Goal: Obtain resource: Download file/media

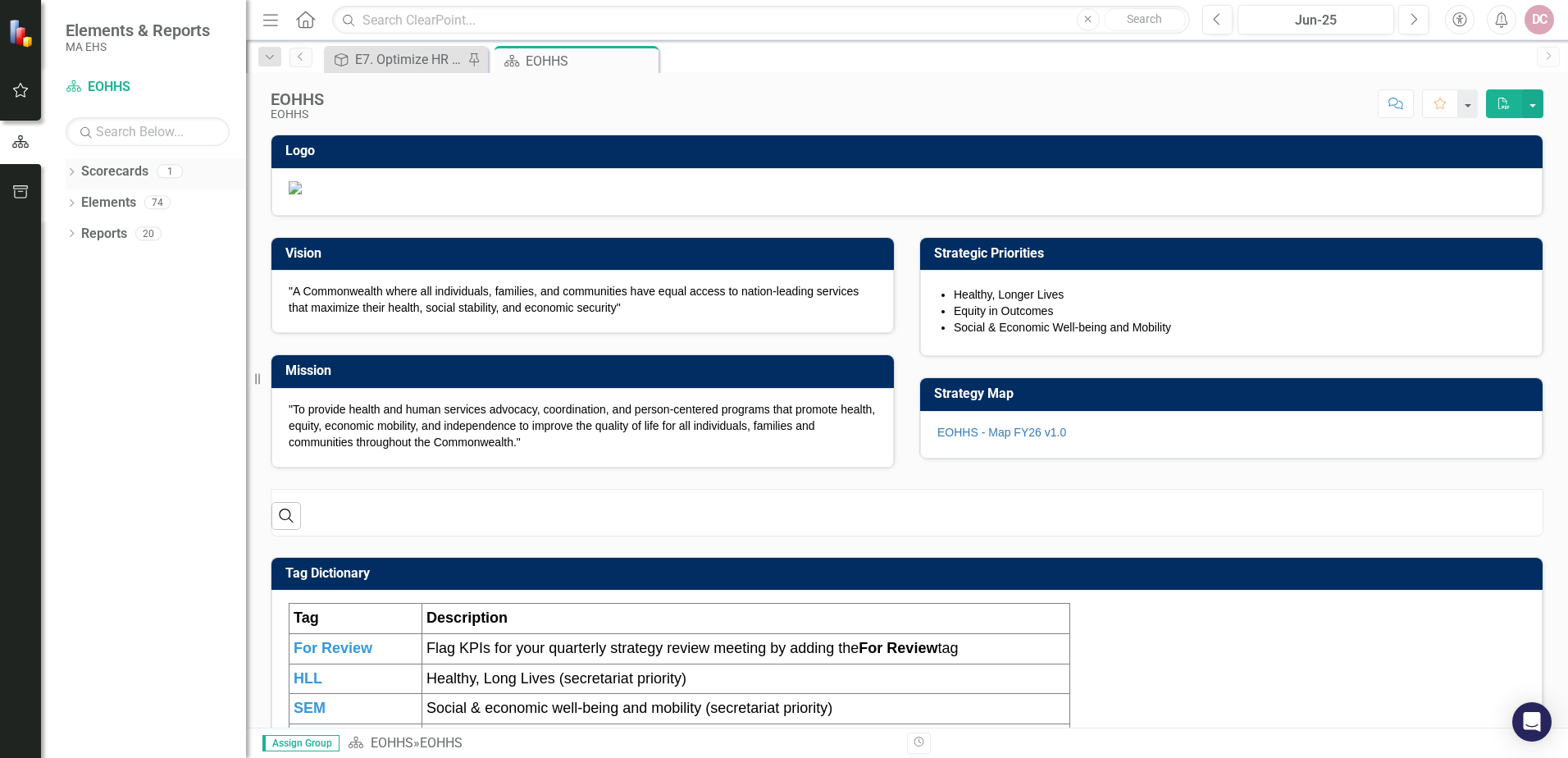
click at [118, 173] on link "Scorecards" at bounding box center [115, 171] width 67 height 19
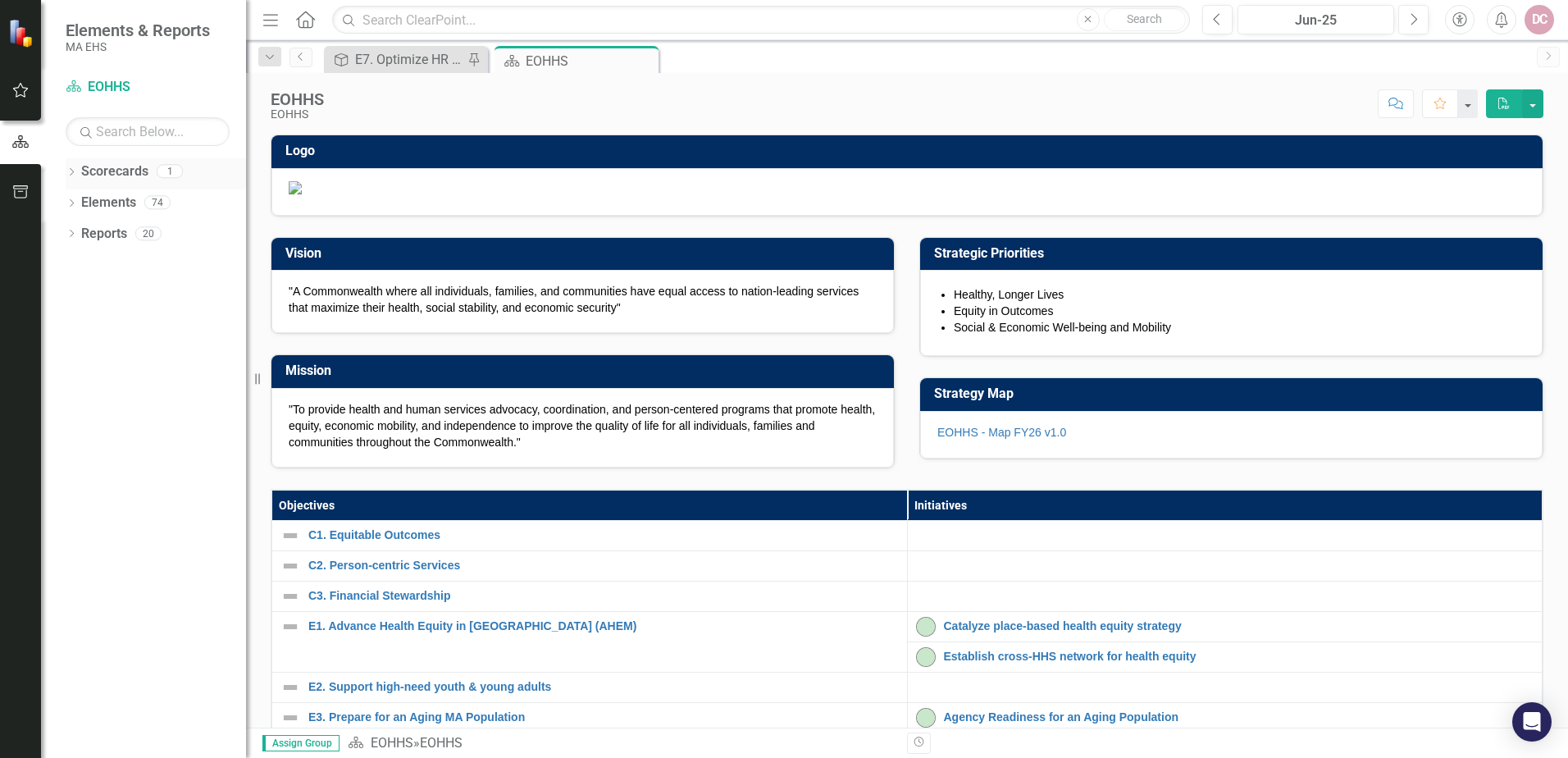
click at [71, 171] on icon "Dropdown" at bounding box center [71, 173] width 11 height 9
click at [101, 205] on link "EOHHS" at bounding box center [168, 203] width 156 height 19
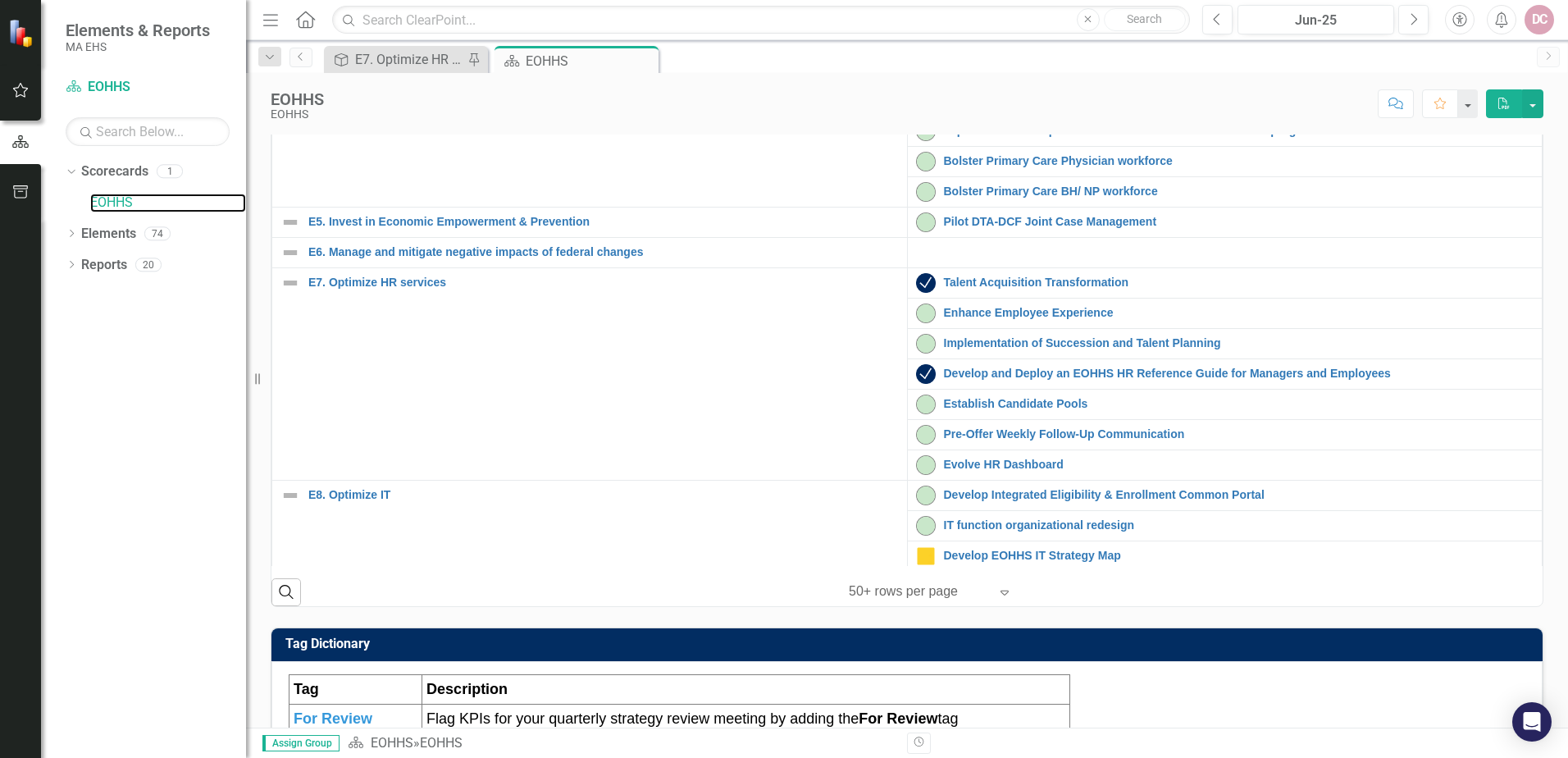
scroll to position [328, 0]
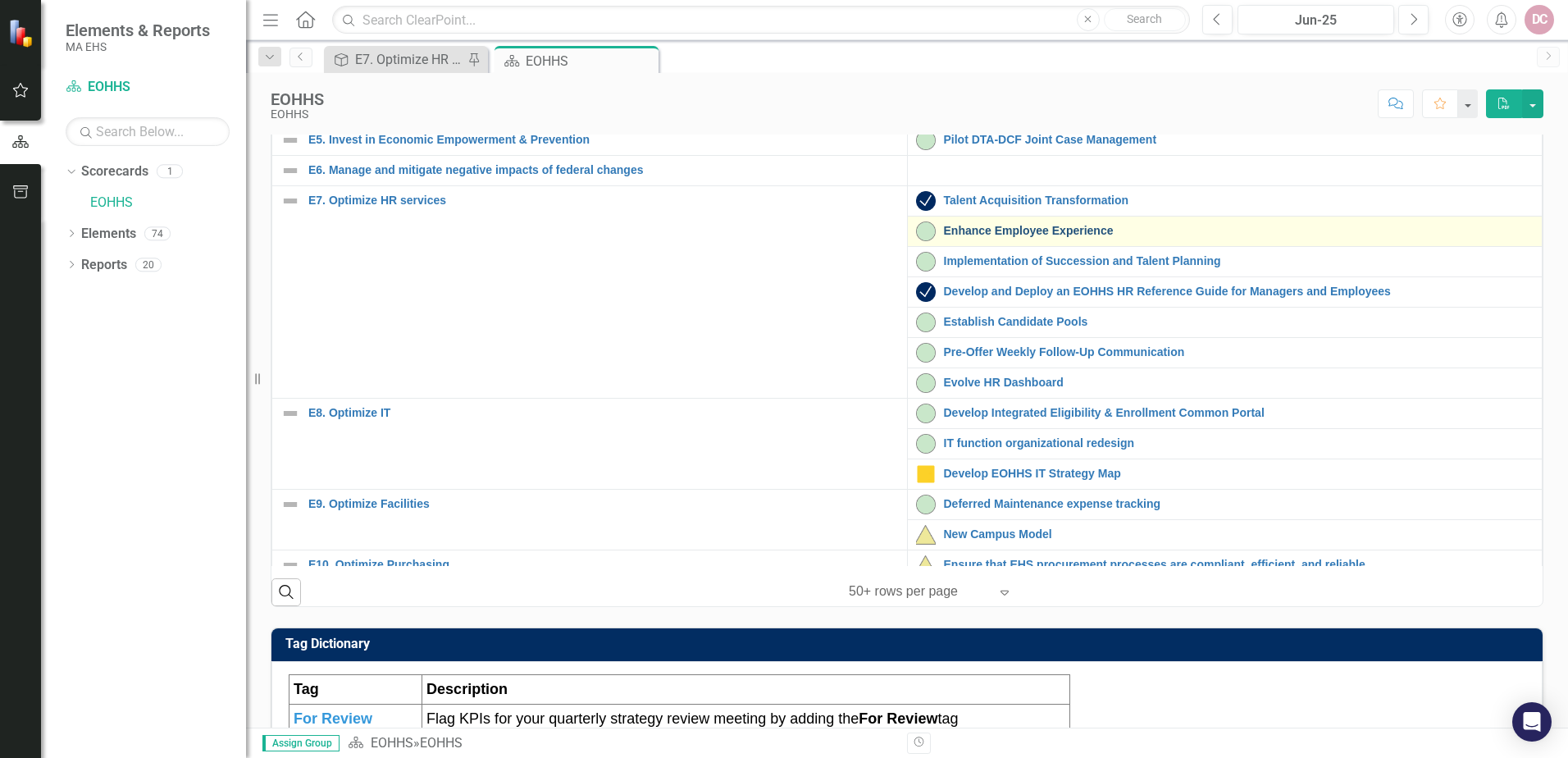
click at [969, 237] on link "Enhance Employee Experience" at bounding box center [1239, 230] width 590 height 12
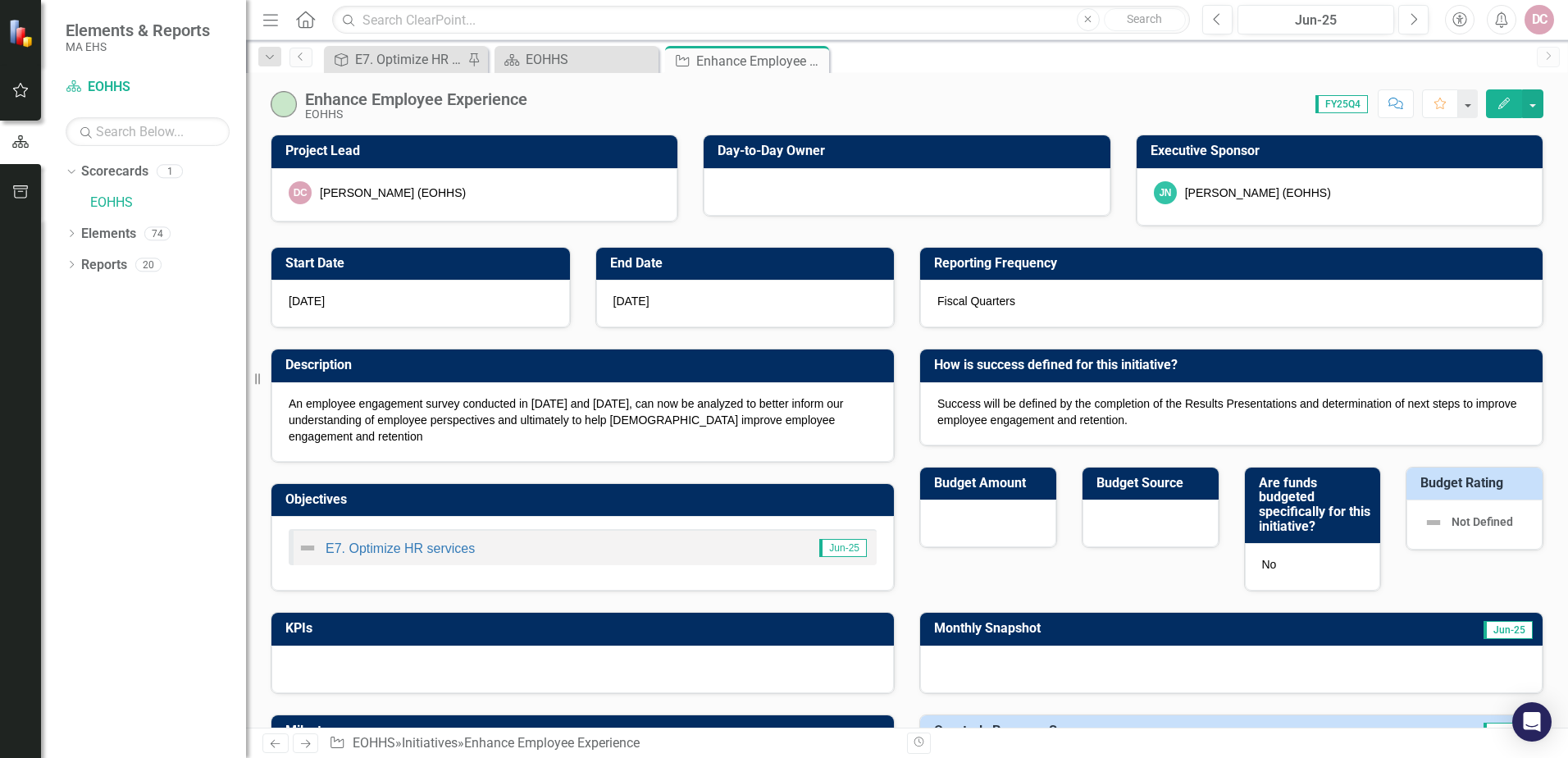
checkbox input "true"
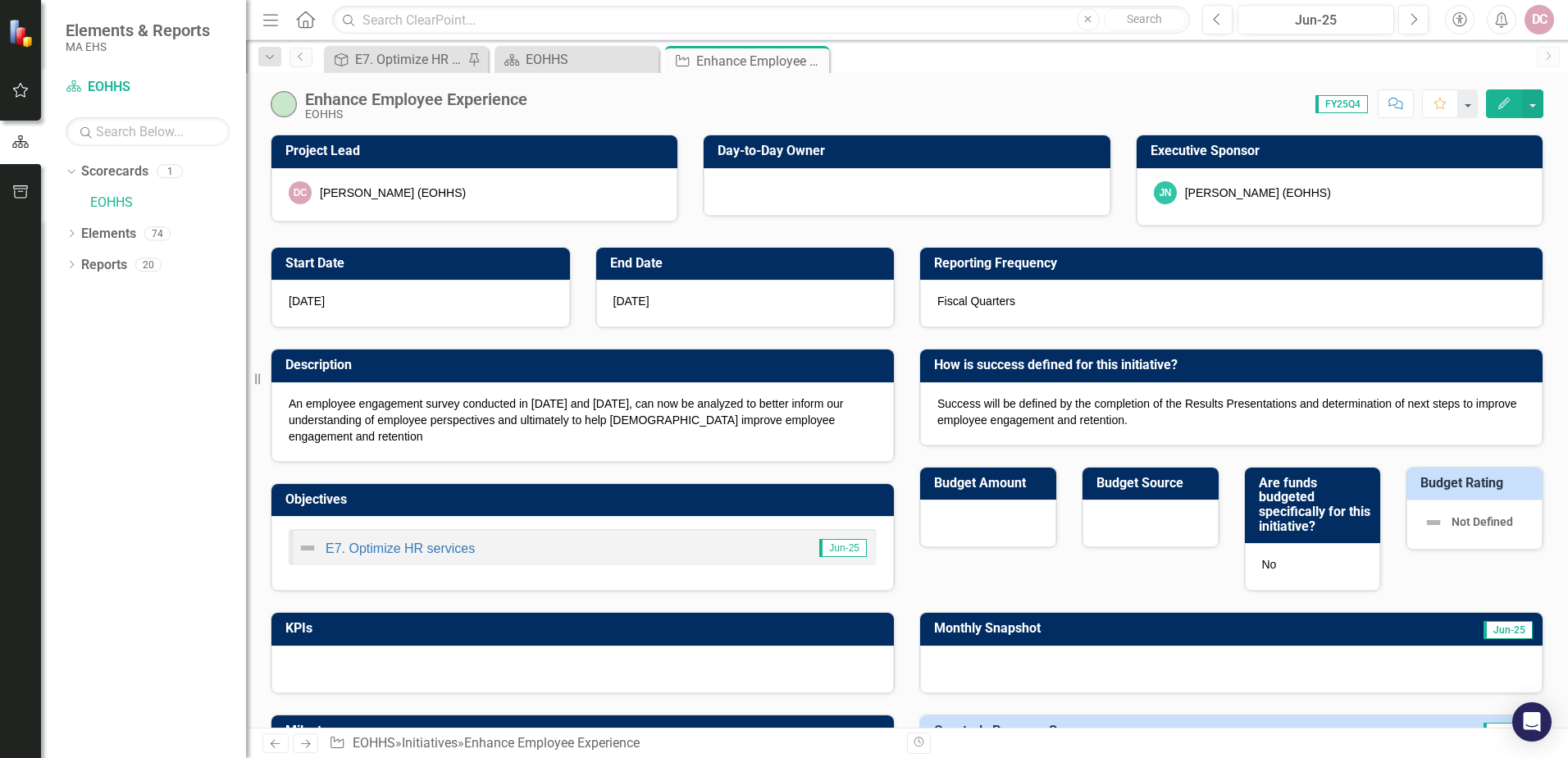
checkbox input "true"
click at [444, 99] on div "Enhance Employee Experience" at bounding box center [416, 99] width 223 height 18
click at [1506, 101] on icon "button" at bounding box center [1505, 103] width 11 height 11
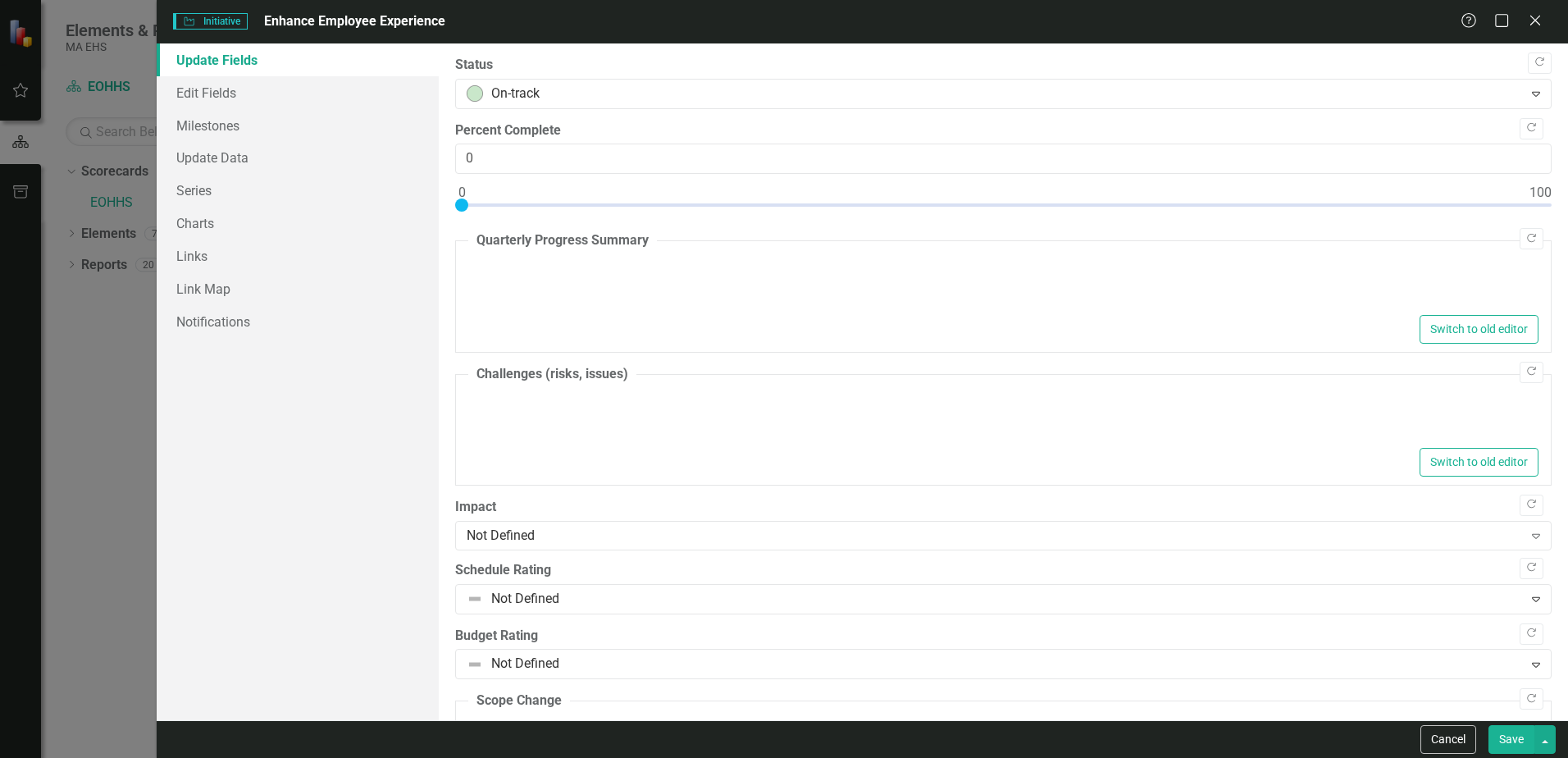
type textarea "<p>Employee Survey Launch Initiative is completed. Phase 2, Employee Survey Rea…"
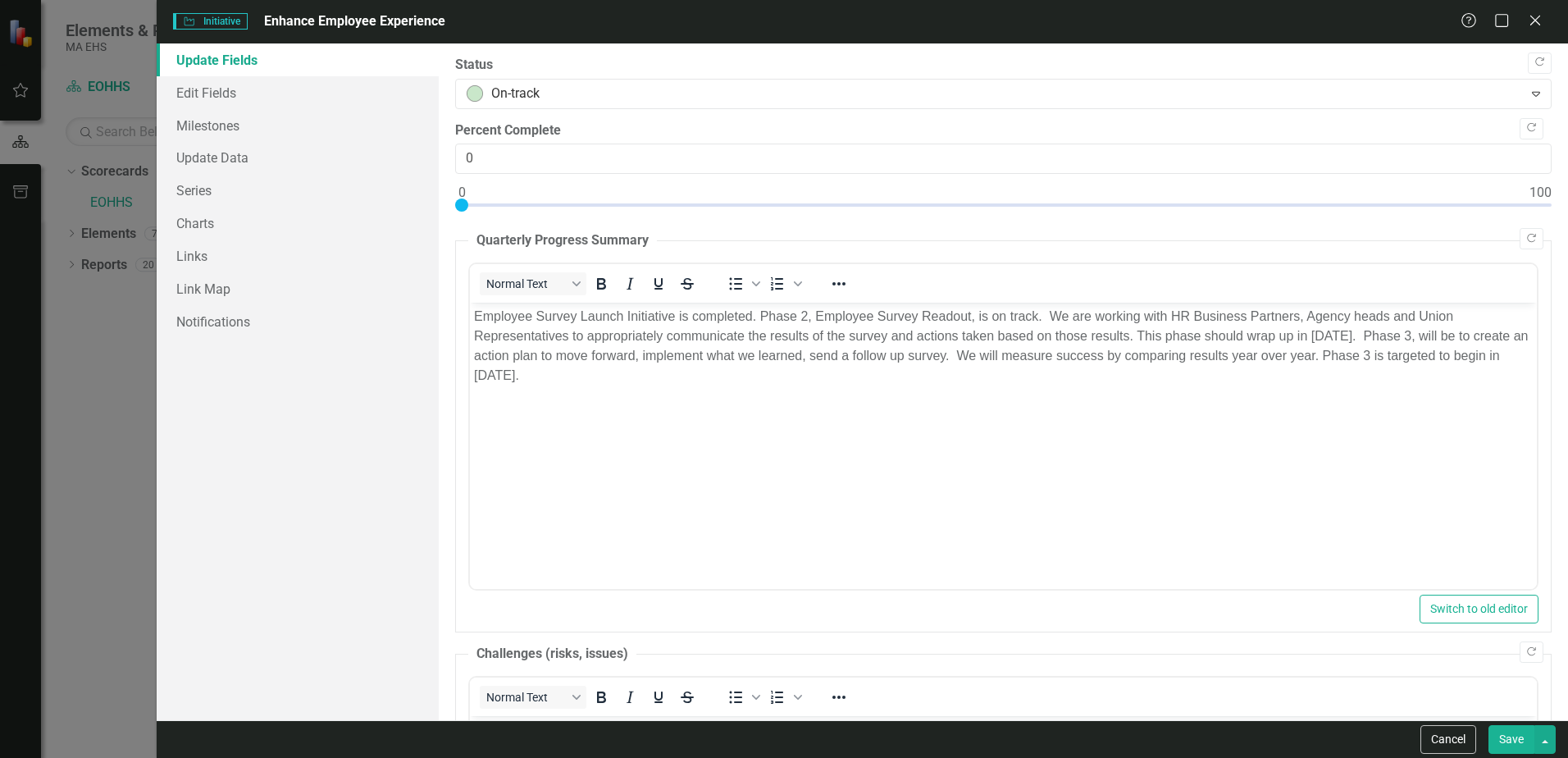
click at [321, 15] on span "Enhance Employee Experience" at bounding box center [354, 21] width 181 height 15
click at [333, 21] on span "Enhance Employee Experience" at bounding box center [354, 21] width 181 height 15
click at [1539, 17] on icon at bounding box center [1535, 20] width 12 height 12
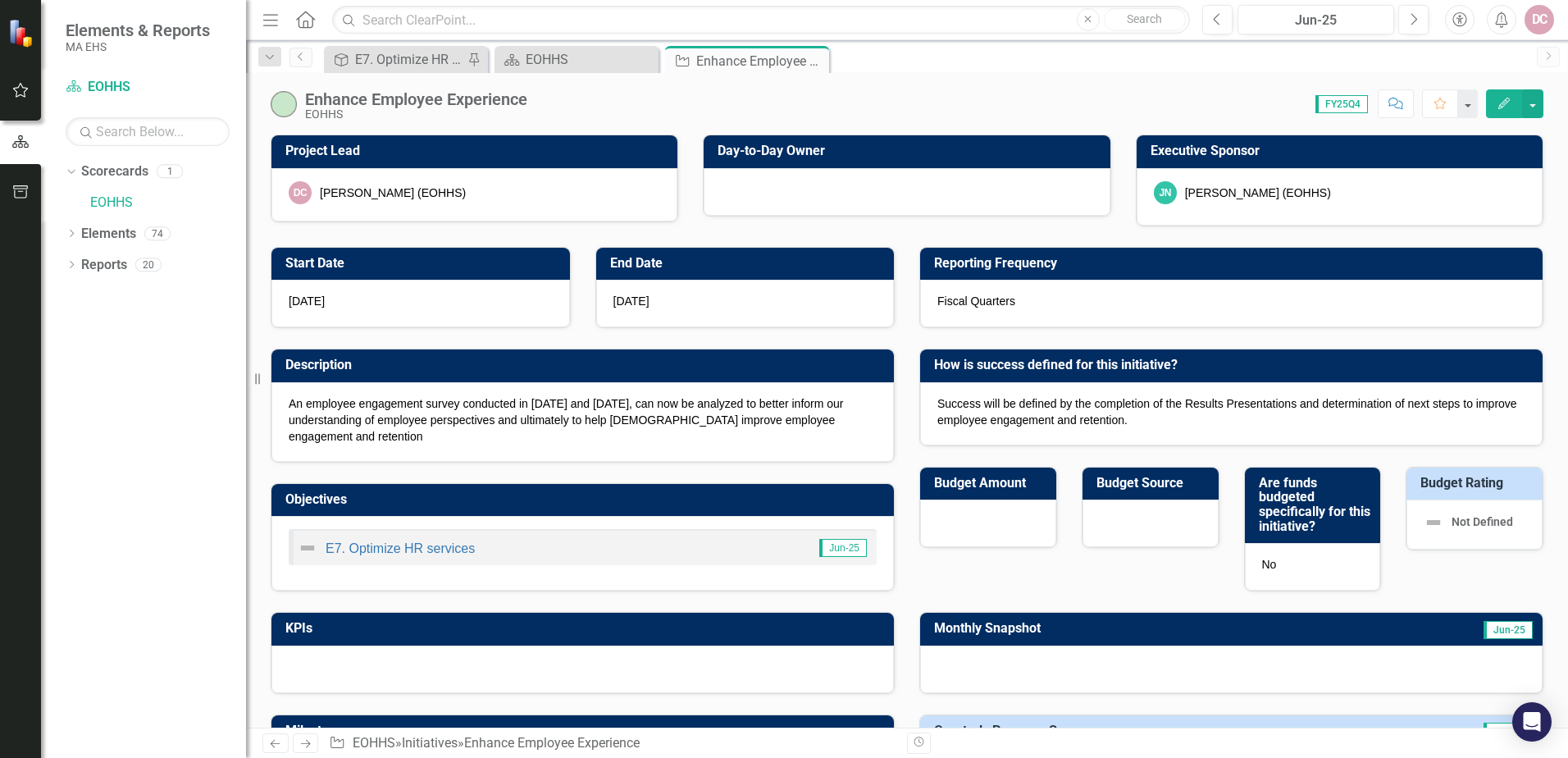
click at [1351, 108] on span "FY25Q4" at bounding box center [1342, 103] width 52 height 18
click at [1507, 105] on icon "Edit" at bounding box center [1505, 103] width 15 height 11
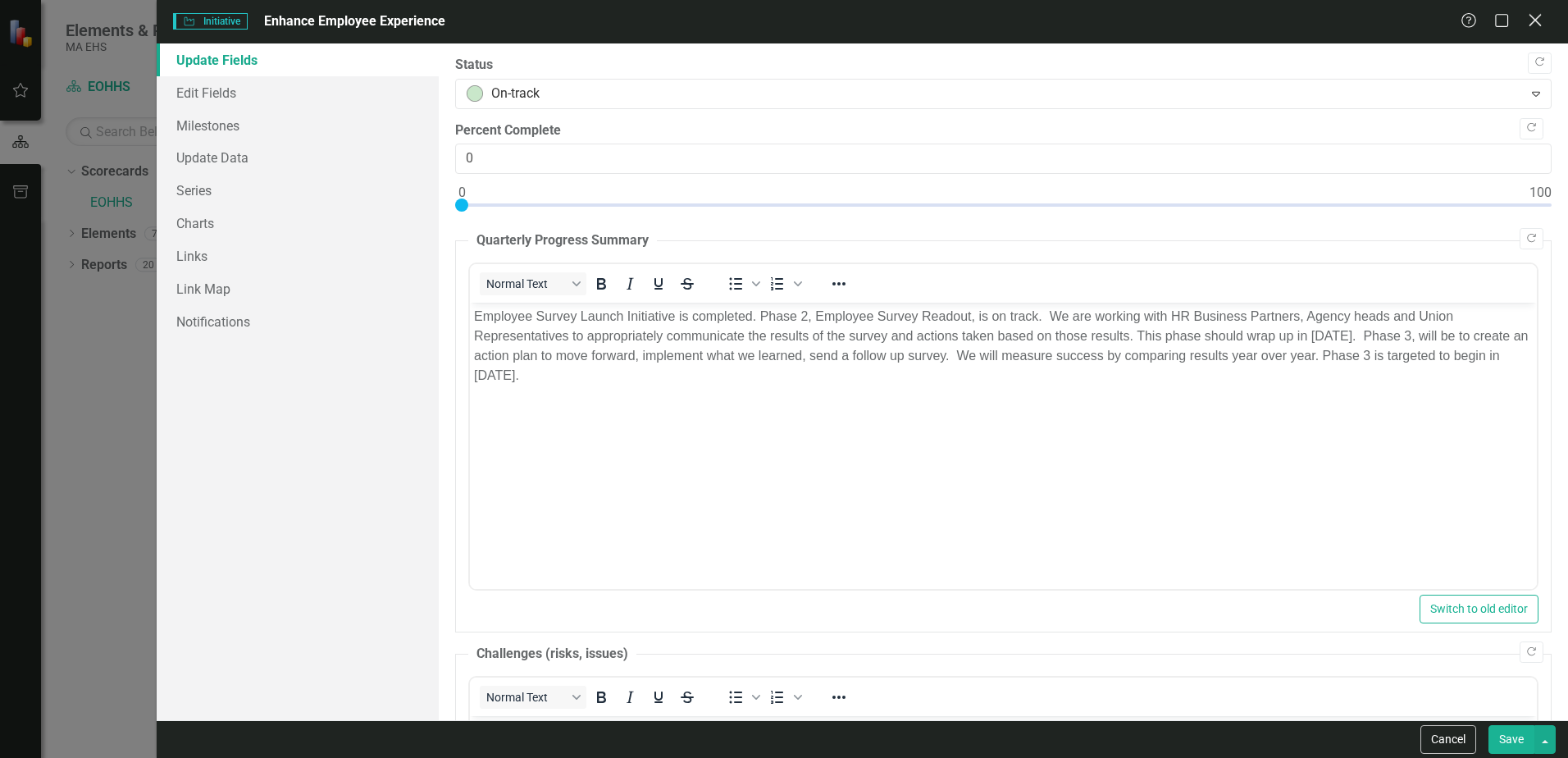
click at [1534, 19] on icon at bounding box center [1535, 20] width 12 height 12
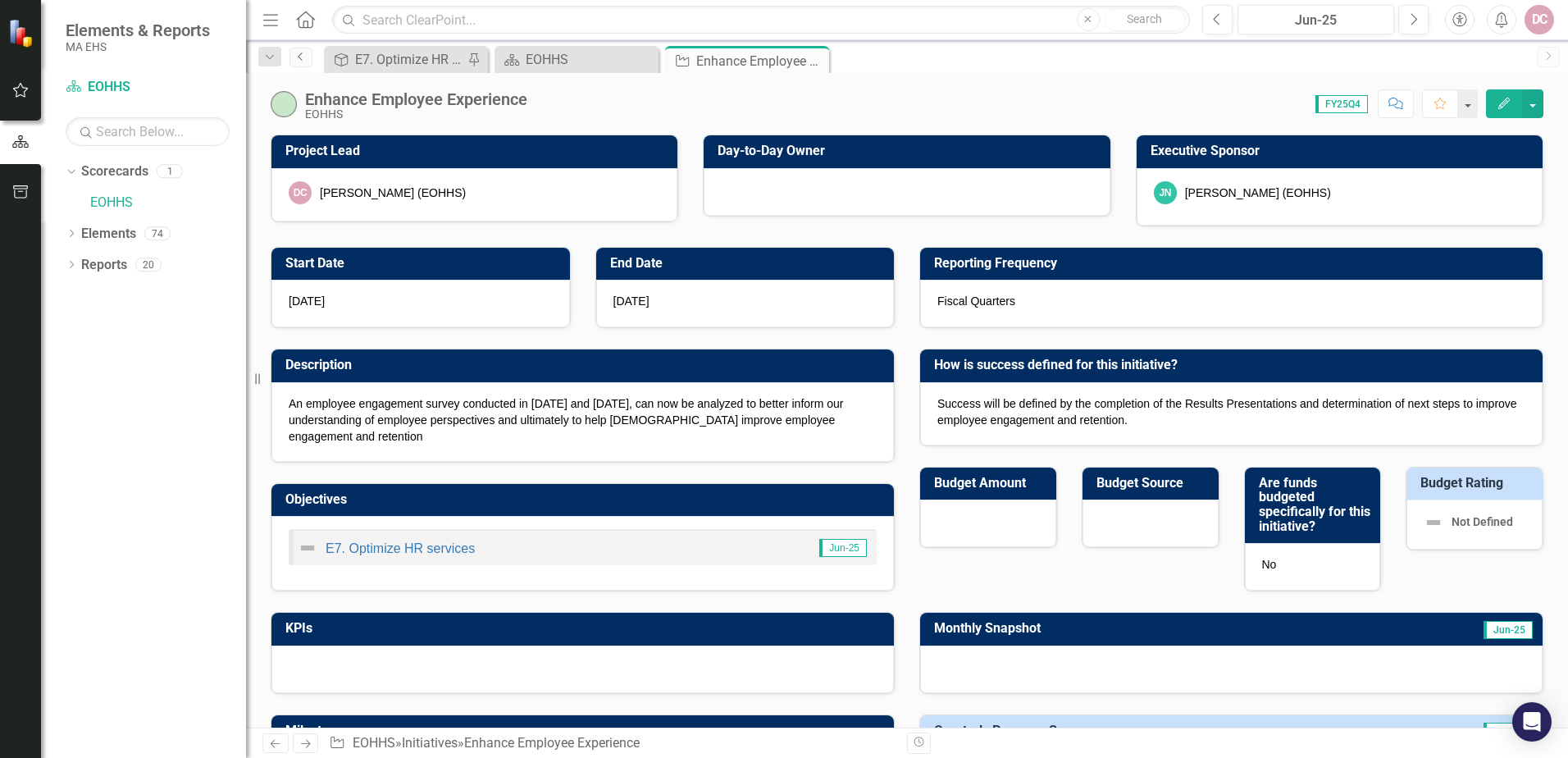
click at [300, 56] on icon "Previous" at bounding box center [301, 57] width 13 height 9
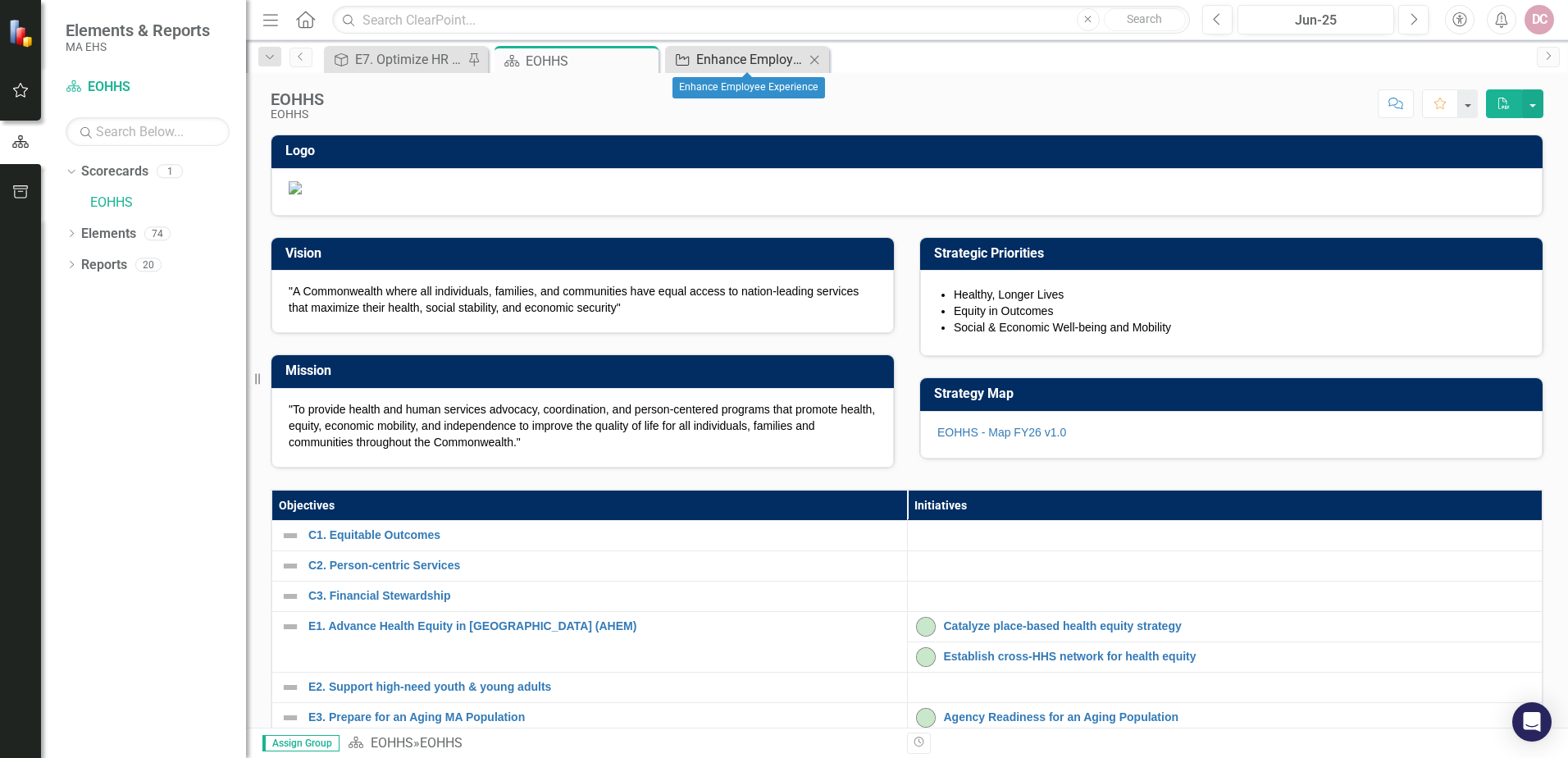
click at [774, 56] on div "Enhance Employee Experience" at bounding box center [750, 60] width 108 height 21
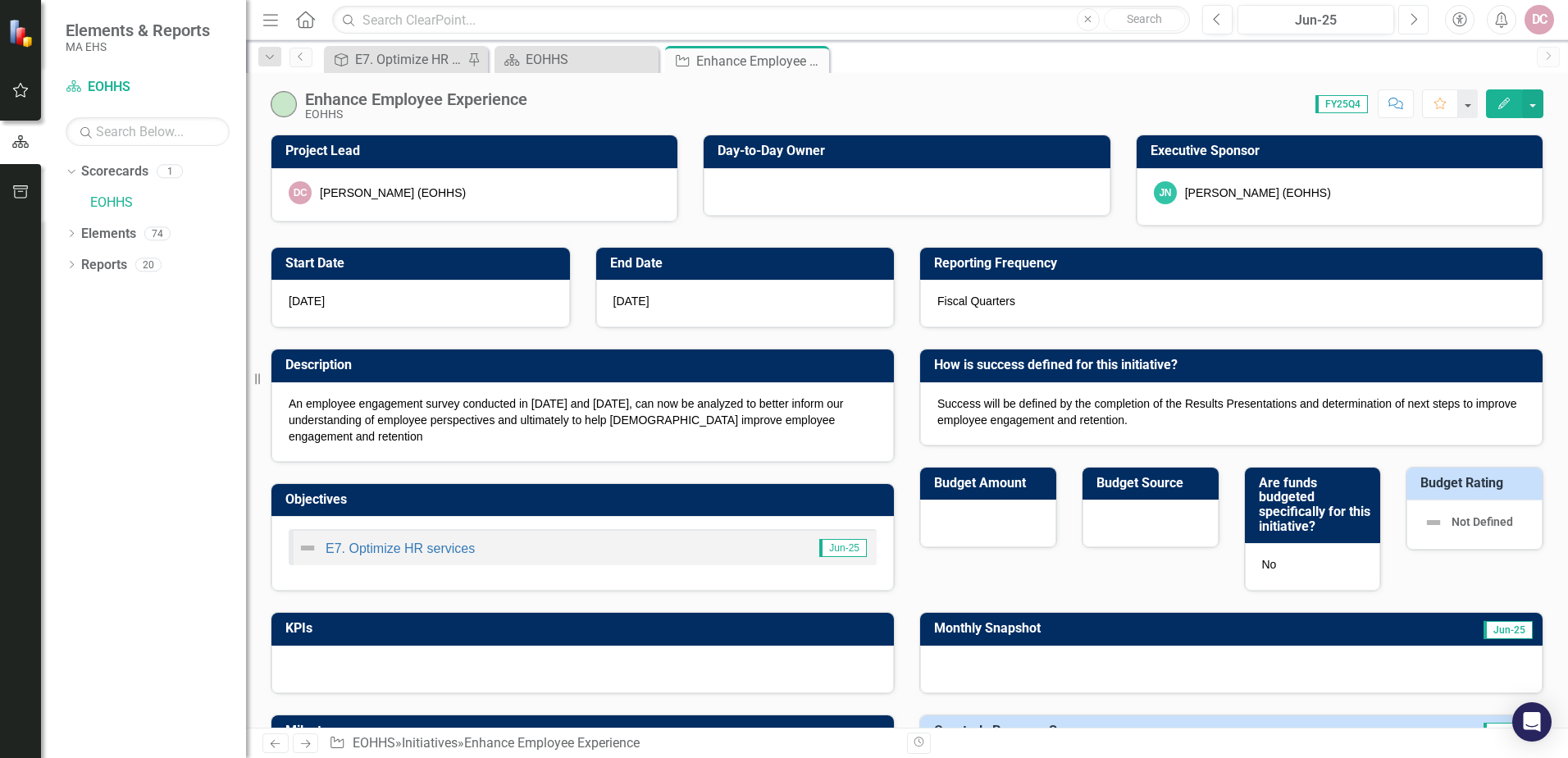
click at [1417, 18] on icon "Next" at bounding box center [1414, 20] width 9 height 15
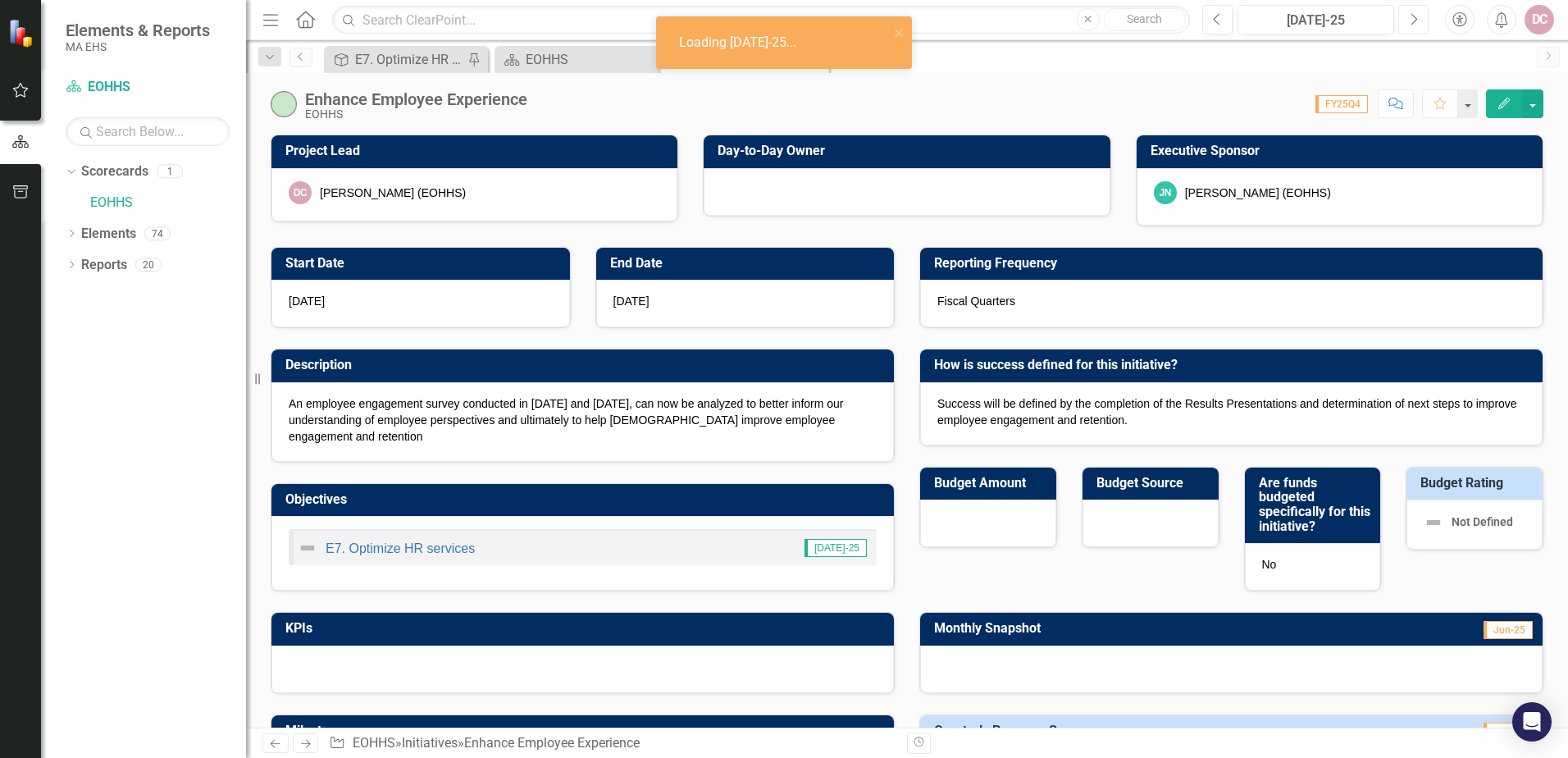
checkbox input "true"
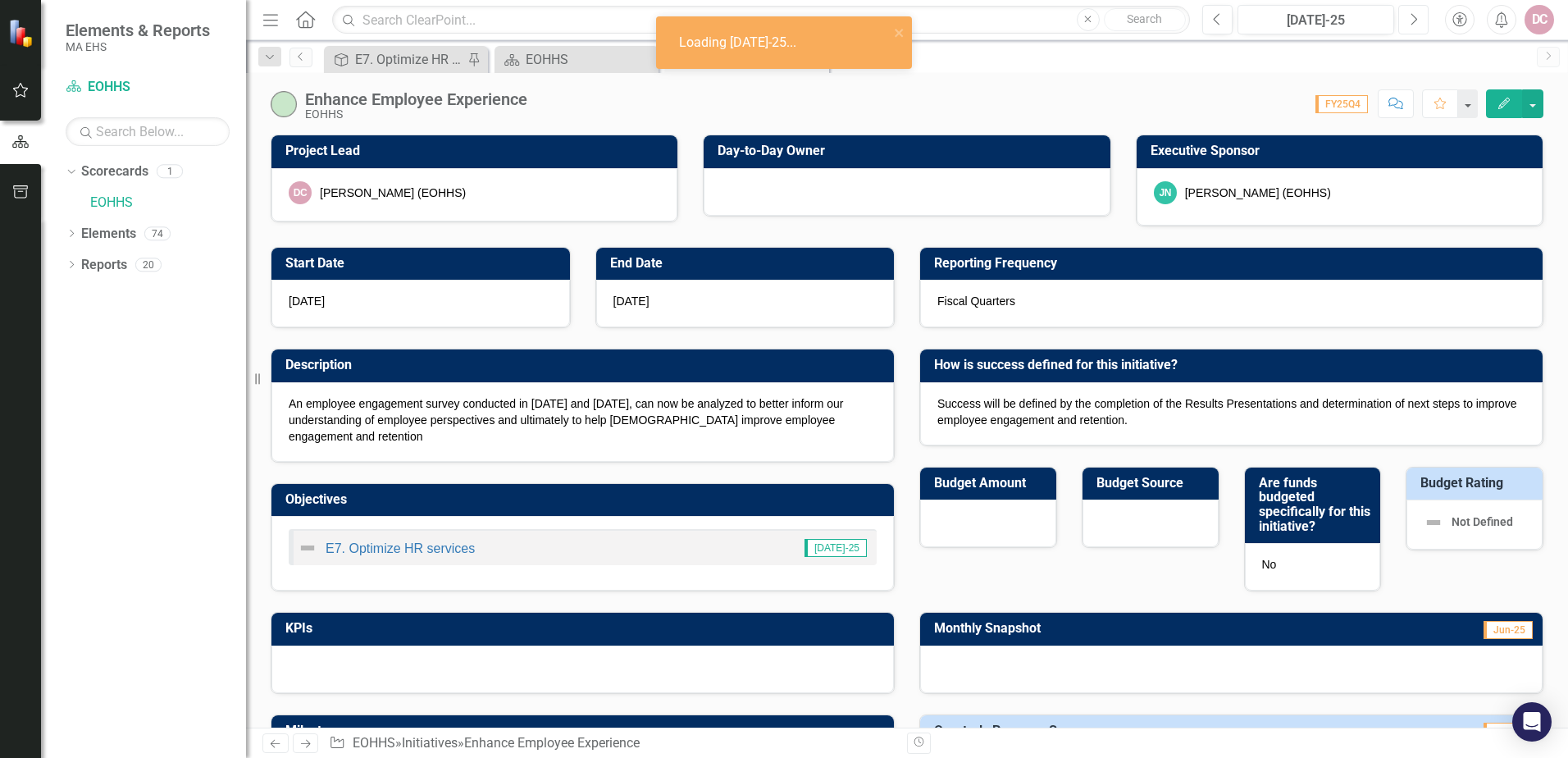
checkbox input "true"
click at [1416, 19] on icon "button" at bounding box center [1415, 19] width 7 height 11
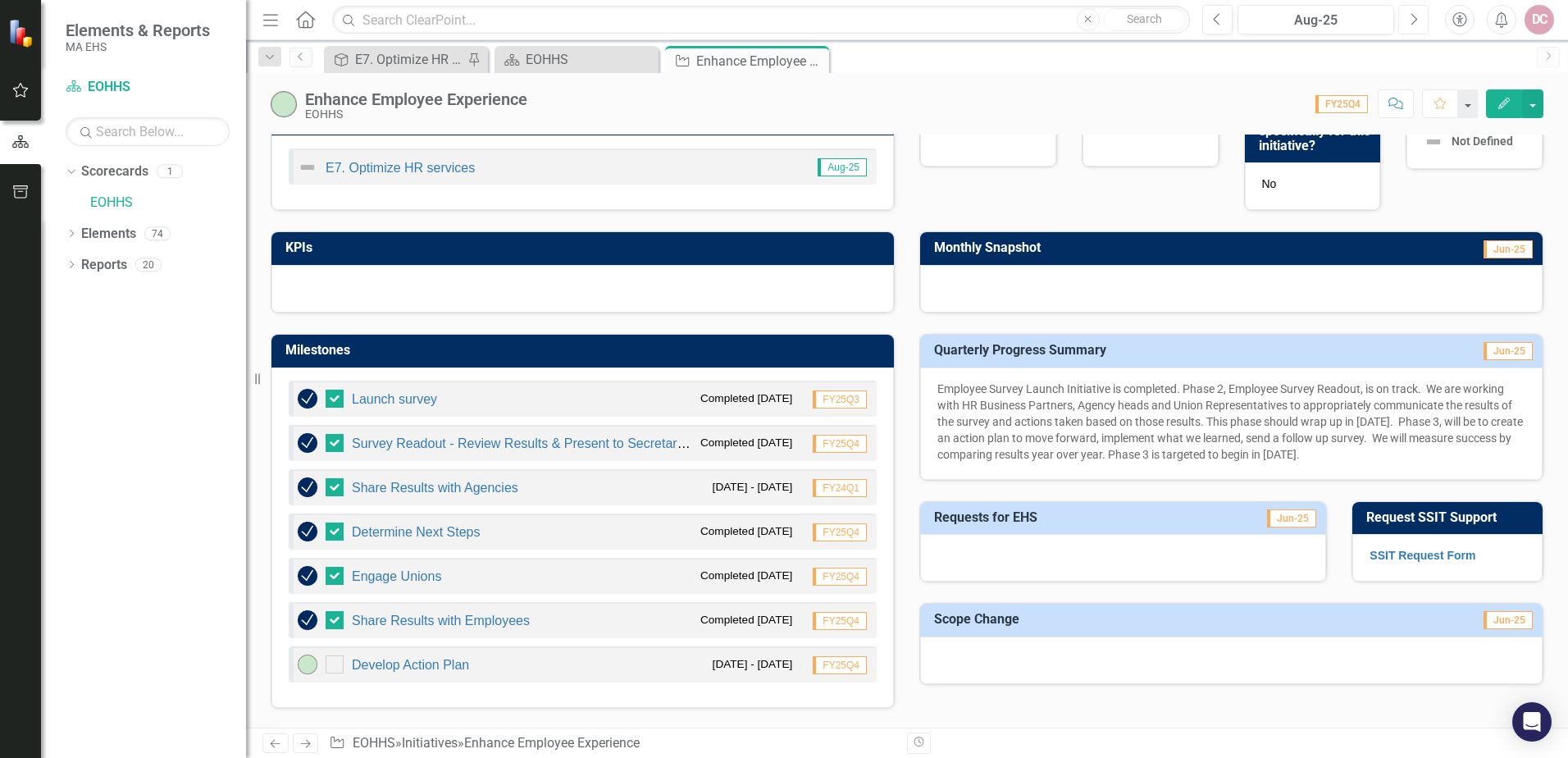
scroll to position [410, 0]
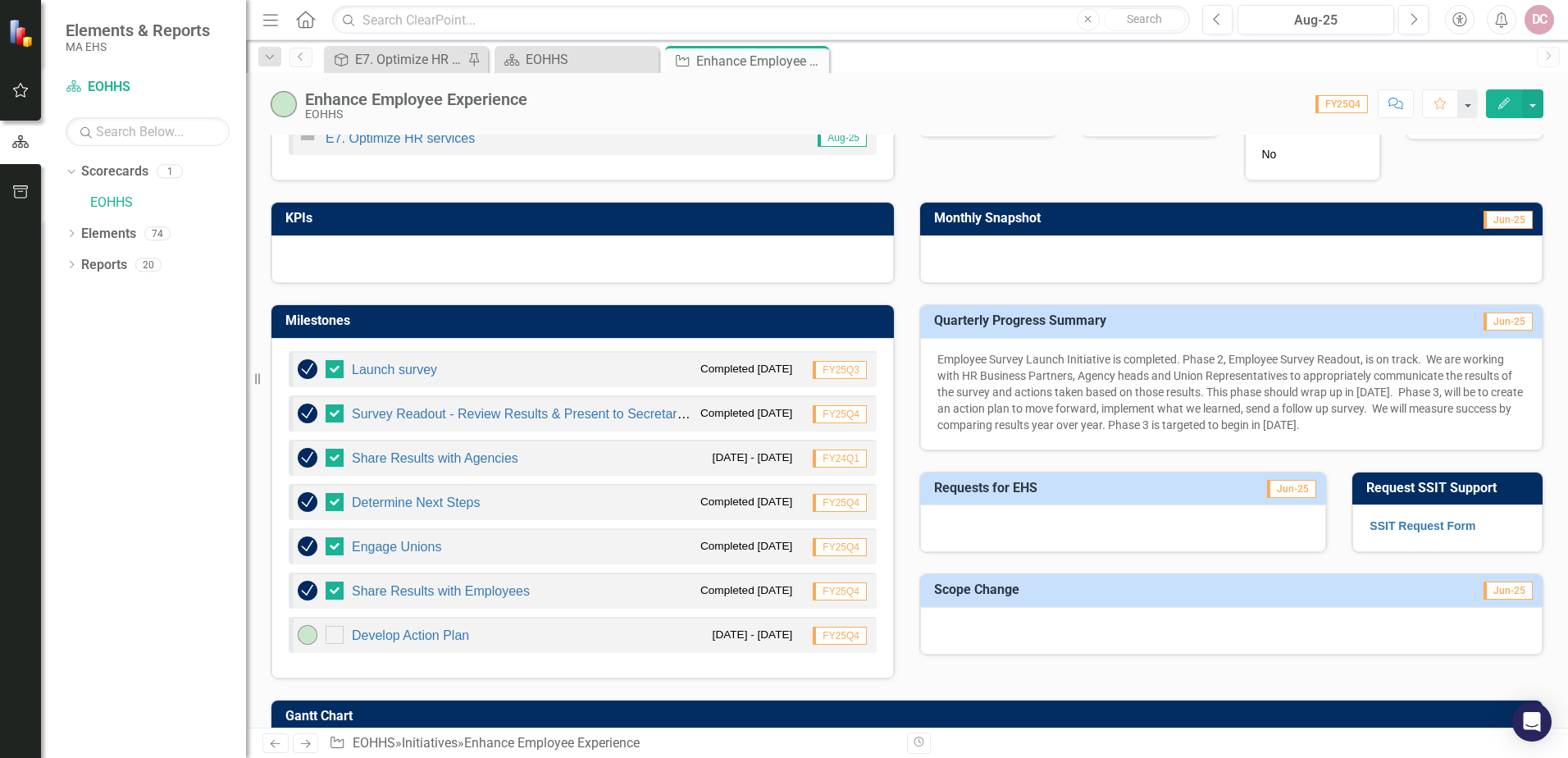
click at [1024, 367] on p "Employee Survey Launch Initiative is completed. Phase 2, Employee Survey Readou…" at bounding box center [1232, 392] width 588 height 82
click at [973, 367] on p "Employee Survey Launch Initiative is completed. Phase 2, Employee Survey Readou…" at bounding box center [1232, 392] width 588 height 82
click at [1512, 99] on button "Edit" at bounding box center [1505, 103] width 36 height 28
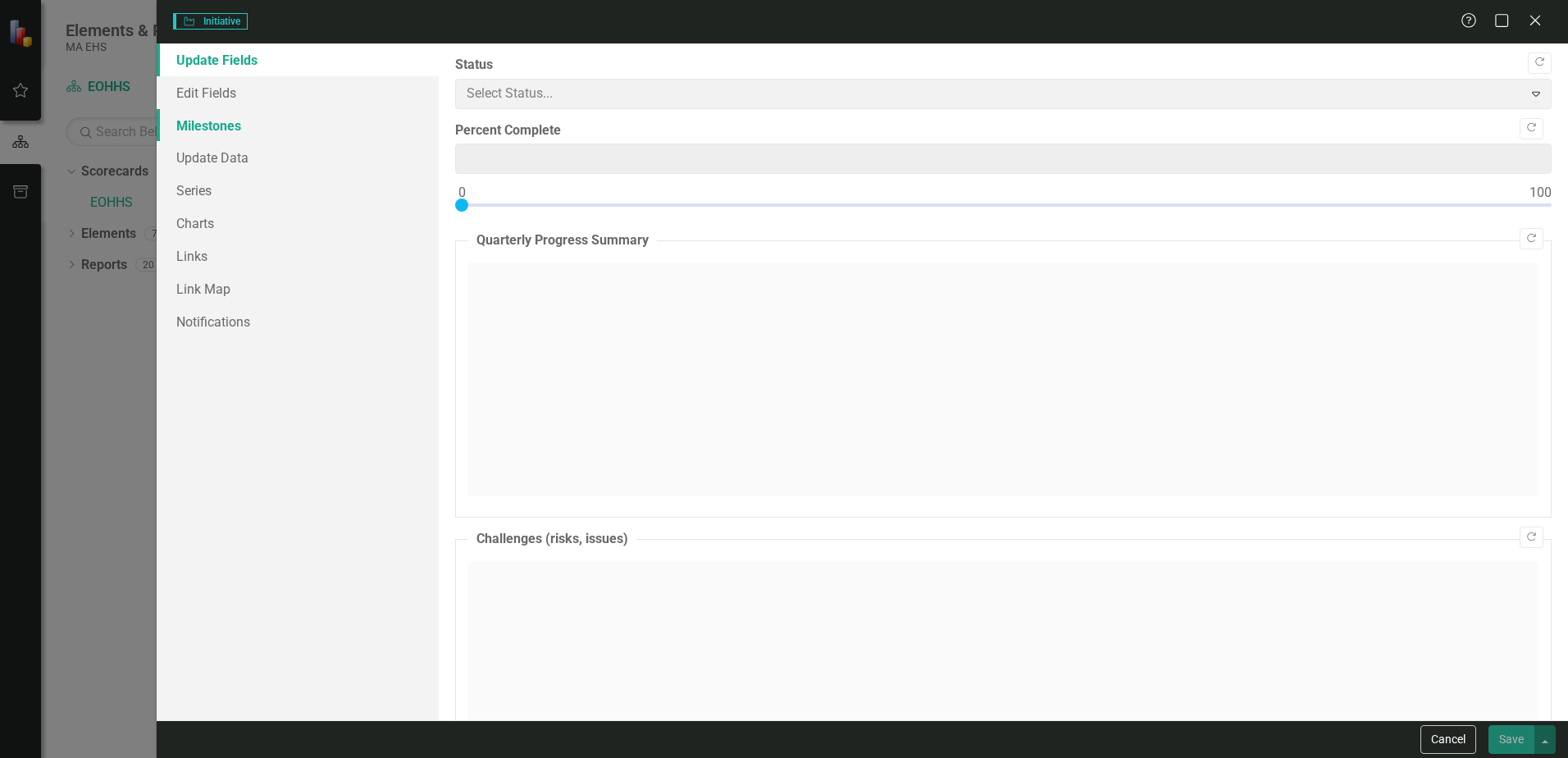
type input "0"
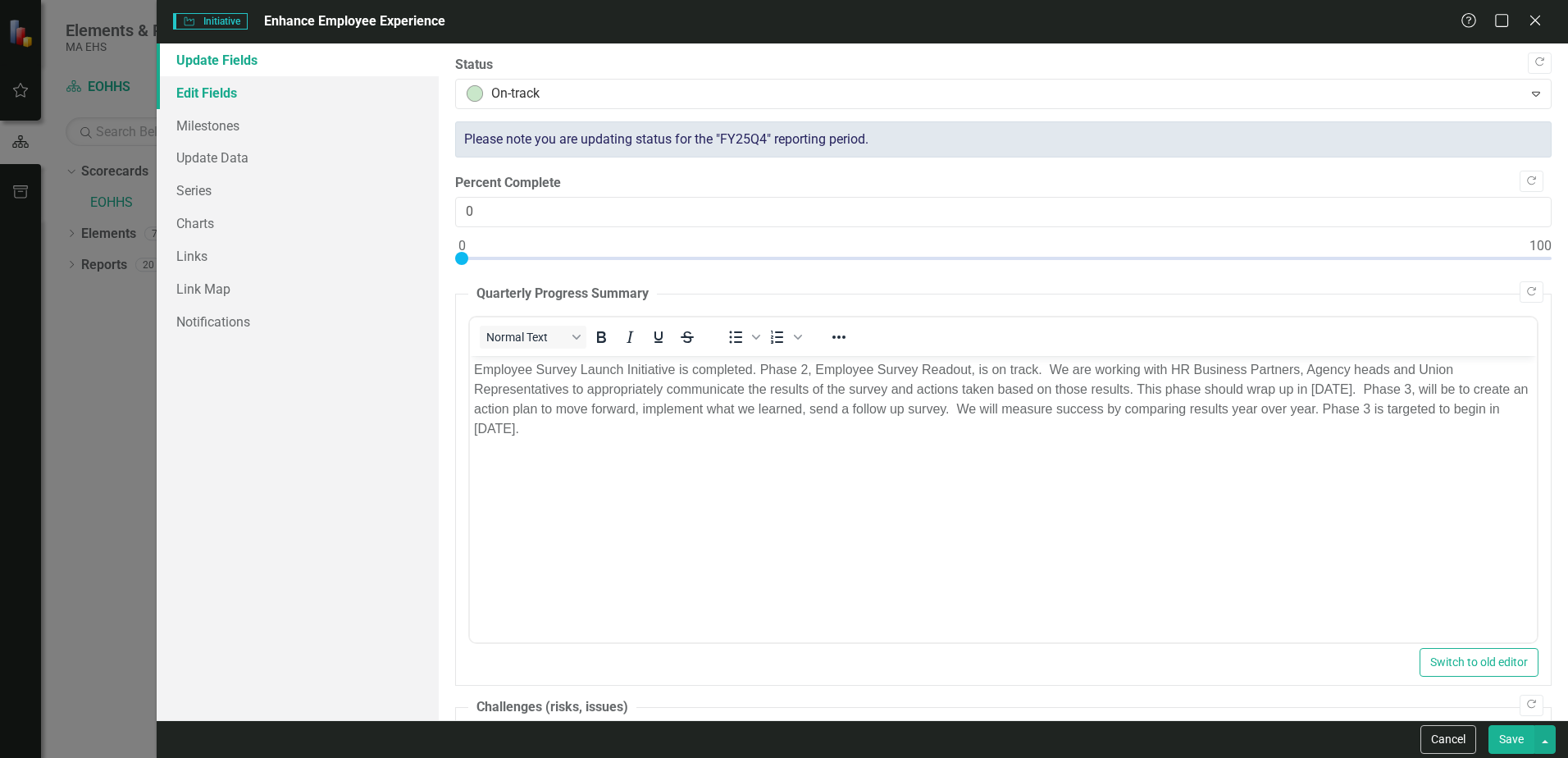
scroll to position [0, 0]
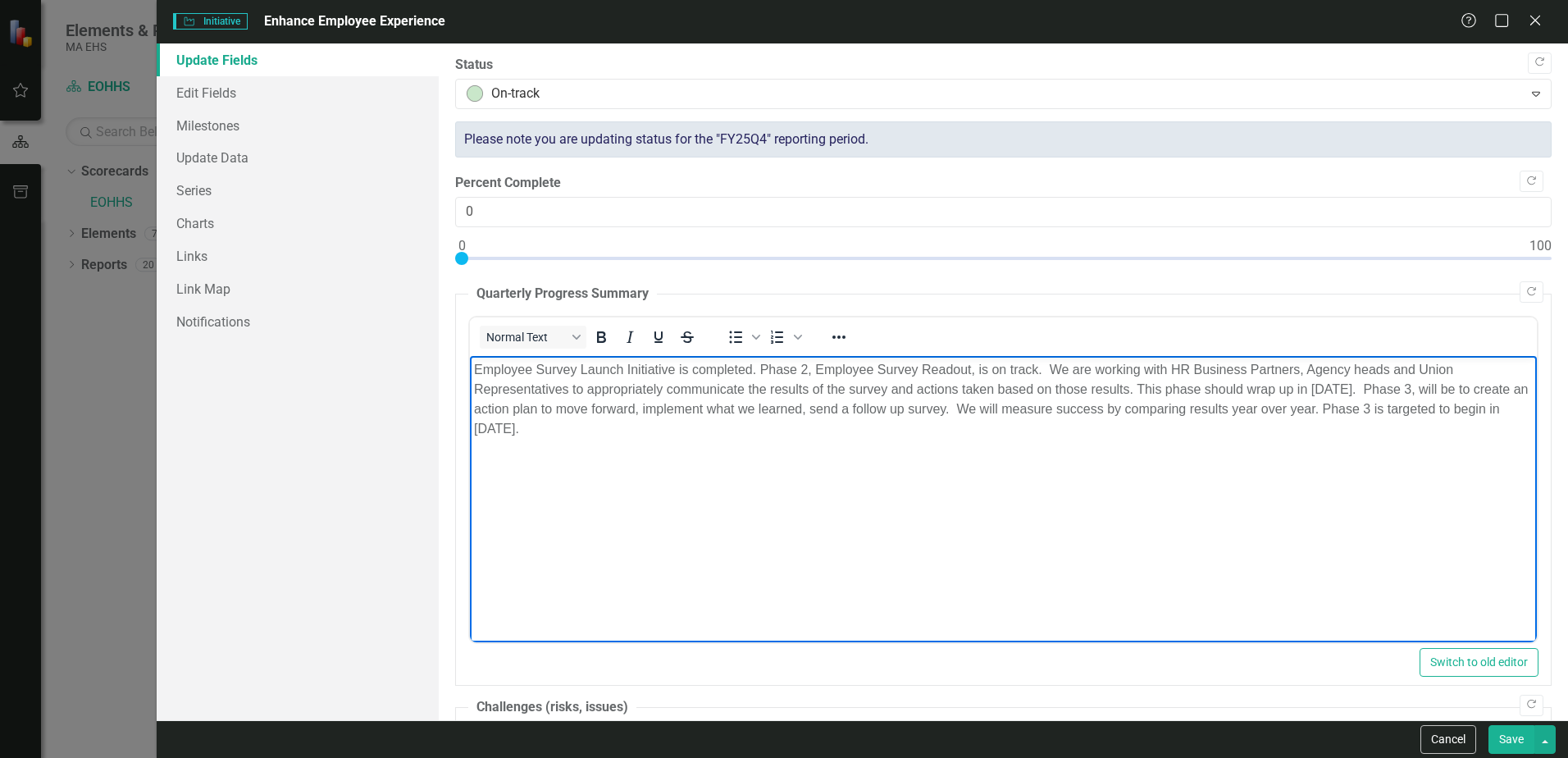
click at [472, 368] on body "Employee Survey Launch Initiative is completed. Phase 2, Employee Survey Readou…" at bounding box center [1003, 478] width 1067 height 246
drag, startPoint x: 736, startPoint y: 368, endPoint x: 814, endPoint y: 362, distance: 78.2
click at [814, 362] on p "Phases 1 Employee Survey Launch Initiative is completed. Phase 2, Employee Surv…" at bounding box center [1003, 398] width 1059 height 79
click at [513, 369] on p "Phases 1 Employee Survey Launch Initiative and Phase 2, Employee Survey Readout…" at bounding box center [1003, 398] width 1059 height 79
drag, startPoint x: 523, startPoint y: 368, endPoint x: 560, endPoint y: 391, distance: 43.6
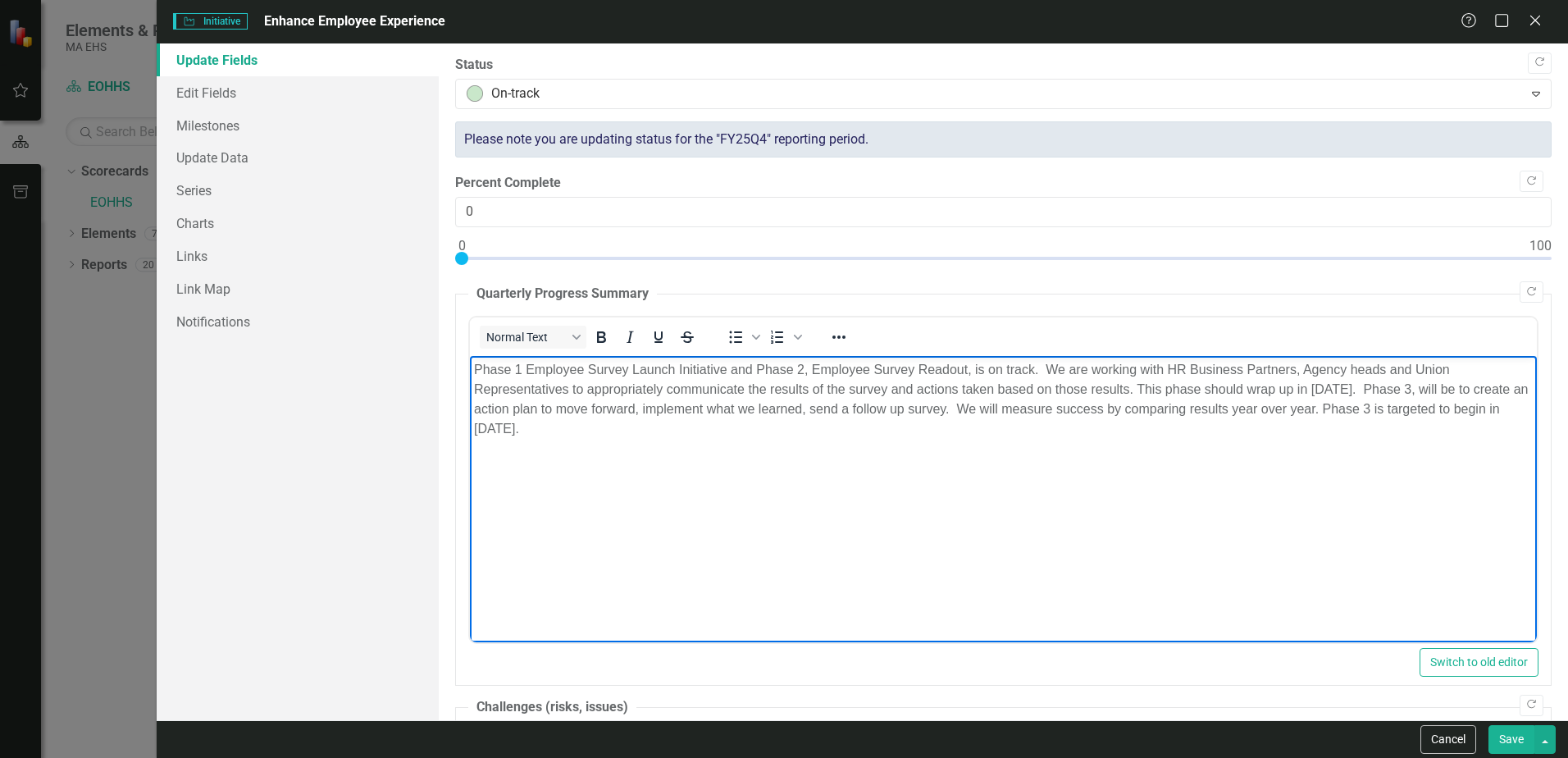
click at [523, 368] on p "Phase 1 Employee Survey Launch Initiative and Phase 2, Employee Survey Readout,…" at bounding box center [1003, 398] width 1059 height 79
click at [818, 368] on p "Phase 1 - Employee Survey Launch Initiative and Phase 2, Employee Survey Readou…" at bounding box center [1003, 398] width 1059 height 79
drag, startPoint x: 987, startPoint y: 369, endPoint x: 1049, endPoint y: 361, distance: 62.5
click at [1048, 361] on p "Phase 1 - Employee Survey Launch Initiative and Phase 2 - Employee Survey Reado…" at bounding box center [1003, 398] width 1059 height 79
drag, startPoint x: 986, startPoint y: 367, endPoint x: 992, endPoint y: 403, distance: 36.5
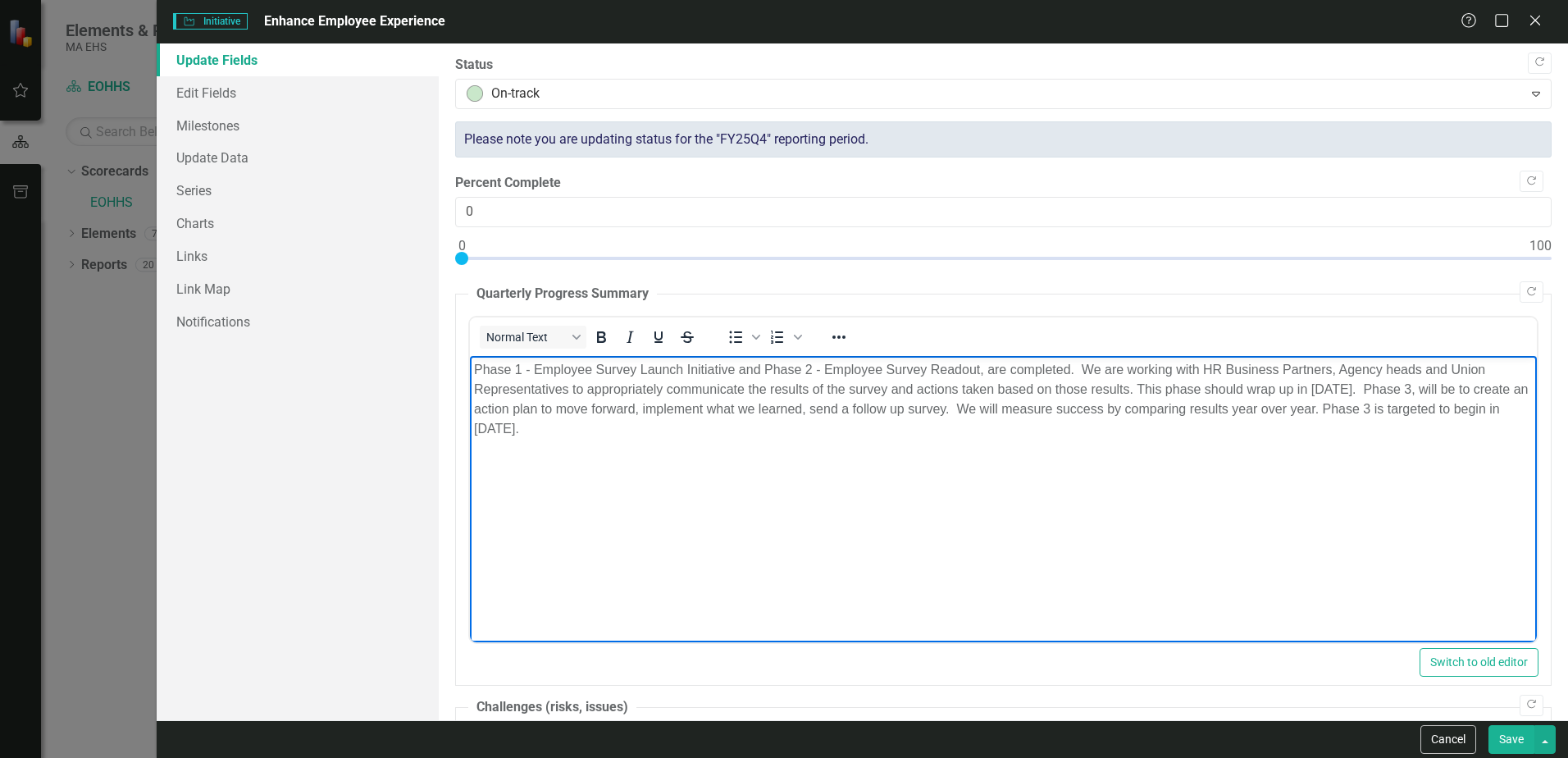
click at [986, 366] on p "Phase 1 - Employee Survey Launch Initiative and Phase 2 - Employee Survey Reado…" at bounding box center [1003, 398] width 1059 height 79
drag, startPoint x: 1078, startPoint y: 368, endPoint x: 1505, endPoint y: 419, distance: 430.0
click at [1505, 419] on p "Phase 1 - Employee Survey Launch Initiative and Phase 2 - Employee Survey Reado…" at bounding box center [1003, 398] width 1059 height 79
click at [1242, 379] on p "Phase 1 - Employee Survey Launch Initiative and Phase 2 - Employee Survey Reado…" at bounding box center [1003, 398] width 1059 height 79
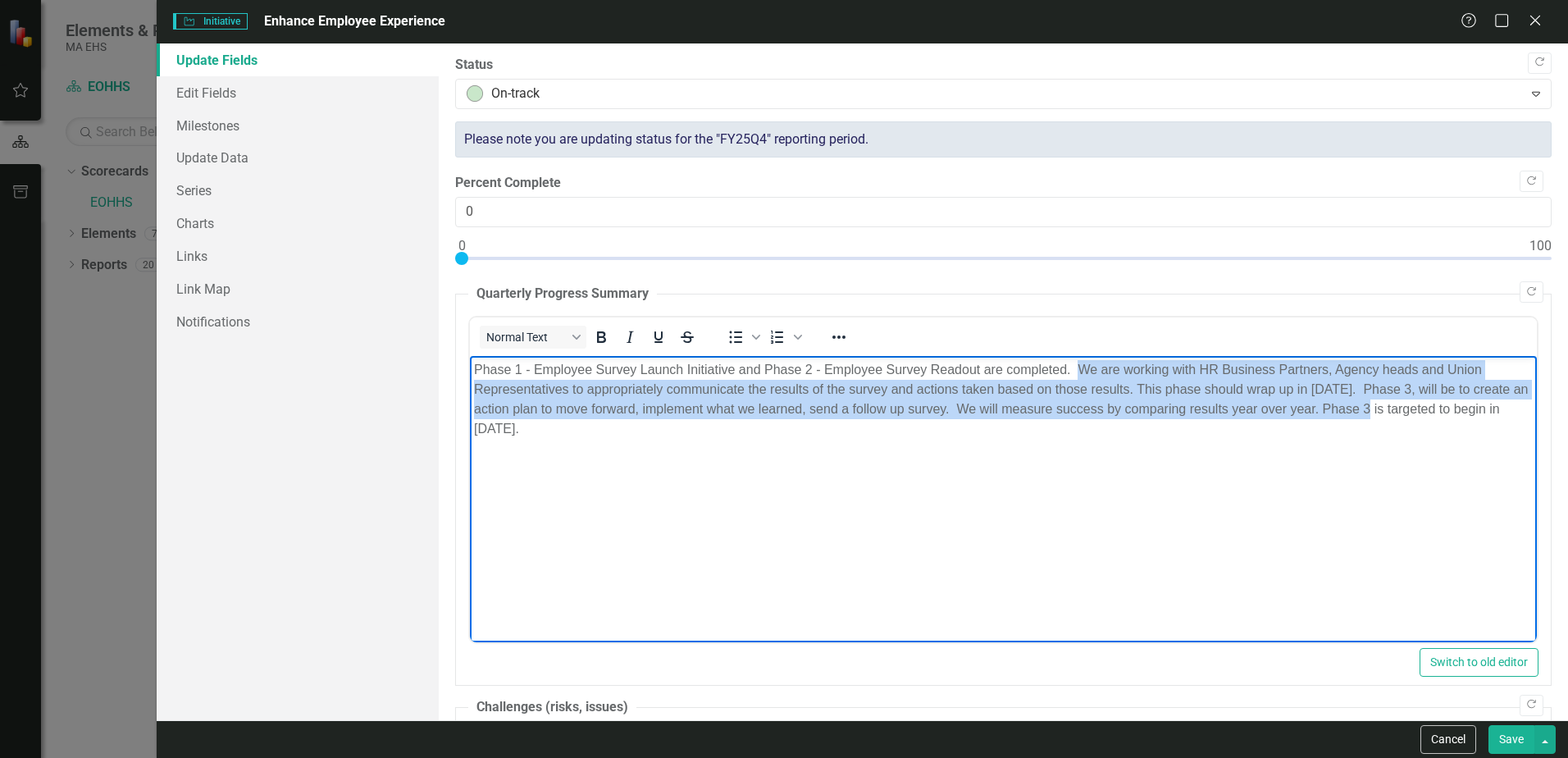
drag, startPoint x: 1077, startPoint y: 369, endPoint x: 1376, endPoint y: 406, distance: 301.3
click at [1376, 406] on p "Phase 1 - Employee Survey Launch Initiative and Phase 2 - Employee Survey Reado…" at bounding box center [1003, 398] width 1059 height 79
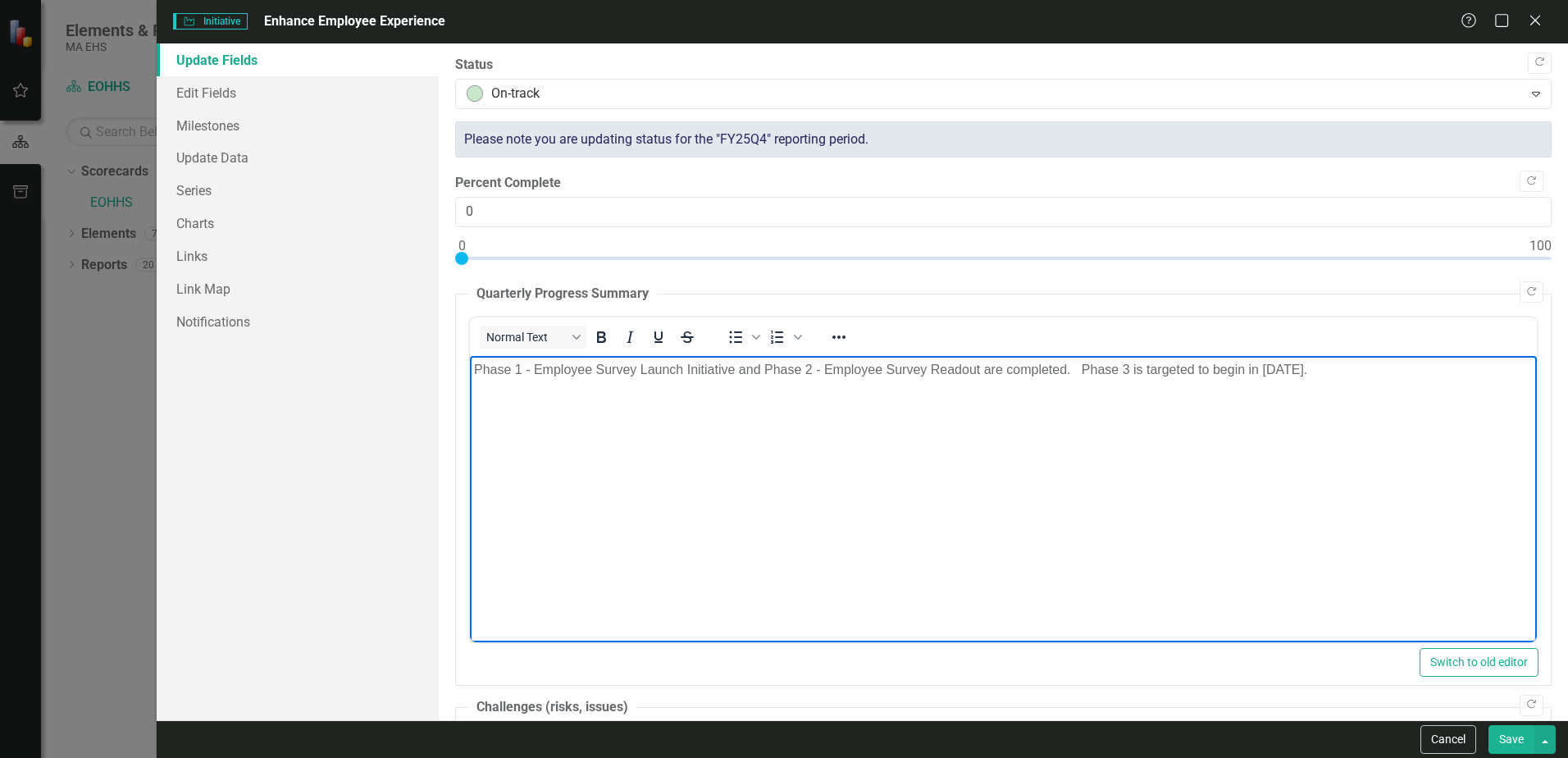
click at [1128, 367] on p "Phase 1 - Employee Survey Launch Initiative and Phase 2 - Employee Survey Reado…" at bounding box center [1003, 369] width 1059 height 20
drag, startPoint x: 1272, startPoint y: 367, endPoint x: 1497, endPoint y: 371, distance: 225.0
click at [1497, 371] on p "Phase 1 - Employee Survey Launch Initiative and Phase 2 - Employee Survey Reado…" at bounding box center [1003, 369] width 1059 height 20
click at [1015, 386] on p "Phase 1 - Employee Survey Launch Initiative and Phase 2 - Employee Survey Reado…" at bounding box center [1003, 379] width 1059 height 40
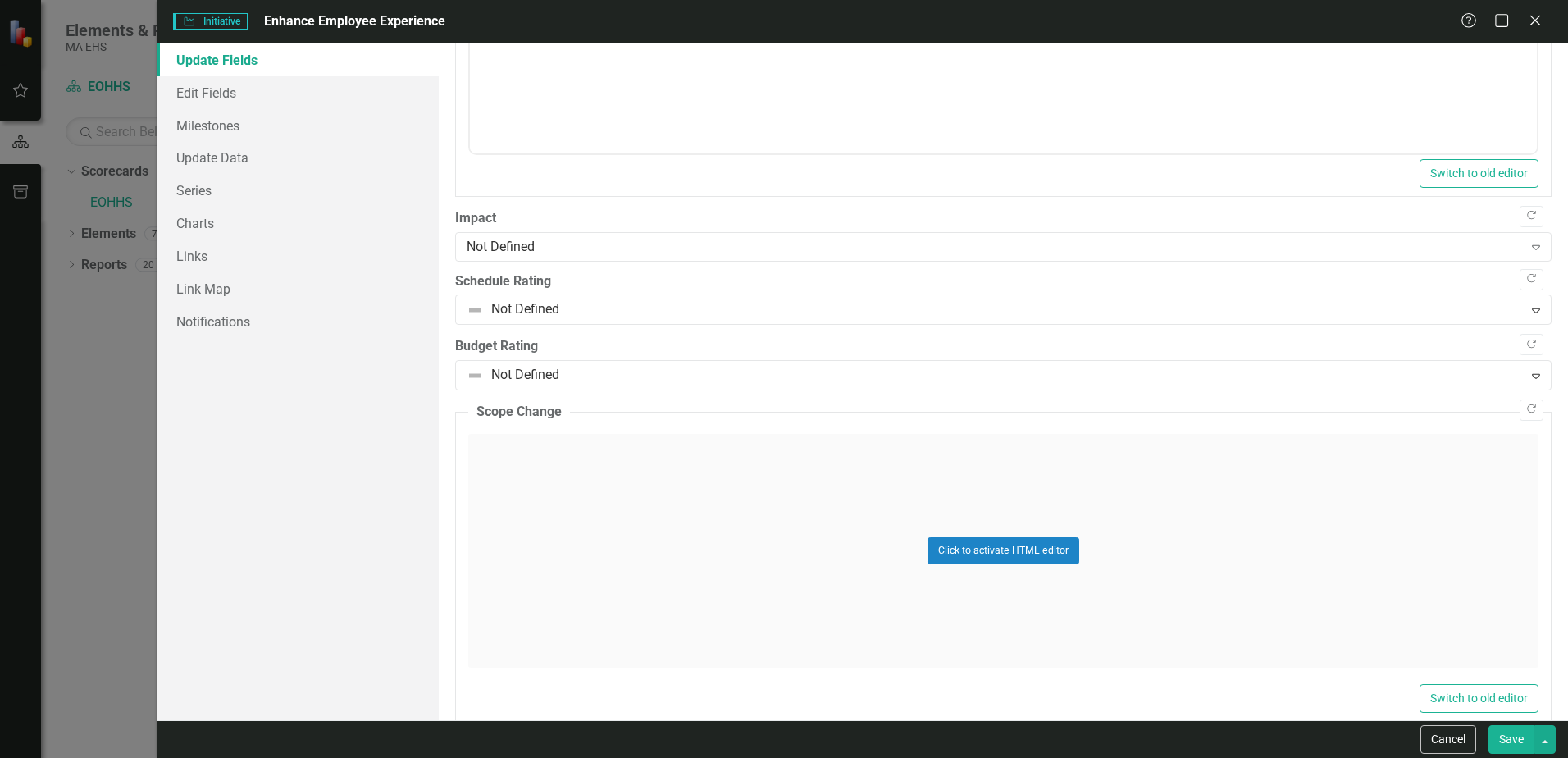
scroll to position [984, 0]
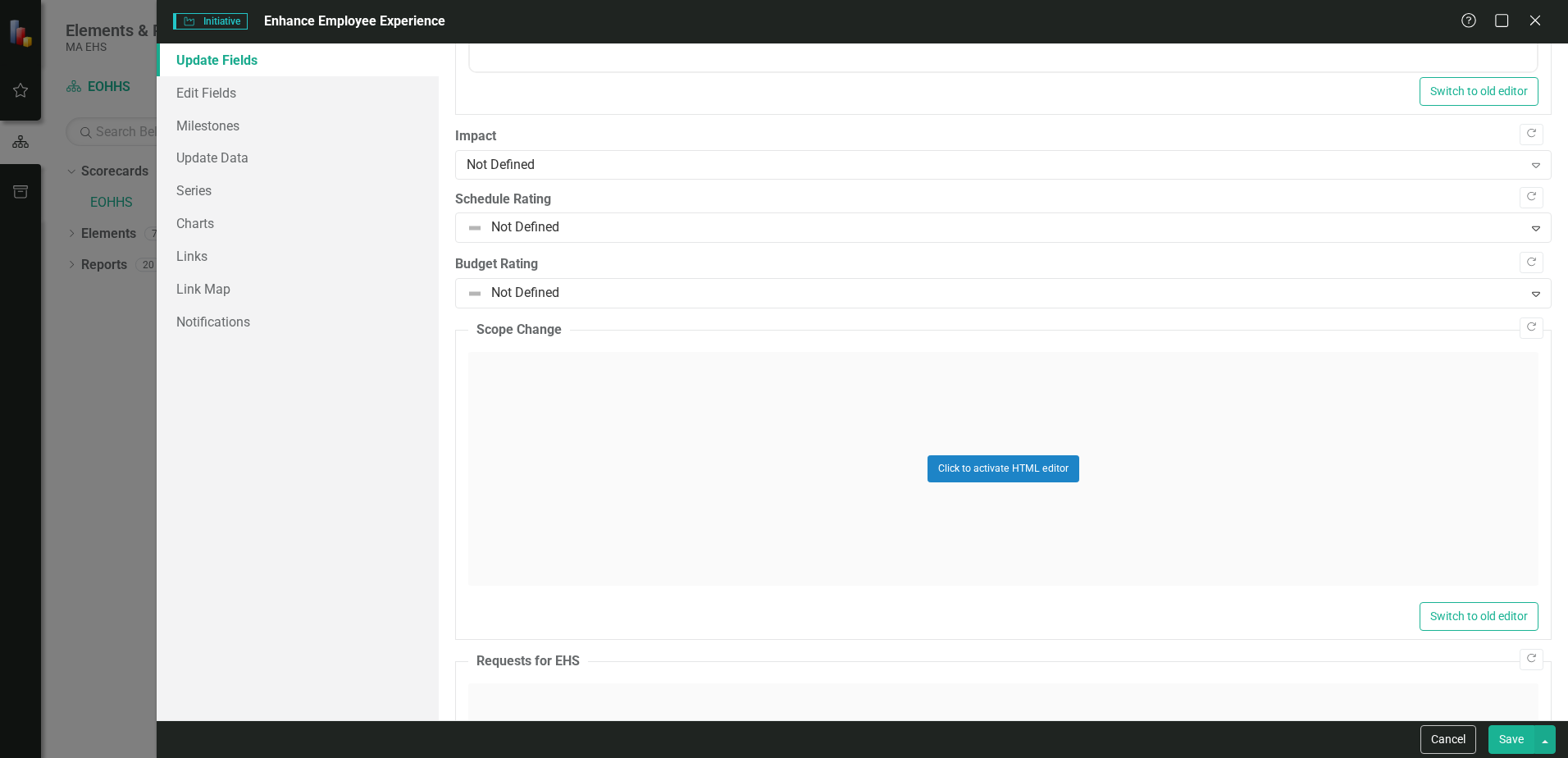
click at [1512, 738] on button "Save" at bounding box center [1511, 739] width 45 height 28
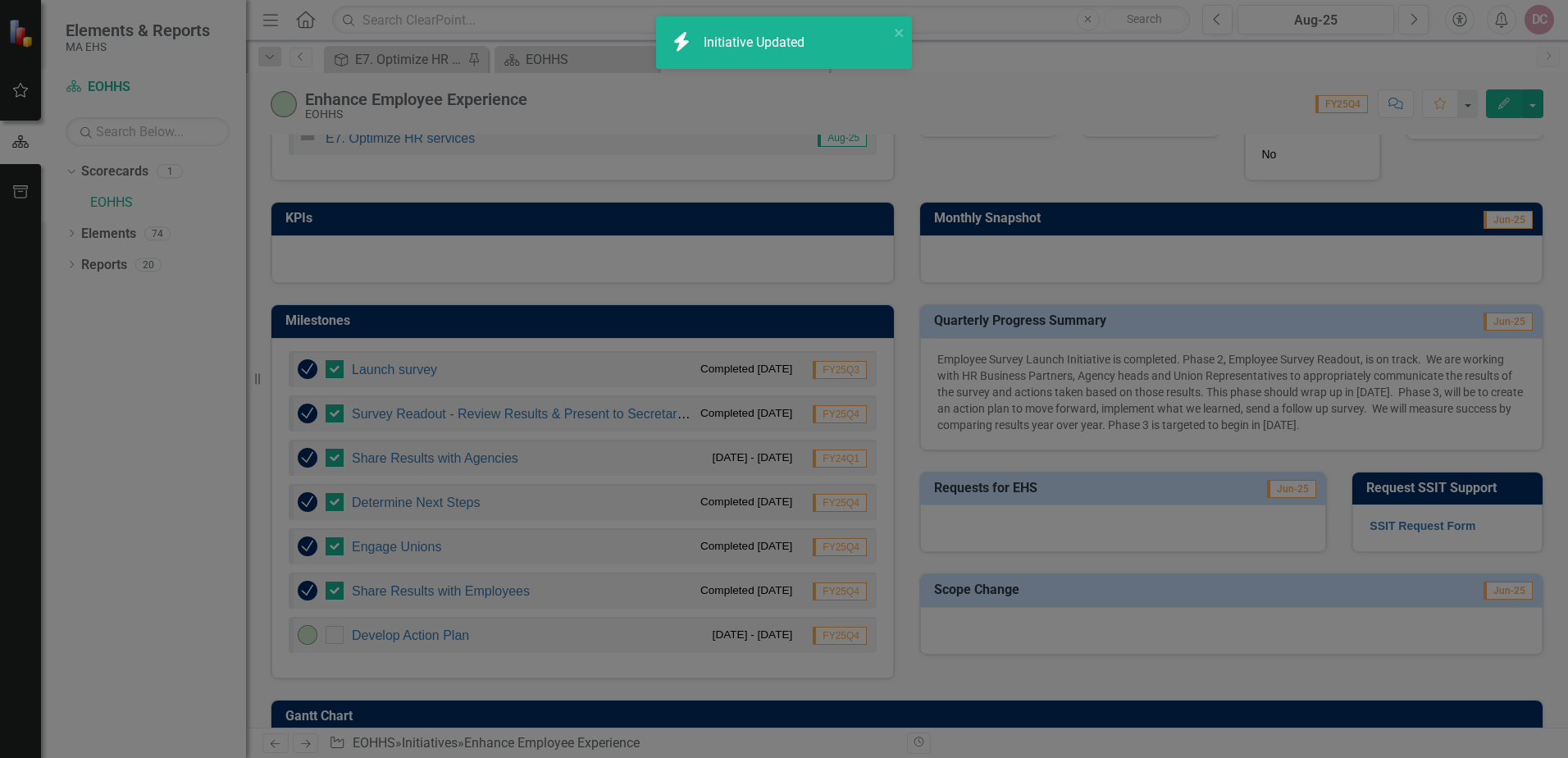
checkbox input "false"
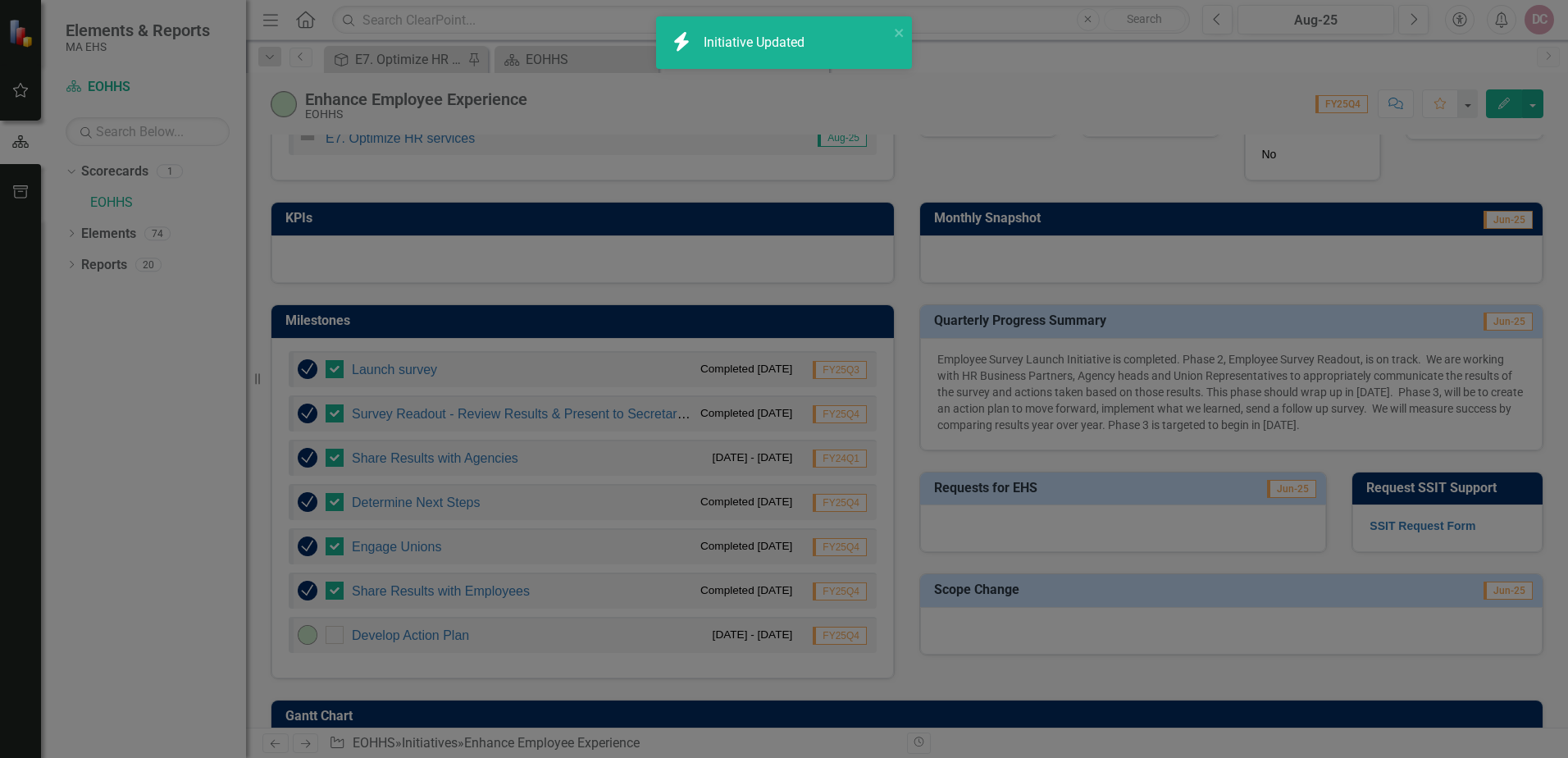
checkbox input "false"
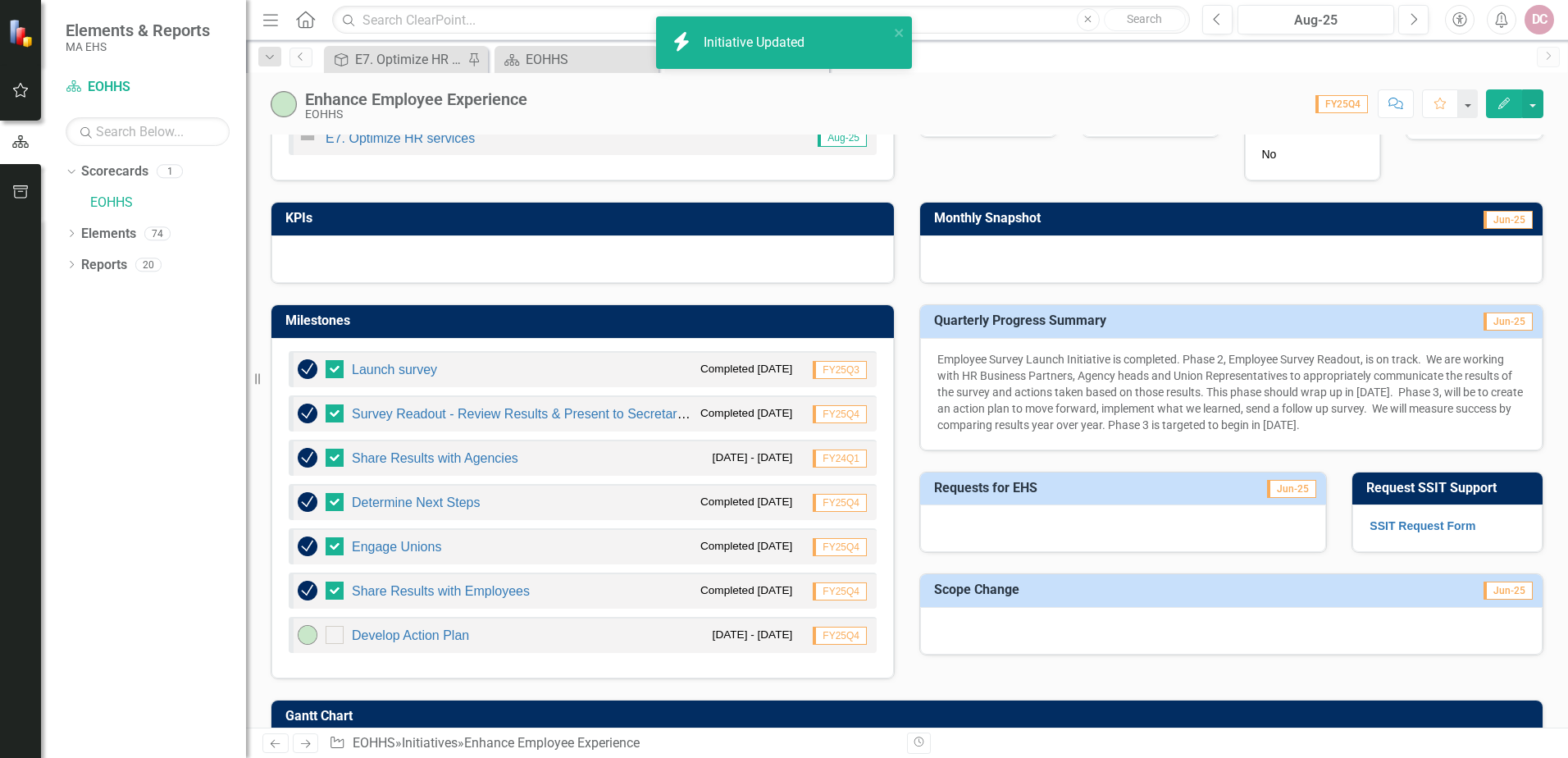
checkbox input "true"
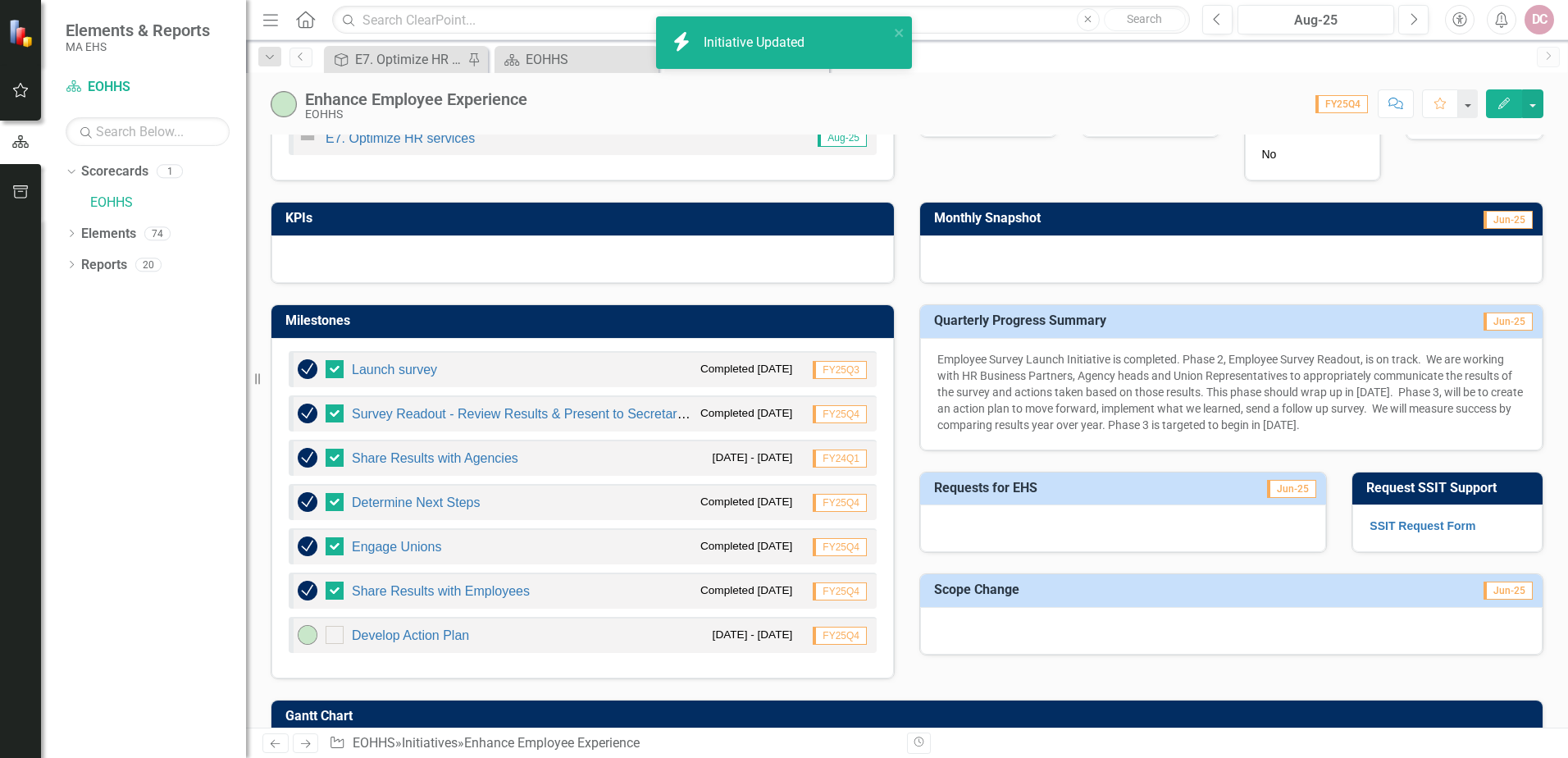
checkbox input "true"
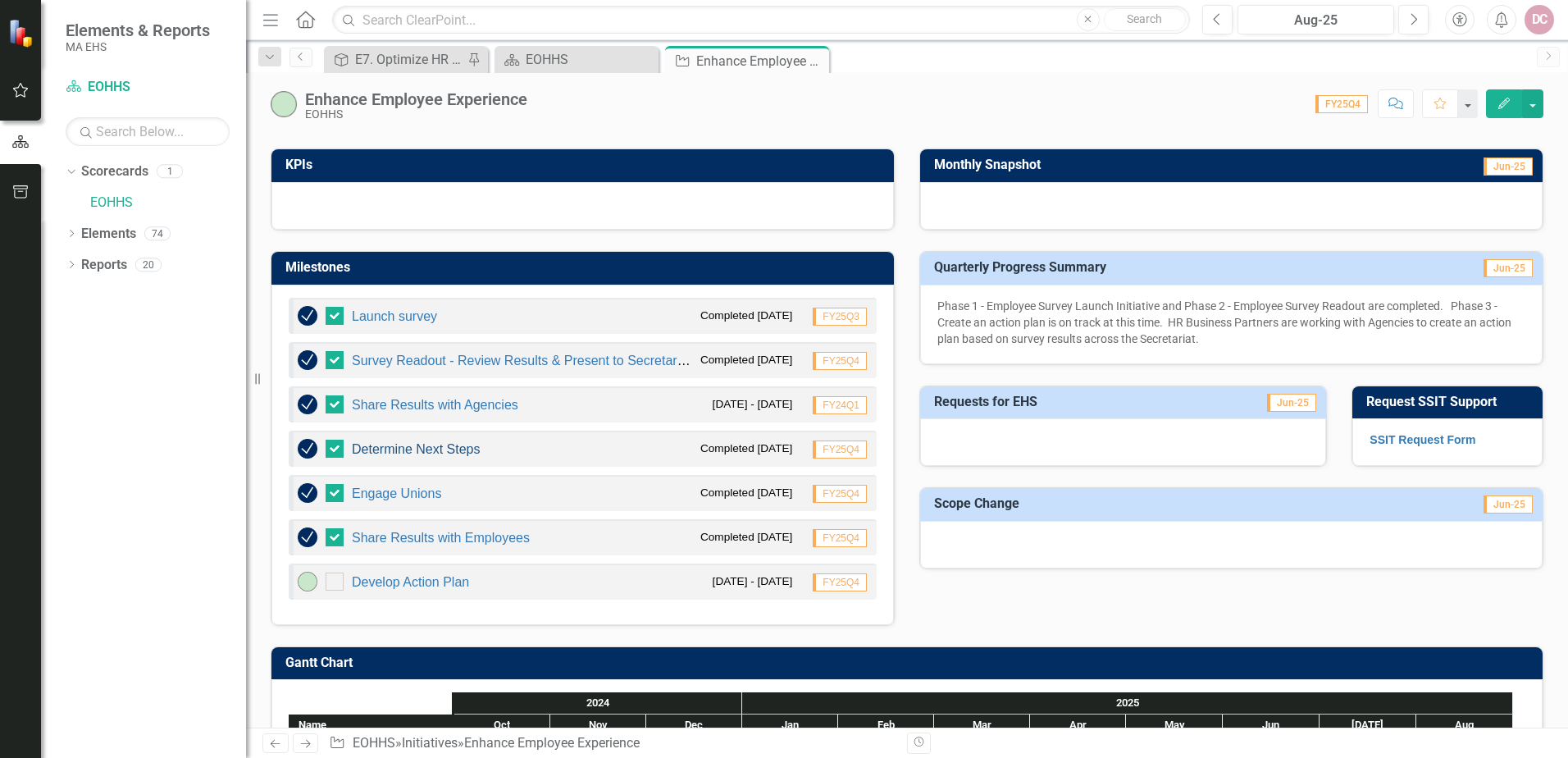
scroll to position [492, 0]
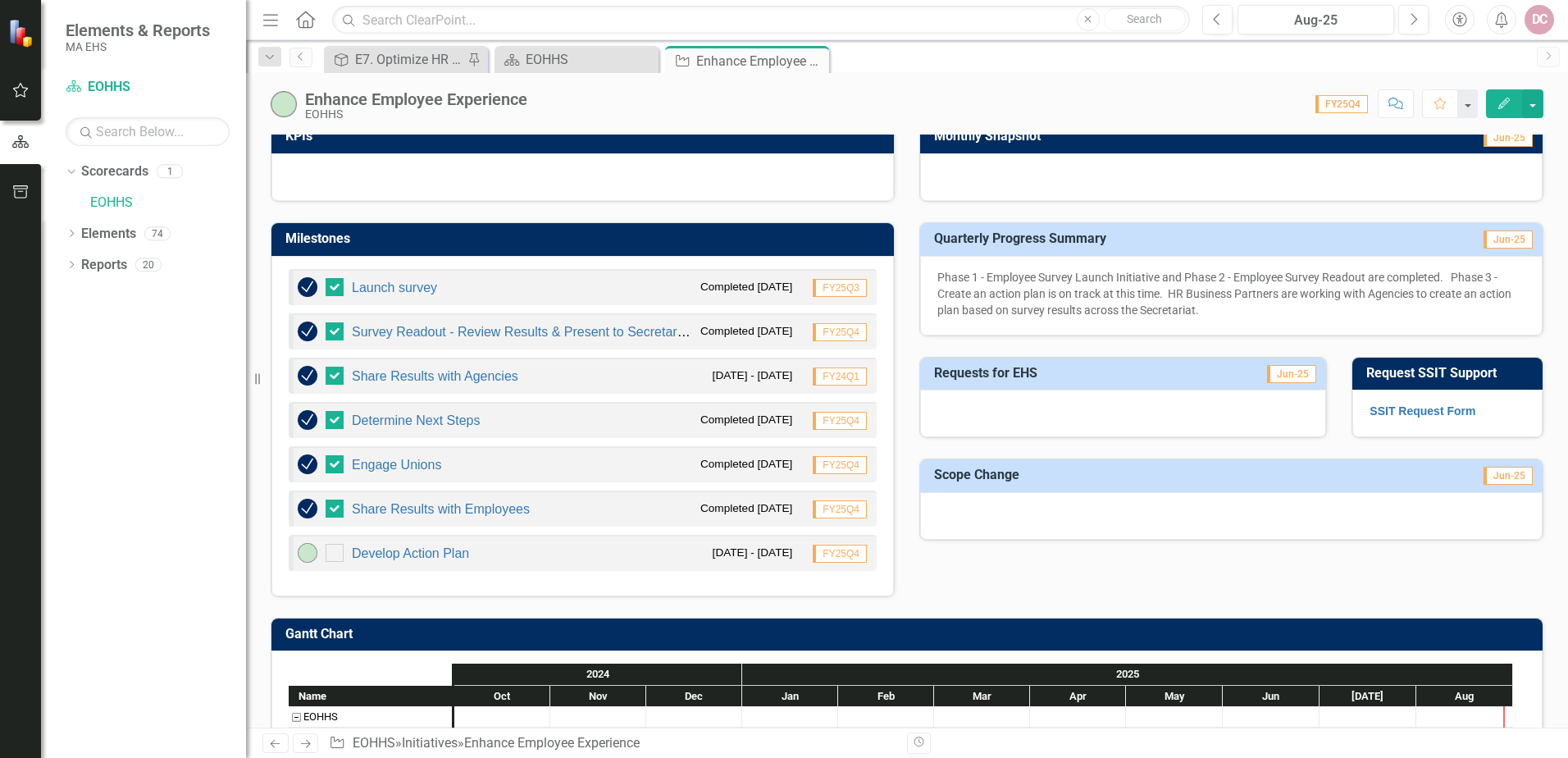
click at [748, 553] on small "[DATE] - [DATE]" at bounding box center [752, 552] width 81 height 15
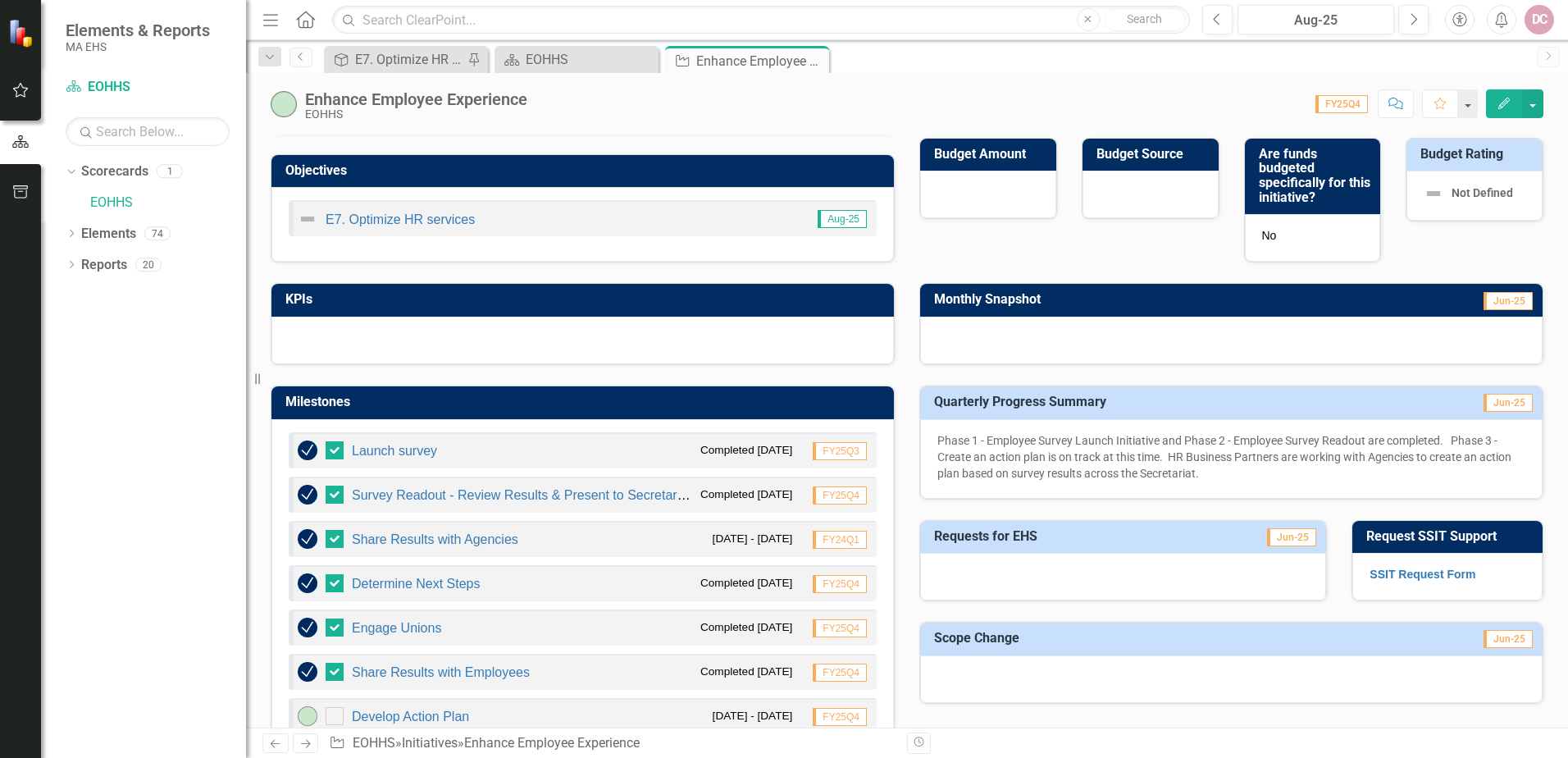
scroll to position [309, 0]
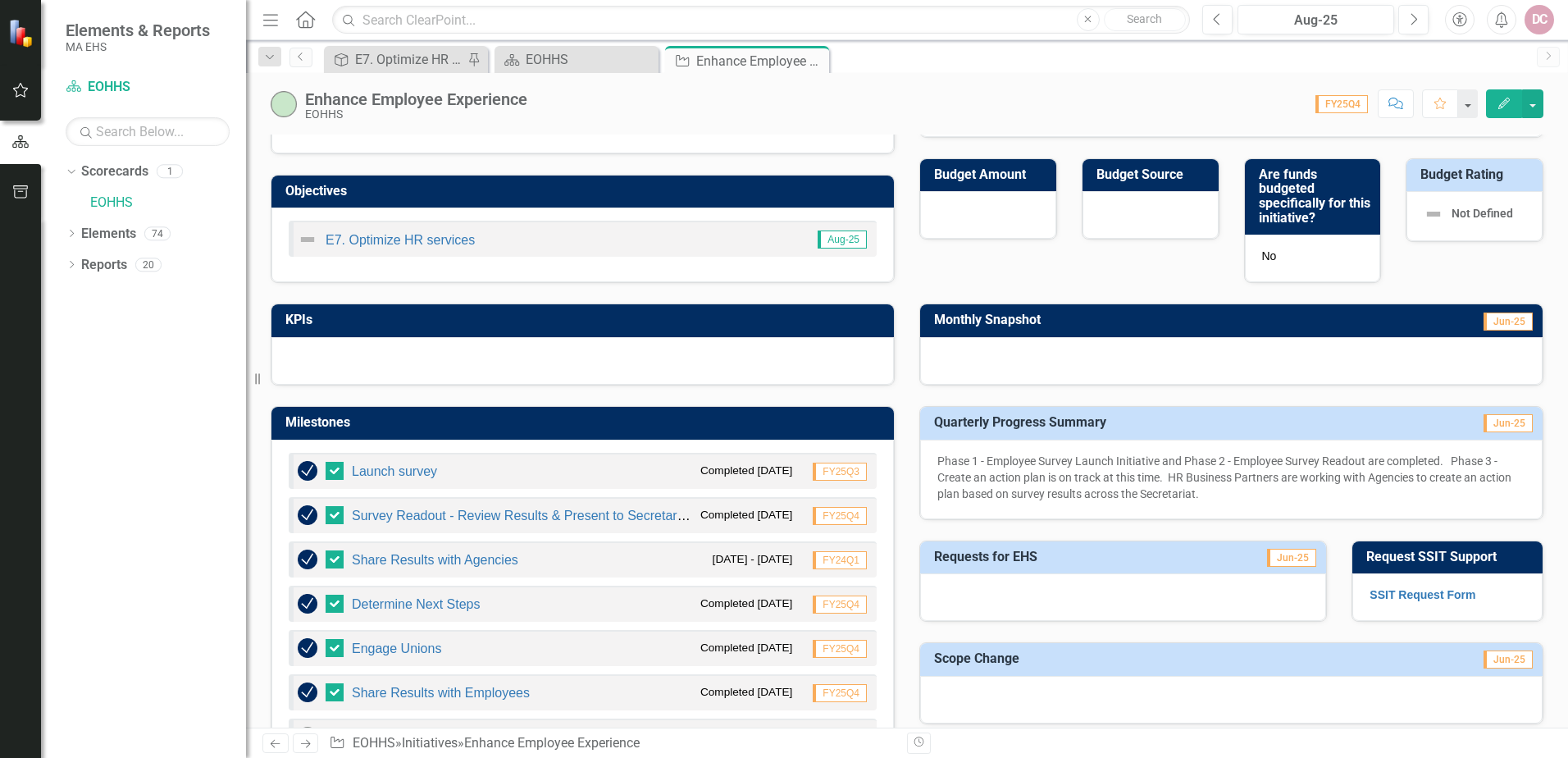
click at [1501, 99] on icon "Edit" at bounding box center [1505, 103] width 15 height 11
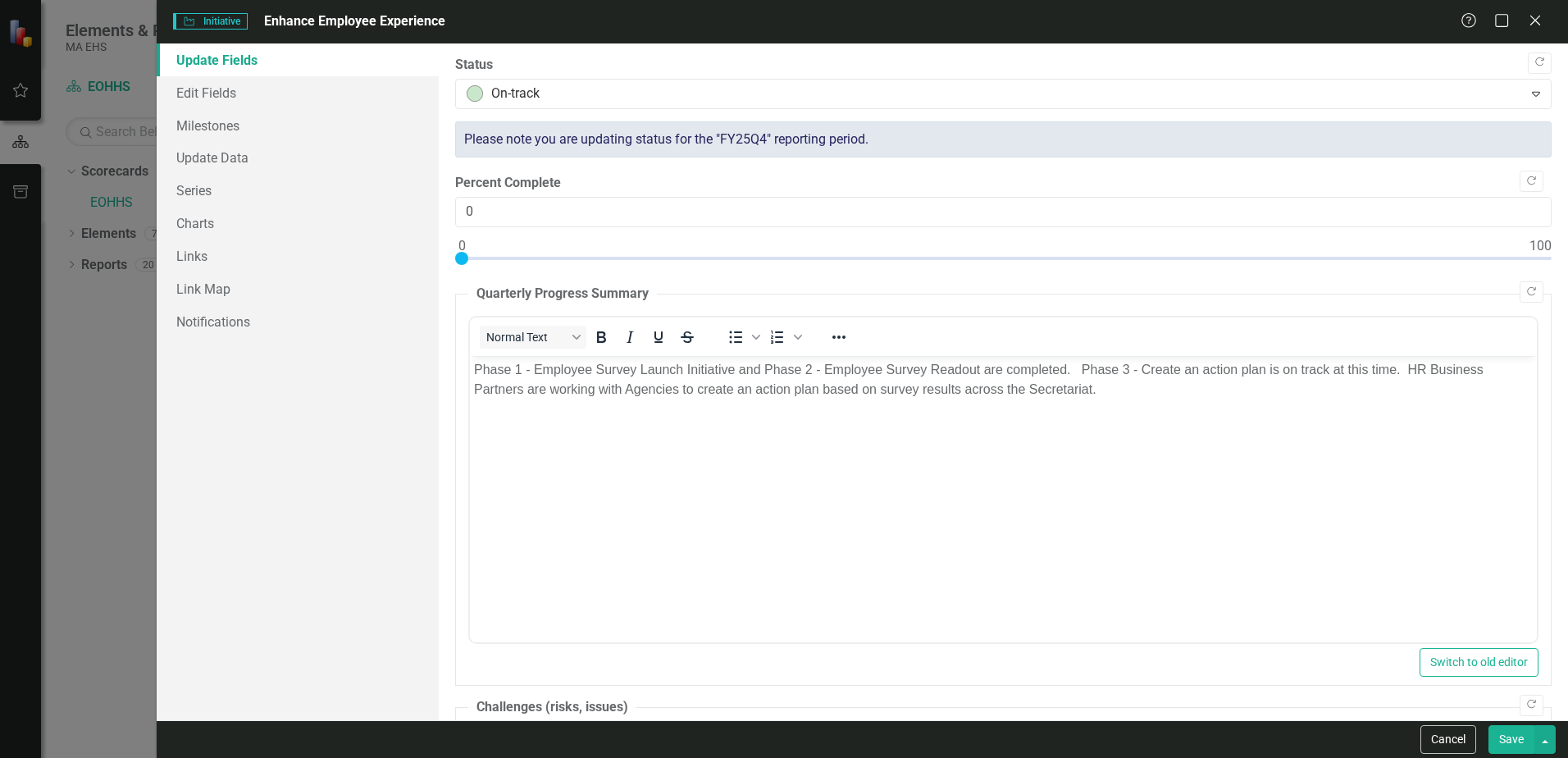
scroll to position [0, 0]
click at [252, 159] on link "Update Data" at bounding box center [297, 157] width 282 height 33
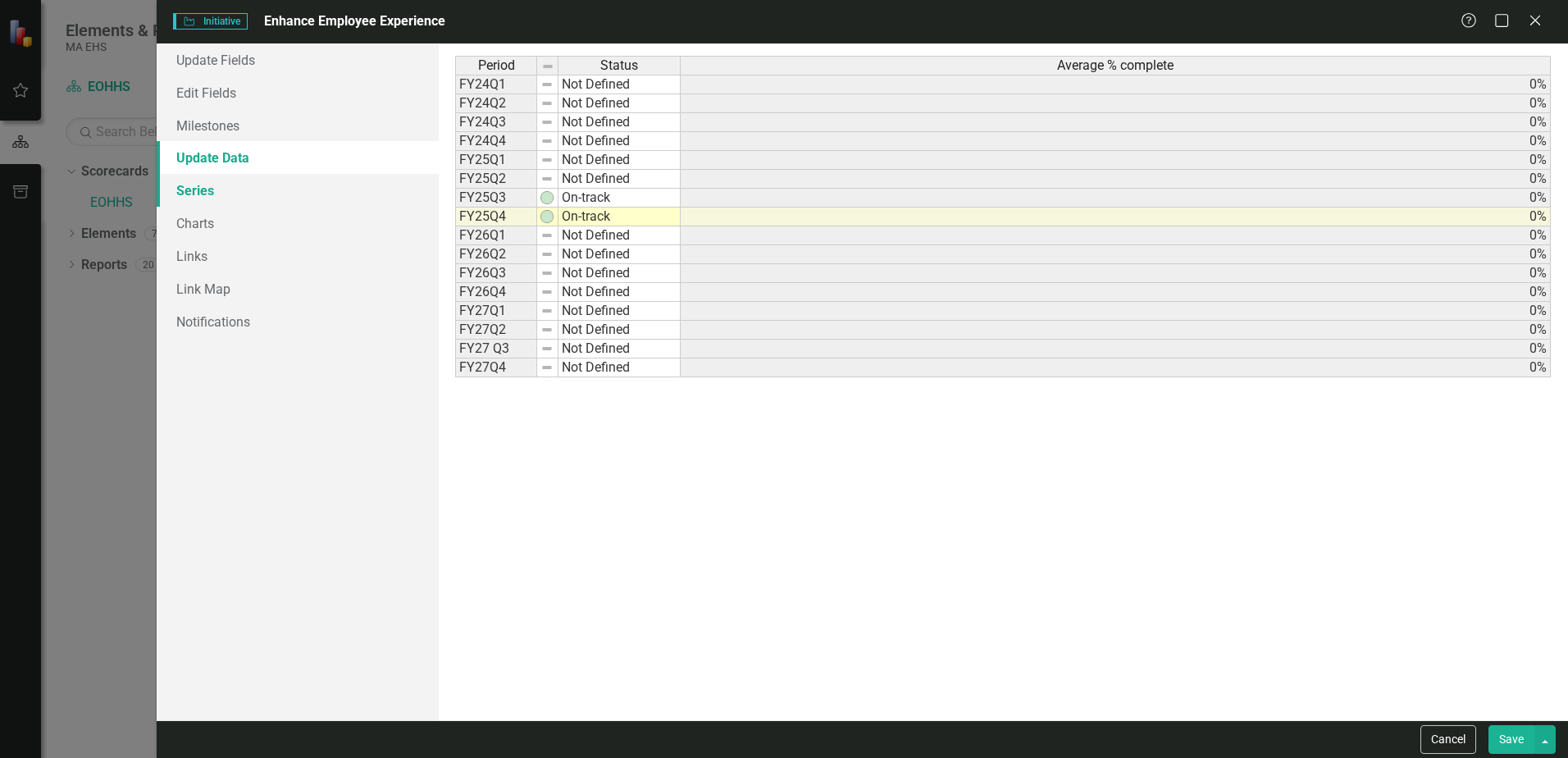
click at [219, 190] on link "Series" at bounding box center [297, 190] width 282 height 33
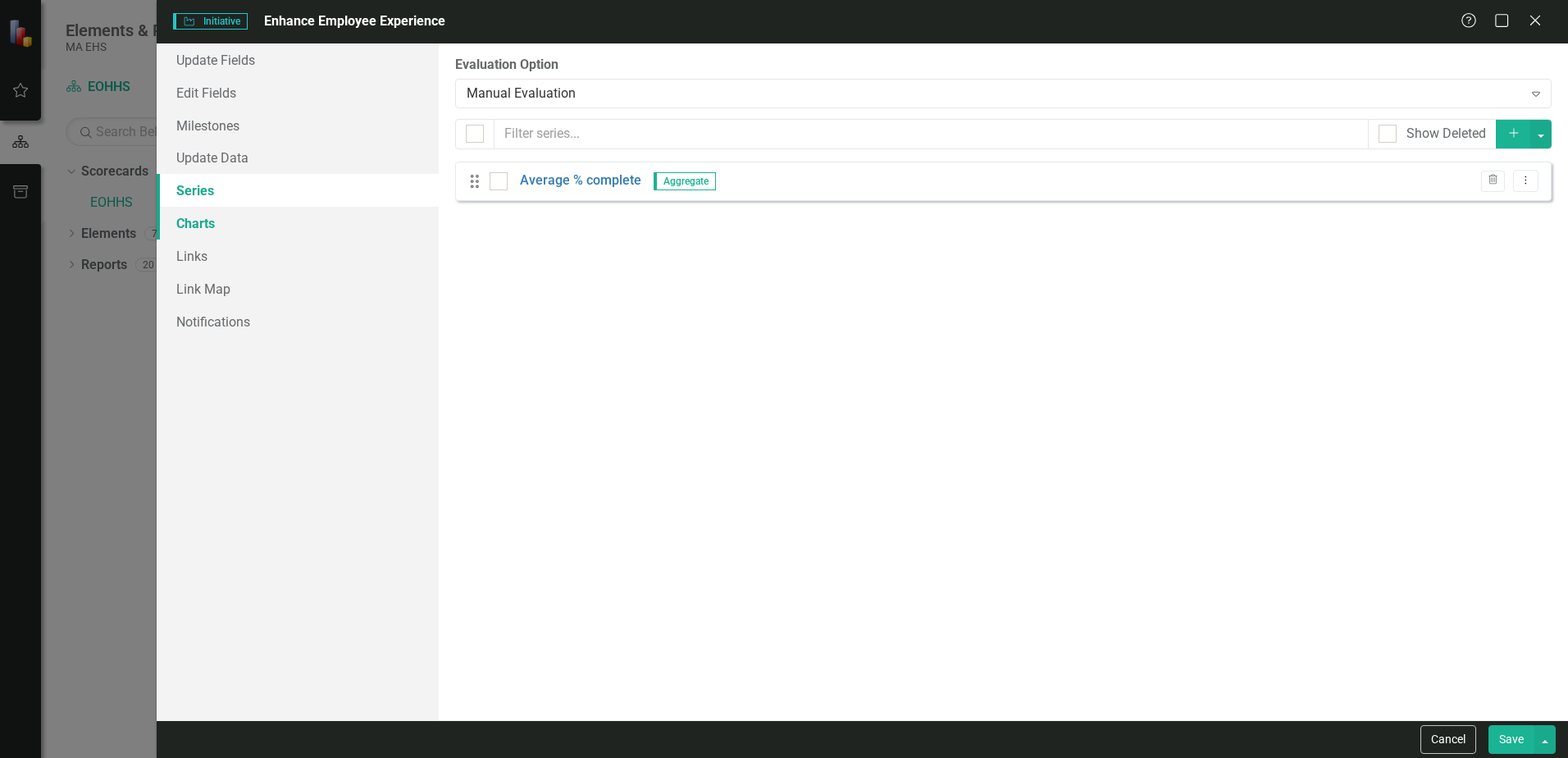
click at [208, 221] on link "Charts" at bounding box center [297, 223] width 282 height 33
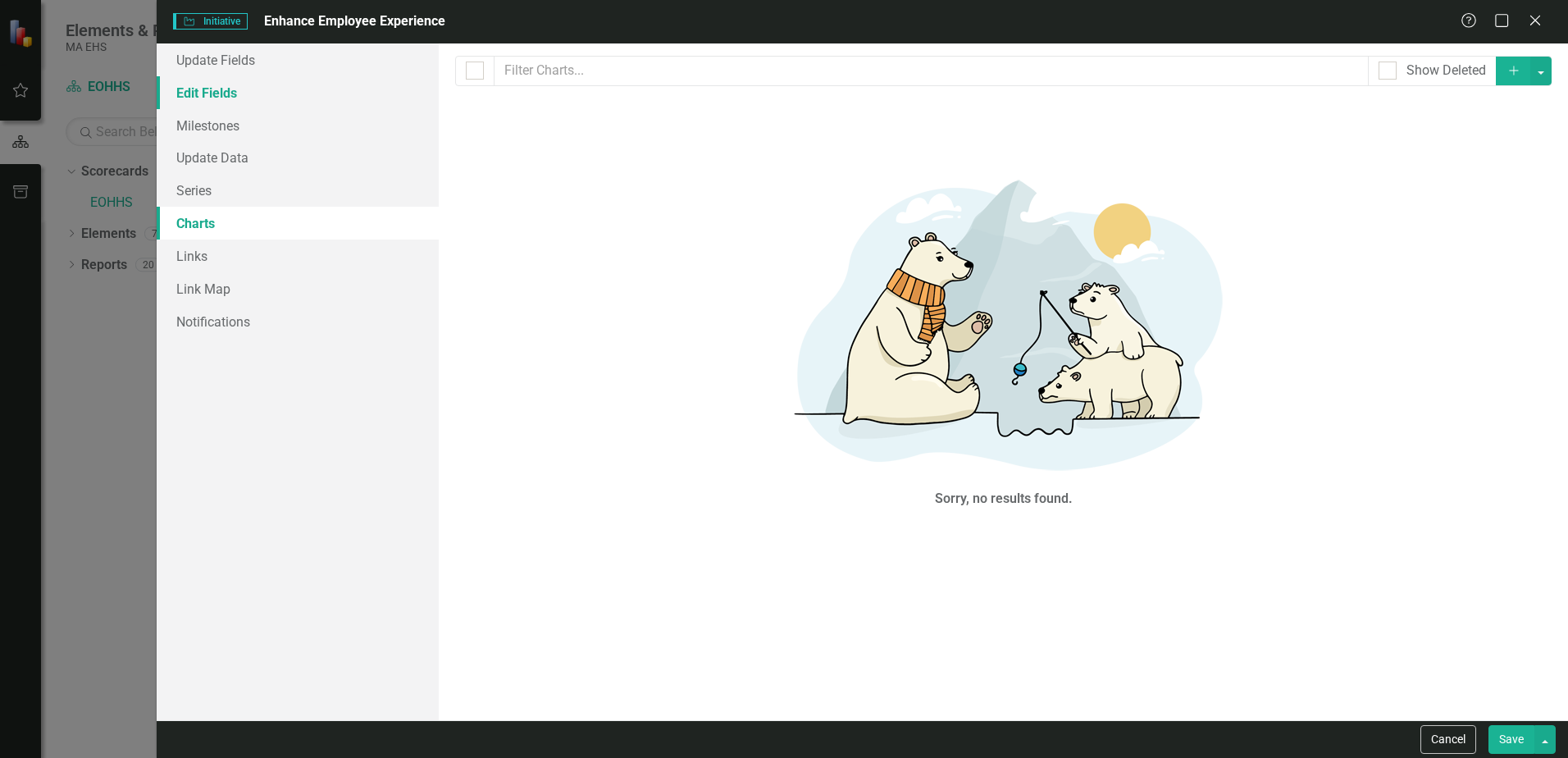
click at [236, 93] on link "Edit Fields" at bounding box center [297, 93] width 282 height 33
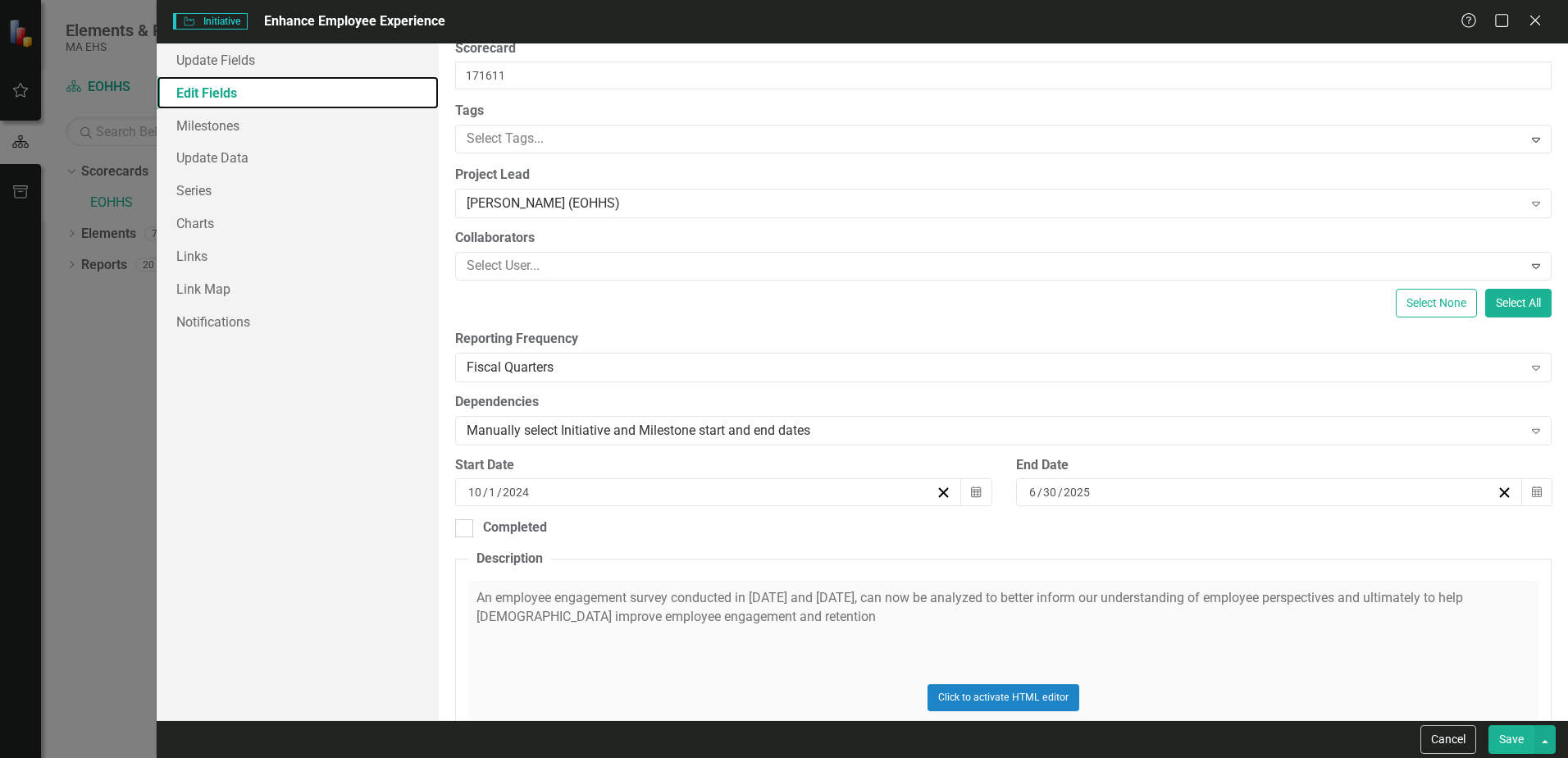
scroll to position [164, 0]
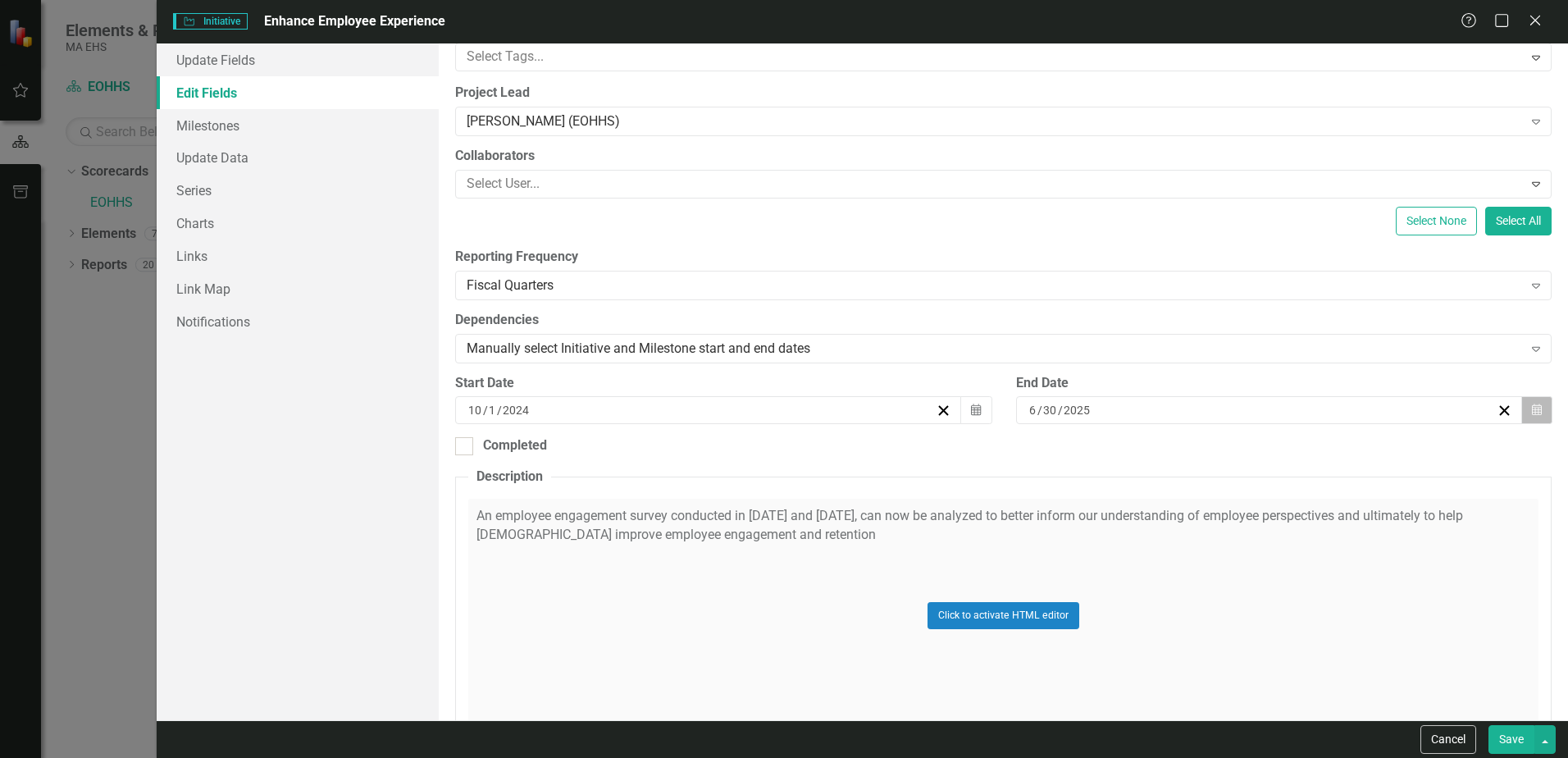
click at [1532, 408] on icon "Calendar" at bounding box center [1537, 410] width 9 height 11
click at [955, 456] on div "ClearPoint Can Do More! How ClearPoint Can Help Close Enterprise plans can auto…" at bounding box center [1003, 382] width 1129 height 677
click at [1541, 21] on icon "Close" at bounding box center [1536, 20] width 21 height 15
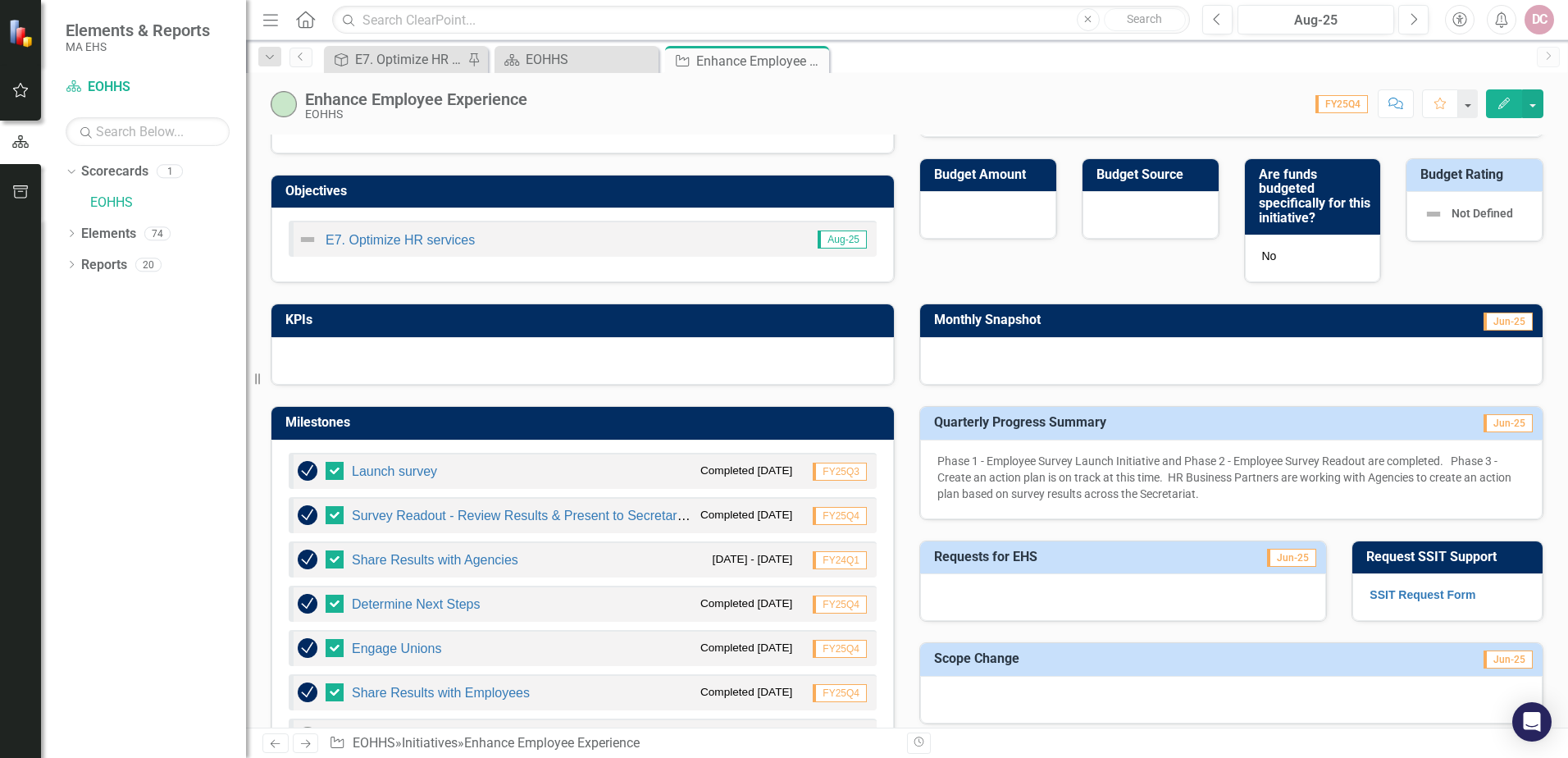
scroll to position [390, 0]
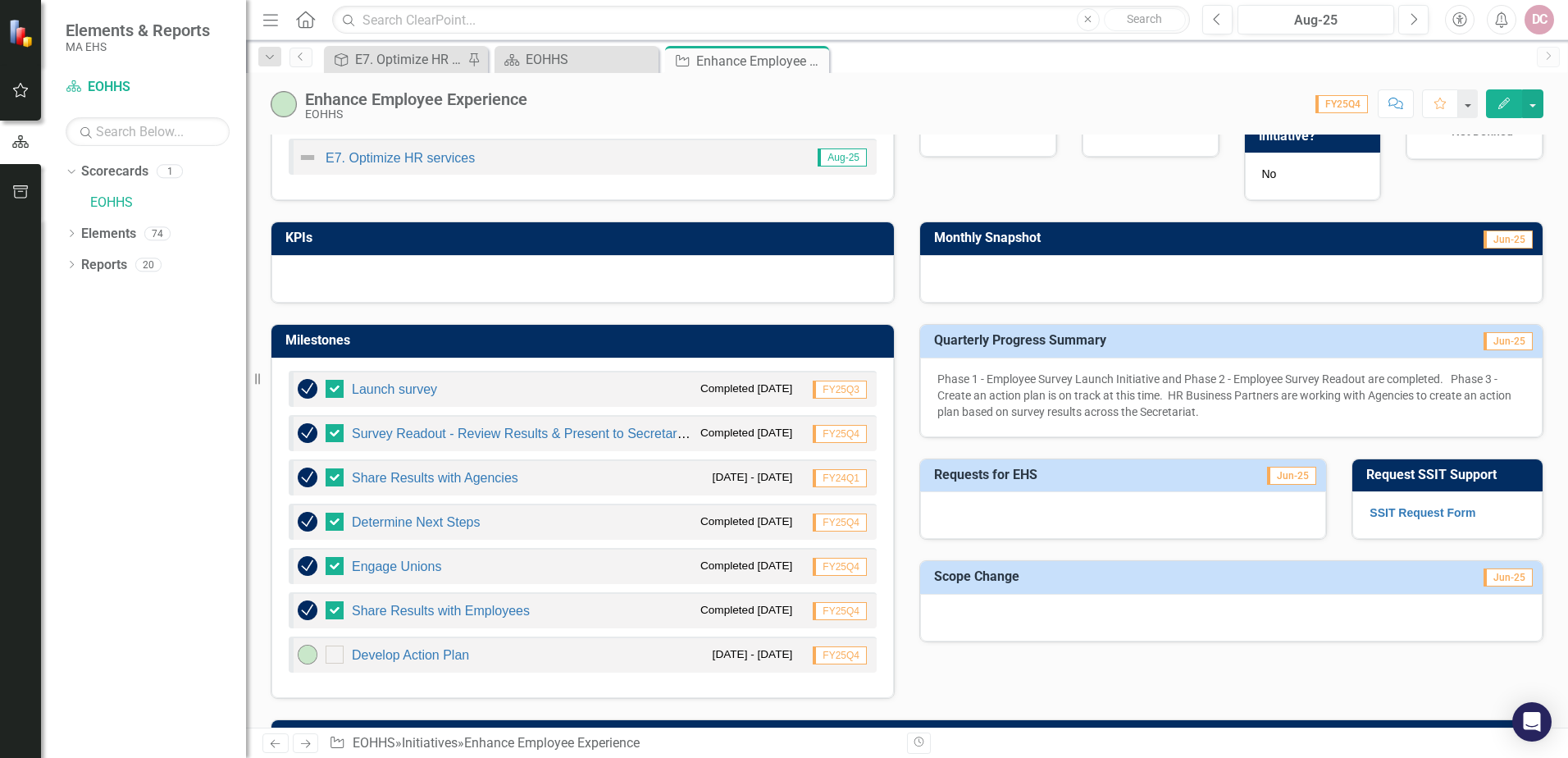
click at [527, 659] on div "Develop Action Plan [DATE] - [DATE] FY25Q4" at bounding box center [583, 655] width 588 height 36
click at [1509, 100] on icon "button" at bounding box center [1505, 103] width 11 height 11
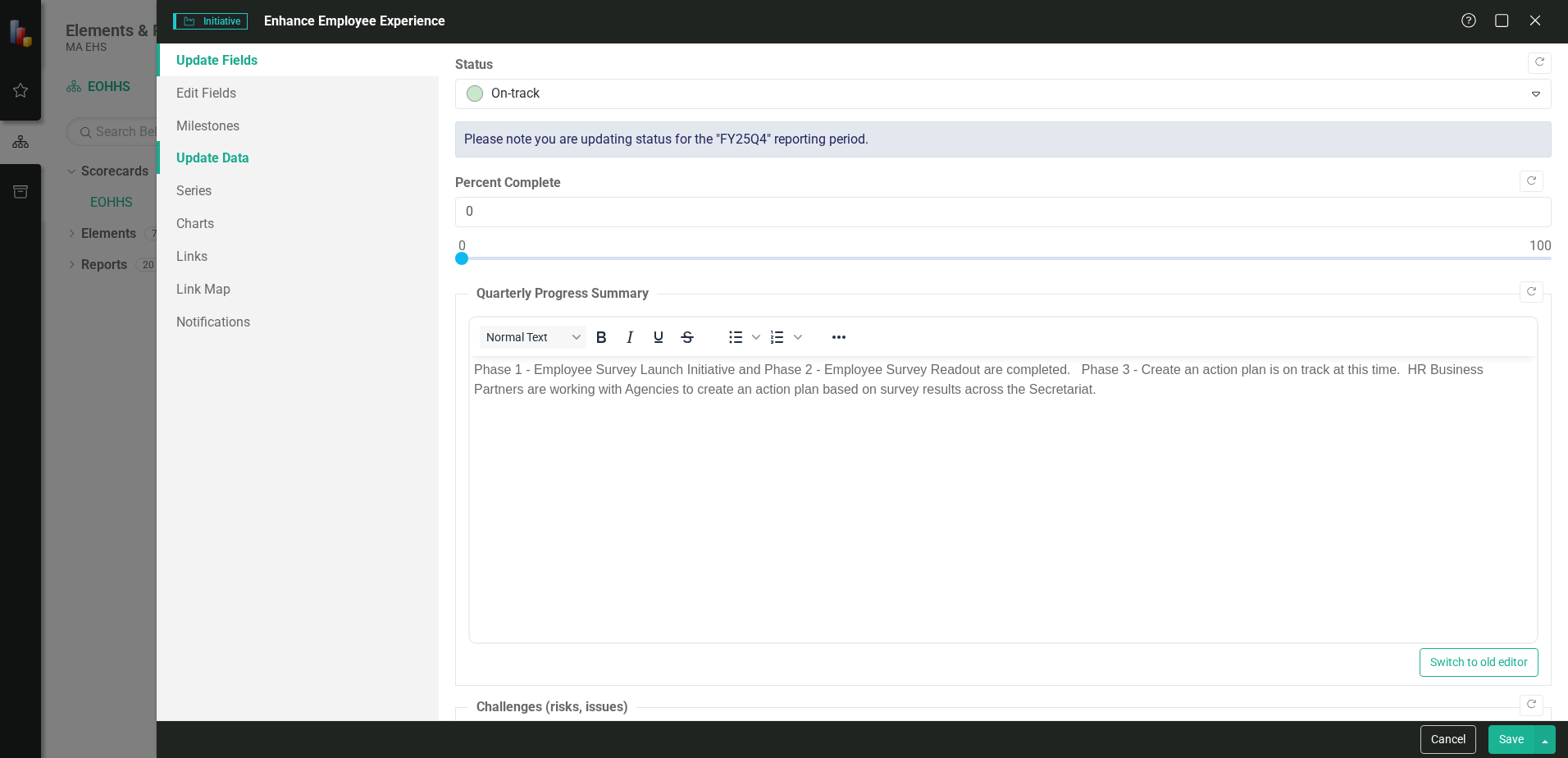
scroll to position [0, 0]
click at [242, 125] on link "Milestones" at bounding box center [297, 125] width 282 height 33
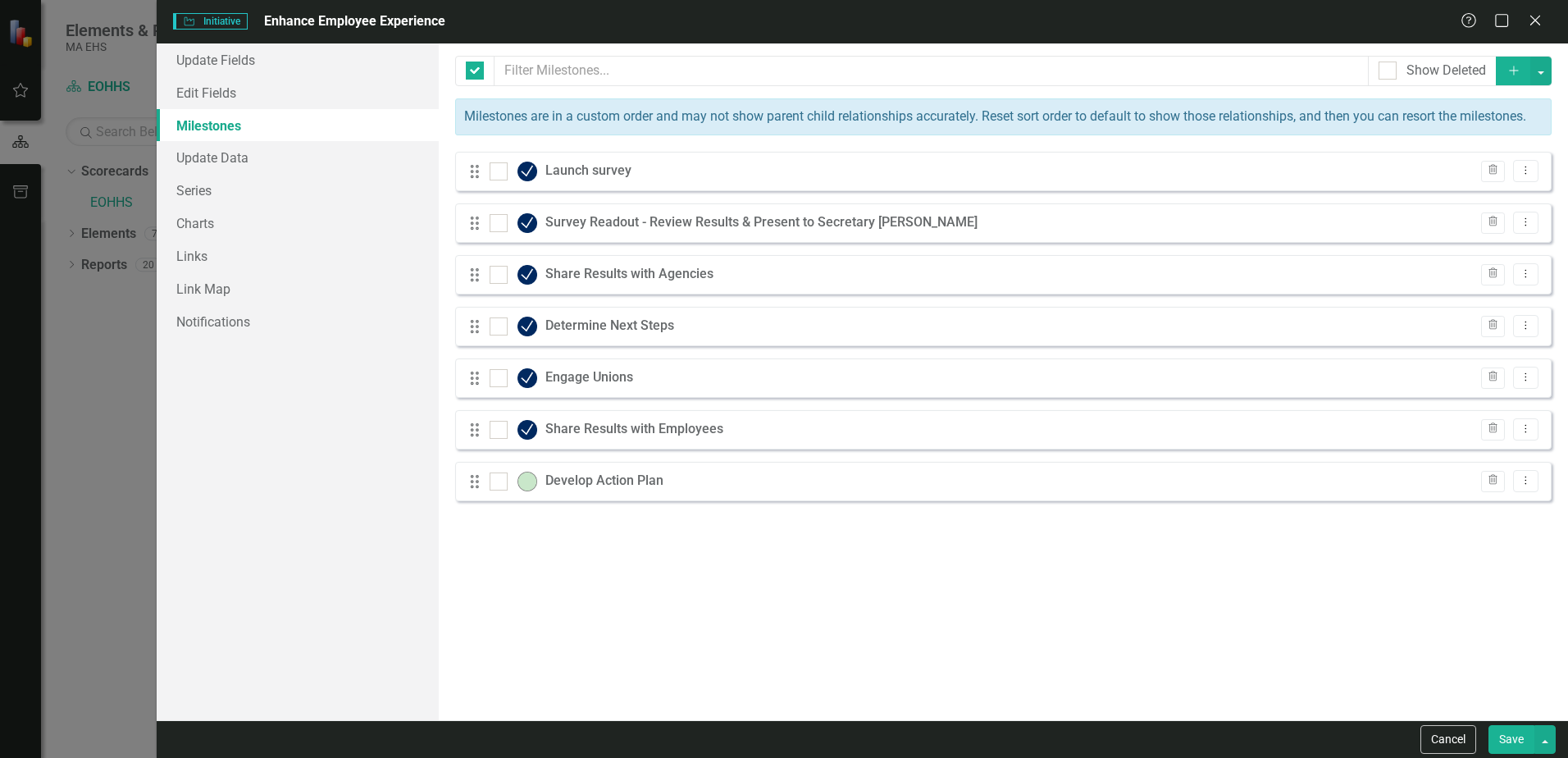
checkbox input "false"
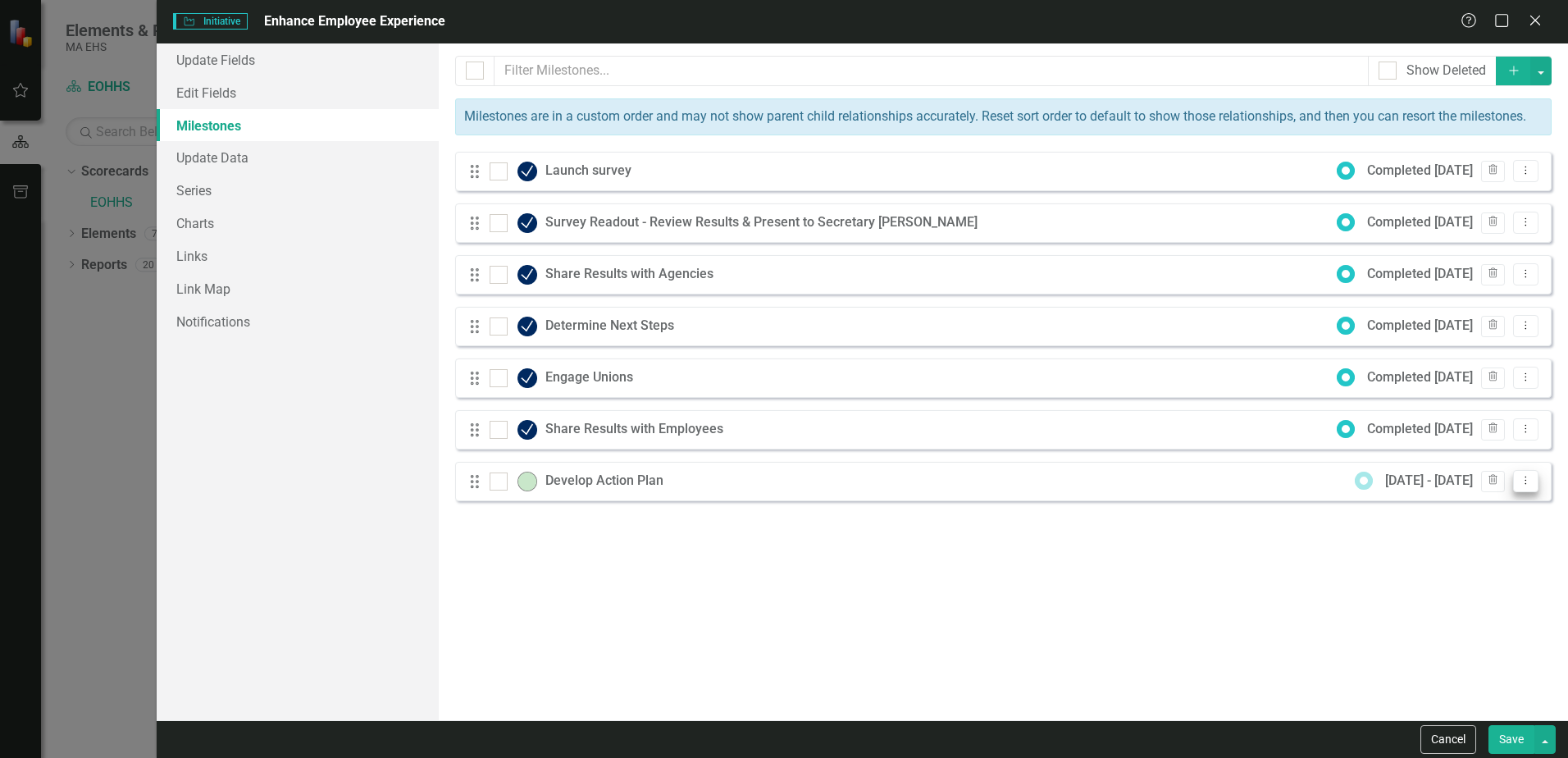
click at [1523, 478] on icon "Dropdown Menu" at bounding box center [1526, 479] width 14 height 10
click at [1467, 508] on link "Edit Edit Milestone" at bounding box center [1461, 508] width 154 height 30
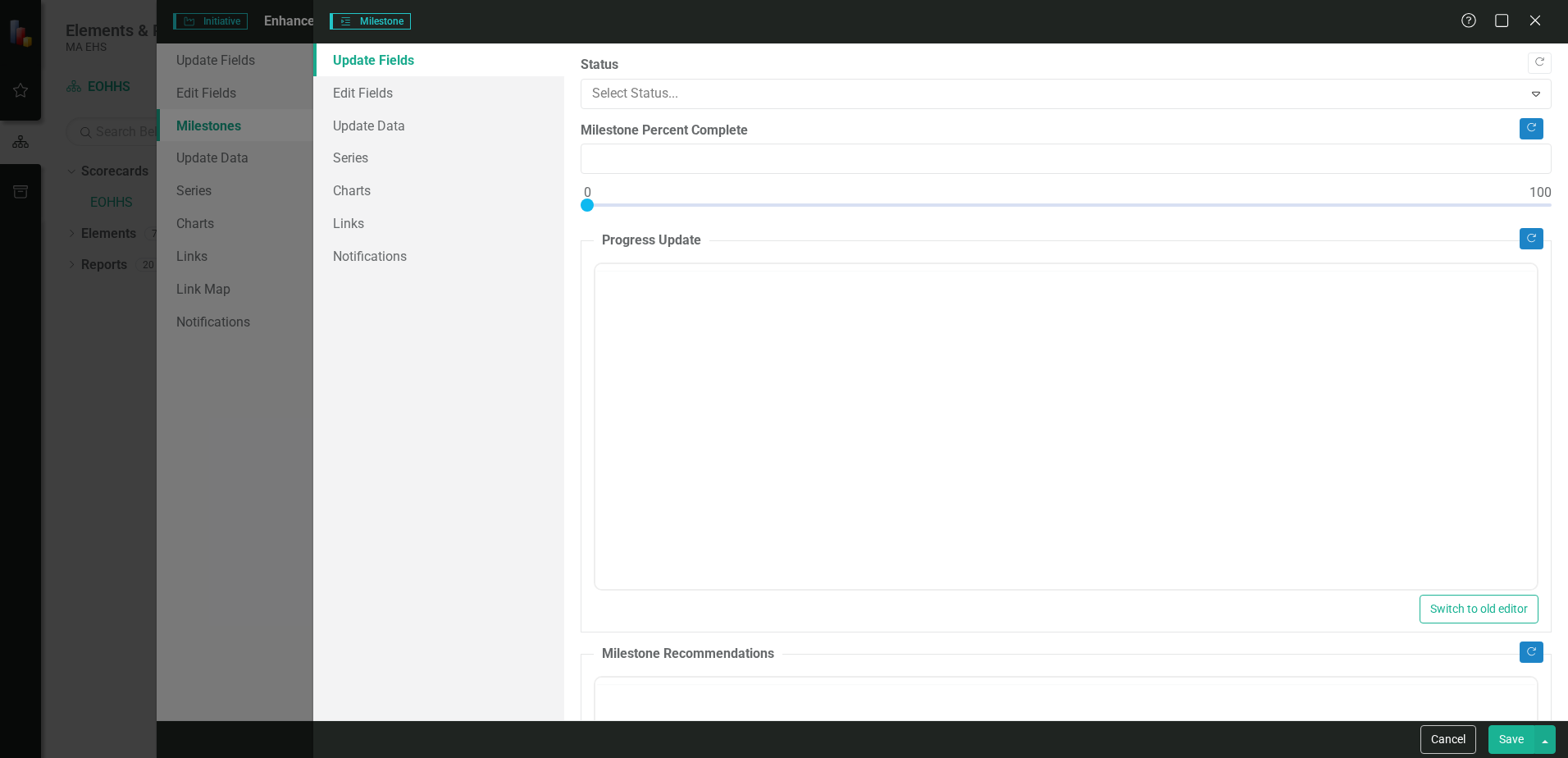
type input "0"
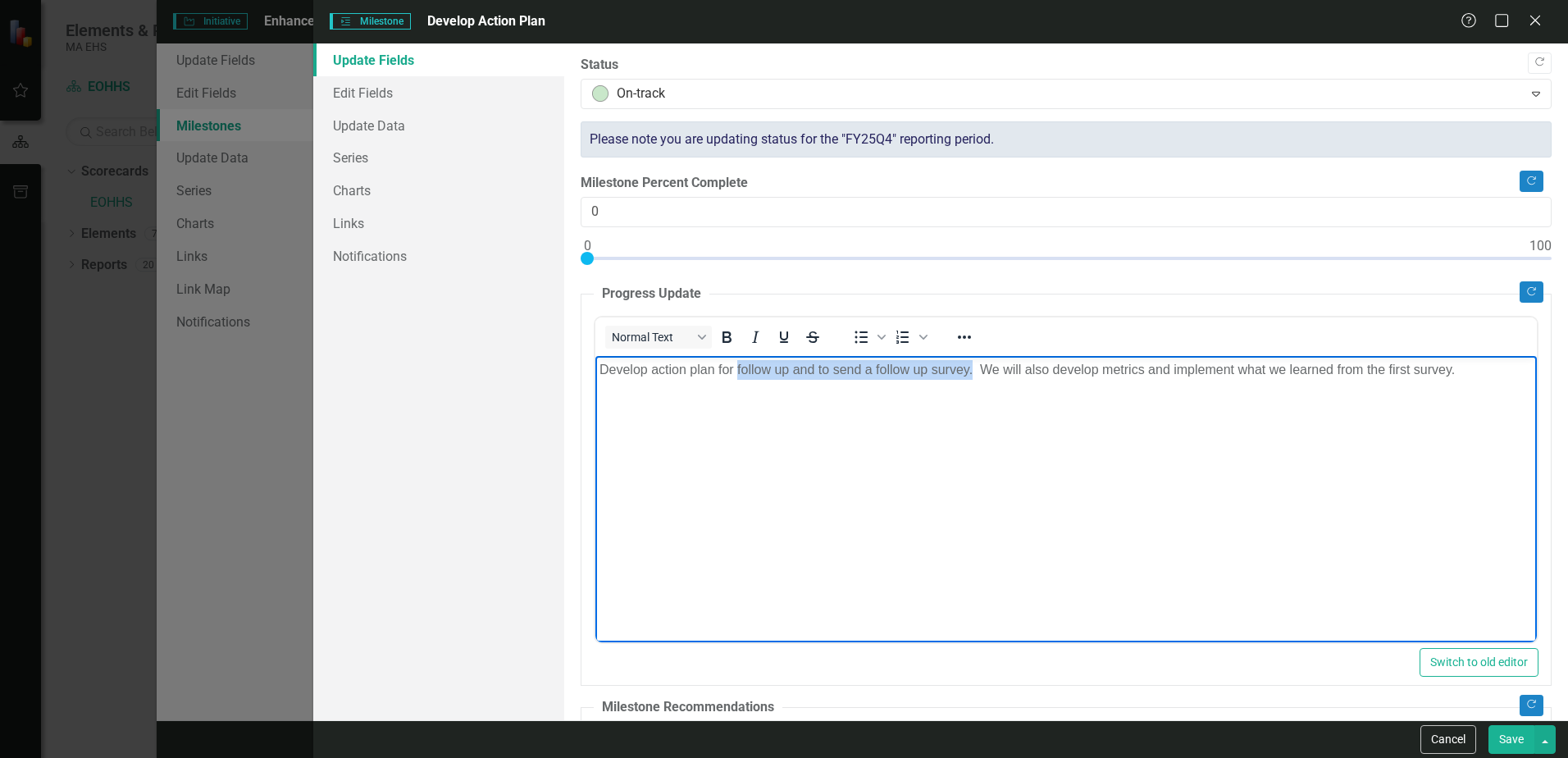
drag, startPoint x: 736, startPoint y: 367, endPoint x: 973, endPoint y: 370, distance: 237.0
click at [973, 370] on p "Develop action plan for follow up and to send a follow up survey. We will also …" at bounding box center [1066, 369] width 933 height 20
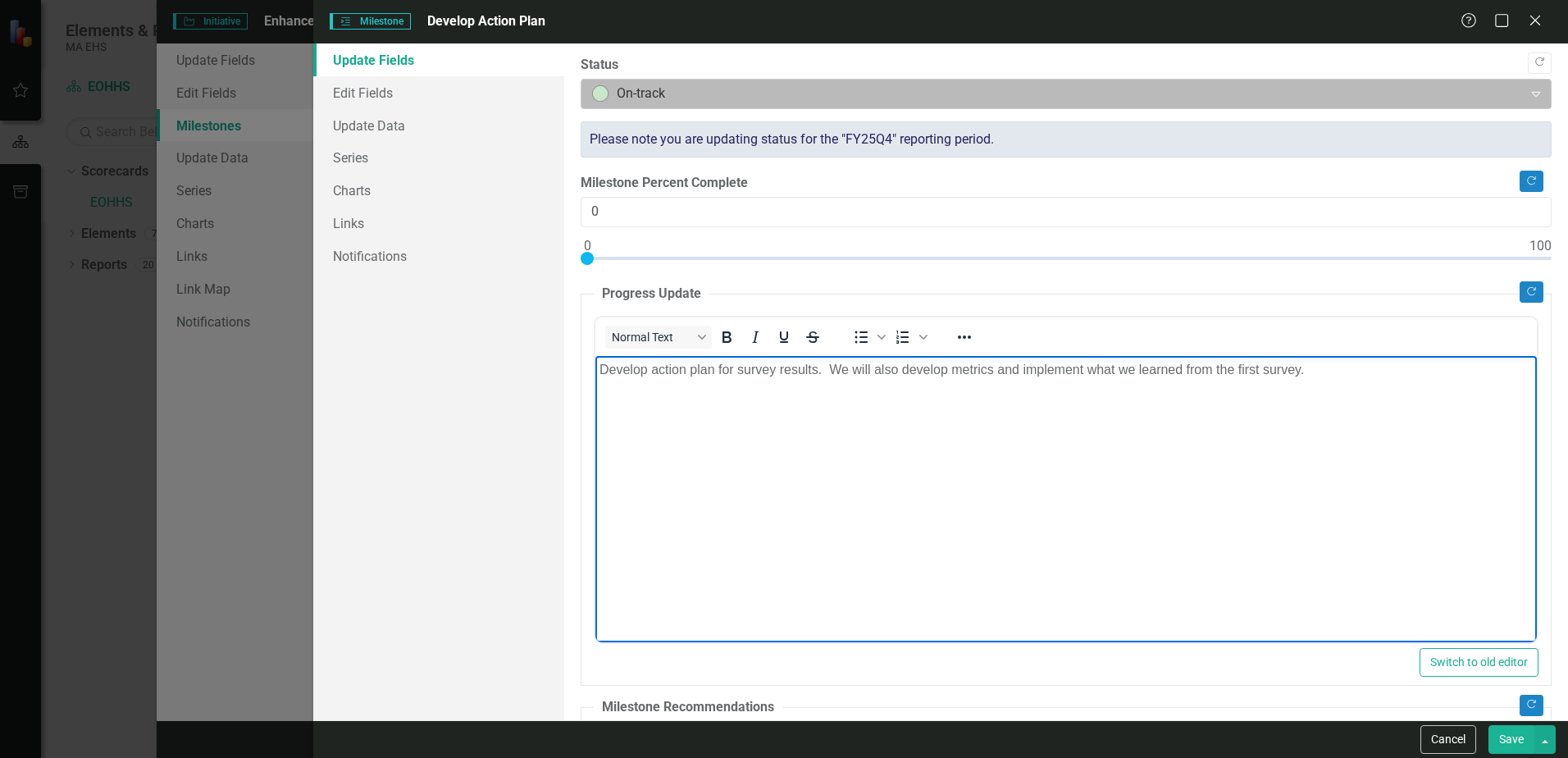
click at [1528, 91] on icon "Expand" at bounding box center [1536, 94] width 16 height 13
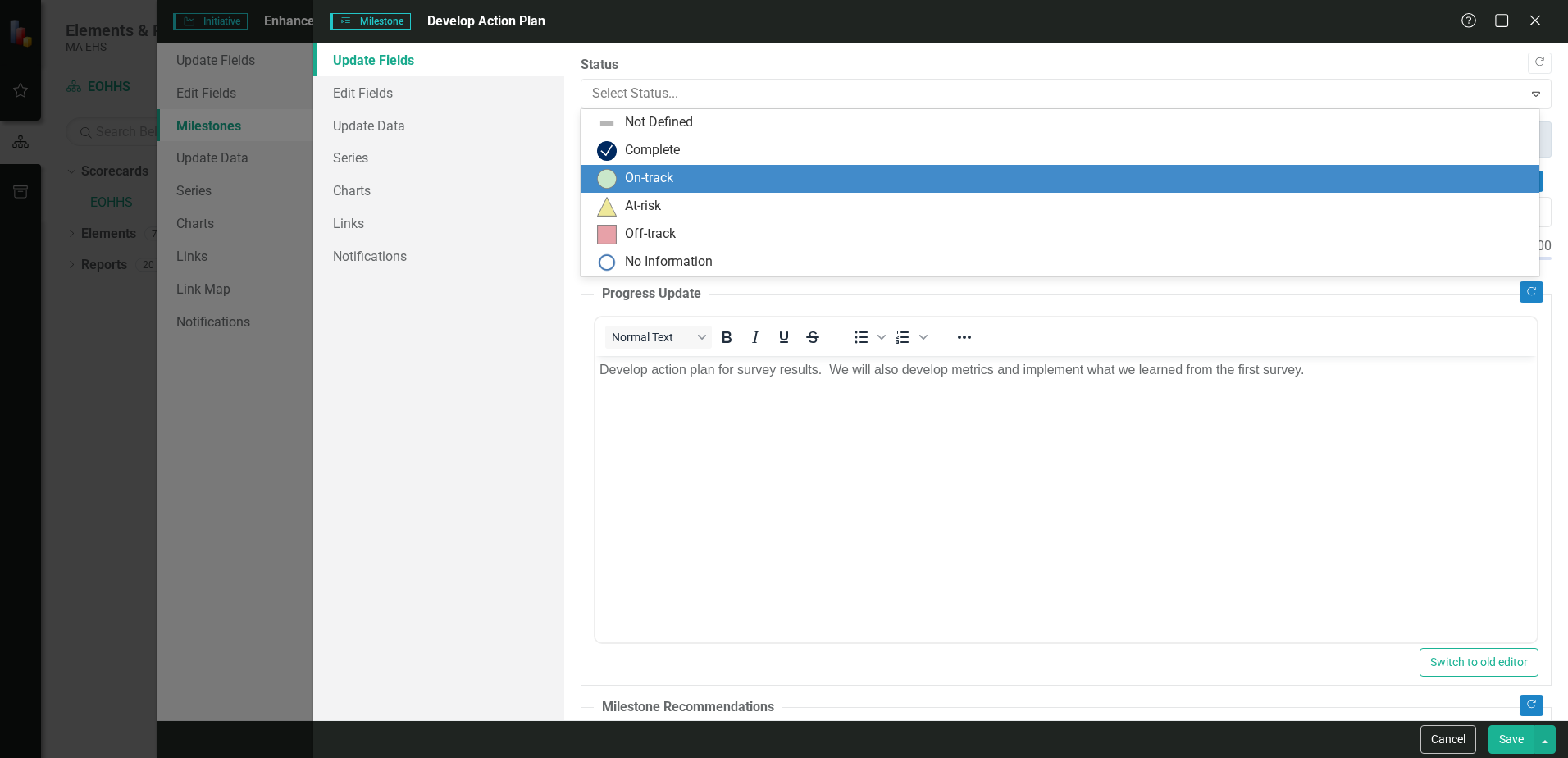
click at [1406, 188] on div "On-track" at bounding box center [1063, 178] width 932 height 20
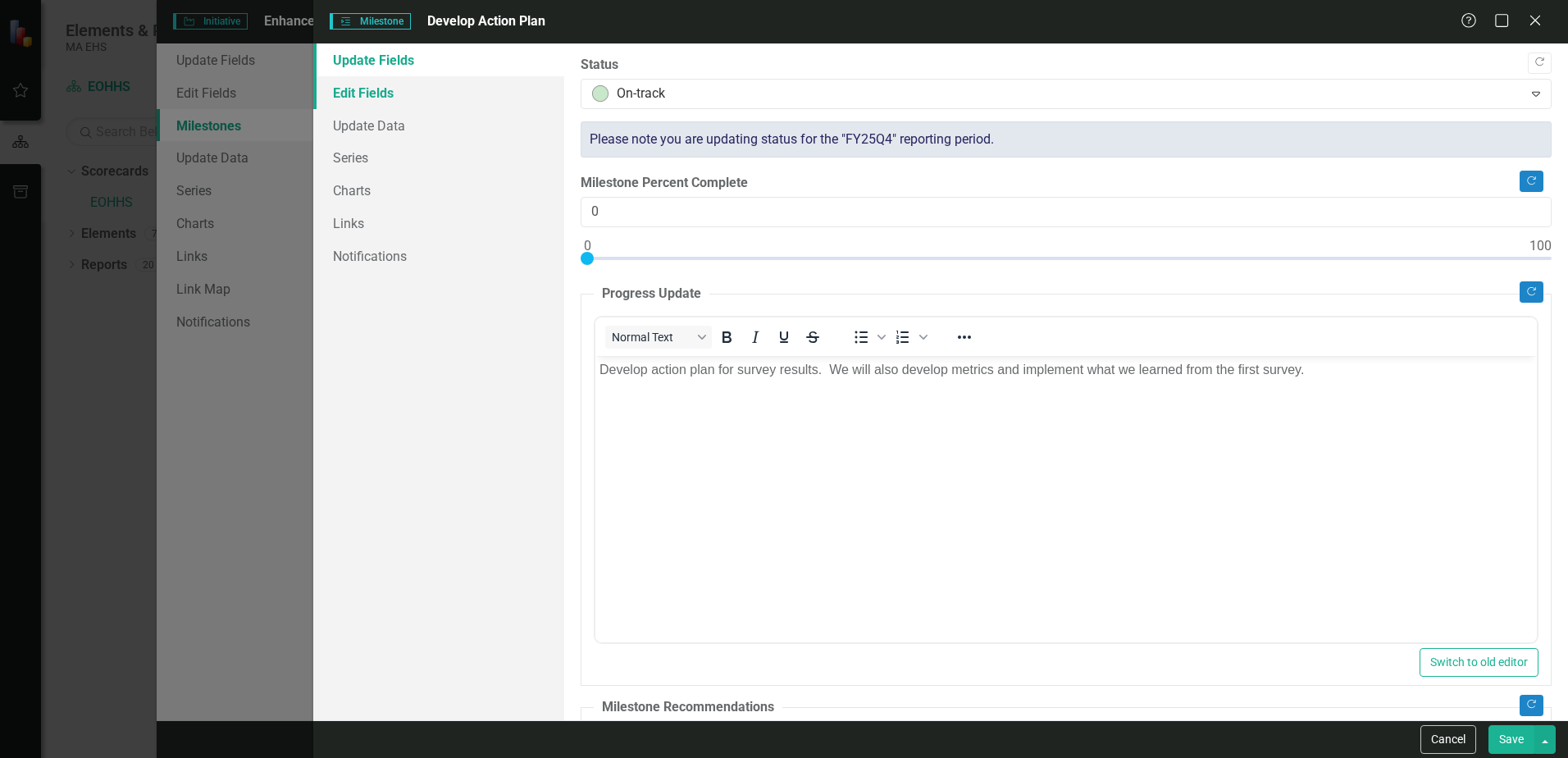
click at [356, 89] on link "Edit Fields" at bounding box center [439, 93] width 251 height 33
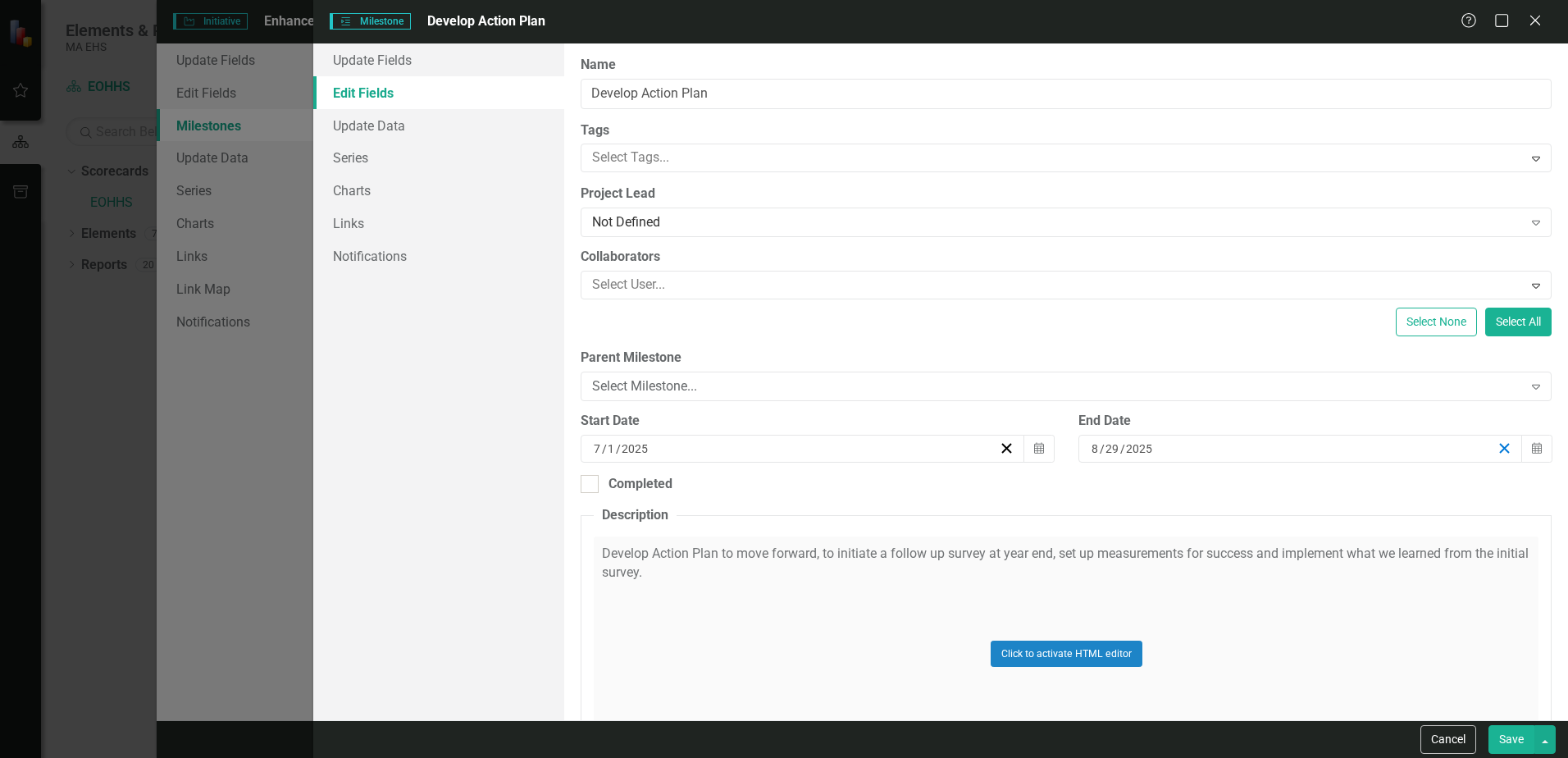
click at [1499, 446] on icon "button" at bounding box center [1505, 448] width 15 height 15
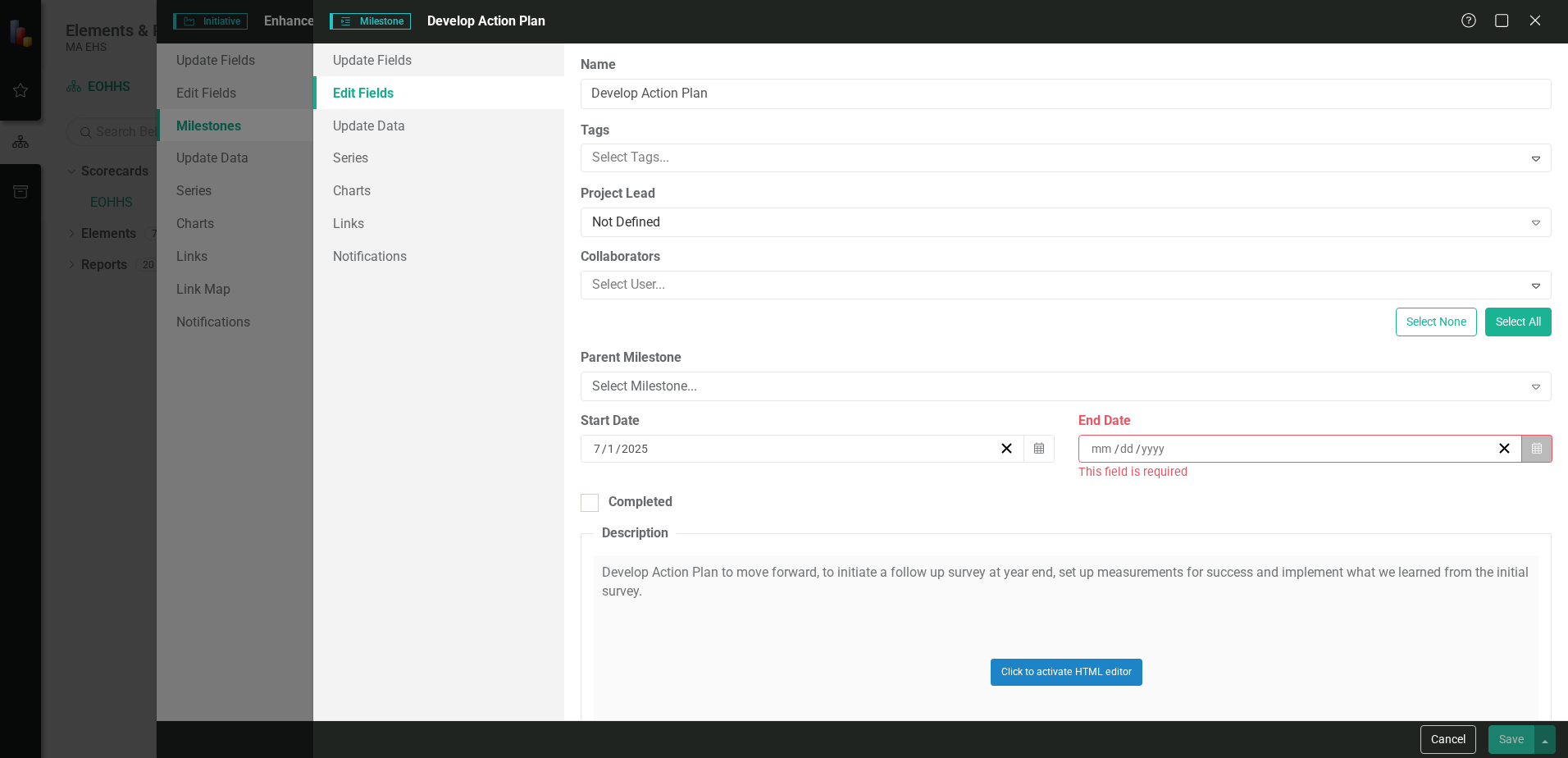
click at [1532, 445] on icon "Calendar" at bounding box center [1537, 449] width 9 height 11
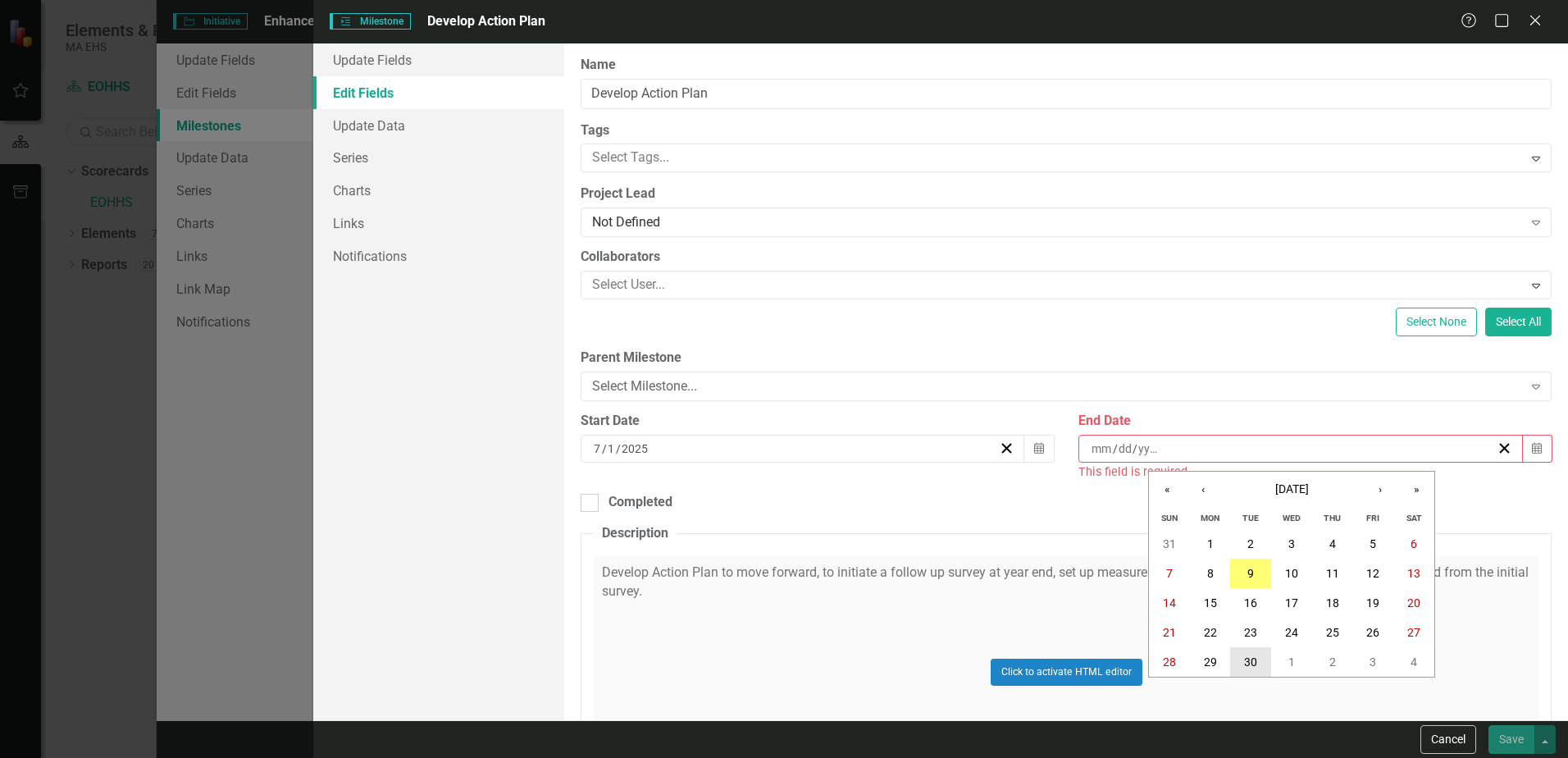
click at [1250, 663] on abbr "30" at bounding box center [1251, 662] width 13 height 13
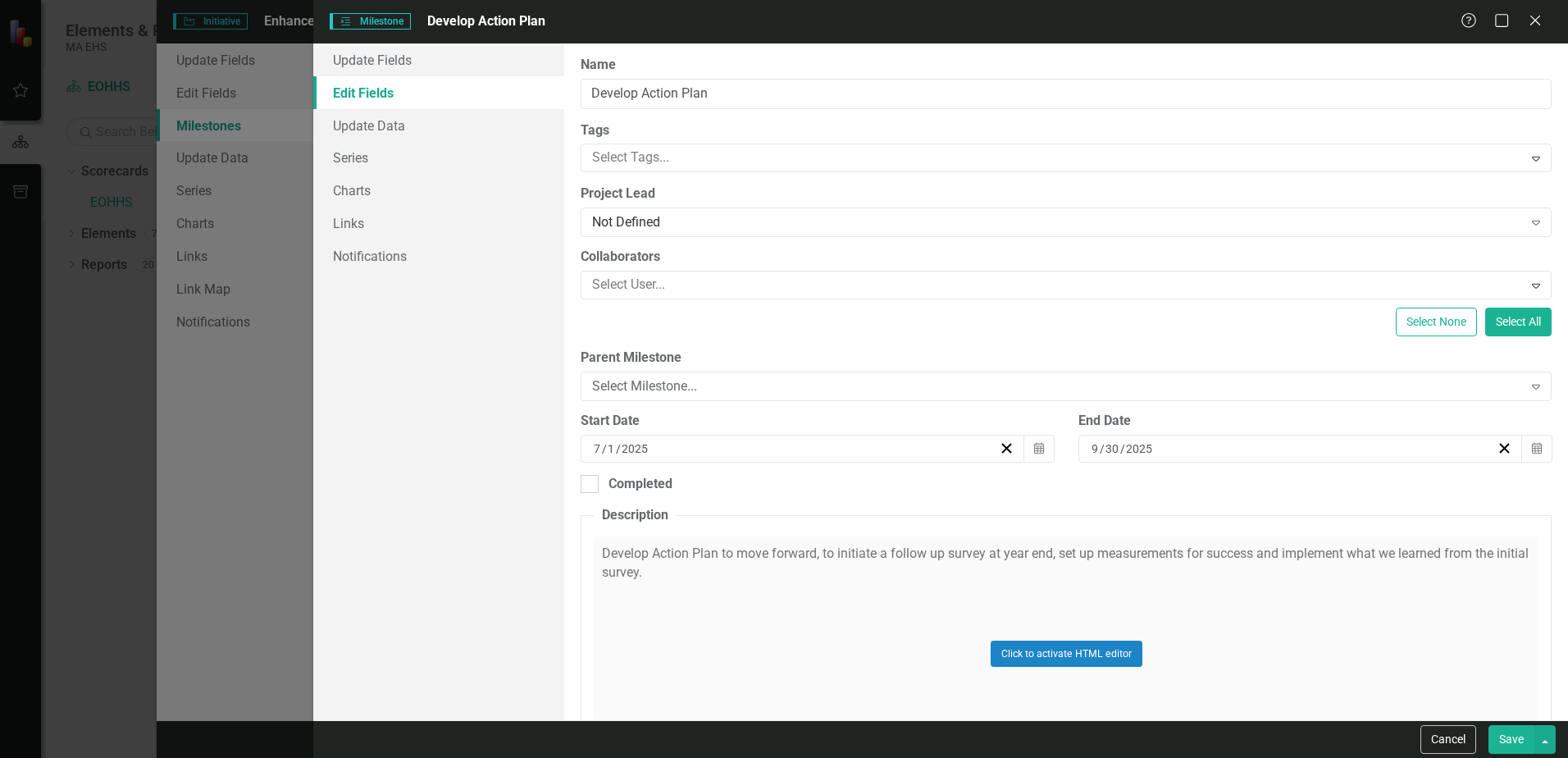
click at [1509, 737] on button "Save" at bounding box center [1511, 739] width 45 height 28
checkbox input "false"
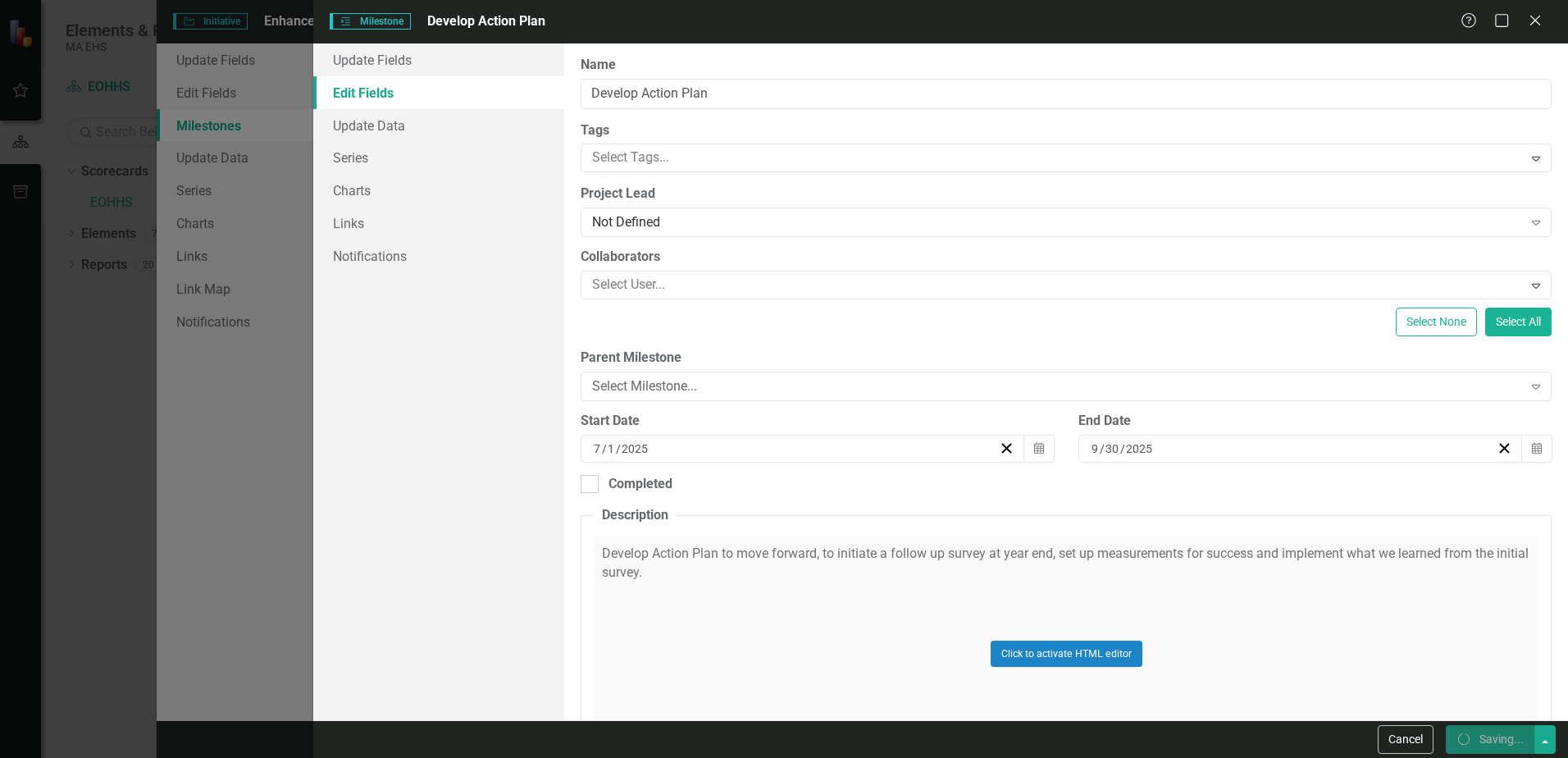
checkbox input "false"
checkbox input "true"
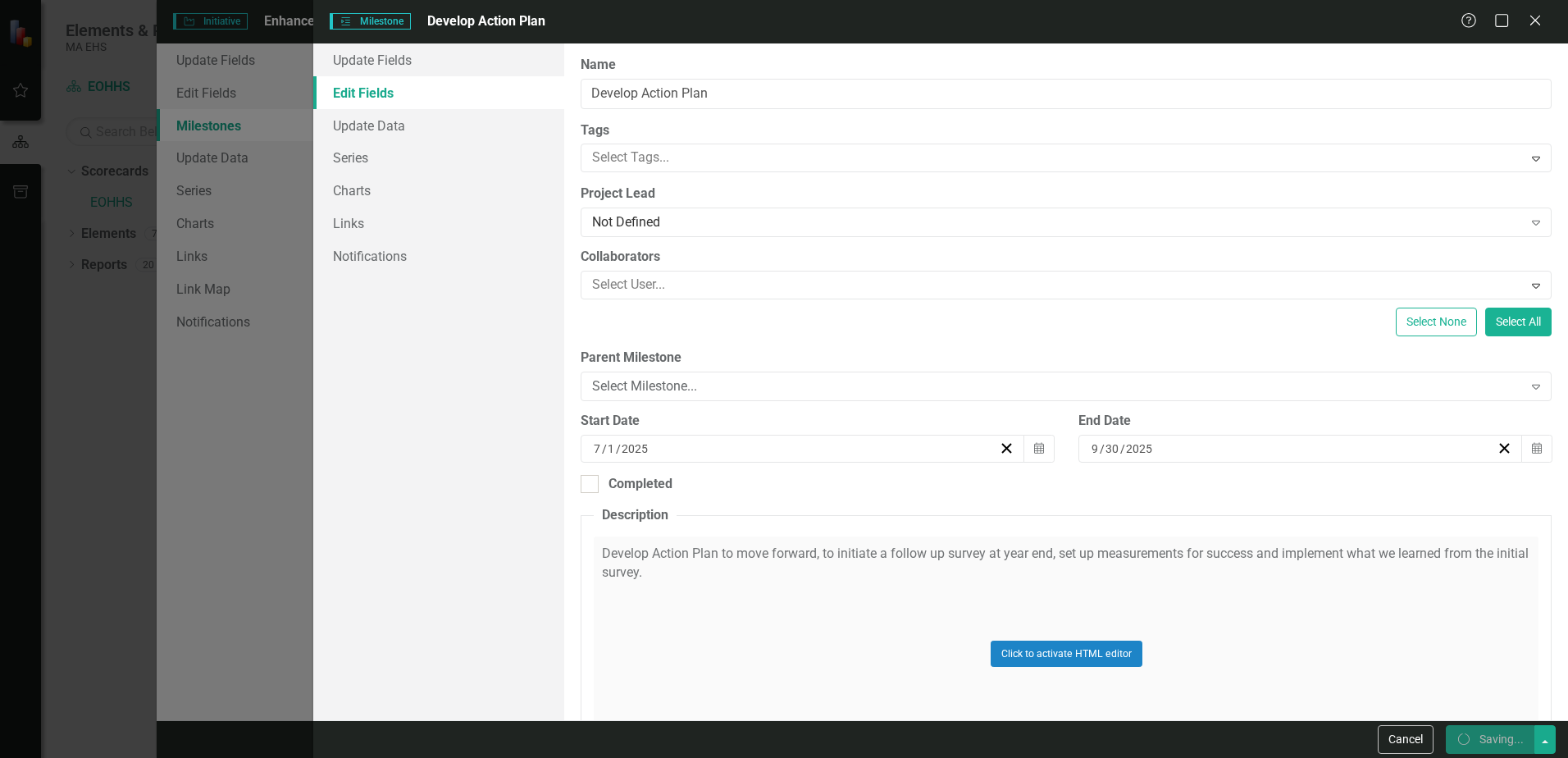
checkbox input "true"
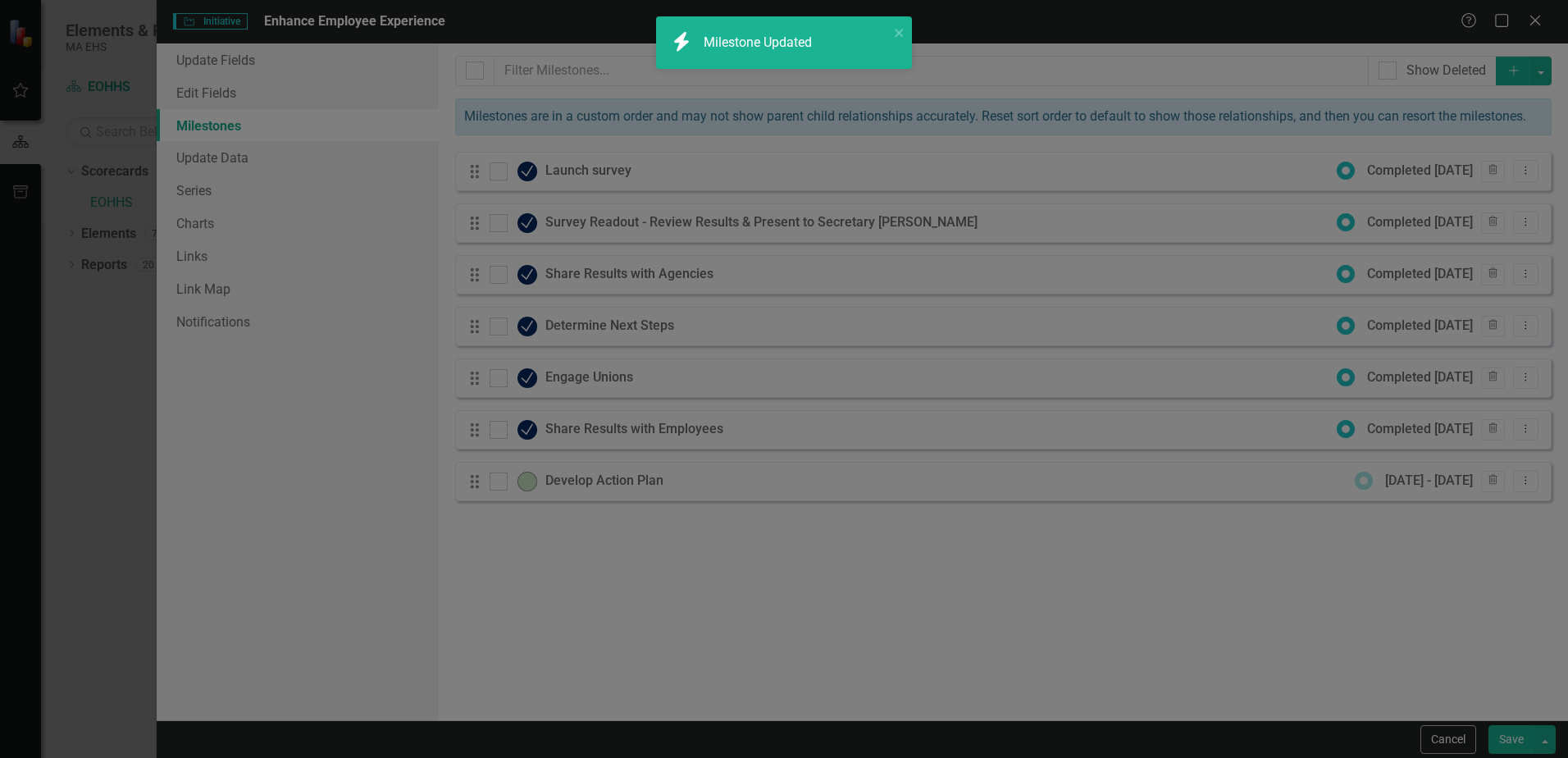
checkbox input "false"
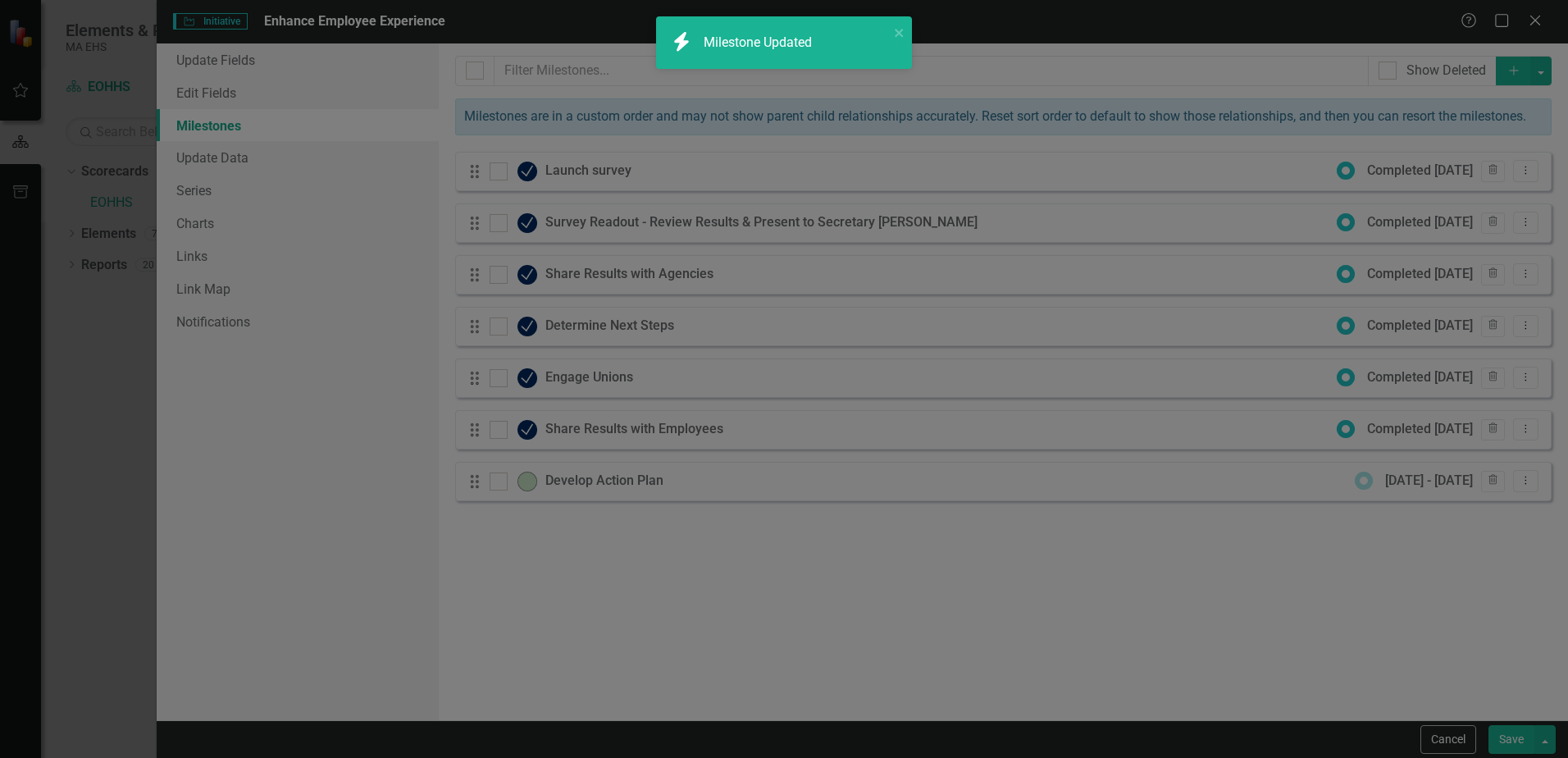
checkbox input "false"
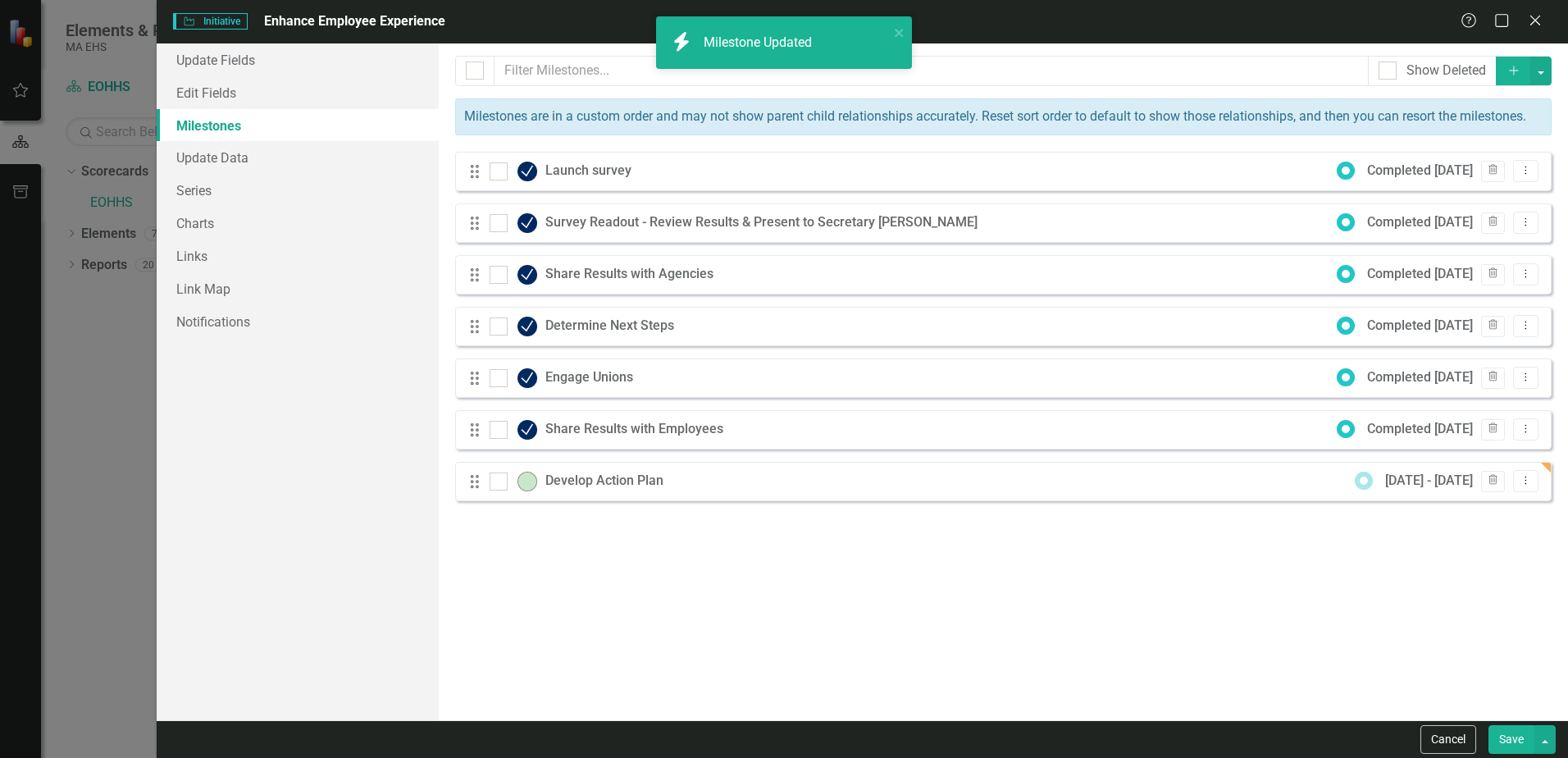
checkbox input "true"
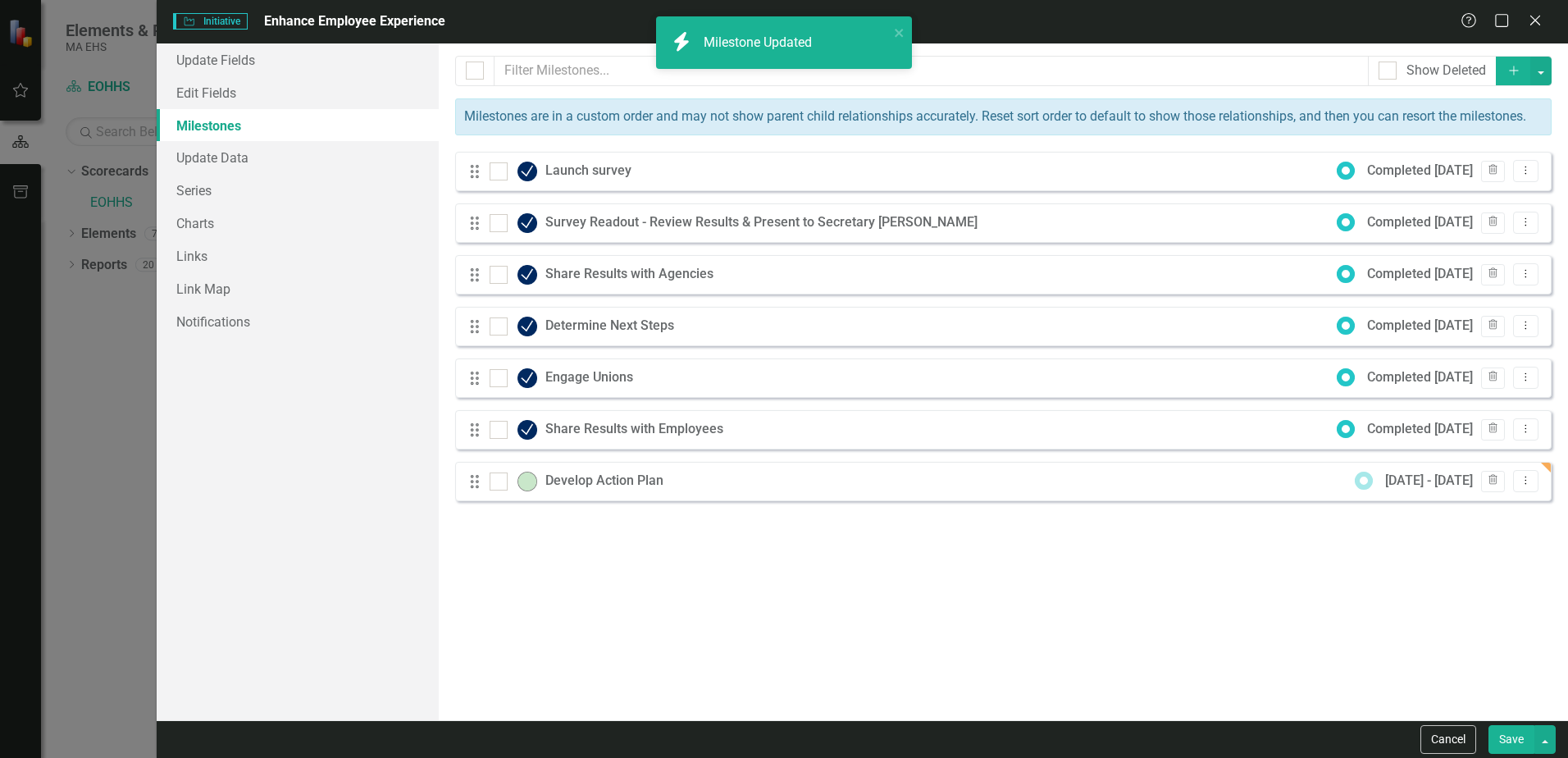
checkbox input "true"
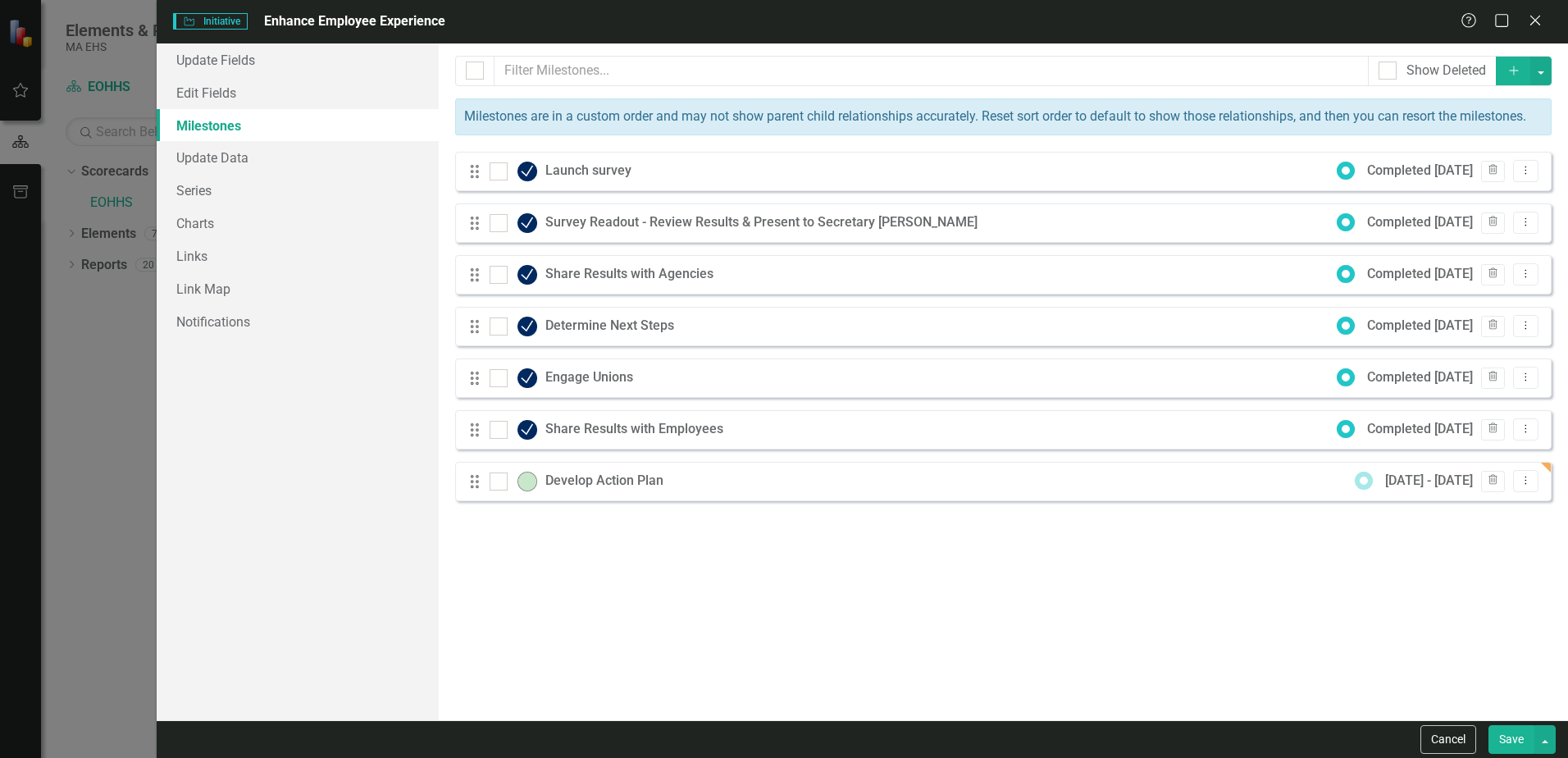
click at [718, 548] on div "Milestones allow you to break down your projects (or initiatives) into smaller …" at bounding box center [1003, 382] width 1129 height 677
click at [734, 484] on div "Drag Develop Action Plan [DATE] - [DATE] Trash Dropdown Menu" at bounding box center [1004, 481] width 1097 height 40
drag, startPoint x: 1532, startPoint y: 20, endPoint x: 1523, endPoint y: 28, distance: 12.0
click at [1532, 20] on icon "Close" at bounding box center [1535, 21] width 16 height 13
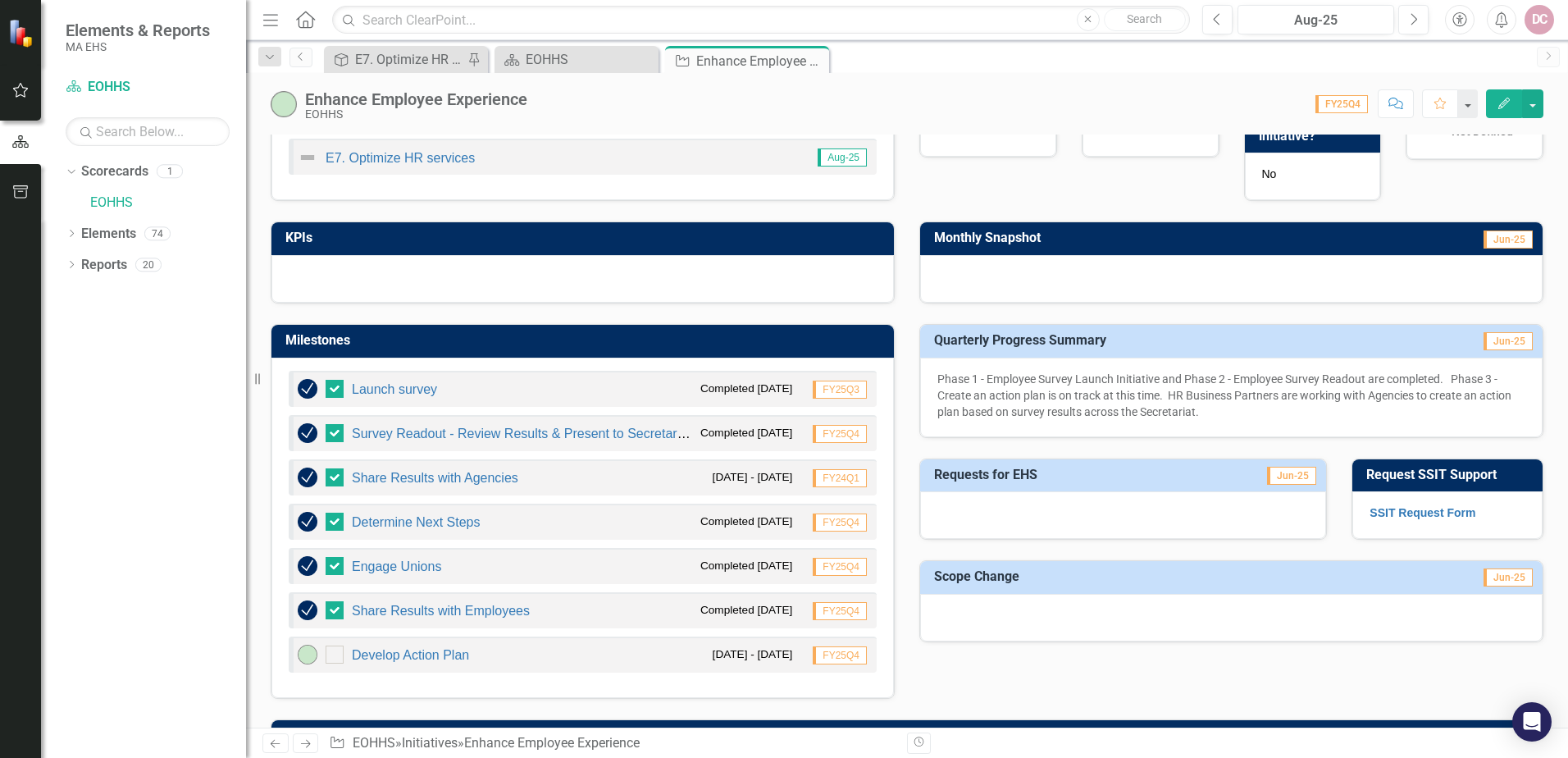
click at [1511, 95] on button "Edit" at bounding box center [1505, 103] width 36 height 28
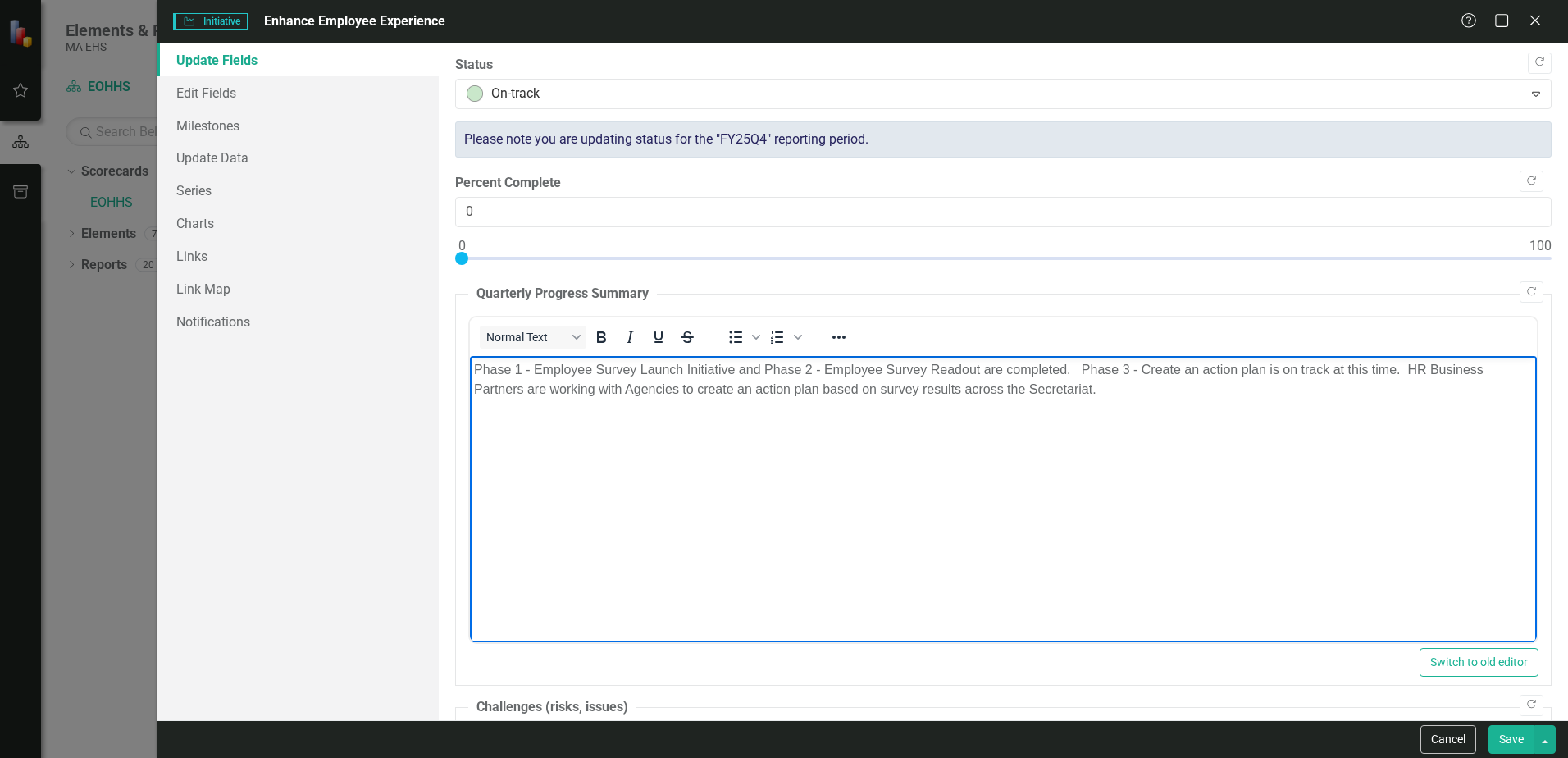
click at [682, 389] on p "Phase 1 - Employee Survey Launch Initiative and Phase 2 - Employee Survey Reado…" at bounding box center [1003, 379] width 1059 height 40
drag, startPoint x: 794, startPoint y: 386, endPoint x: 765, endPoint y: 389, distance: 29.2
click at [765, 389] on p "Phase 1 - Employee Survey Launch Initiative and Phase 2 - Employee Survey Reado…" at bounding box center [1003, 379] width 1059 height 40
click at [765, 404] on body "Phase 1 - Employee Survey Launch Initiative and Phase 2 - Employee Survey Reado…" at bounding box center [1003, 478] width 1067 height 246
drag, startPoint x: 734, startPoint y: 430, endPoint x: 795, endPoint y: 426, distance: 61.1
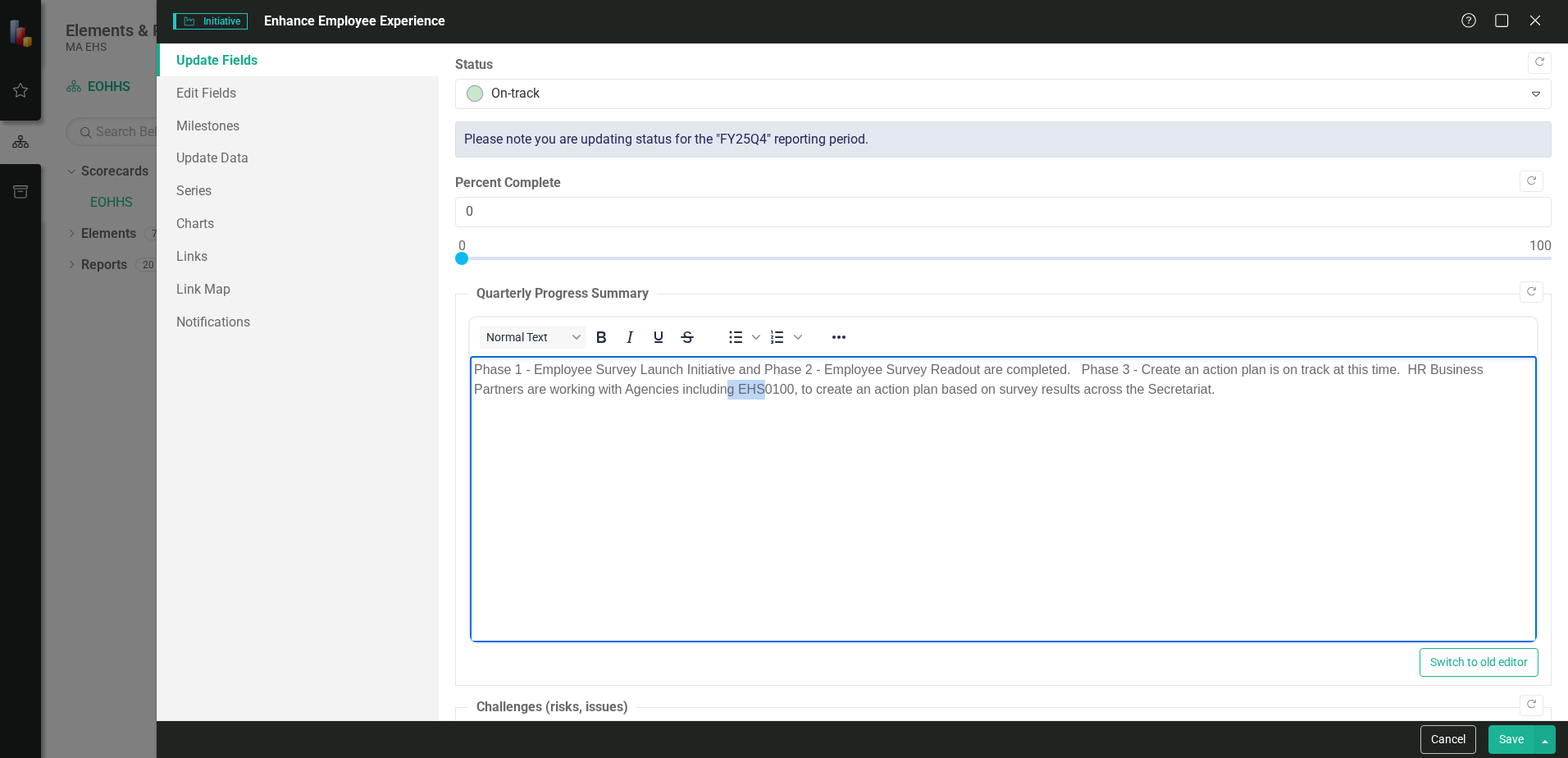
click at [789, 427] on body "Phase 1 - Employee Survey Launch Initiative and Phase 2 - Employee Survey Reado…" at bounding box center [1003, 478] width 1067 height 246
click at [839, 401] on body "Phase 1 - Employee Survey Launch Initiative and Phase 2 - Employee Survey Reado…" at bounding box center [1003, 478] width 1067 height 246
click at [1083, 389] on p "Phase 1 - Employee Survey Launch Initiative and Phase 2 - Employee Survey Reado…" at bounding box center [1003, 379] width 1059 height 40
drag, startPoint x: 795, startPoint y: 388, endPoint x: 683, endPoint y: 394, distance: 112.2
click at [683, 394] on p "Phase 1 - Employee Survey Launch Initiative and Phase 2 - Employee Survey Reado…" at bounding box center [1003, 379] width 1059 height 40
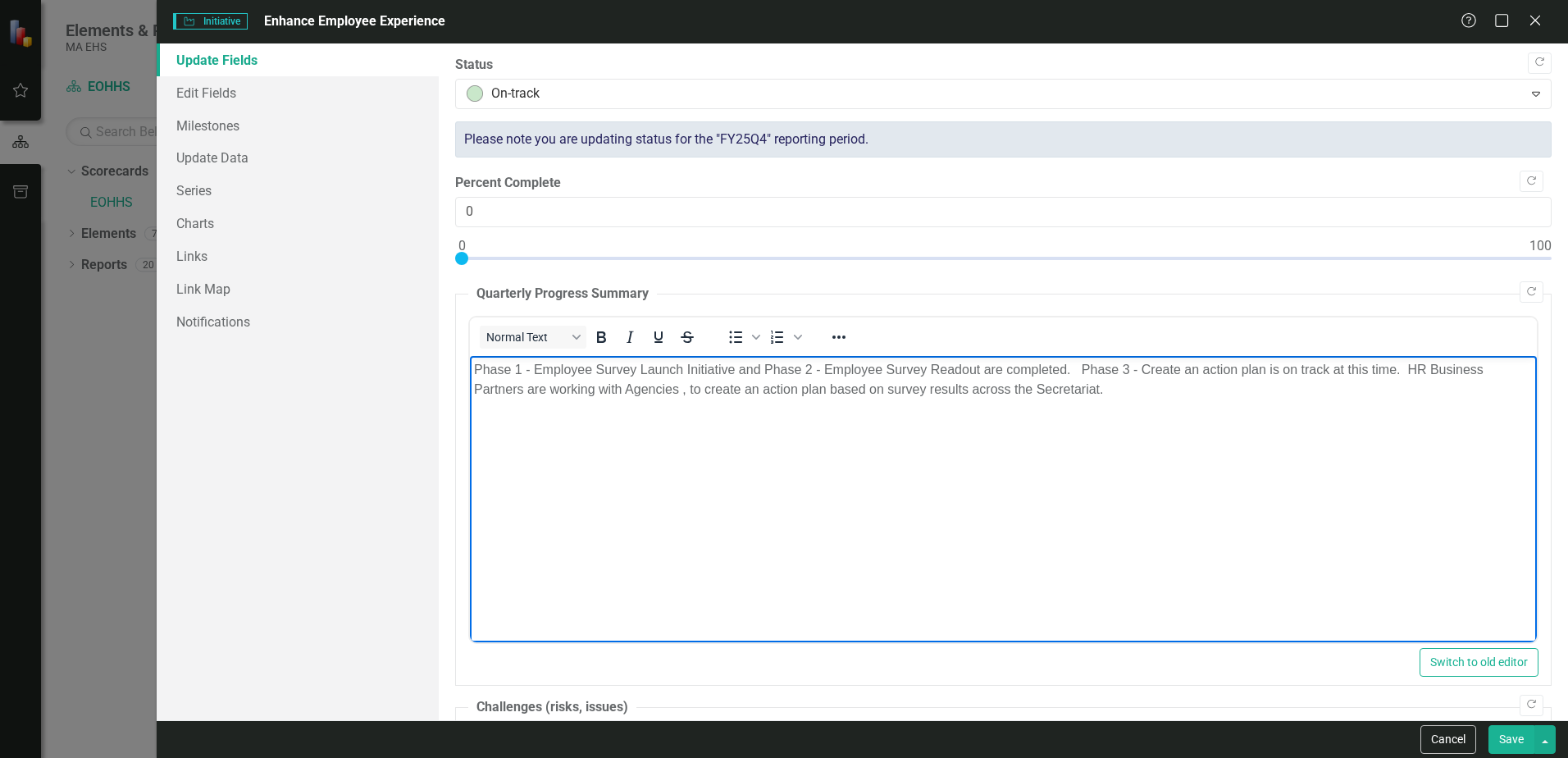
click at [689, 388] on p "Phase 1 - Employee Survey Launch Initiative and Phase 2 - Employee Survey Reado…" at bounding box center [1003, 379] width 1059 height 40
click at [965, 388] on p "Phase 1 - Employee Survey Launch Initiative and Phase 2 - Employee Survey Reado…" at bounding box center [1003, 379] width 1059 height 40
click at [879, 388] on p "Phase 1 - Employee Survey Launch Initiative and Phase 2 - Employee Survey Reado…" at bounding box center [1003, 379] width 1059 height 40
click at [896, 409] on body "Phase 1 - Employee Survey Launch Initiative and Phase 2 - Employee Survey Reado…" at bounding box center [1003, 478] width 1067 height 246
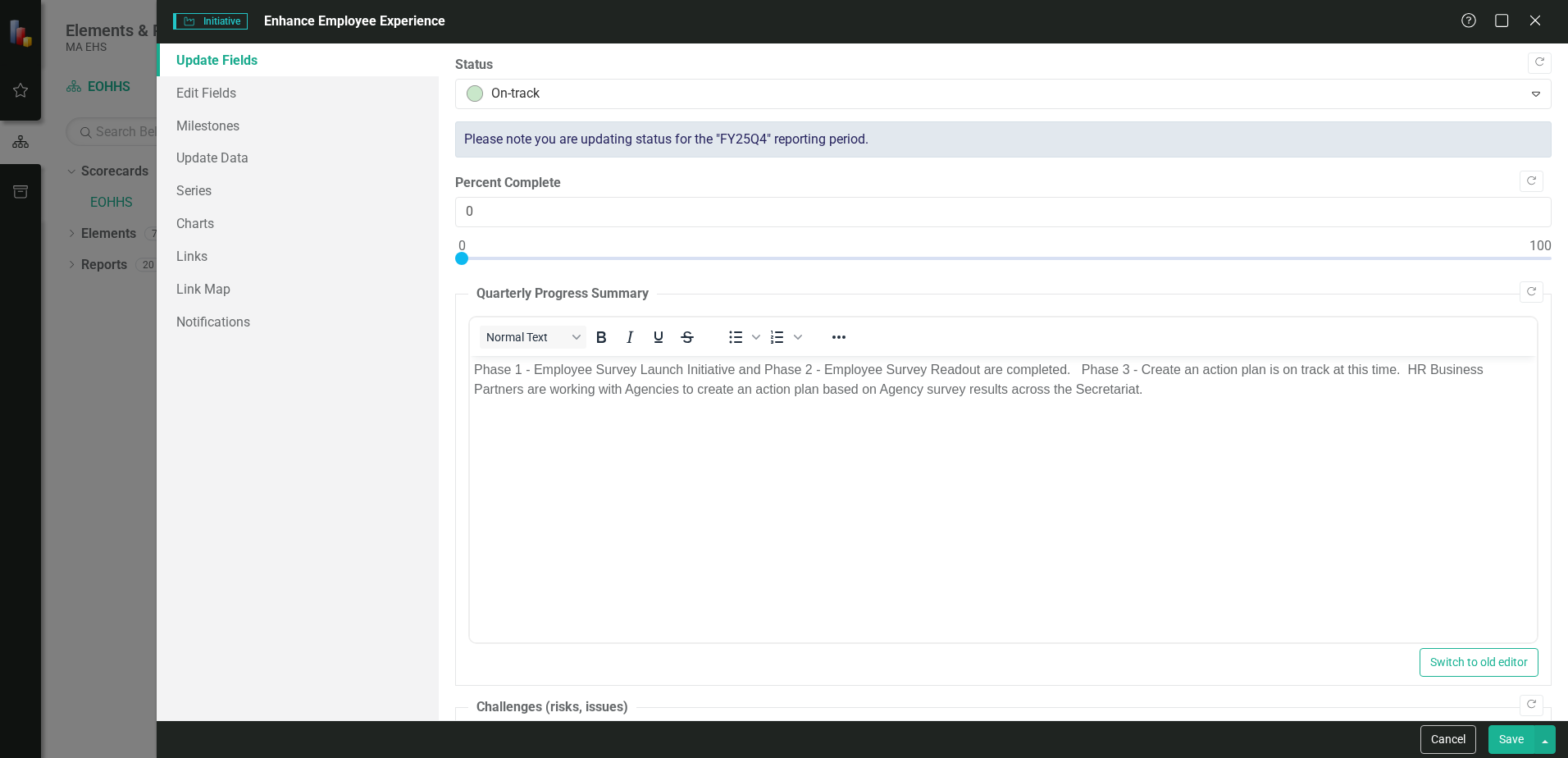
click at [1521, 740] on button "Save" at bounding box center [1511, 739] width 45 height 28
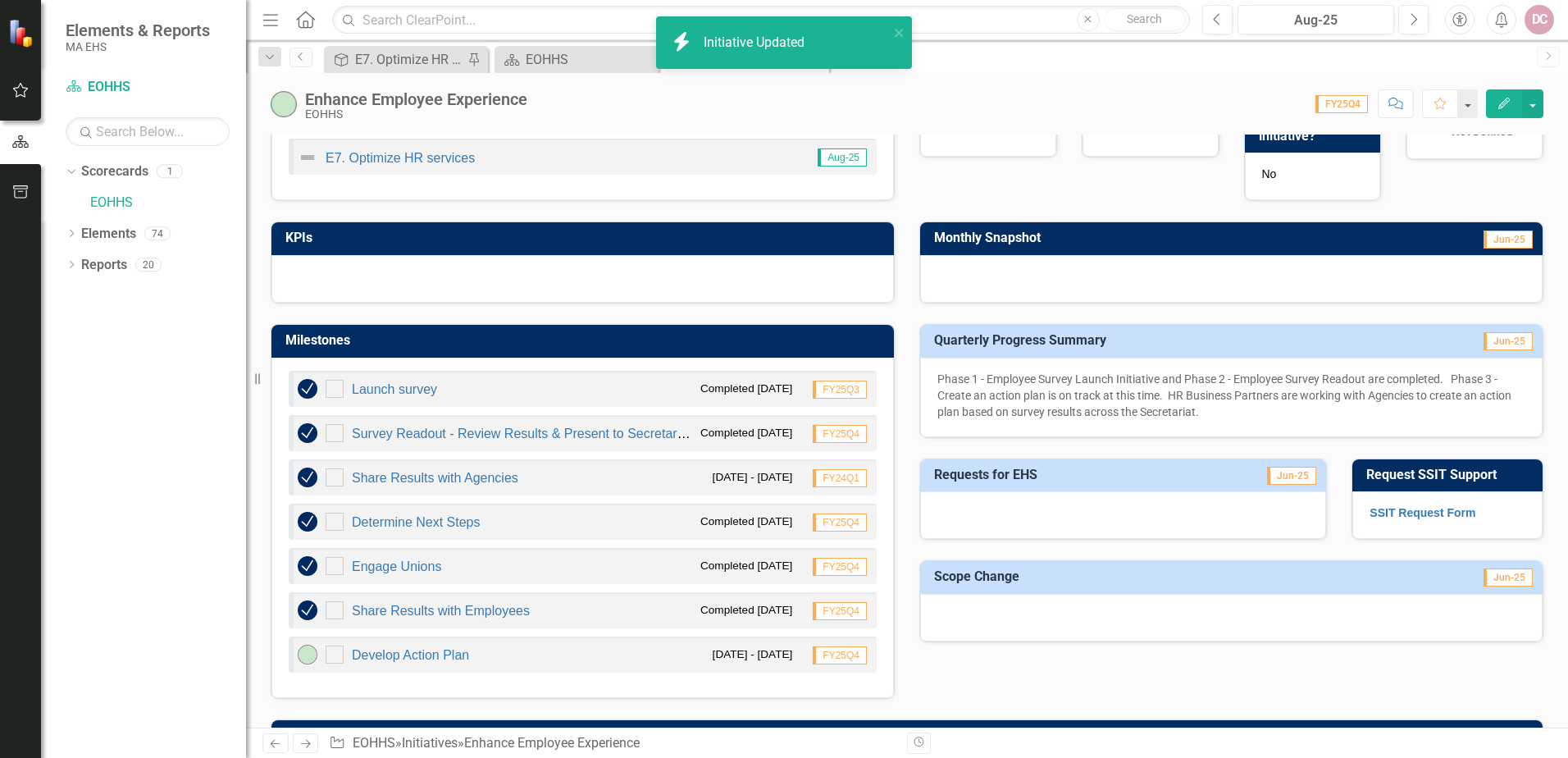
checkbox input "false"
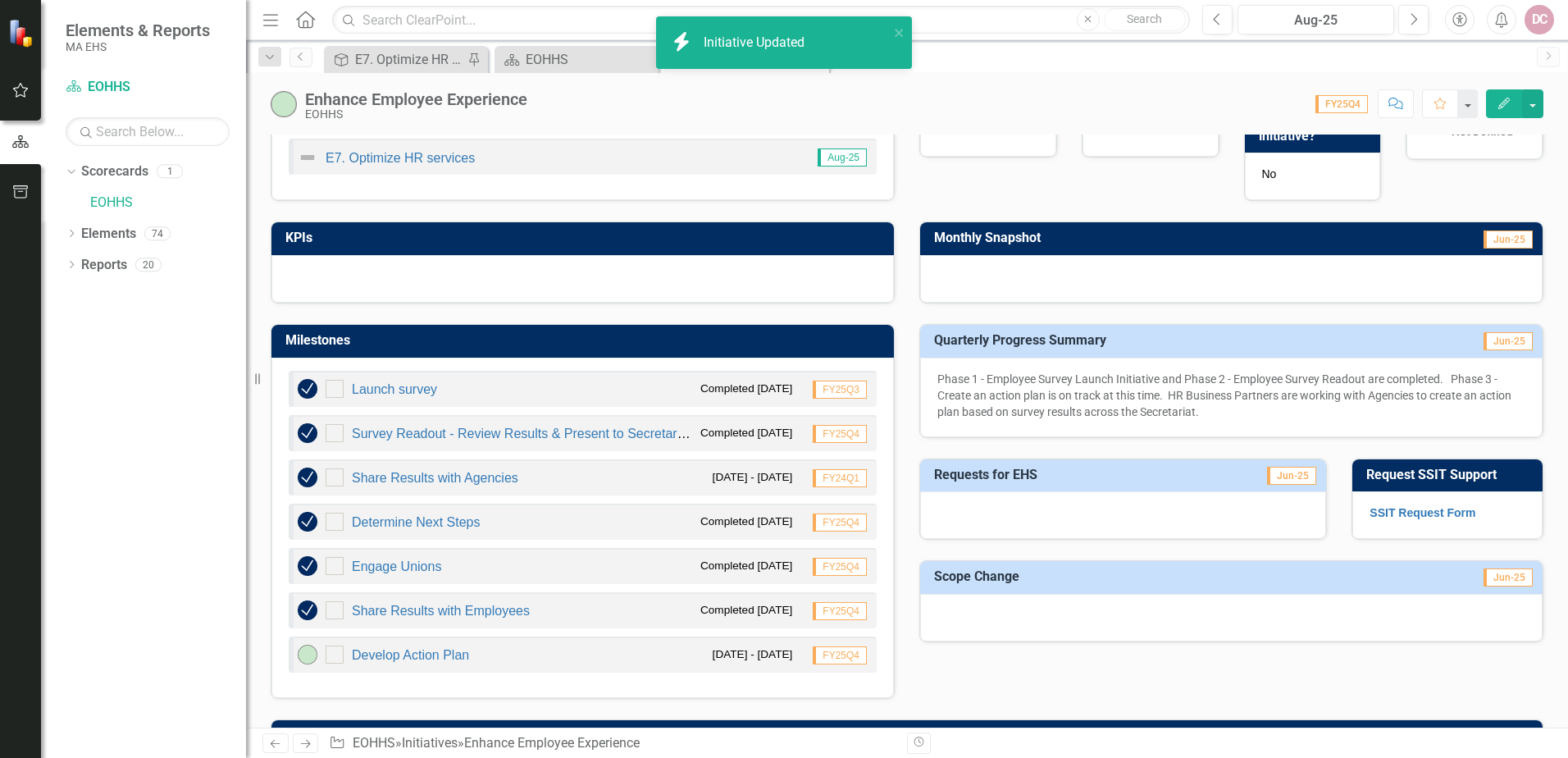
checkbox input "false"
checkbox input "true"
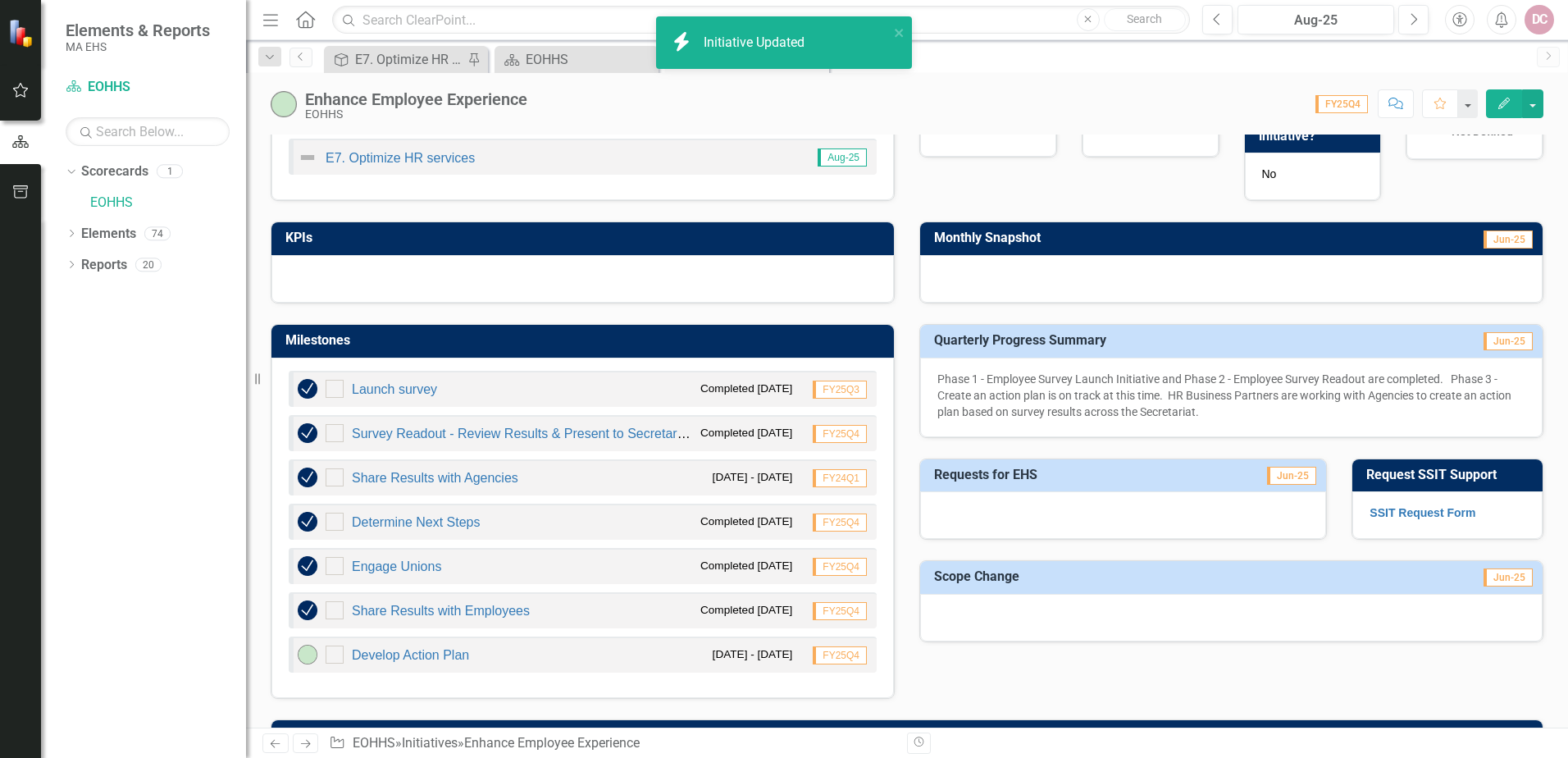
checkbox input "true"
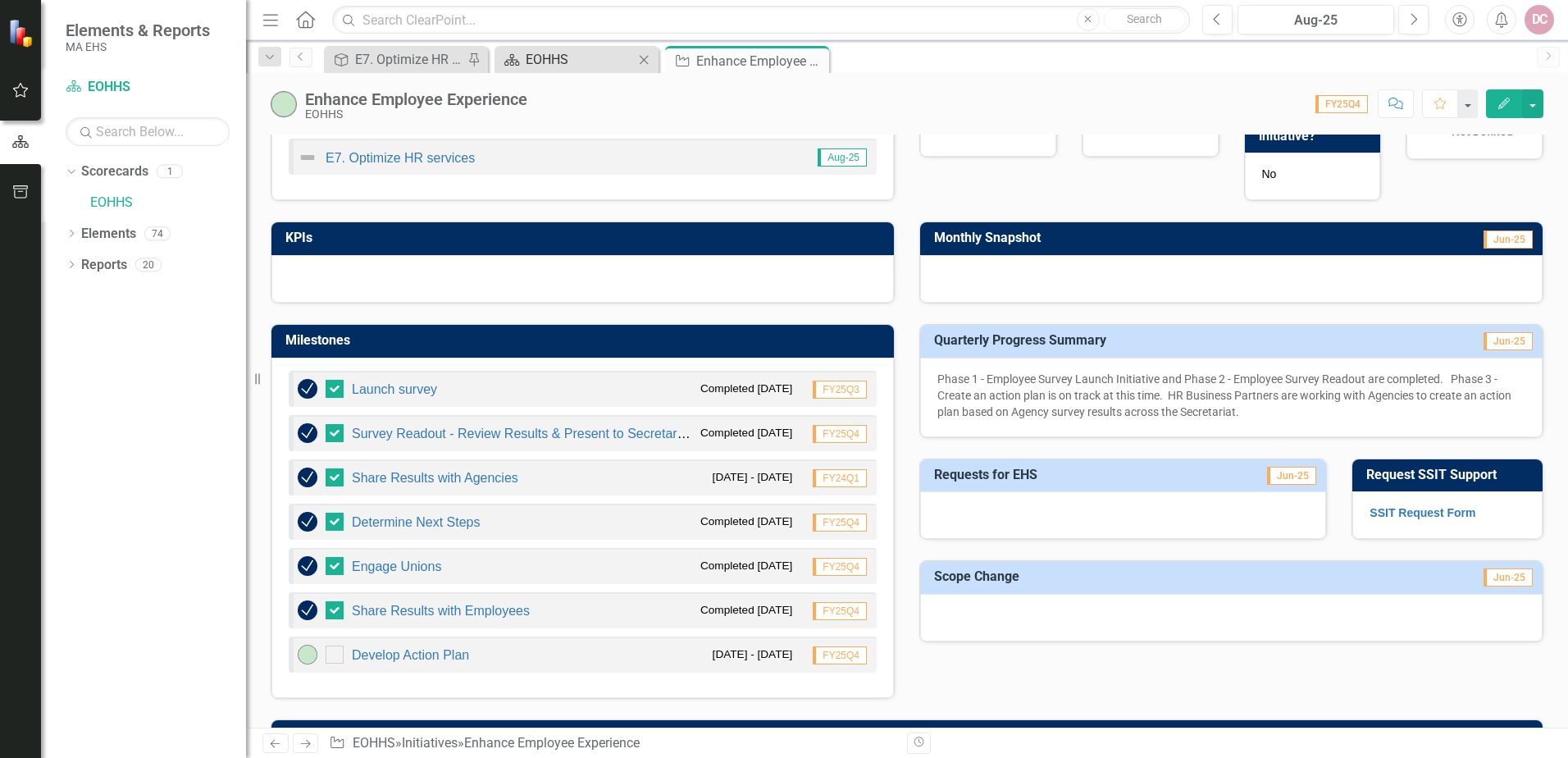
click at [549, 60] on div "EOHHS" at bounding box center [580, 60] width 108 height 21
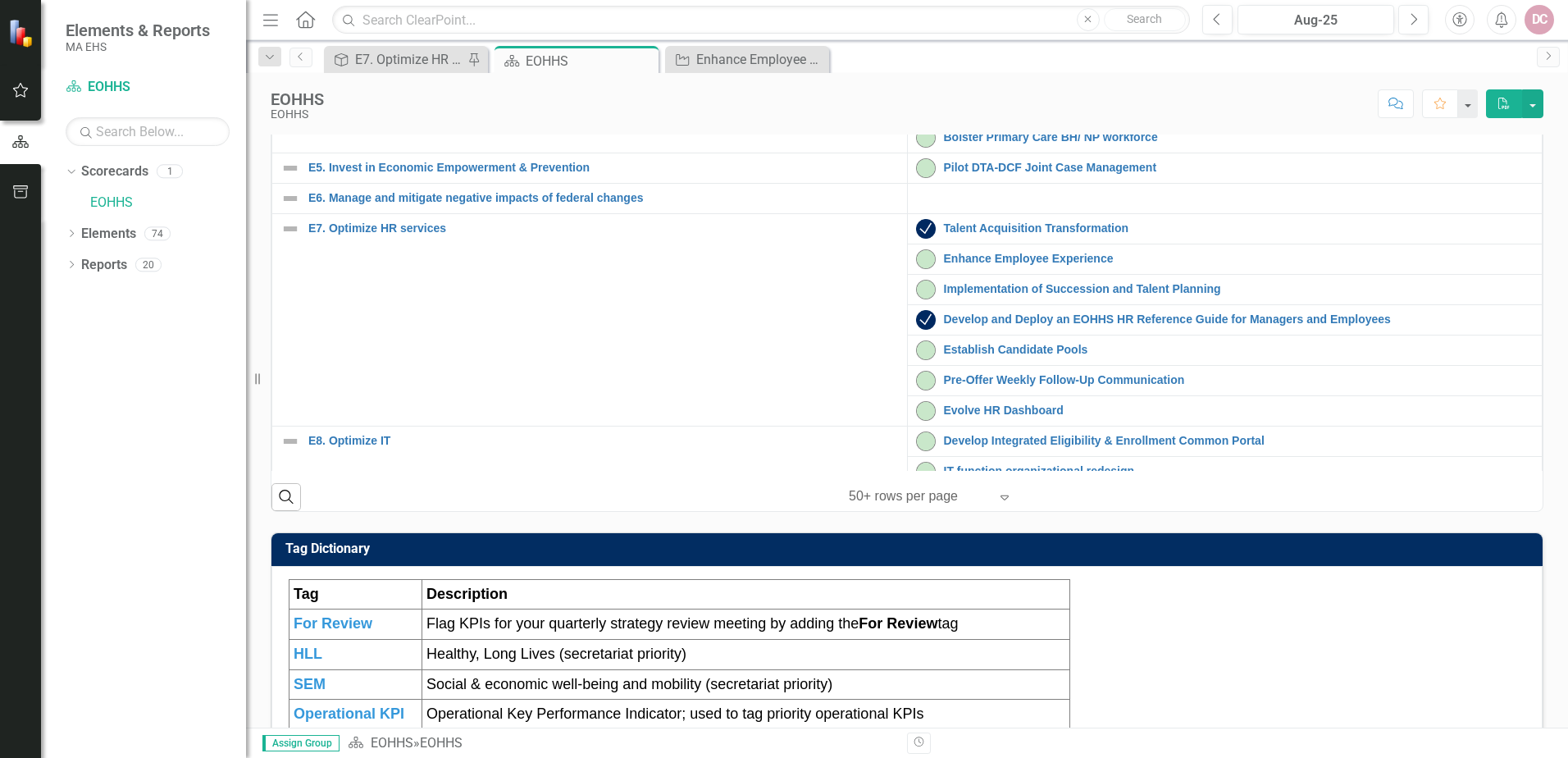
scroll to position [246, 0]
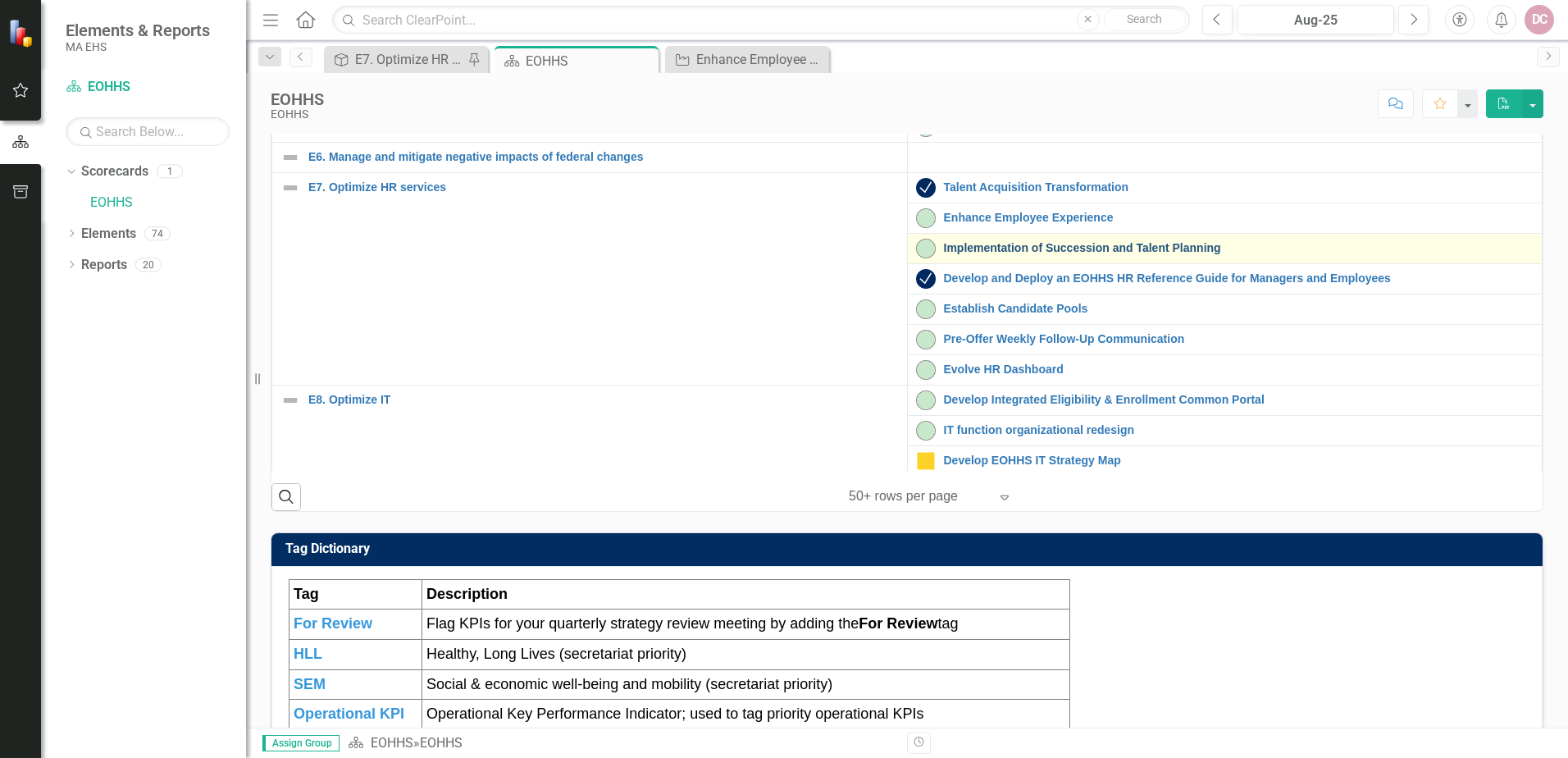
click at [955, 254] on link "Implementation of Succession and Talent Planning" at bounding box center [1239, 247] width 590 height 12
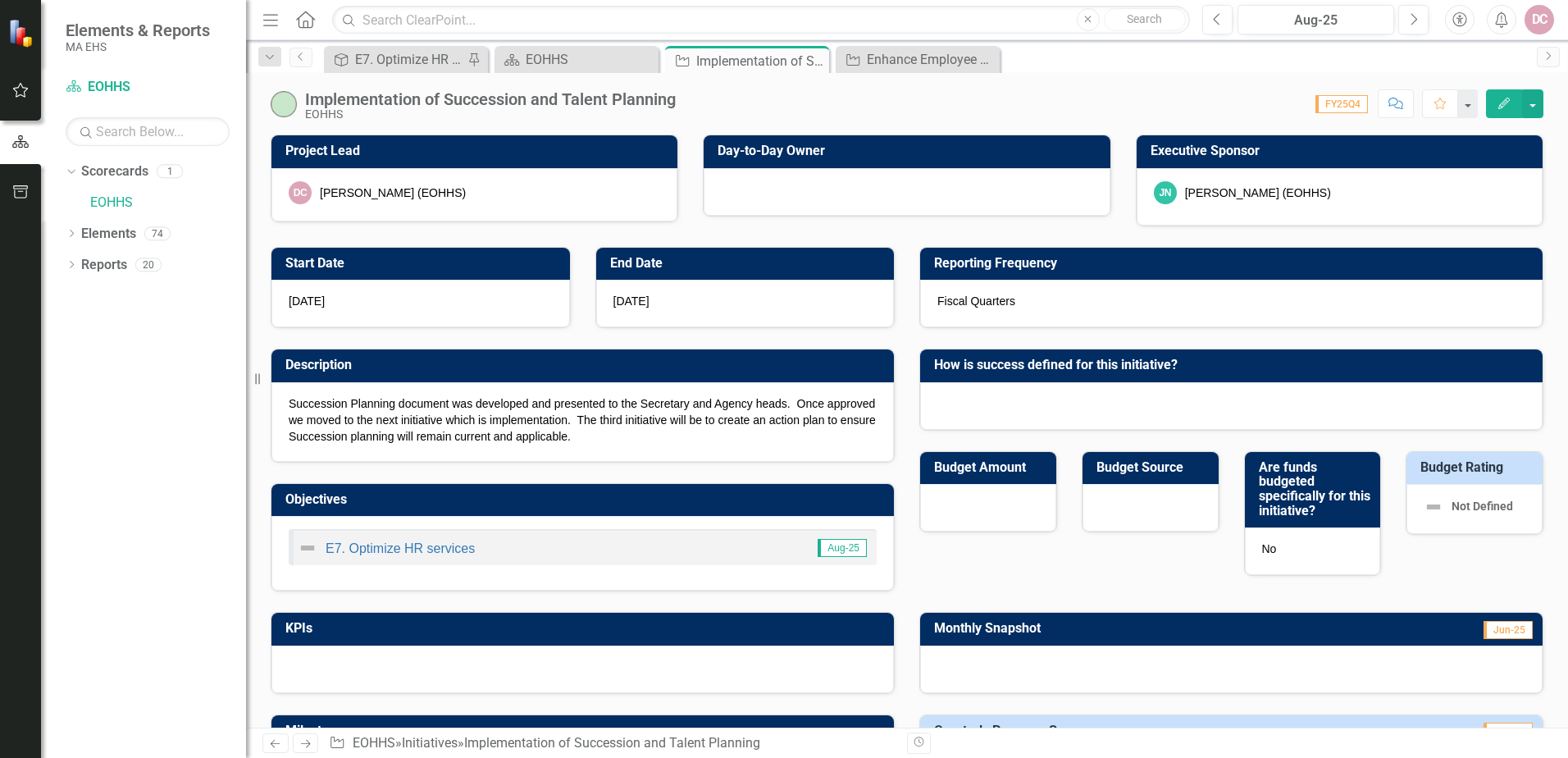
checkbox input "true"
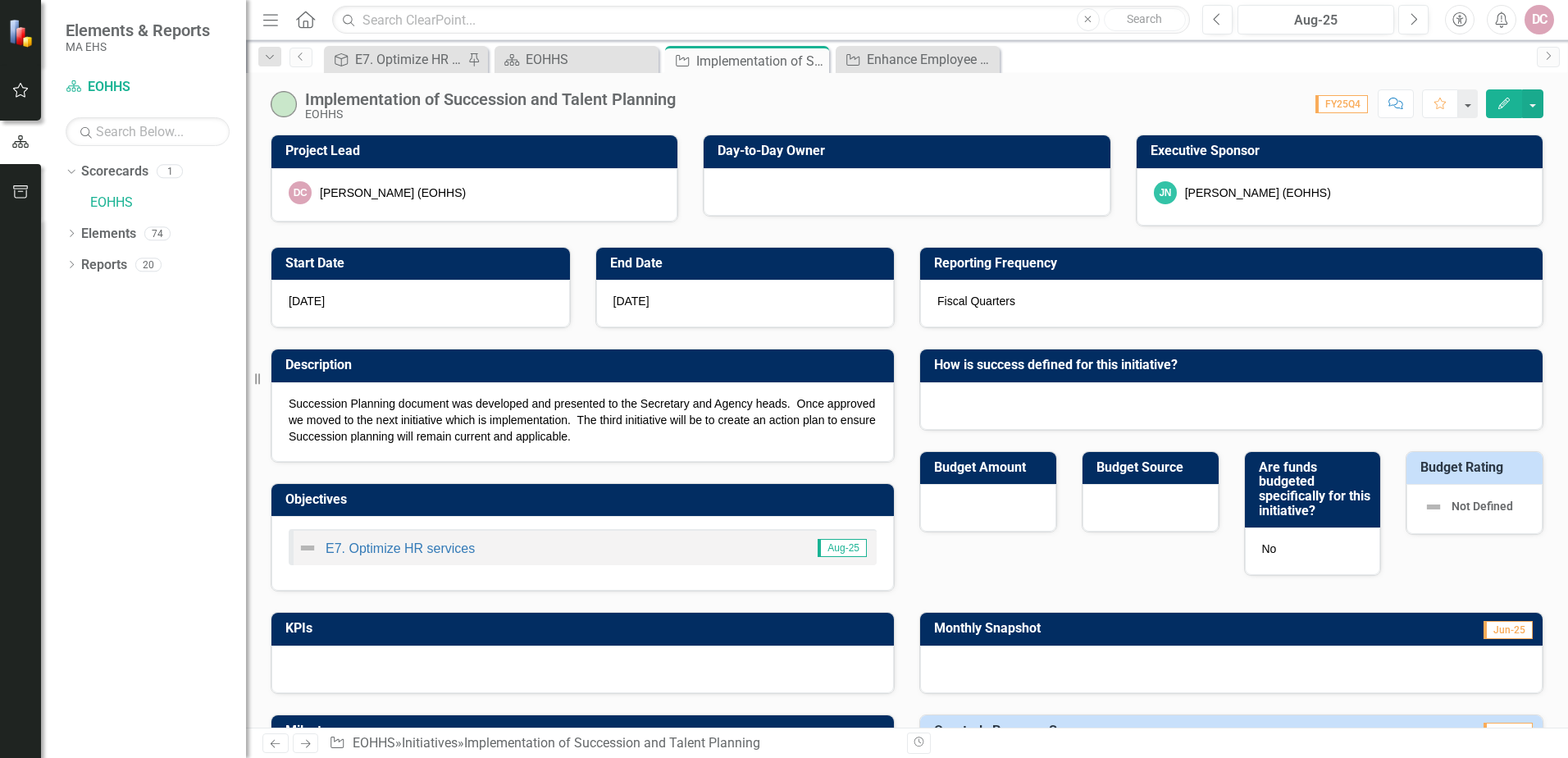
checkbox input "true"
click at [1501, 98] on icon "Edit" at bounding box center [1505, 103] width 15 height 11
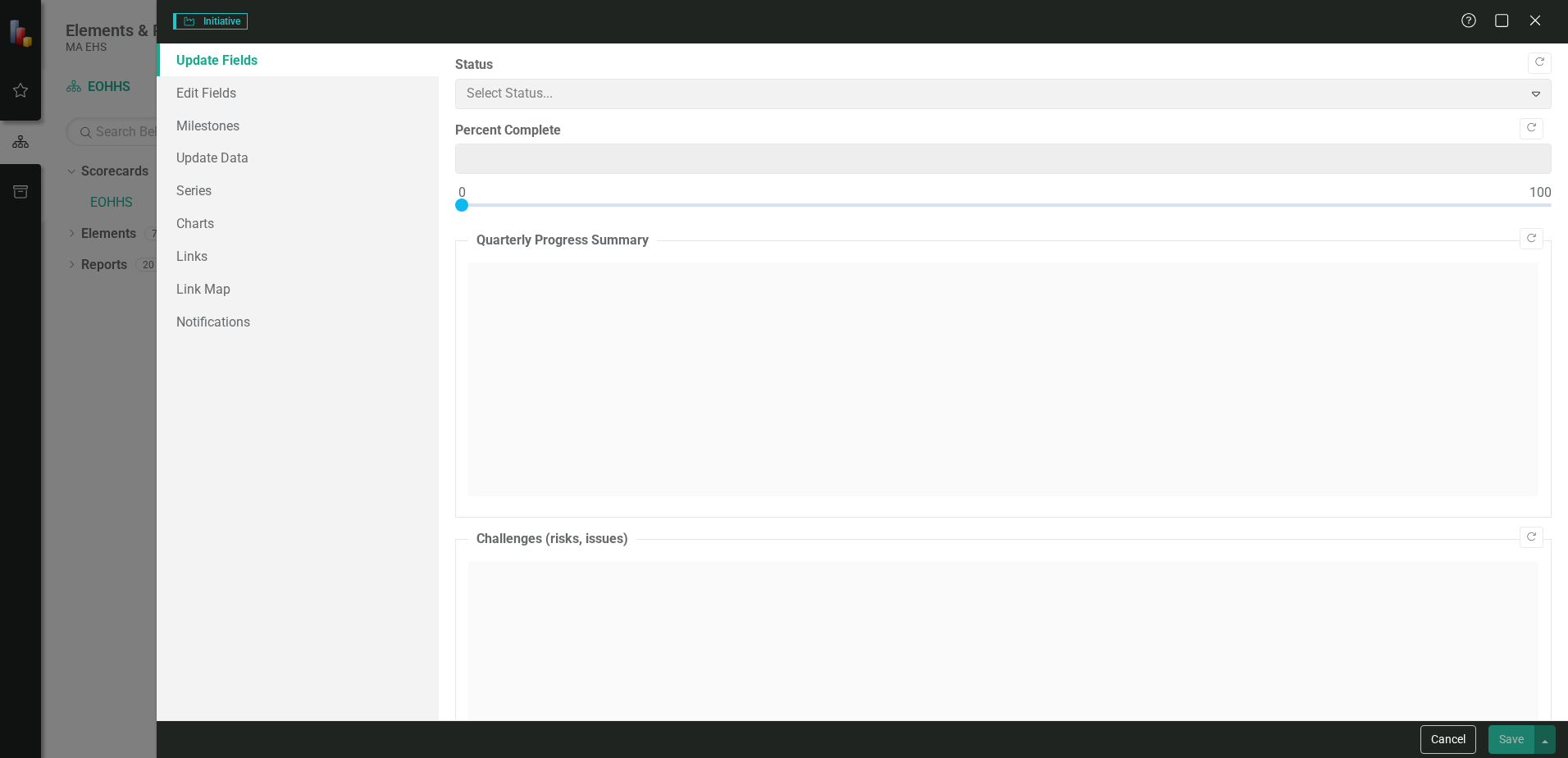
type input "0"
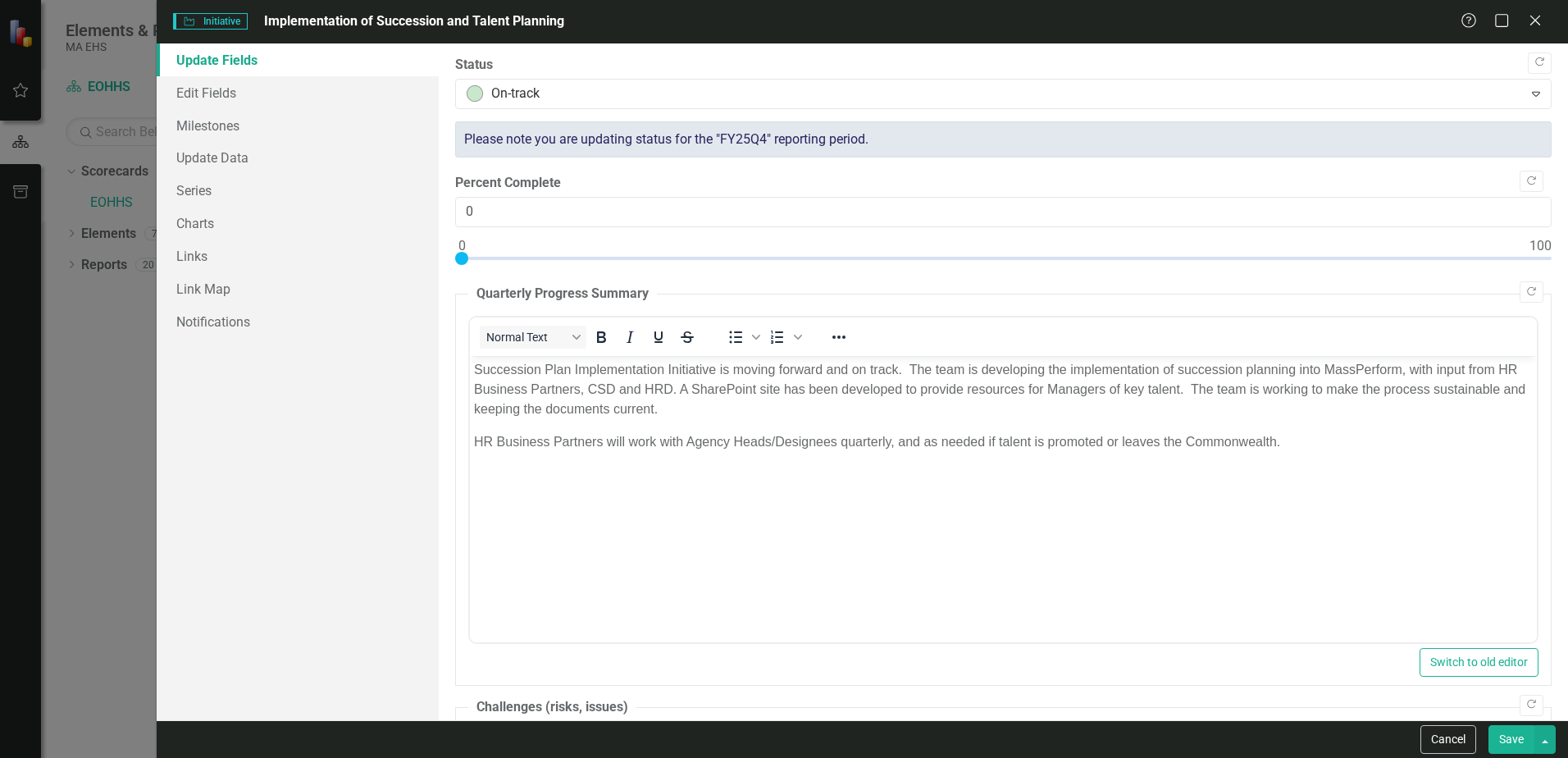
click at [624, 442] on p "HR Business Partners will work with Agency Heads/Designees quarterly, and as ne…" at bounding box center [1003, 441] width 1059 height 20
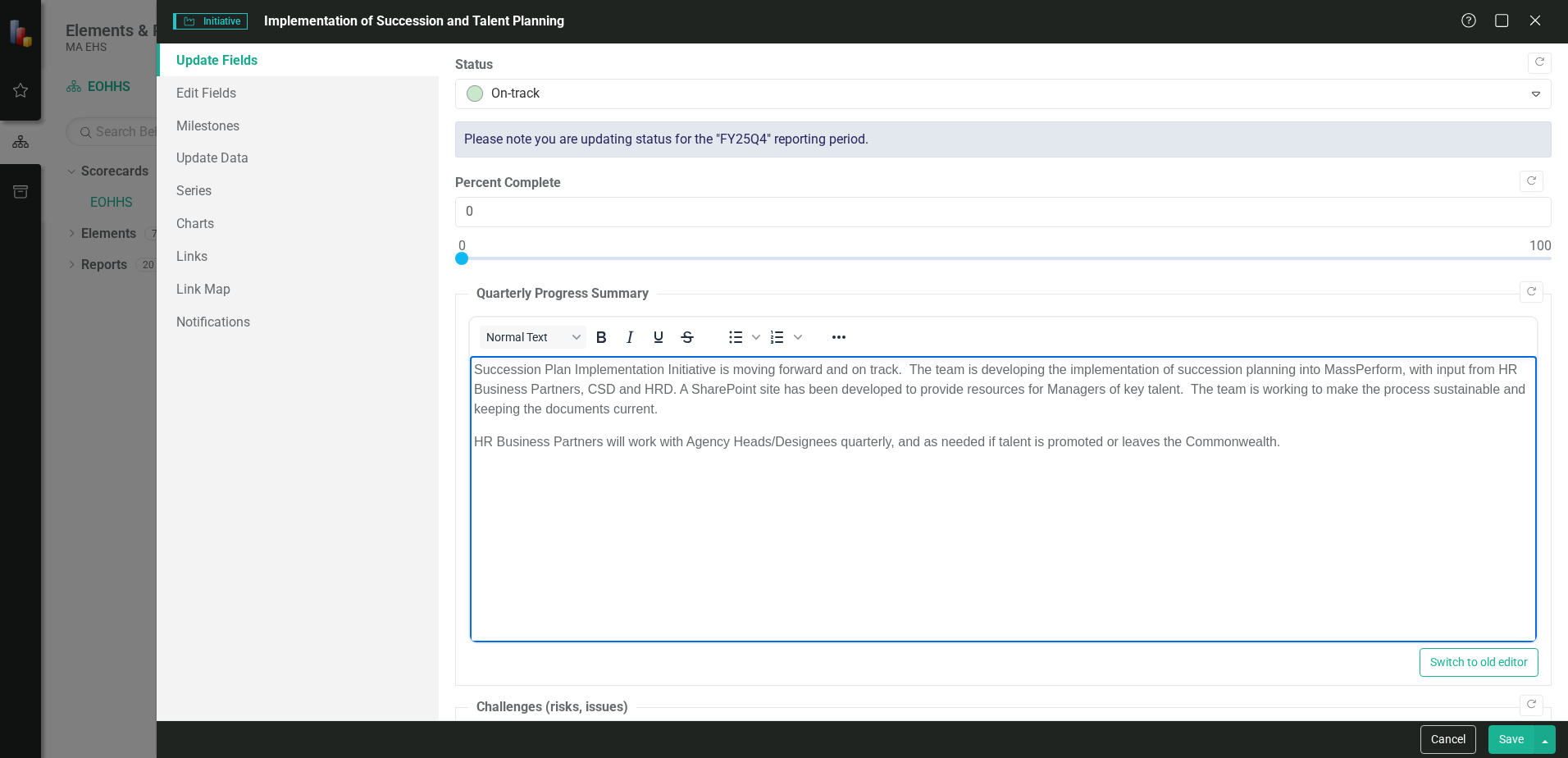
click at [1291, 442] on p "HR Business Partners will work with Agency Heads/Designees quarterly, and as ne…" at bounding box center [1003, 441] width 1059 height 20
drag, startPoint x: 1271, startPoint y: 438, endPoint x: 1284, endPoint y: 434, distance: 13.6
click at [1284, 434] on p "HR Business Partners will work with Agency Heads/Designees quarterly, and as ne…" at bounding box center [1003, 441] width 1059 height 20
click at [708, 403] on p "Succession Plan Implementation Initiative is moving forward and on track. The t…" at bounding box center [1003, 388] width 1059 height 59
click at [697, 407] on p "Succession Plan Implementation Initiative is moving forward and on track. The t…" at bounding box center [1003, 388] width 1059 height 59
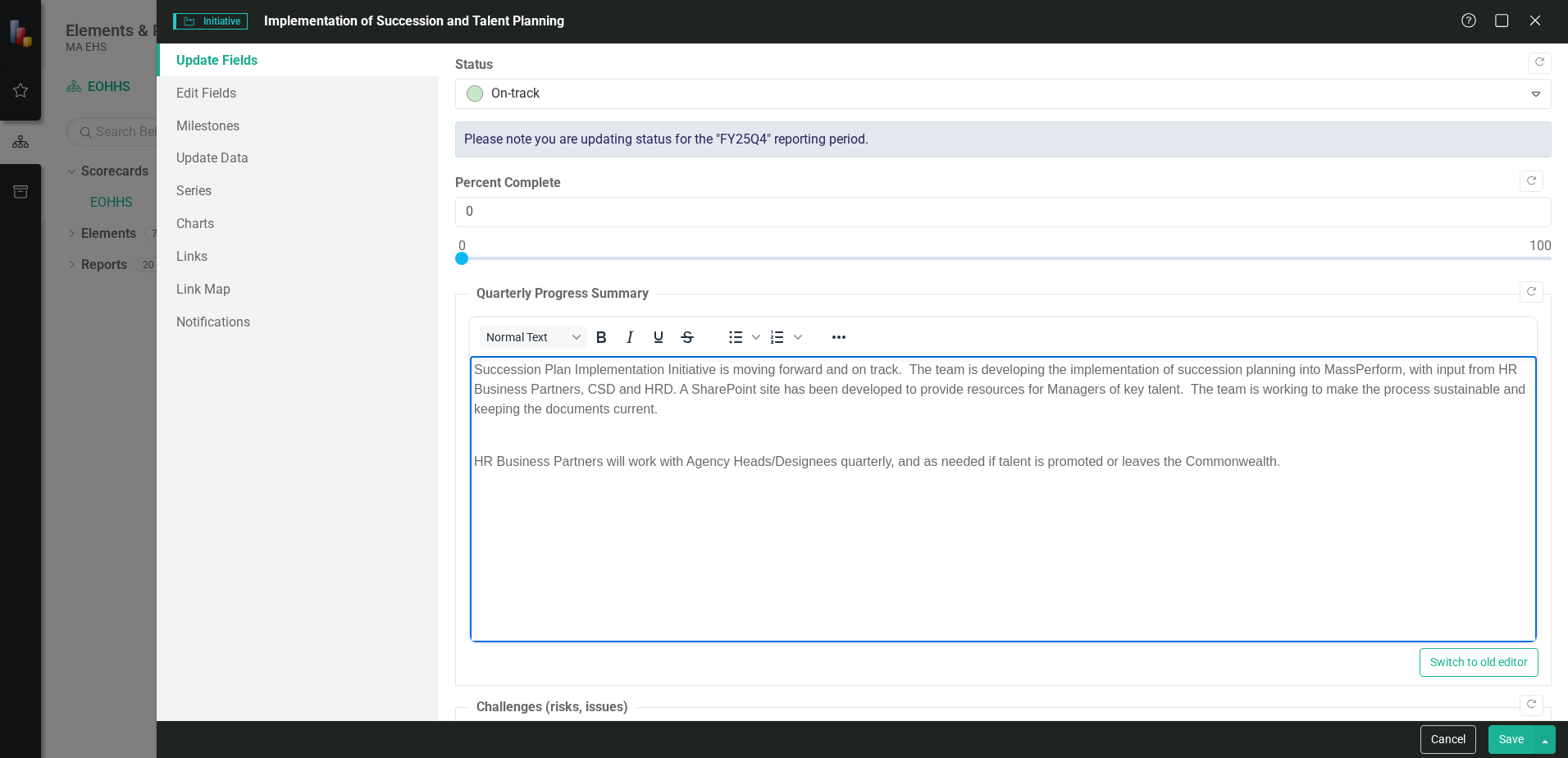
paste body "Rich Text Area. Press ALT-0 for help."
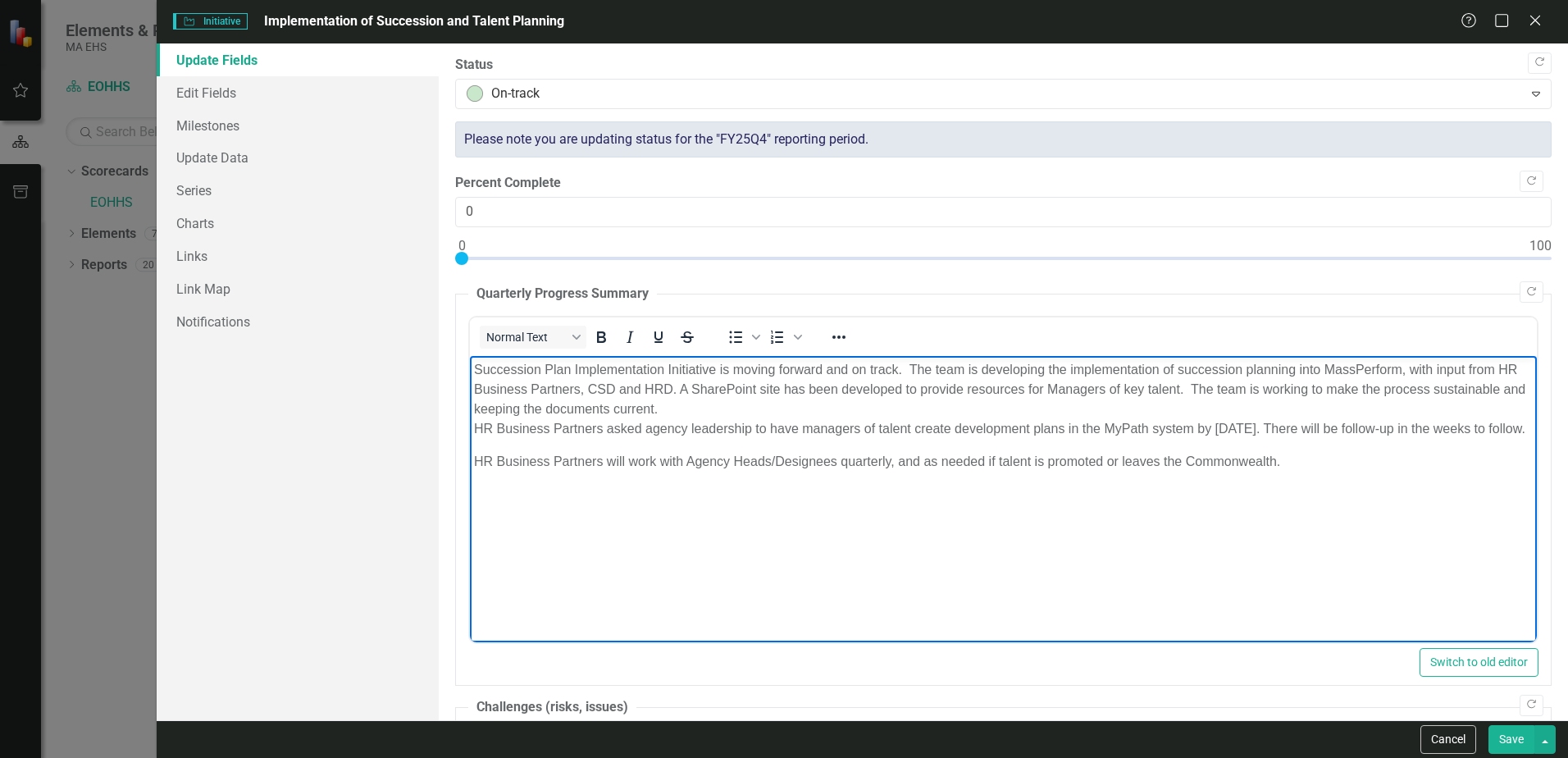
click at [559, 438] on p "Succession Plan Implementation Initiative is moving forward and on track. The t…" at bounding box center [1003, 398] width 1059 height 79
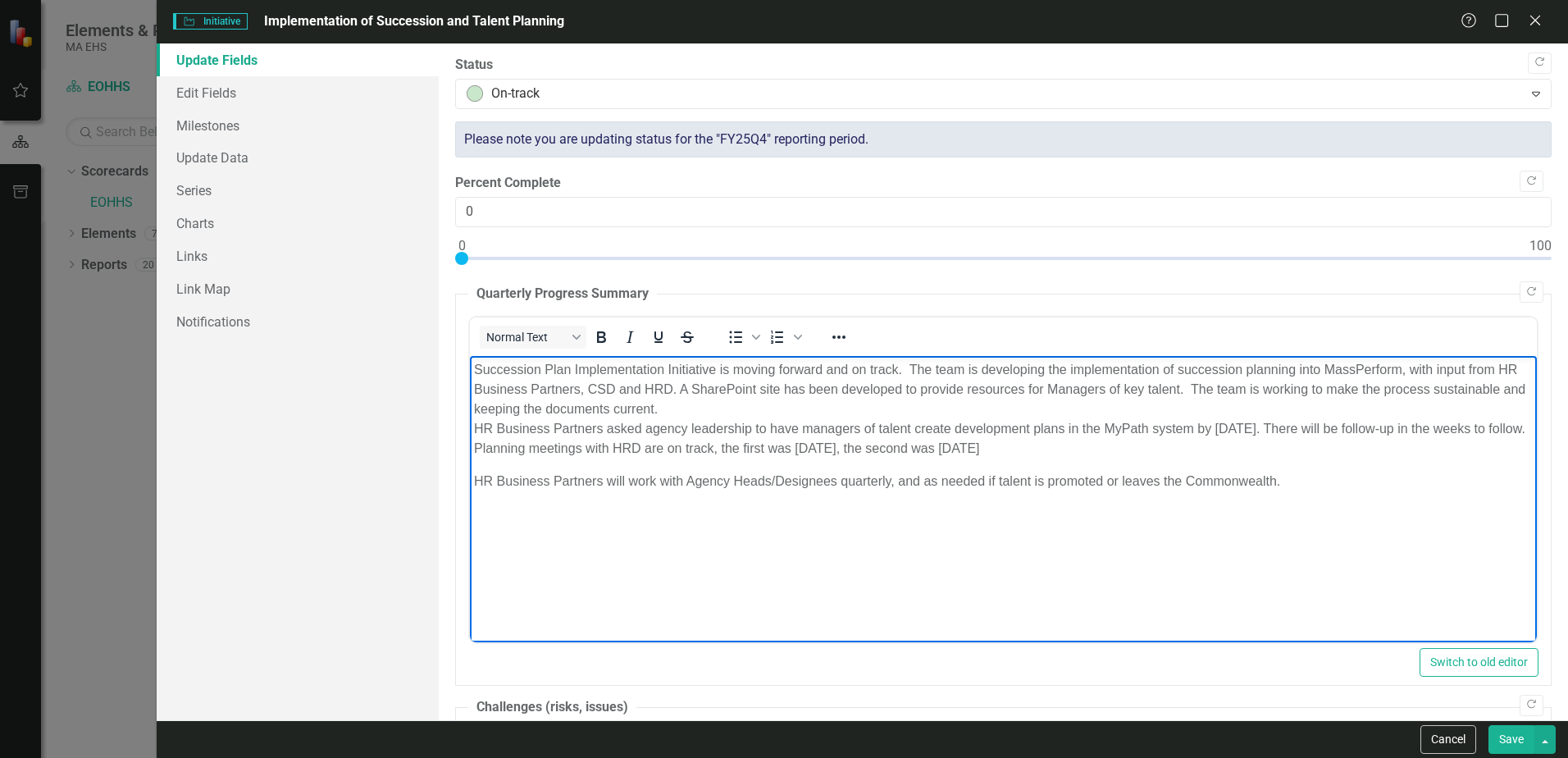
click at [997, 458] on p "Succession Plan Implementation Initiative is moving forward and on track. The t…" at bounding box center [1003, 408] width 1059 height 99
drag, startPoint x: 717, startPoint y: 466, endPoint x: 717, endPoint y: 476, distance: 10.0
click at [717, 458] on p "Succession Plan Implementation Initiative is moving forward and on track. The t…" at bounding box center [1003, 408] width 1059 height 99
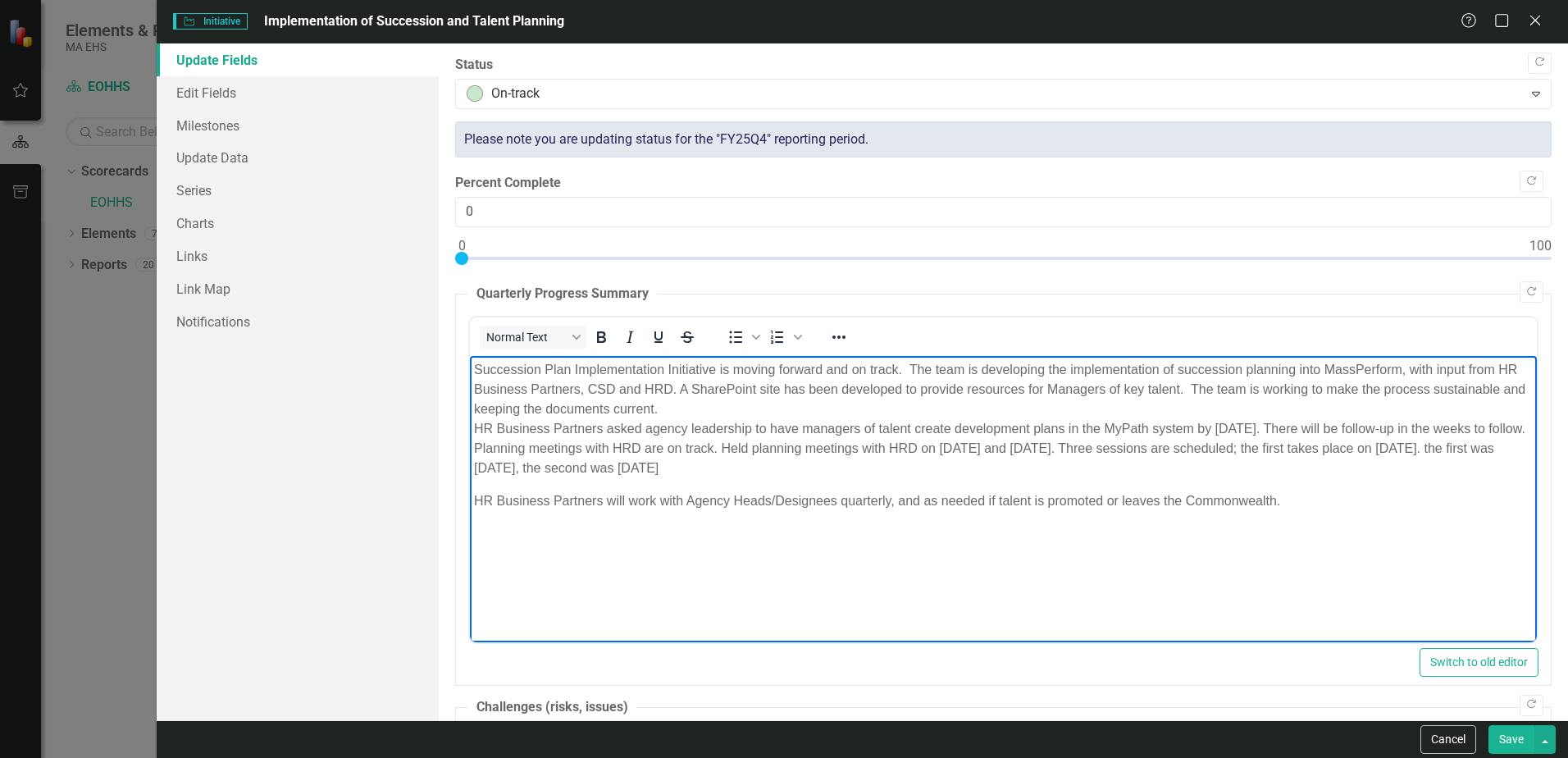
click at [718, 464] on p "Succession Plan Implementation Initiative is moving forward and on track. The t…" at bounding box center [1003, 418] width 1059 height 118
drag, startPoint x: 840, startPoint y: 486, endPoint x: 565, endPoint y: 492, distance: 275.1
click at [565, 478] on p "Succession Plan Implementation Initiative is moving forward and on track. The t…" at bounding box center [1003, 418] width 1059 height 118
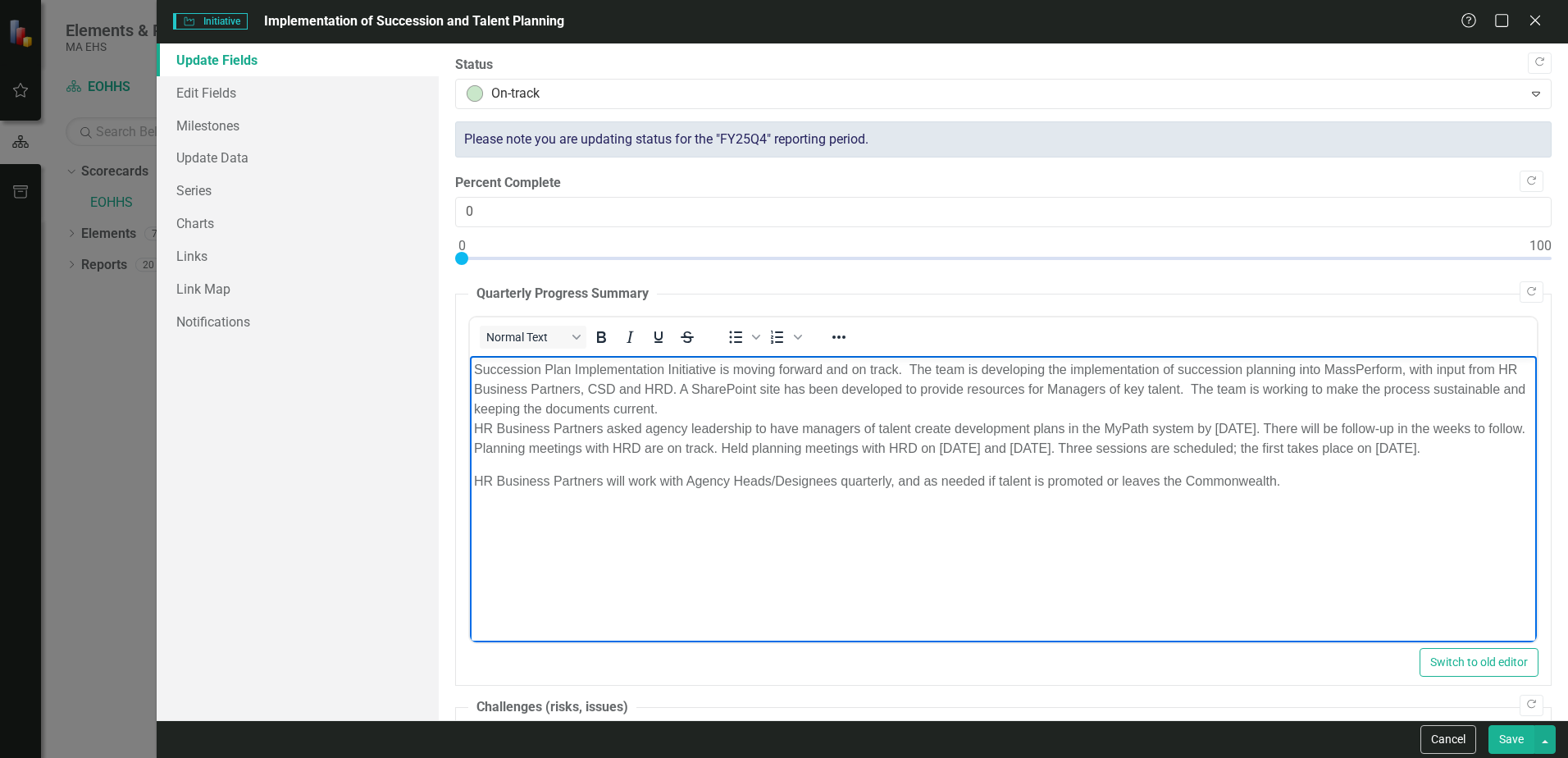
click at [586, 458] on p "Succession Plan Implementation Initiative is moving forward and on track. The t…" at bounding box center [1003, 408] width 1059 height 99
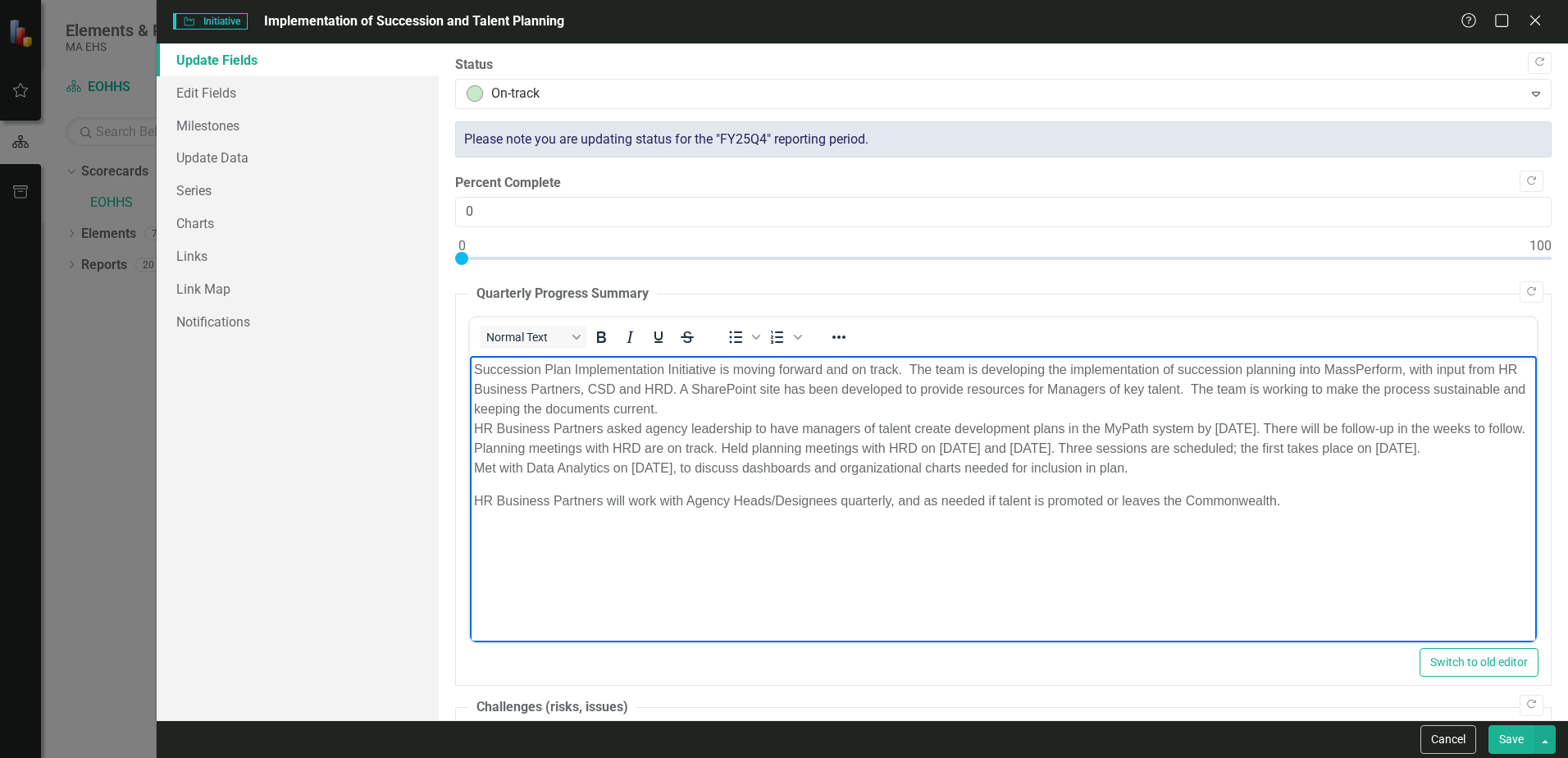
click at [828, 525] on body "Succession Plan Implementation Initiative is moving forward and on track. The t…" at bounding box center [1003, 478] width 1067 height 246
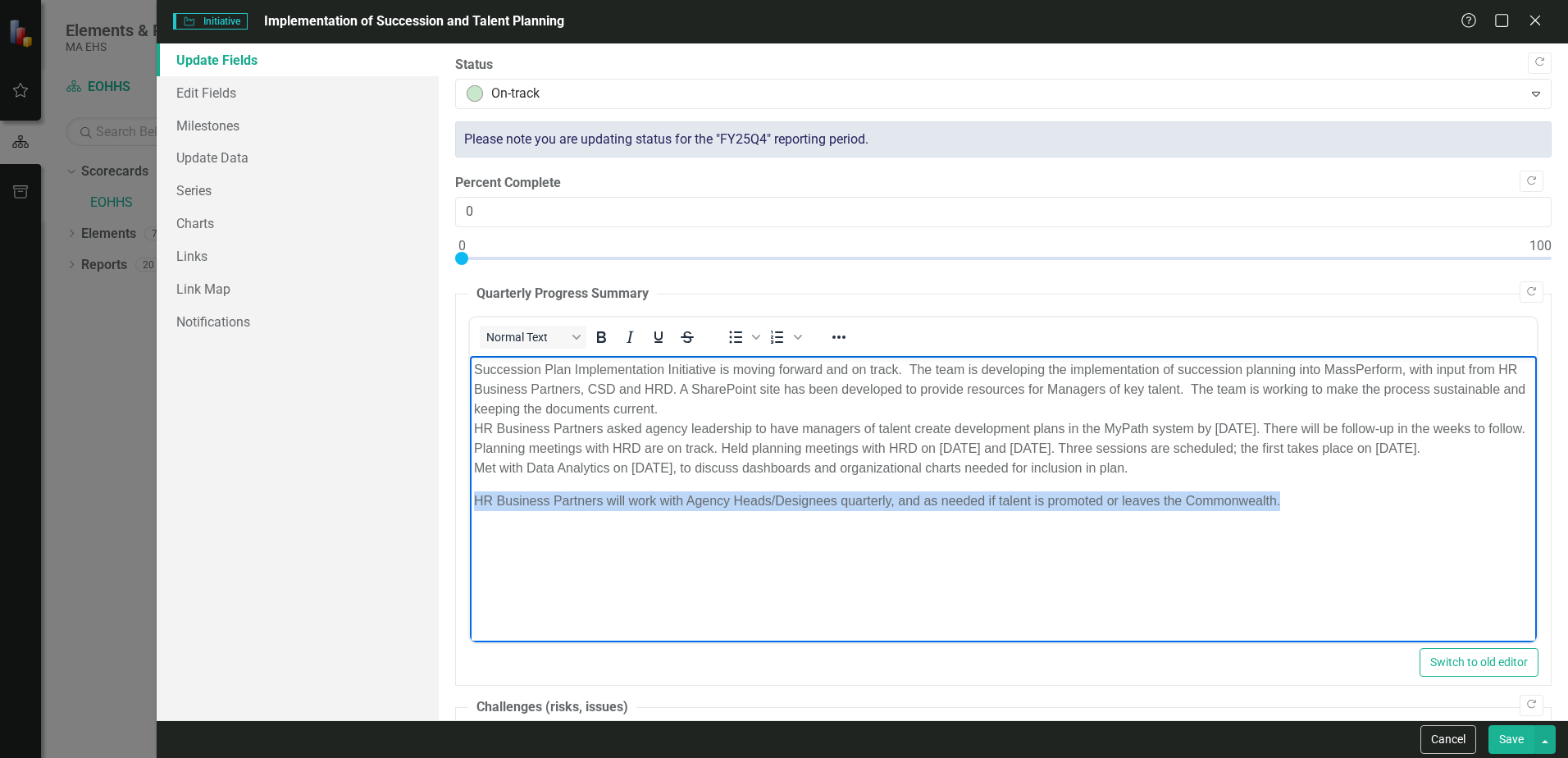
drag, startPoint x: 1281, startPoint y: 541, endPoint x: 932, endPoint y: 891, distance: 494.3
click at [470, 535] on html "Succession Plan Implementation Initiative is moving forward and on track. The t…" at bounding box center [1003, 478] width 1067 height 246
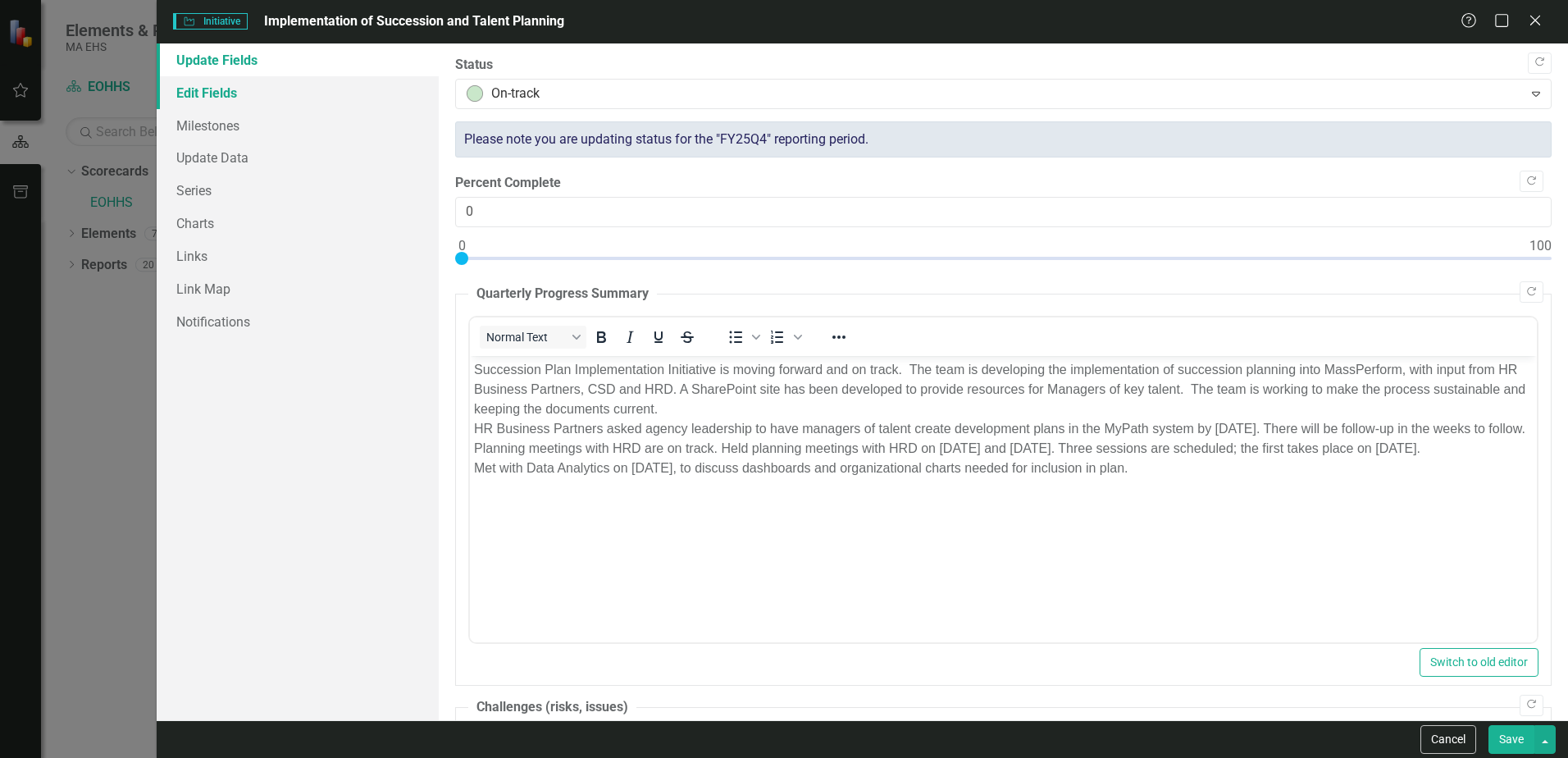
click at [239, 90] on link "Edit Fields" at bounding box center [297, 93] width 282 height 33
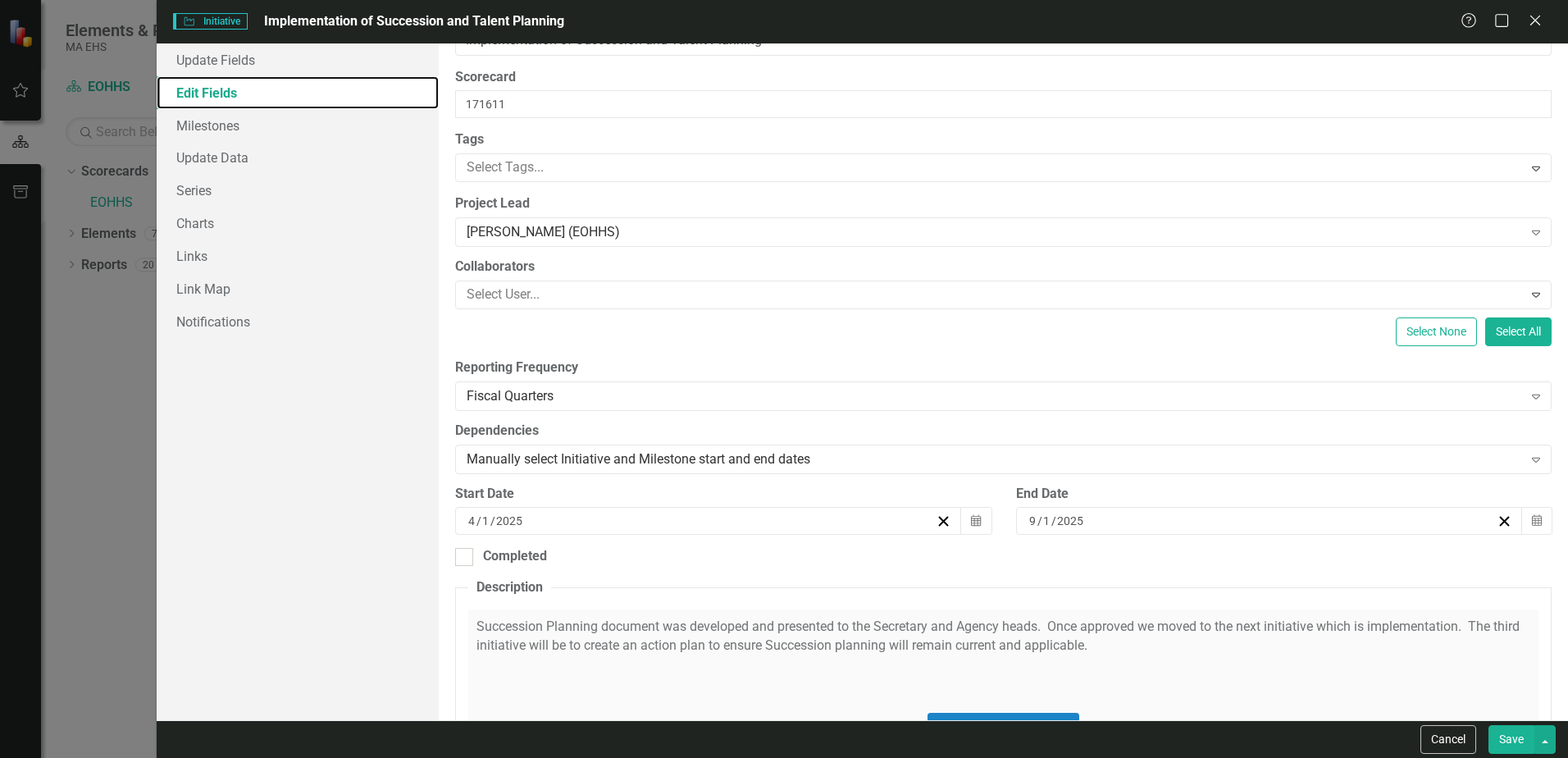
scroll to position [82, 0]
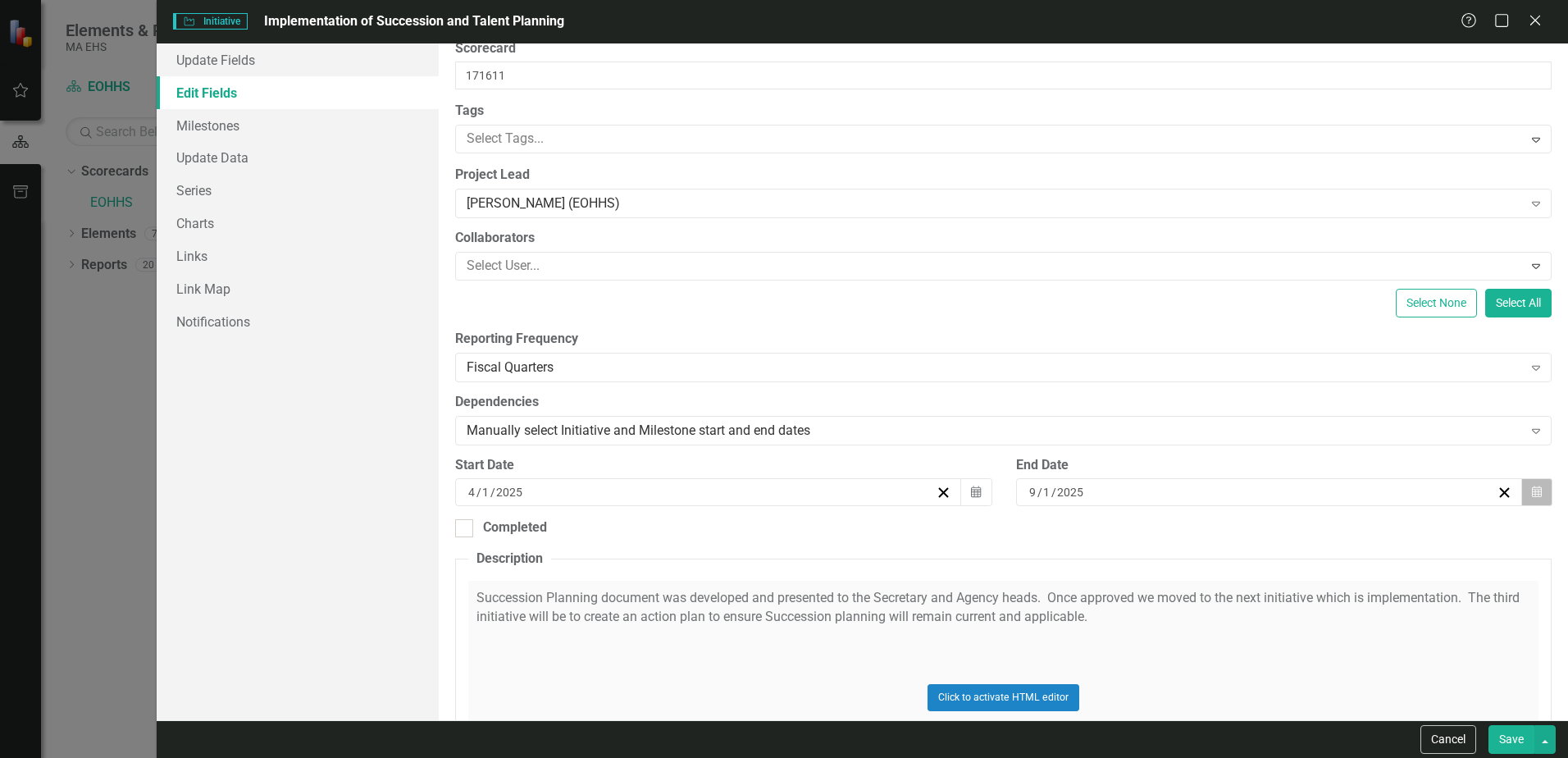
click at [1532, 489] on icon "Calendar" at bounding box center [1537, 492] width 9 height 11
click at [1451, 523] on div "Completed" at bounding box center [1004, 528] width 1097 height 19
click at [466, 523] on input "Completed" at bounding box center [460, 524] width 10 height 10
checkbox input "true"
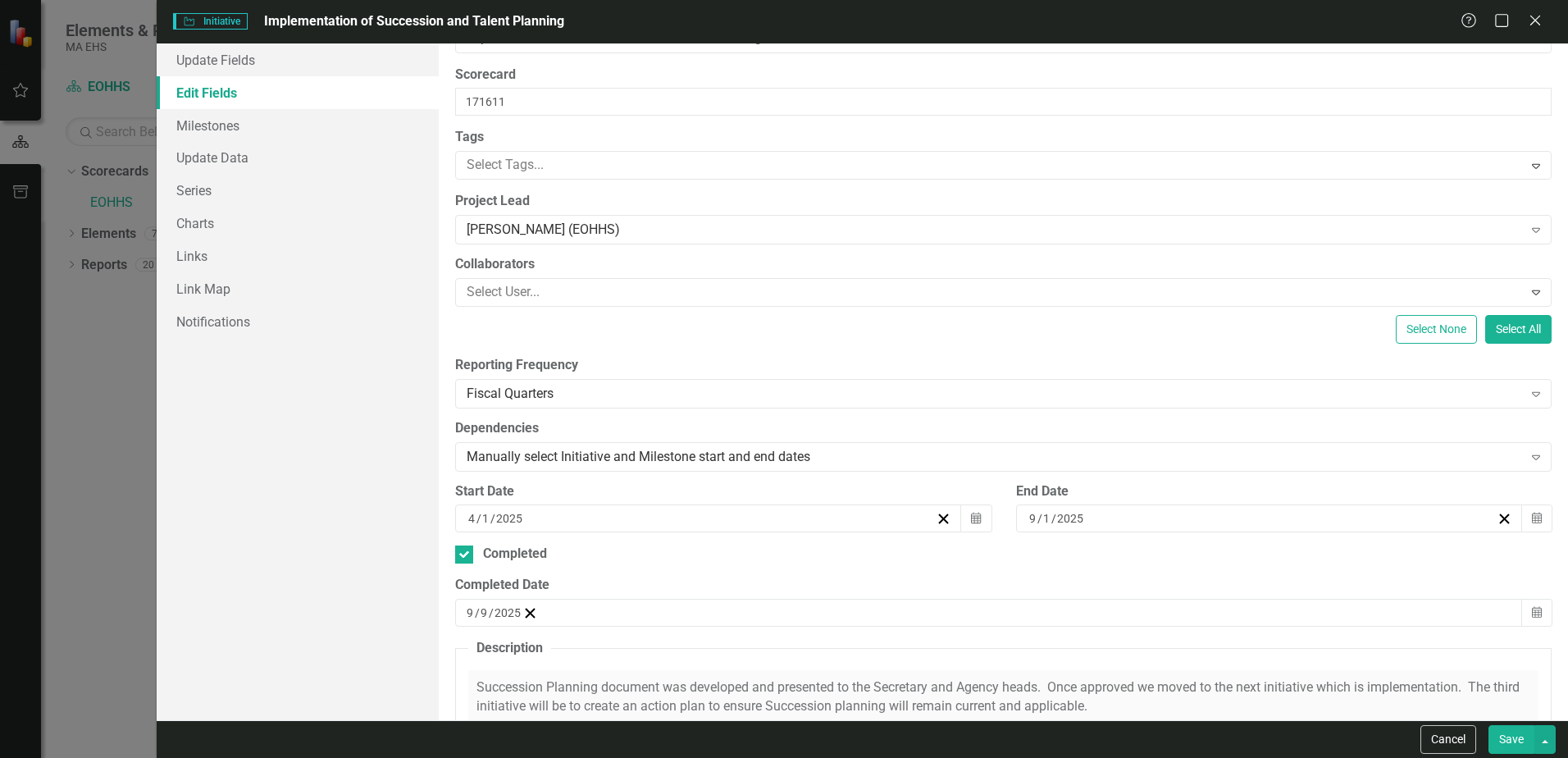
scroll to position [0, 0]
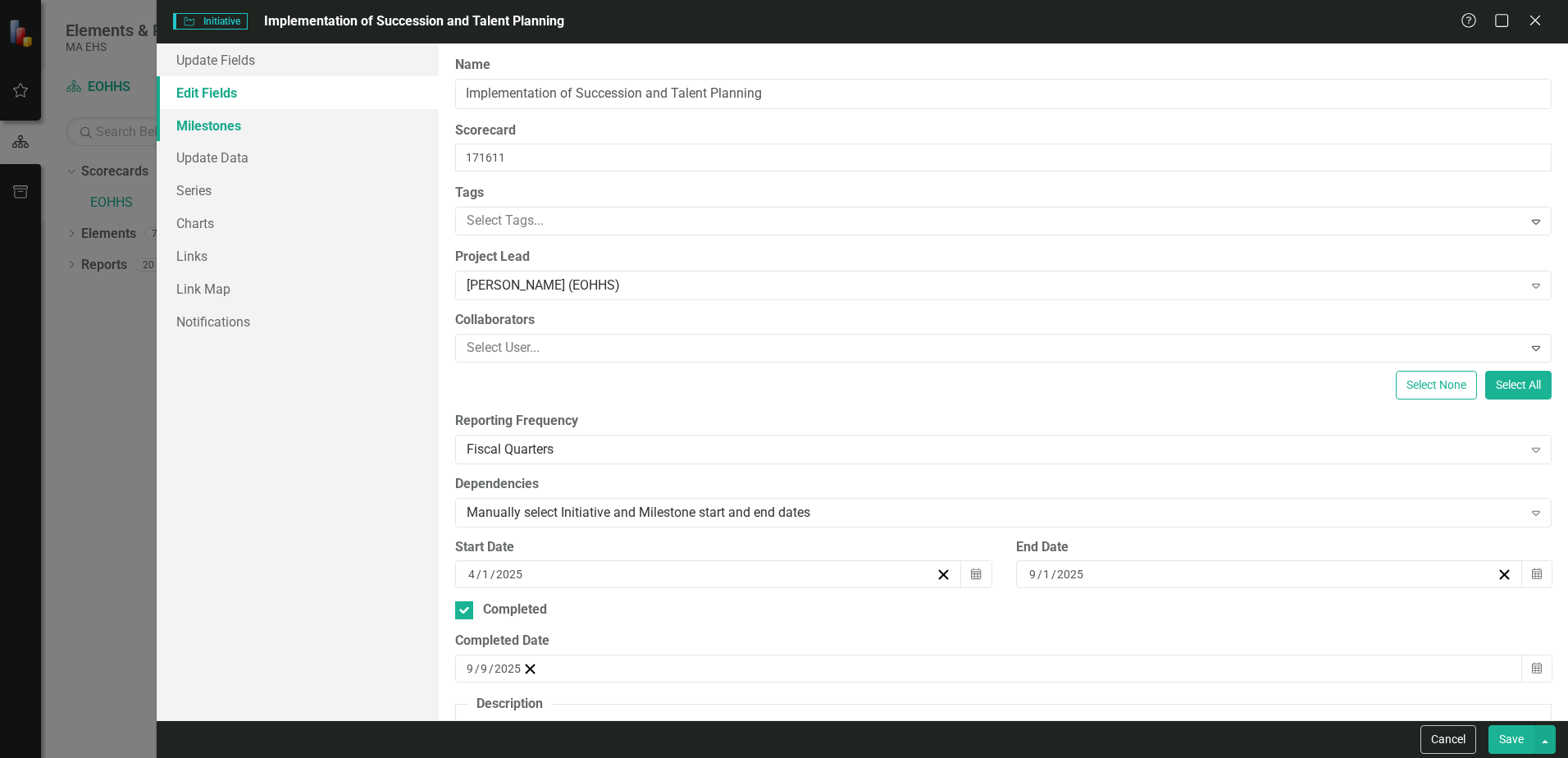
click at [236, 125] on link "Milestones" at bounding box center [297, 125] width 282 height 33
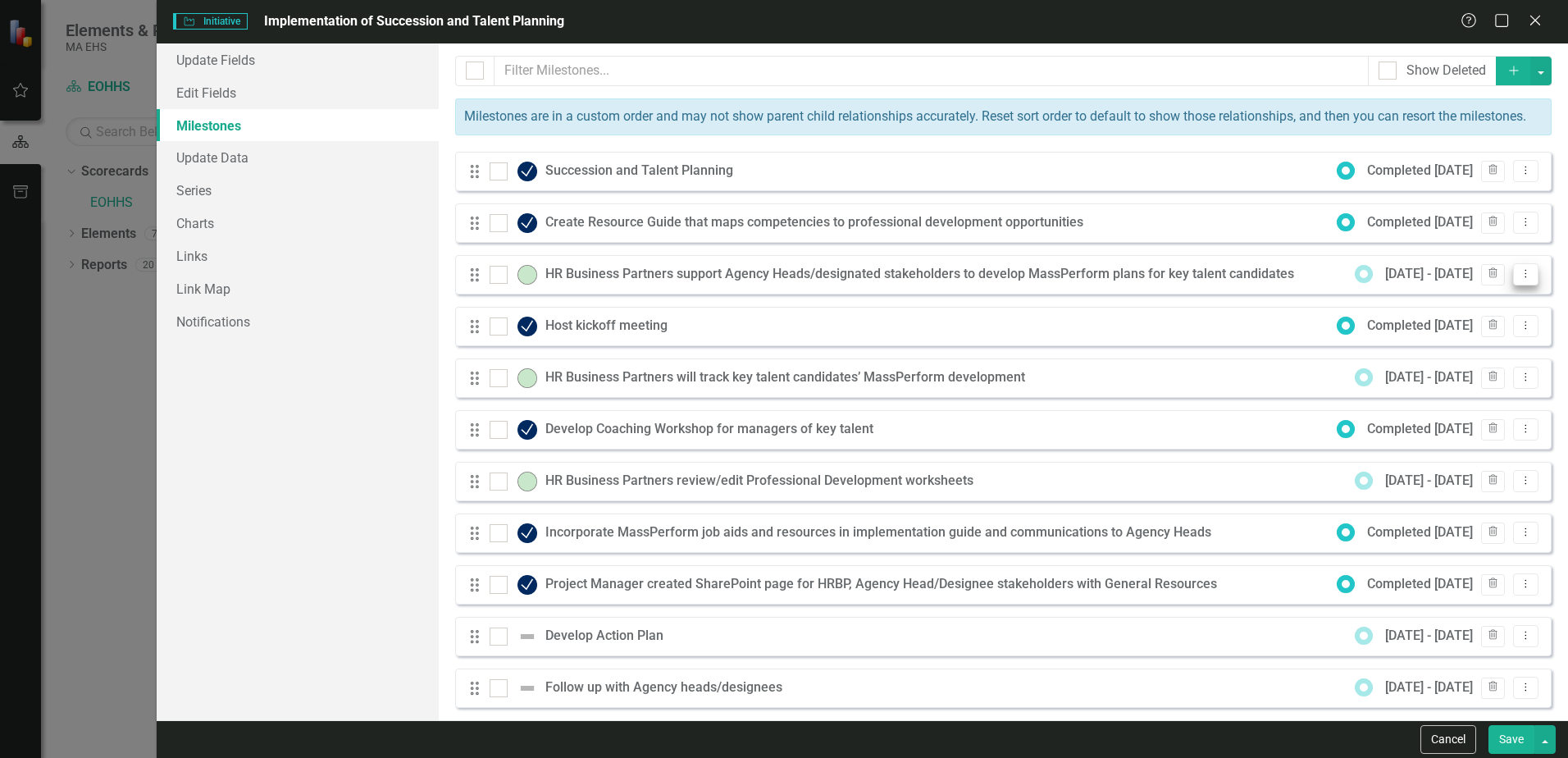
click at [1520, 279] on icon "Dropdown Menu" at bounding box center [1526, 273] width 14 height 10
click at [1488, 317] on link "Edit Edit Milestone" at bounding box center [1449, 320] width 154 height 30
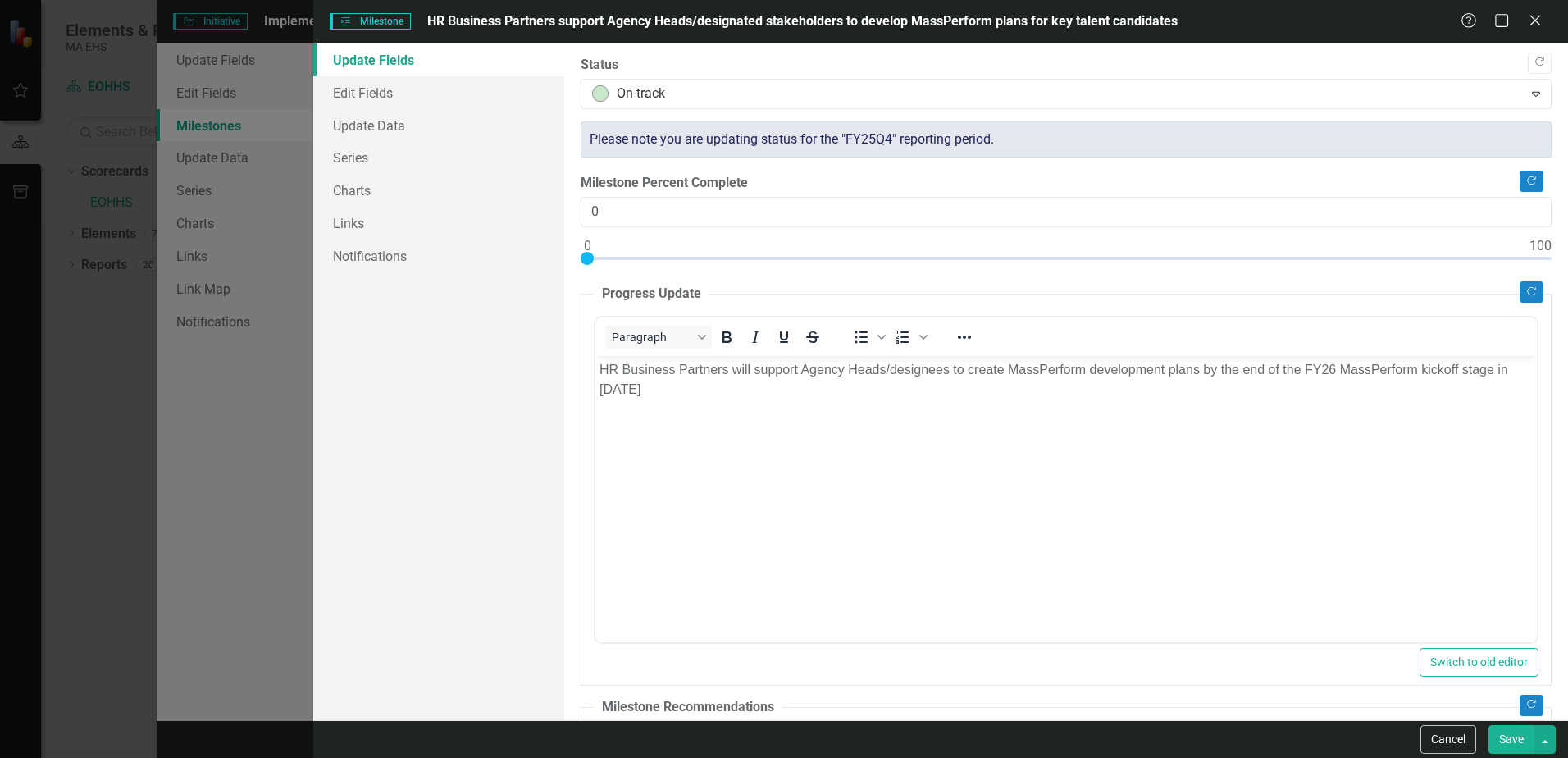
click at [603, 398] on p "HR Business Partners will support Agency Heads/designees to create MassPerform …" at bounding box center [1066, 379] width 933 height 40
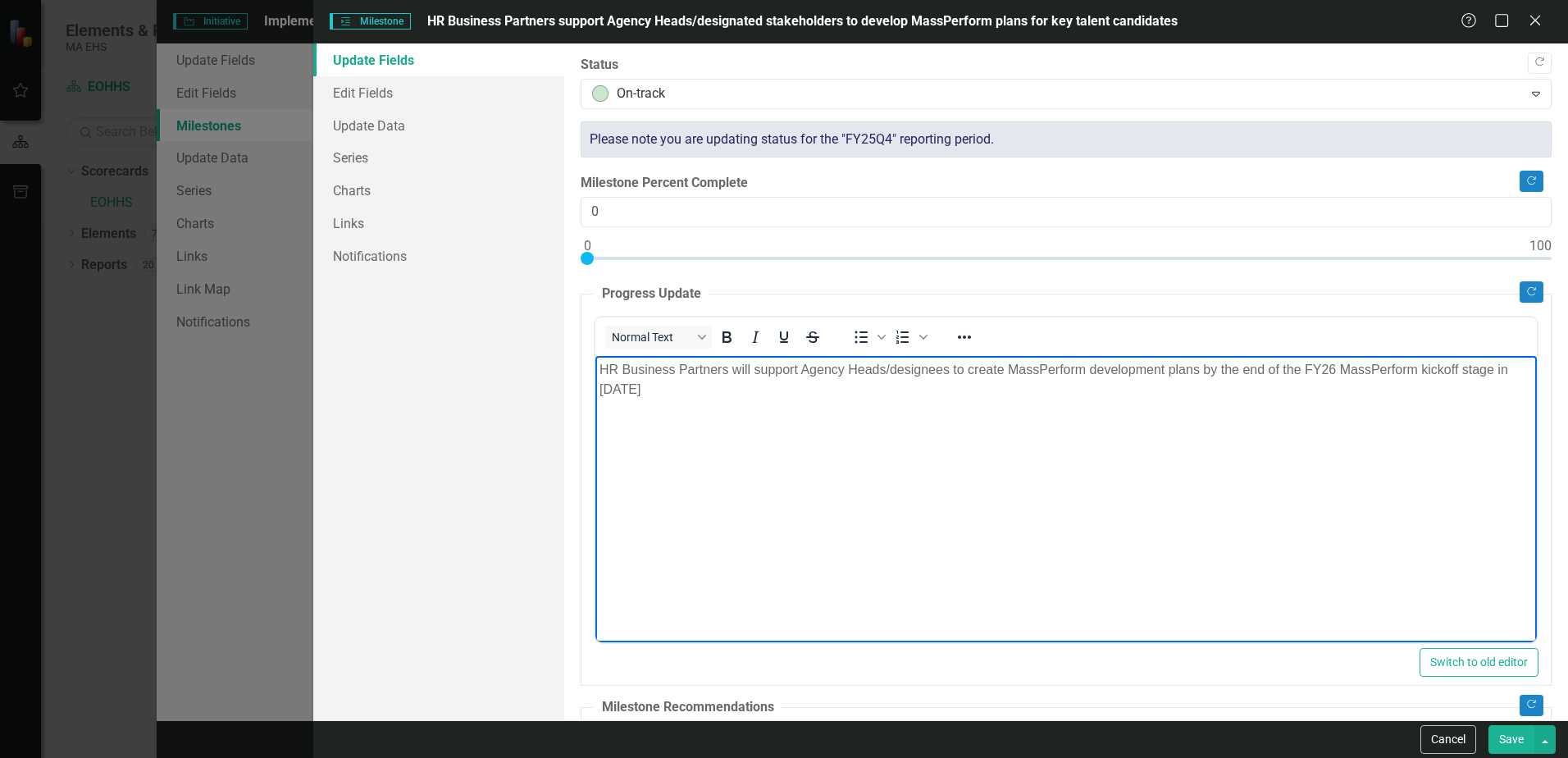
click at [605, 398] on p "HR Business Partners will support Agency Heads/designees to create MassPerform …" at bounding box center [1066, 379] width 933 height 40
click at [701, 388] on p "HR Business Partners will support Agency Heads/designees to create MassPerform …" at bounding box center [1066, 379] width 933 height 40
paste body "Rich Text Area. Press ALT-0 for help."
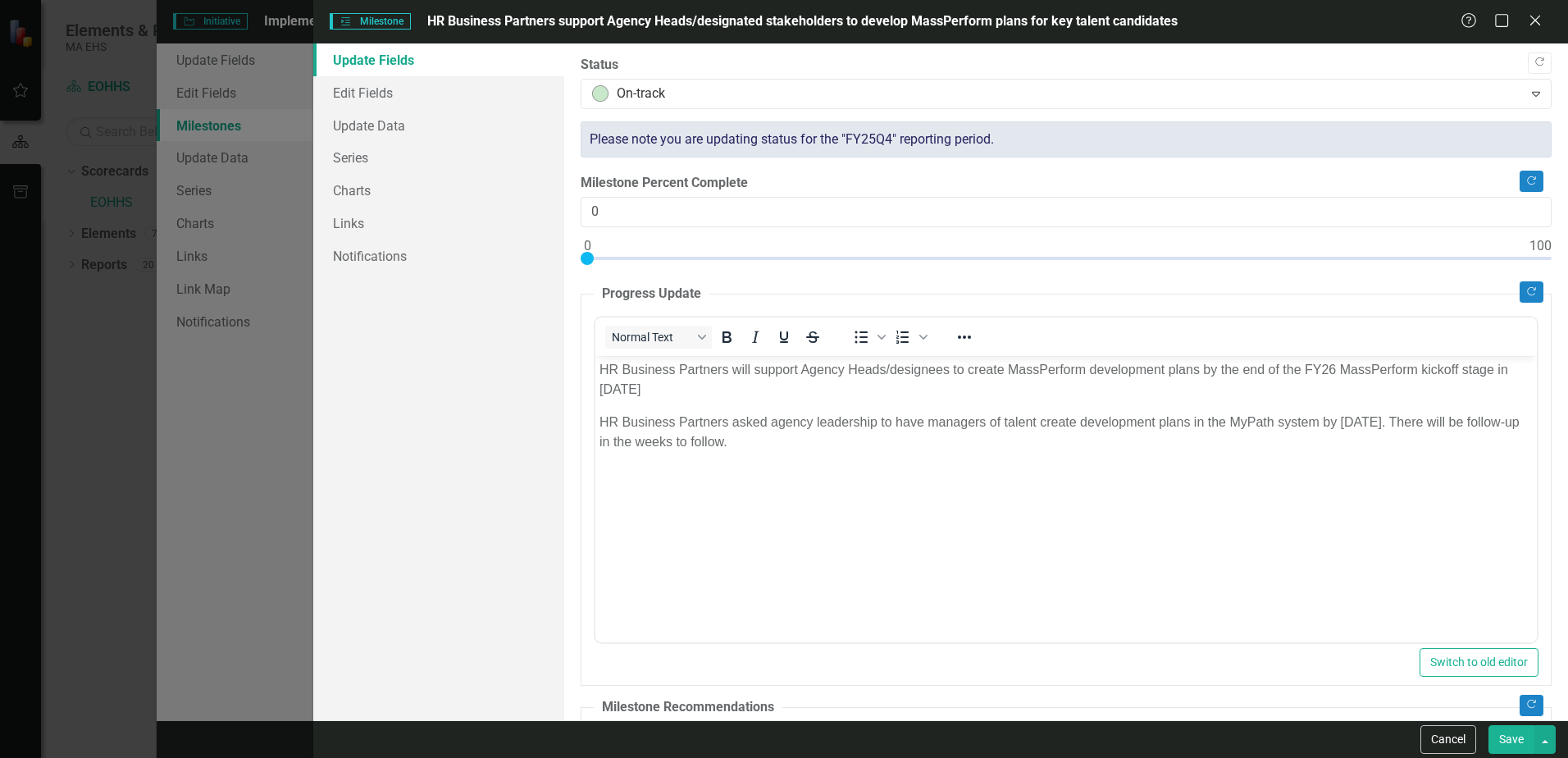
drag, startPoint x: 1520, startPoint y: 743, endPoint x: 669, endPoint y: 322, distance: 949.4
click at [1520, 743] on button "Save" at bounding box center [1511, 739] width 45 height 28
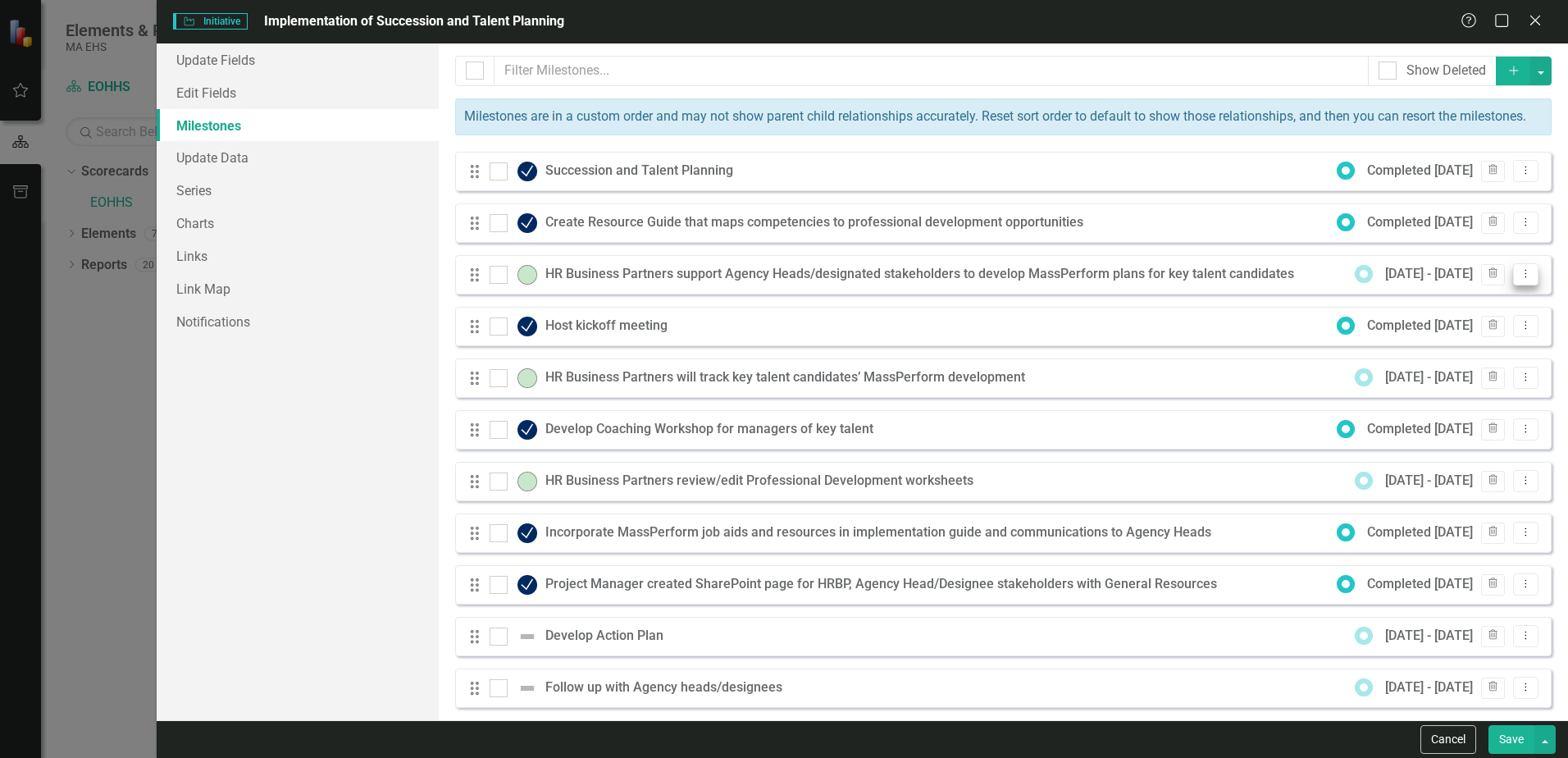
click at [1520, 279] on icon "Dropdown Menu" at bounding box center [1526, 273] width 14 height 10
click at [1470, 316] on link "Edit Edit Milestone" at bounding box center [1449, 320] width 154 height 30
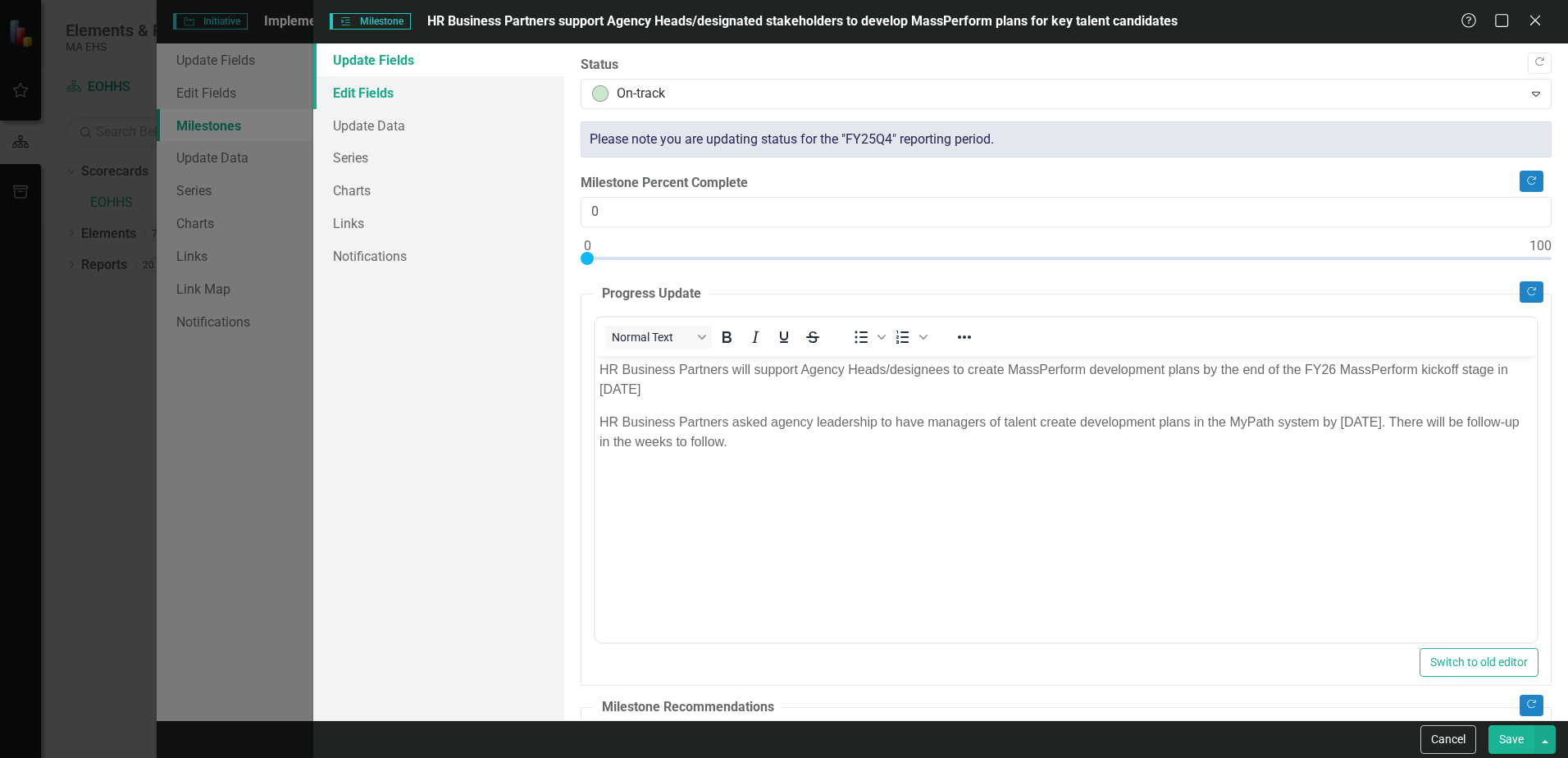
click at [369, 81] on link "Edit Fields" at bounding box center [439, 93] width 251 height 33
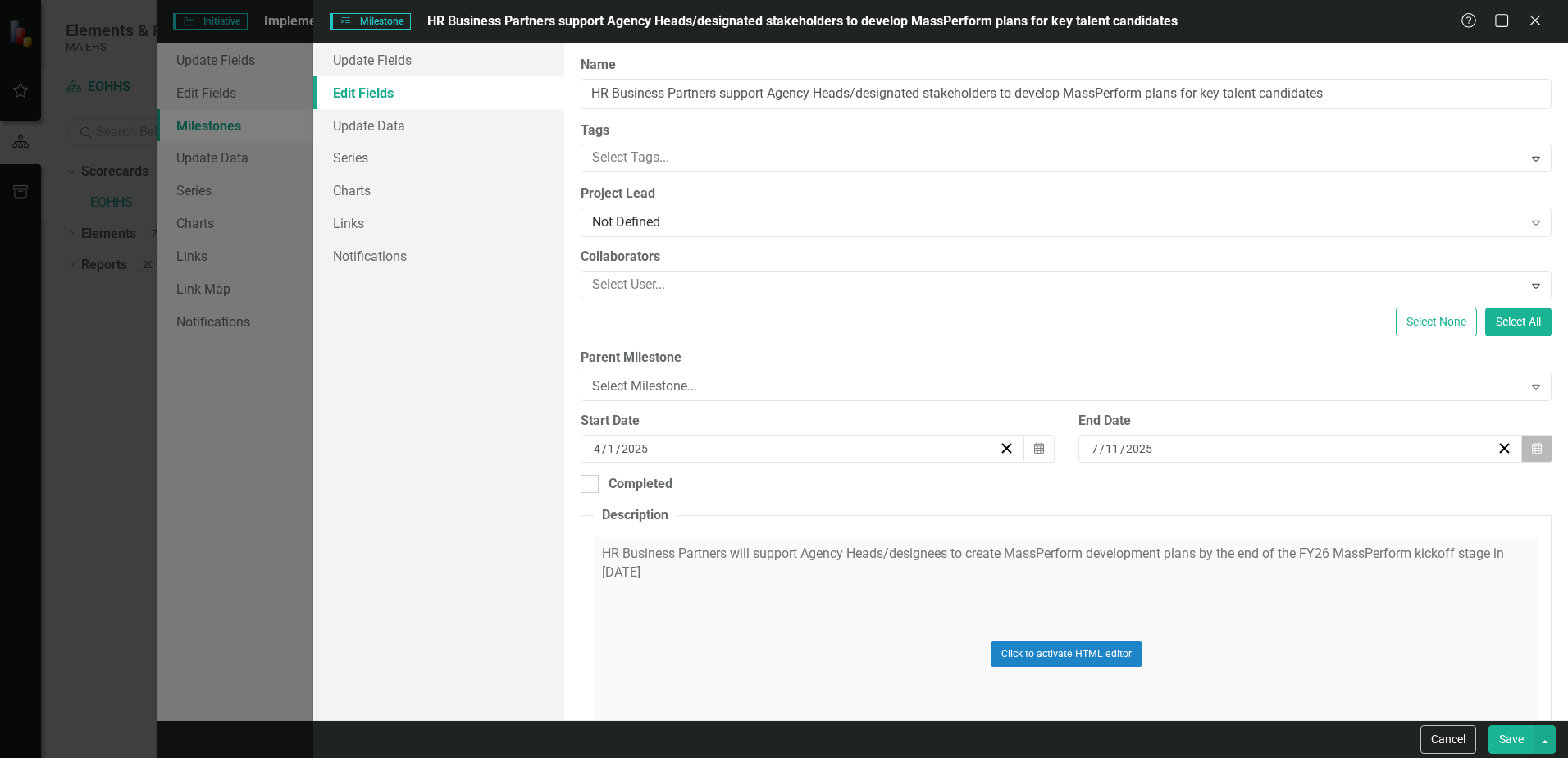
click at [1538, 445] on button "Calendar" at bounding box center [1537, 448] width 31 height 27
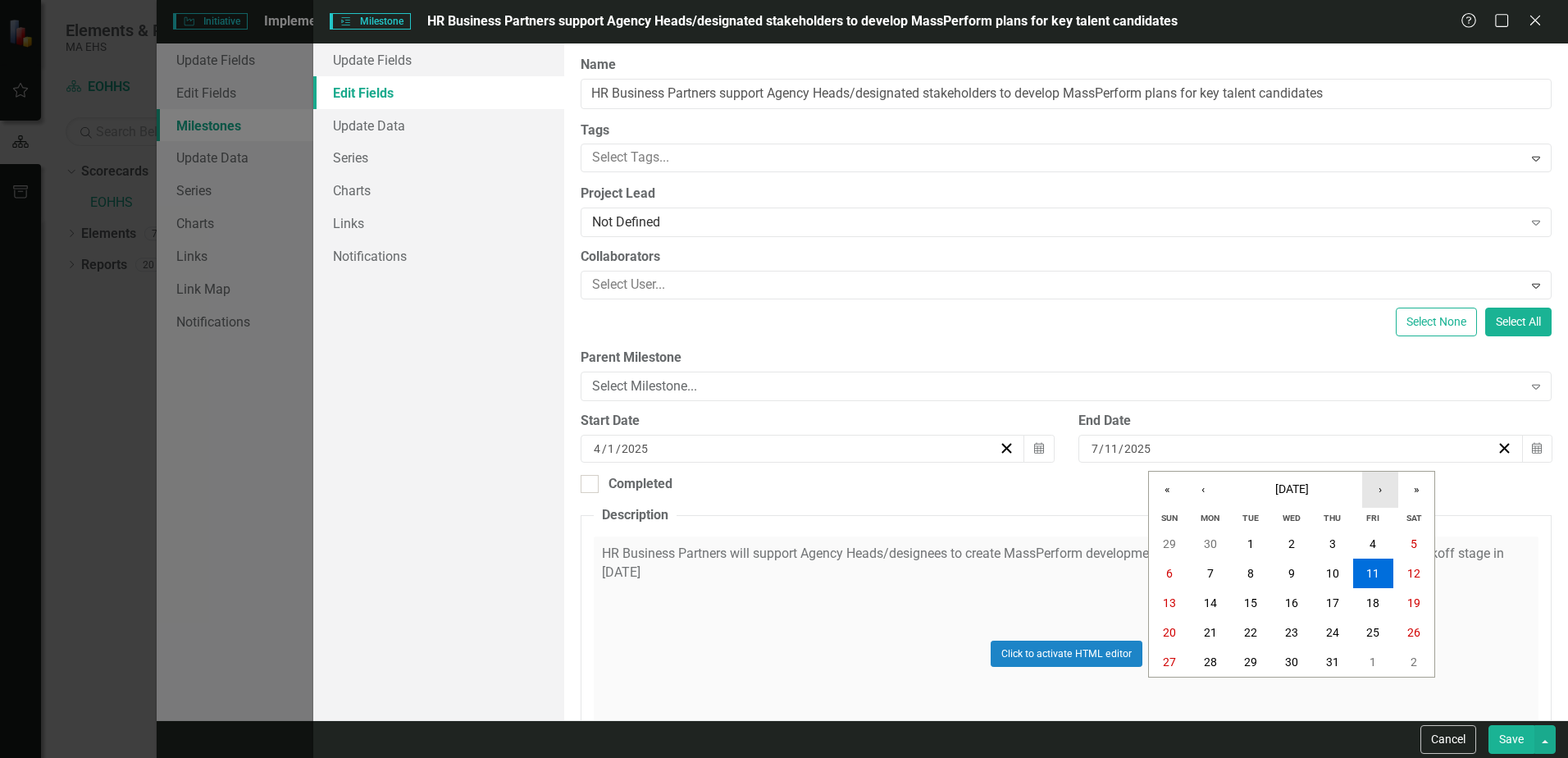
click at [1388, 486] on button "›" at bounding box center [1380, 490] width 36 height 36
click at [1389, 489] on button "›" at bounding box center [1380, 490] width 36 height 36
click at [1255, 666] on abbr "30" at bounding box center [1251, 662] width 13 height 13
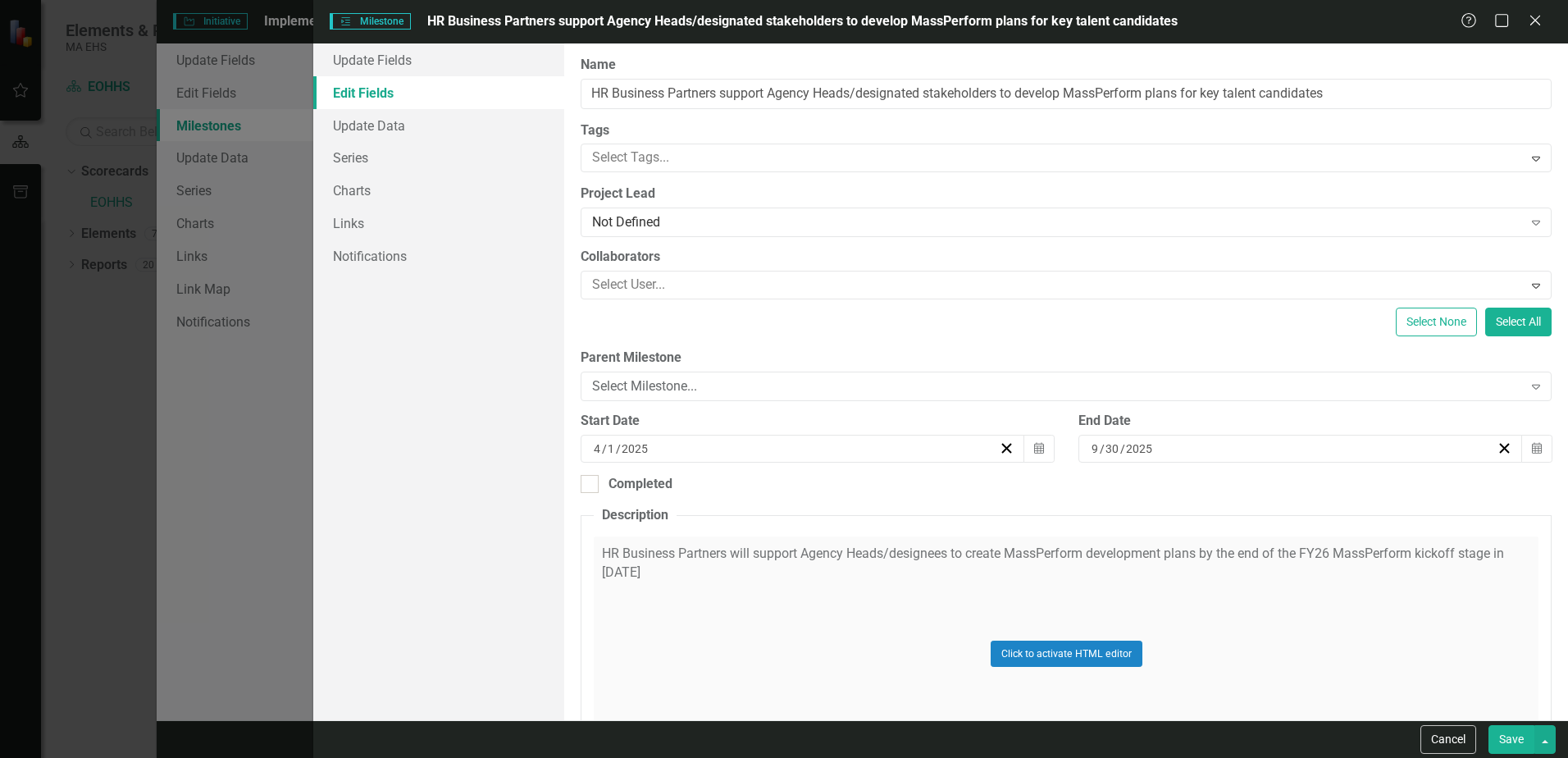
click at [1513, 738] on button "Save" at bounding box center [1511, 739] width 45 height 28
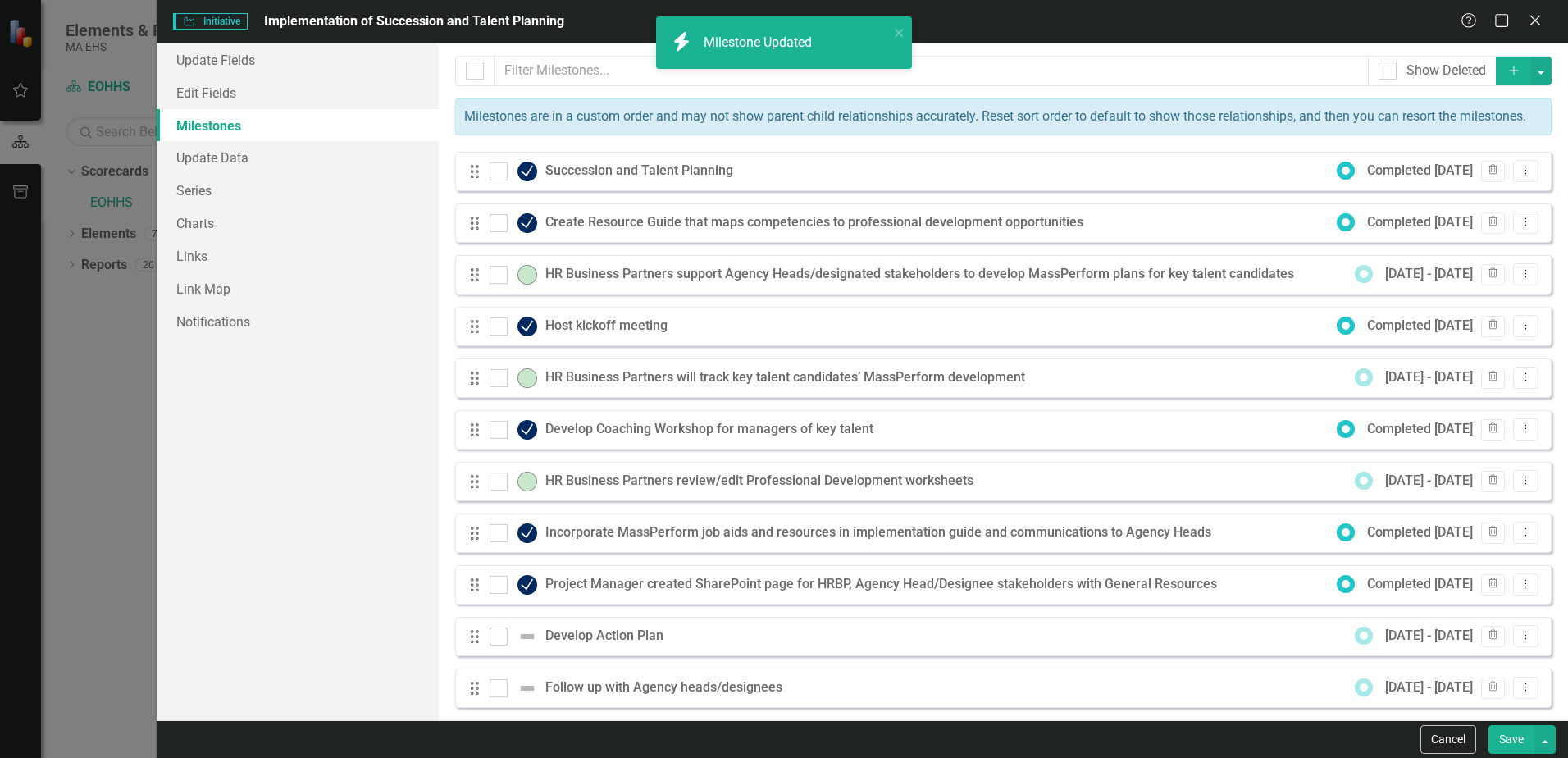
checkbox input "false"
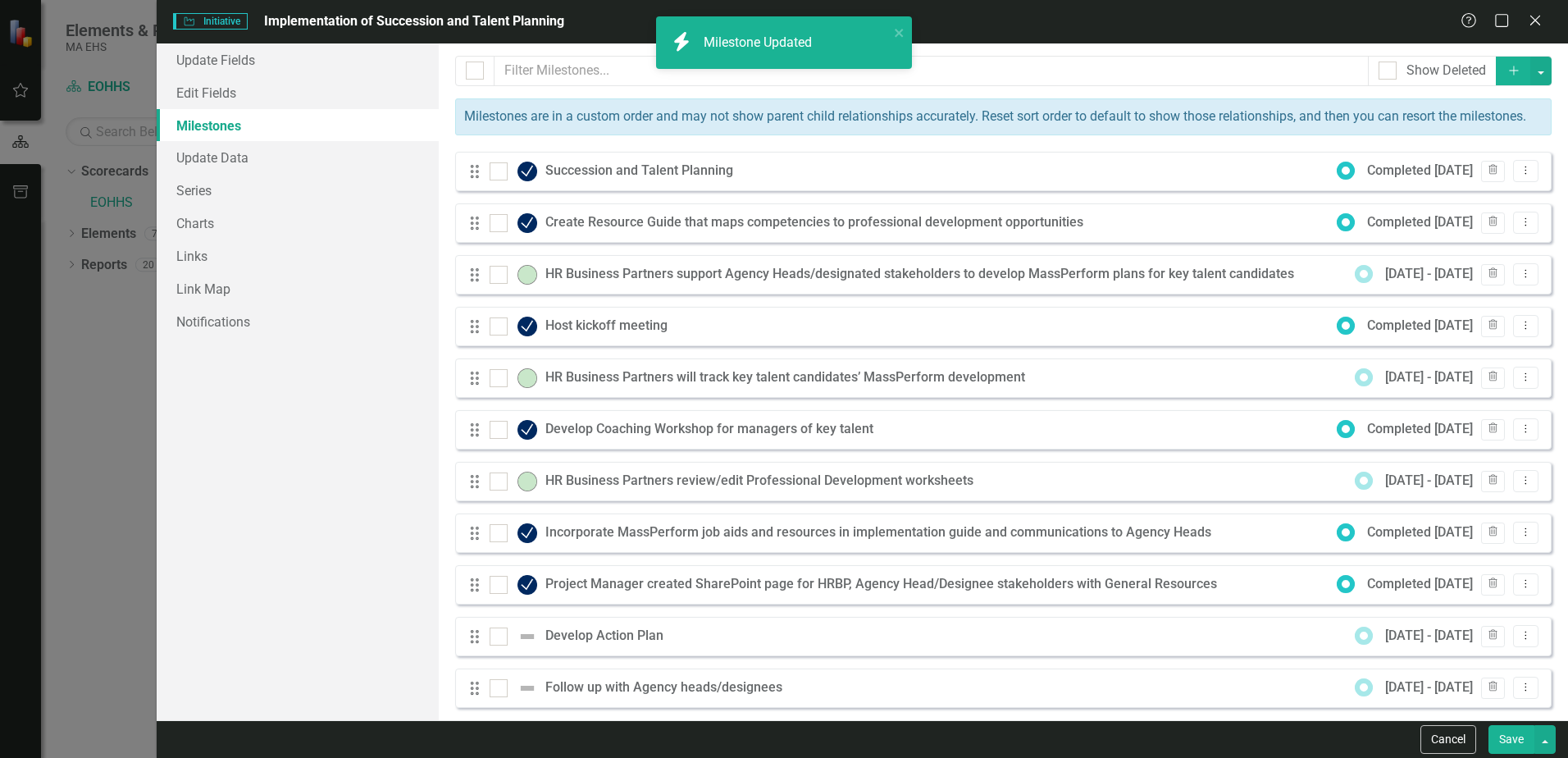
checkbox input "false"
checkbox input "true"
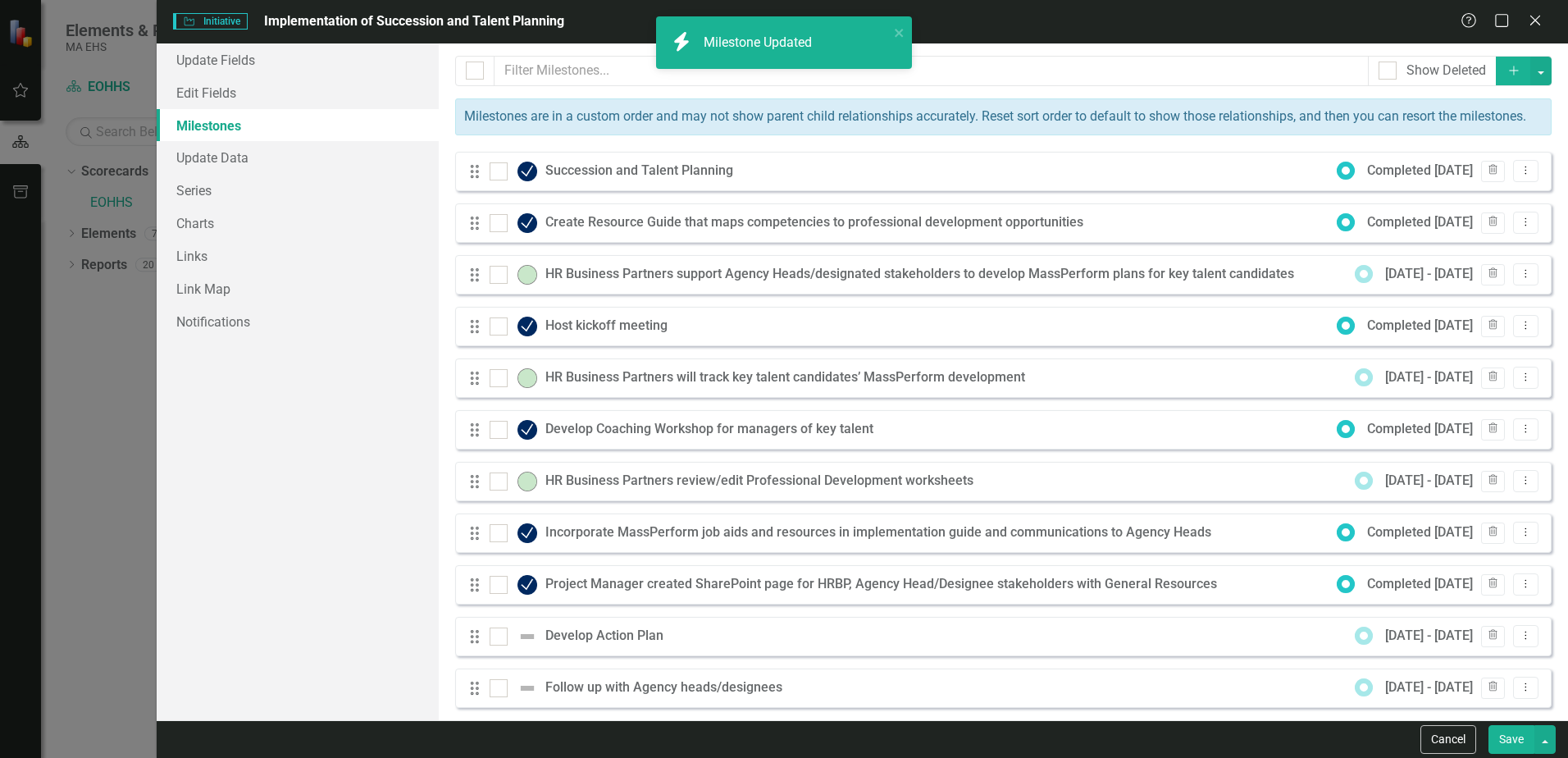
checkbox input "true"
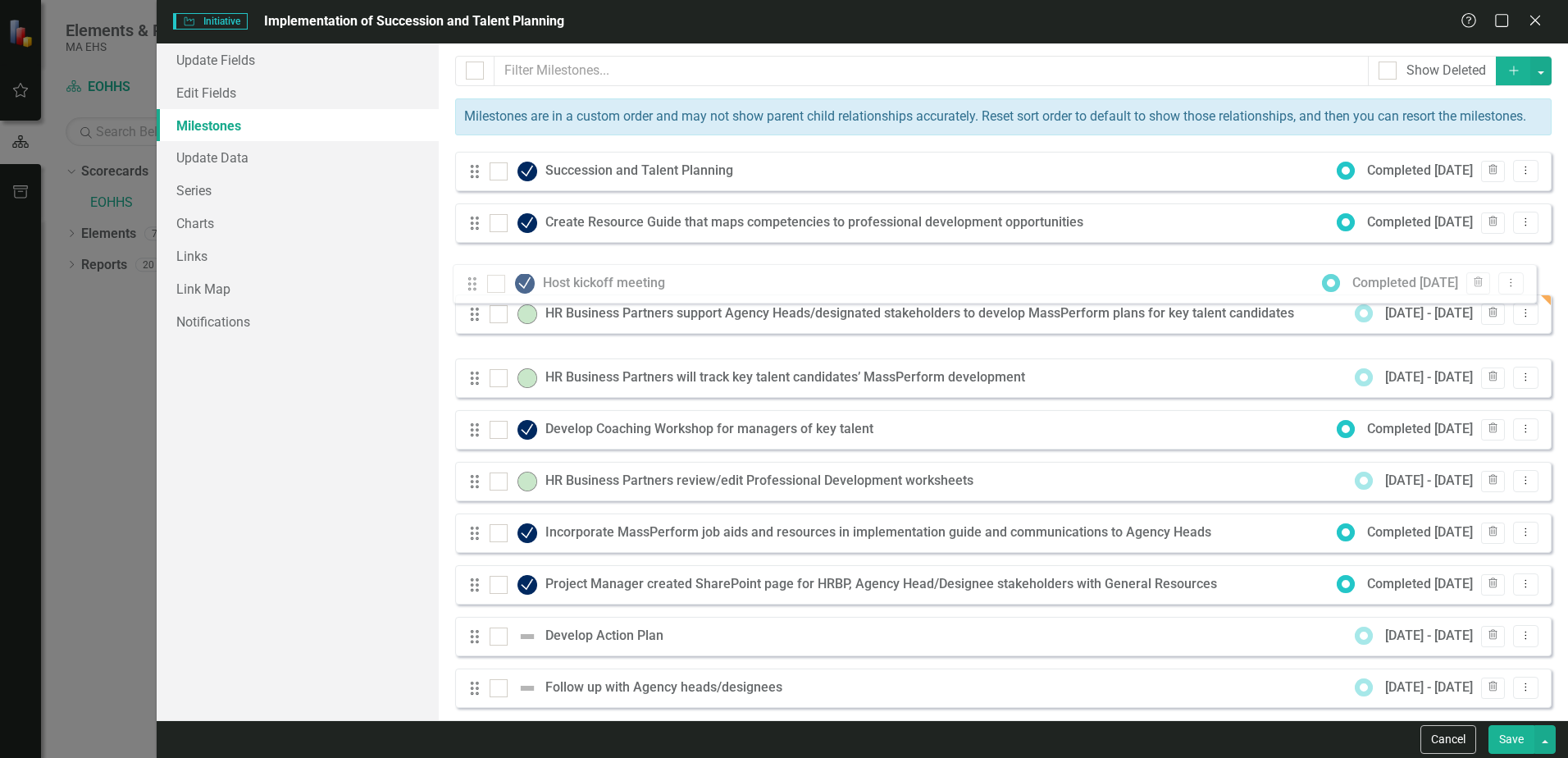
drag, startPoint x: 474, startPoint y: 346, endPoint x: 471, endPoint y: 284, distance: 62.1
click at [471, 284] on div "Drag Succession and Talent Planning Completed [DATE] Trash Dropdown Menu Drag C…" at bounding box center [1004, 429] width 1097 height 556
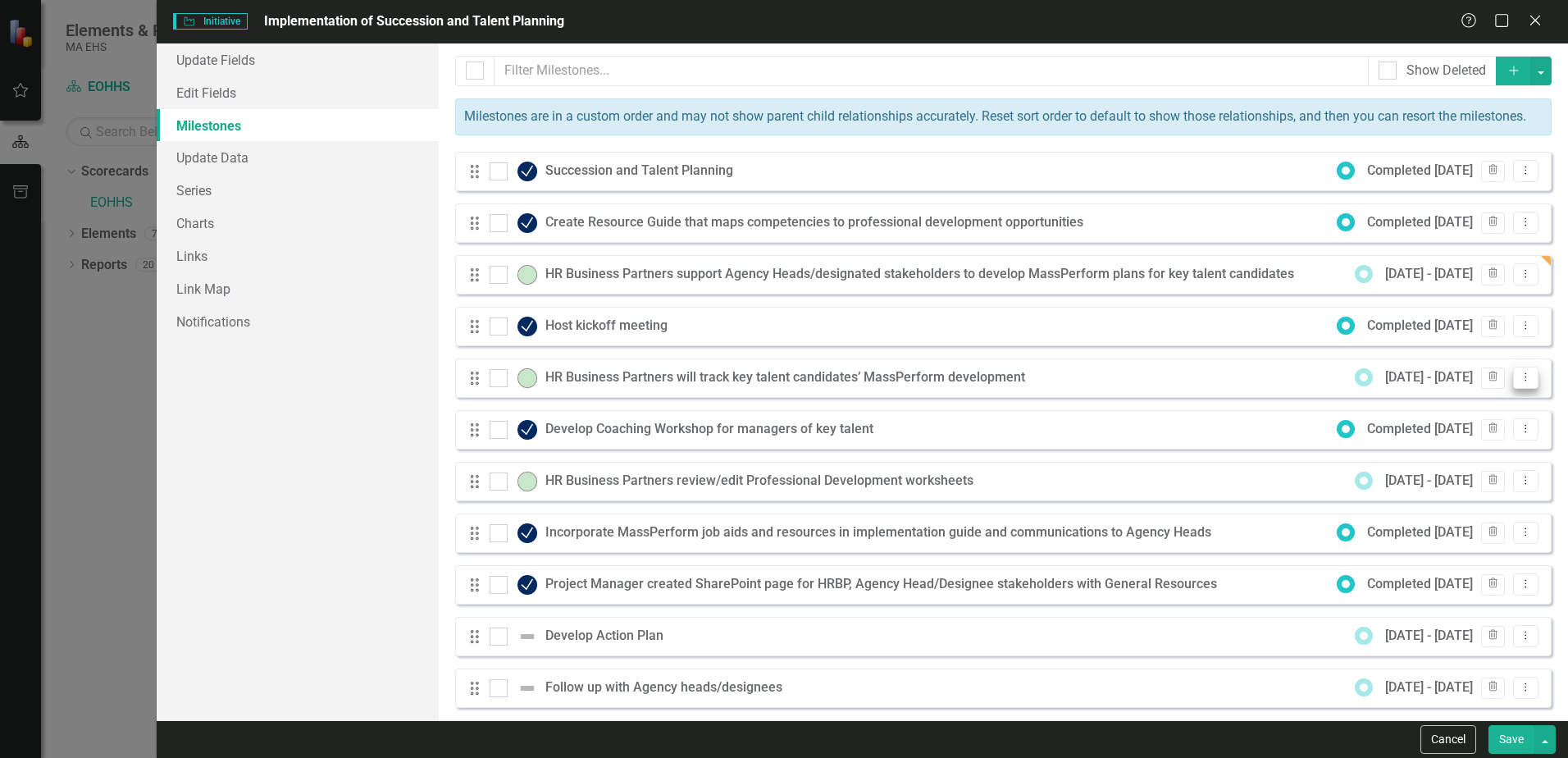
click at [1513, 388] on button "Dropdown Menu" at bounding box center [1525, 377] width 26 height 22
click at [1465, 424] on link "Edit Edit Milestone" at bounding box center [1449, 424] width 154 height 30
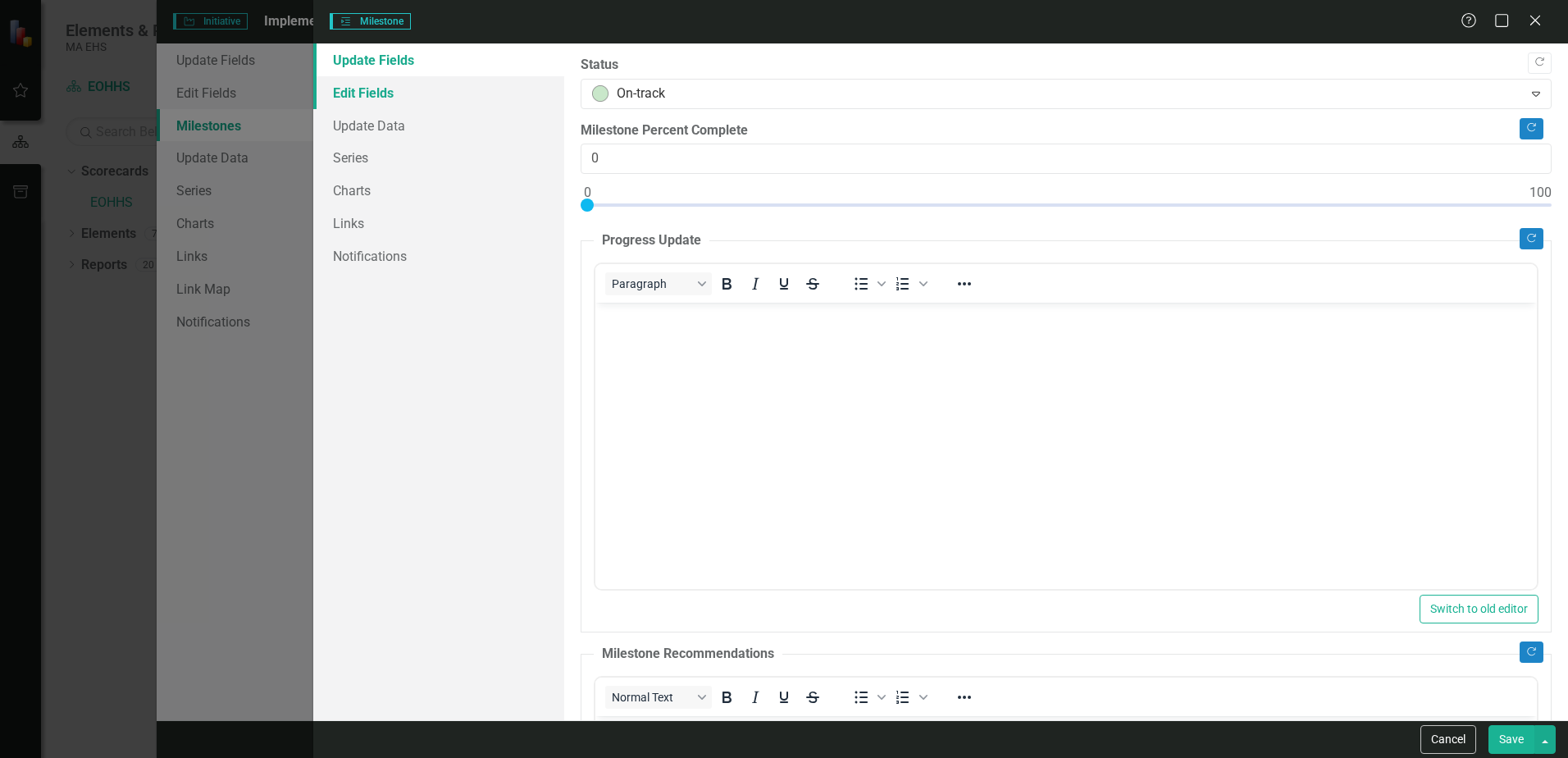
click at [380, 95] on link "Edit Fields" at bounding box center [439, 93] width 251 height 33
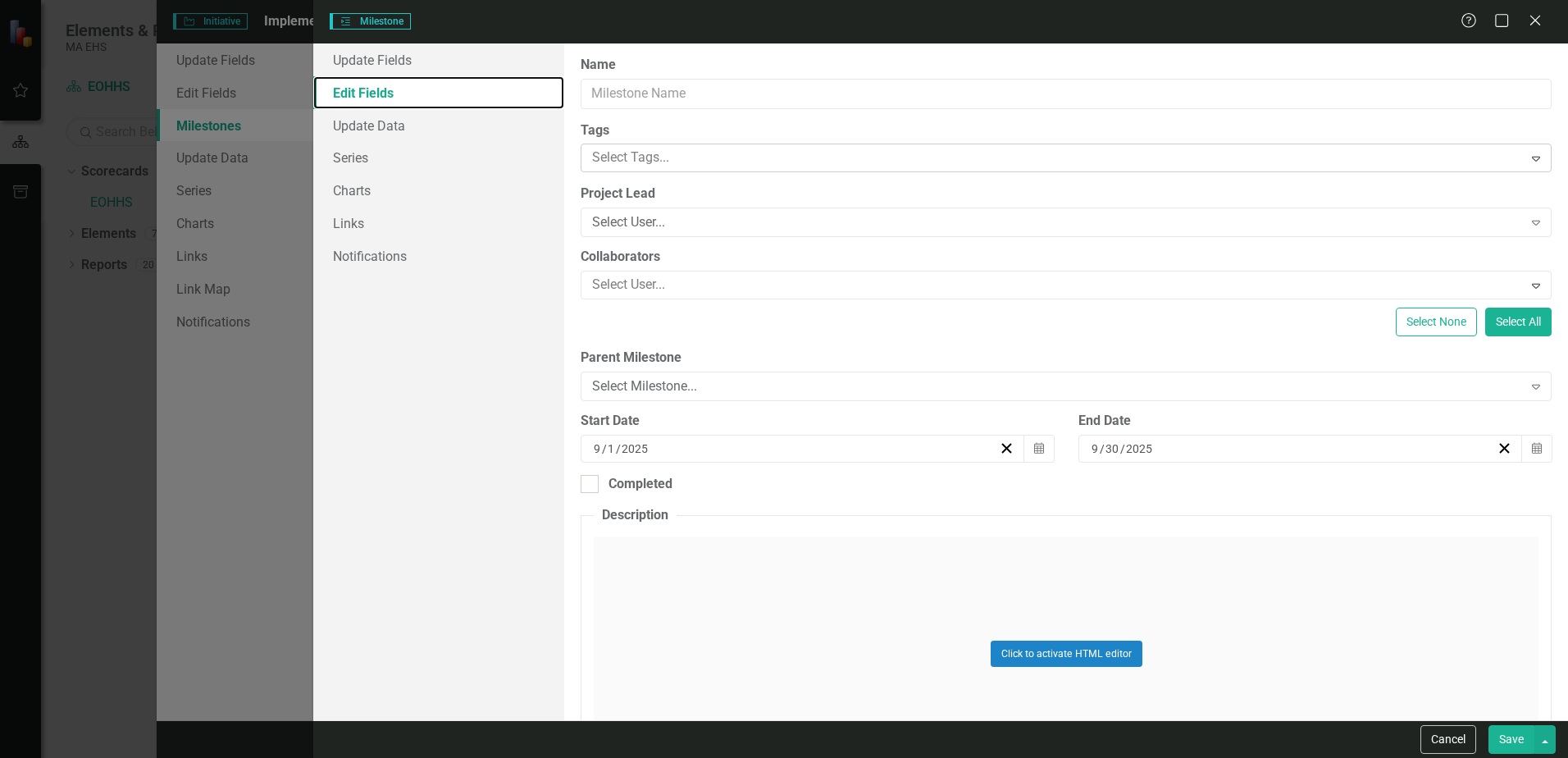
type input "HR Business Partners will track key talent candidates’ MassPerform development"
type input "5"
type input "6"
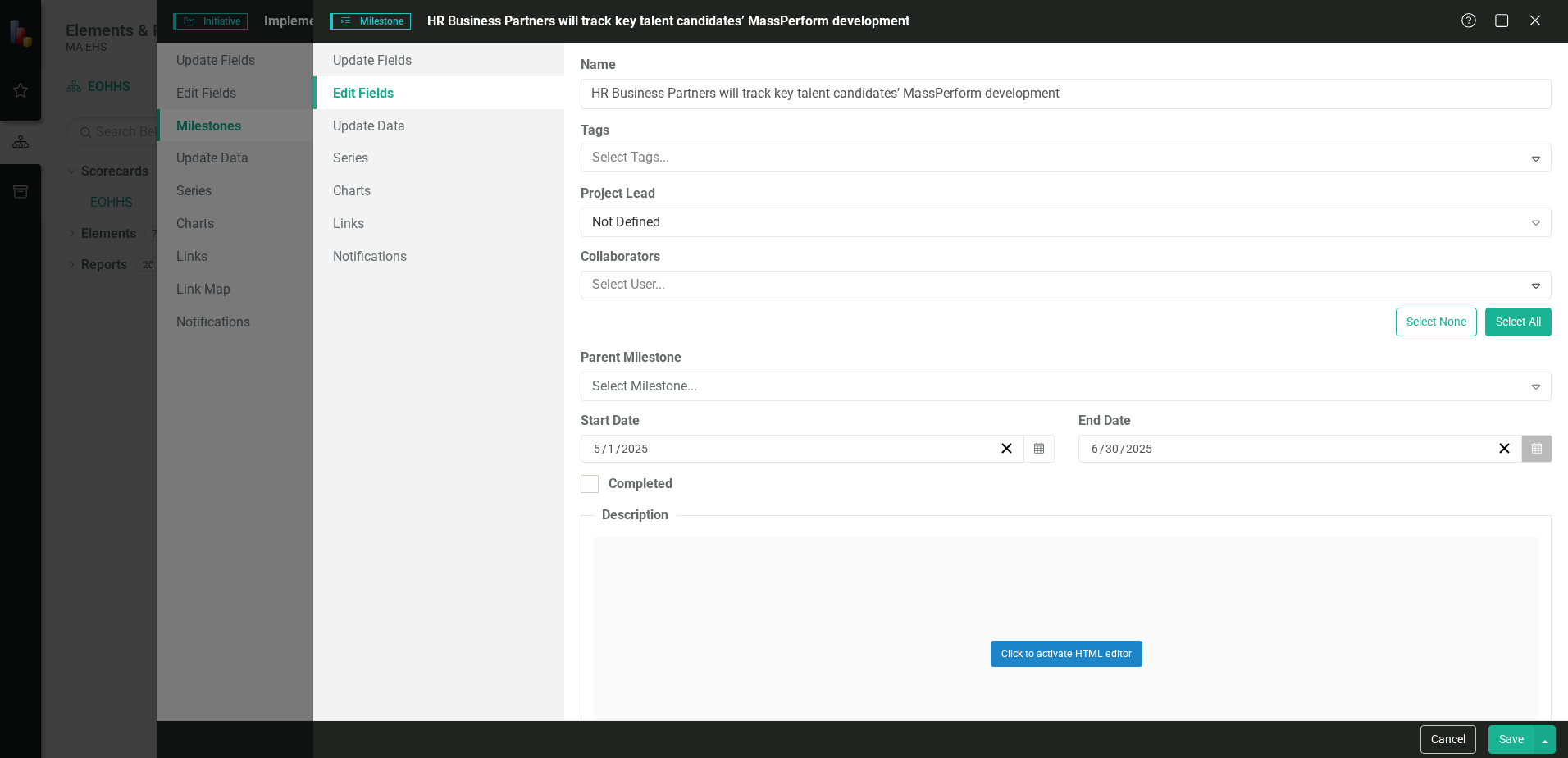
click at [1532, 452] on icon "Calendar" at bounding box center [1537, 449] width 9 height 11
click at [1379, 492] on button "›" at bounding box center [1380, 490] width 36 height 36
click at [1379, 492] on button "›" at bounding box center [1380, 490] width 36 height 36
click at [1260, 661] on button "30" at bounding box center [1251, 661] width 41 height 29
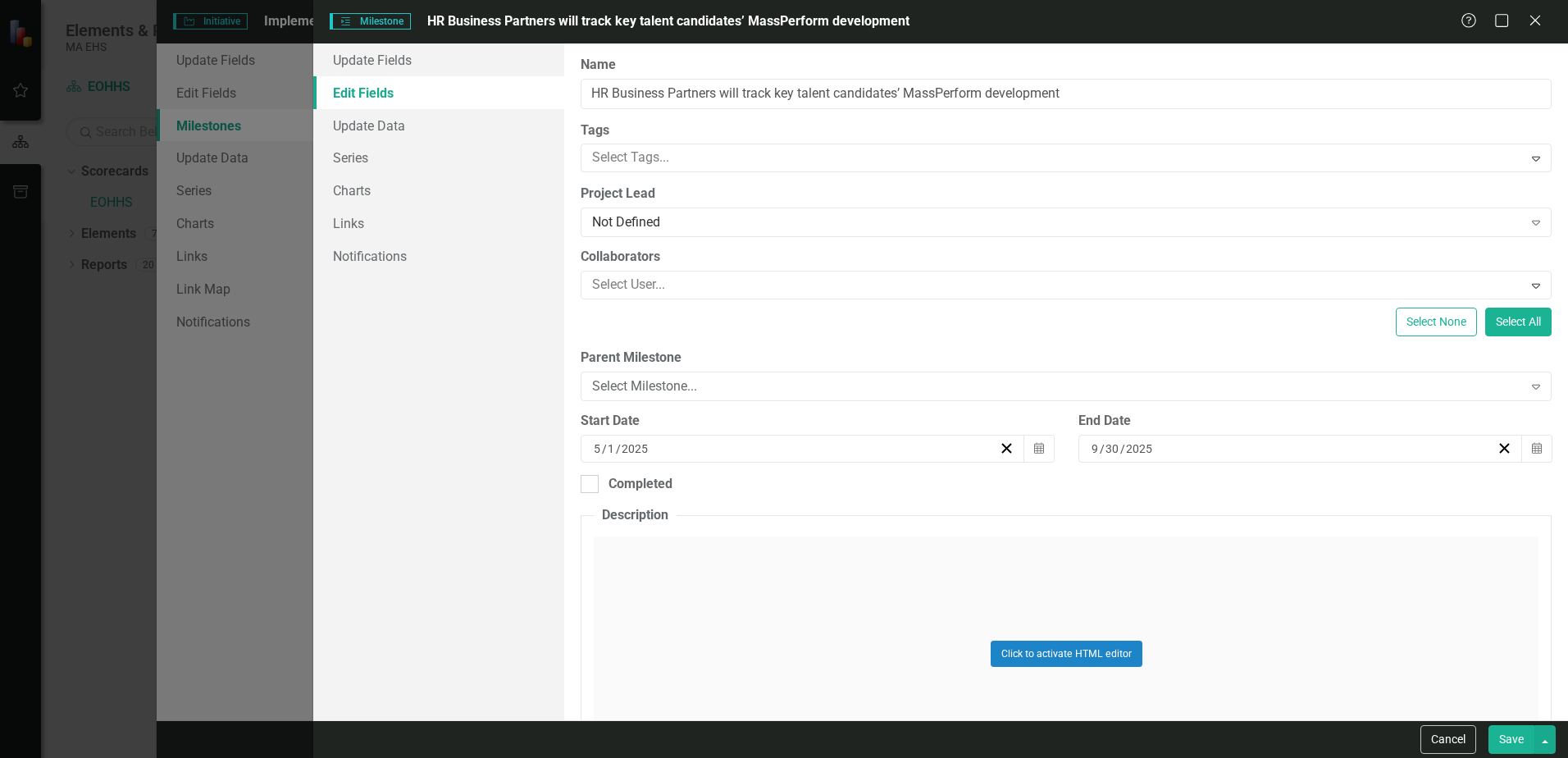
click at [1520, 741] on button "Save" at bounding box center [1511, 739] width 45 height 28
checkbox input "false"
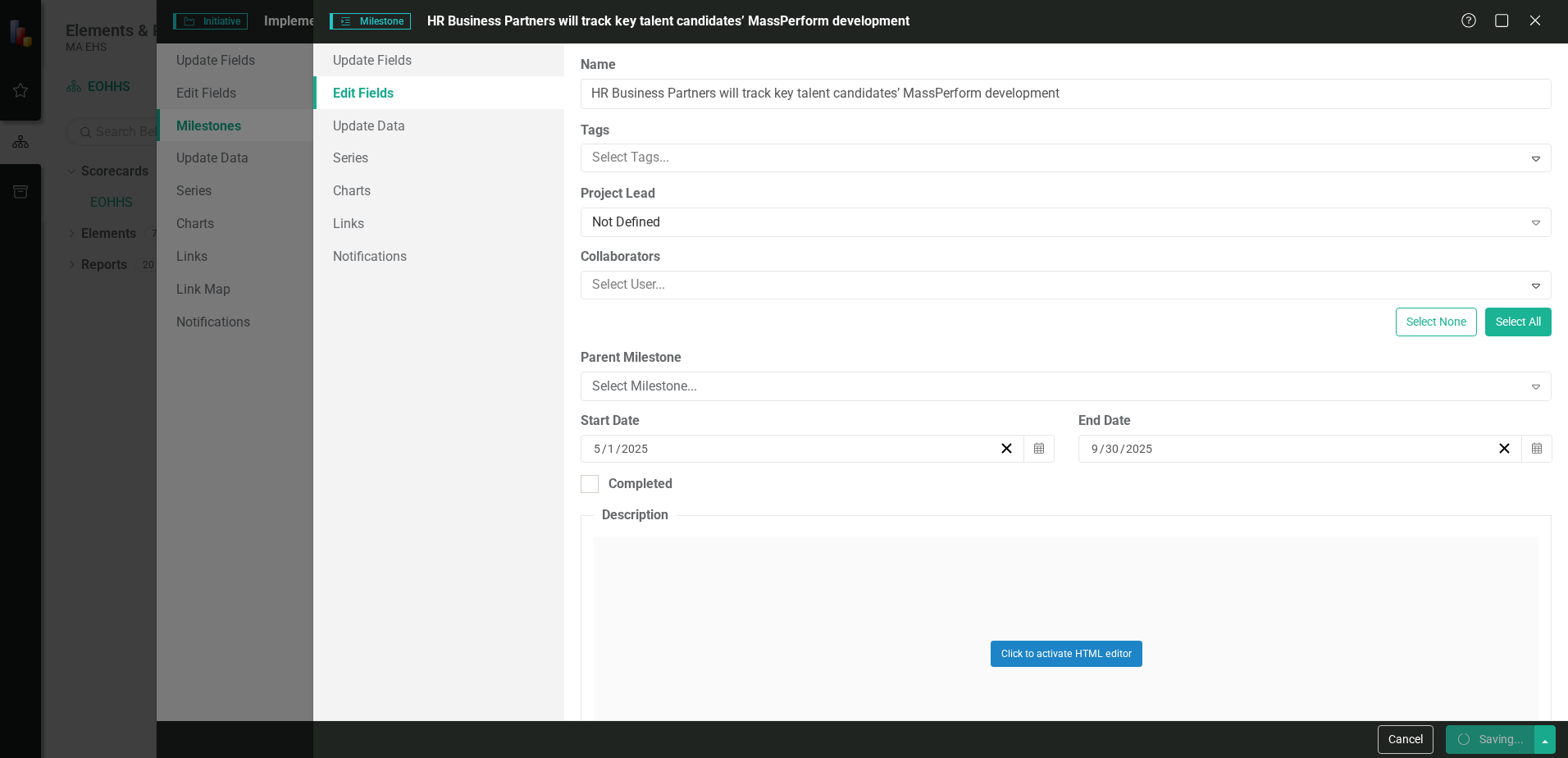
checkbox input "false"
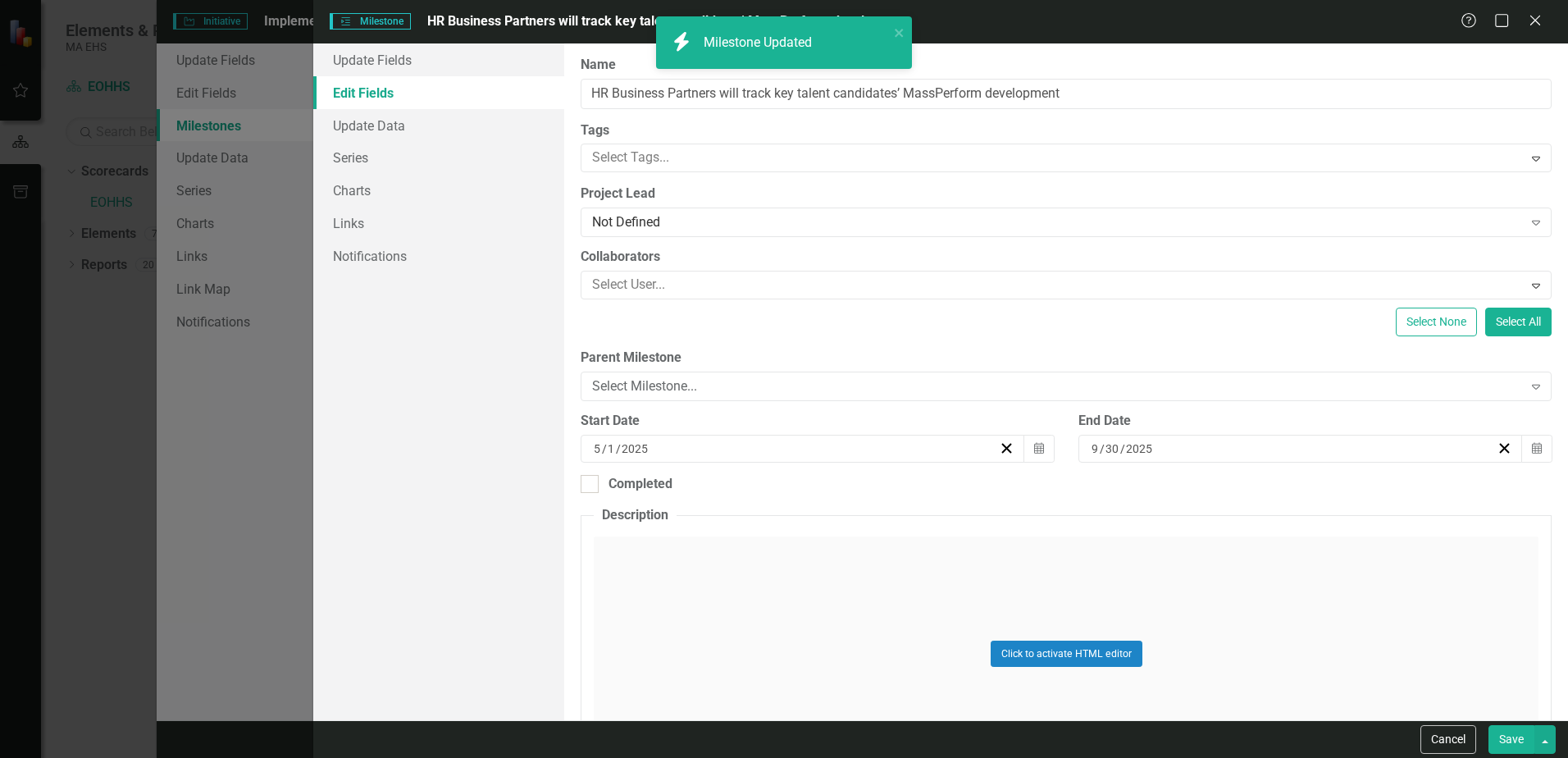
checkbox input "true"
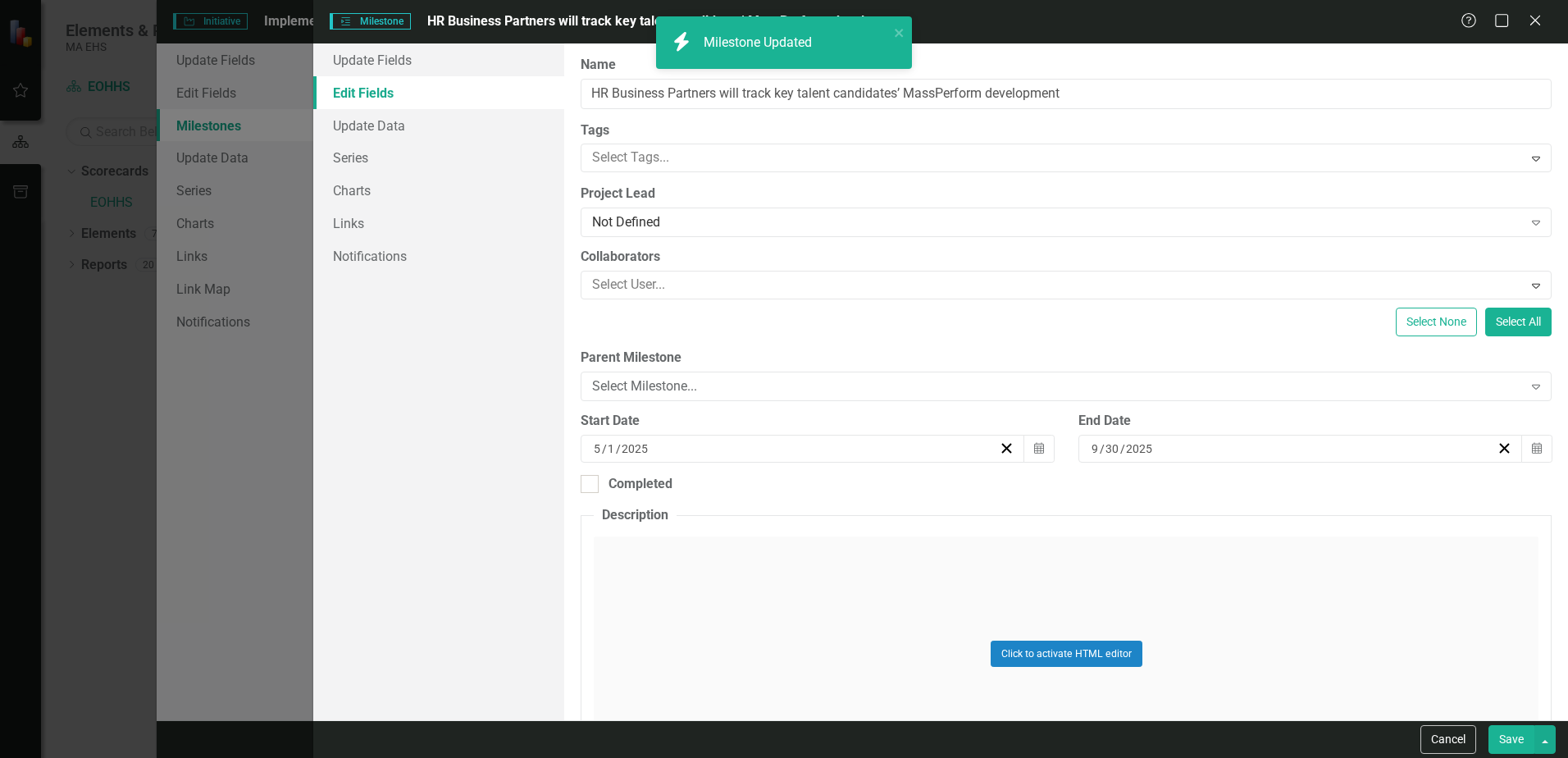
checkbox input "true"
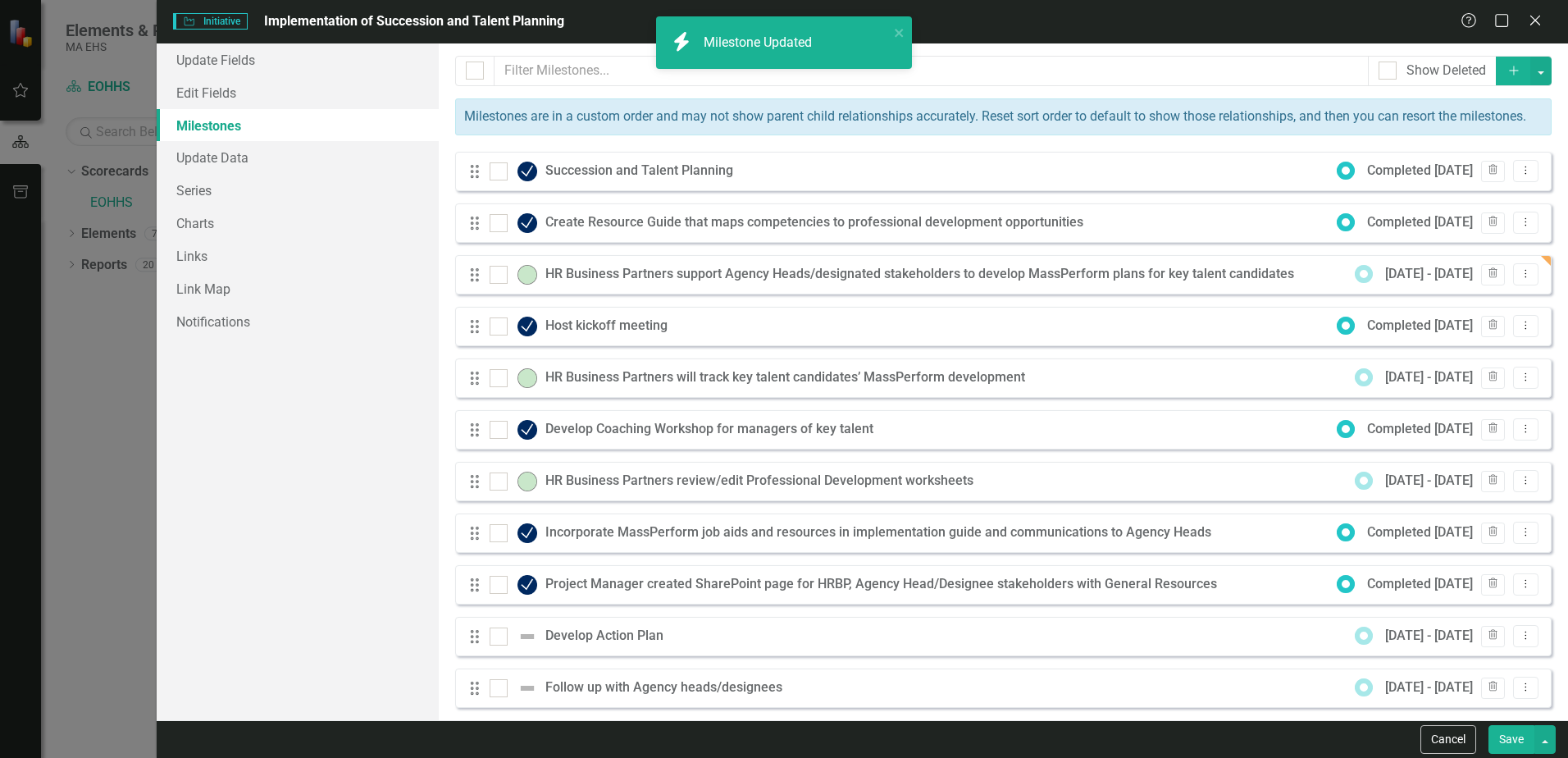
checkbox input "false"
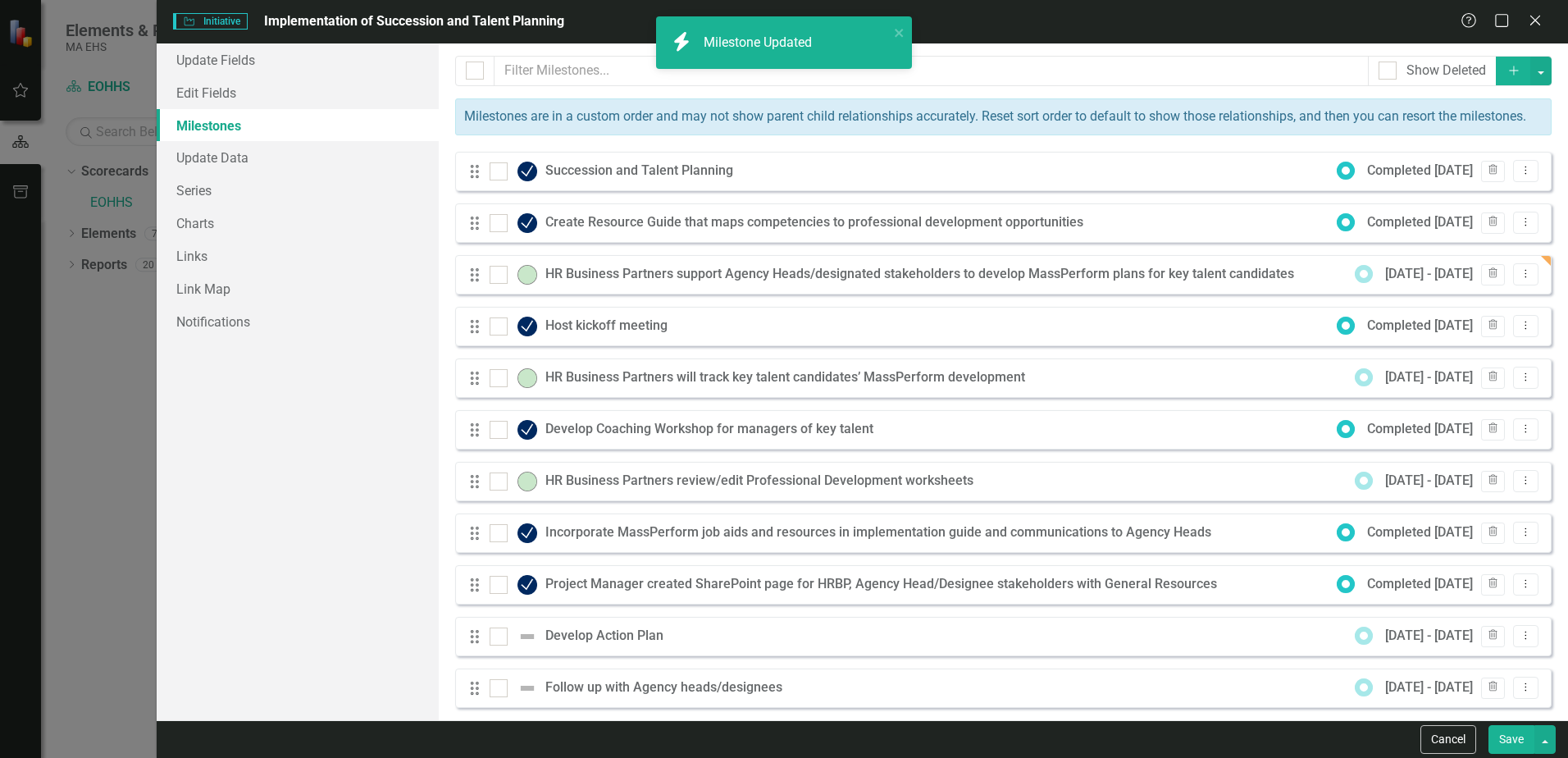
checkbox input "false"
checkbox input "true"
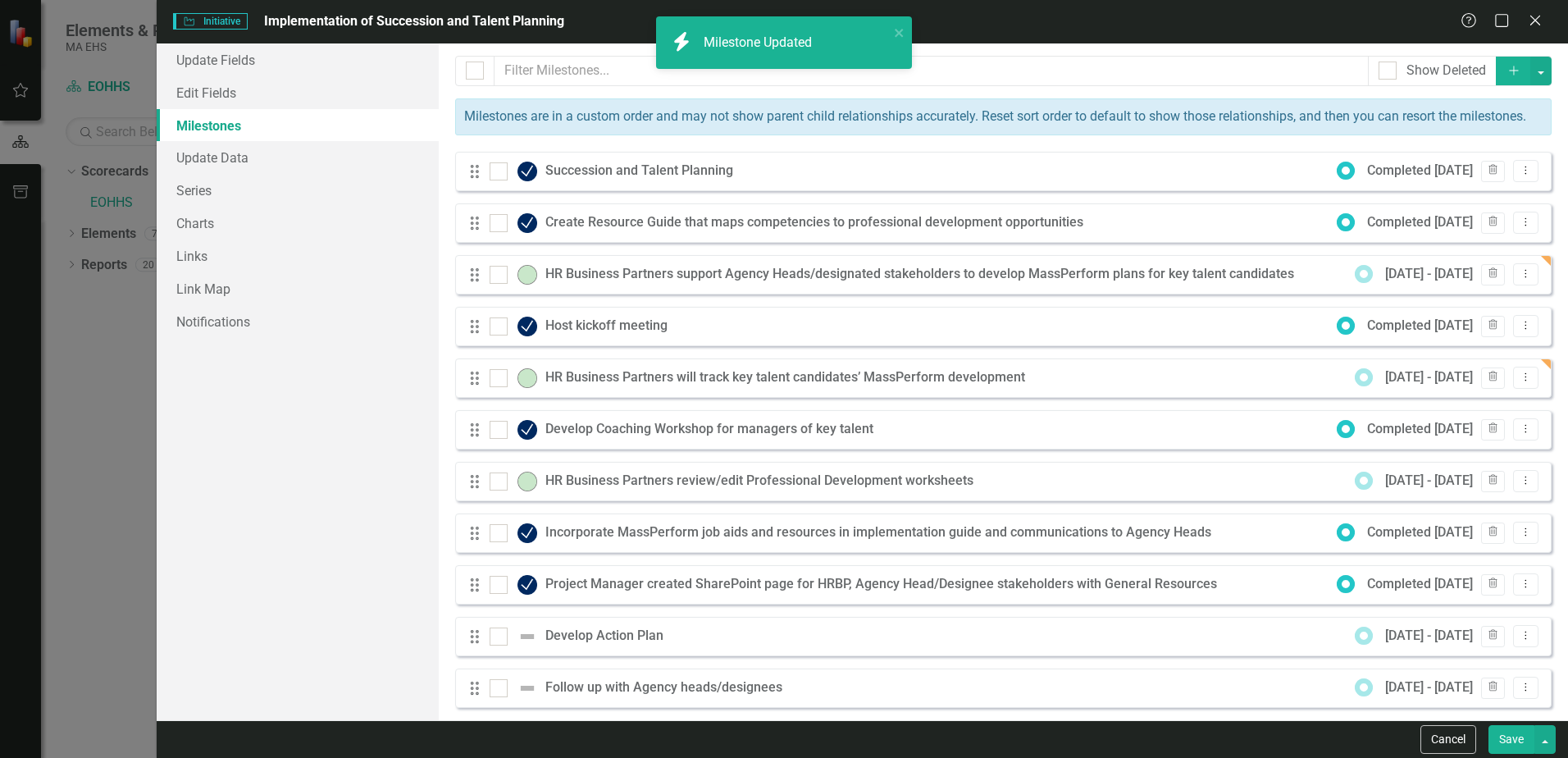
checkbox input "true"
click at [529, 492] on img at bounding box center [527, 481] width 20 height 20
click at [500, 483] on input "checkbox" at bounding box center [495, 478] width 10 height 10
checkbox input "true"
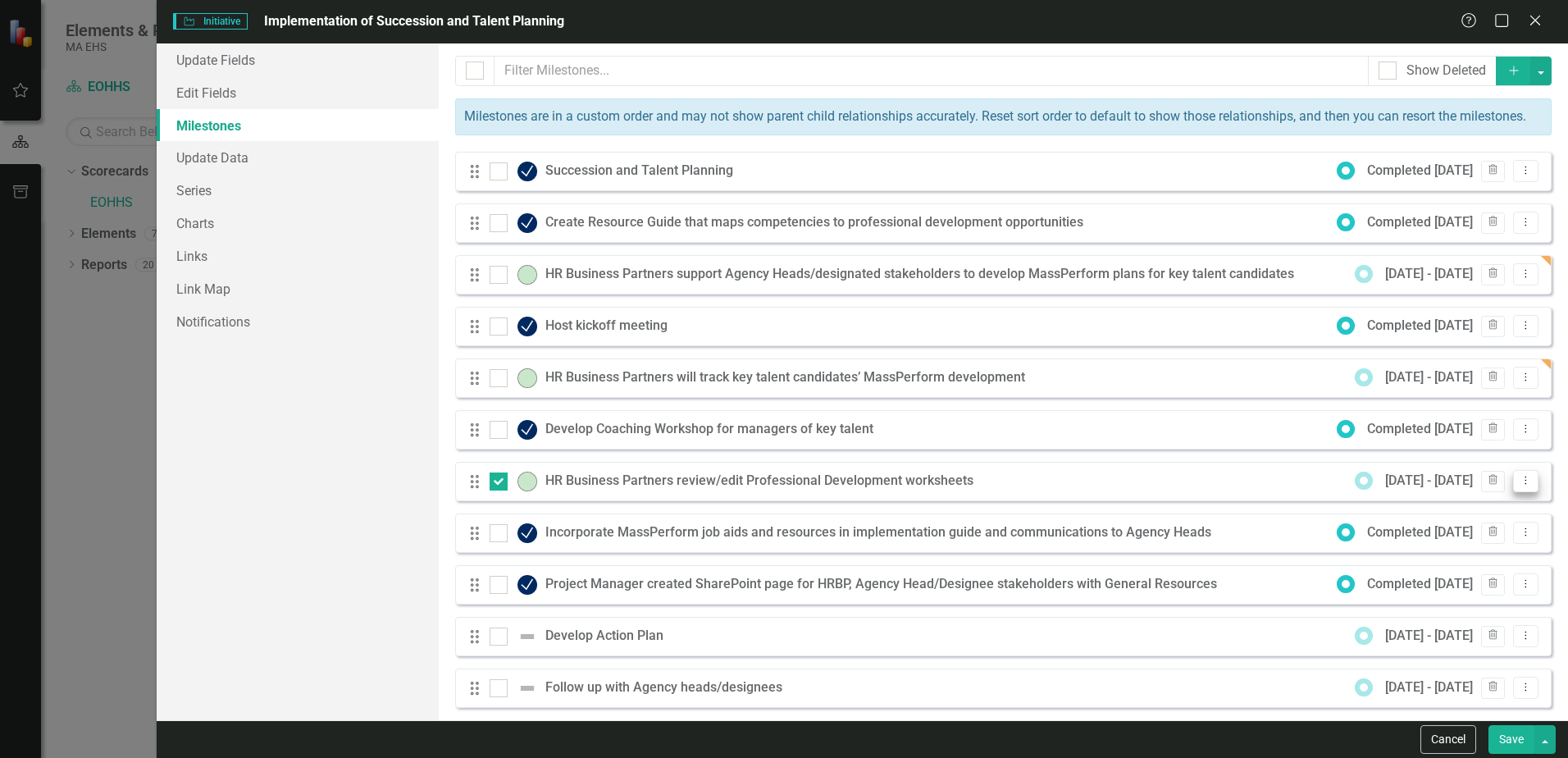
click at [1520, 486] on icon "Dropdown Menu" at bounding box center [1526, 479] width 14 height 10
click at [1448, 532] on link "Edit Edit Milestone" at bounding box center [1449, 527] width 154 height 30
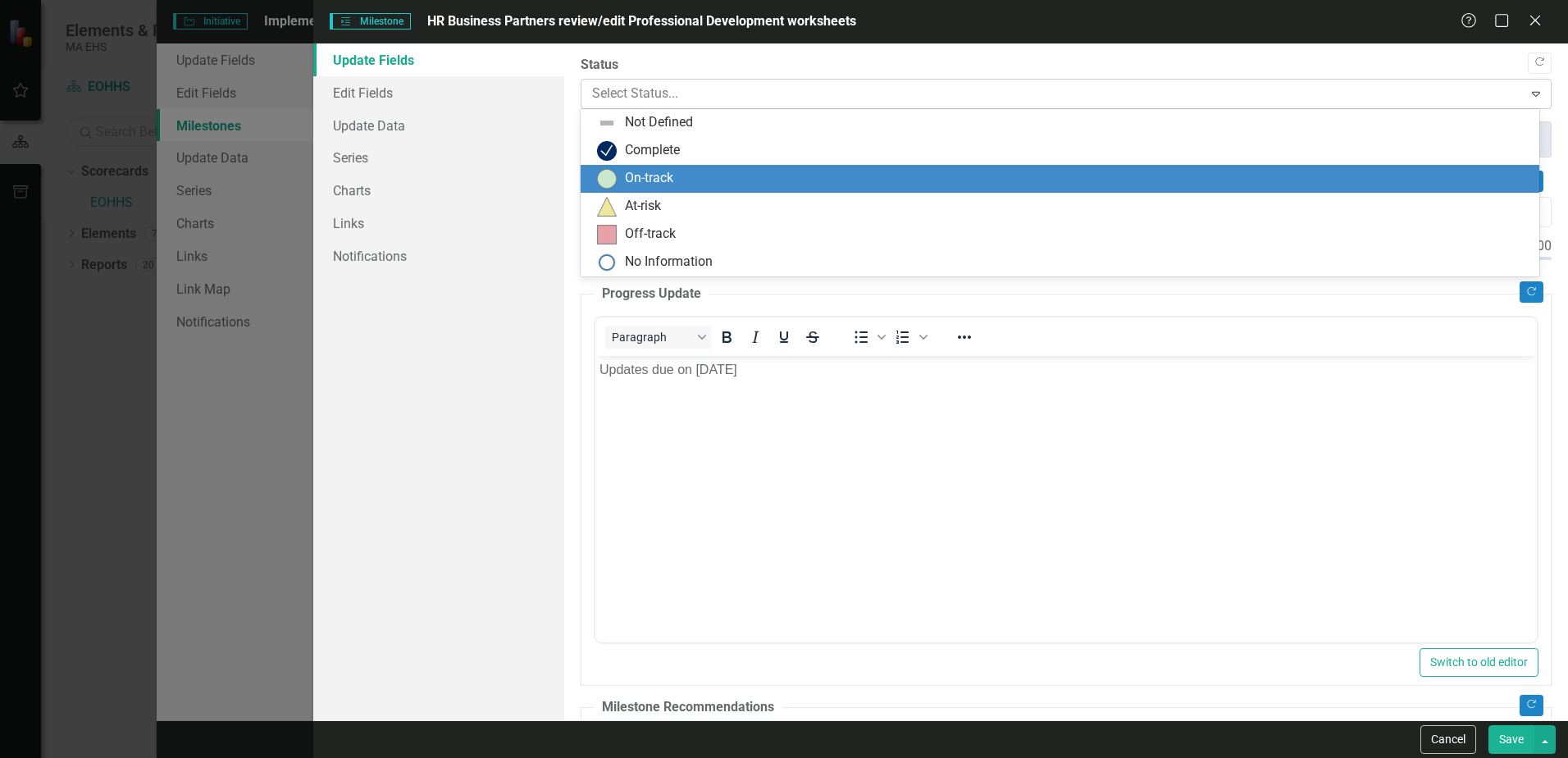
click at [1528, 99] on icon "Expand" at bounding box center [1536, 94] width 16 height 13
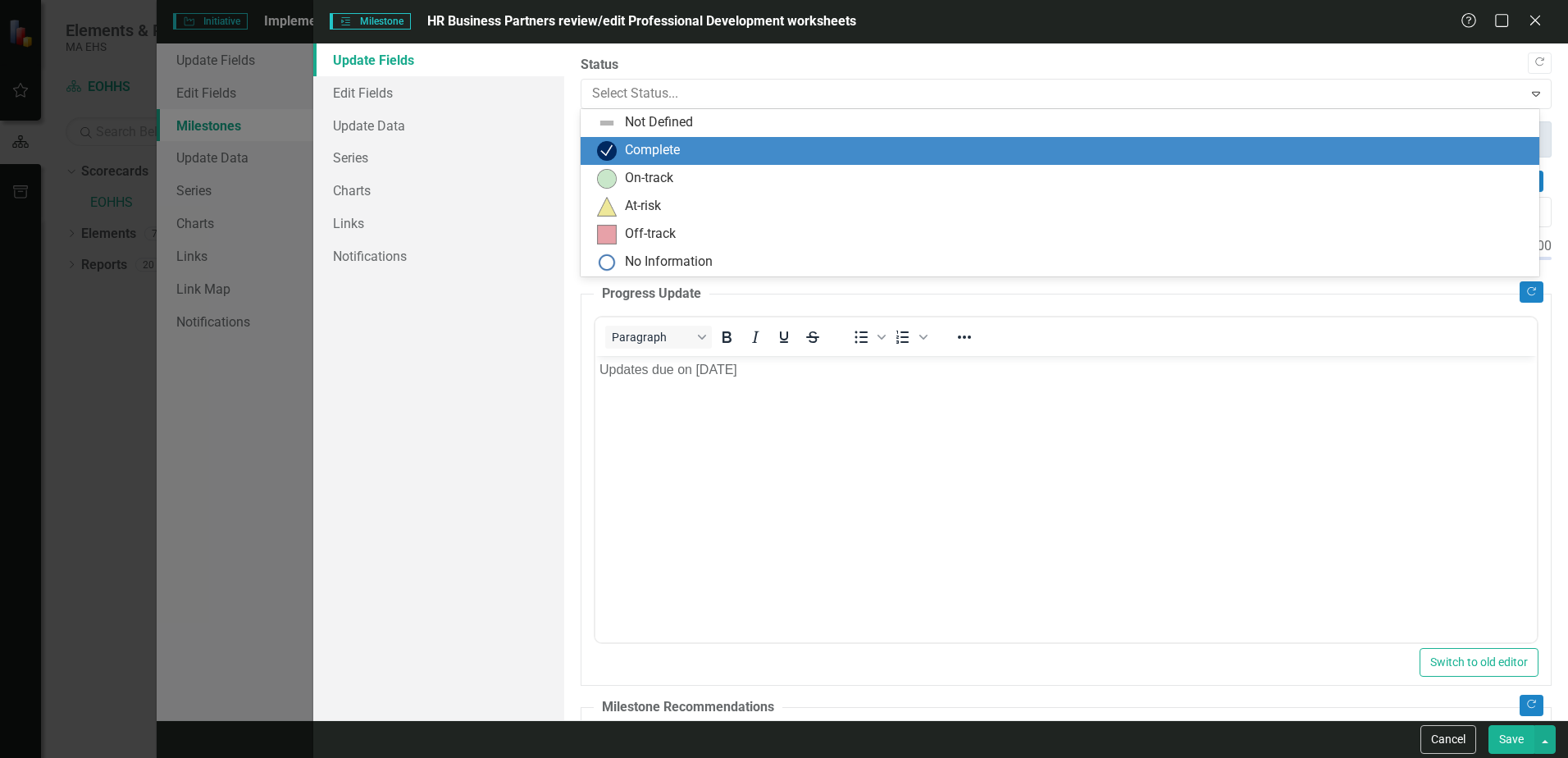
click at [688, 141] on div "Complete" at bounding box center [1063, 151] width 932 height 20
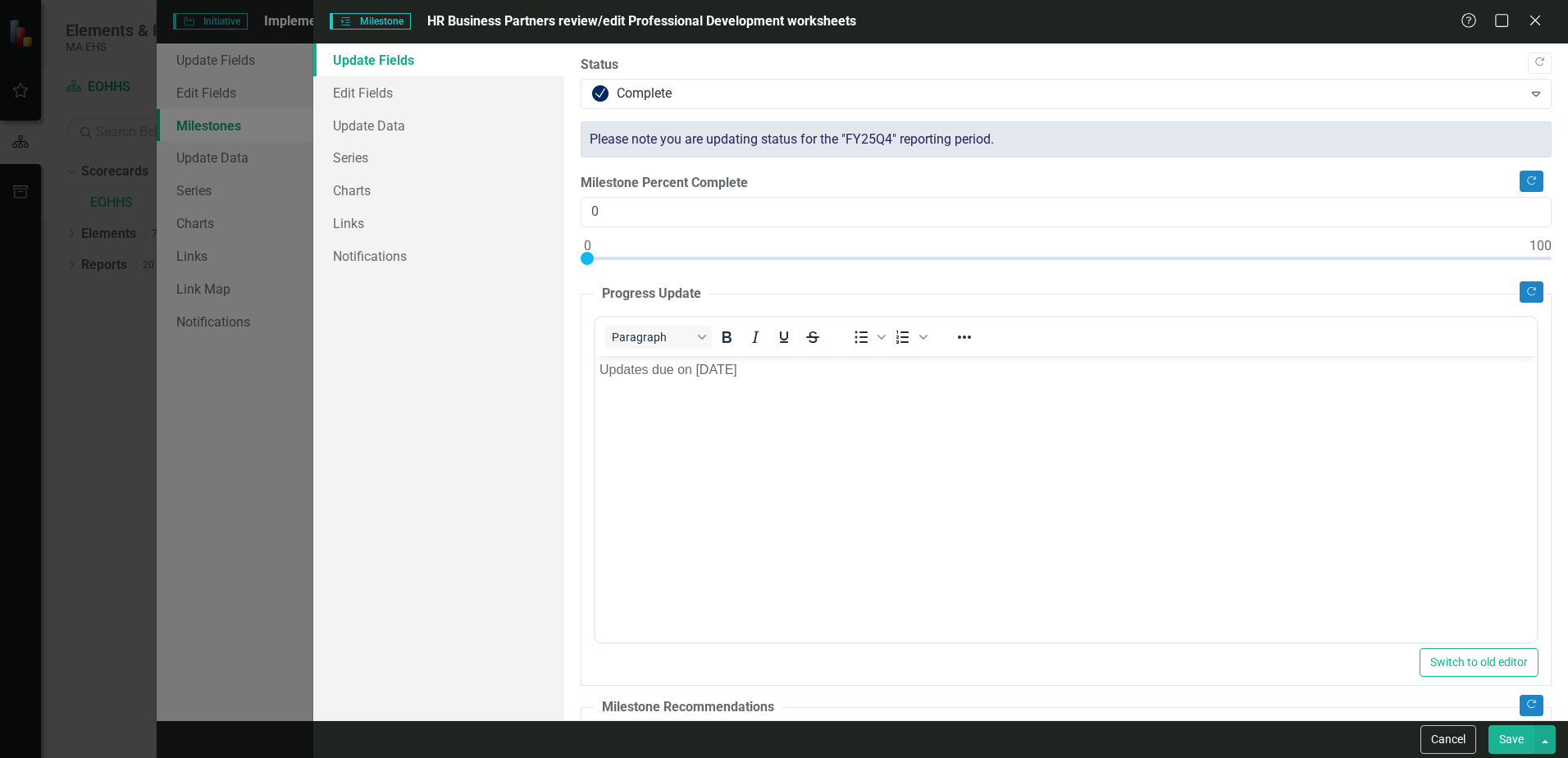
click at [743, 374] on p "Updates due on [DATE]" at bounding box center [1066, 369] width 933 height 20
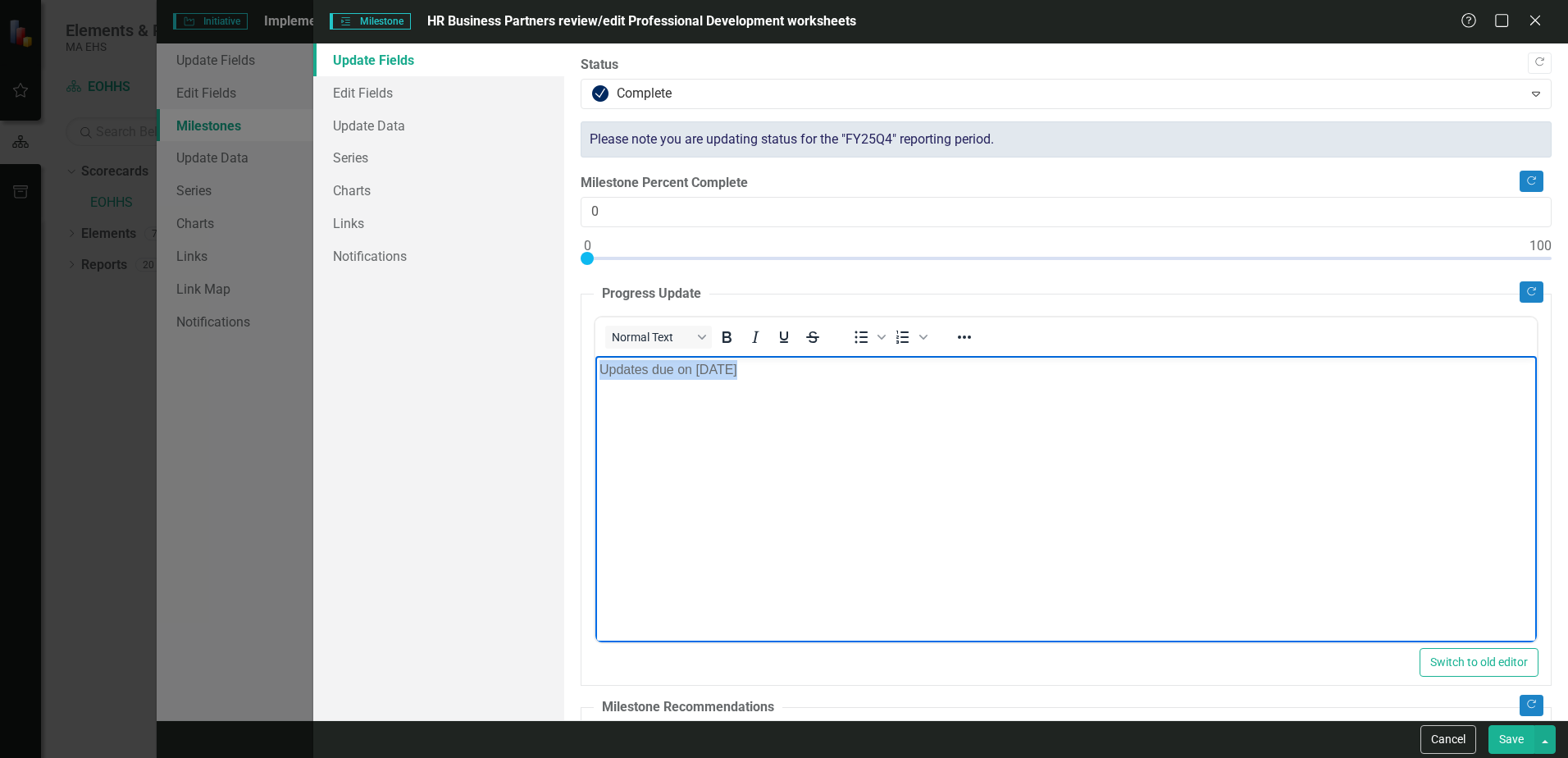
drag, startPoint x: 722, startPoint y: 365, endPoint x: 596, endPoint y: 352, distance: 126.7
click at [596, 355] on html "Updates due on [DATE]" at bounding box center [1067, 478] width 942 height 246
click at [1518, 743] on button "Save" at bounding box center [1511, 739] width 45 height 28
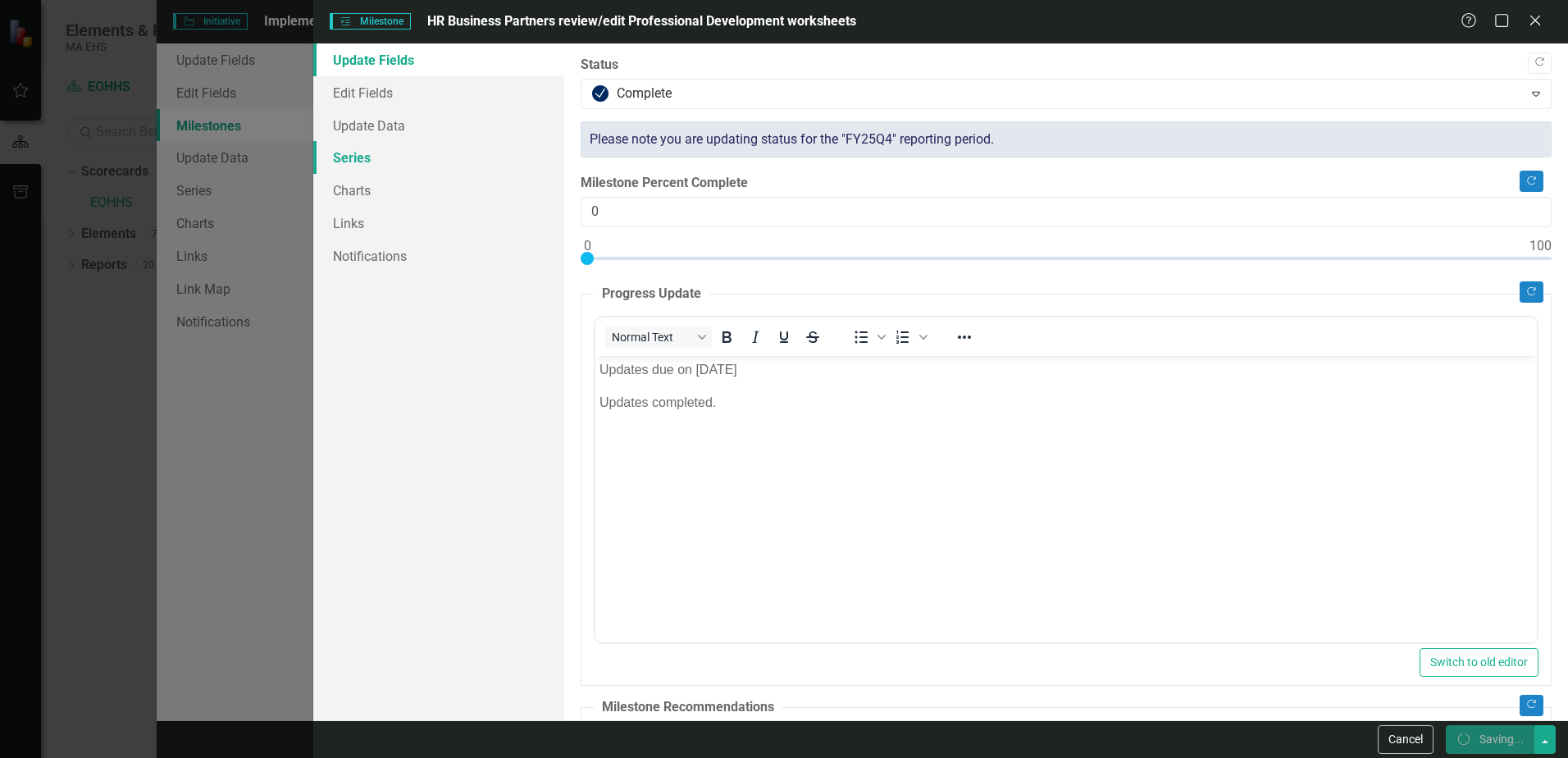
checkbox input "false"
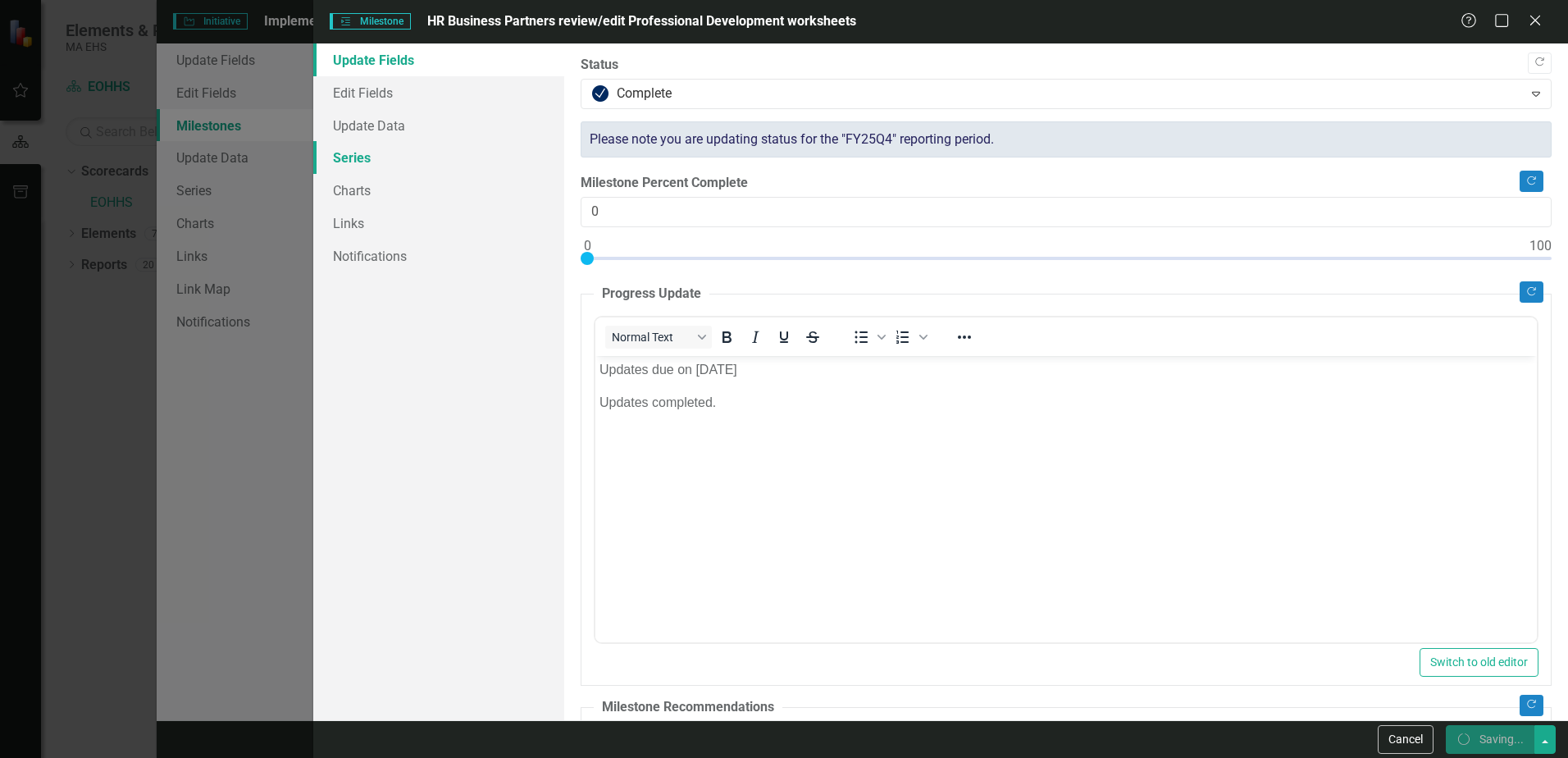
checkbox input "false"
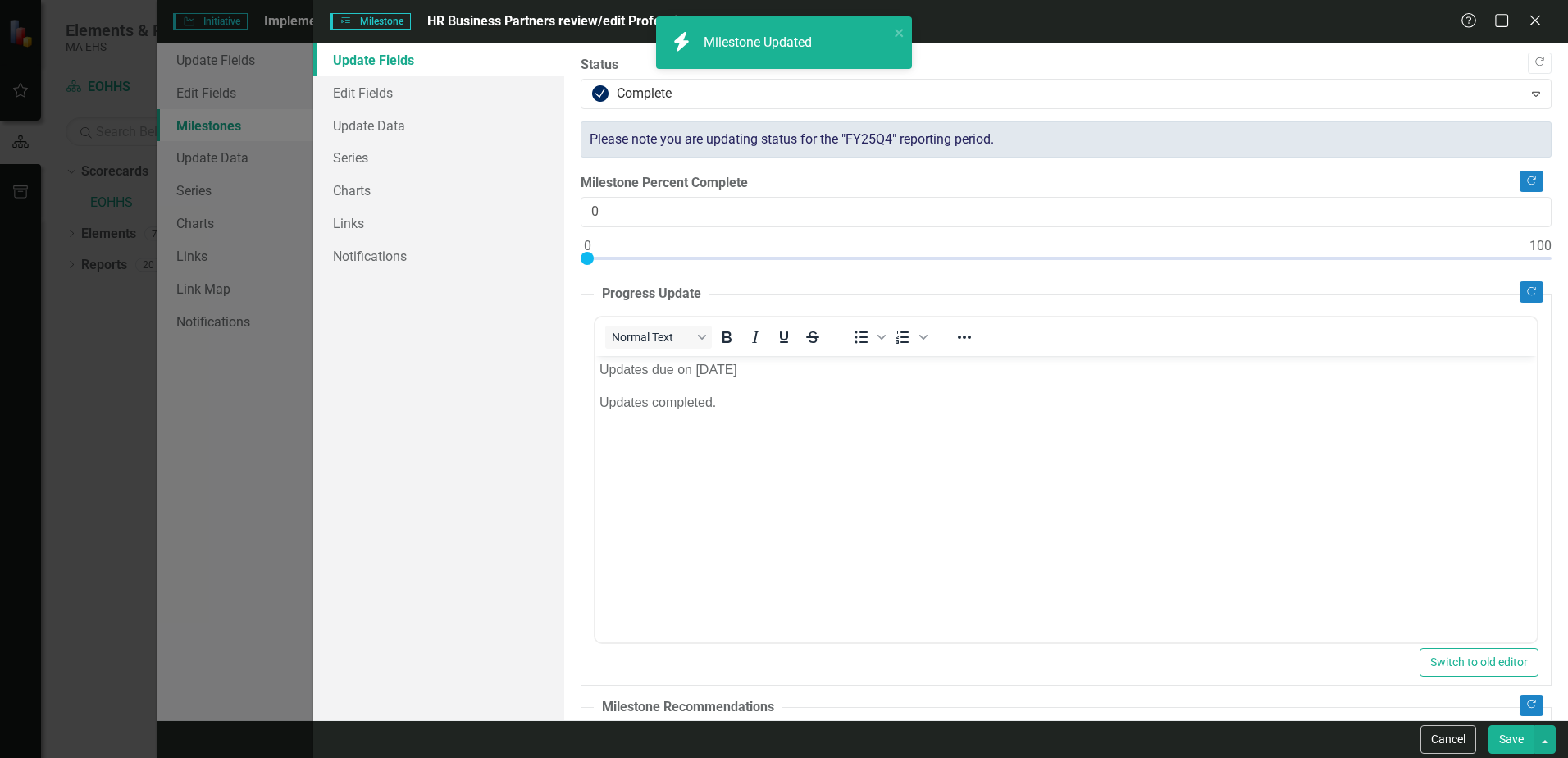
checkbox input "true"
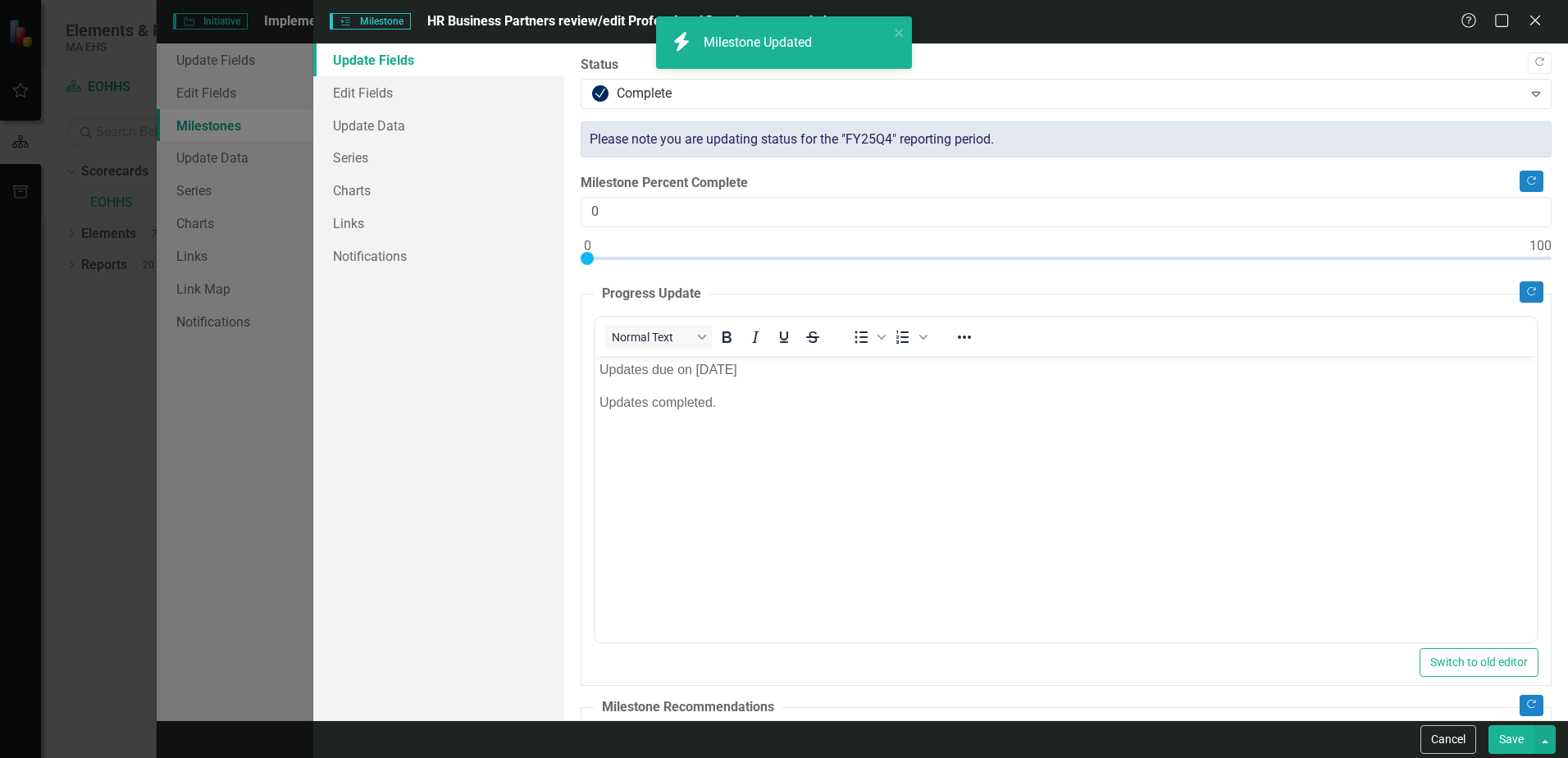
checkbox input "true"
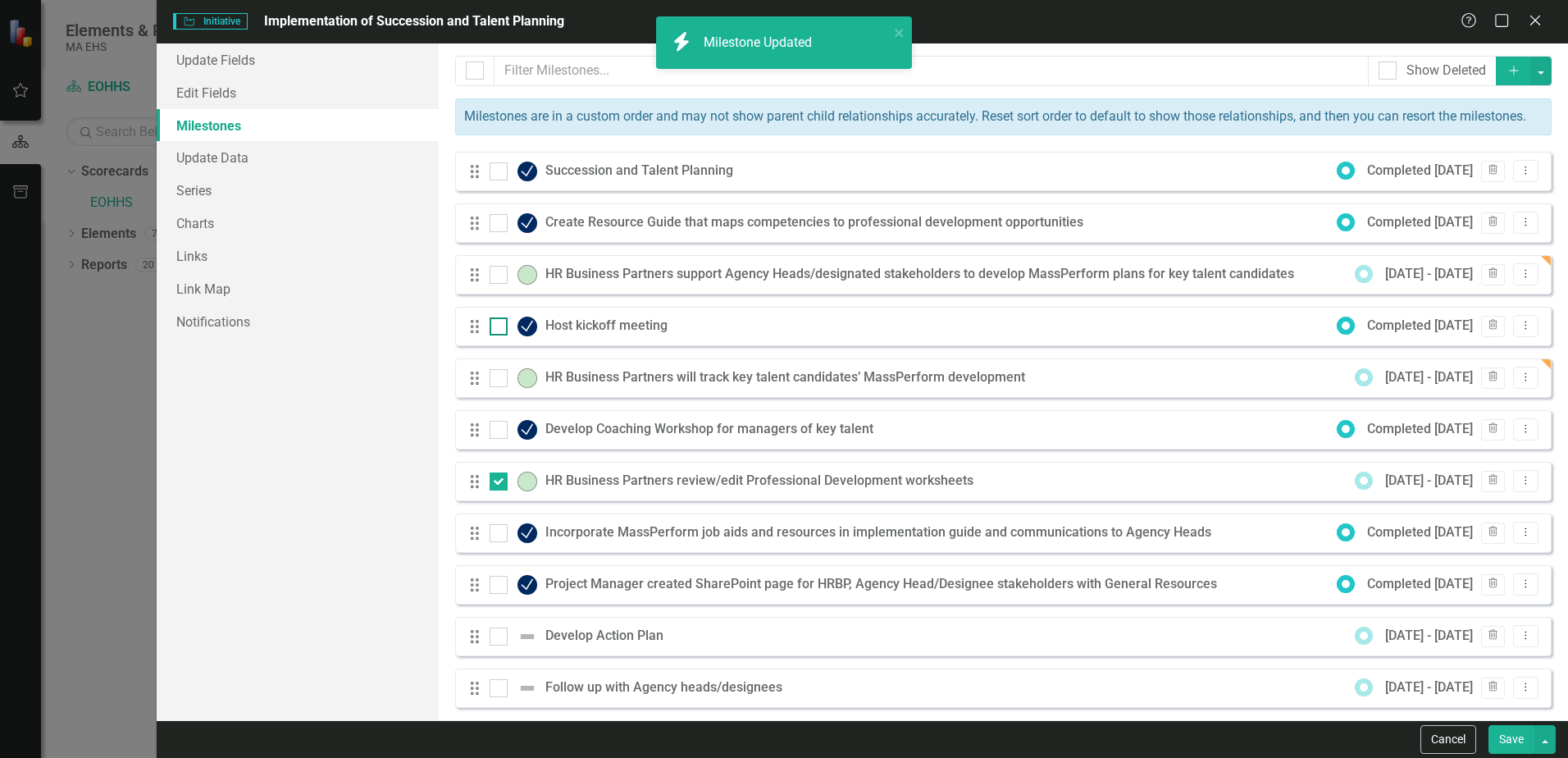
checkbox input "false"
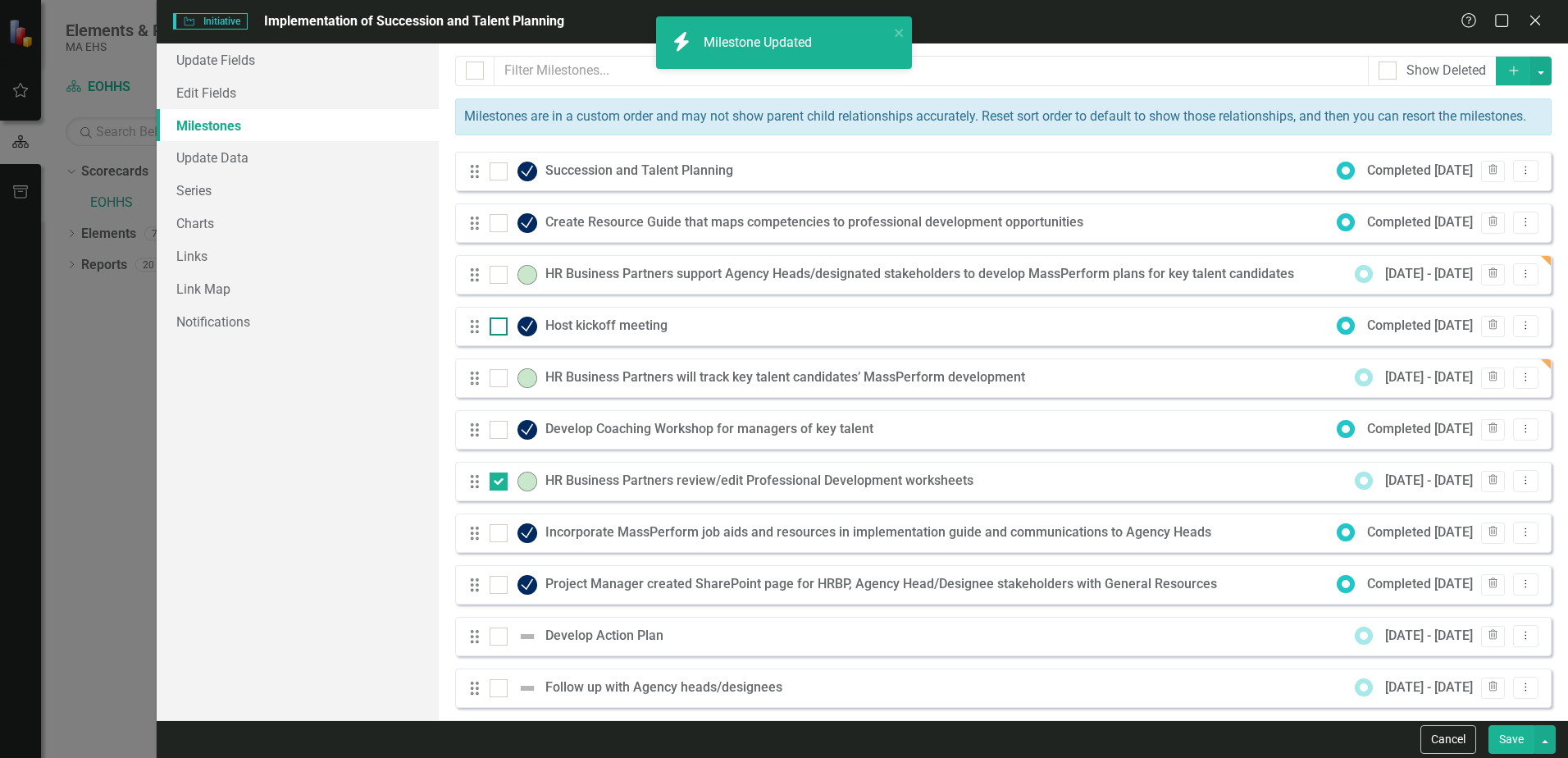
checkbox input "false"
checkbox input "true"
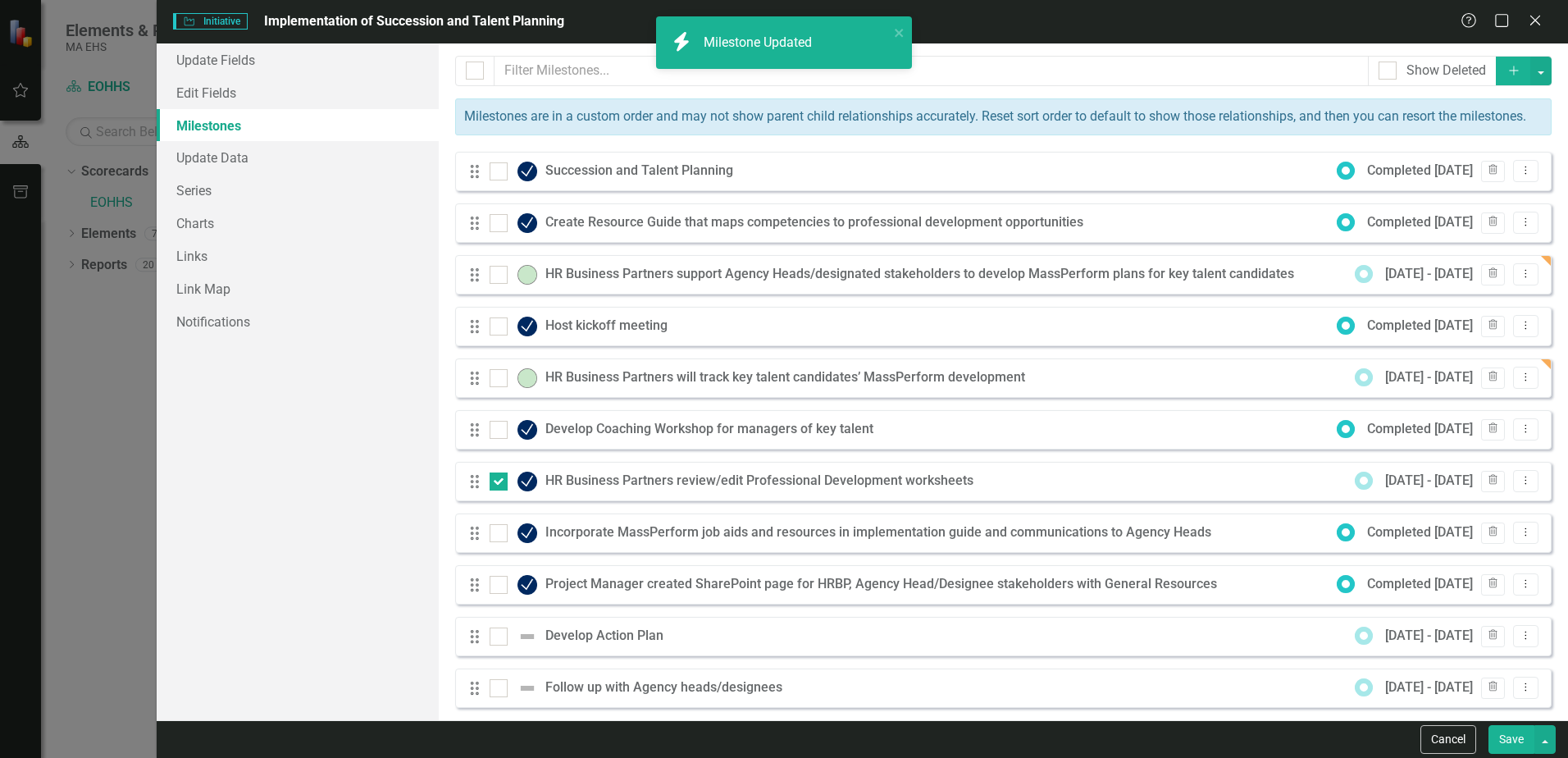
checkbox input "true"
click at [498, 483] on input "checkbox" at bounding box center [495, 478] width 10 height 10
checkbox input "false"
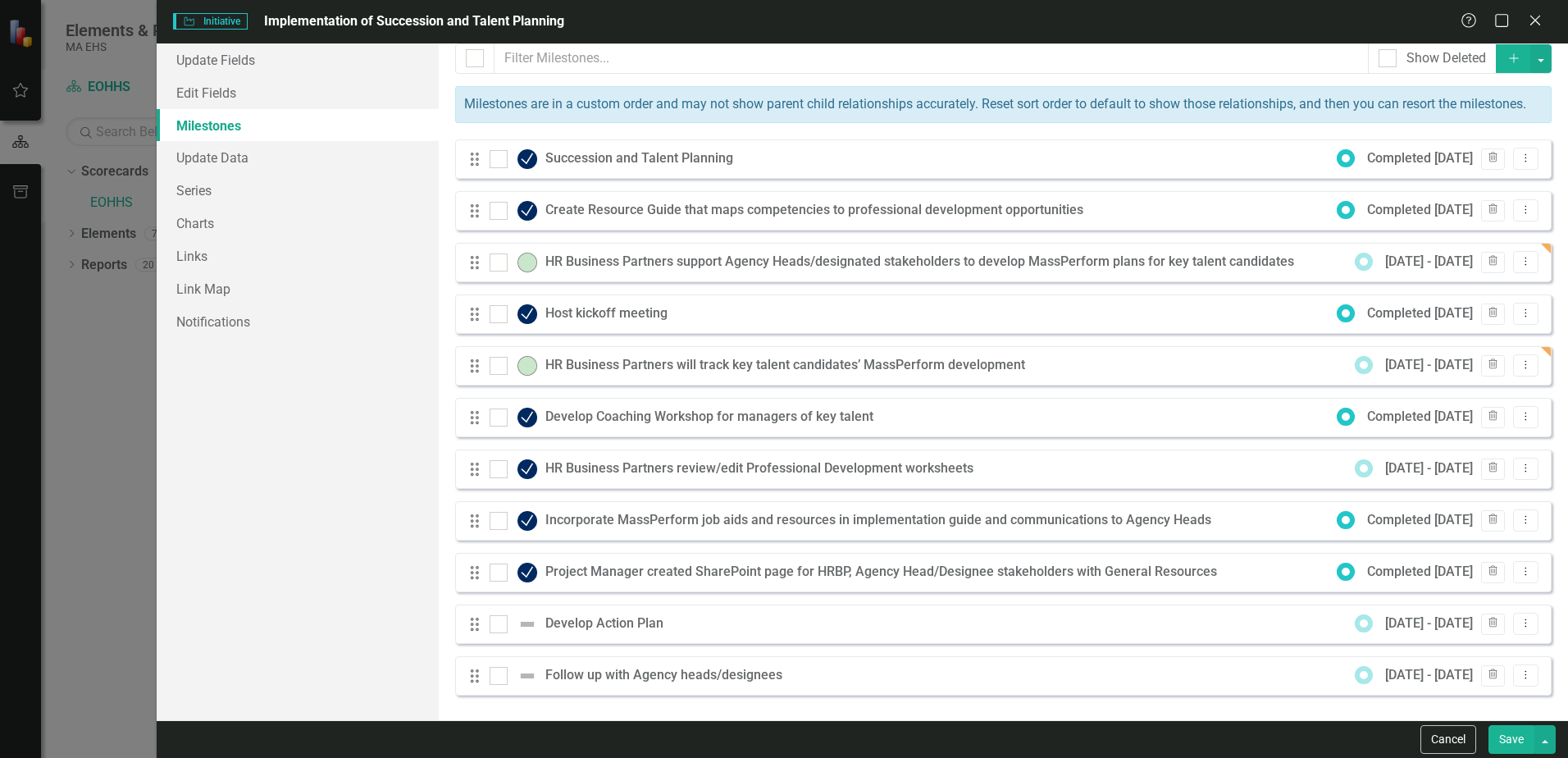
scroll to position [31, 0]
click at [592, 627] on div "Develop Action Plan" at bounding box center [608, 624] width 126 height 19
click at [1520, 622] on icon "Dropdown Menu" at bounding box center [1526, 623] width 14 height 10
click at [1487, 648] on link "Edit Edit Milestone" at bounding box center [1449, 651] width 154 height 30
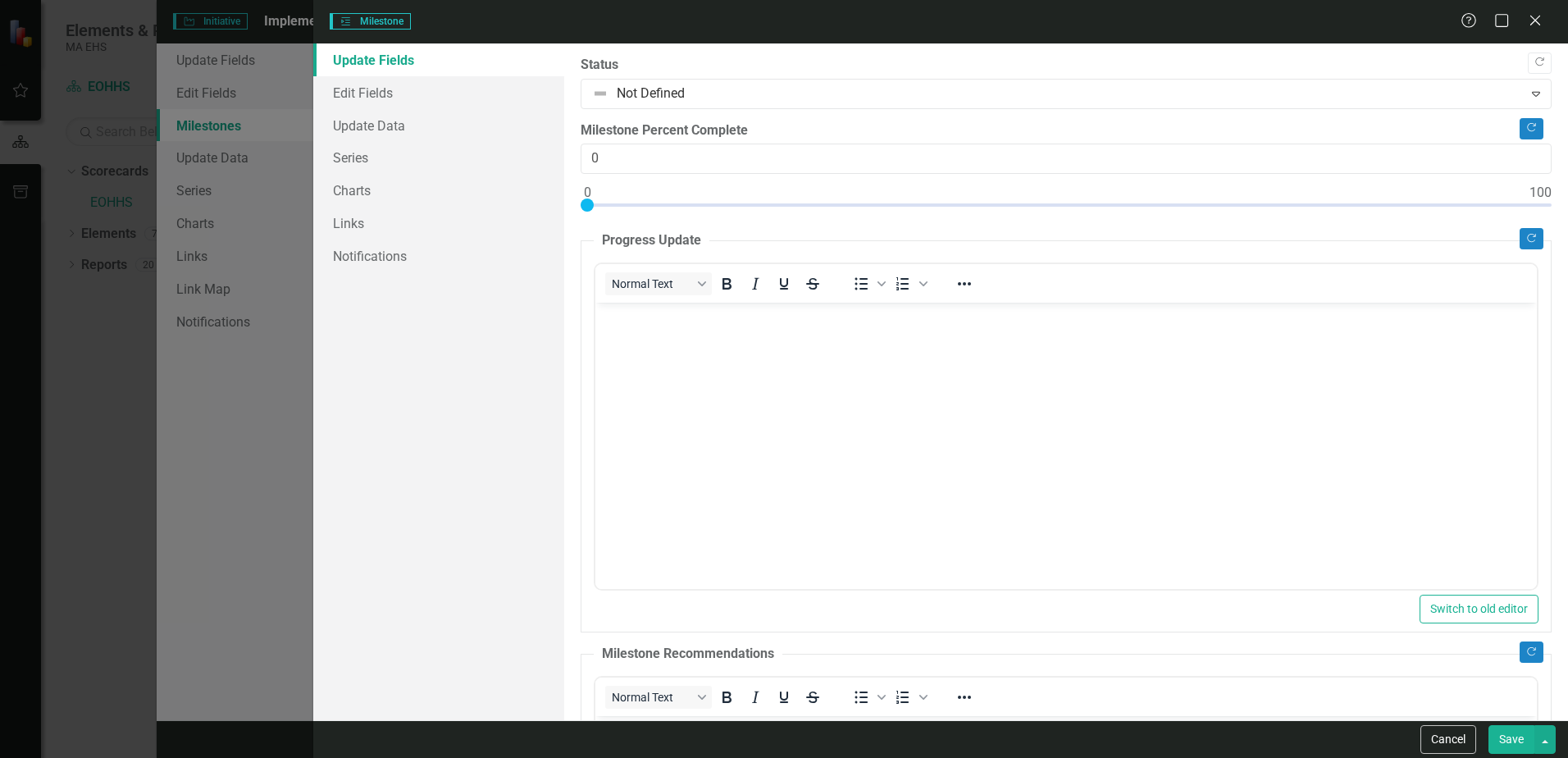
scroll to position [0, 0]
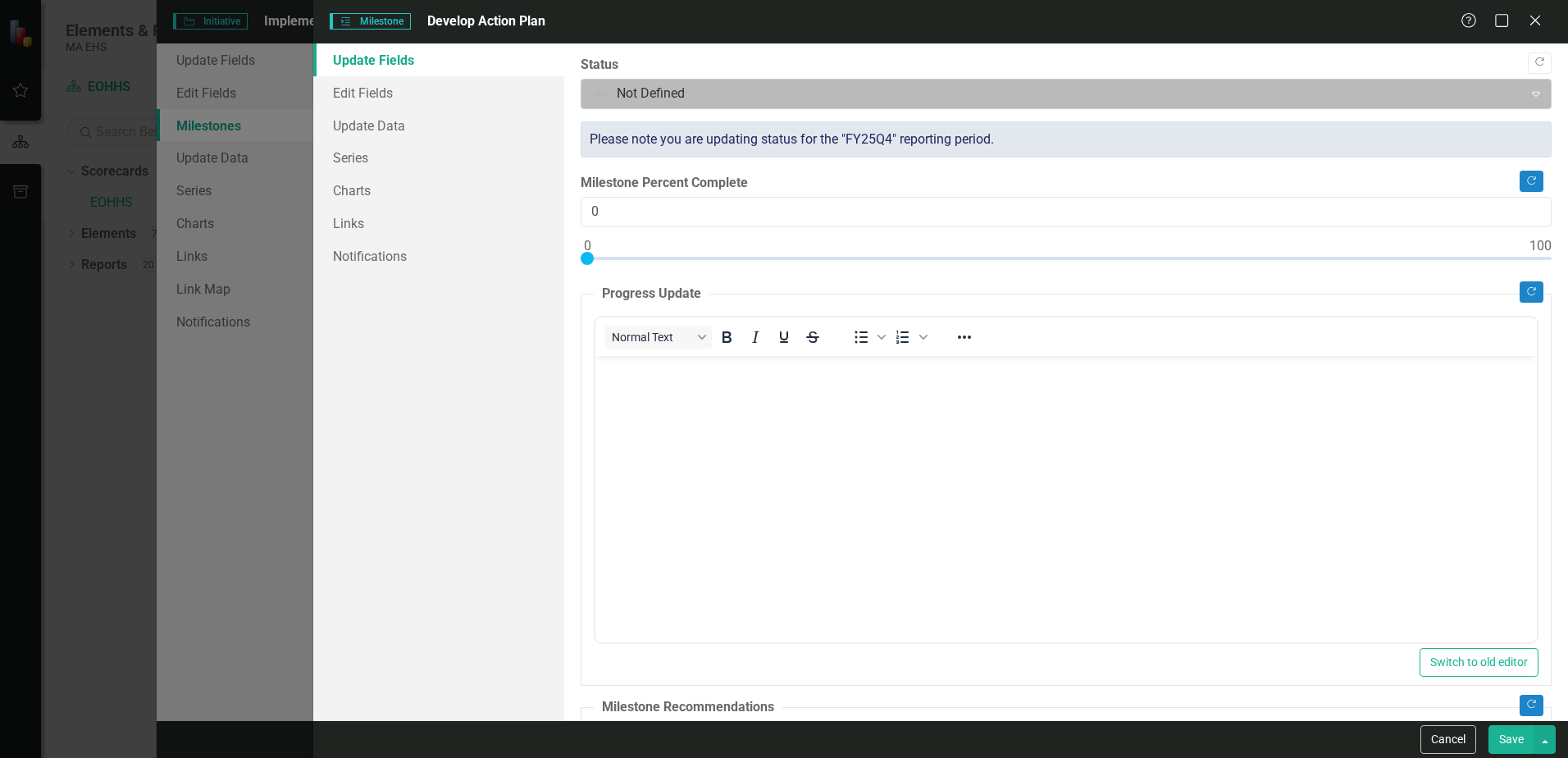
click at [1526, 86] on div "Expand" at bounding box center [1536, 94] width 29 height 27
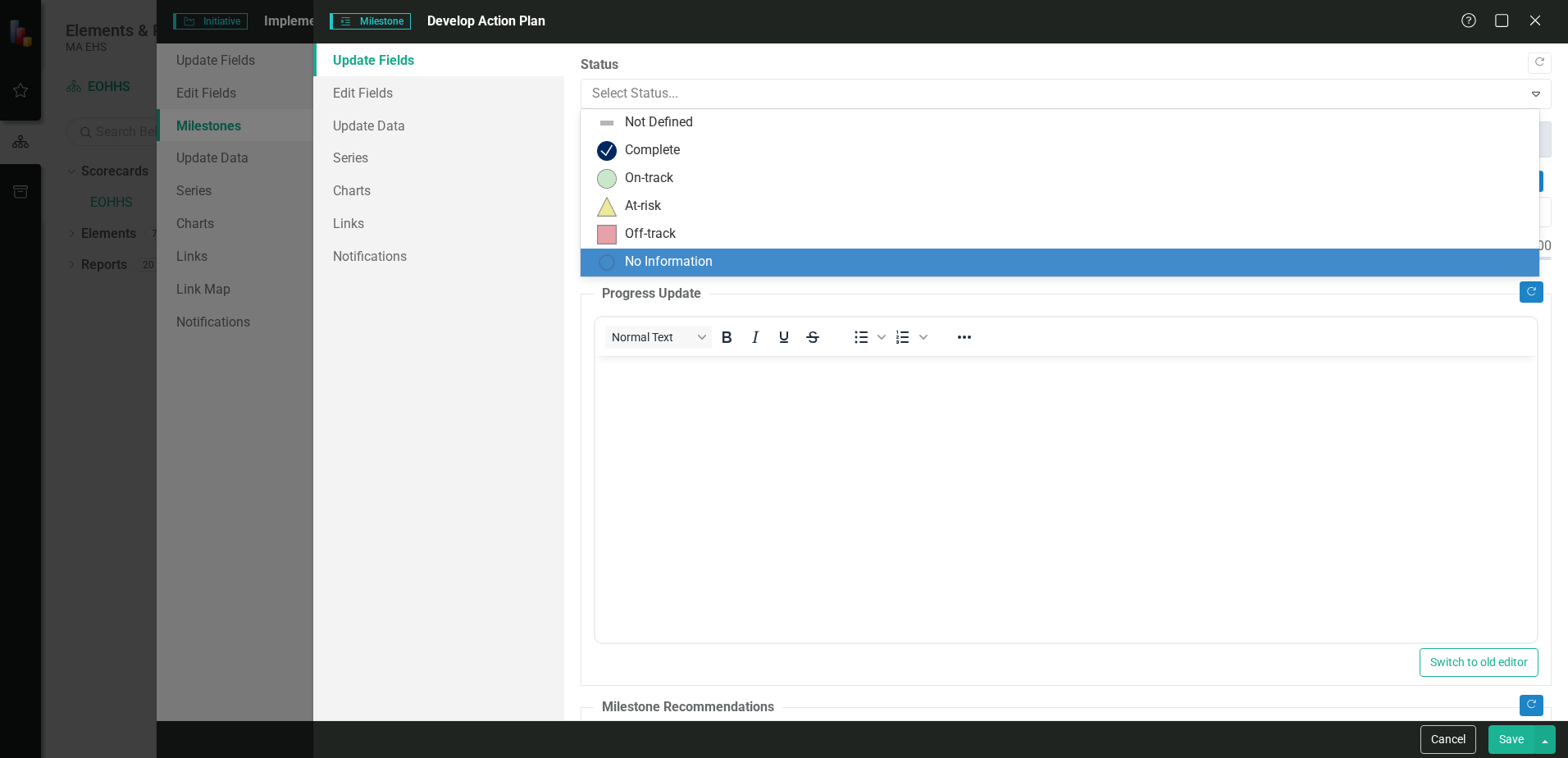
click at [693, 419] on body "Rich Text Area. Press ALT-0 for help." at bounding box center [1067, 478] width 942 height 246
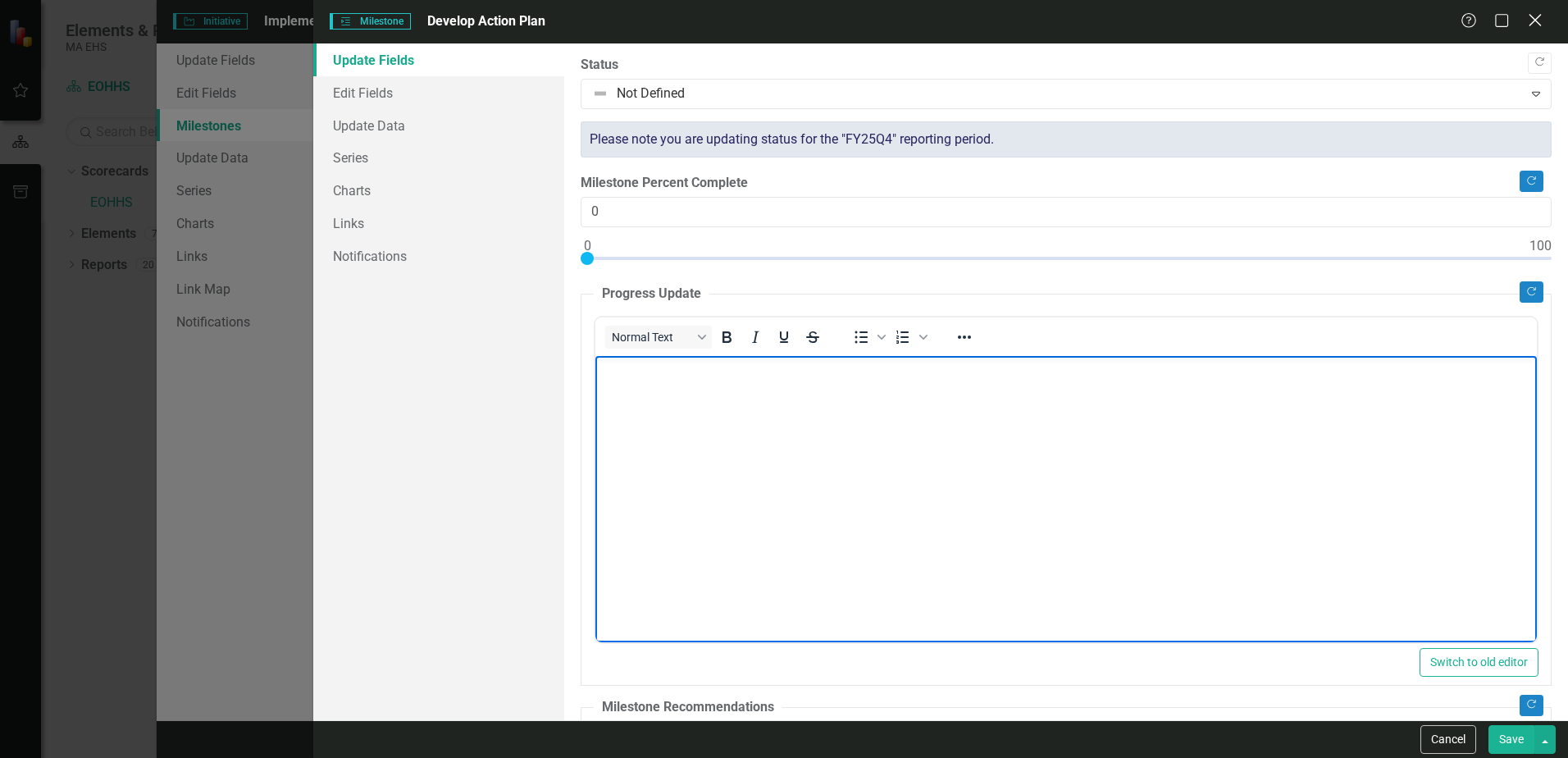
click at [1532, 22] on icon "Close" at bounding box center [1536, 20] width 21 height 15
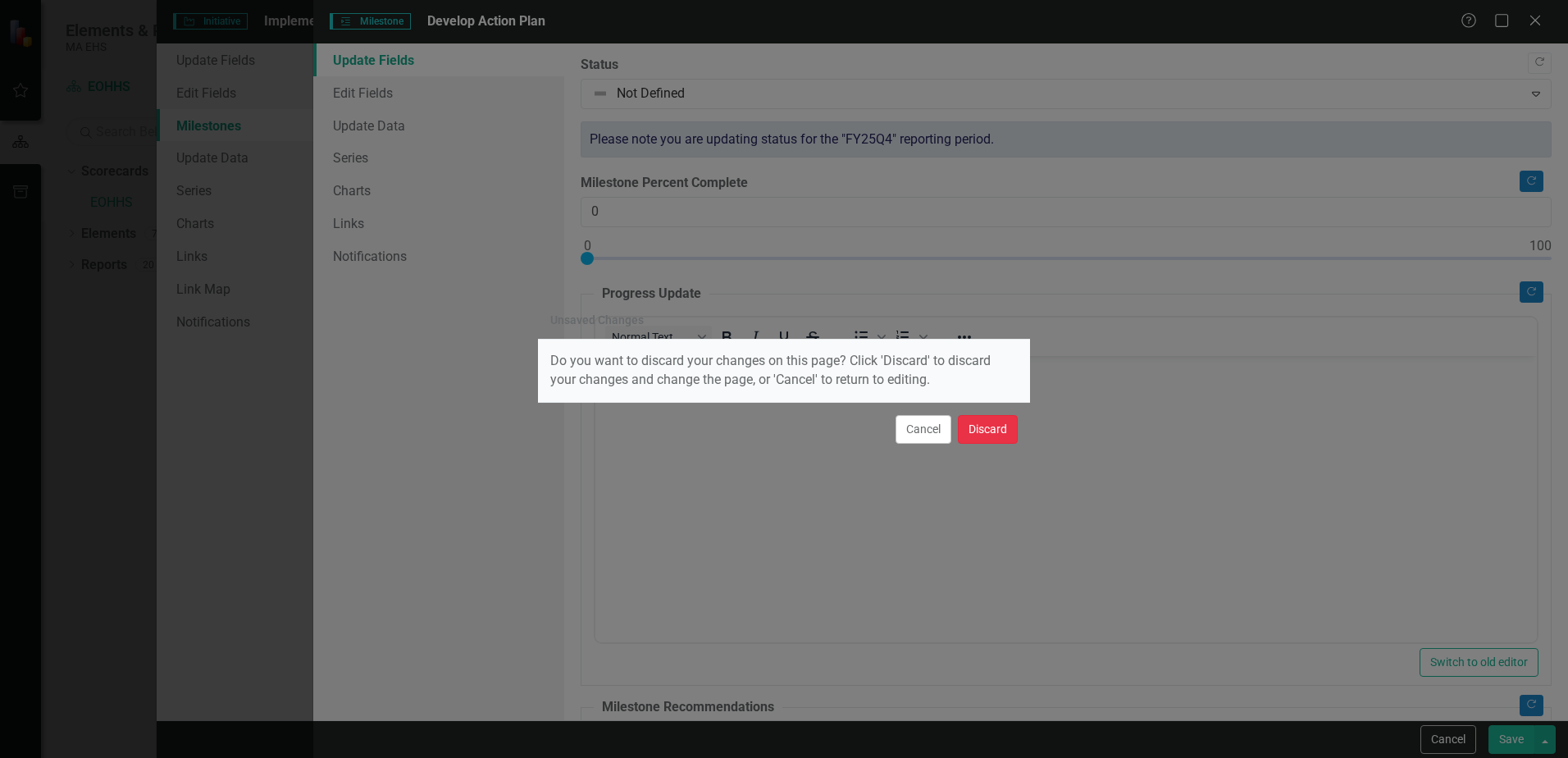
click at [982, 431] on button "Discard" at bounding box center [987, 429] width 60 height 28
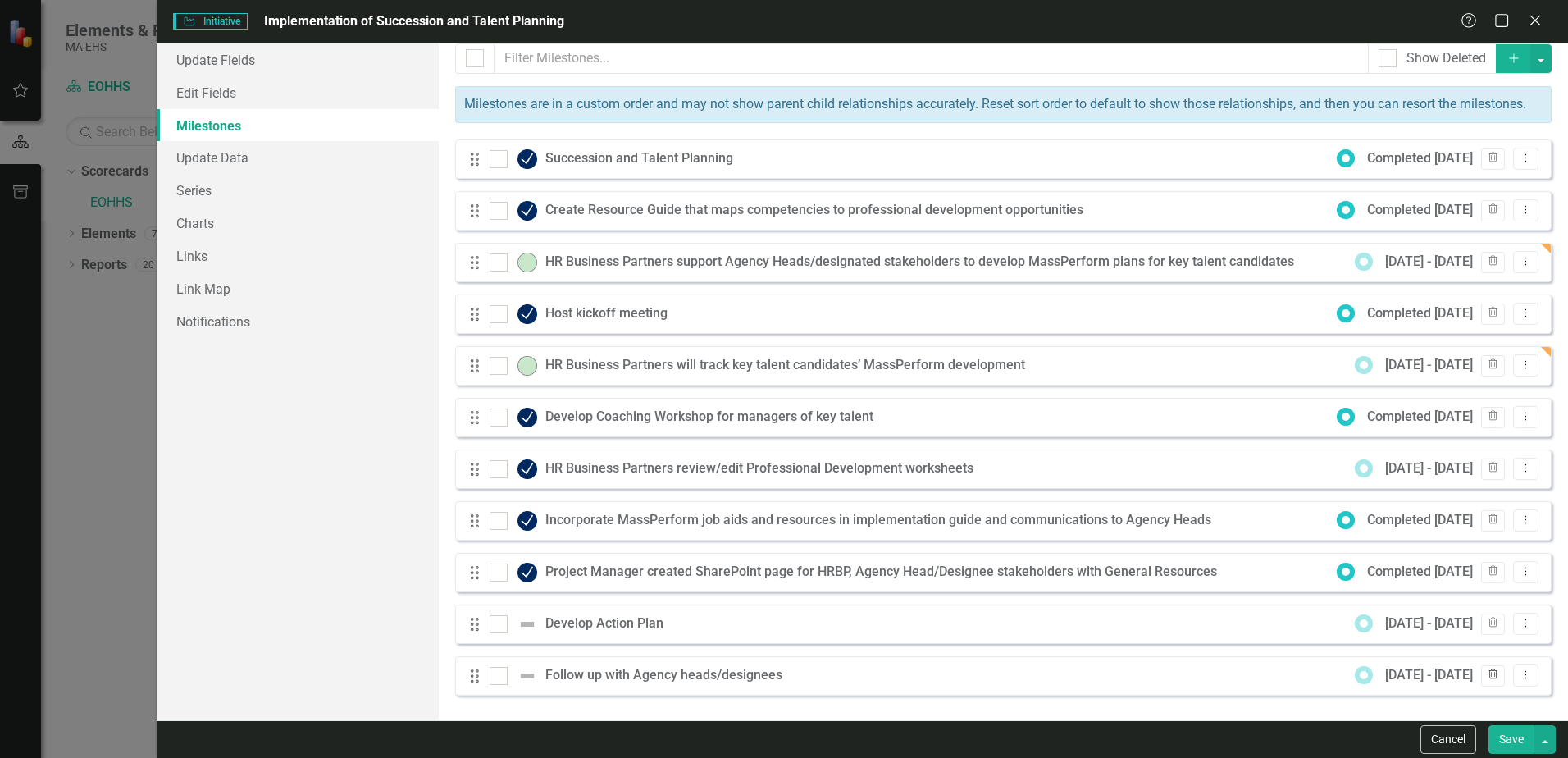
click at [1487, 676] on icon "Trash" at bounding box center [1493, 675] width 12 height 9
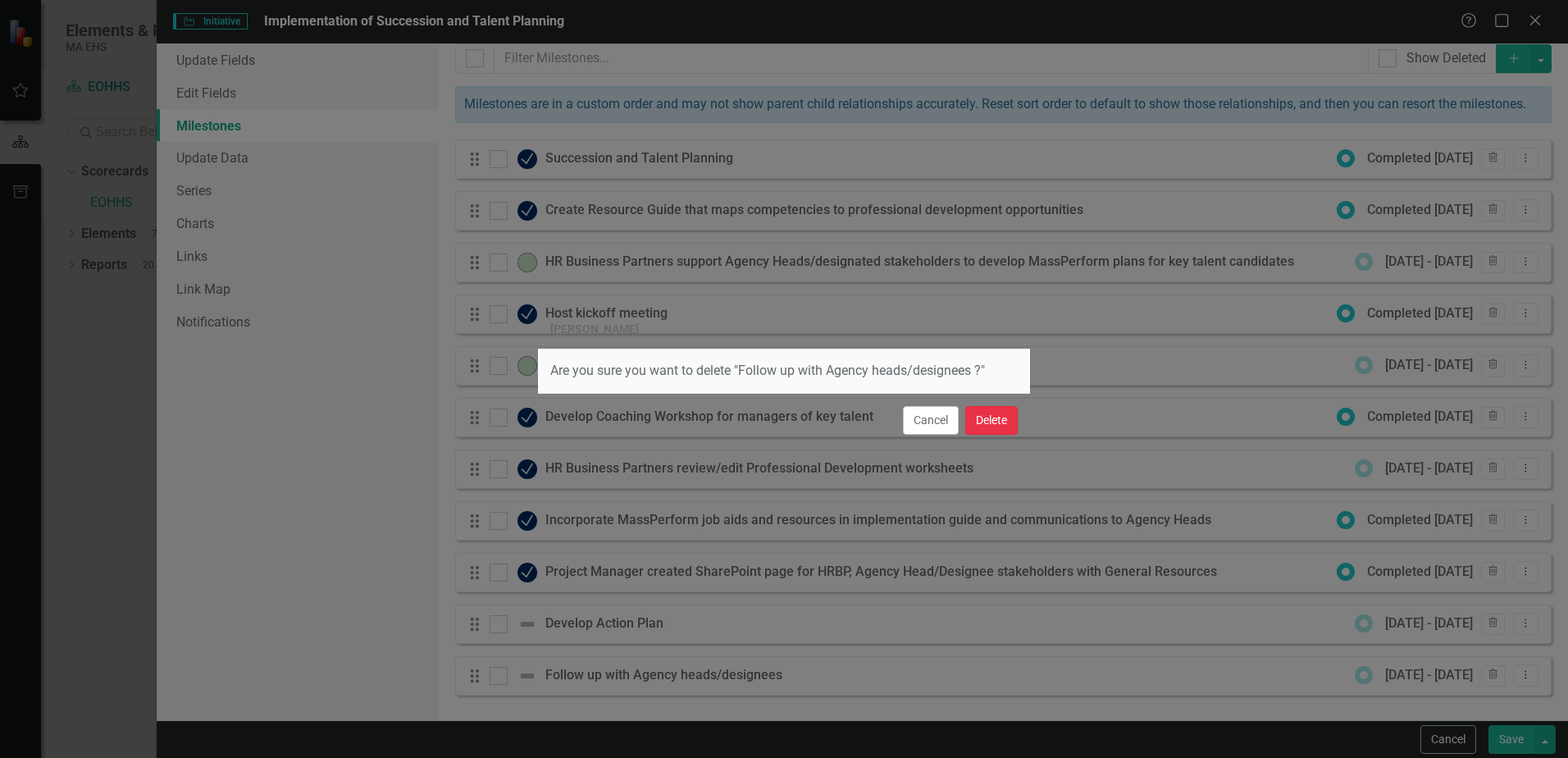
click at [992, 423] on button "Delete" at bounding box center [991, 421] width 52 height 28
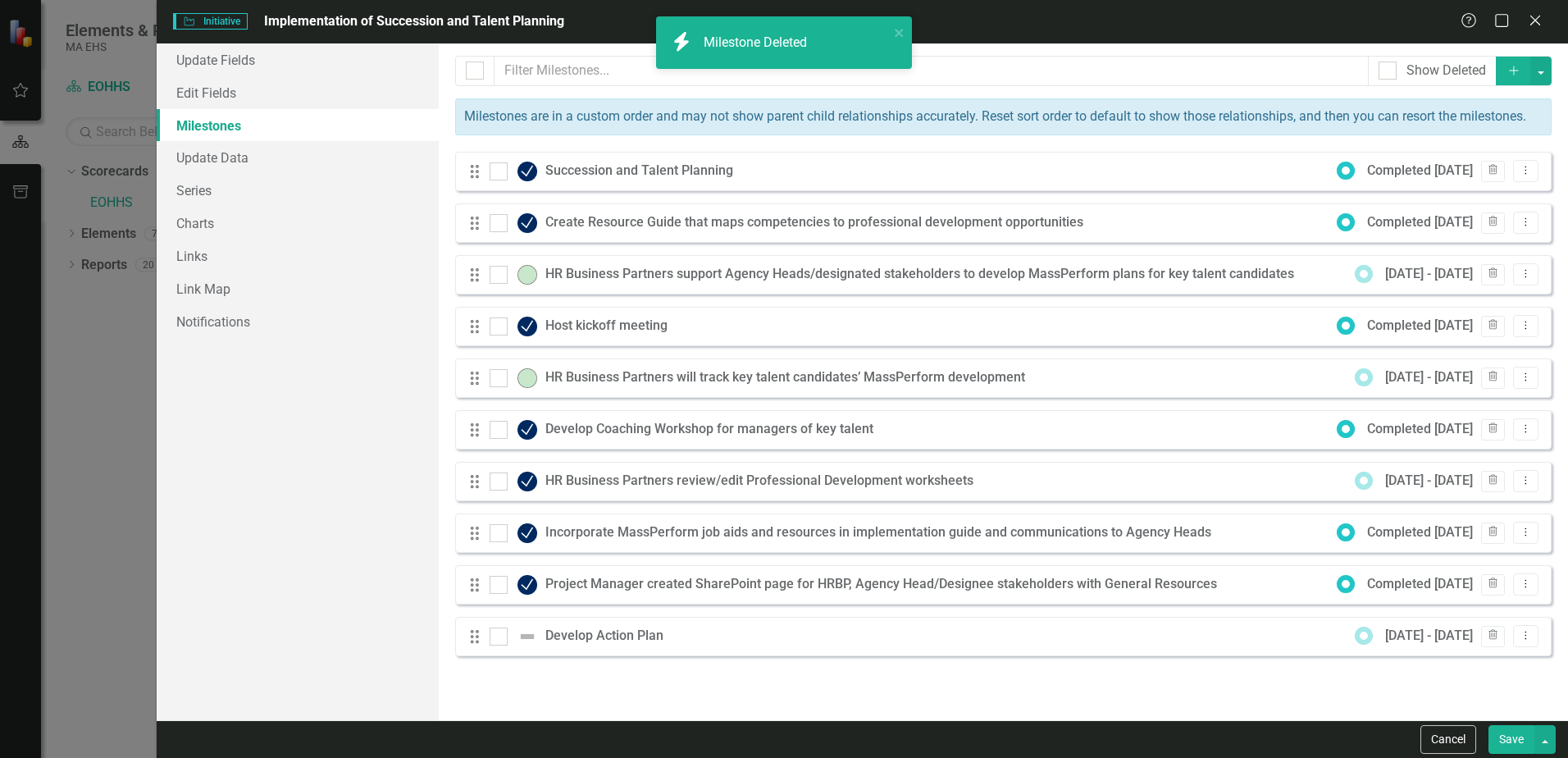
checkbox input "false"
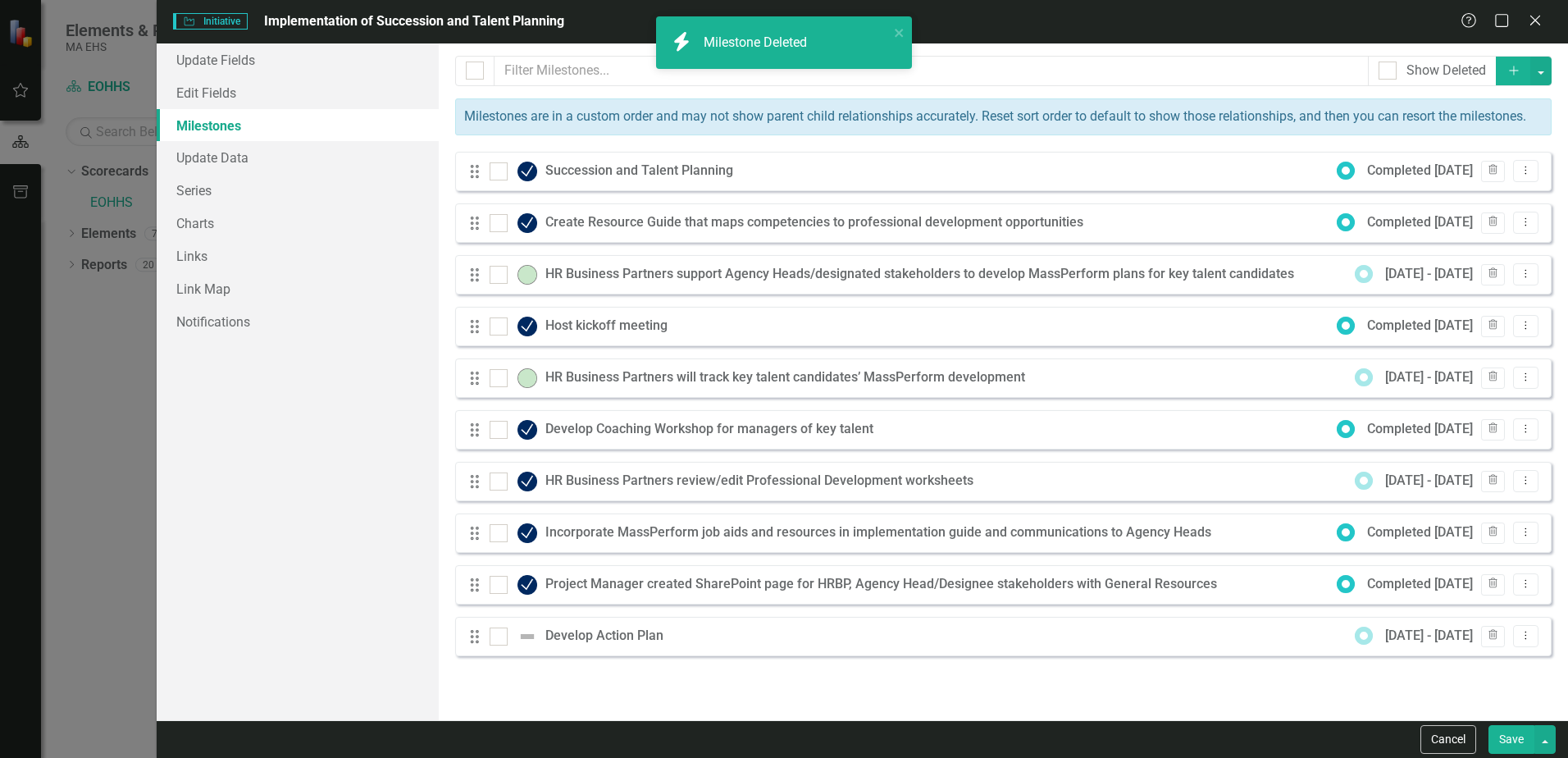
checkbox input "false"
checkbox input "true"
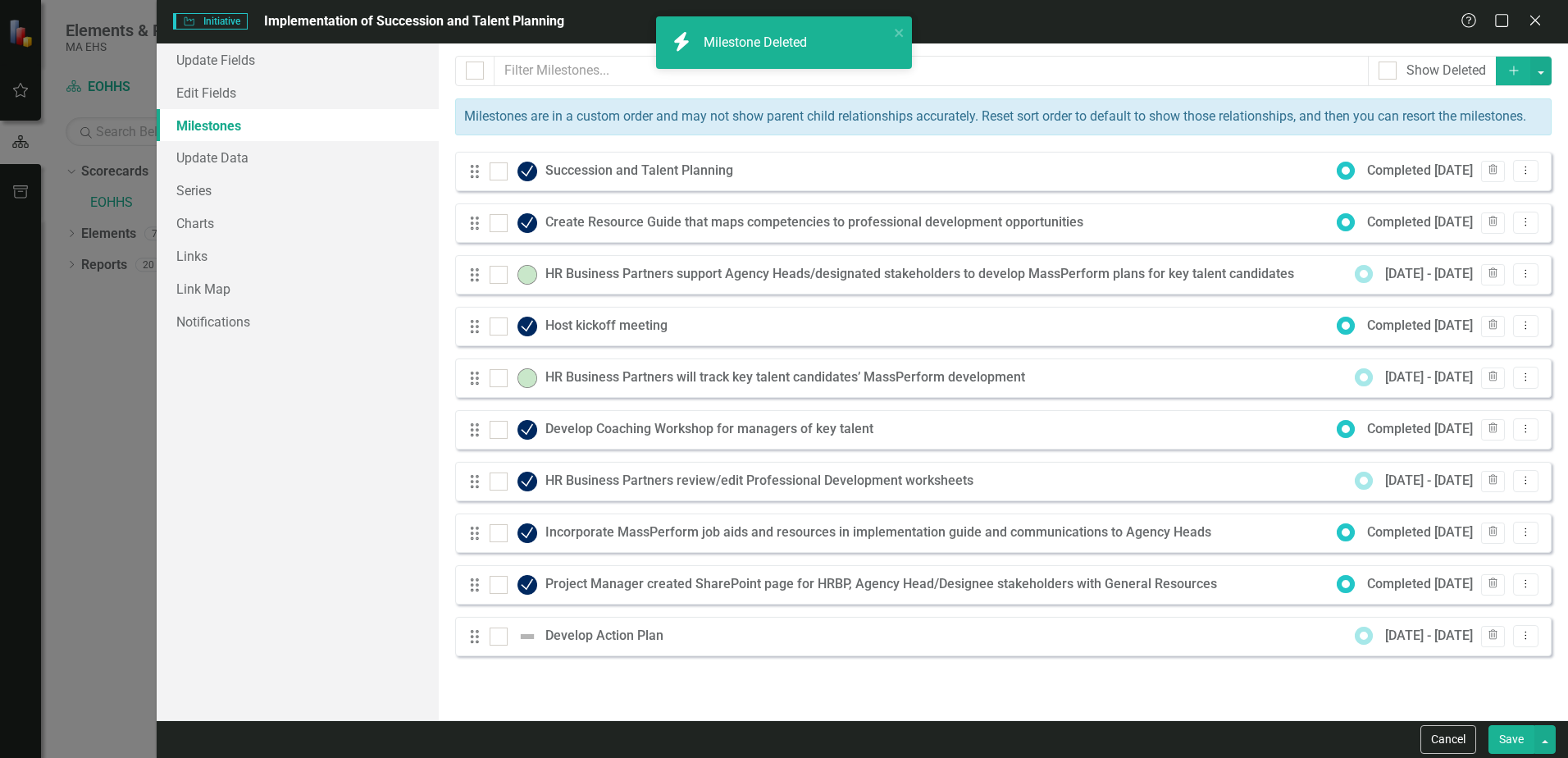
checkbox input "true"
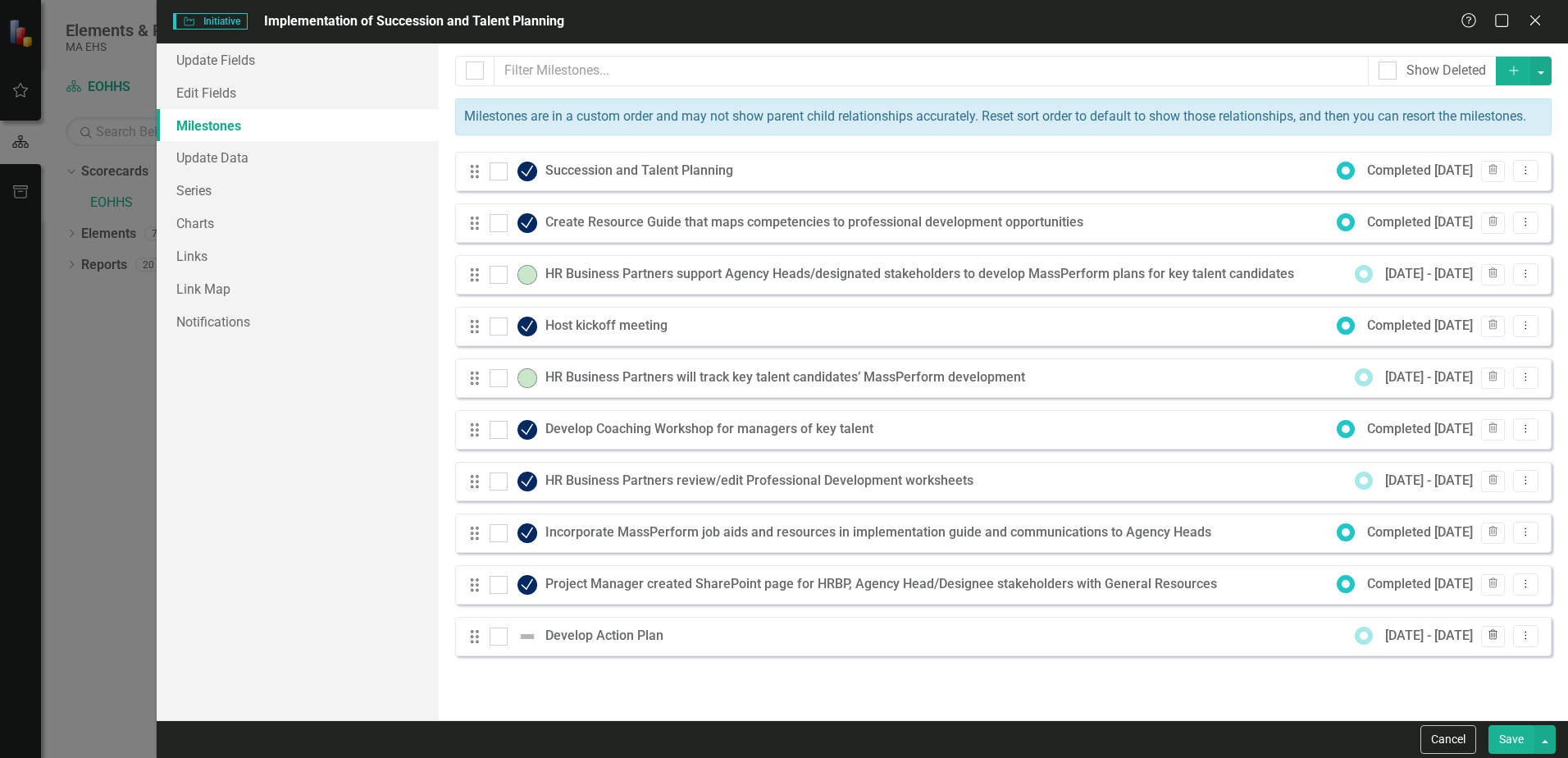
click at [1498, 638] on icon "Trash" at bounding box center [1493, 636] width 12 height 9
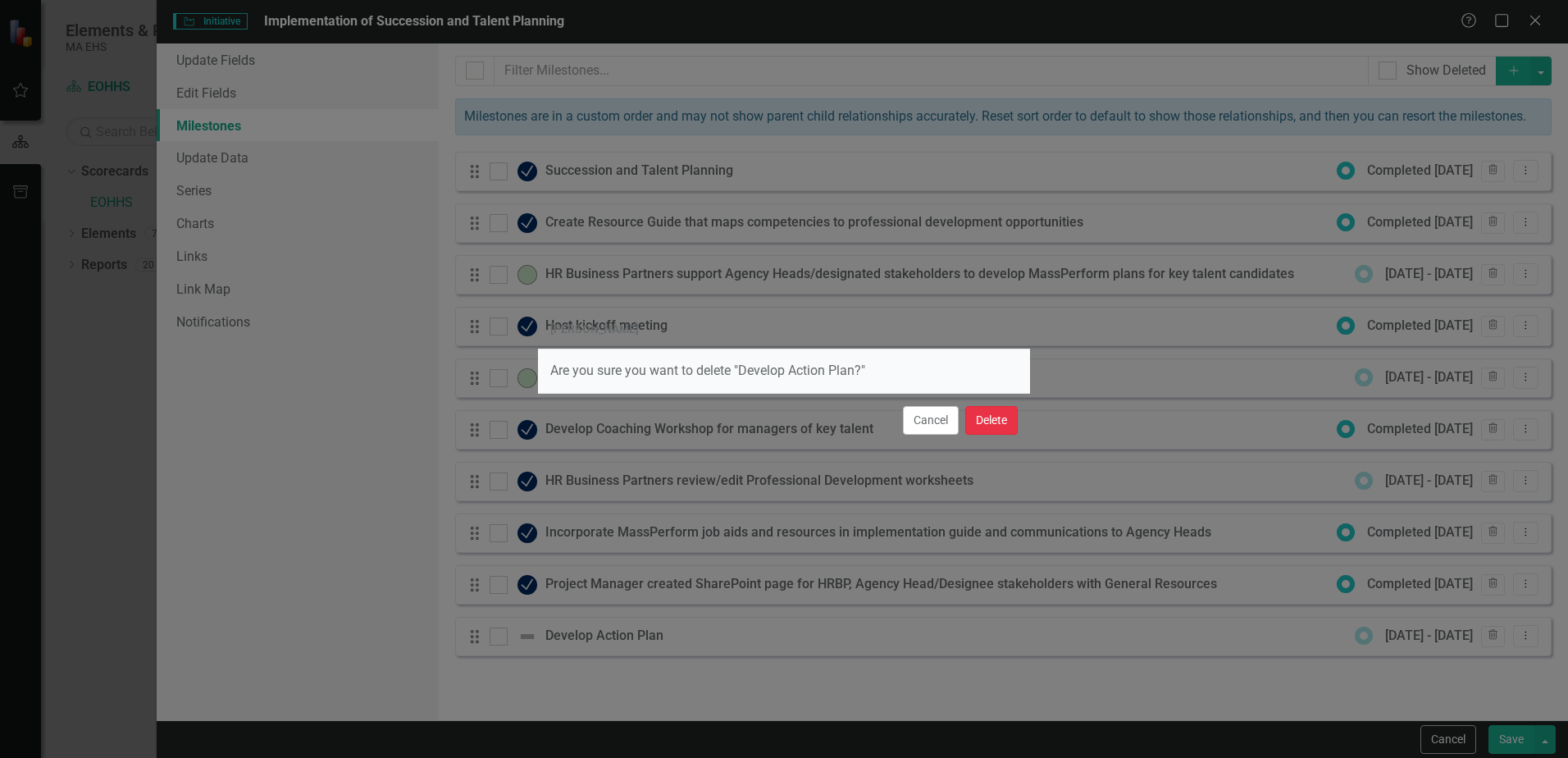
click at [992, 420] on button "Delete" at bounding box center [991, 421] width 52 height 28
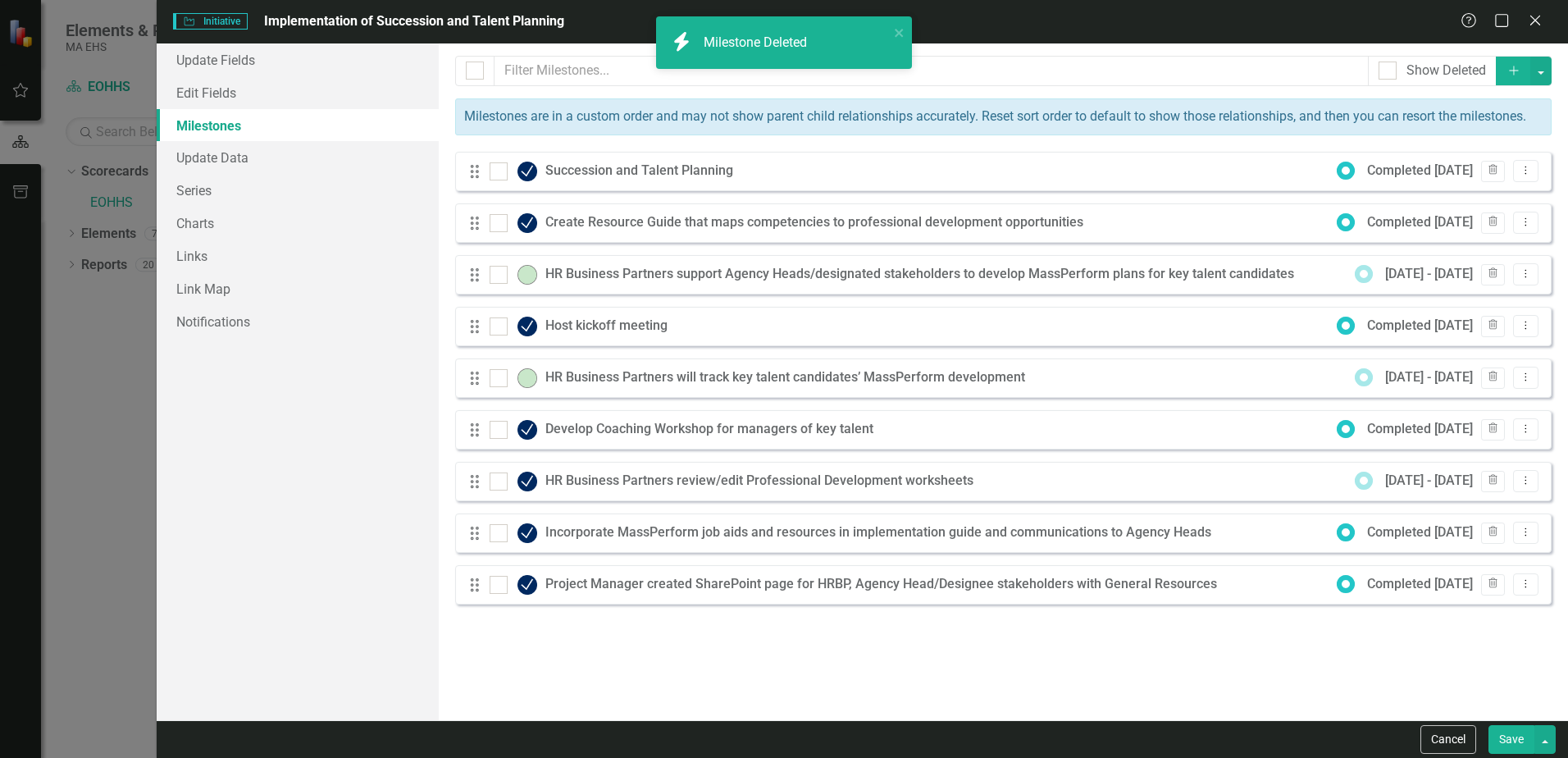
click at [1513, 741] on button "Save" at bounding box center [1511, 739] width 45 height 28
checkbox input "false"
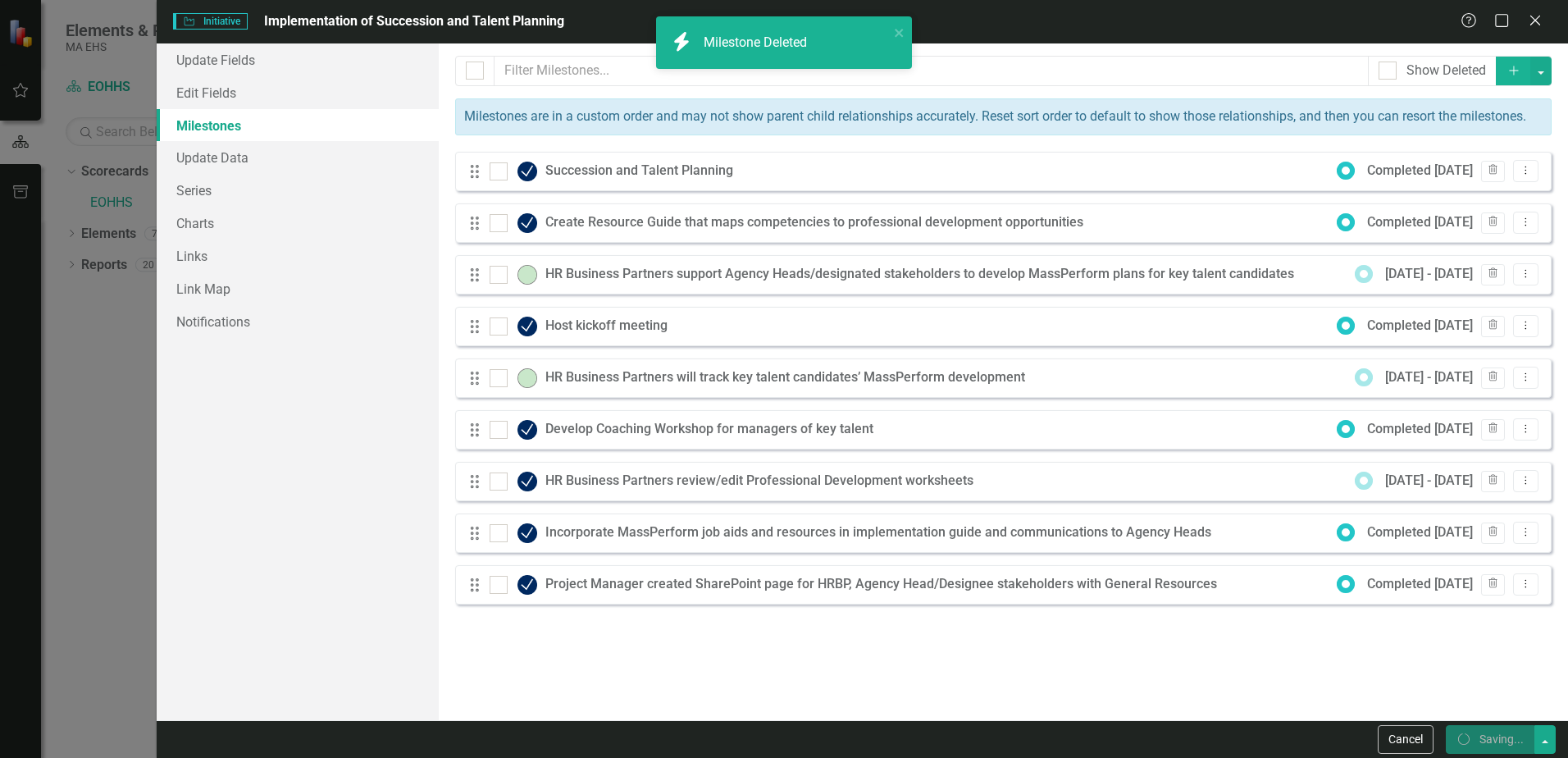
checkbox input "false"
checkbox input "true"
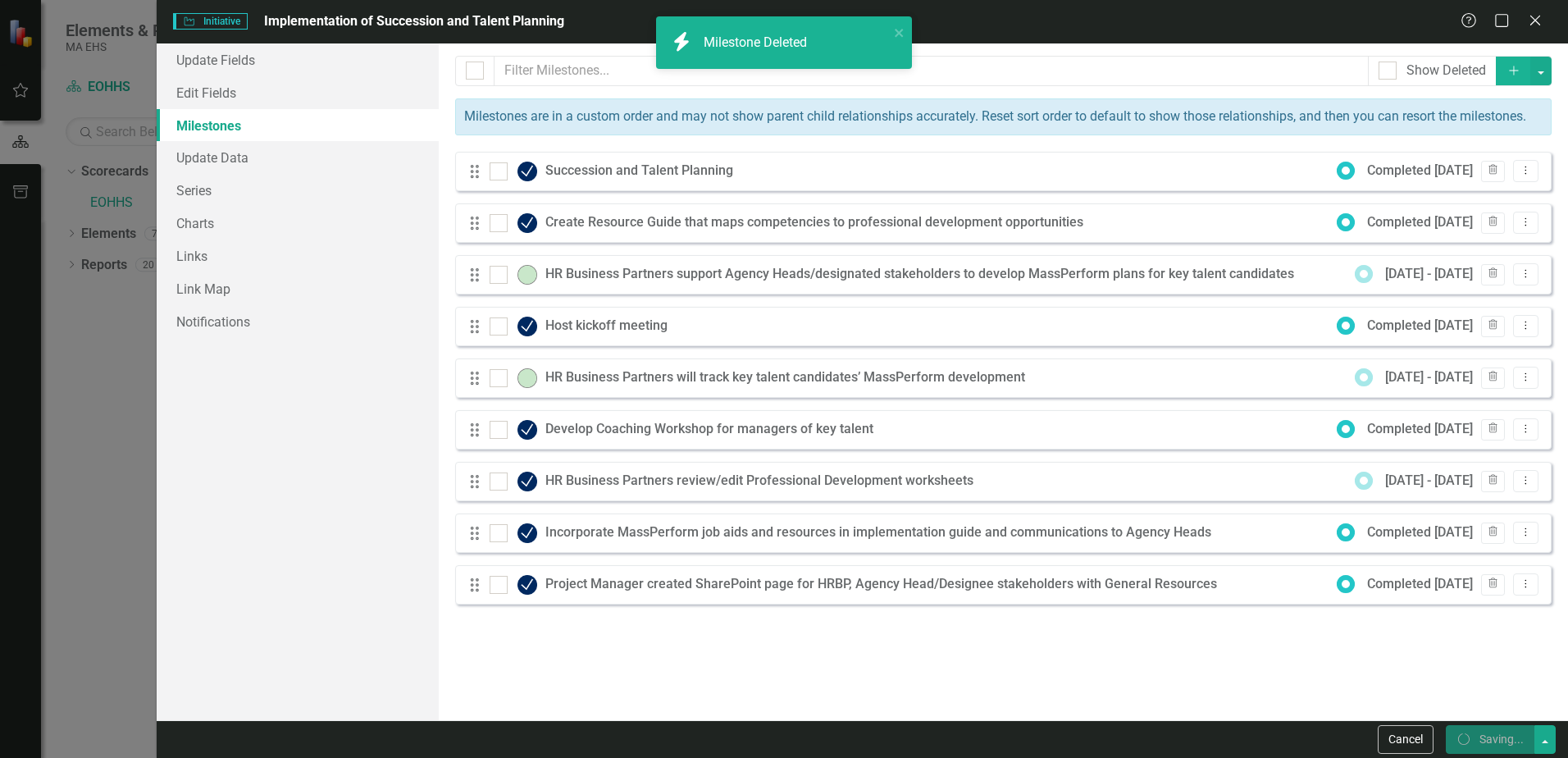
checkbox input "true"
checkbox input "false"
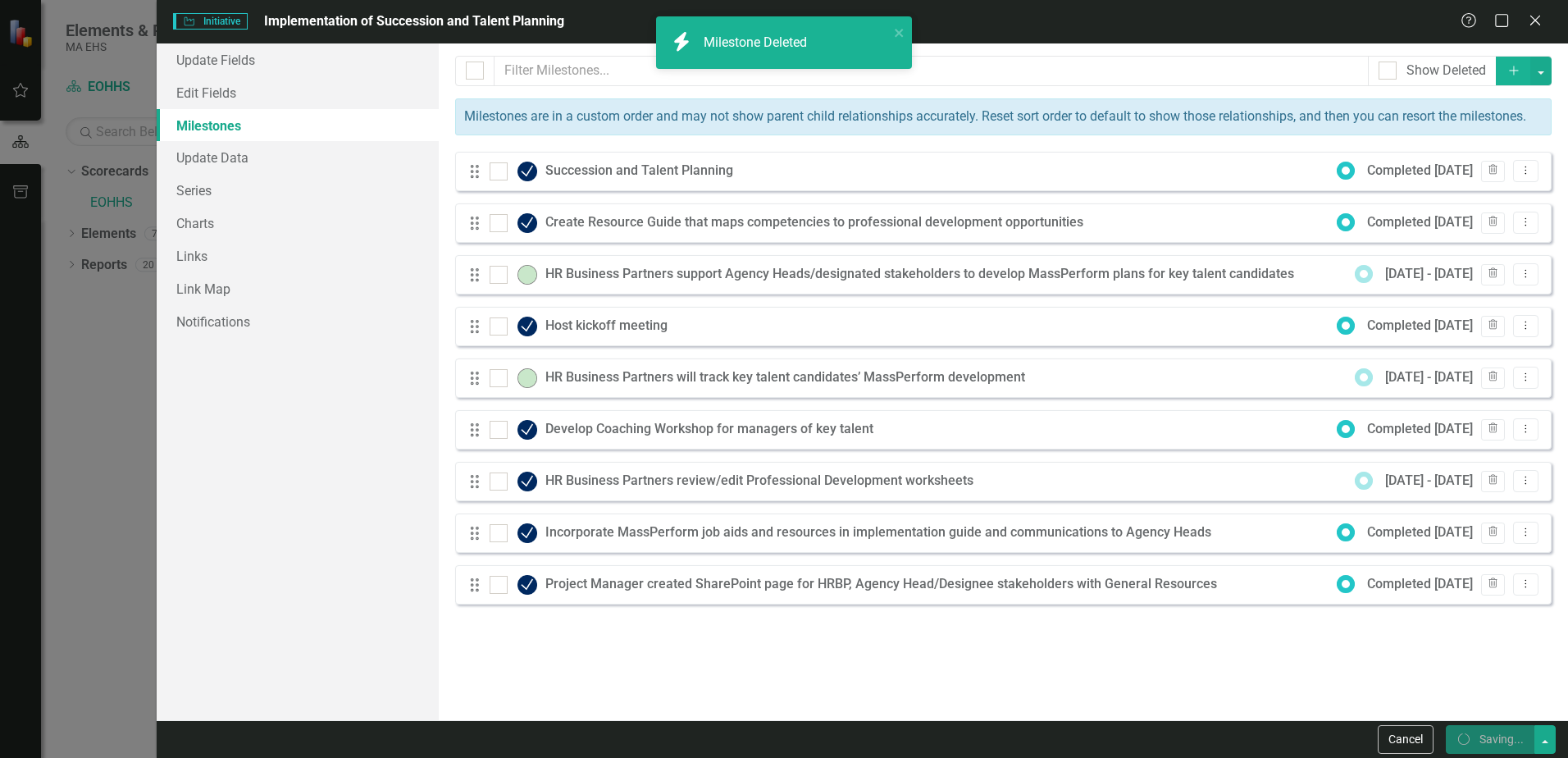
checkbox input "false"
checkbox input "true"
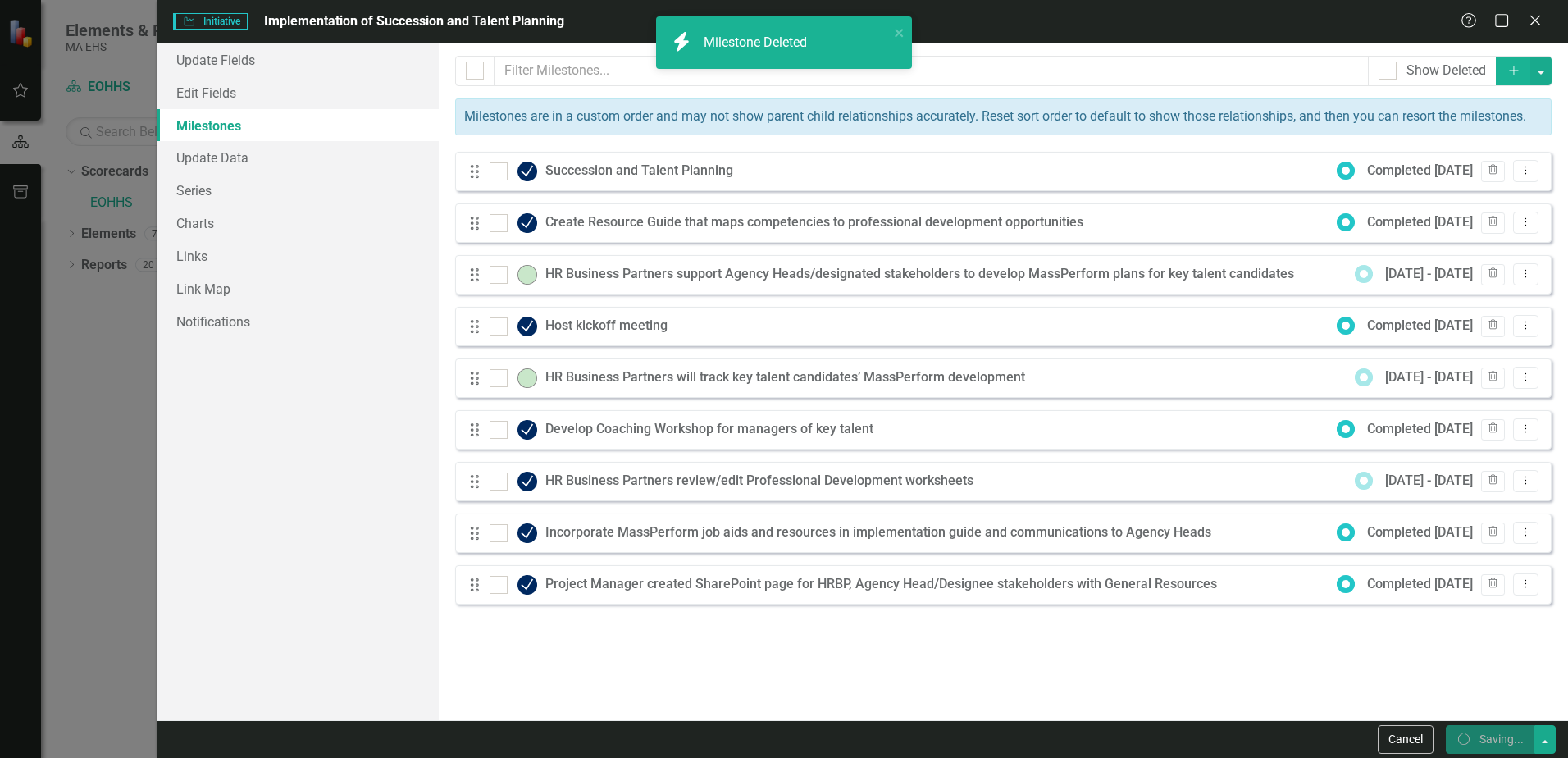
checkbox input "true"
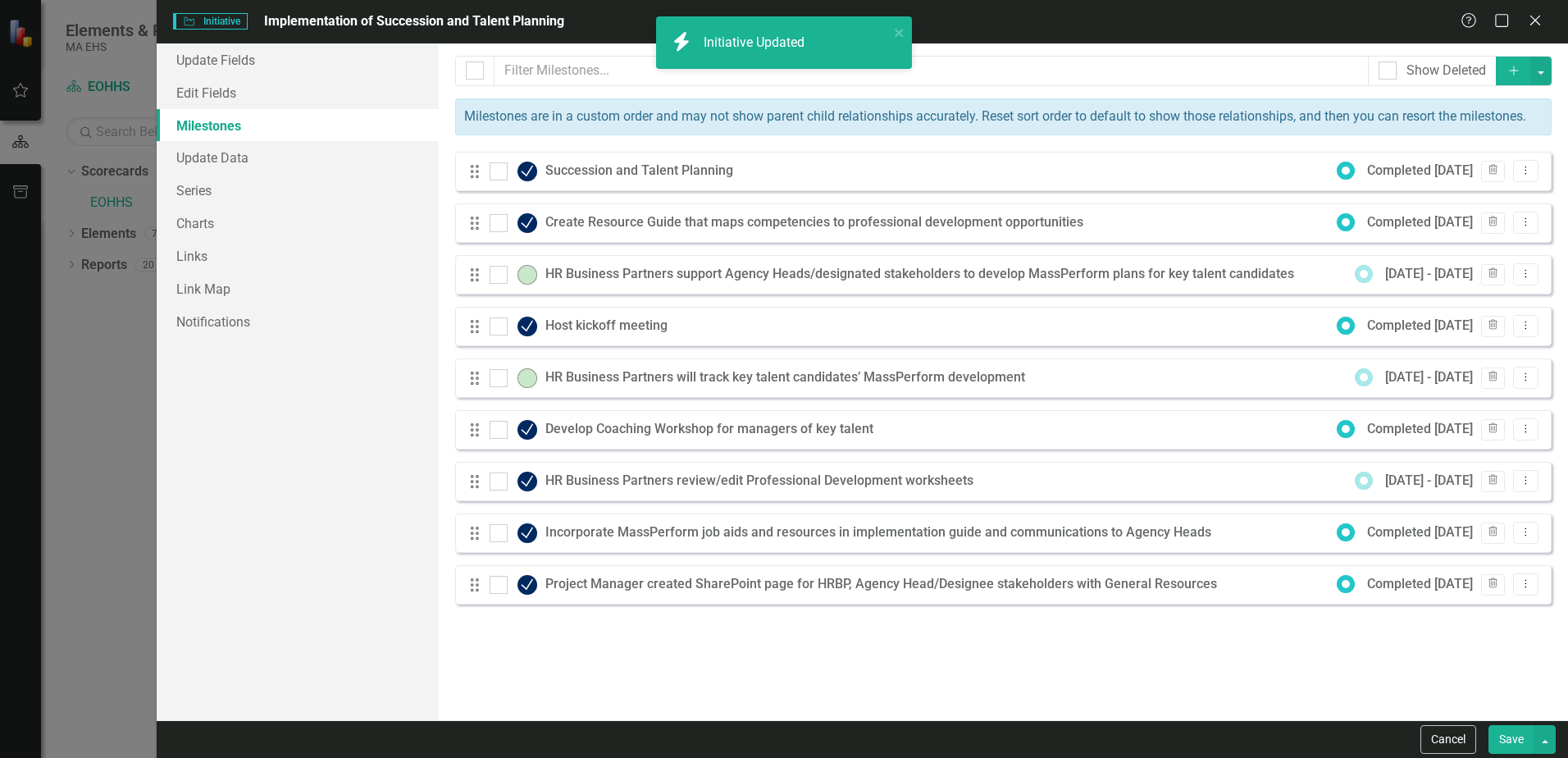
checkbox input "true"
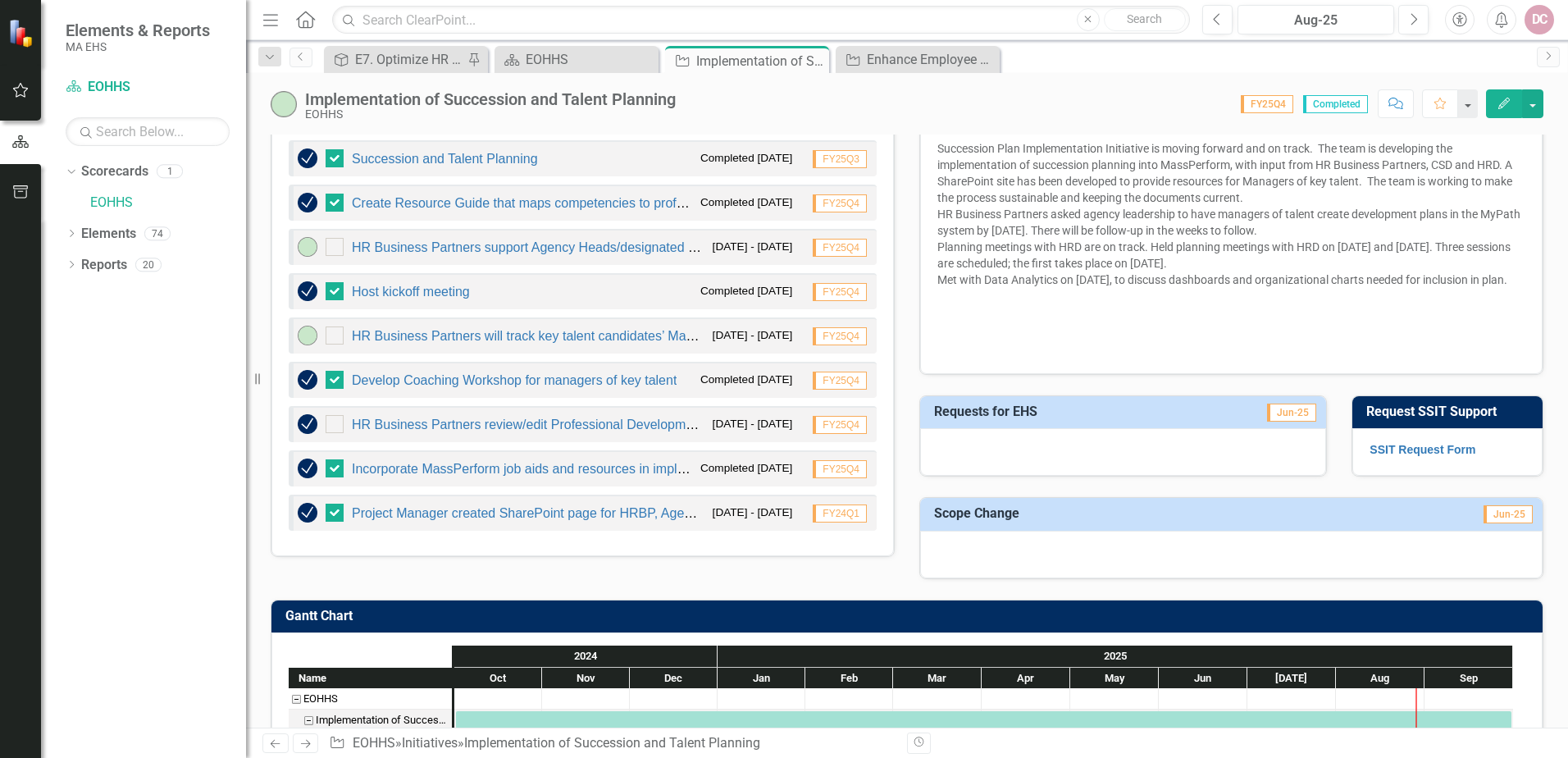
scroll to position [574, 0]
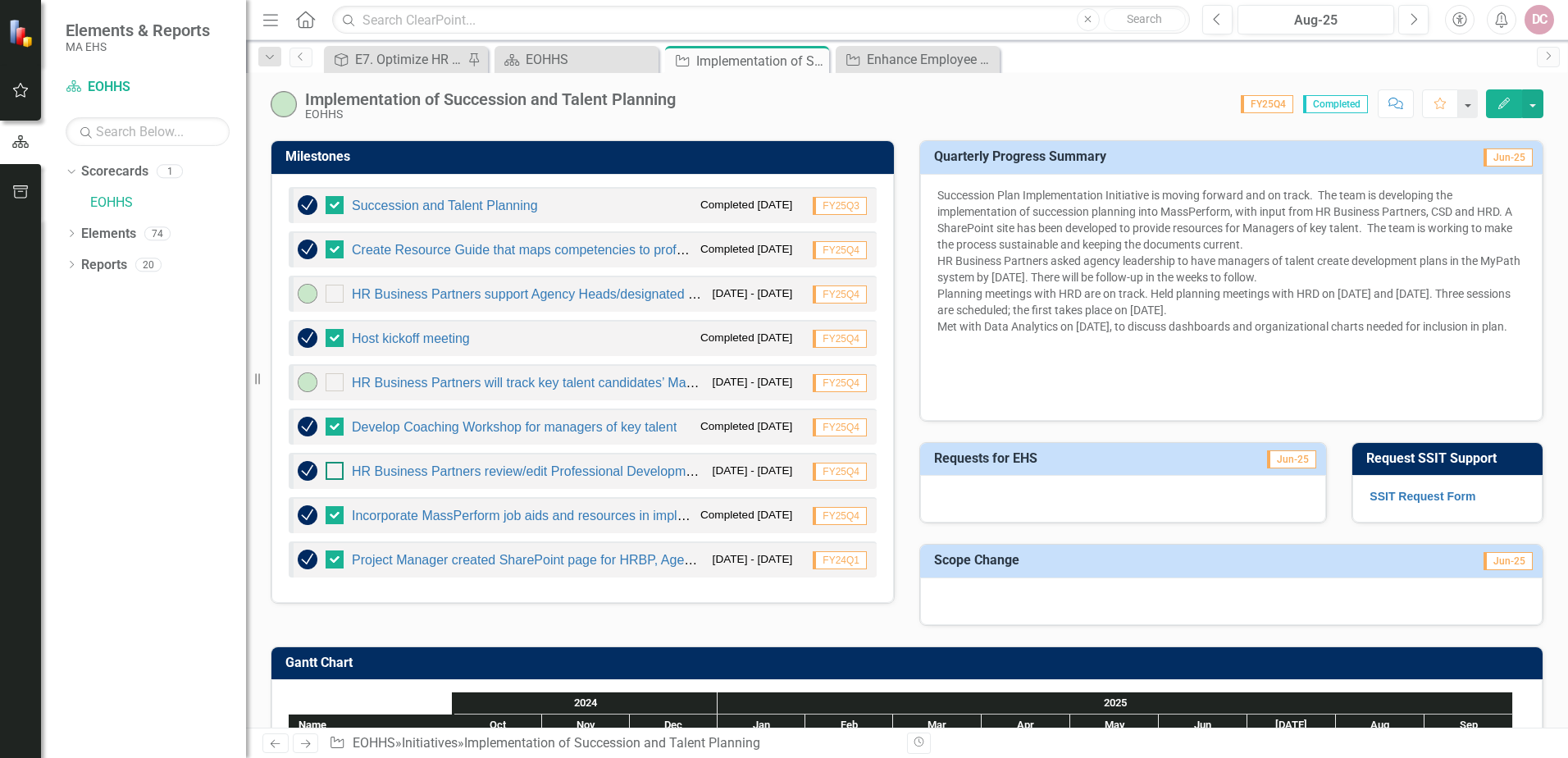
click at [333, 468] on input "checkbox" at bounding box center [331, 466] width 10 height 10
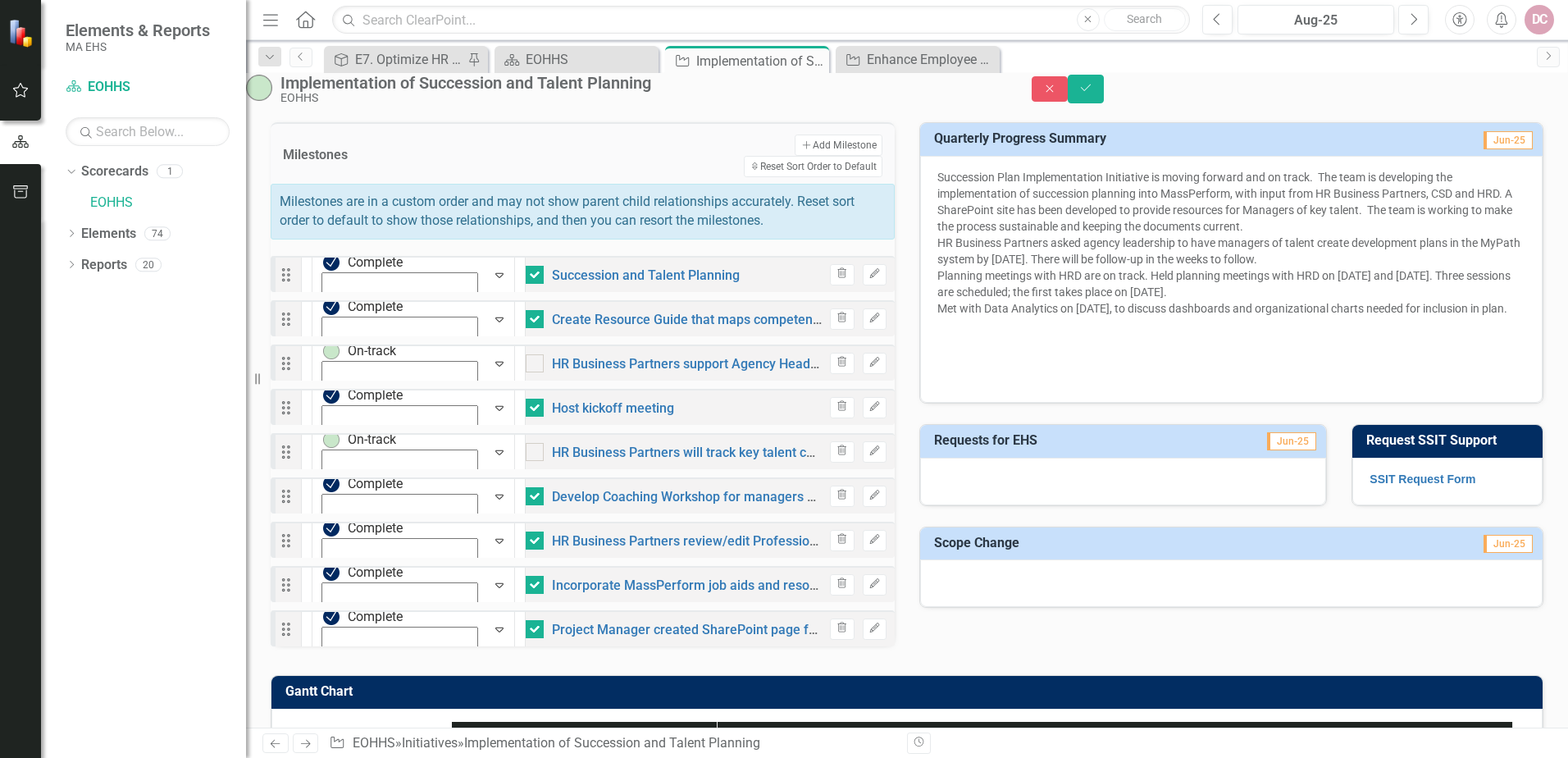
checkbox input "true"
click at [764, 459] on link "HR Business Partners will track key talent candidates’ MassPerform development" at bounding box center [792, 452] width 480 height 15
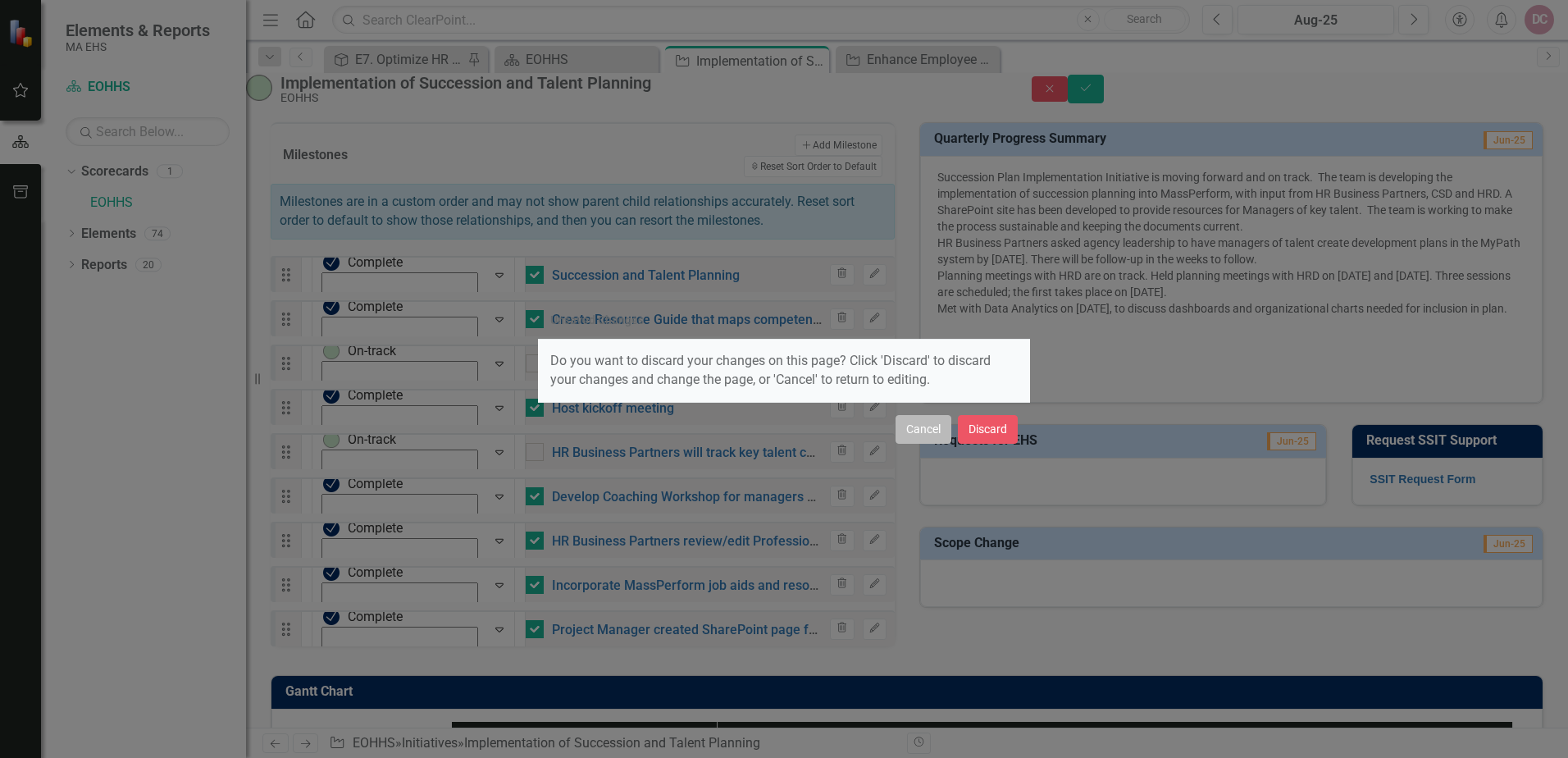
click at [920, 424] on button "Cancel" at bounding box center [923, 429] width 56 height 28
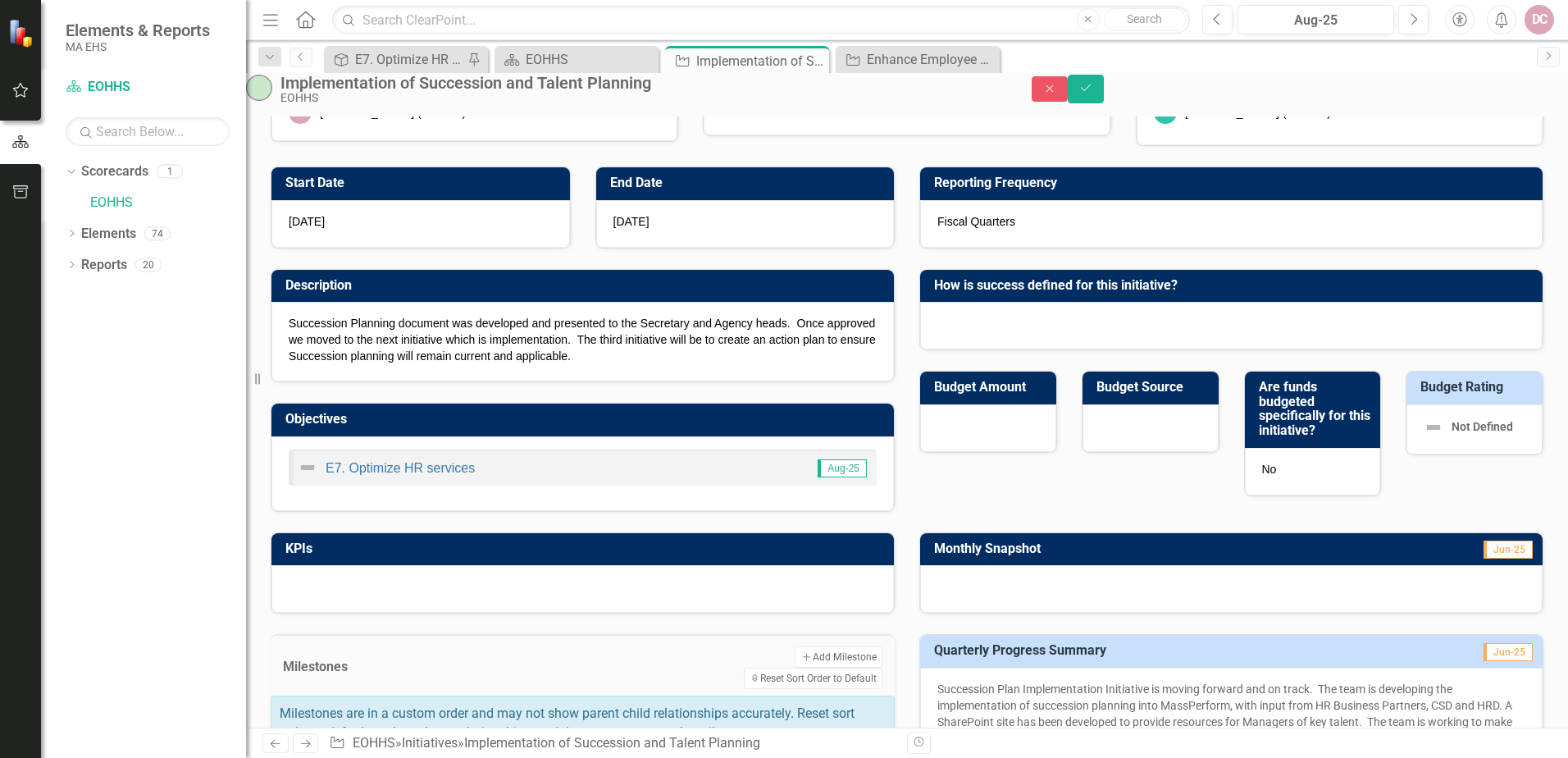
scroll to position [0, 0]
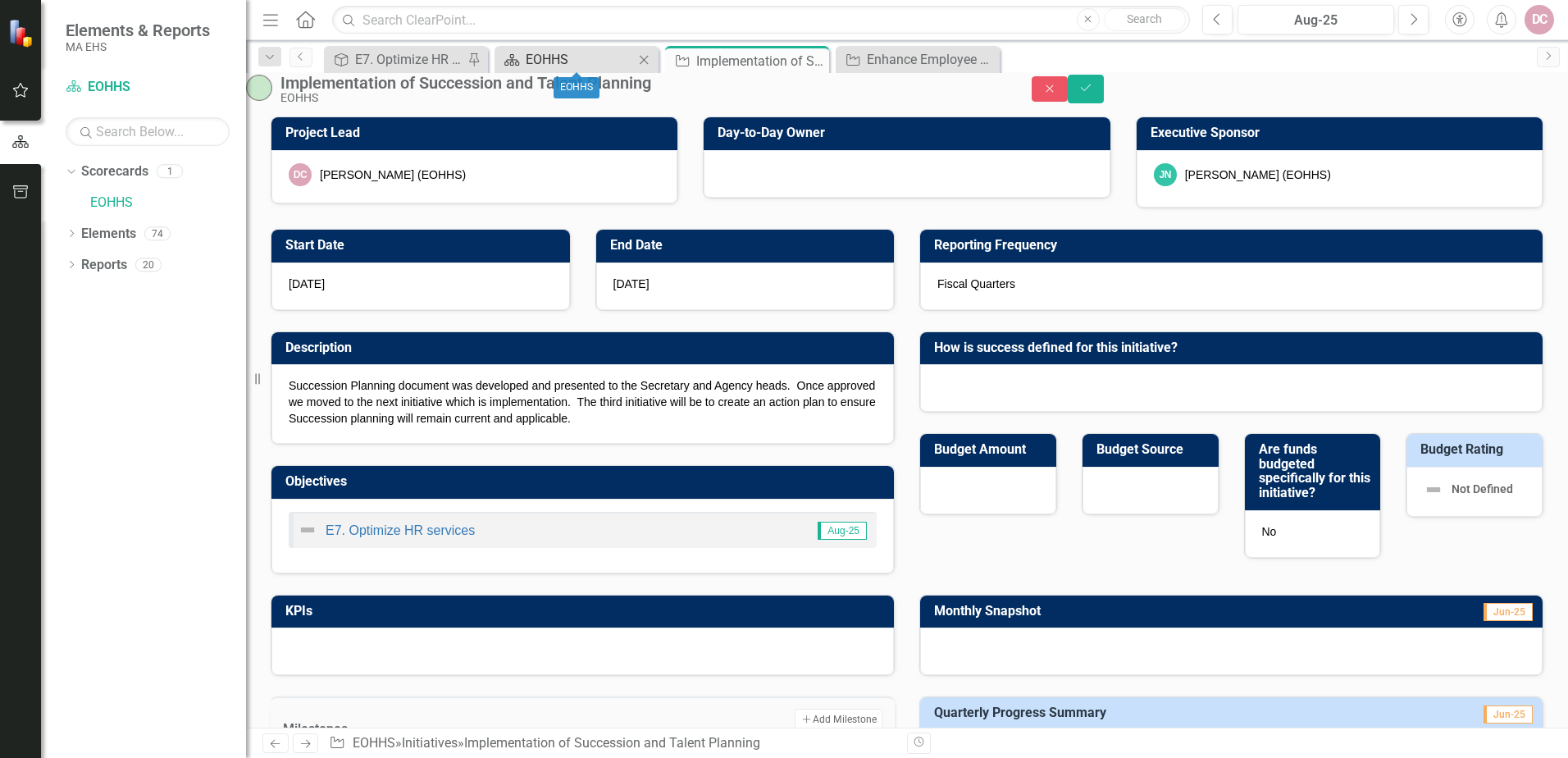
click at [570, 64] on div "EOHHS" at bounding box center [580, 60] width 108 height 21
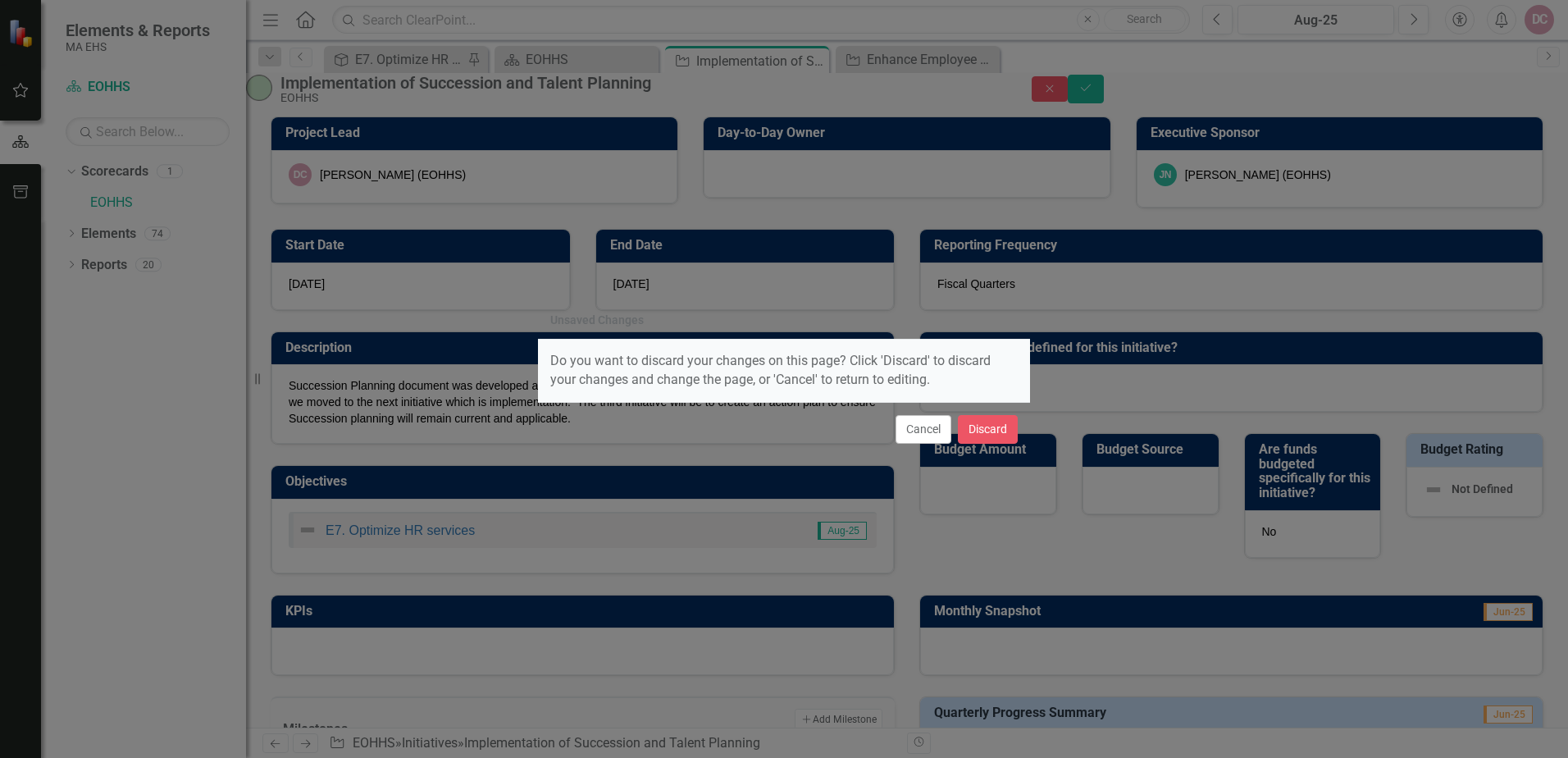
click at [1108, 68] on div "Unsaved Changes Do you want to discard your changes on this page? Click 'Discar…" at bounding box center [784, 379] width 1568 height 758
click at [920, 424] on button "Cancel" at bounding box center [923, 429] width 56 height 28
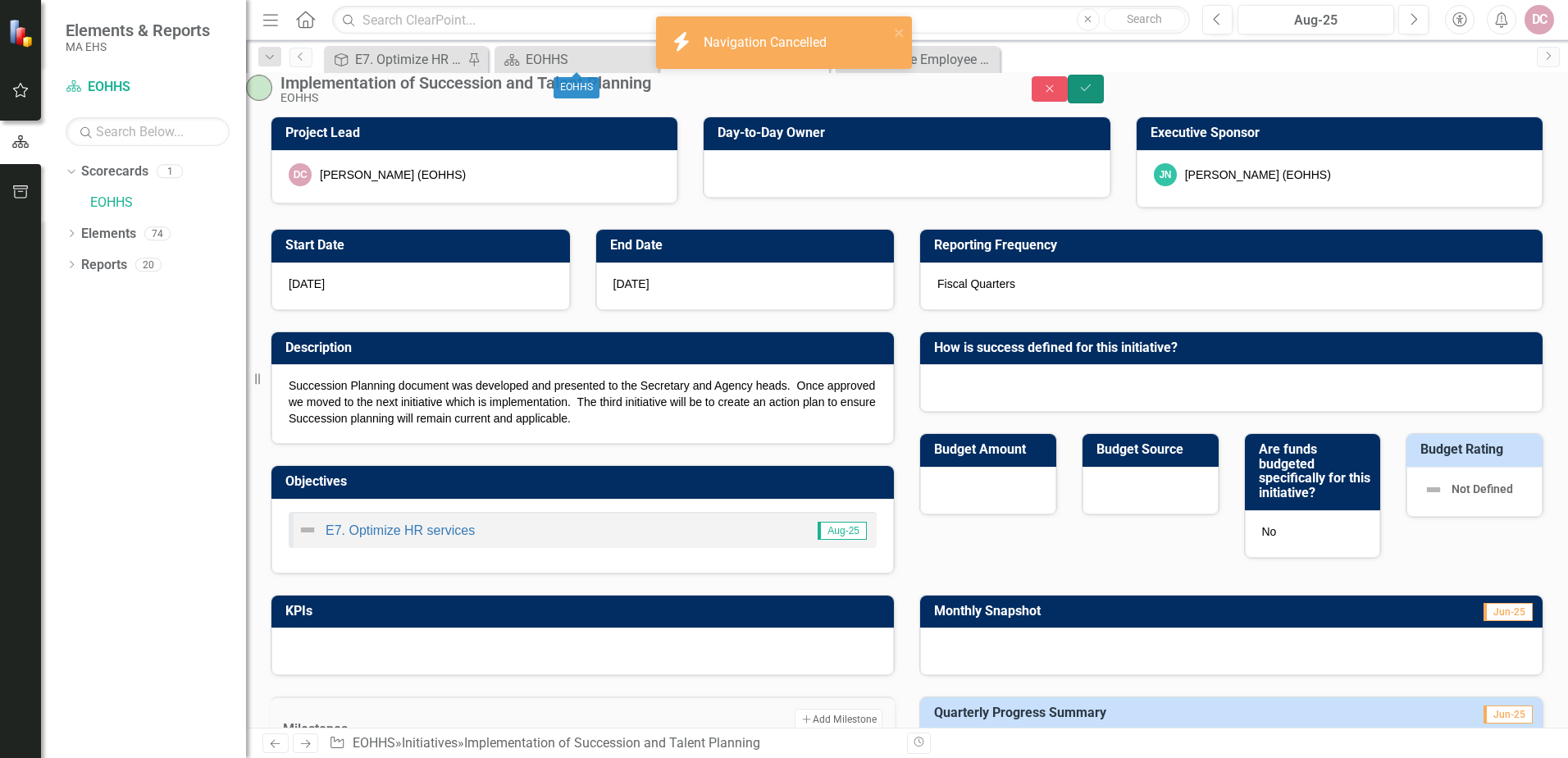
click at [1104, 102] on button "Save" at bounding box center [1086, 89] width 36 height 28
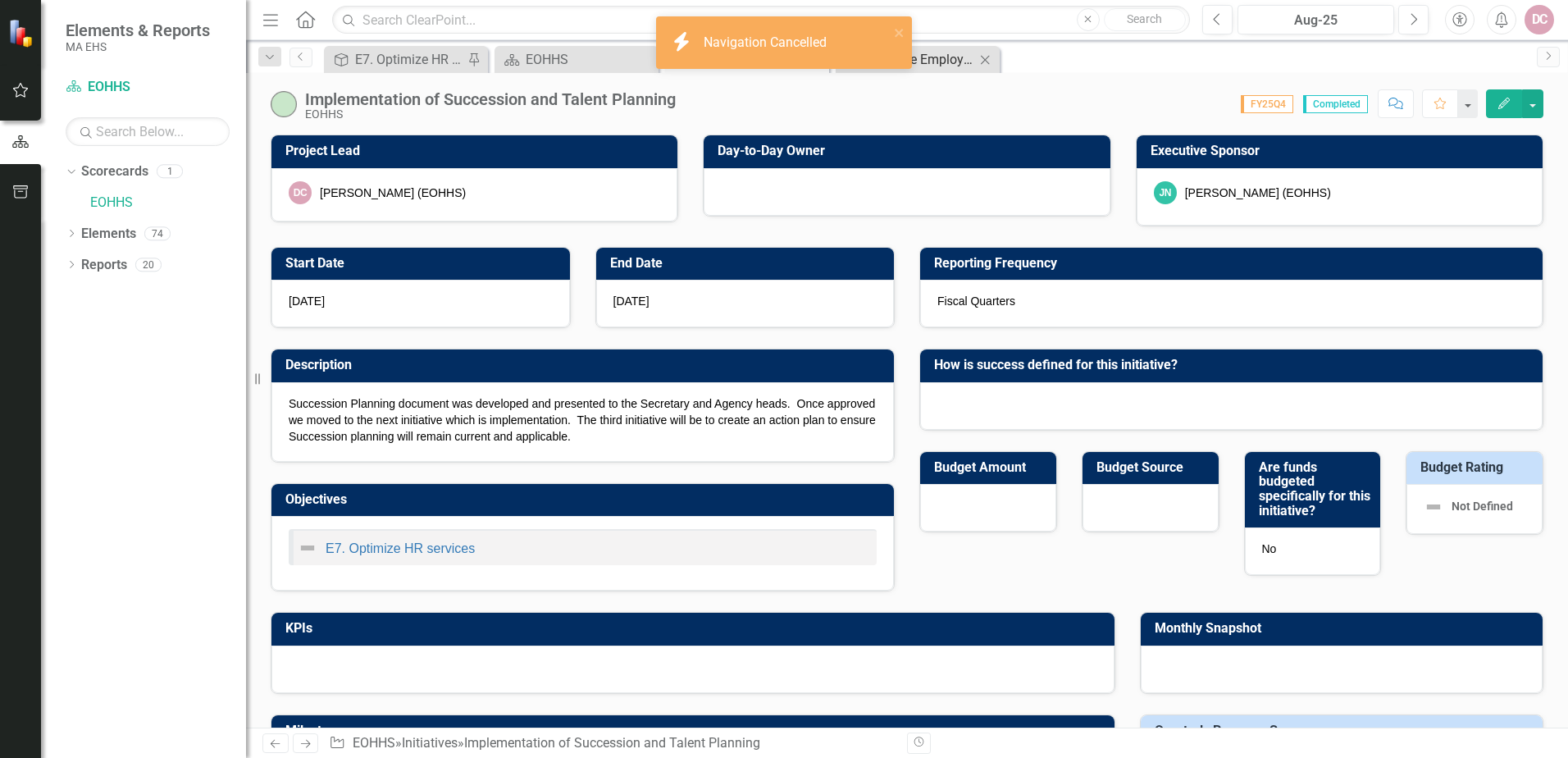
checkbox input "false"
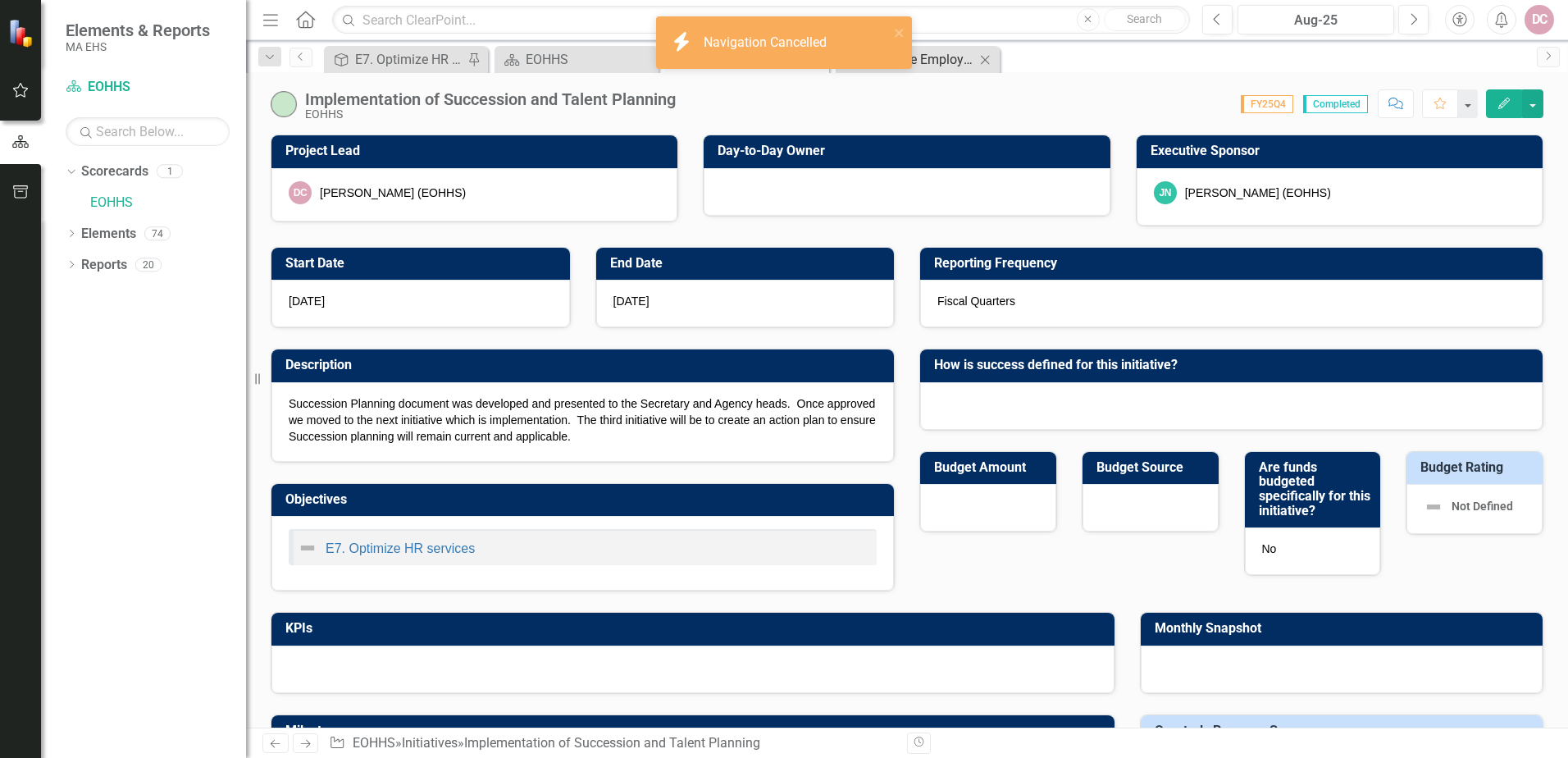
checkbox input "false"
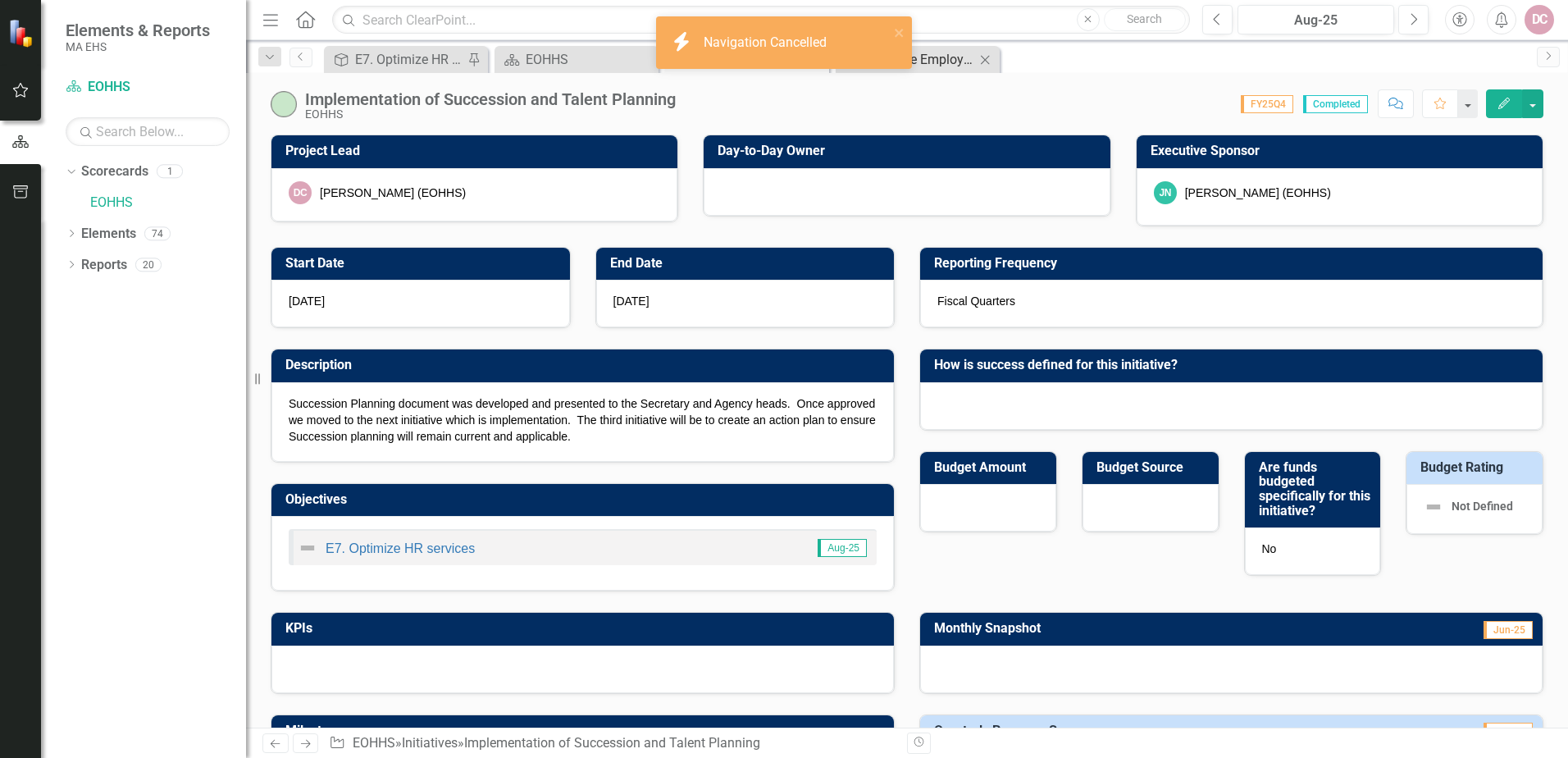
checkbox input "true"
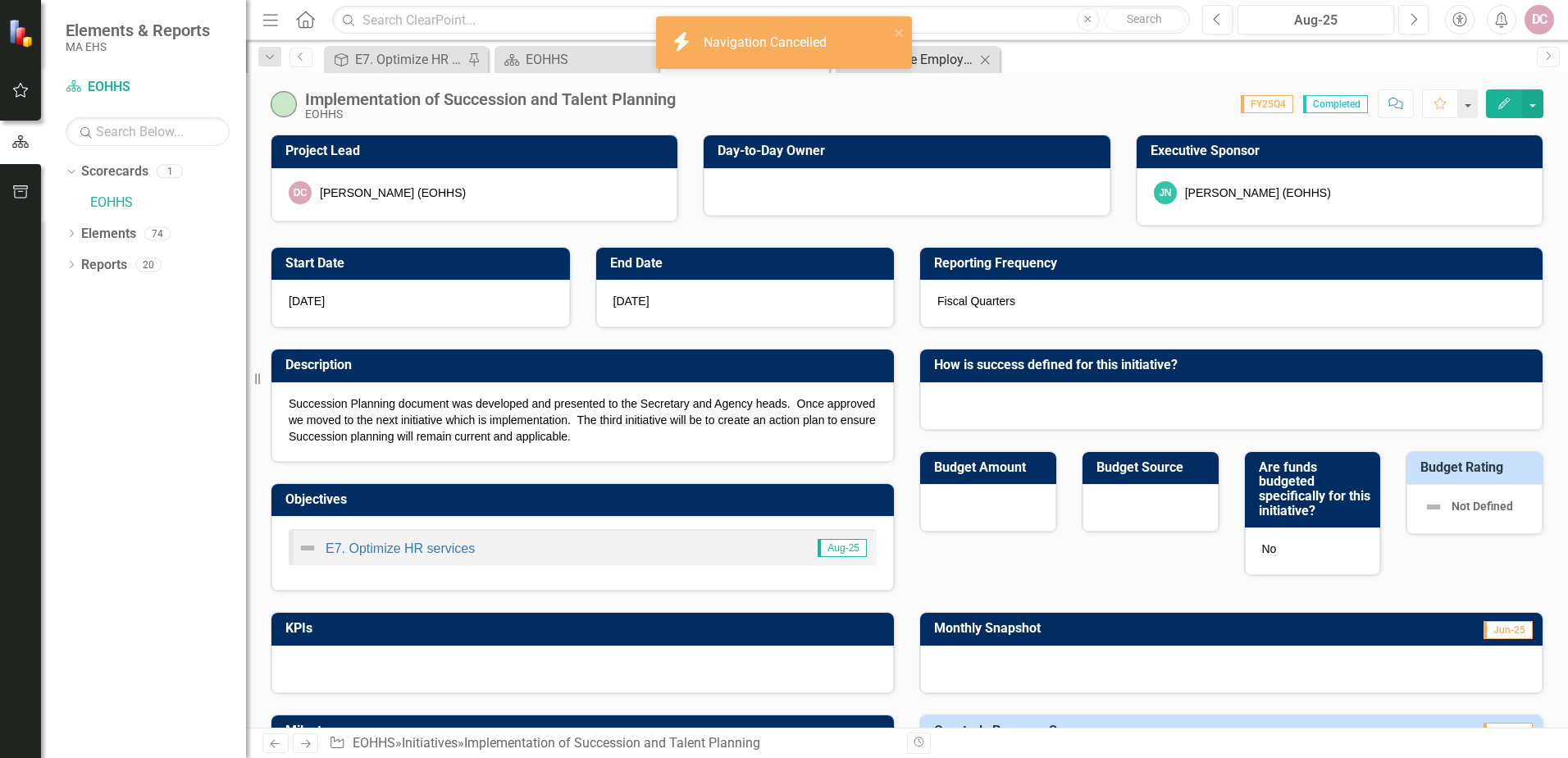
checkbox input "true"
click at [942, 55] on div "Enhance Employee Experience" at bounding box center [921, 60] width 108 height 21
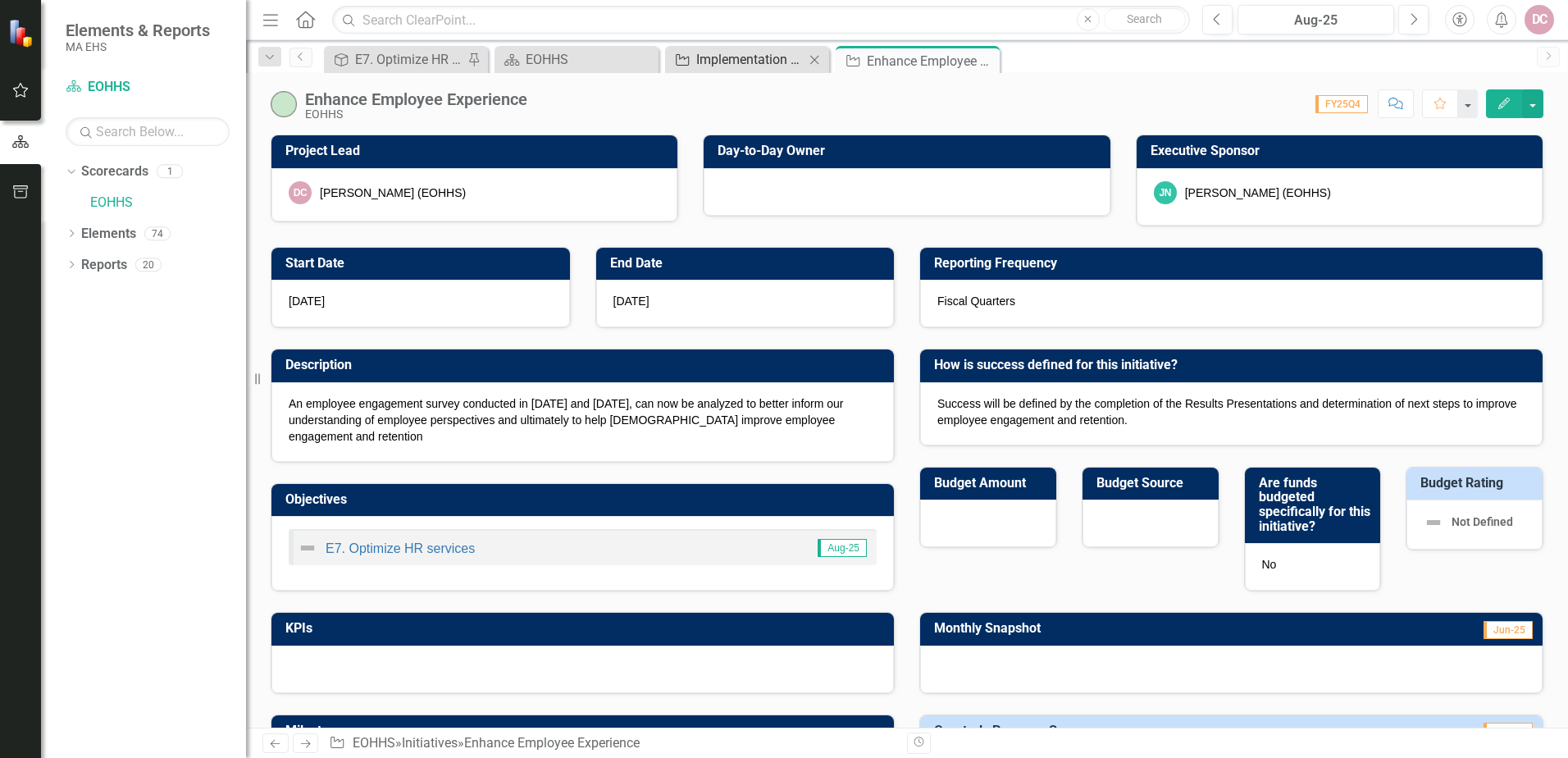
click at [732, 61] on div "Implementation of Succession and Talent Planning" at bounding box center [750, 60] width 108 height 21
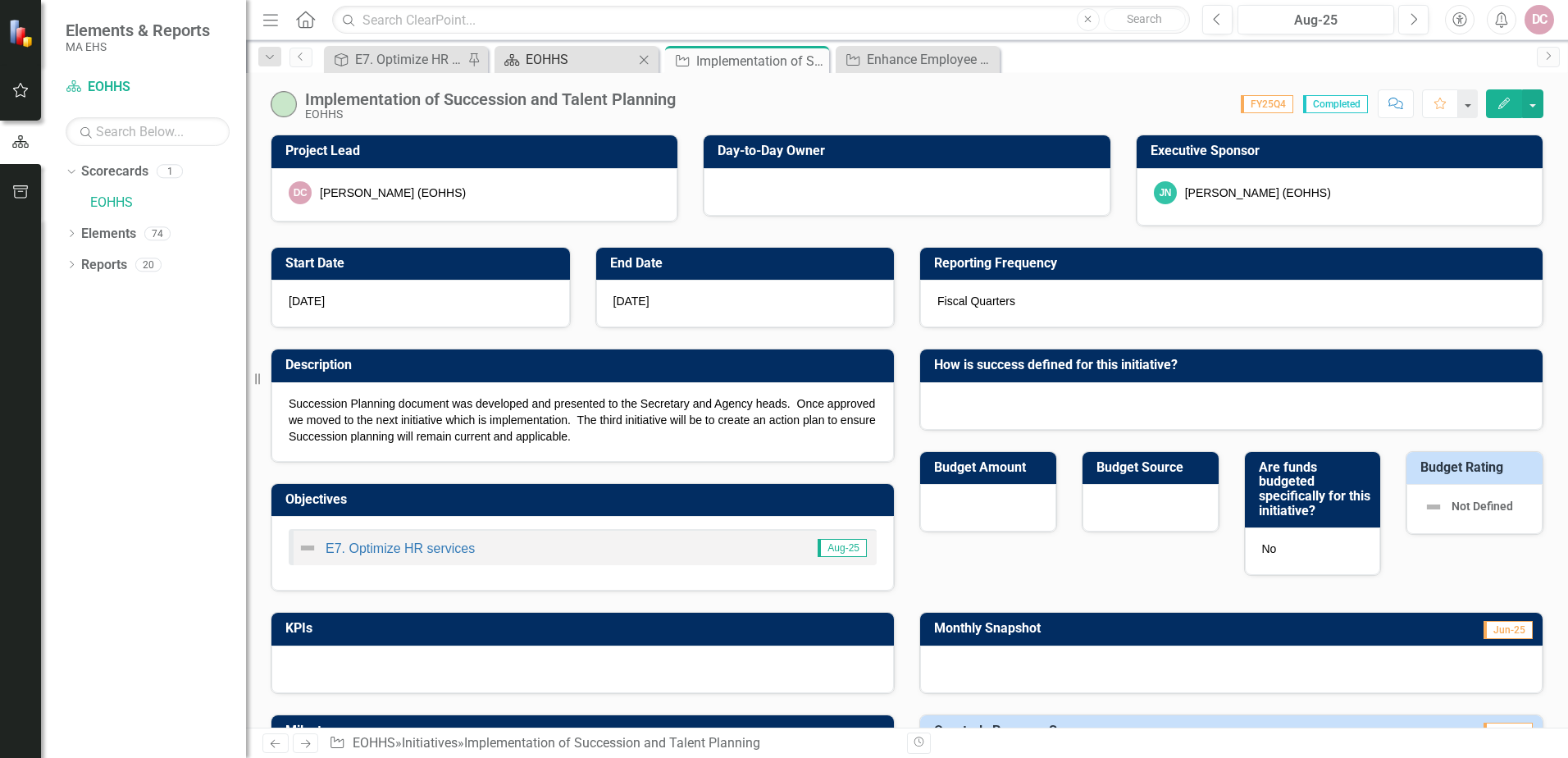
click at [567, 62] on div "EOHHS" at bounding box center [580, 60] width 108 height 21
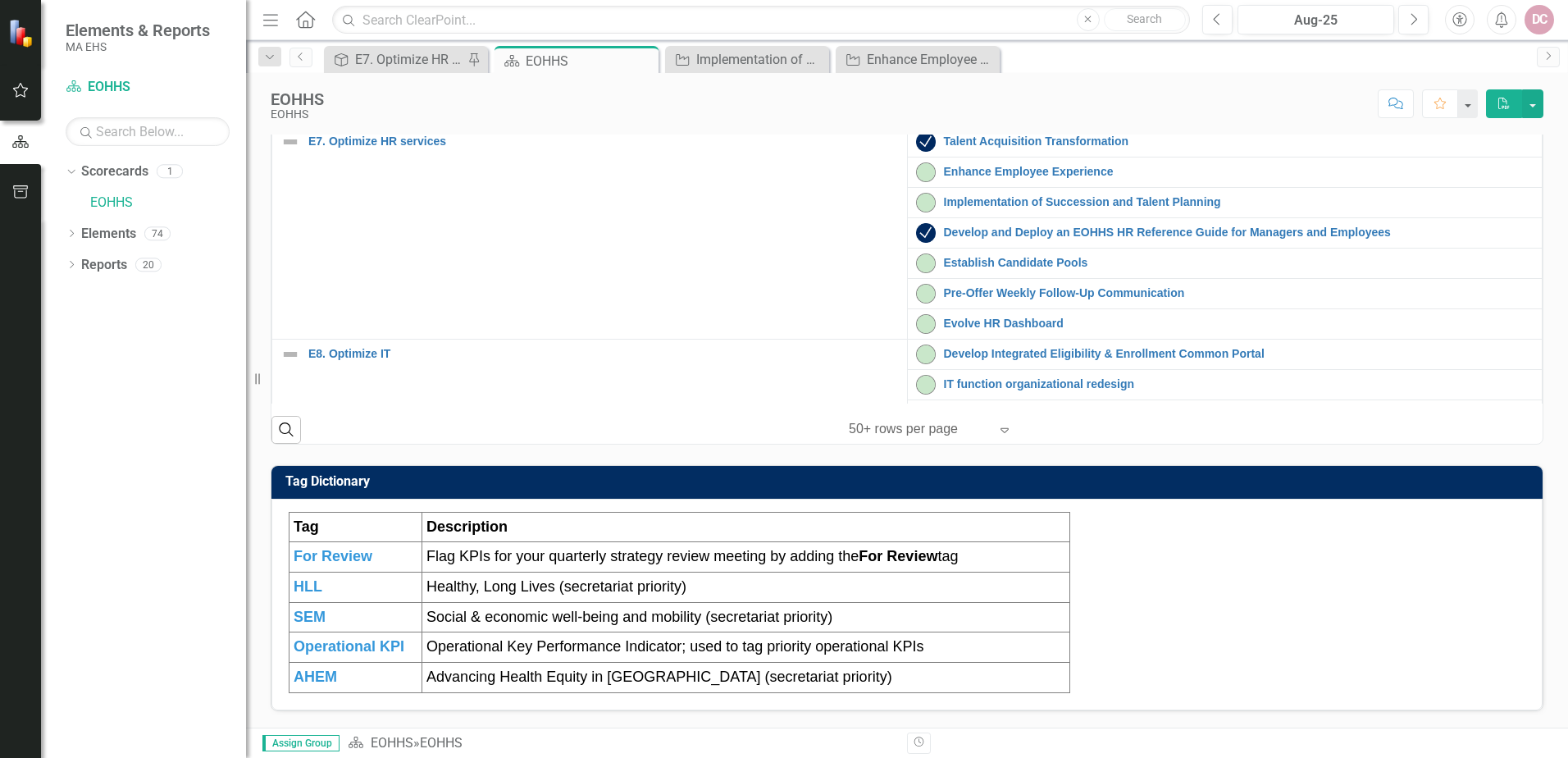
scroll to position [246, 0]
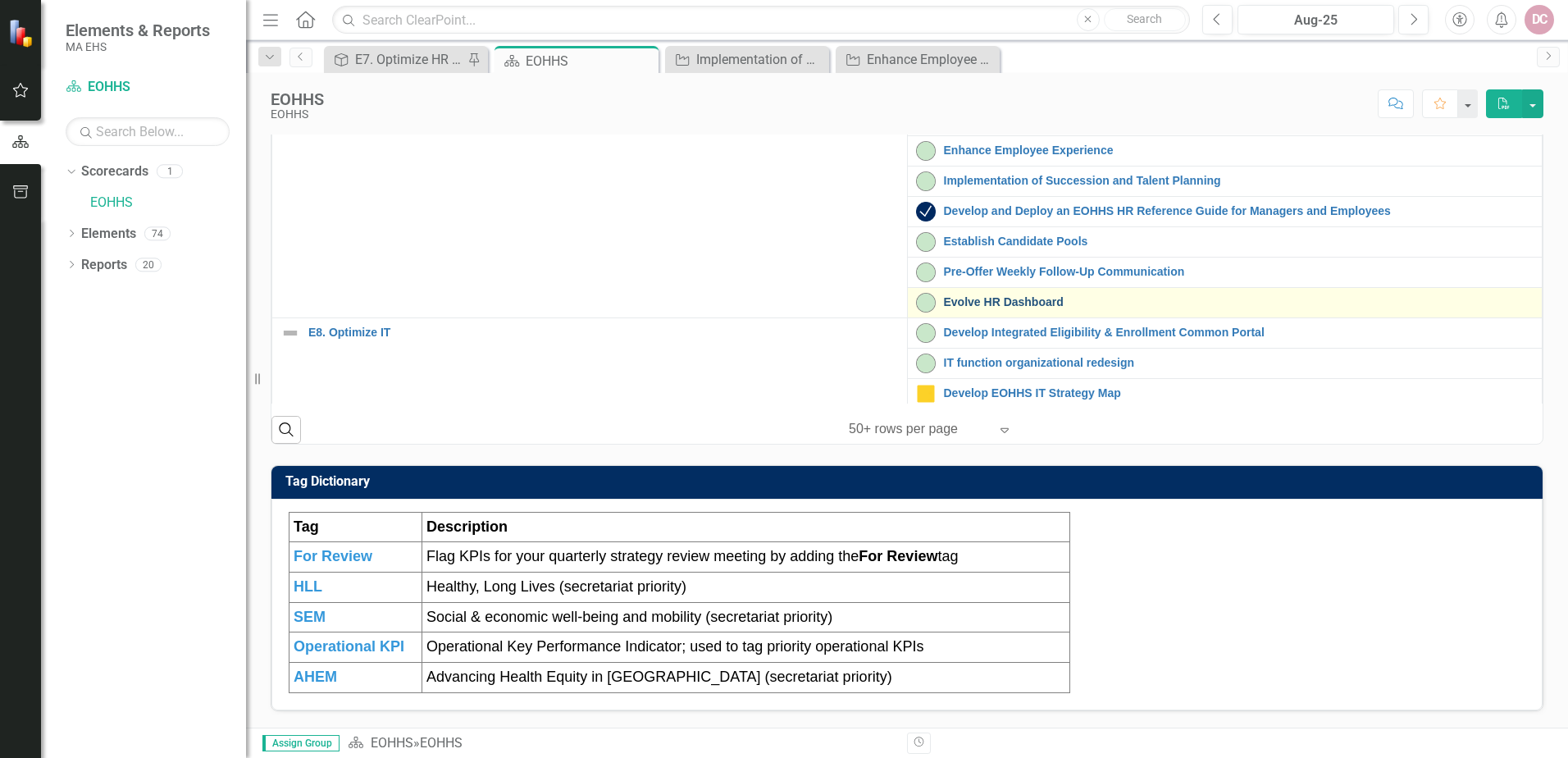
click at [958, 309] on link "Evolve HR Dashboard" at bounding box center [1239, 302] width 590 height 12
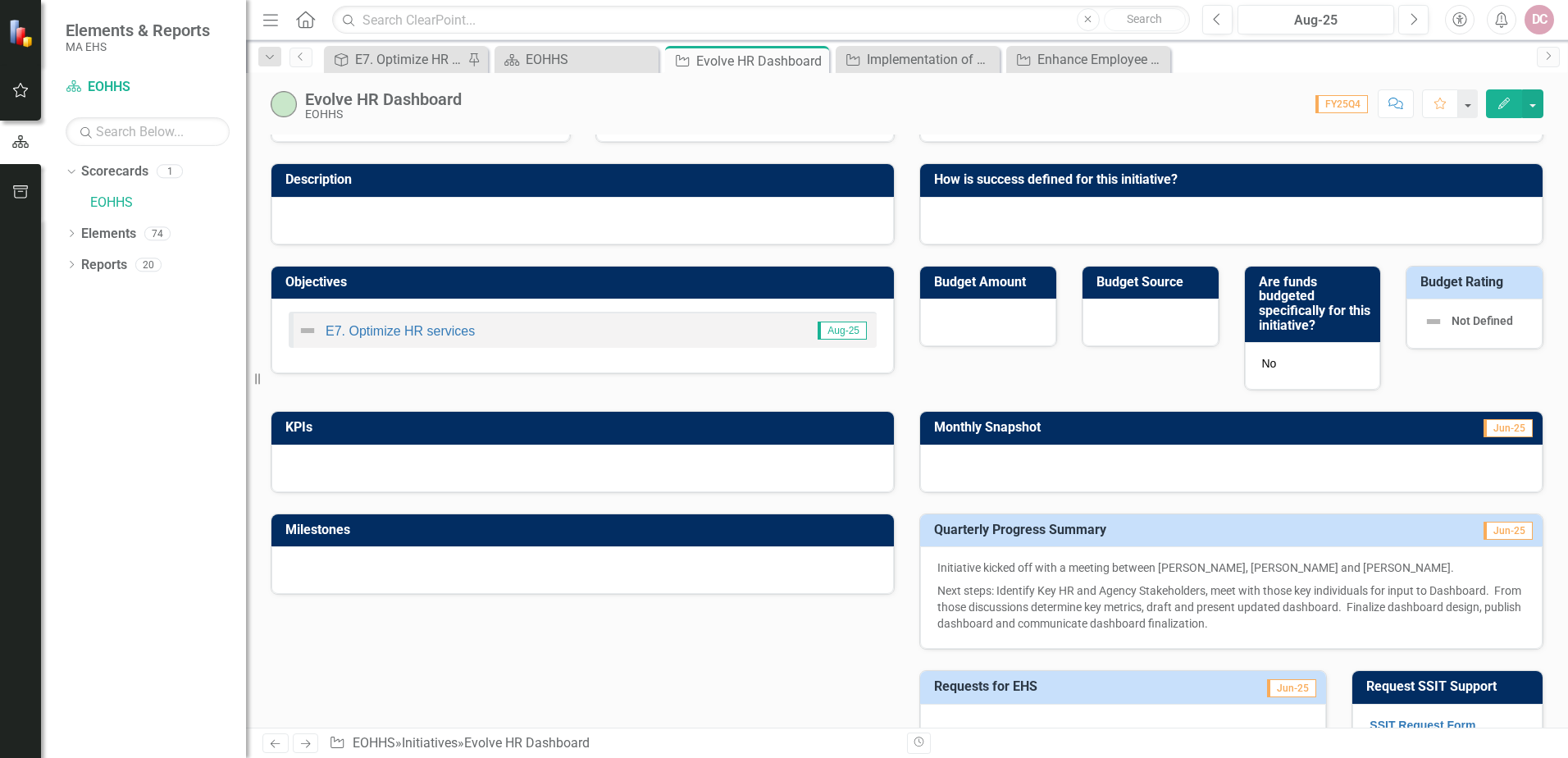
scroll to position [246, 0]
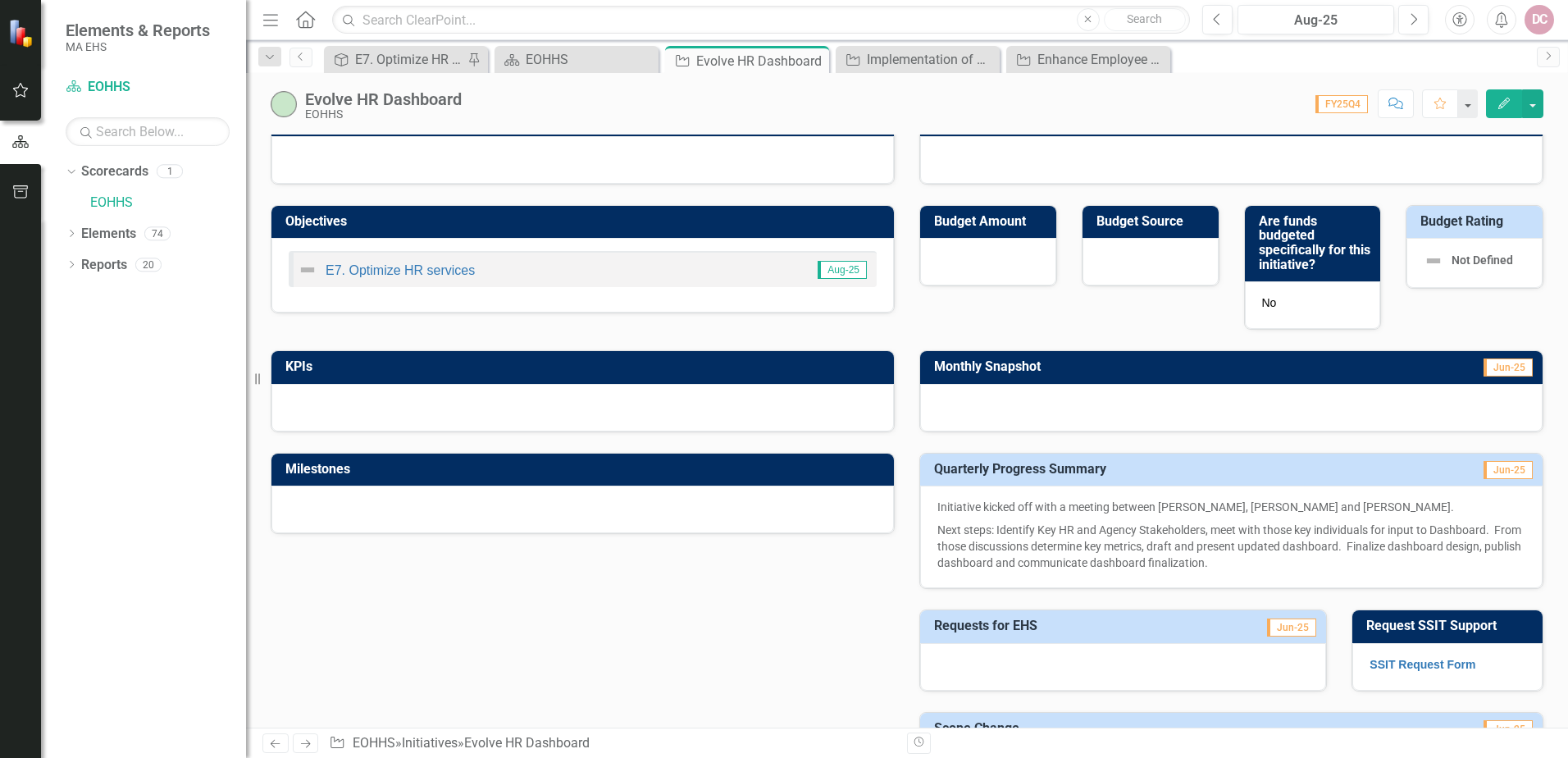
click at [647, 470] on h3 "Milestones" at bounding box center [586, 469] width 601 height 15
click at [1510, 102] on icon "Edit" at bounding box center [1505, 103] width 15 height 11
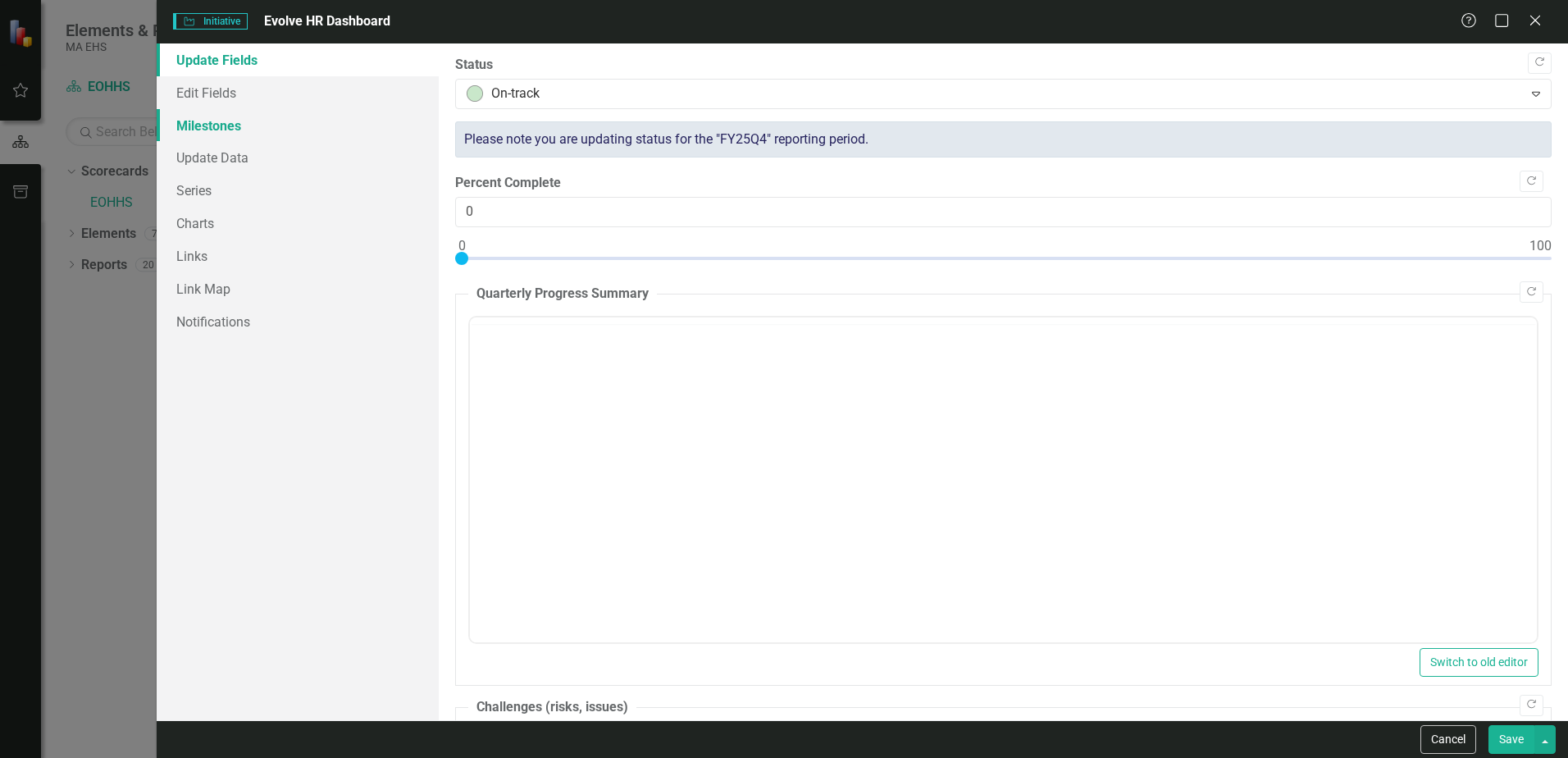
drag, startPoint x: 235, startPoint y: 123, endPoint x: 341, endPoint y: 123, distance: 106.0
click at [235, 123] on link "Milestones" at bounding box center [297, 125] width 282 height 33
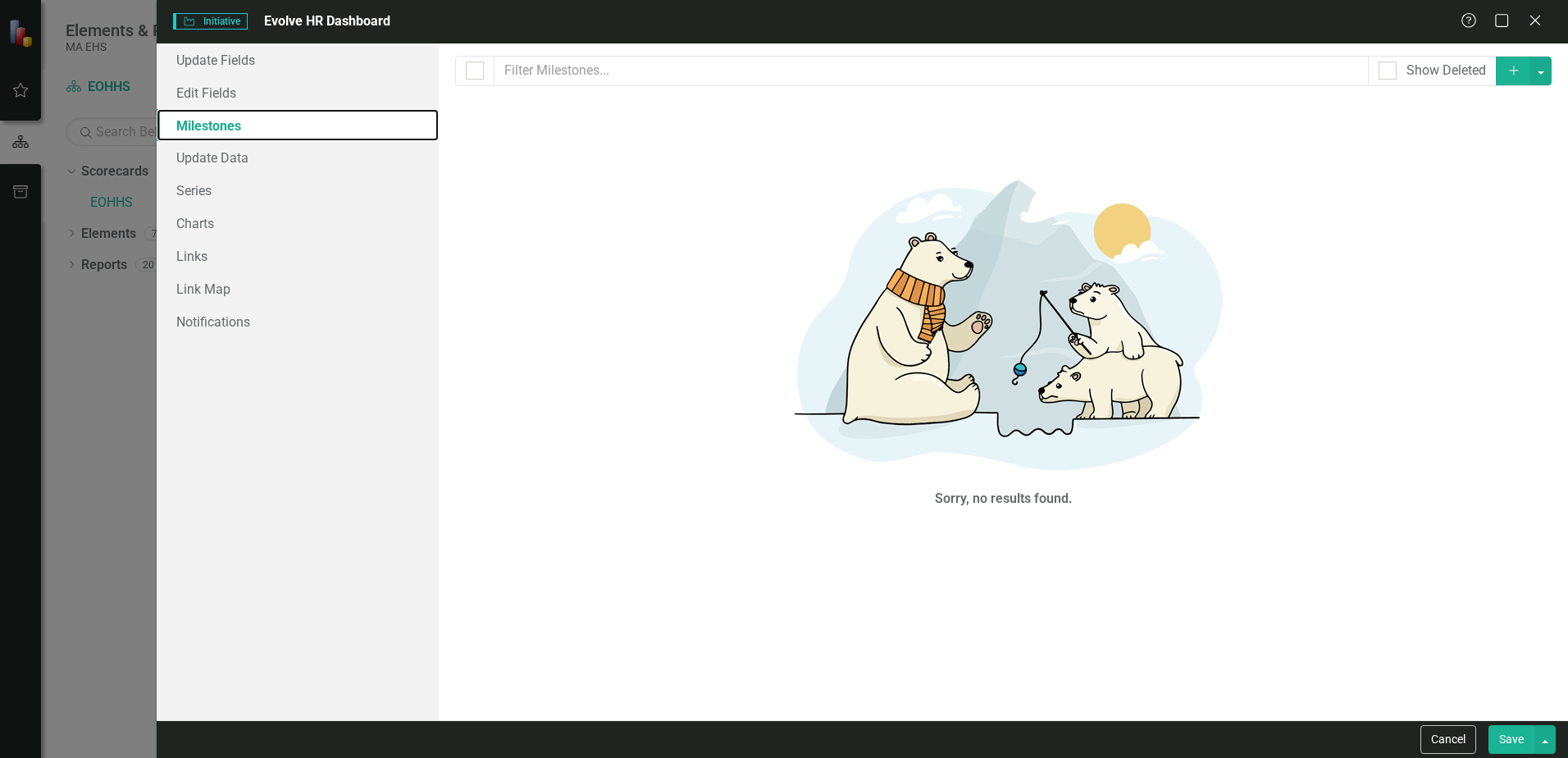
scroll to position [0, 0]
click at [480, 73] on div at bounding box center [475, 70] width 18 height 18
click at [477, 72] on input "checkbox" at bounding box center [471, 66] width 10 height 10
checkbox input "false"
click at [527, 70] on input "text" at bounding box center [931, 71] width 874 height 30
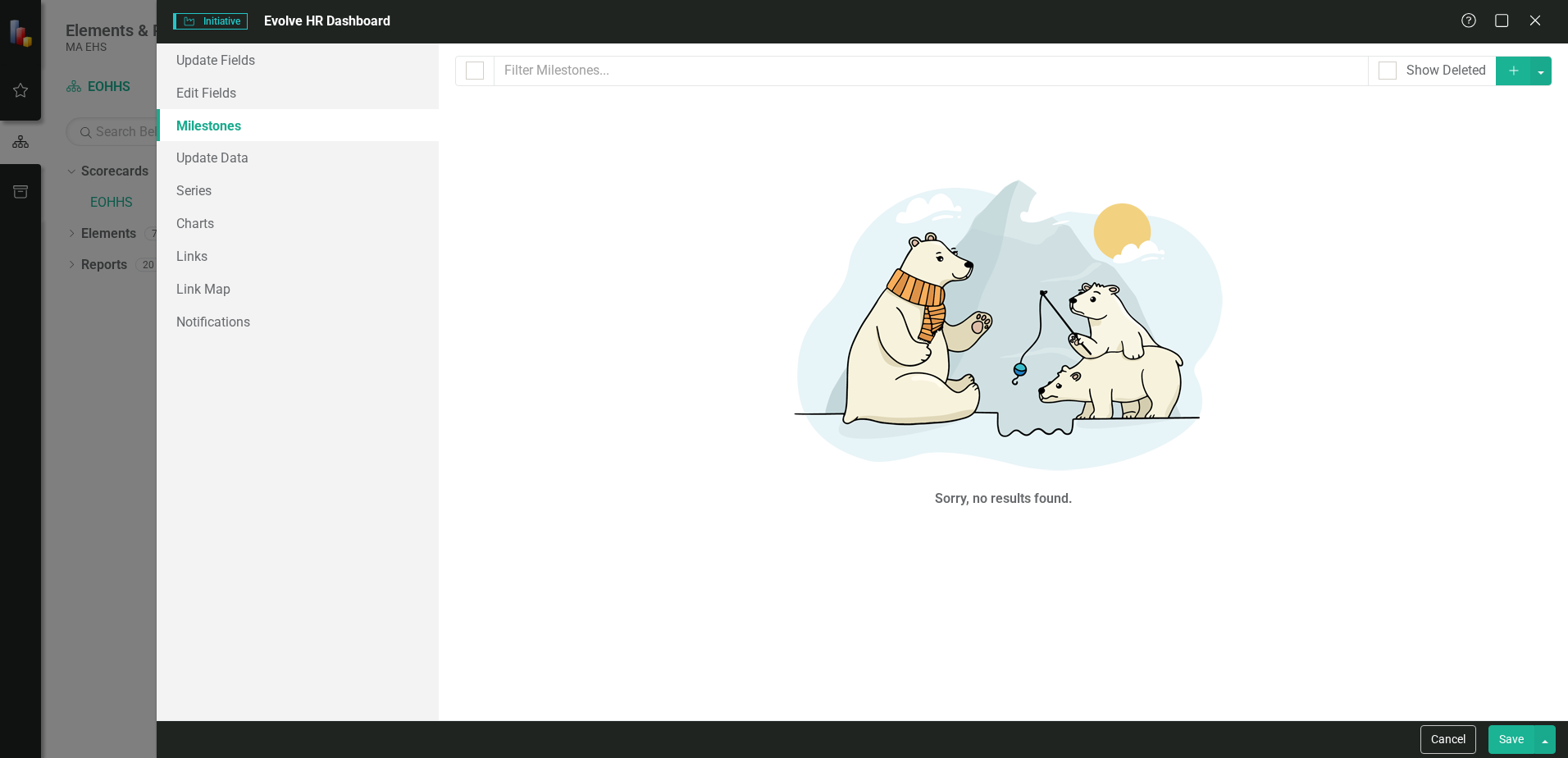
click at [258, 126] on link "Milestones" at bounding box center [297, 125] width 282 height 33
click at [256, 58] on link "Update Fields" at bounding box center [297, 60] width 282 height 33
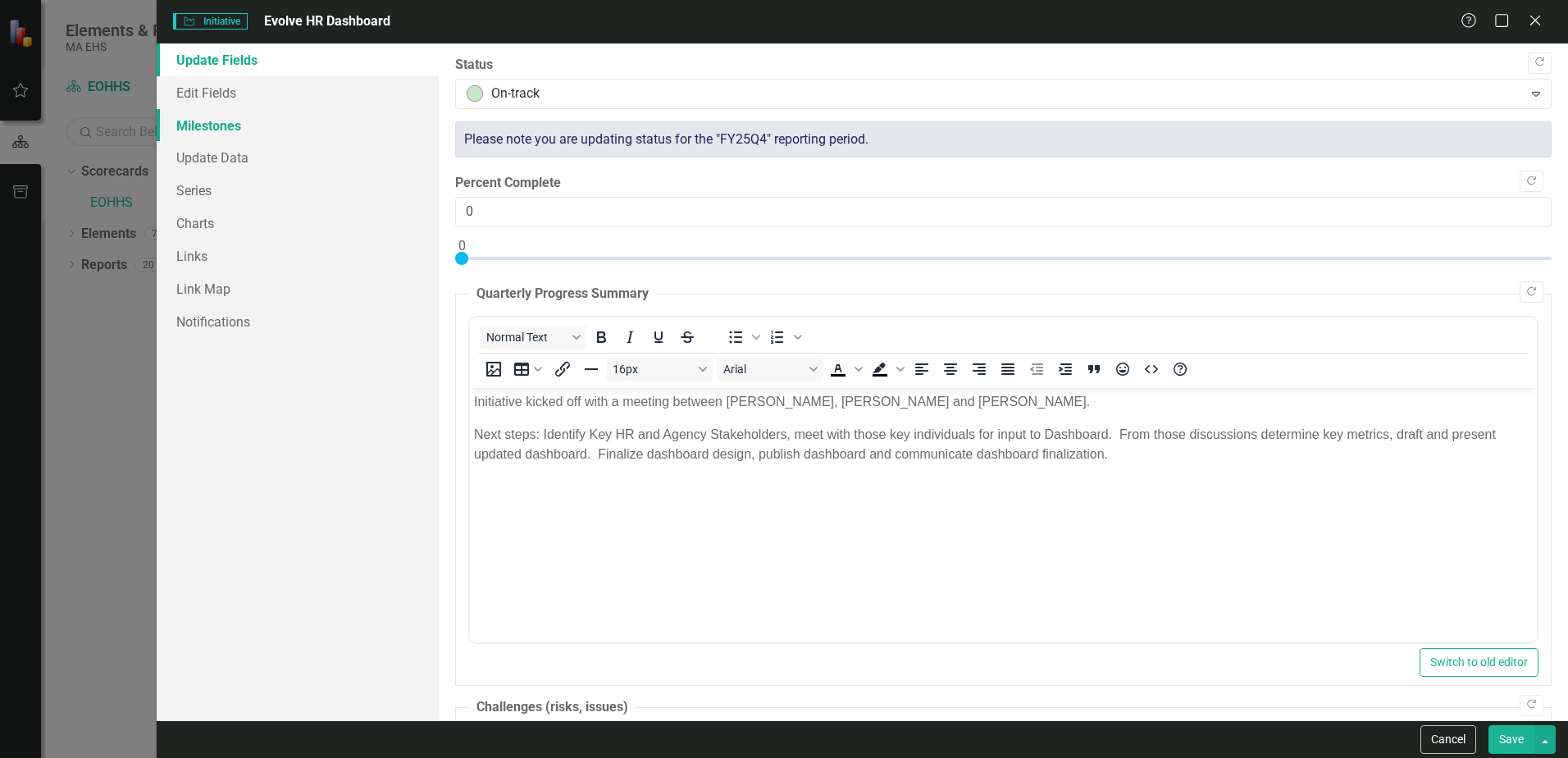
click at [224, 122] on link "Milestones" at bounding box center [297, 125] width 282 height 33
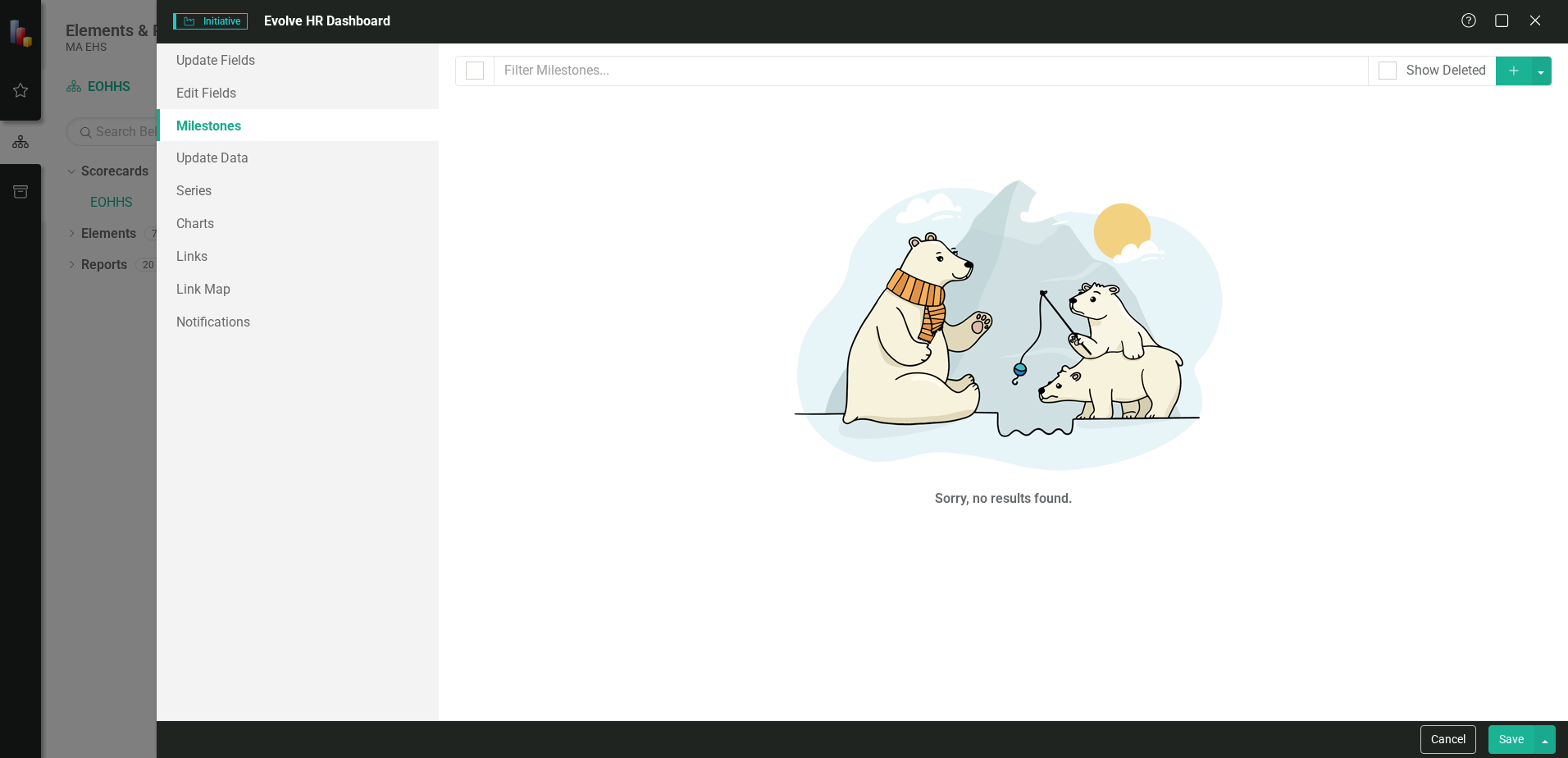
click at [1512, 63] on button "Add" at bounding box center [1514, 71] width 36 height 28
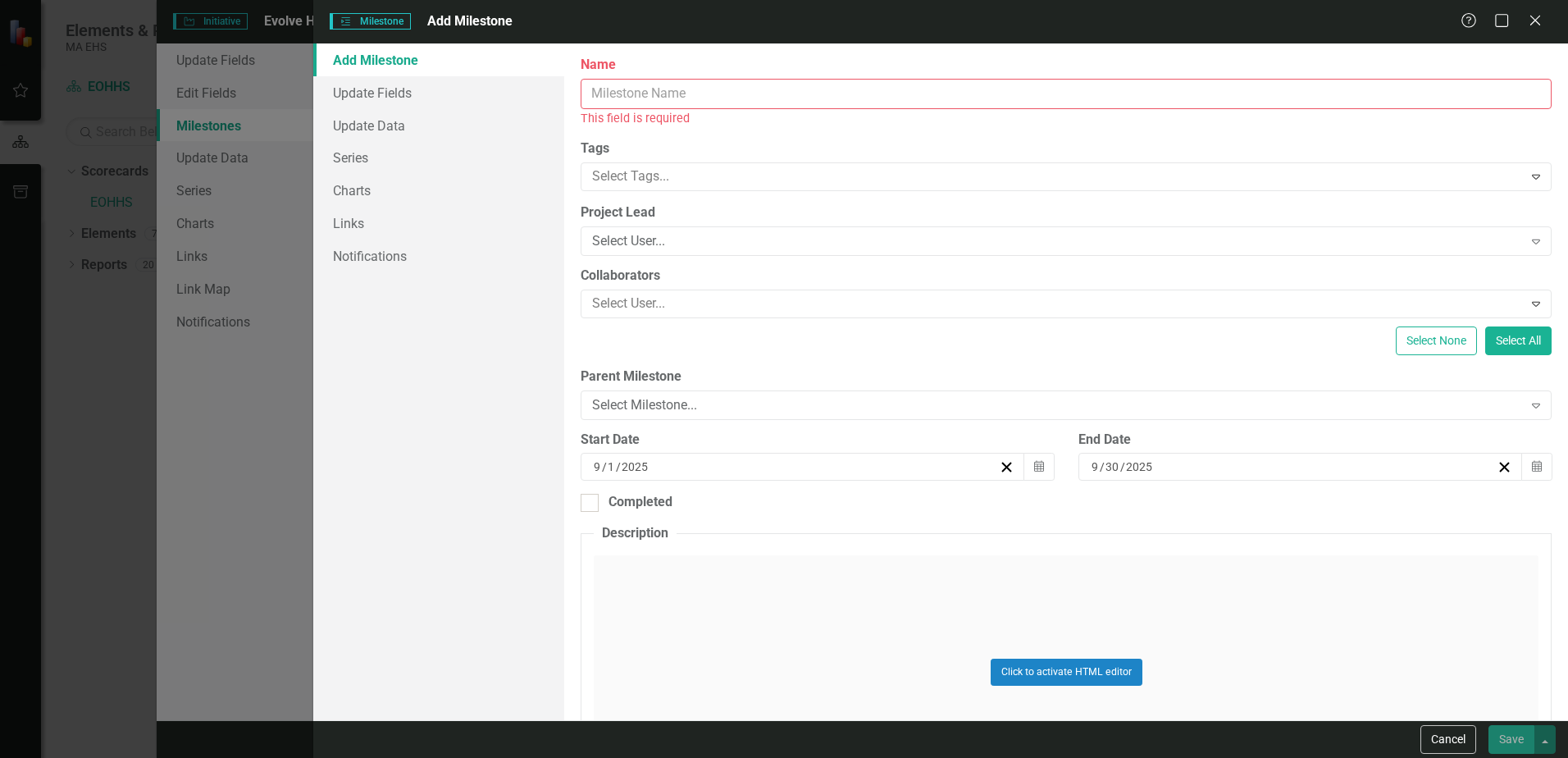
drag, startPoint x: 608, startPoint y: 96, endPoint x: 613, endPoint y: 107, distance: 12.1
click at [608, 96] on input "Name" at bounding box center [1066, 94] width 971 height 30
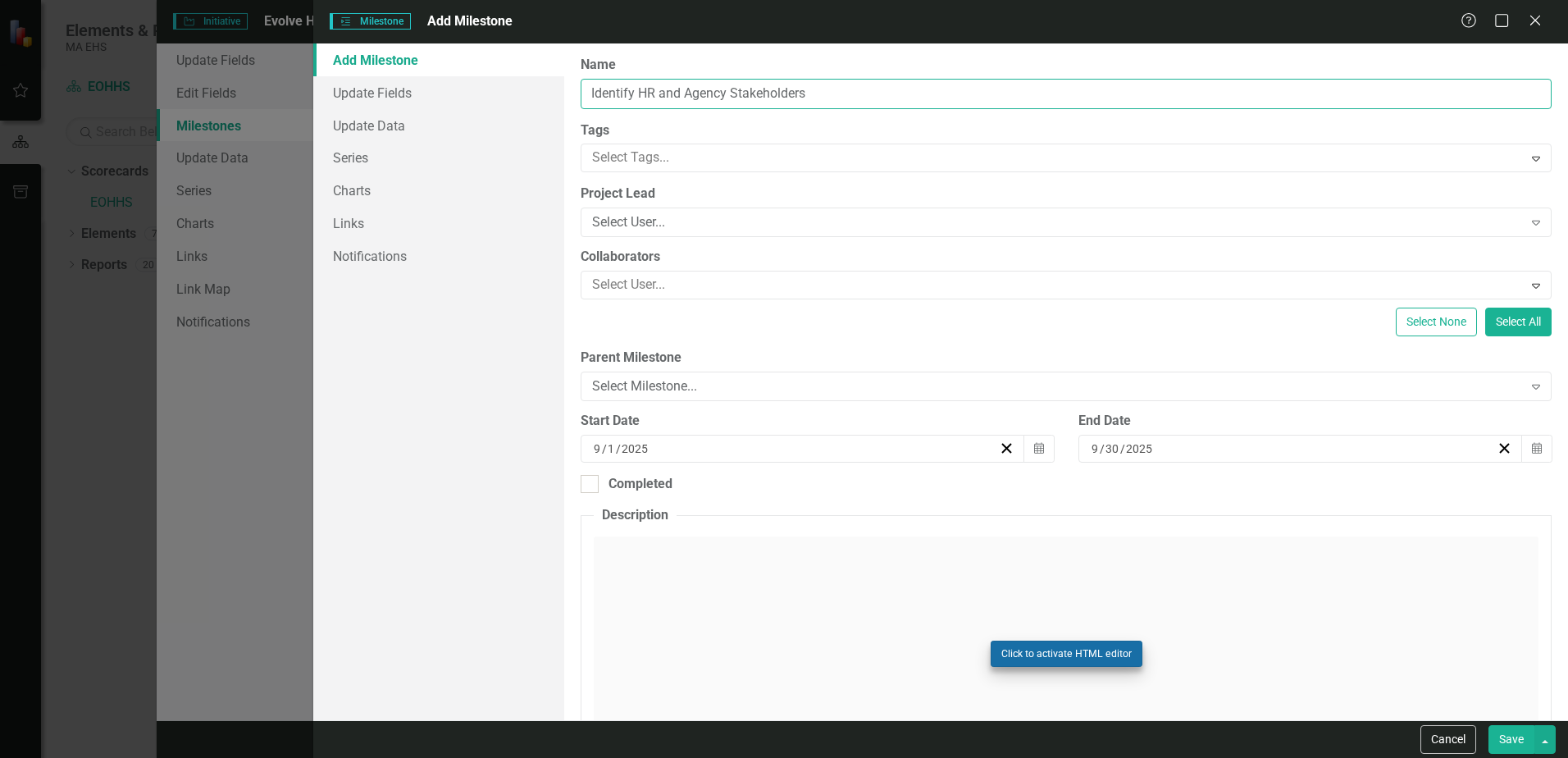
type input "Identify HR and Agency Stakeholders"
click at [1018, 648] on button "Click to activate HTML editor" at bounding box center [1067, 654] width 152 height 27
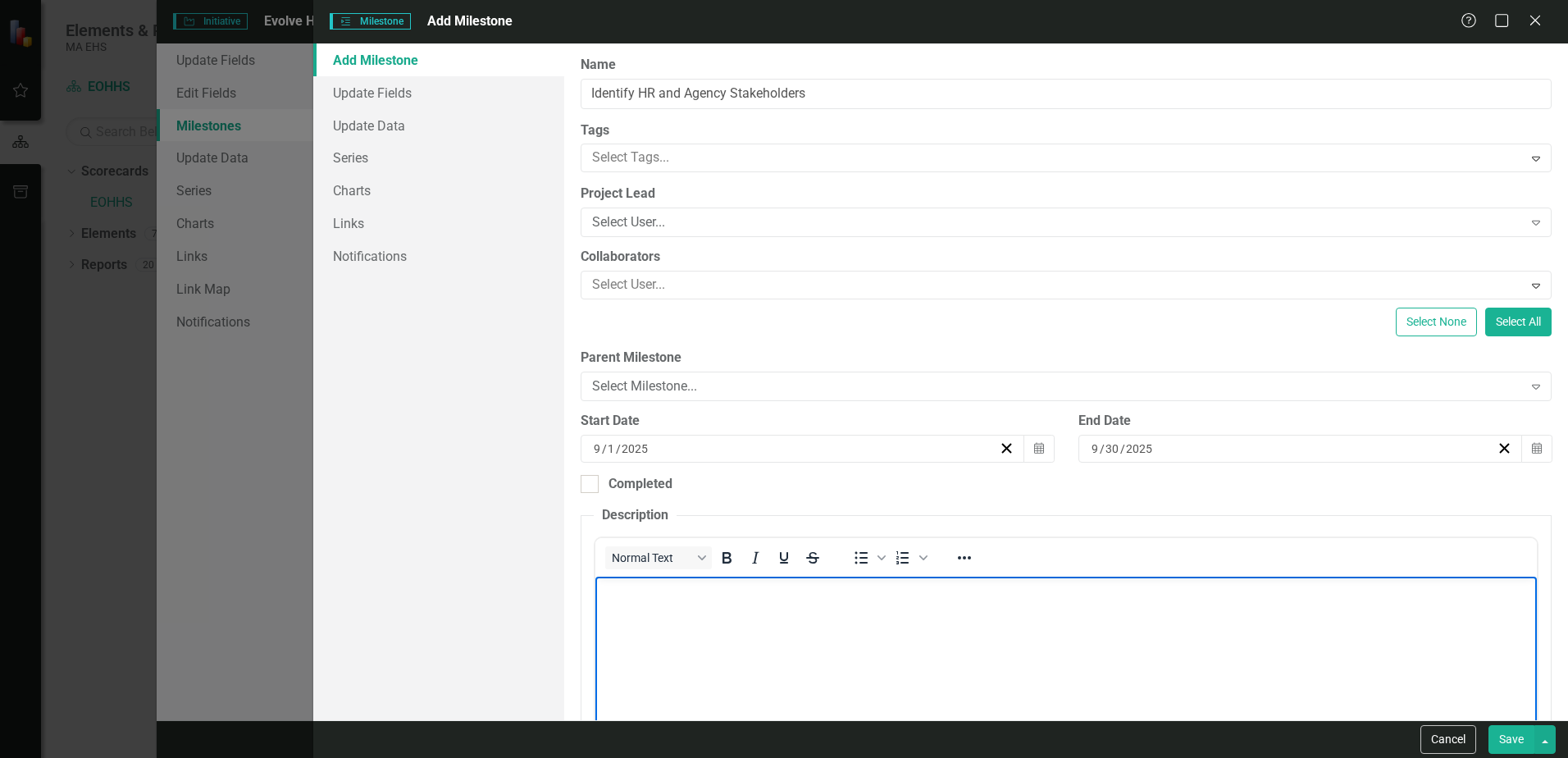
click at [616, 598] on p "Rich Text Area. Press ALT-0 for help." at bounding box center [1066, 590] width 933 height 20
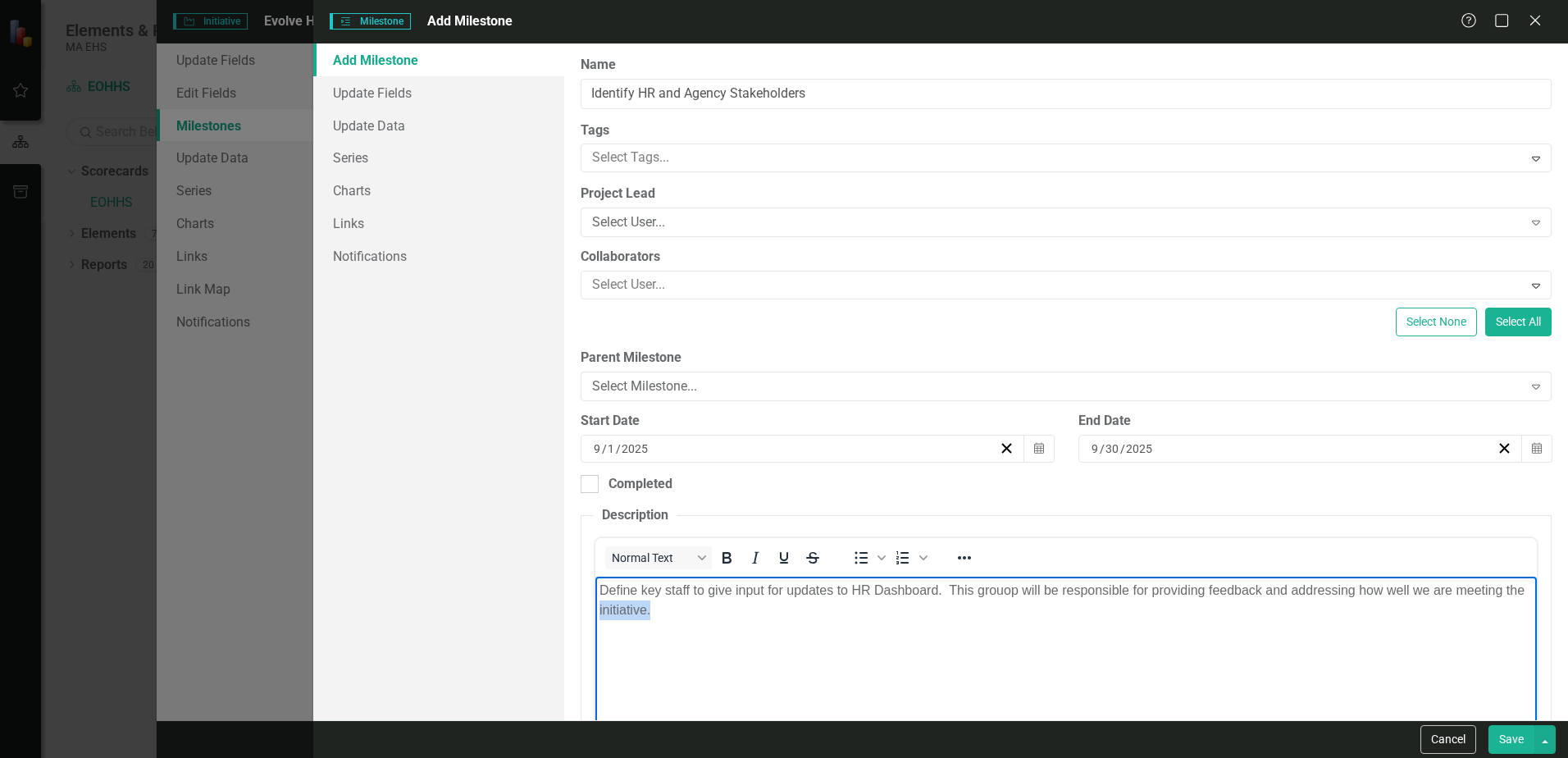
drag, startPoint x: 671, startPoint y: 605, endPoint x: 621, endPoint y: 615, distance: 51.0
click at [621, 615] on p "Define key staff to give input for updates to HR Dashboard. This grouop will be…" at bounding box center [1066, 601] width 933 height 40
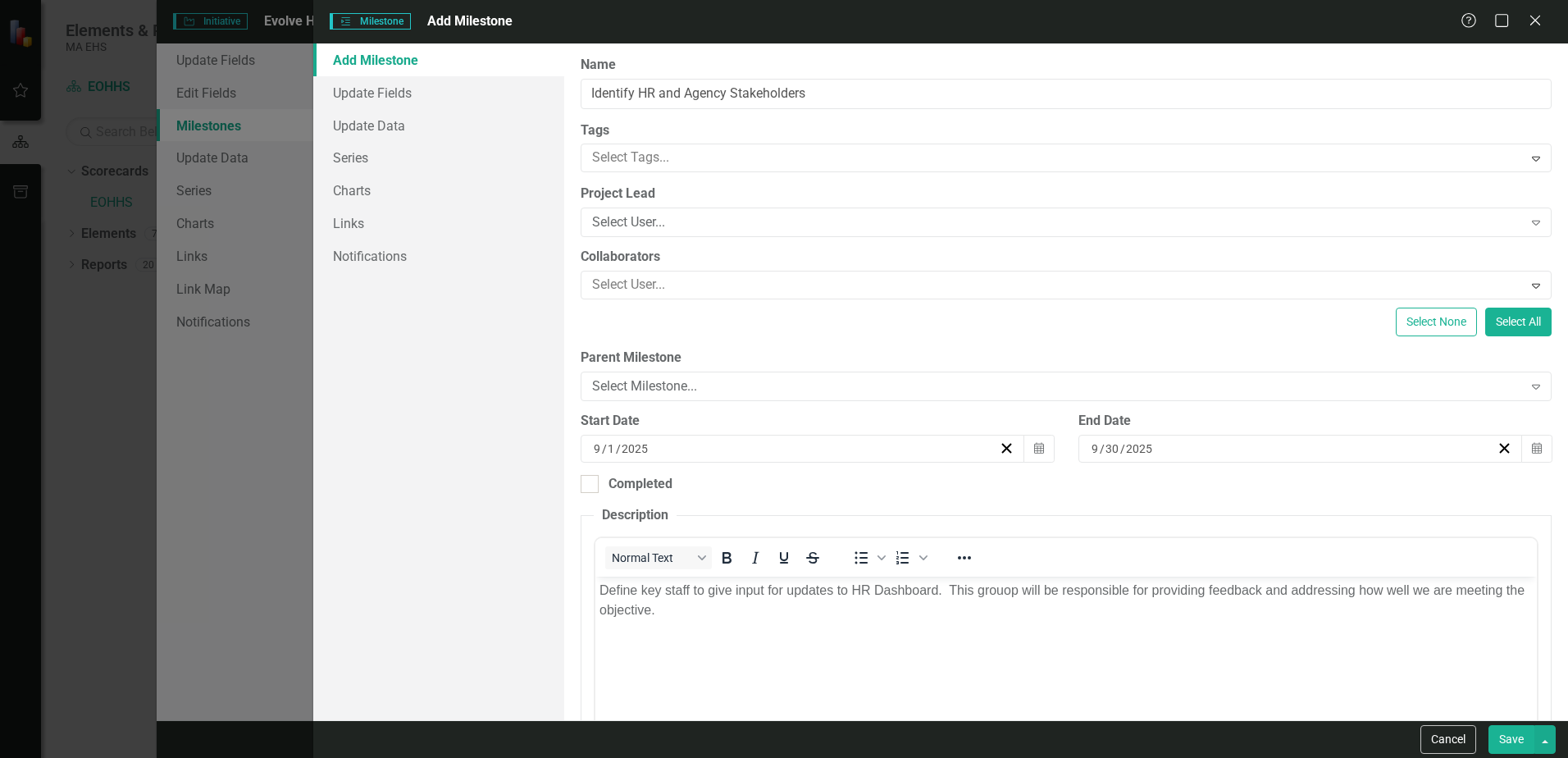
click at [1505, 738] on button "Save" at bounding box center [1511, 739] width 45 height 28
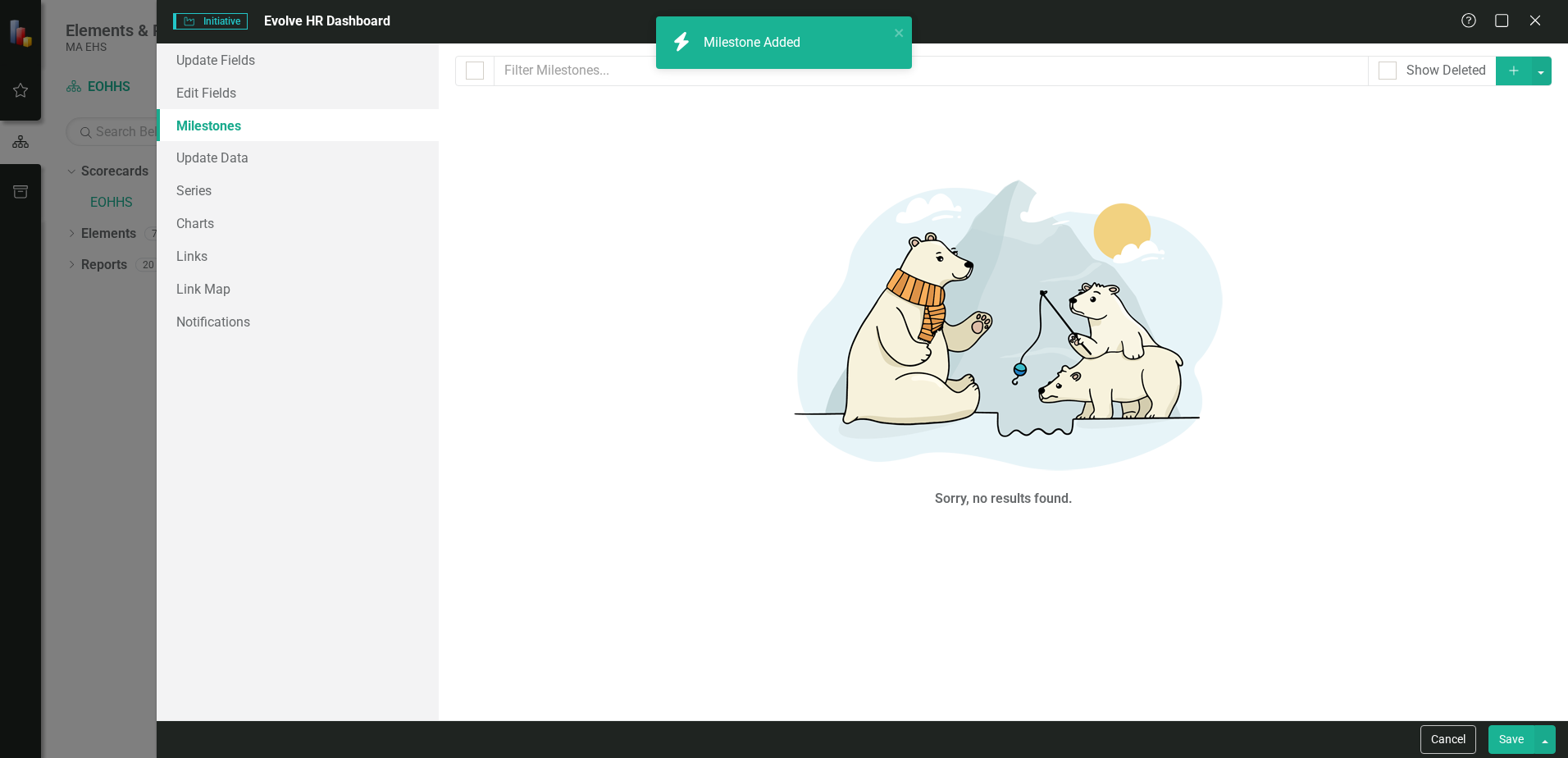
click at [1510, 70] on icon "Add" at bounding box center [1515, 70] width 15 height 11
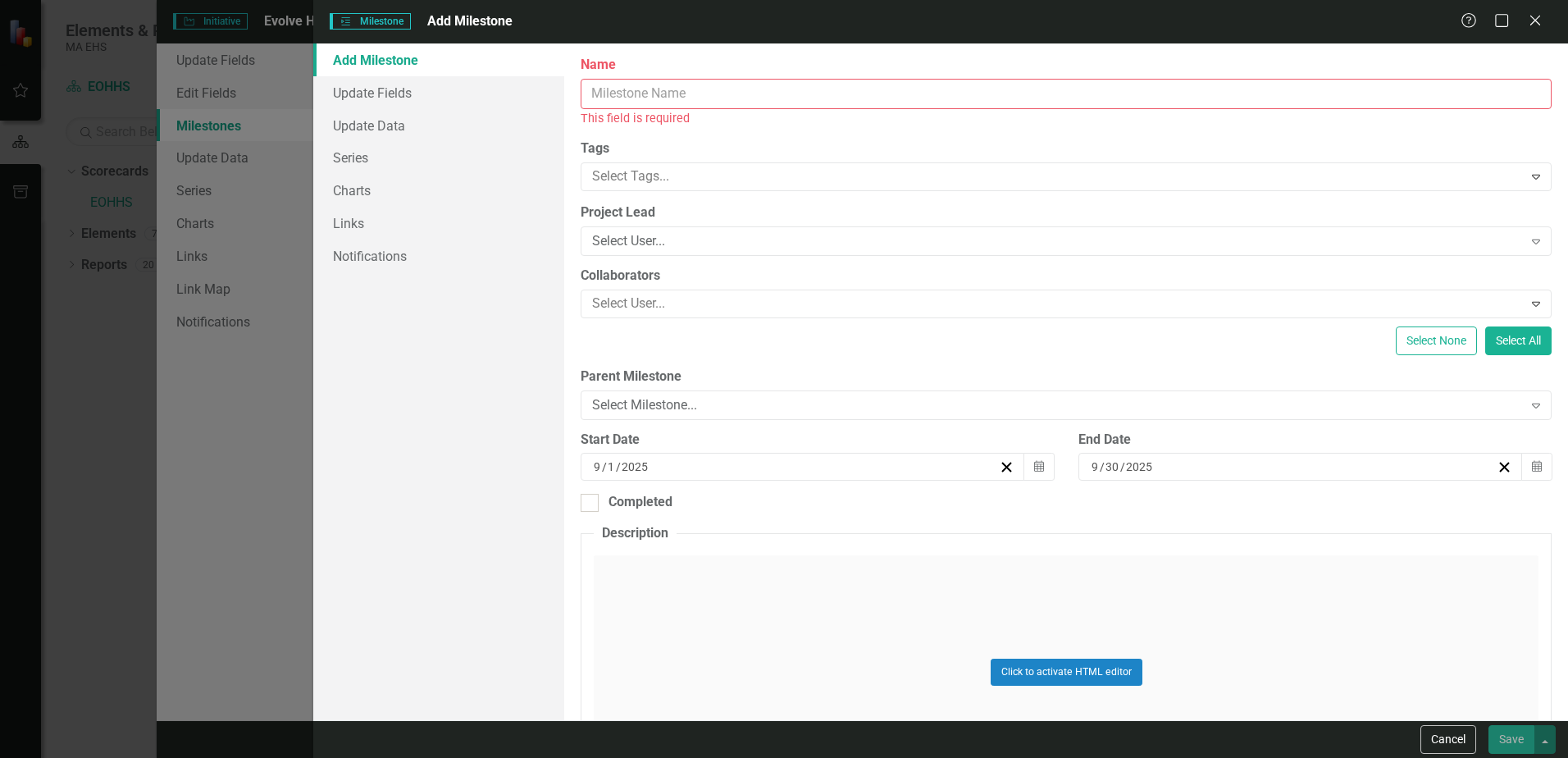
click at [702, 90] on input "Name" at bounding box center [1066, 94] width 971 height 30
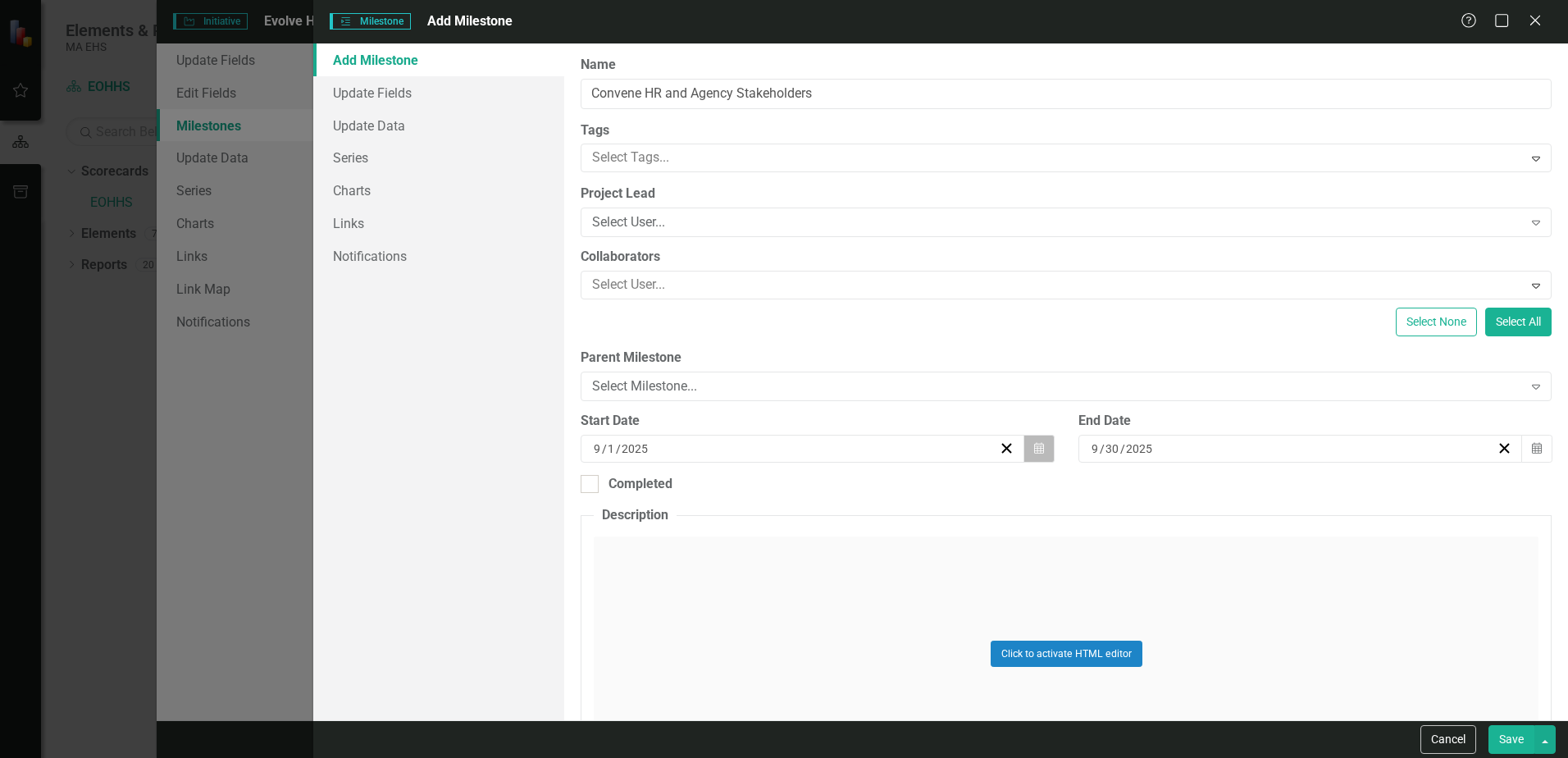
click at [1035, 449] on icon "Calendar" at bounding box center [1039, 449] width 9 height 11
click at [832, 491] on button "›" at bounding box center [814, 480] width 36 height 36
click at [746, 540] on button "1" at bounding box center [725, 534] width 41 height 29
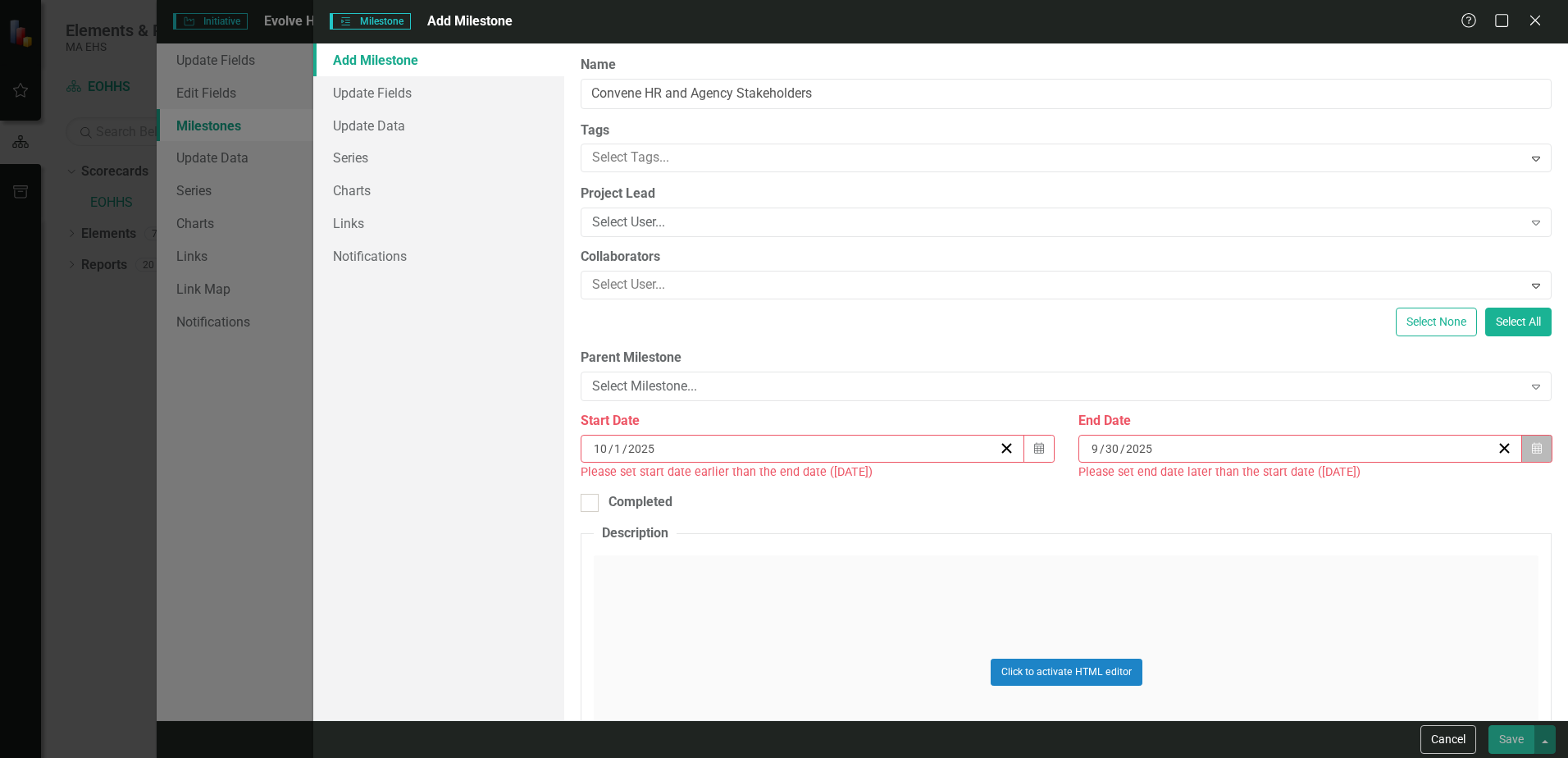
click at [1532, 443] on icon "Calendar" at bounding box center [1537, 449] width 9 height 11
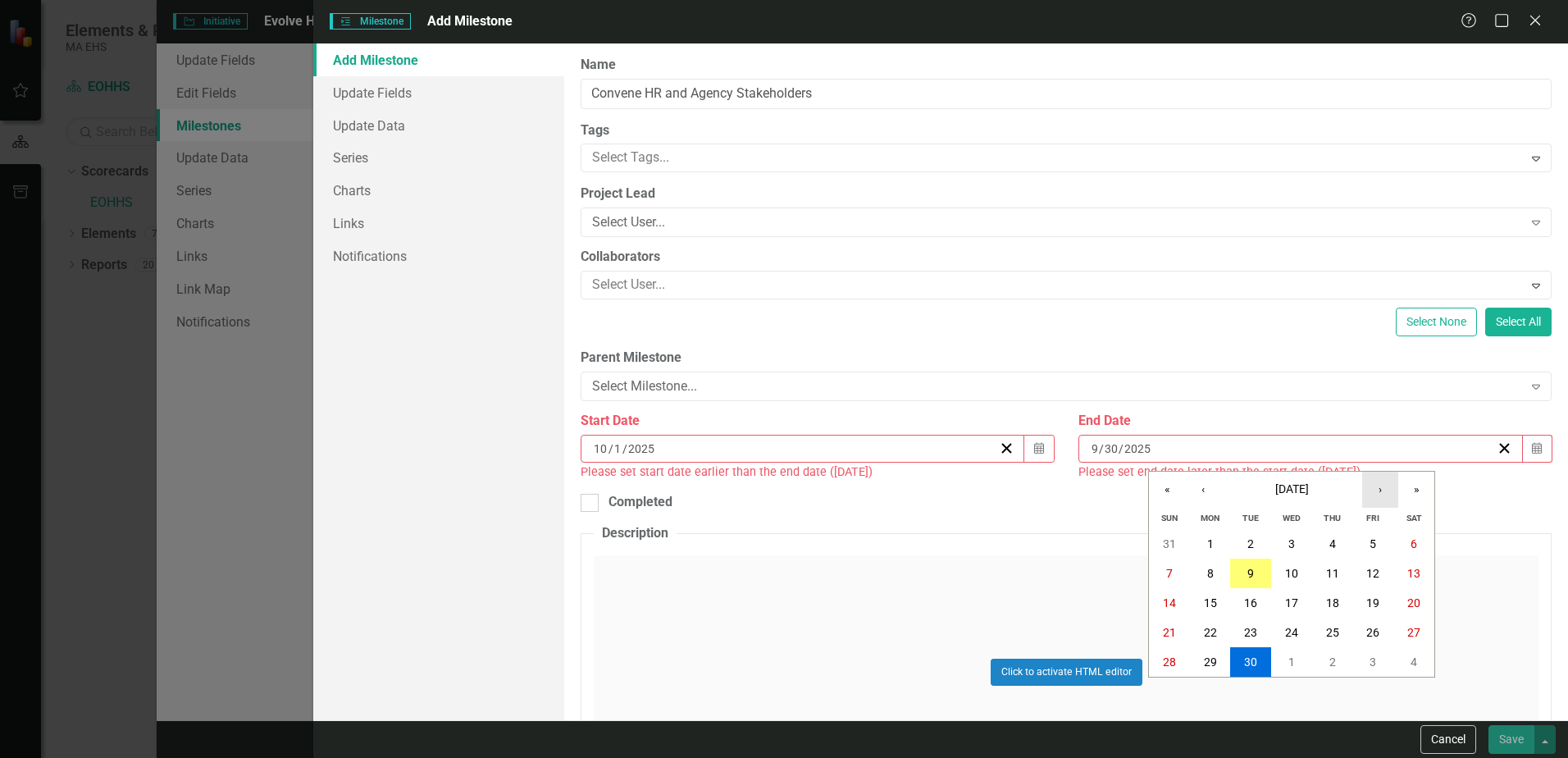
click at [1382, 491] on button "›" at bounding box center [1380, 490] width 36 height 36
click at [1376, 658] on abbr "31" at bounding box center [1373, 662] width 13 height 13
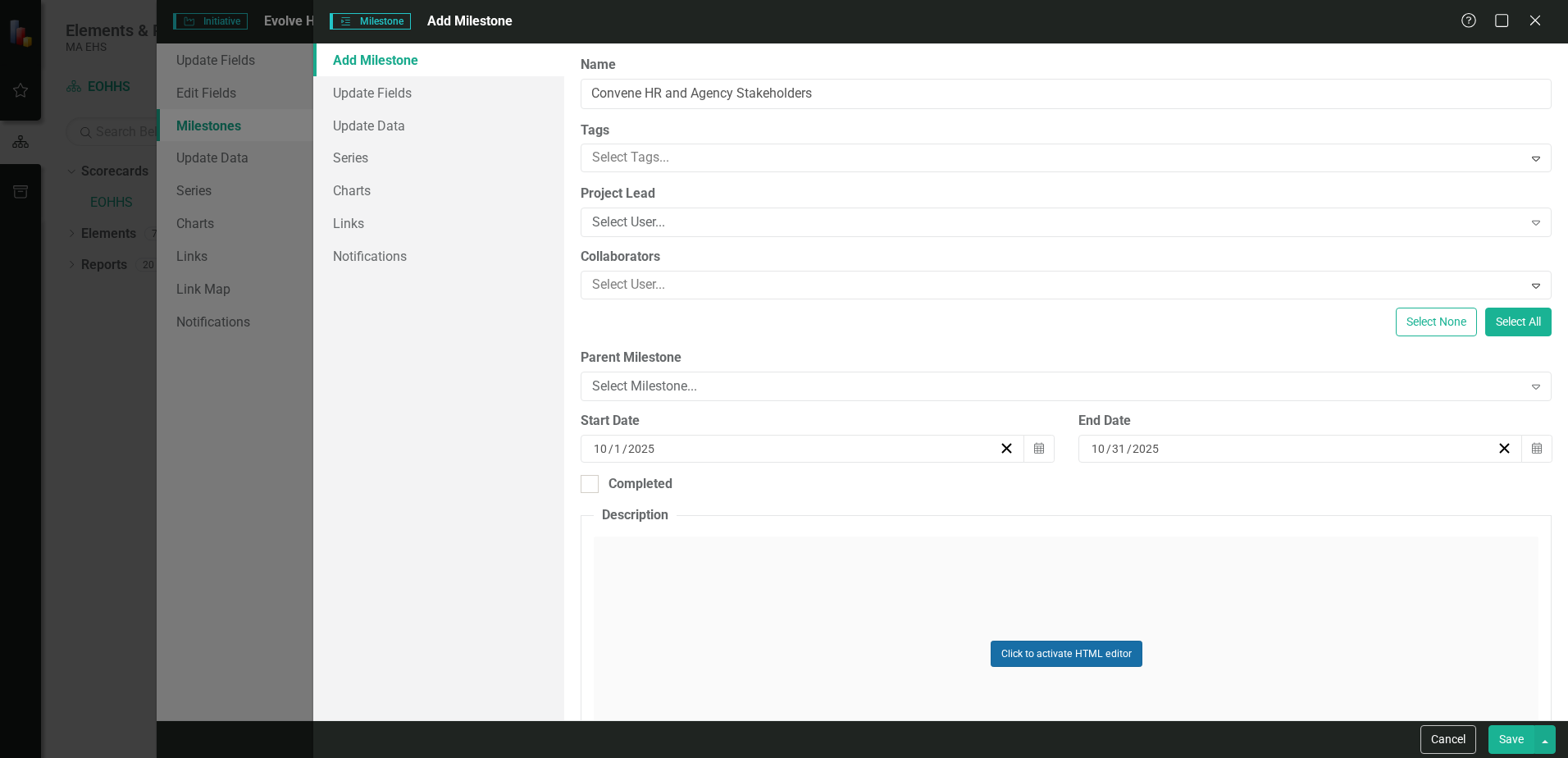
click at [1023, 659] on button "Click to activate HTML editor" at bounding box center [1067, 654] width 152 height 27
click at [670, 613] on body "Rich Text Area. Press ALT-0 for help." at bounding box center [1067, 700] width 942 height 246
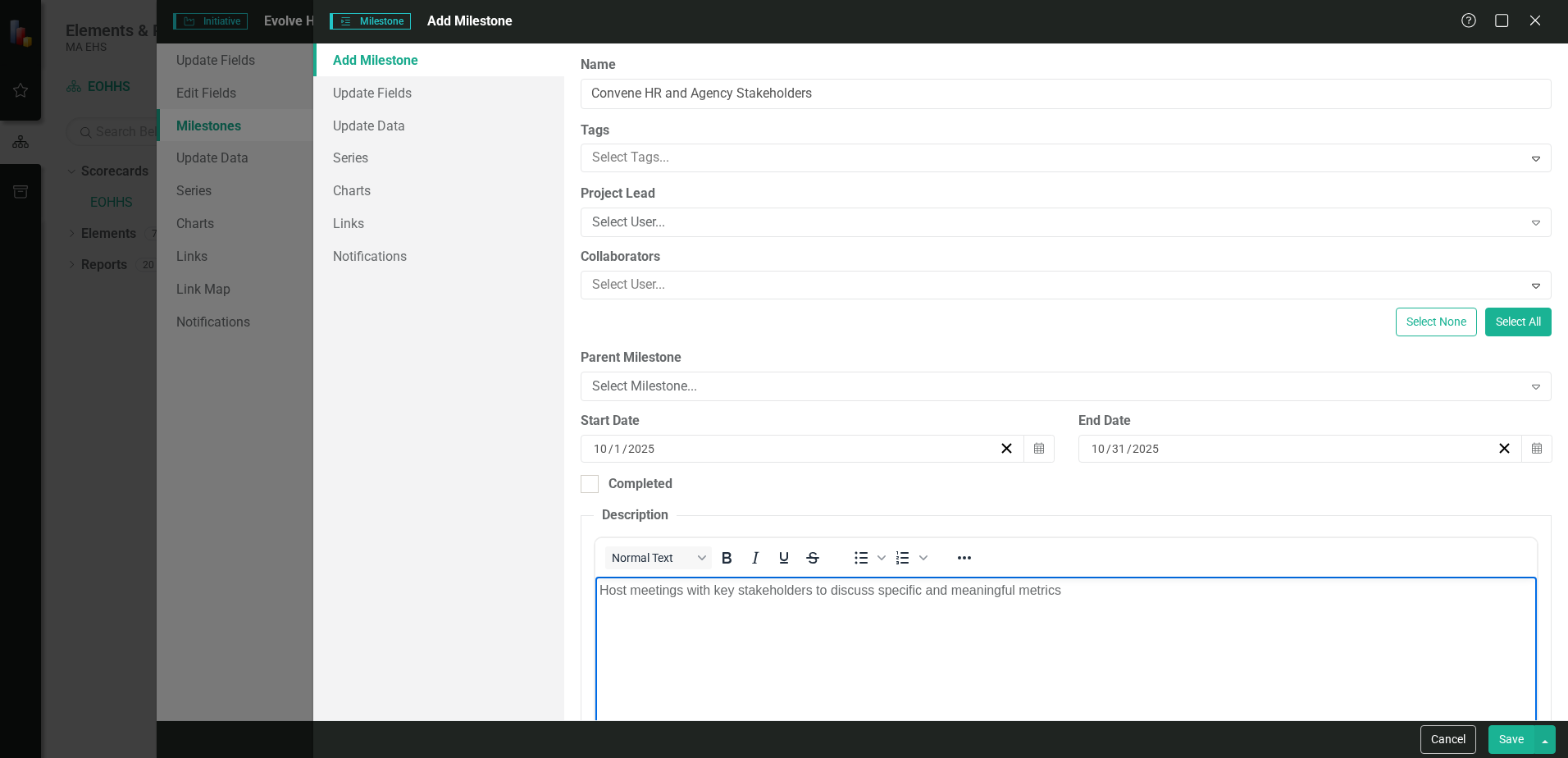
click at [1512, 737] on button "Save" at bounding box center [1511, 739] width 45 height 28
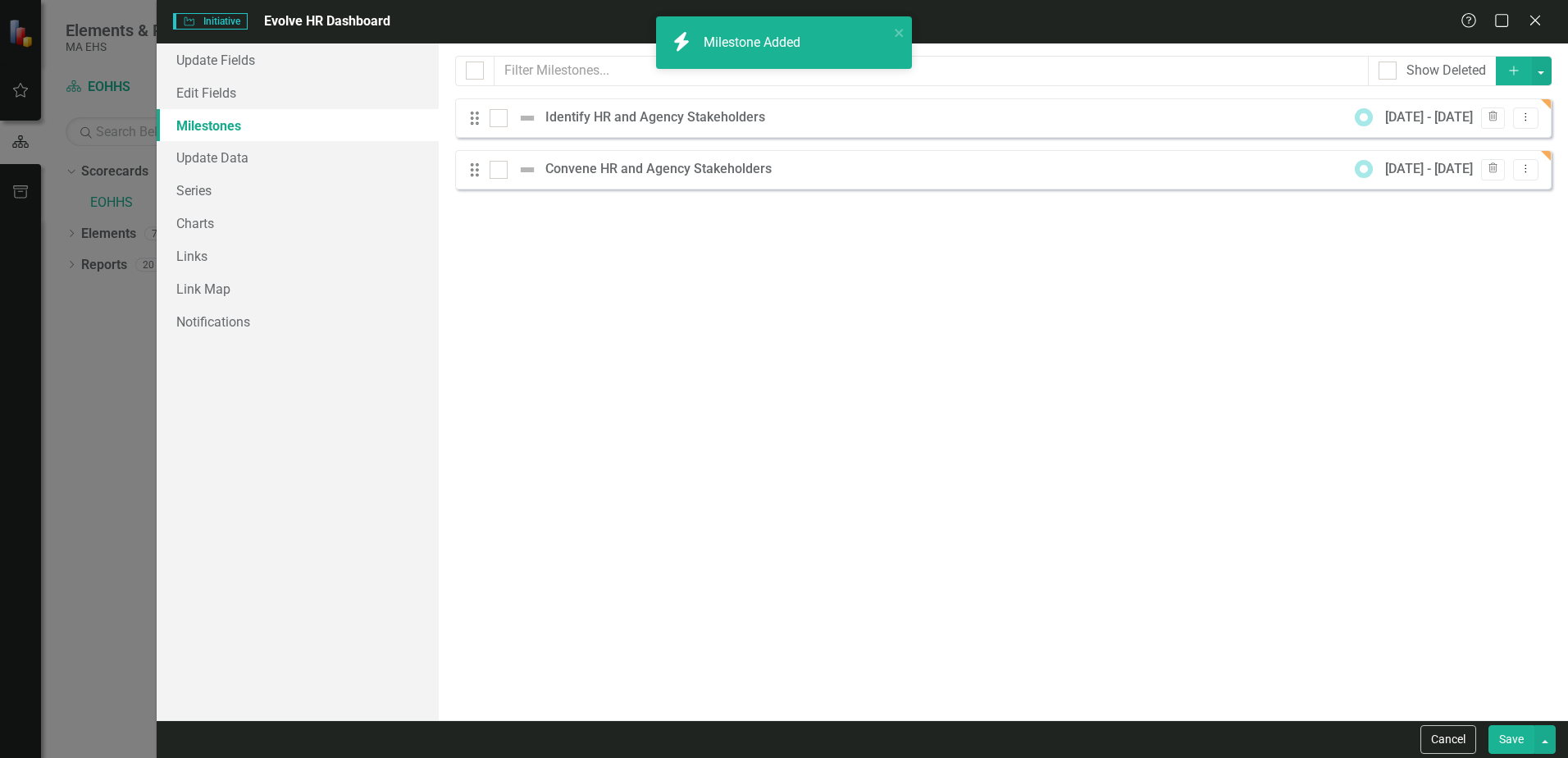
click at [1513, 68] on icon "Add" at bounding box center [1515, 70] width 15 height 11
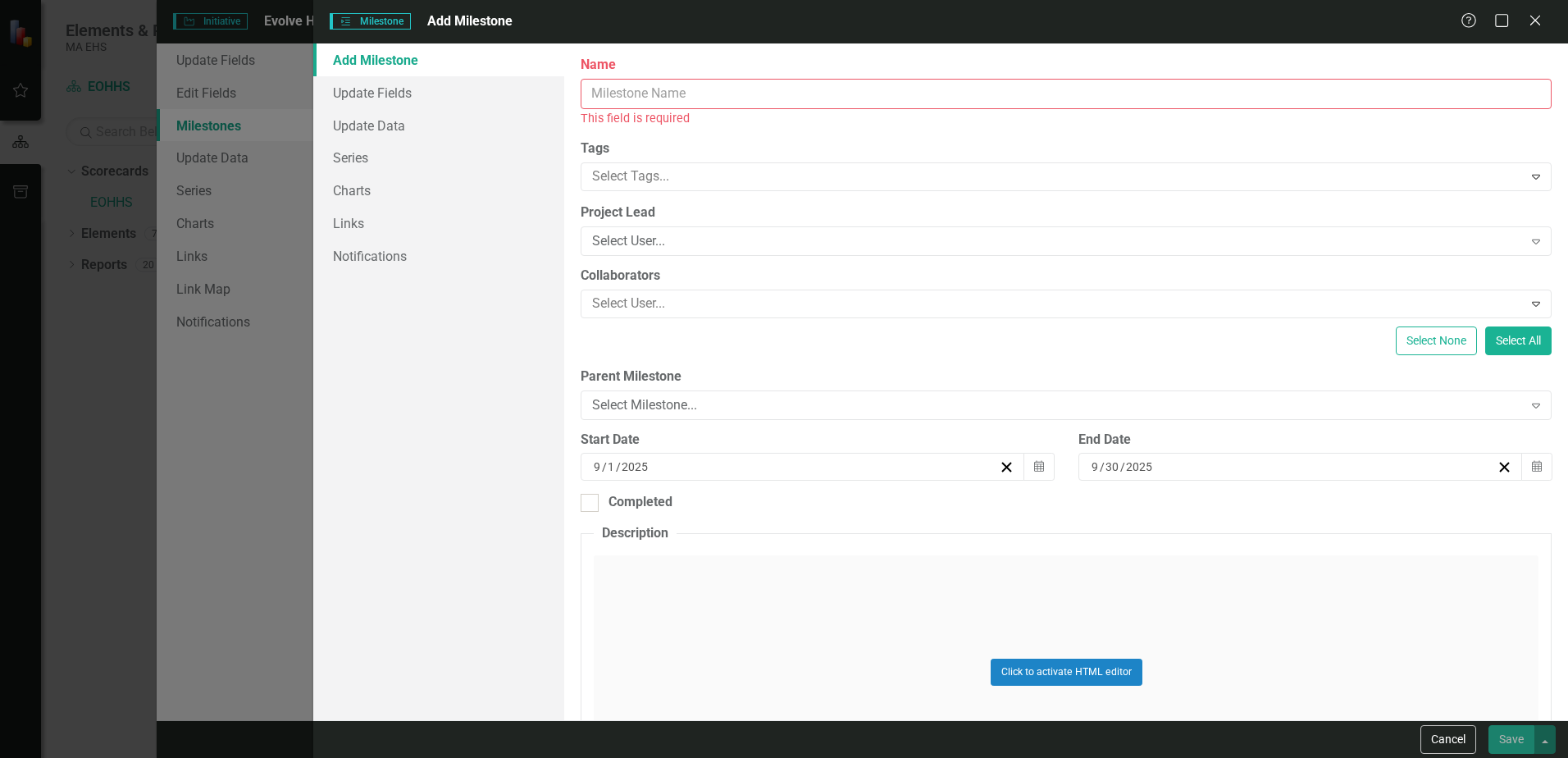
click at [633, 82] on input "Name" at bounding box center [1066, 94] width 971 height 30
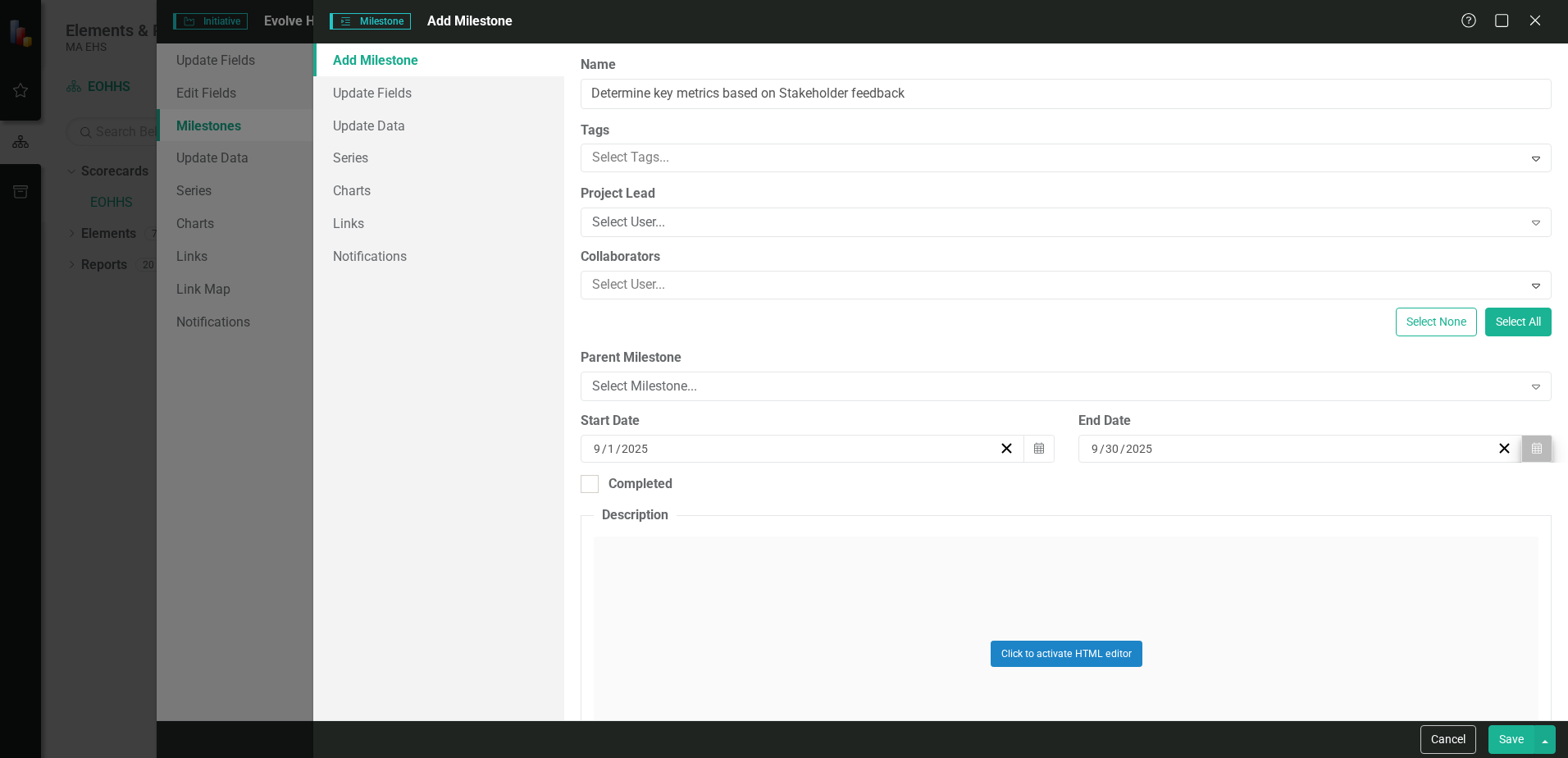
type input "Determine key metrics based on Stakeholder feedback"
click at [1532, 449] on icon "Calendar" at bounding box center [1537, 449] width 9 height 11
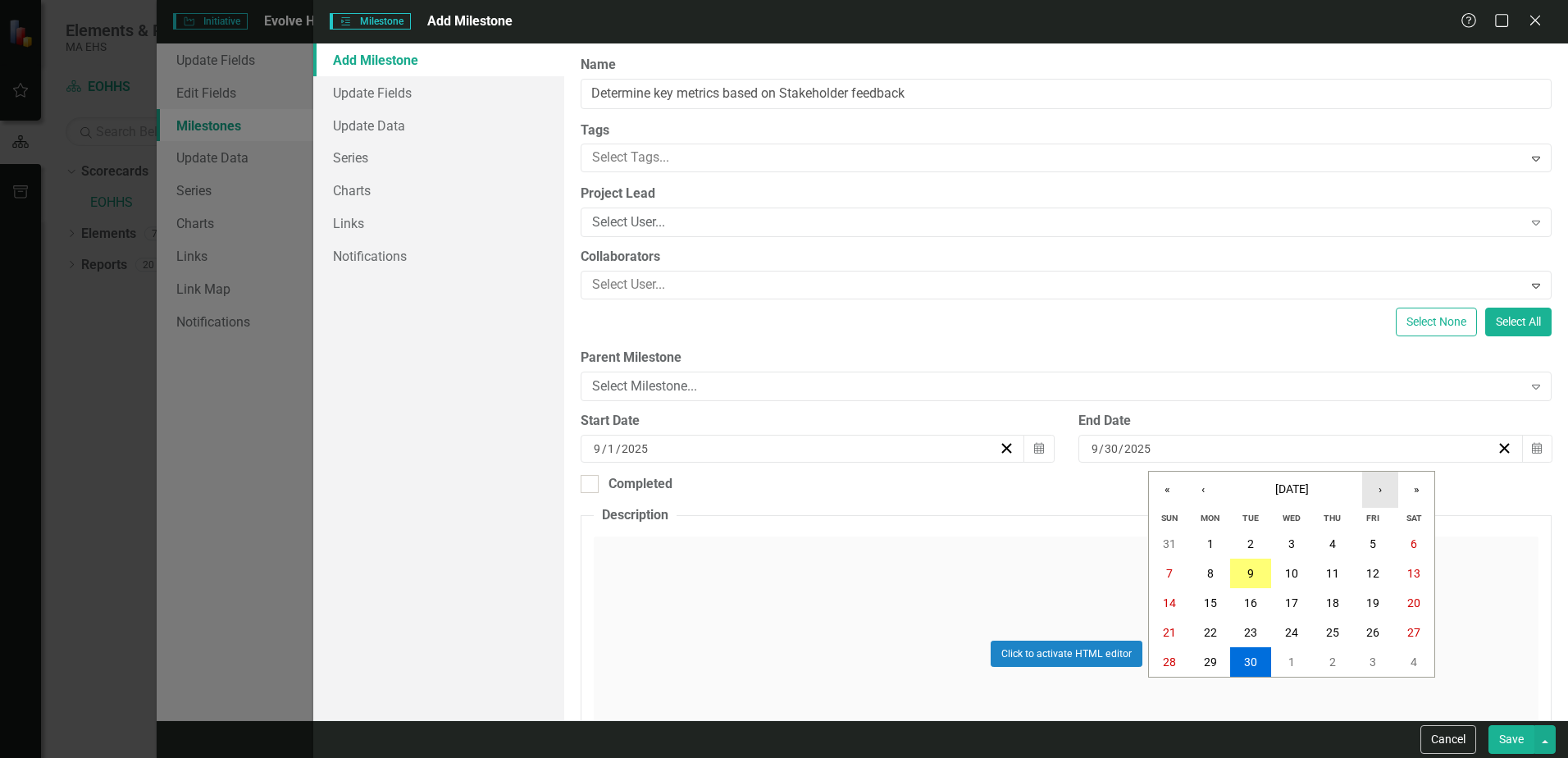
click at [1379, 491] on button "›" at bounding box center [1380, 490] width 36 height 36
click at [1374, 662] on abbr "31" at bounding box center [1373, 662] width 13 height 13
click at [1035, 443] on icon "Calendar" at bounding box center [1039, 449] width 9 height 11
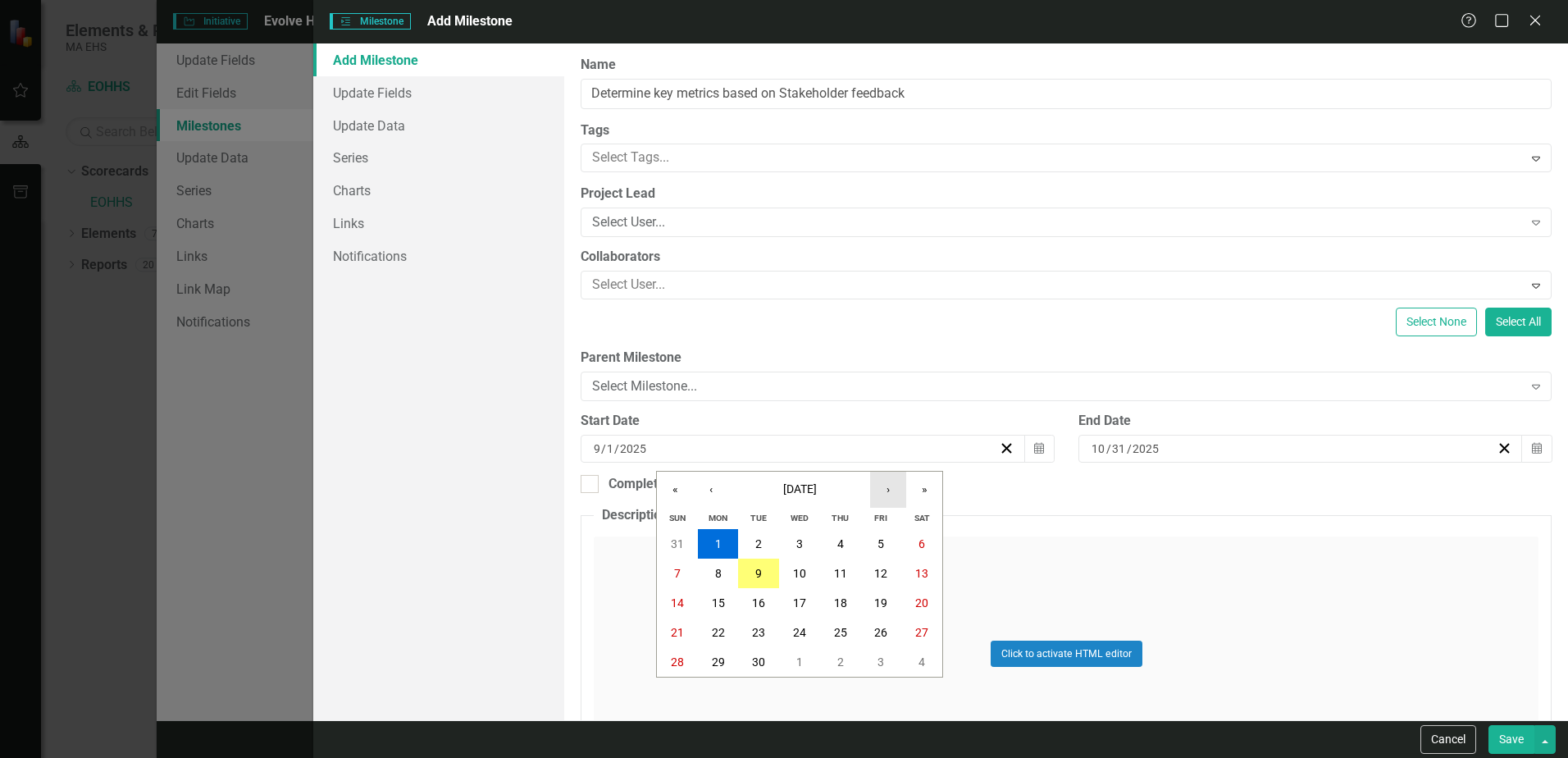
click at [891, 492] on button "›" at bounding box center [889, 490] width 36 height 36
click at [794, 544] on button "1" at bounding box center [800, 543] width 41 height 29
click at [731, 566] on div "Click to activate HTML editor" at bounding box center [1066, 653] width 945 height 234
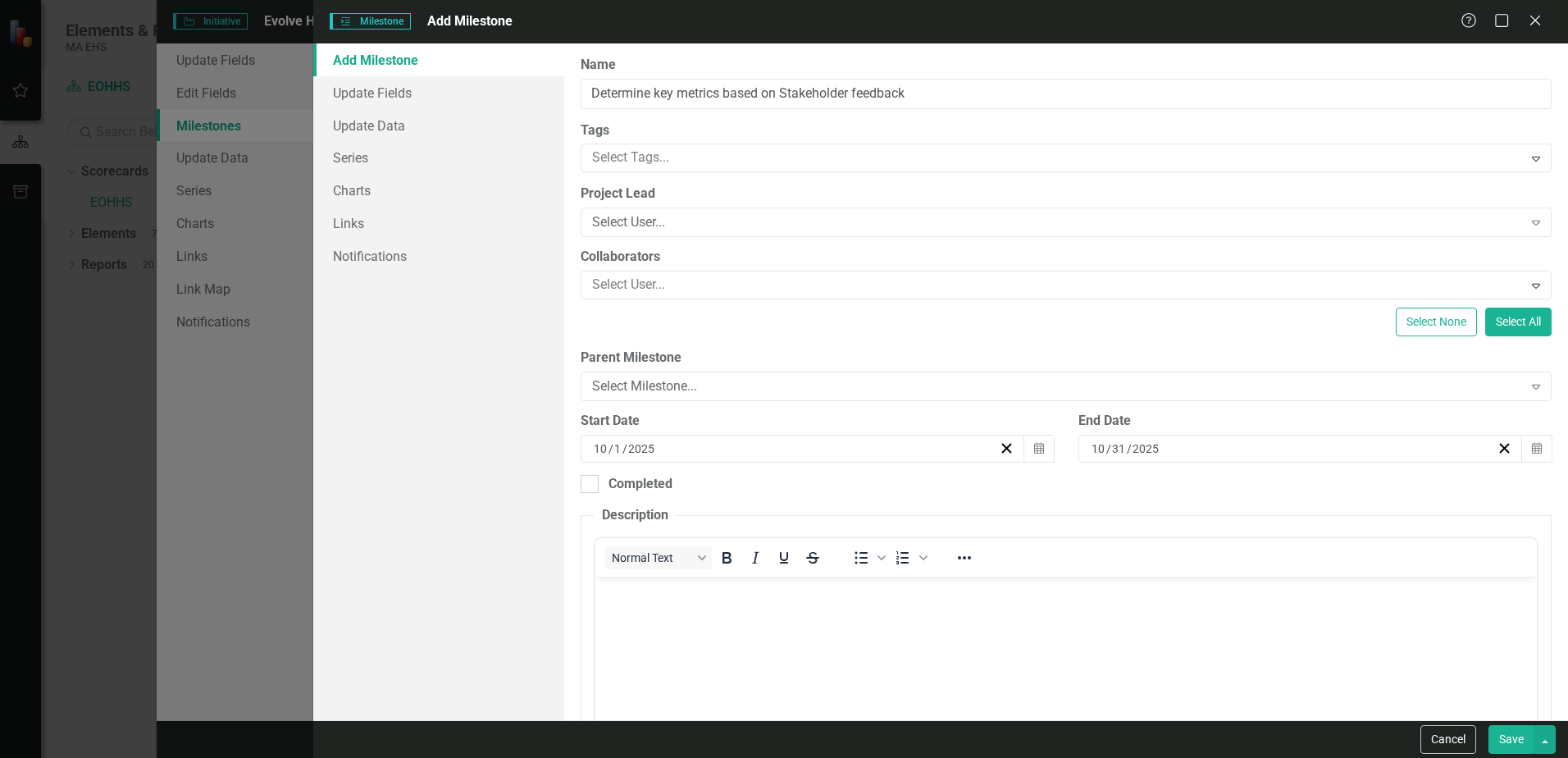
click at [629, 594] on p "Rich Text Area. Press ALT-0 for help." at bounding box center [1066, 590] width 933 height 20
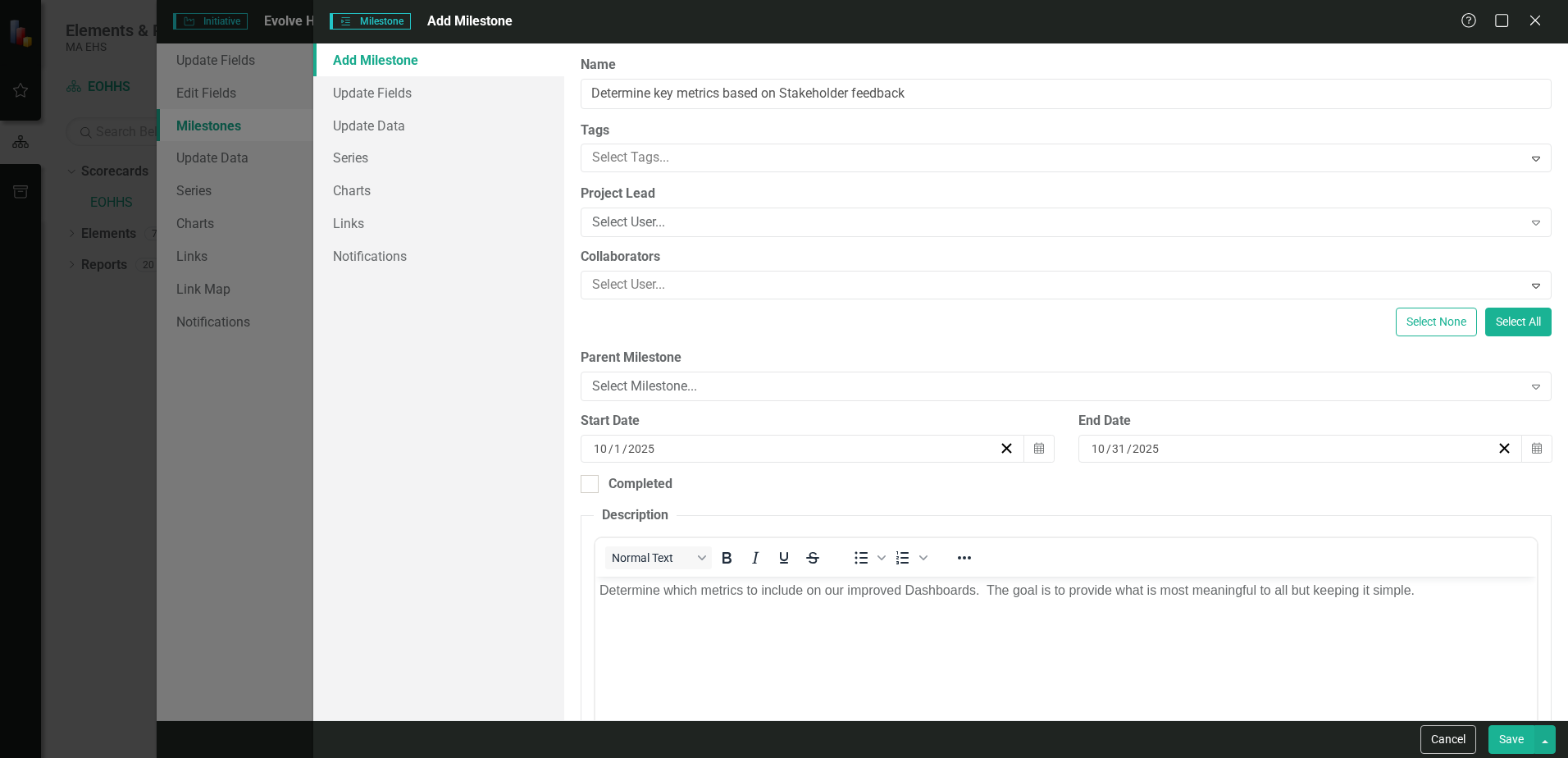
click at [1506, 739] on button "Save" at bounding box center [1511, 739] width 45 height 28
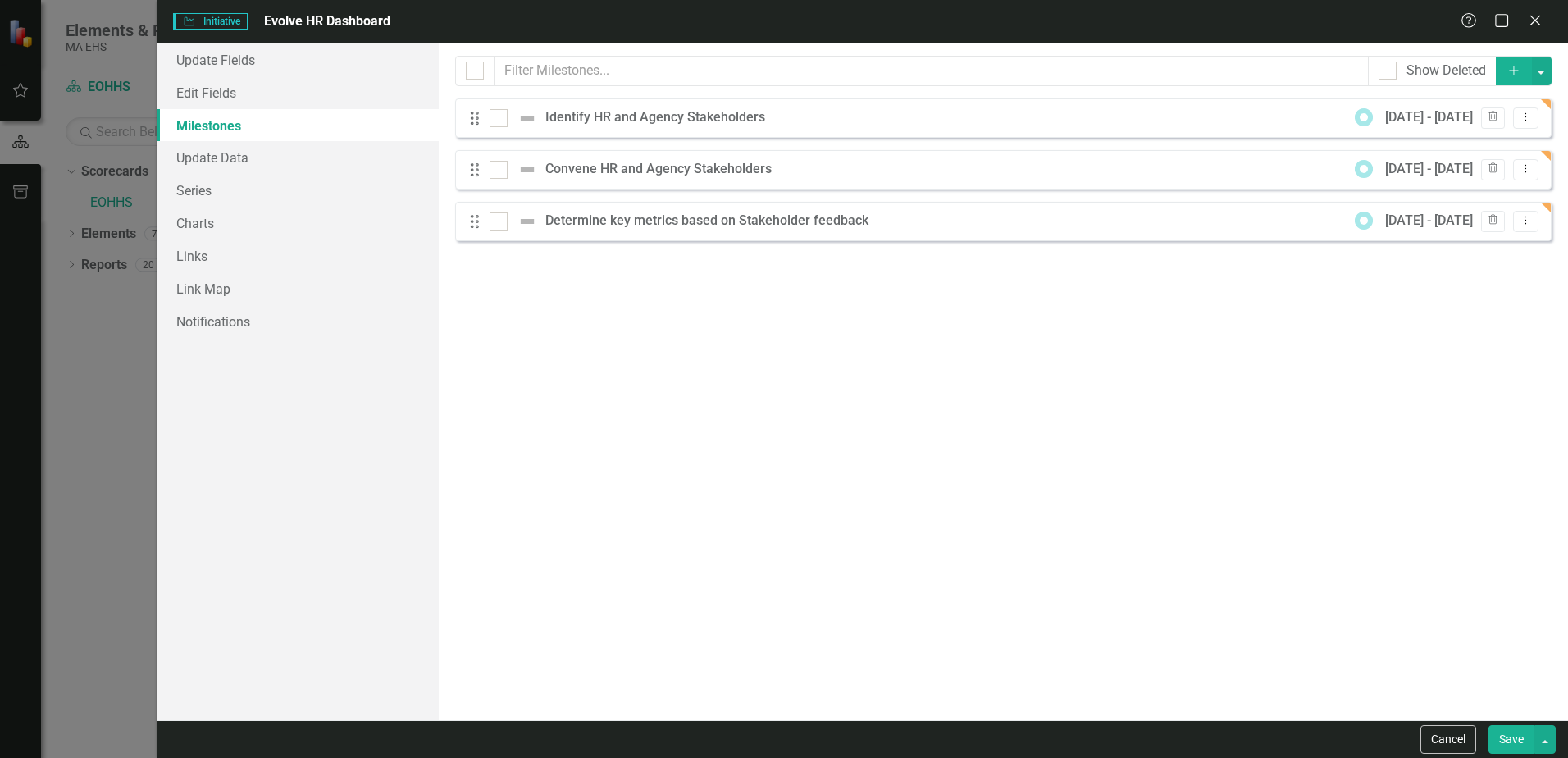
click at [1513, 70] on icon "button" at bounding box center [1514, 70] width 9 height 9
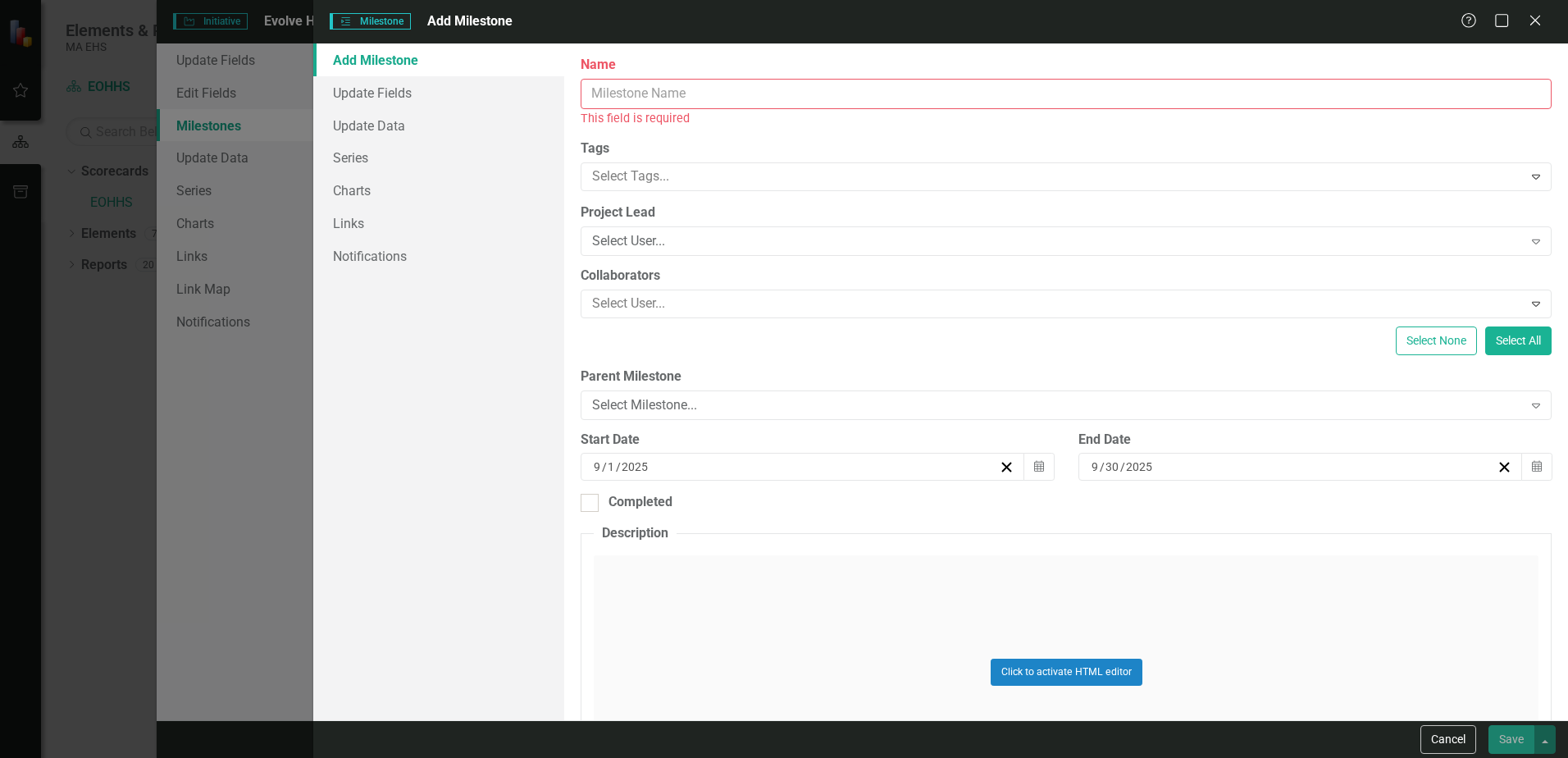
click at [663, 92] on input "Name" at bounding box center [1066, 94] width 971 height 30
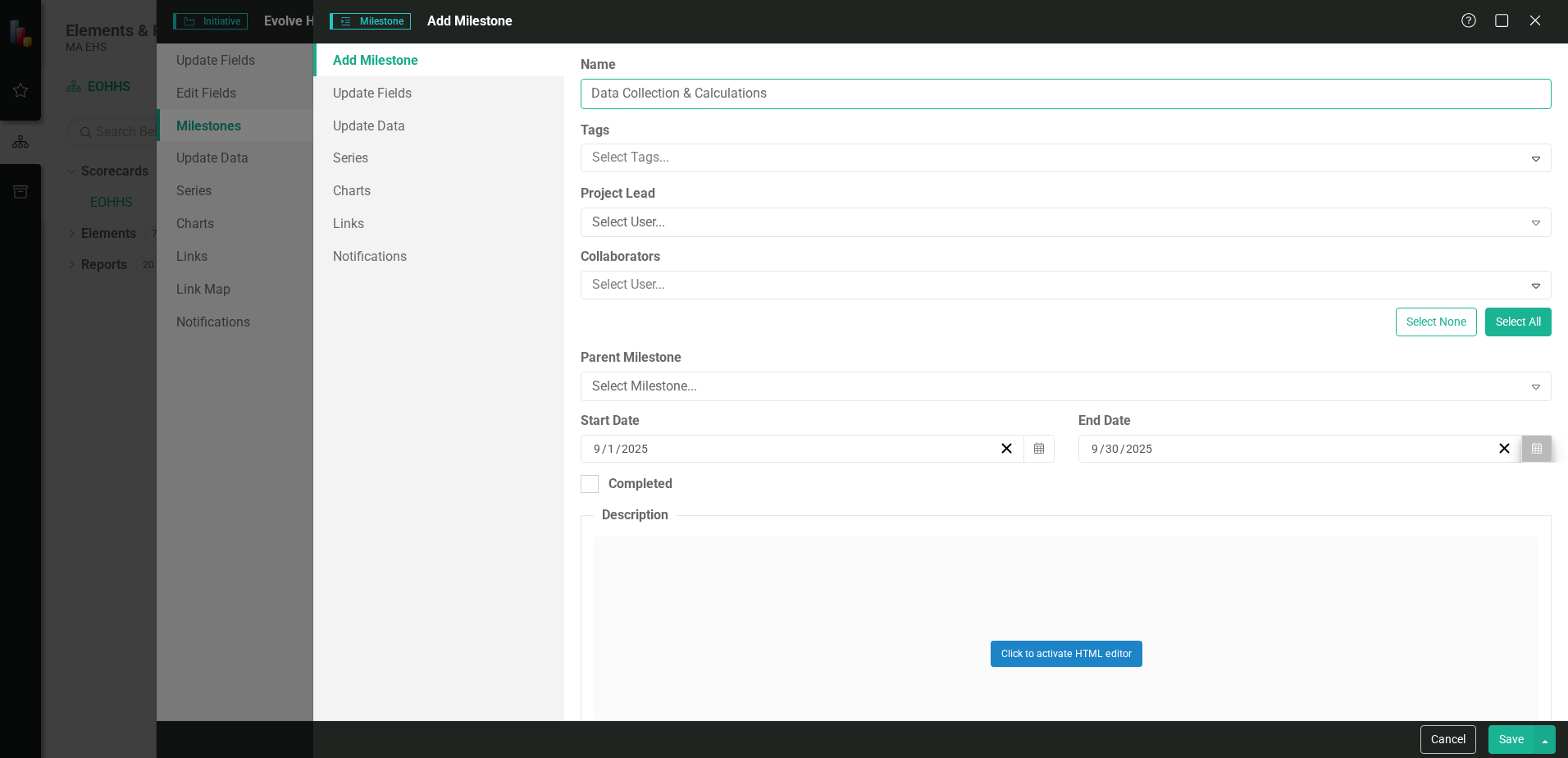
type input "Data Collection & Calculations"
click at [1532, 446] on icon "button" at bounding box center [1537, 448] width 9 height 11
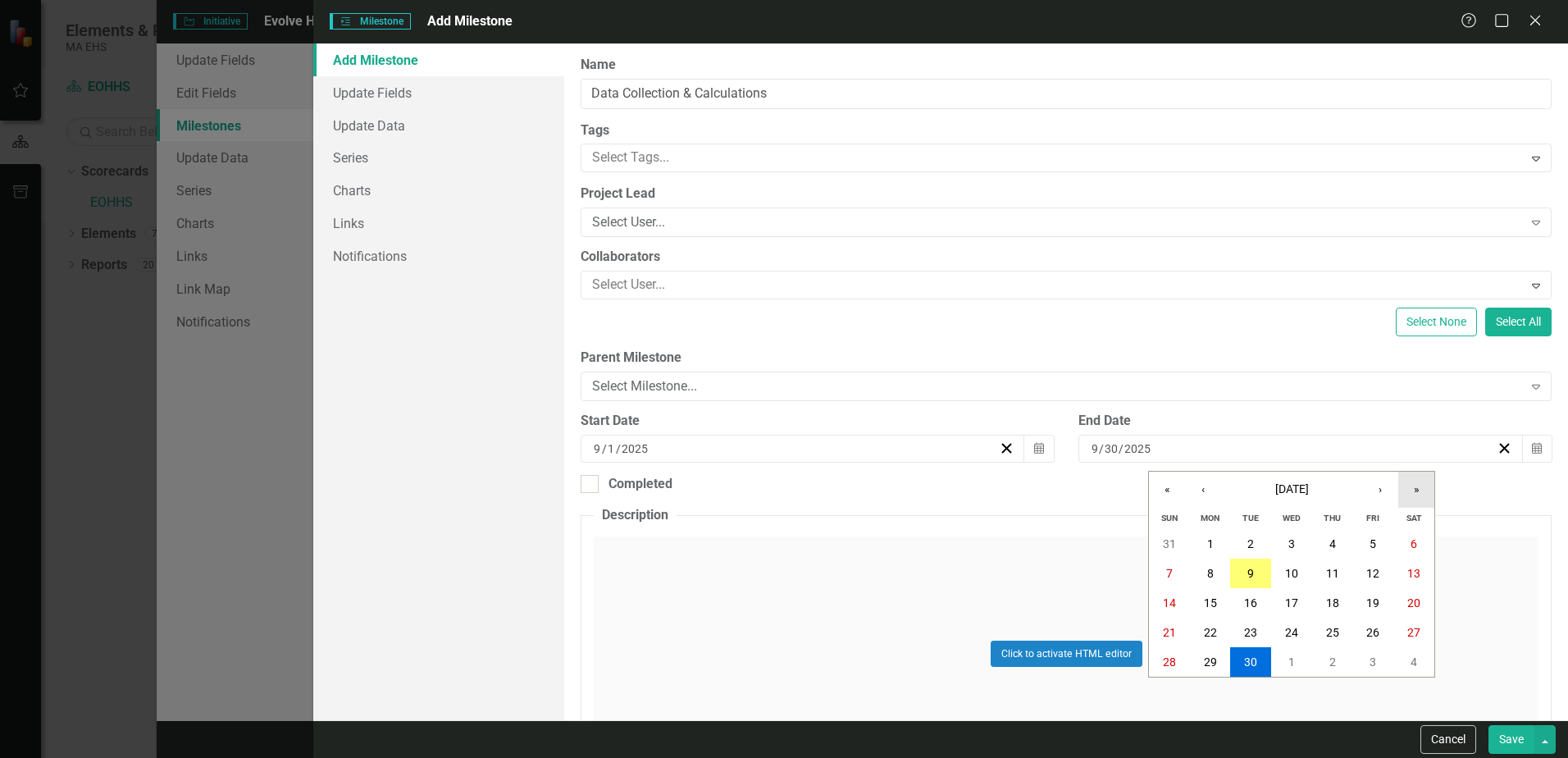
click at [1421, 490] on button "»" at bounding box center [1416, 490] width 36 height 36
click at [1171, 492] on button "«" at bounding box center [1167, 490] width 36 height 36
click at [1381, 488] on button "›" at bounding box center [1380, 490] width 36 height 36
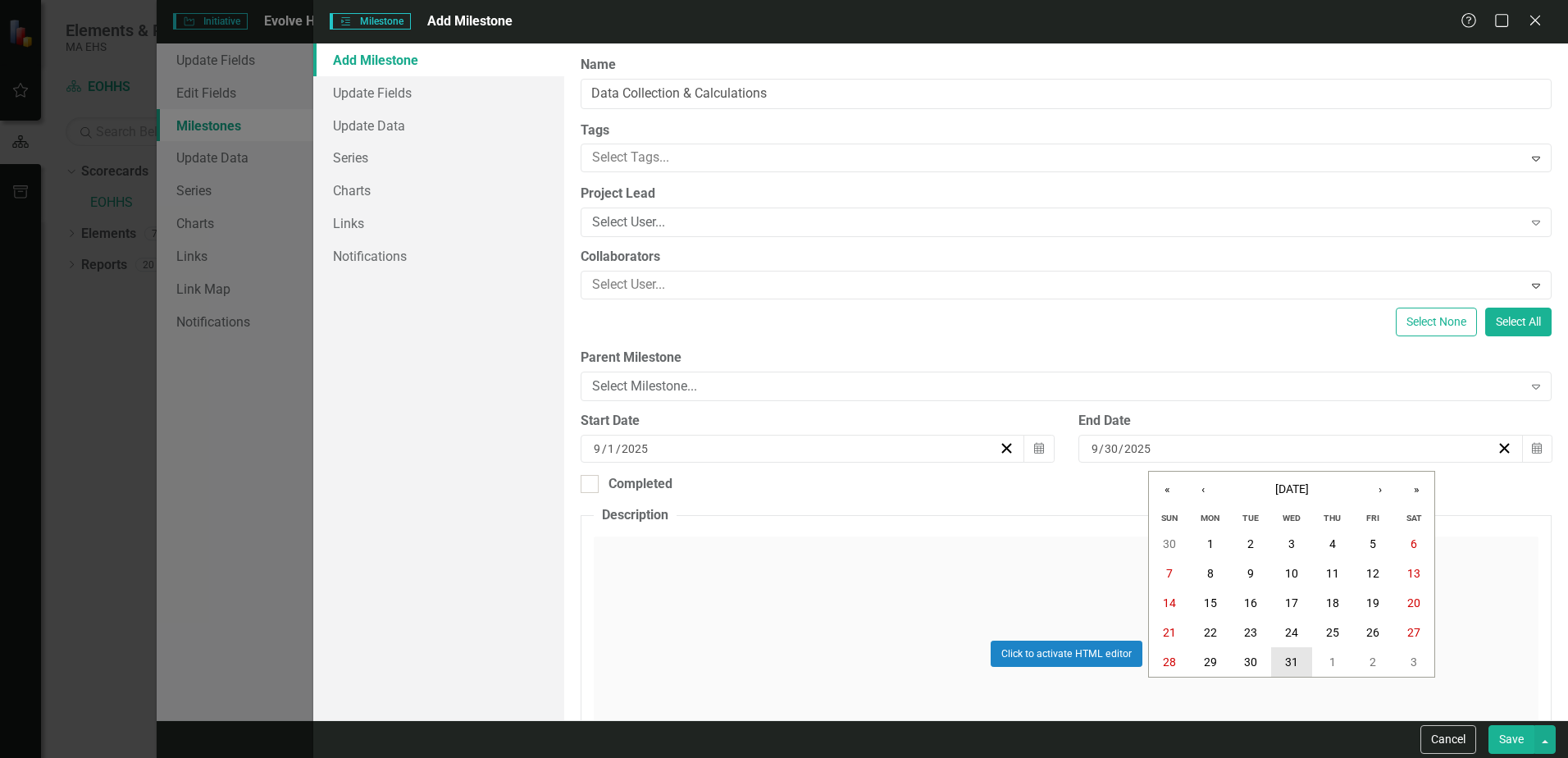
click at [1293, 656] on abbr "31" at bounding box center [1292, 662] width 13 height 13
click at [1035, 449] on icon "Calendar" at bounding box center [1039, 449] width 9 height 11
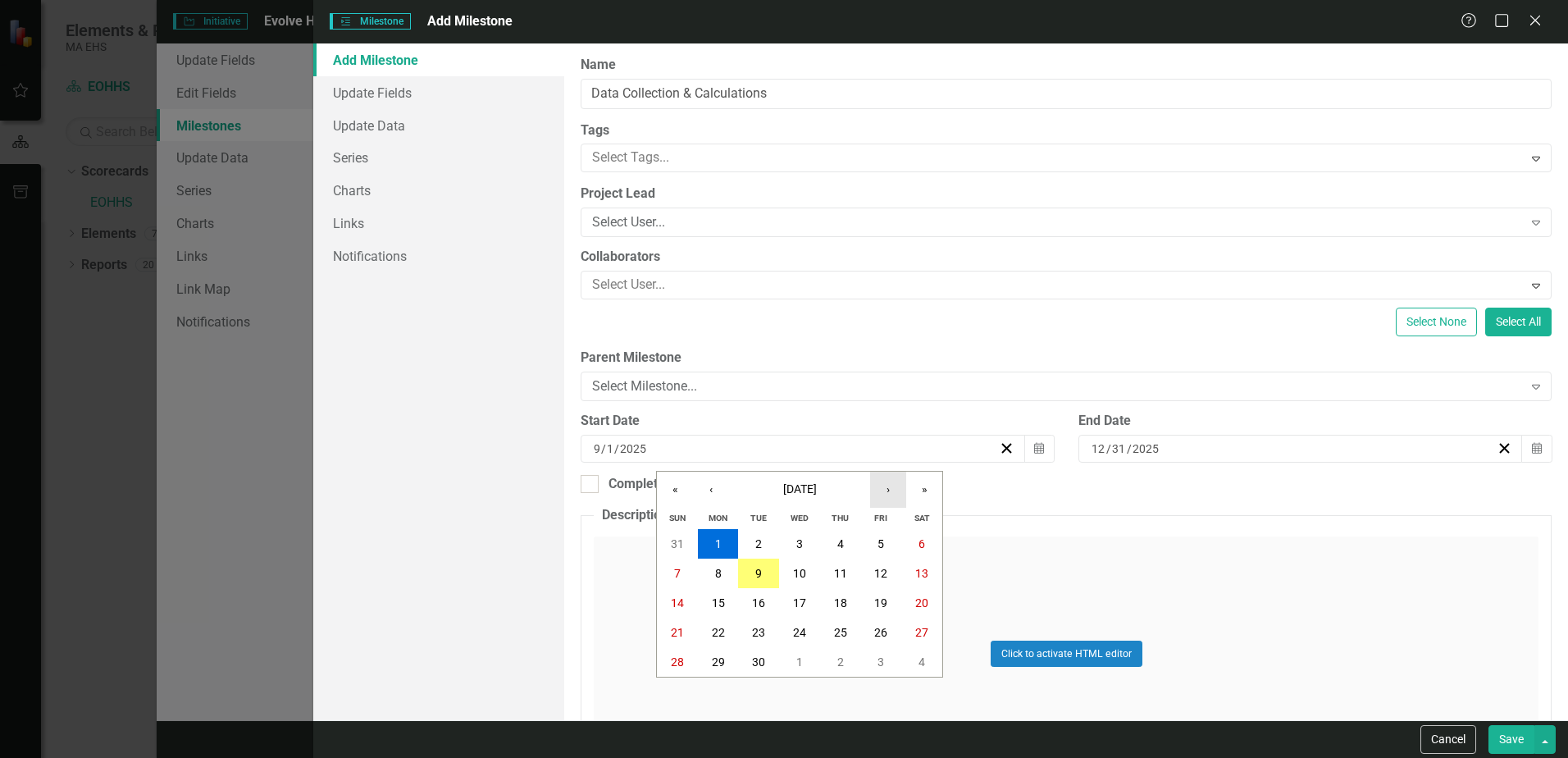
click at [889, 487] on button "›" at bounding box center [889, 490] width 36 height 36
click at [881, 544] on abbr "31" at bounding box center [881, 544] width 13 height 13
click at [657, 560] on div "Click to activate HTML editor" at bounding box center [1066, 653] width 945 height 234
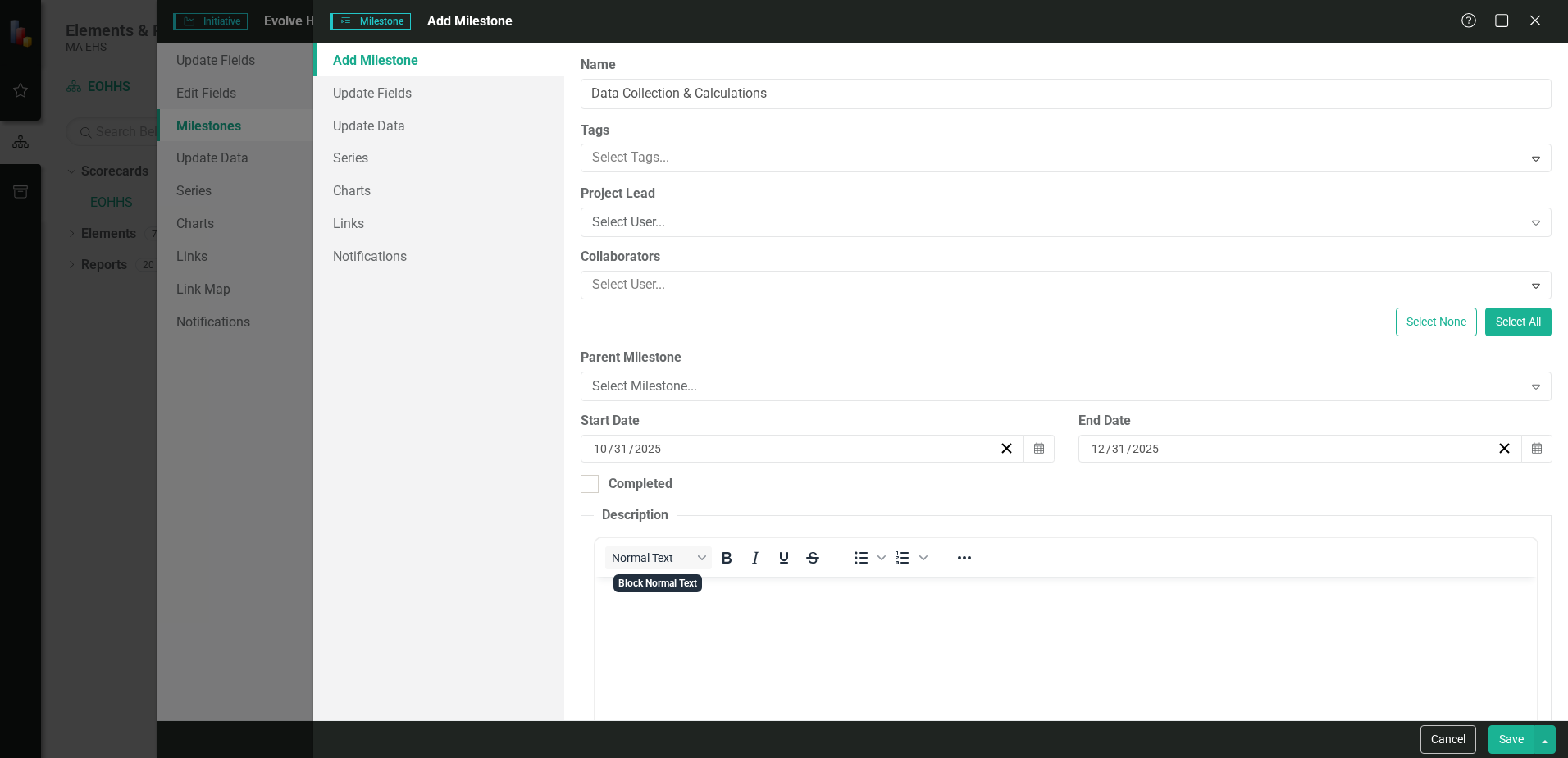
click at [625, 606] on body "Rich Text Area. Press ALT-0 for help." at bounding box center [1067, 700] width 942 height 246
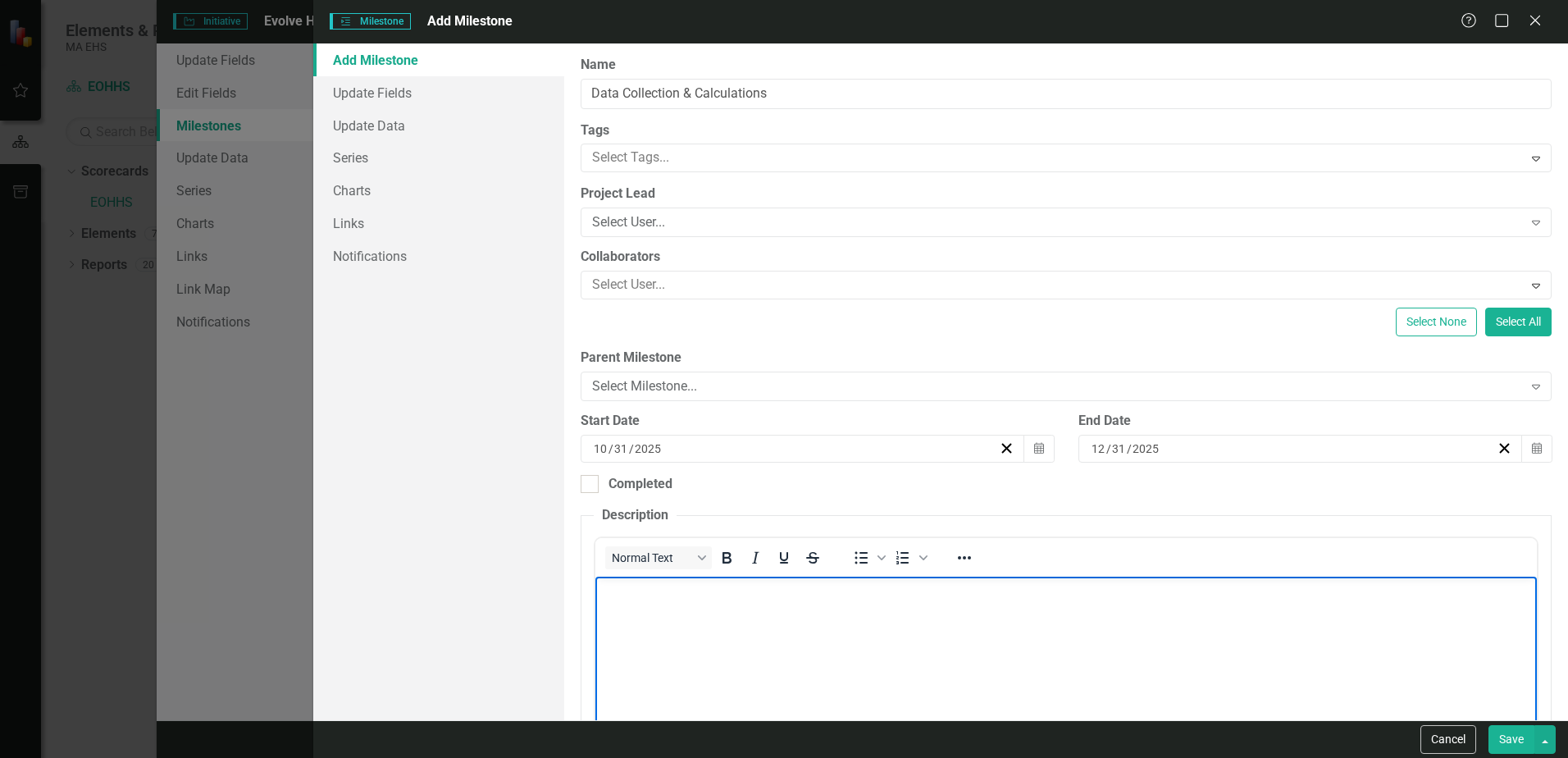
click at [1505, 740] on button "Save" at bounding box center [1511, 739] width 45 height 28
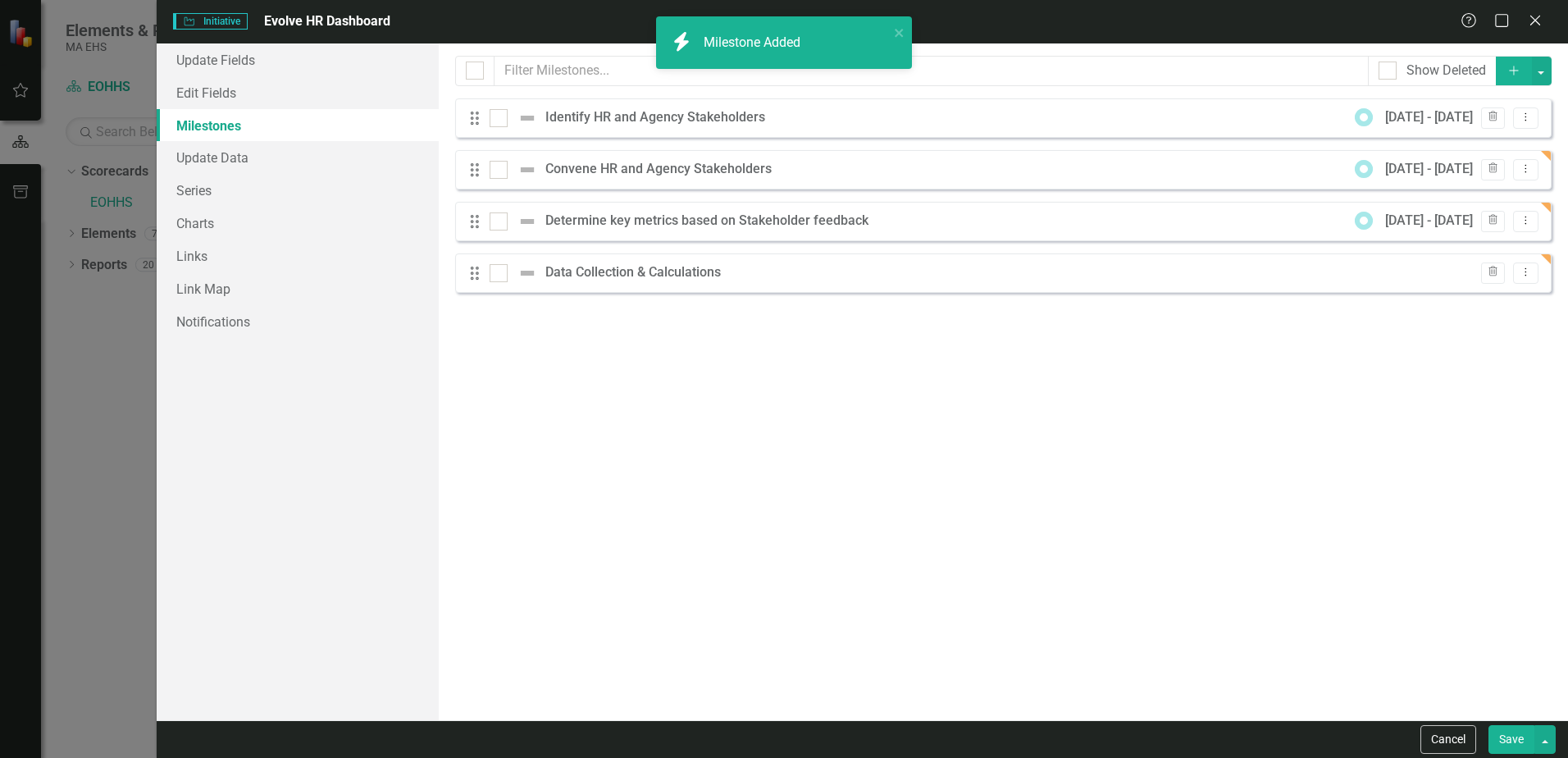
click at [1520, 70] on icon "Add" at bounding box center [1515, 70] width 15 height 11
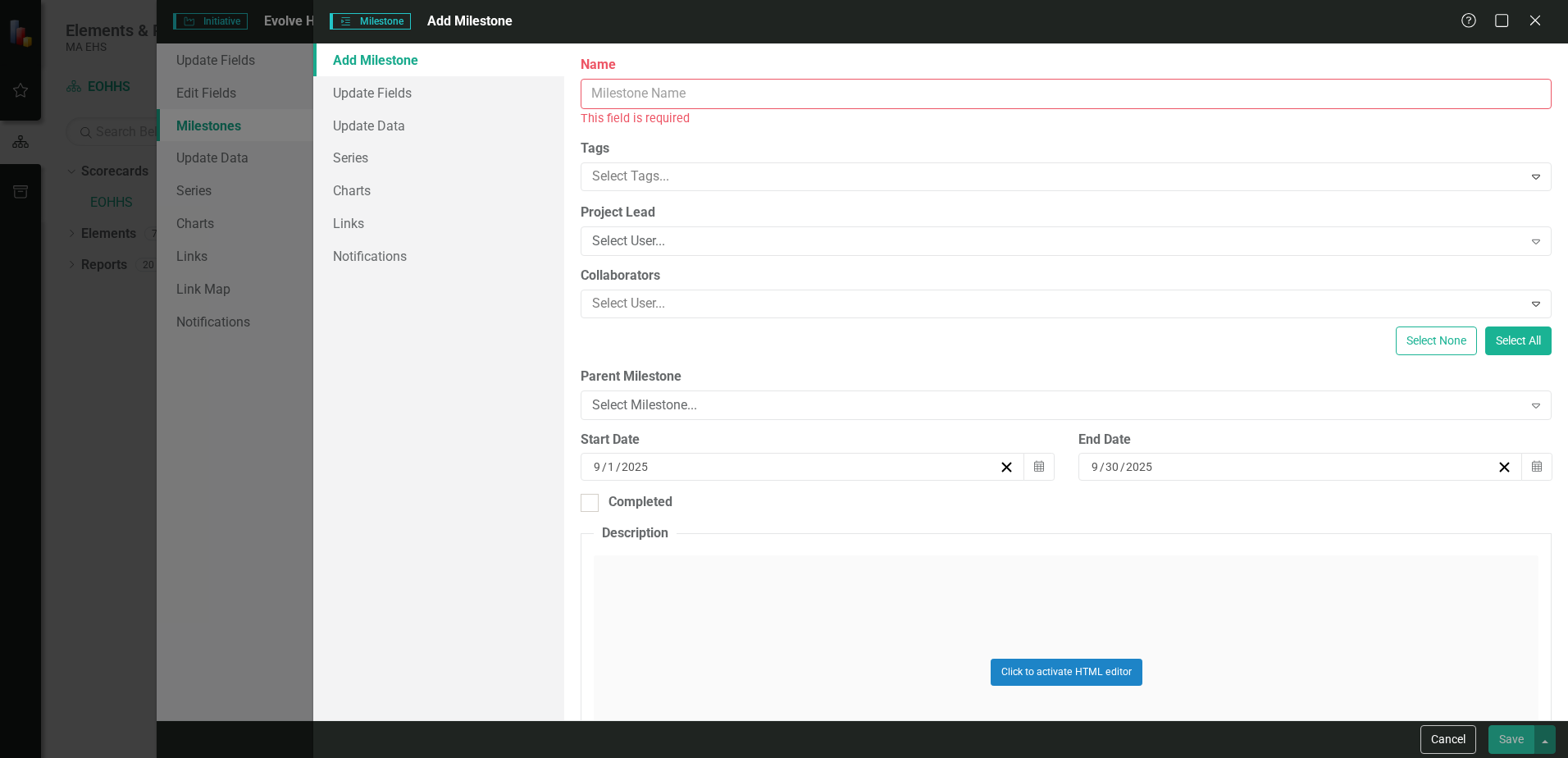
click at [666, 94] on input "Name" at bounding box center [1066, 94] width 971 height 30
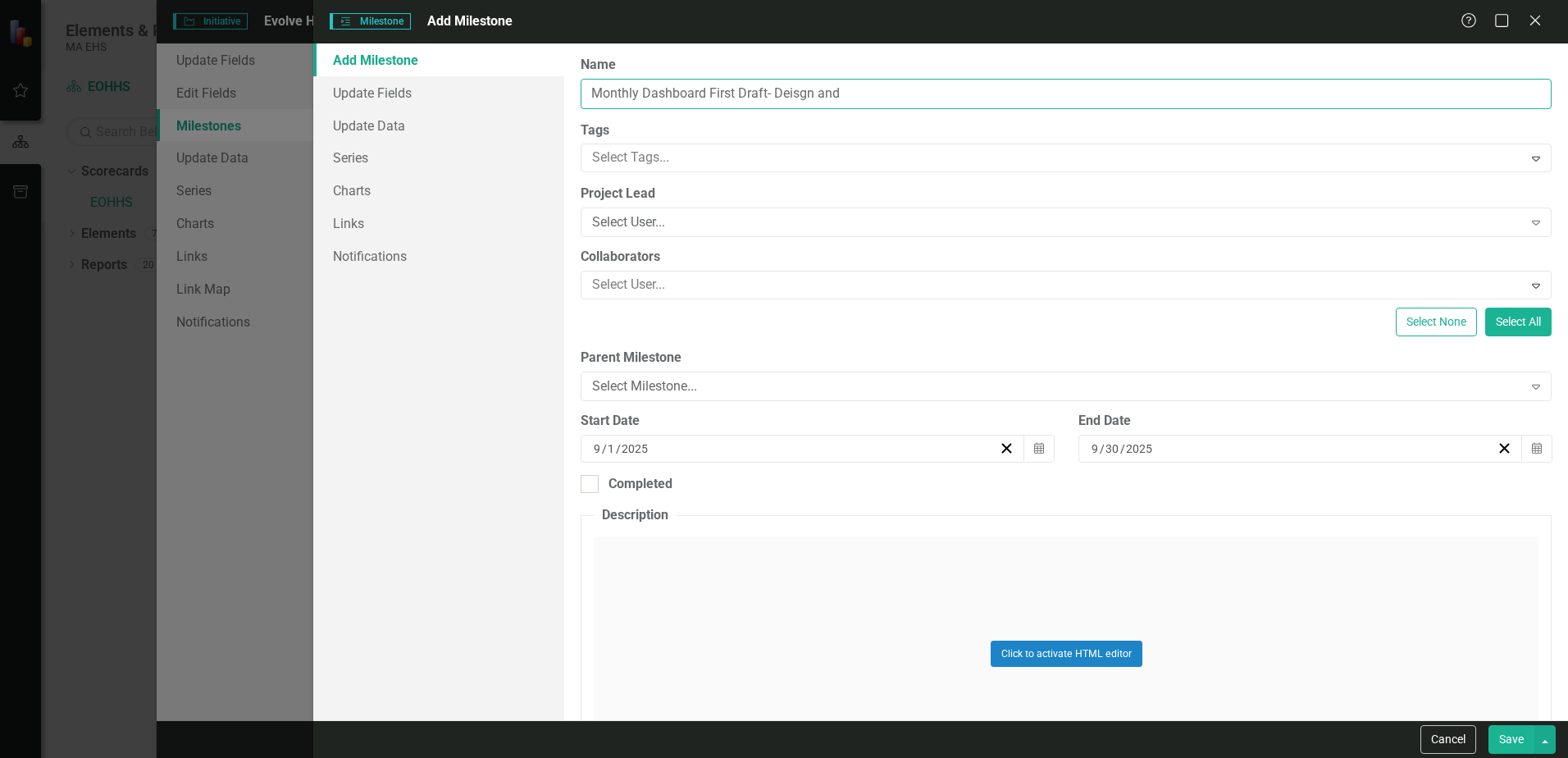
click at [852, 89] on input "Monthly Dashboard First Draft- Deisgn and" at bounding box center [1066, 94] width 971 height 30
type input "Monthly Dashboard First Draft- Design and Build"
click at [1035, 445] on icon "Calendar" at bounding box center [1039, 449] width 9 height 11
click at [891, 490] on button "›" at bounding box center [889, 490] width 36 height 36
click at [892, 487] on button "›" at bounding box center [889, 490] width 36 height 36
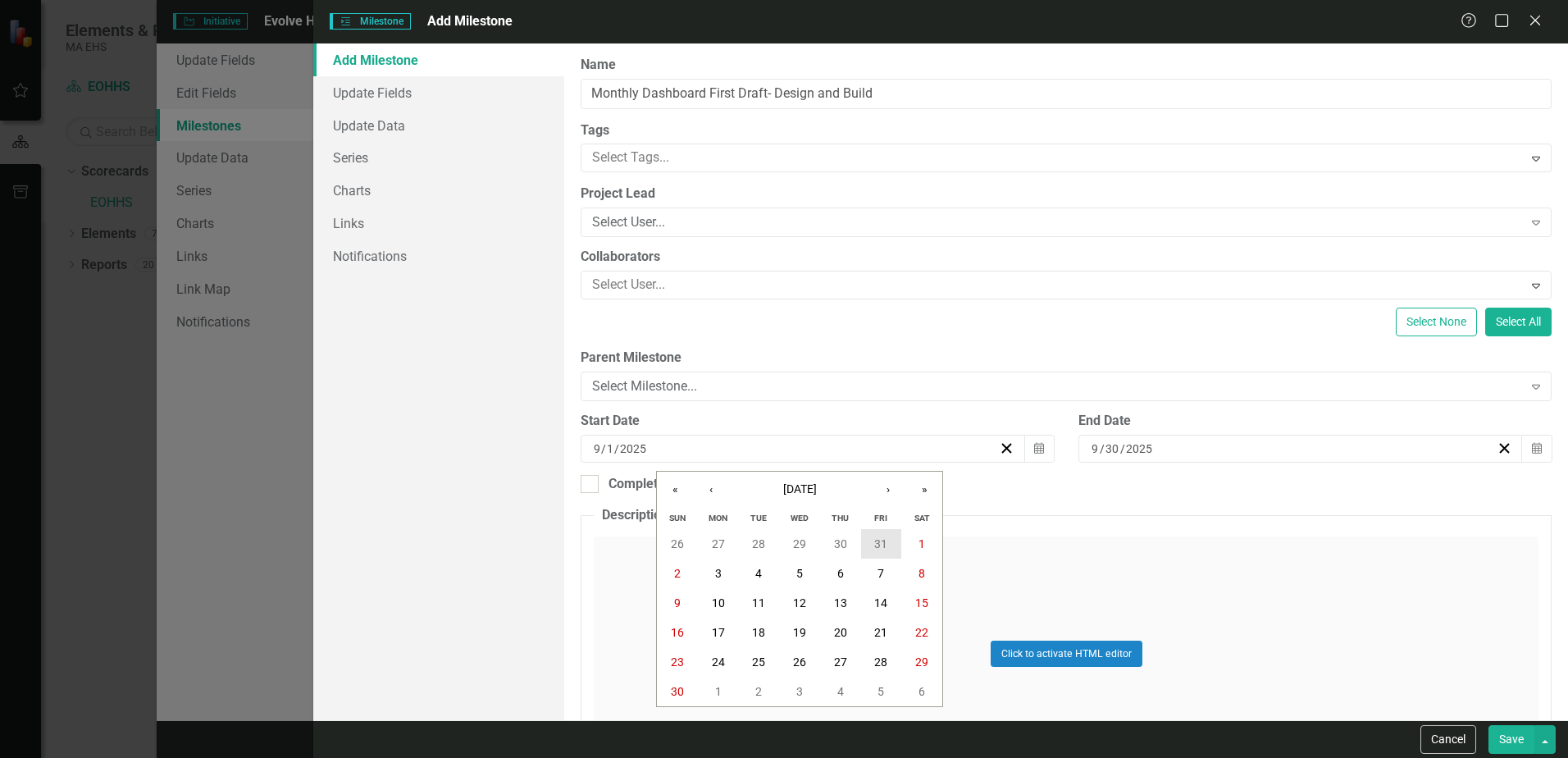
click at [879, 541] on abbr "31" at bounding box center [881, 544] width 13 height 13
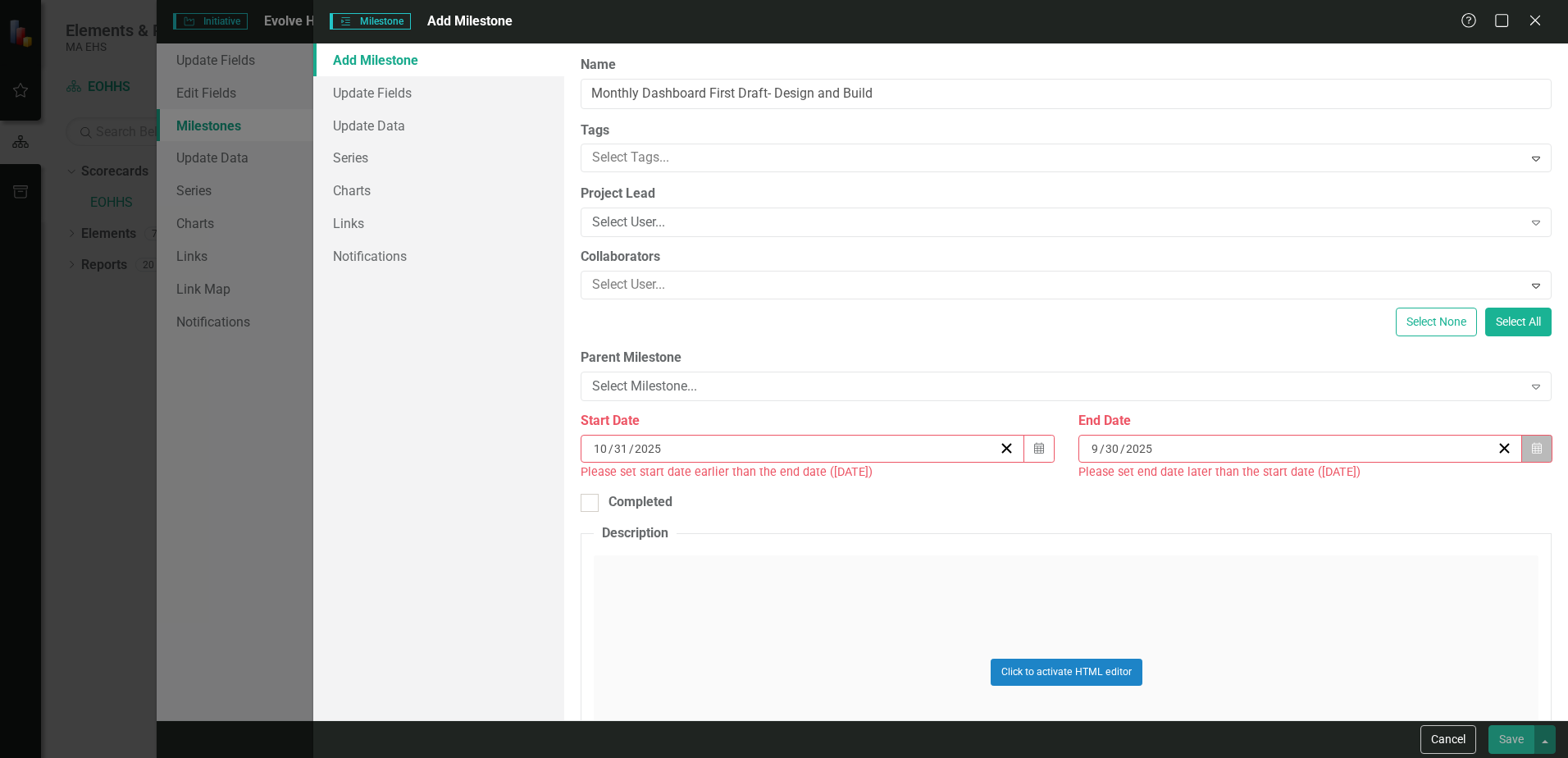
click at [1529, 440] on button "Calendar" at bounding box center [1537, 448] width 31 height 27
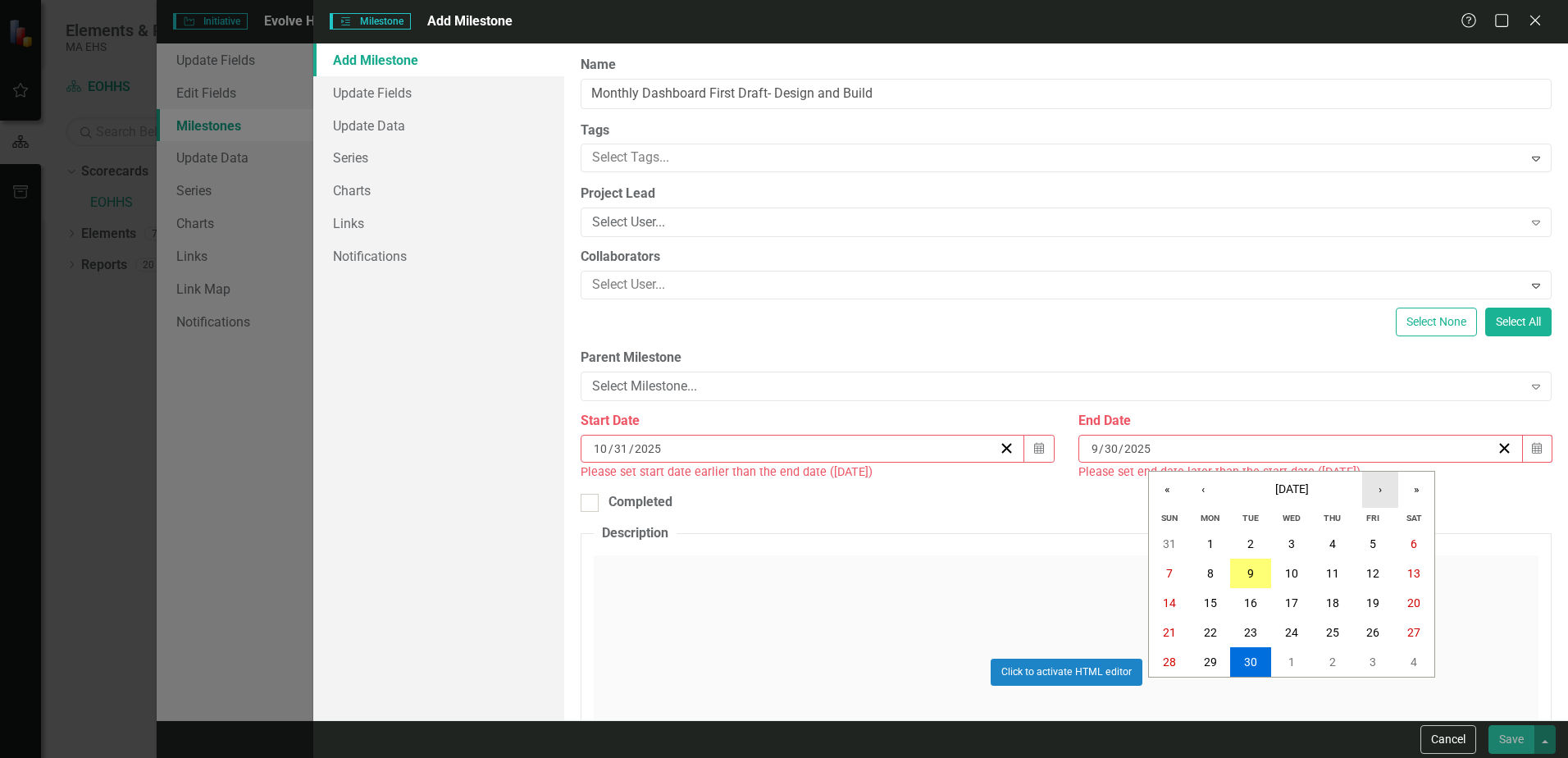
click at [1379, 492] on button "›" at bounding box center [1380, 490] width 36 height 36
click at [1369, 598] on abbr "16" at bounding box center [1373, 603] width 13 height 13
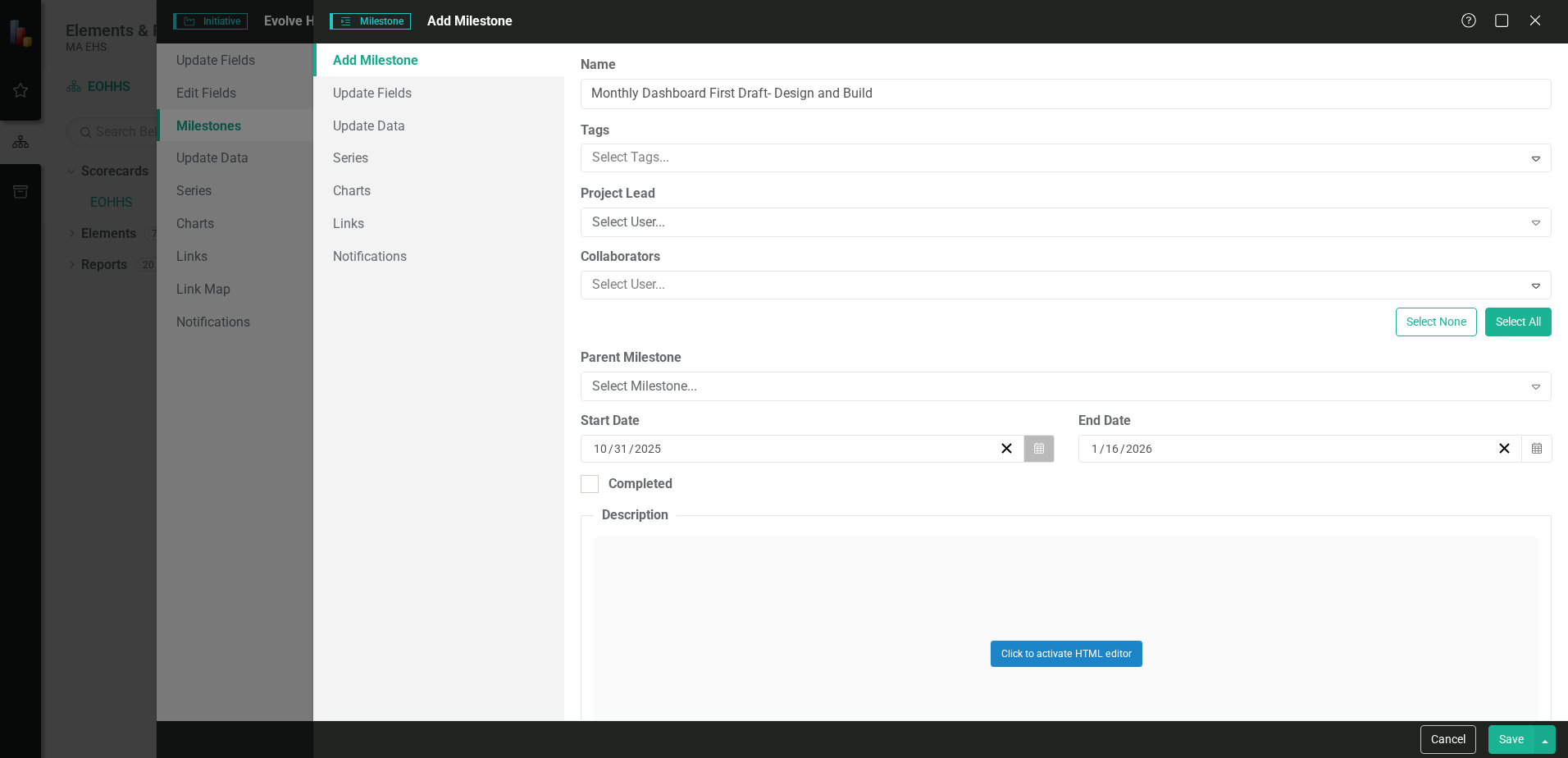
click at [1040, 450] on button "Calendar" at bounding box center [1039, 448] width 31 height 27
click at [894, 486] on button "›" at bounding box center [889, 490] width 36 height 36
click at [719, 540] on abbr "1" at bounding box center [718, 544] width 7 height 13
click at [914, 577] on div "Click to activate HTML editor" at bounding box center [1066, 653] width 945 height 234
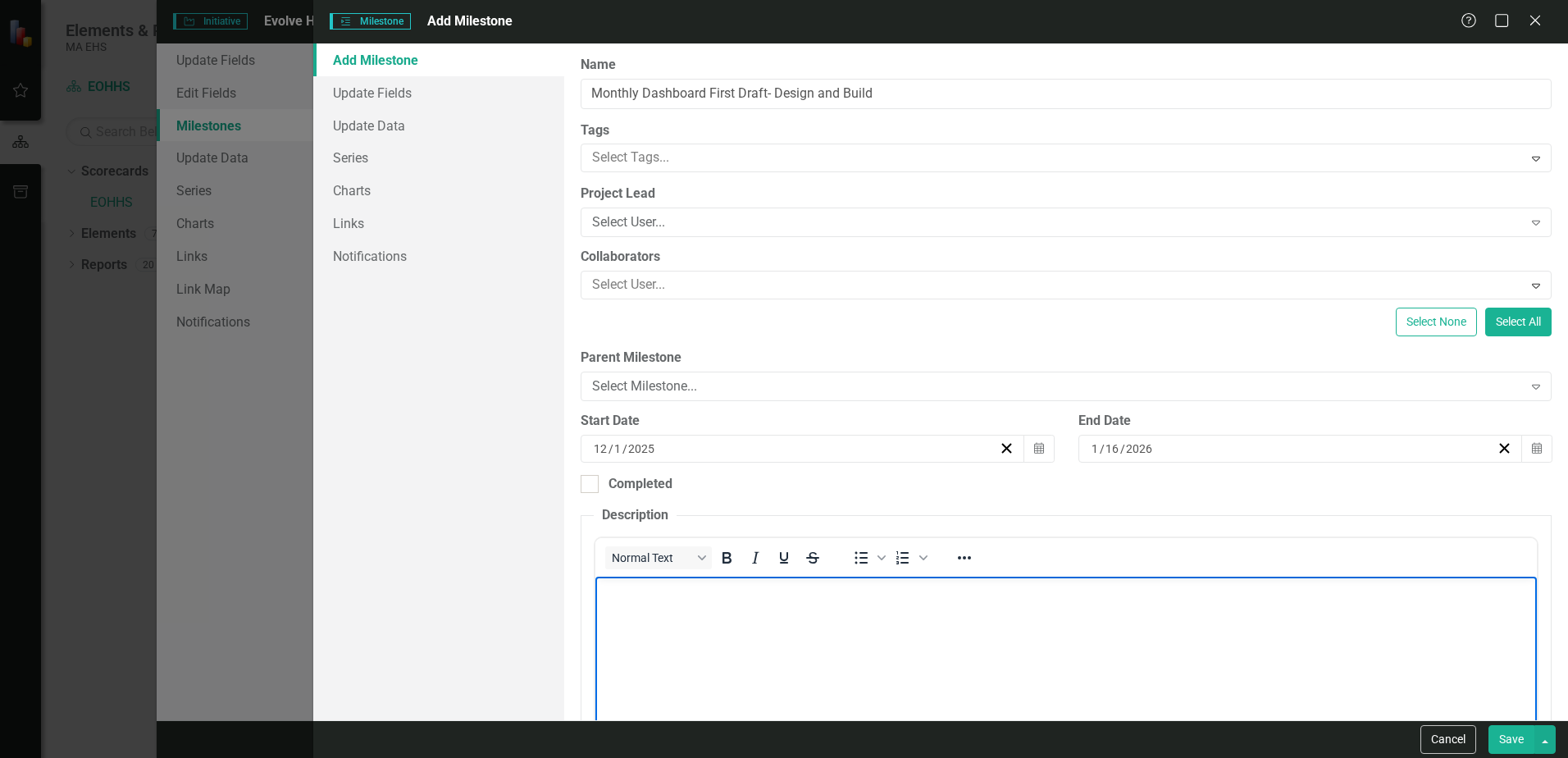
click at [634, 615] on body "Rich Text Area. Press ALT-0 for help." at bounding box center [1067, 700] width 942 height 246
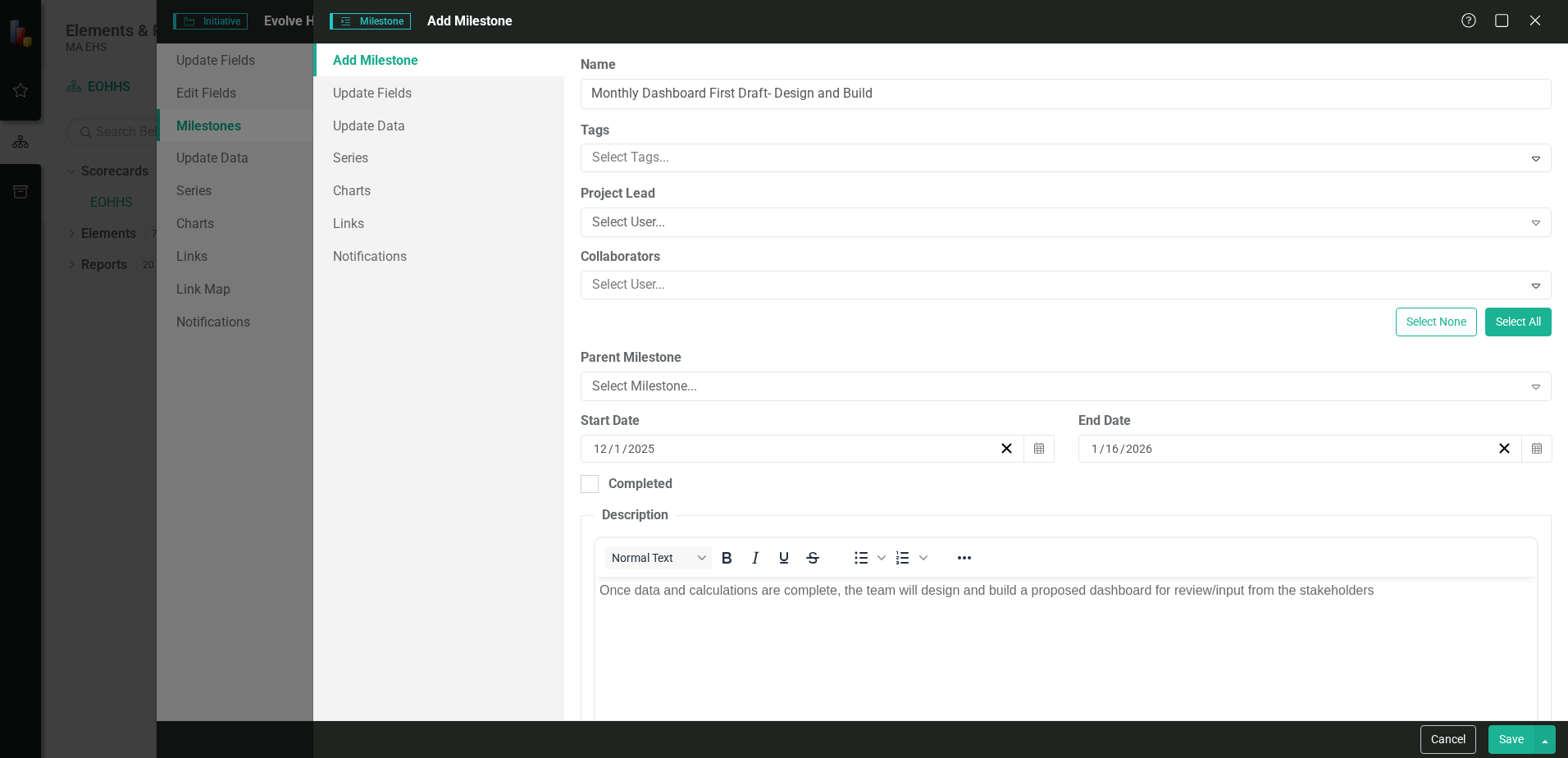
click at [1507, 739] on button "Save" at bounding box center [1511, 739] width 45 height 28
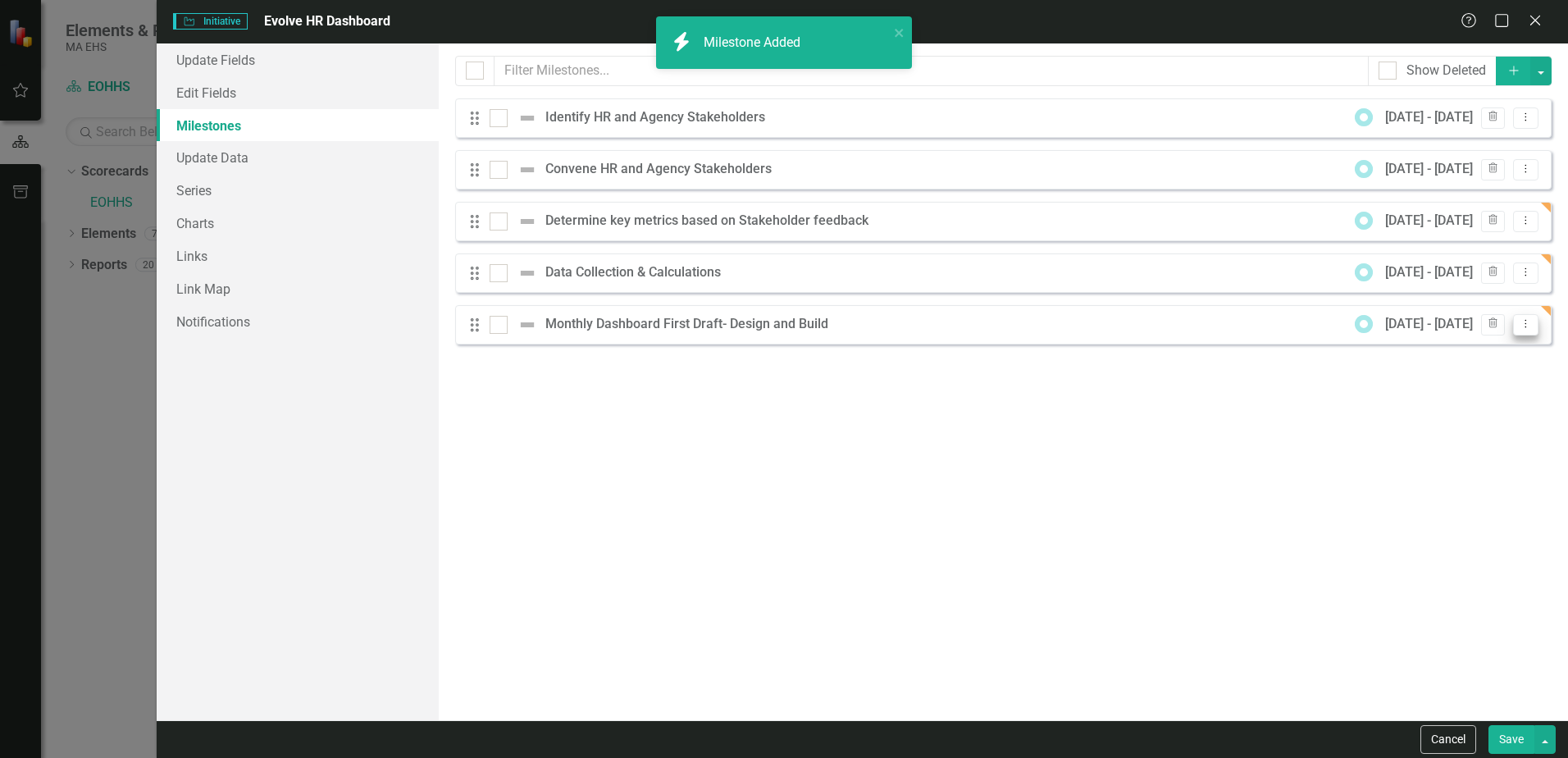
click at [1525, 327] on icon "Dropdown Menu" at bounding box center [1526, 323] width 14 height 10
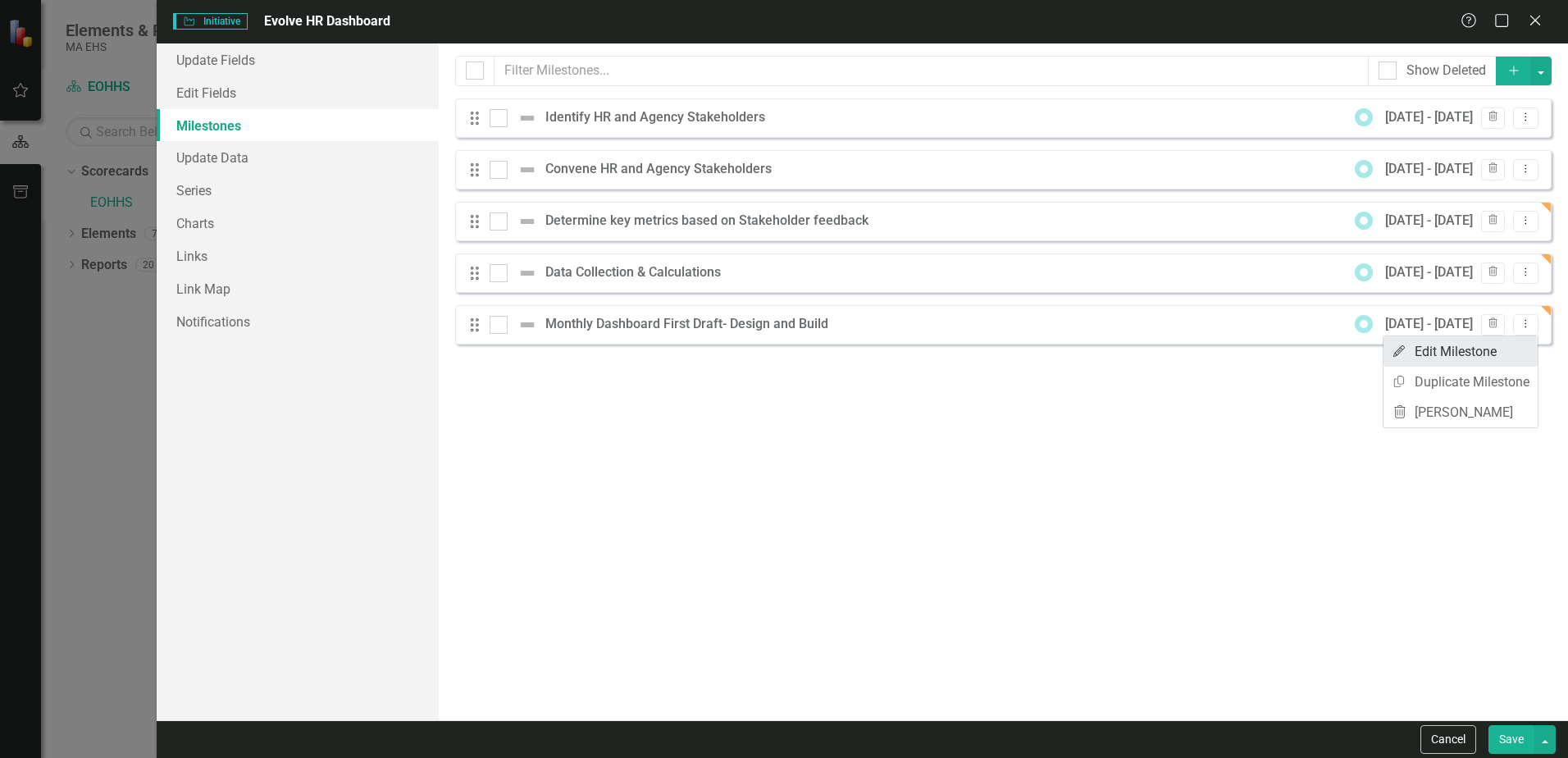
click at [1495, 352] on link "Edit Edit Milestone" at bounding box center [1461, 352] width 154 height 30
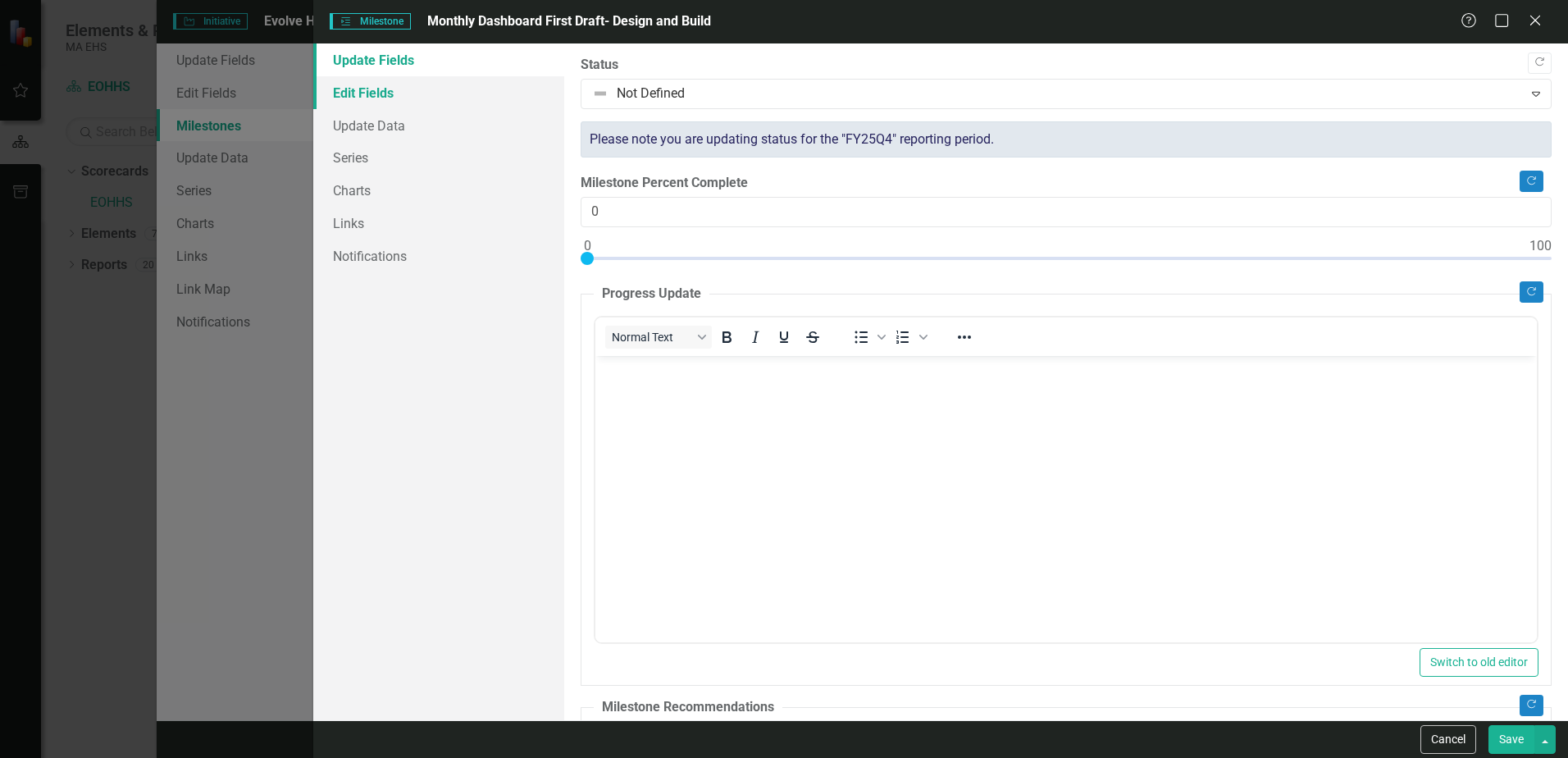
click at [387, 95] on link "Edit Fields" at bounding box center [439, 93] width 251 height 33
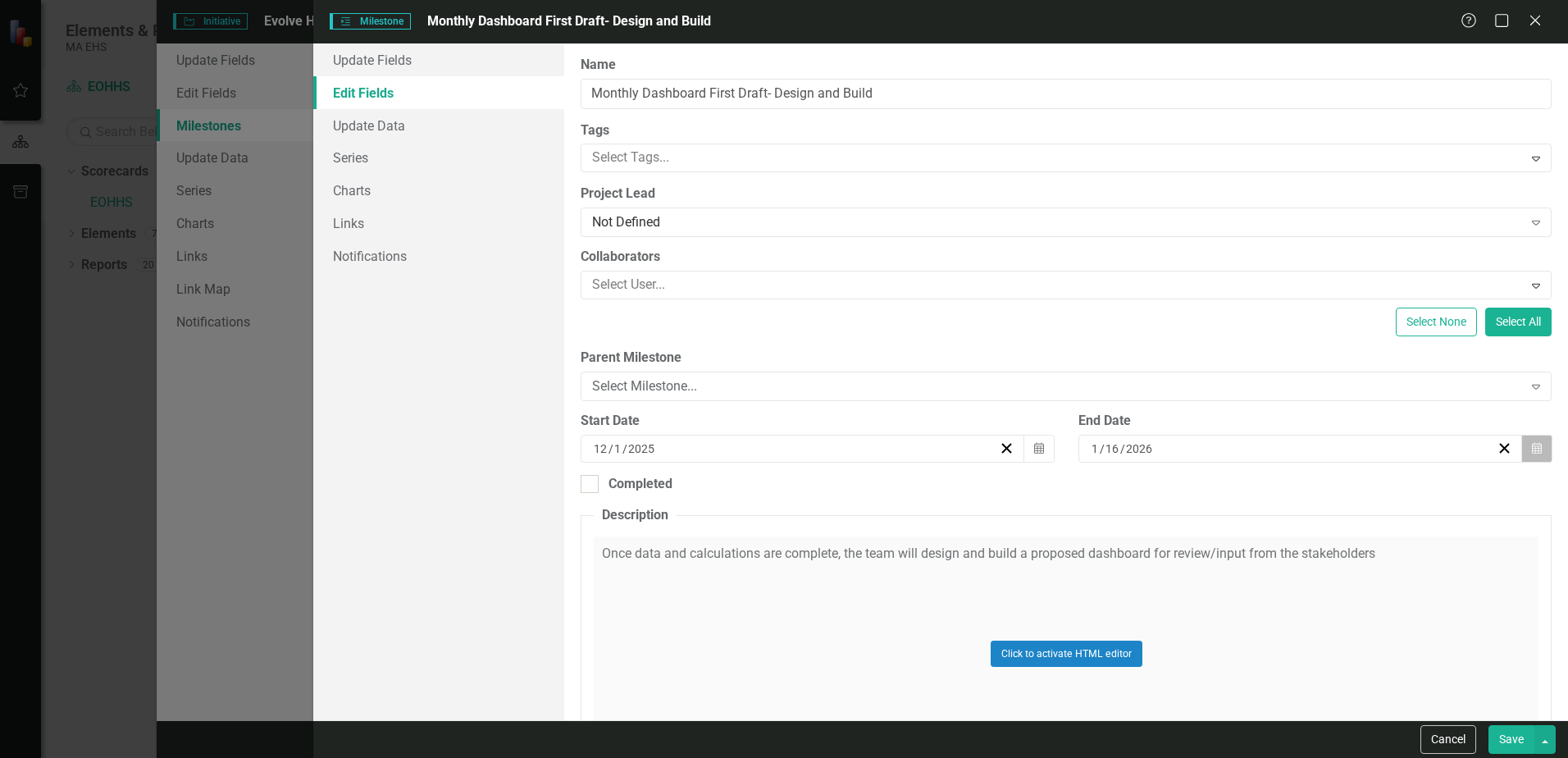
click at [1531, 455] on button "Calendar" at bounding box center [1537, 448] width 31 height 27
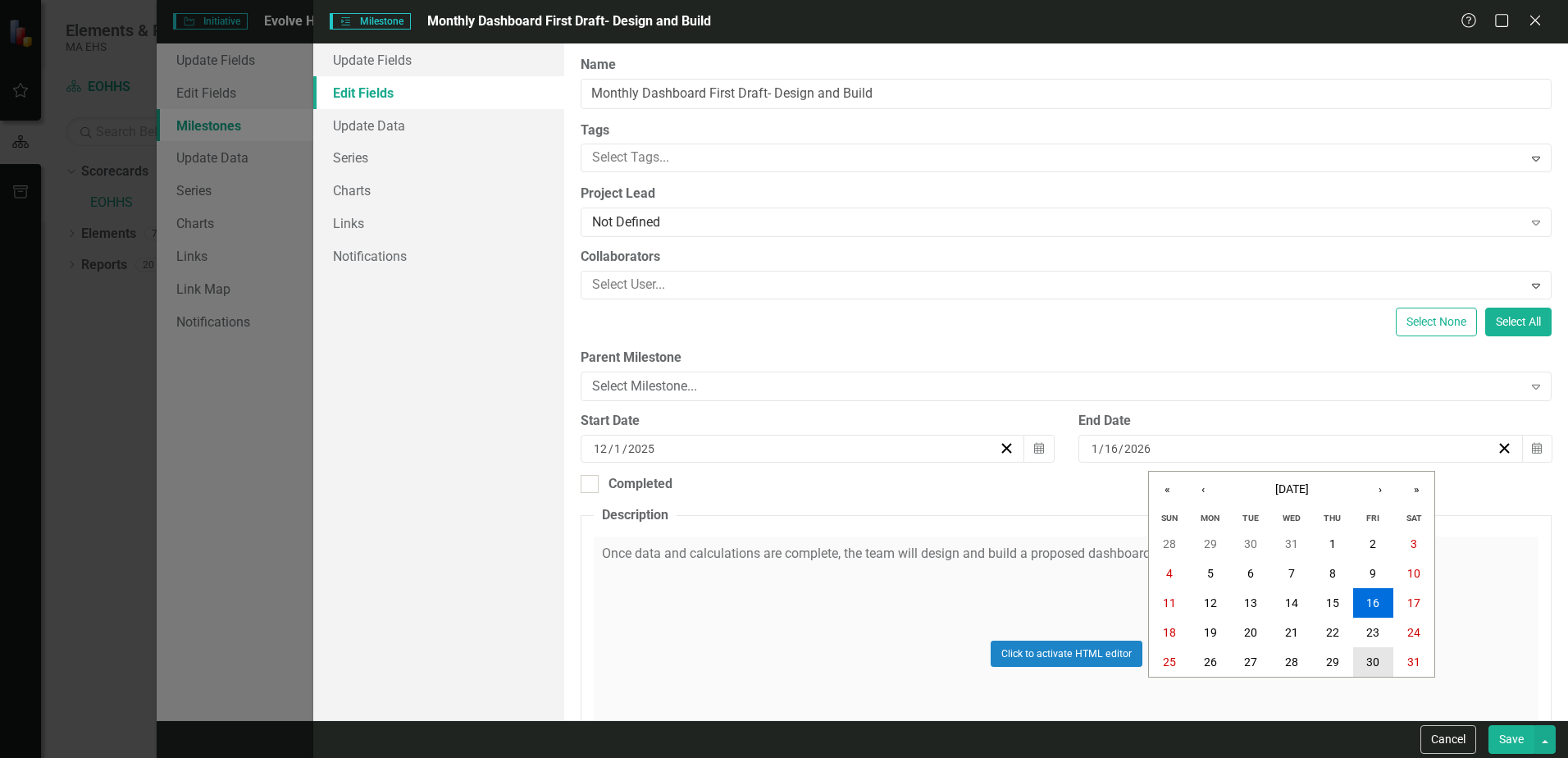
click at [1378, 663] on abbr "30" at bounding box center [1373, 662] width 13 height 13
click at [1507, 738] on button "Save" at bounding box center [1511, 739] width 45 height 28
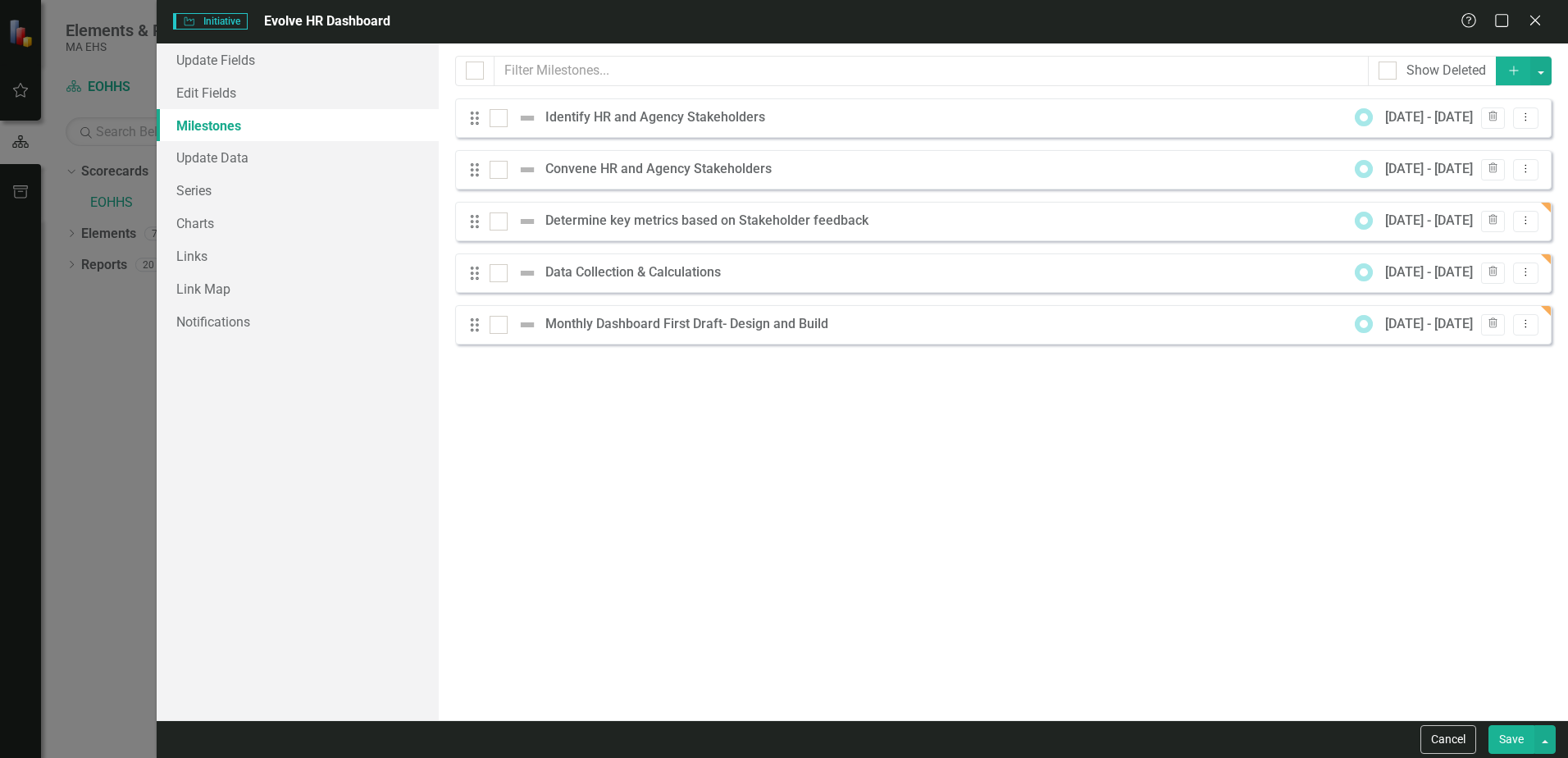
click at [655, 324] on div "Monthly Dashboard First Draft- Design and Build" at bounding box center [691, 324] width 291 height 19
click at [1539, 18] on icon at bounding box center [1535, 20] width 12 height 12
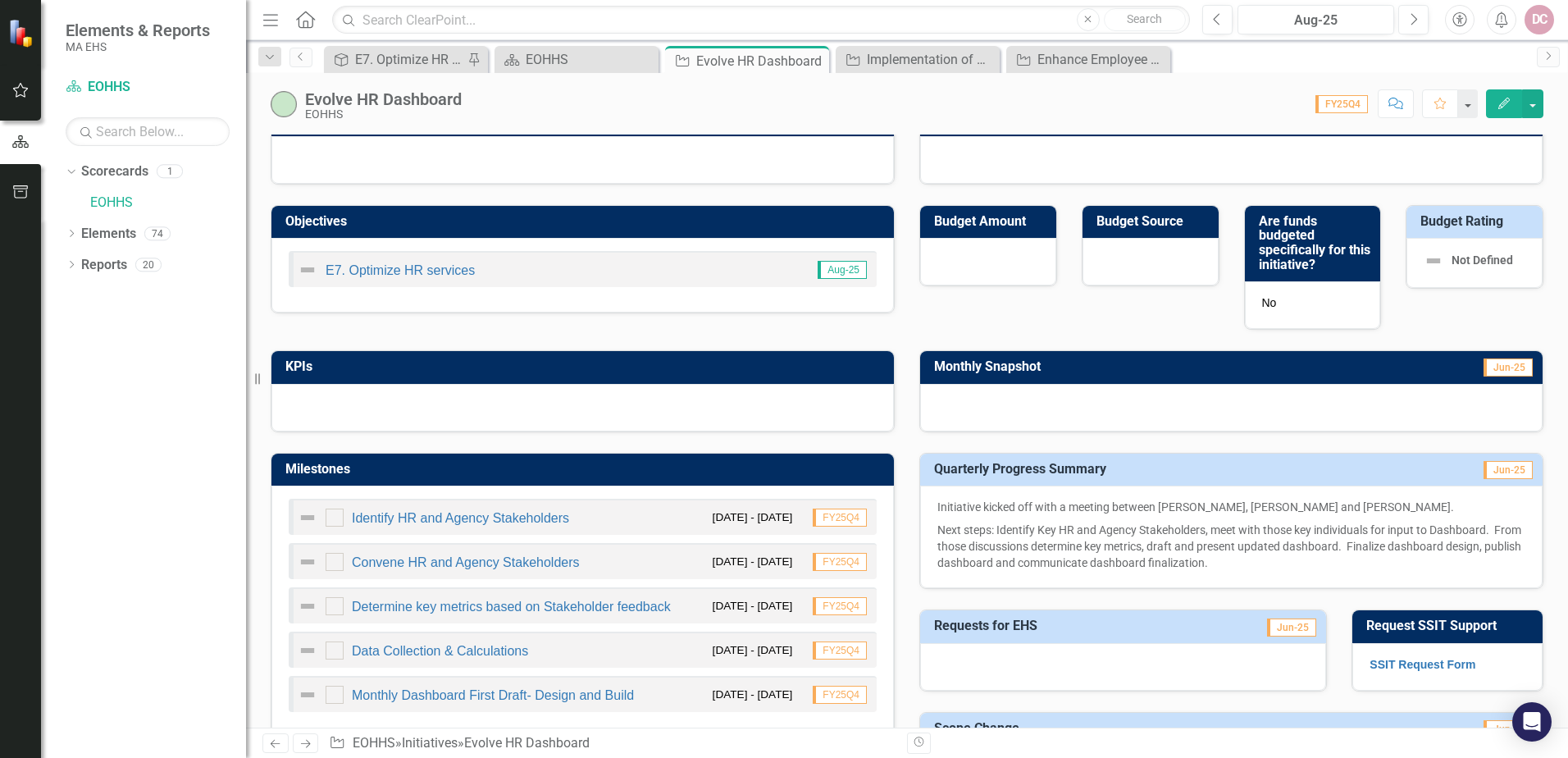
click at [1498, 103] on icon "Edit" at bounding box center [1505, 103] width 15 height 11
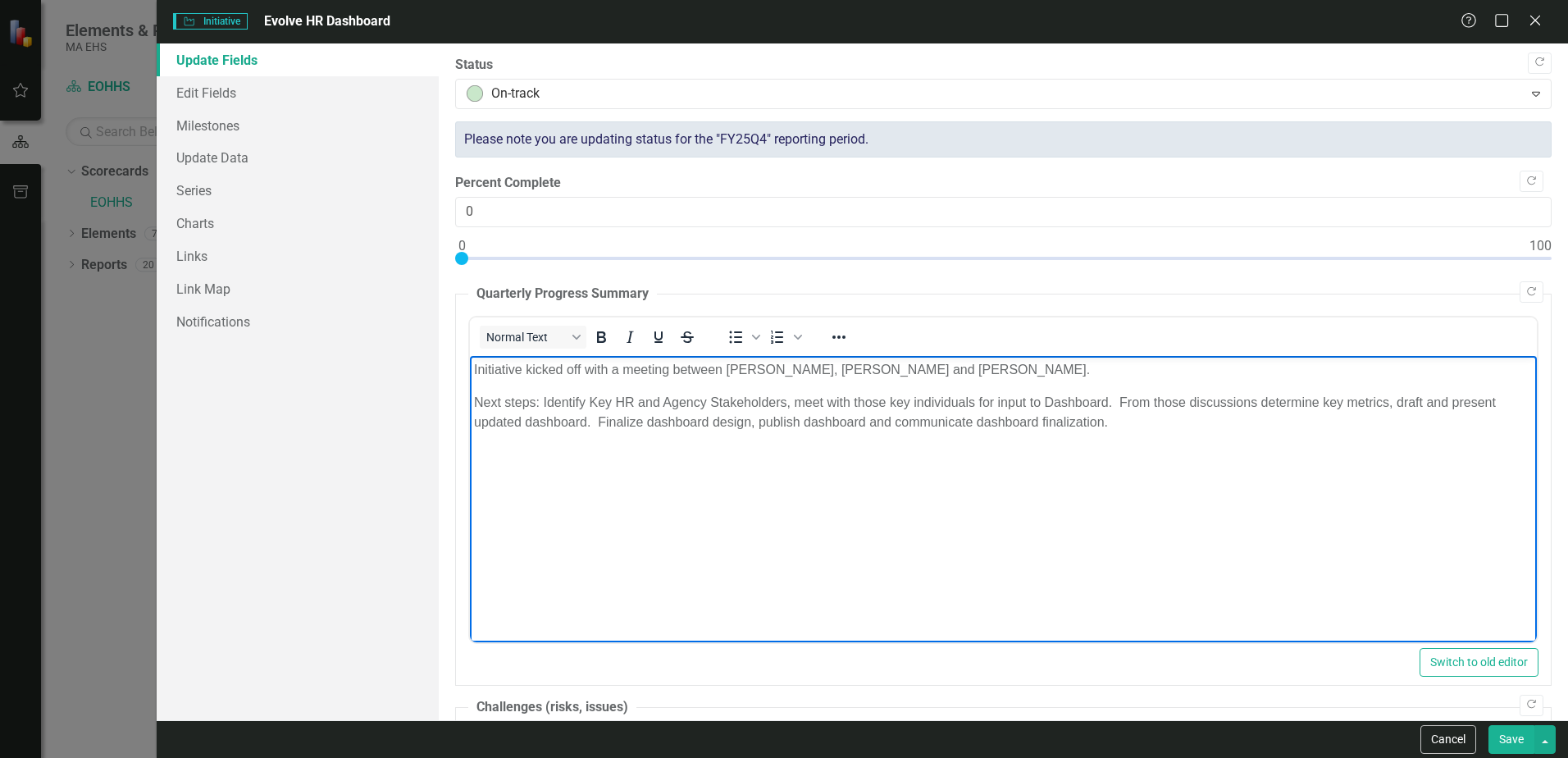
click at [1134, 424] on p "Next steps: Identify Key HR and Agency Stakeholders, meet with those key indivi…" at bounding box center [1003, 412] width 1059 height 40
click at [972, 421] on p "Next steps: Identify Key HR and Agency Stakeholders, meet with those key indivi…" at bounding box center [1003, 412] width 1059 height 40
drag, startPoint x: 1128, startPoint y: 420, endPoint x: 1285, endPoint y: 419, distance: 157.0
click at [1285, 419] on p "Next steps: Identify Key HR and Agency Stakeholders, meet with those key indivi…" at bounding box center [1003, 412] width 1059 height 40
click at [1513, 737] on button "Save" at bounding box center [1511, 739] width 45 height 28
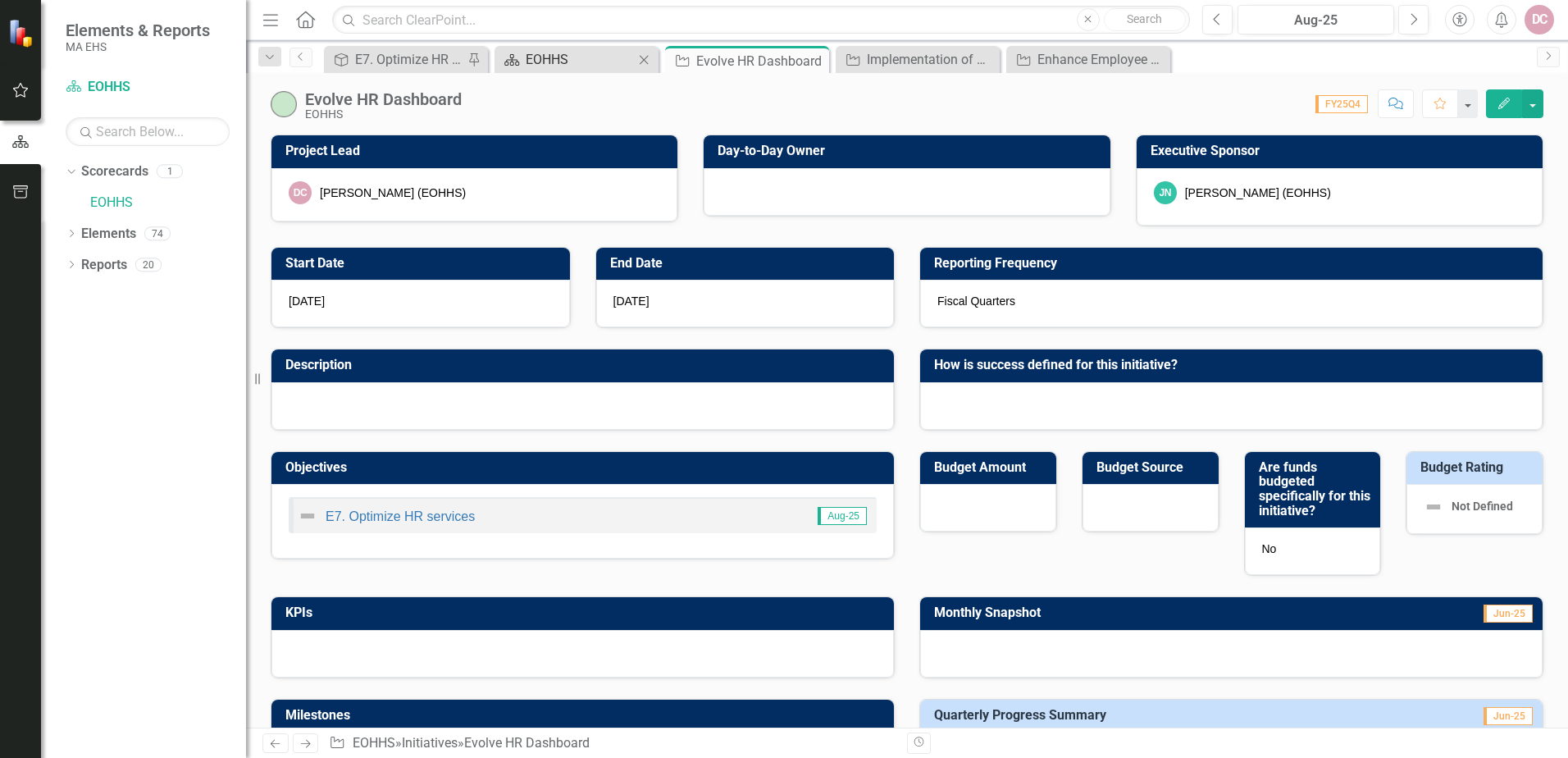
drag, startPoint x: 566, startPoint y: 46, endPoint x: 566, endPoint y: 56, distance: 10.0
click at [566, 46] on div "Scorecard EOHHS Close" at bounding box center [576, 59] width 164 height 27
click at [601, 52] on div "EOHHS" at bounding box center [580, 60] width 108 height 21
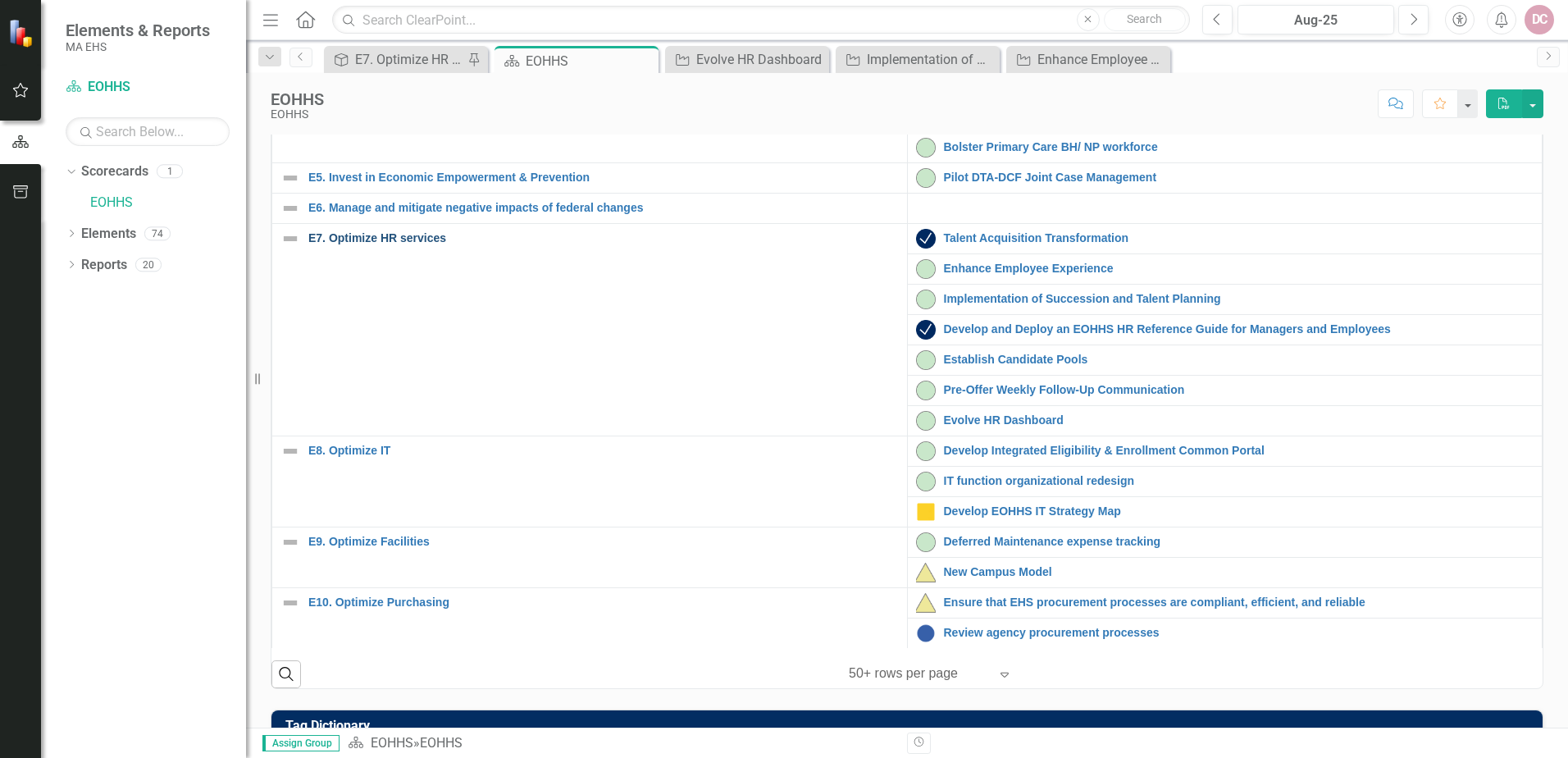
scroll to position [410, 0]
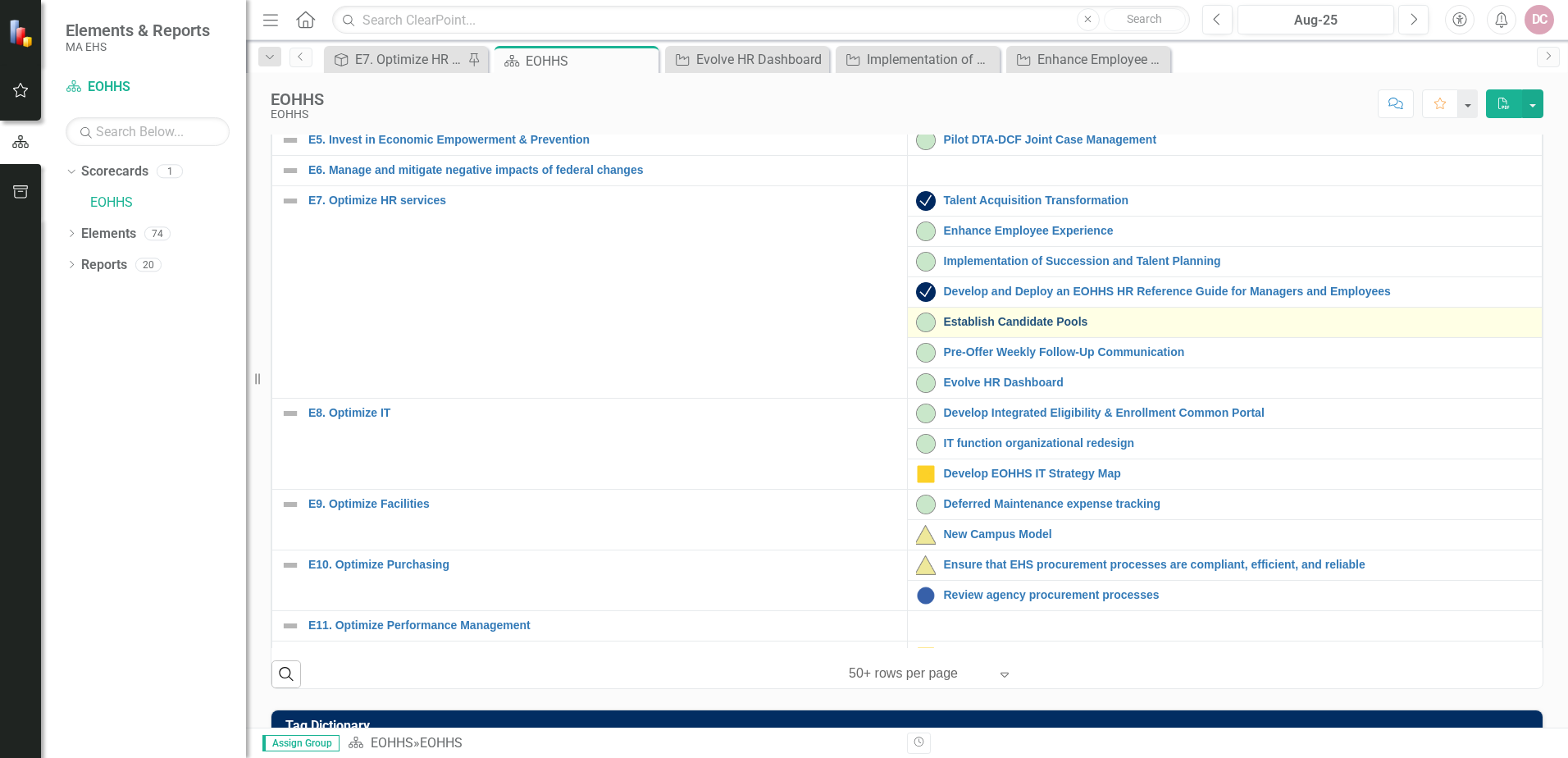
click at [975, 328] on link "Establish Candidate Pools" at bounding box center [1239, 321] width 590 height 12
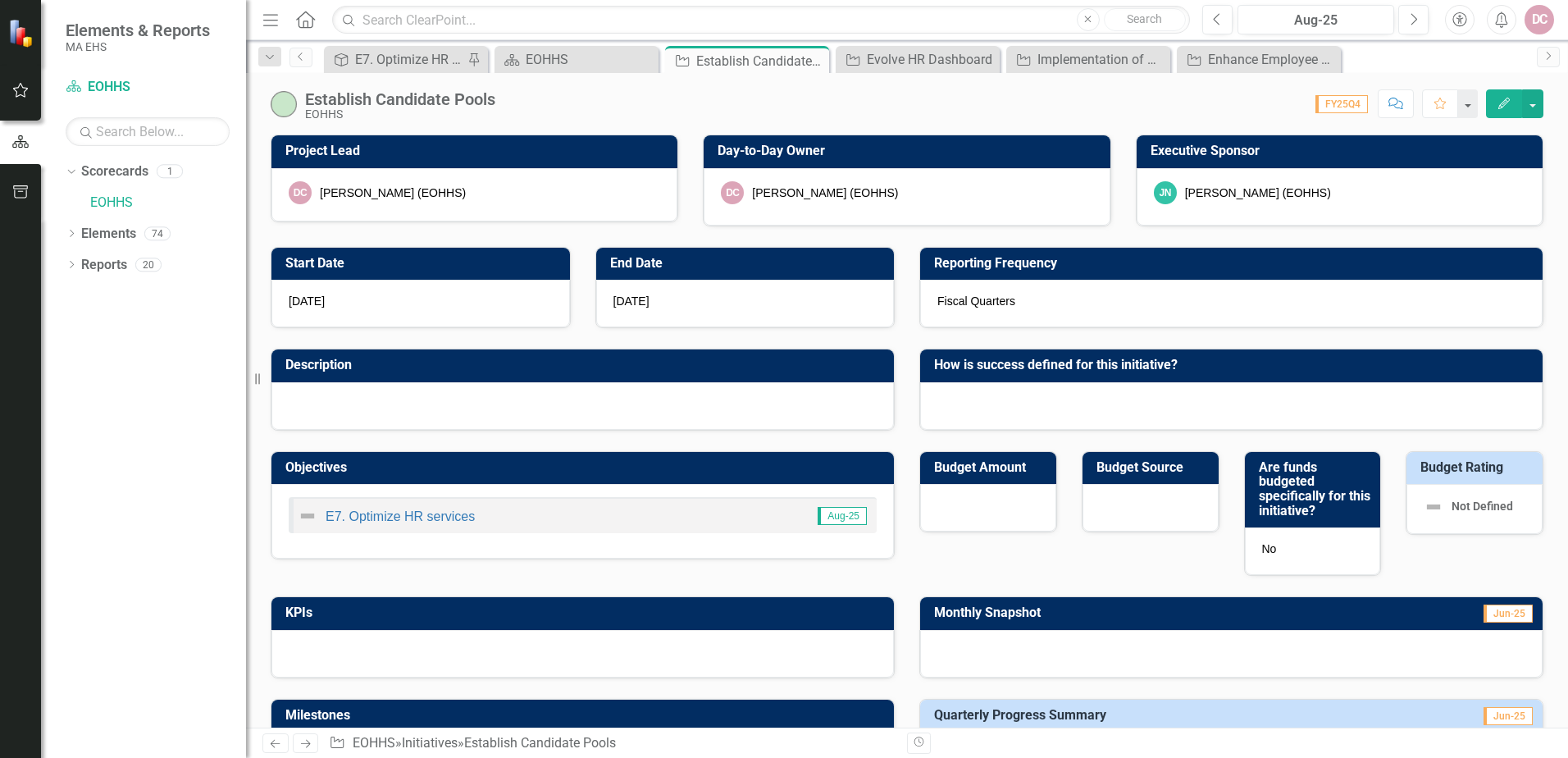
click at [1505, 100] on icon "button" at bounding box center [1505, 103] width 11 height 11
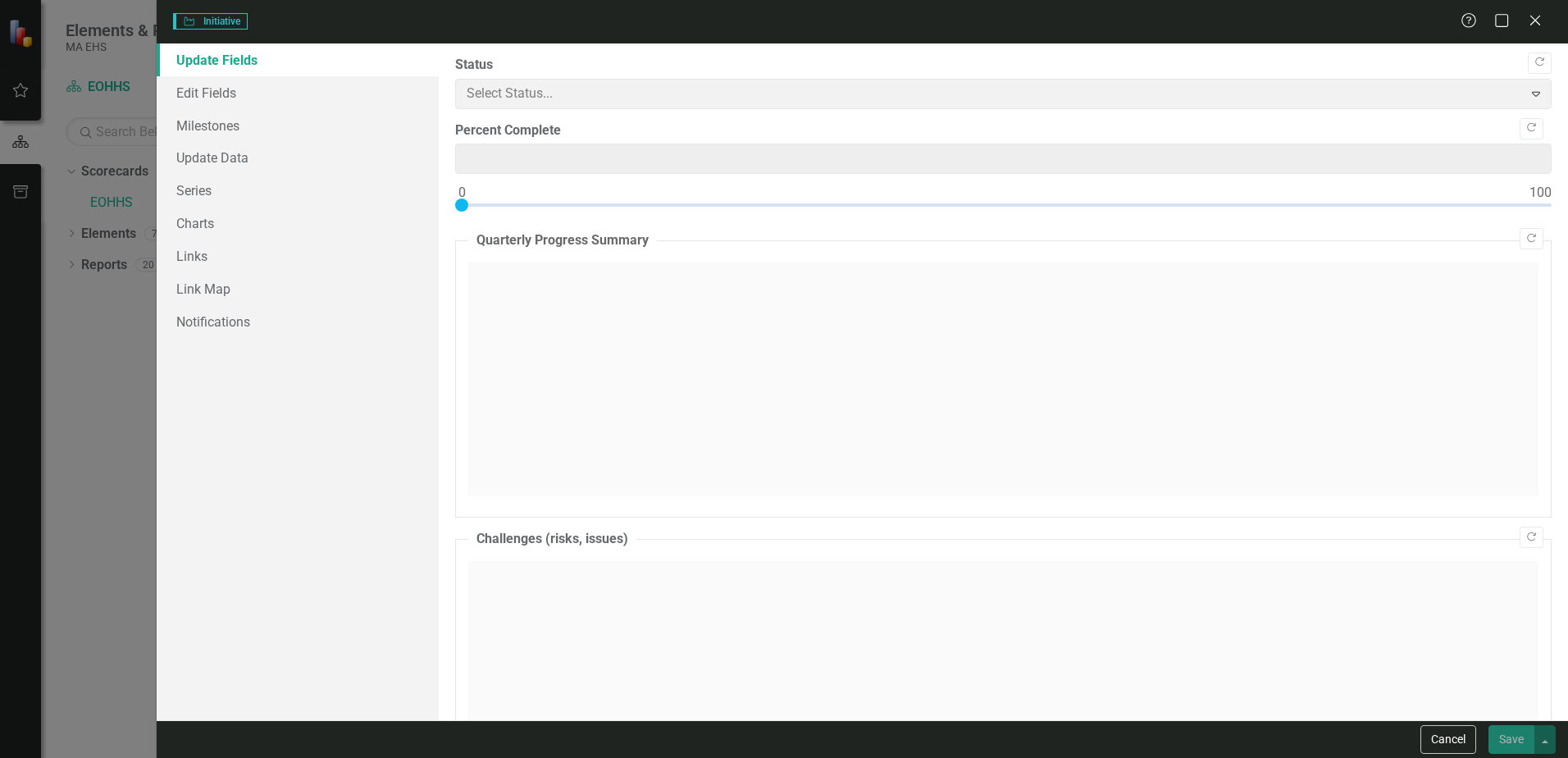
type input "0"
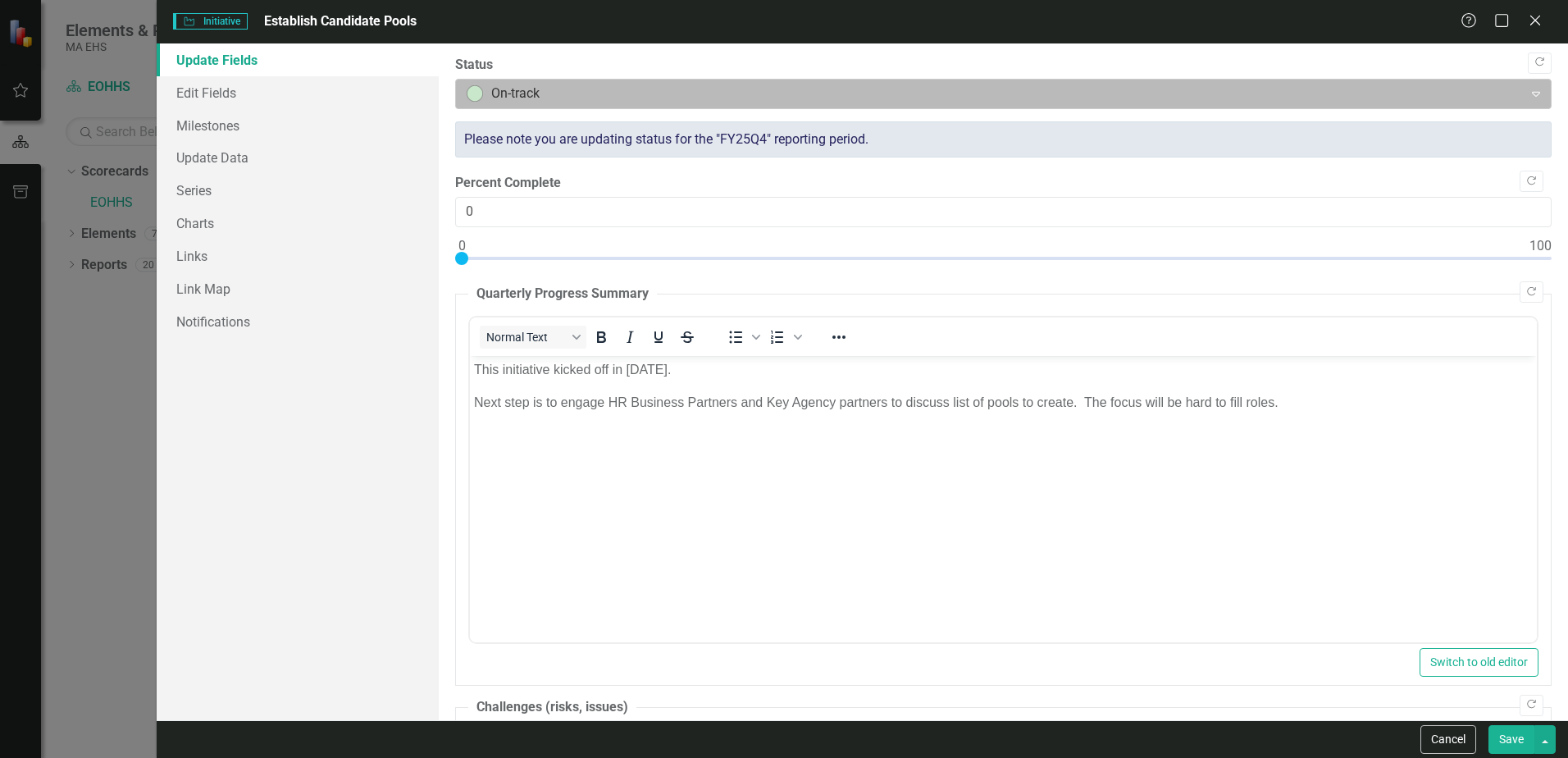
click at [492, 93] on div at bounding box center [990, 93] width 1046 height 22
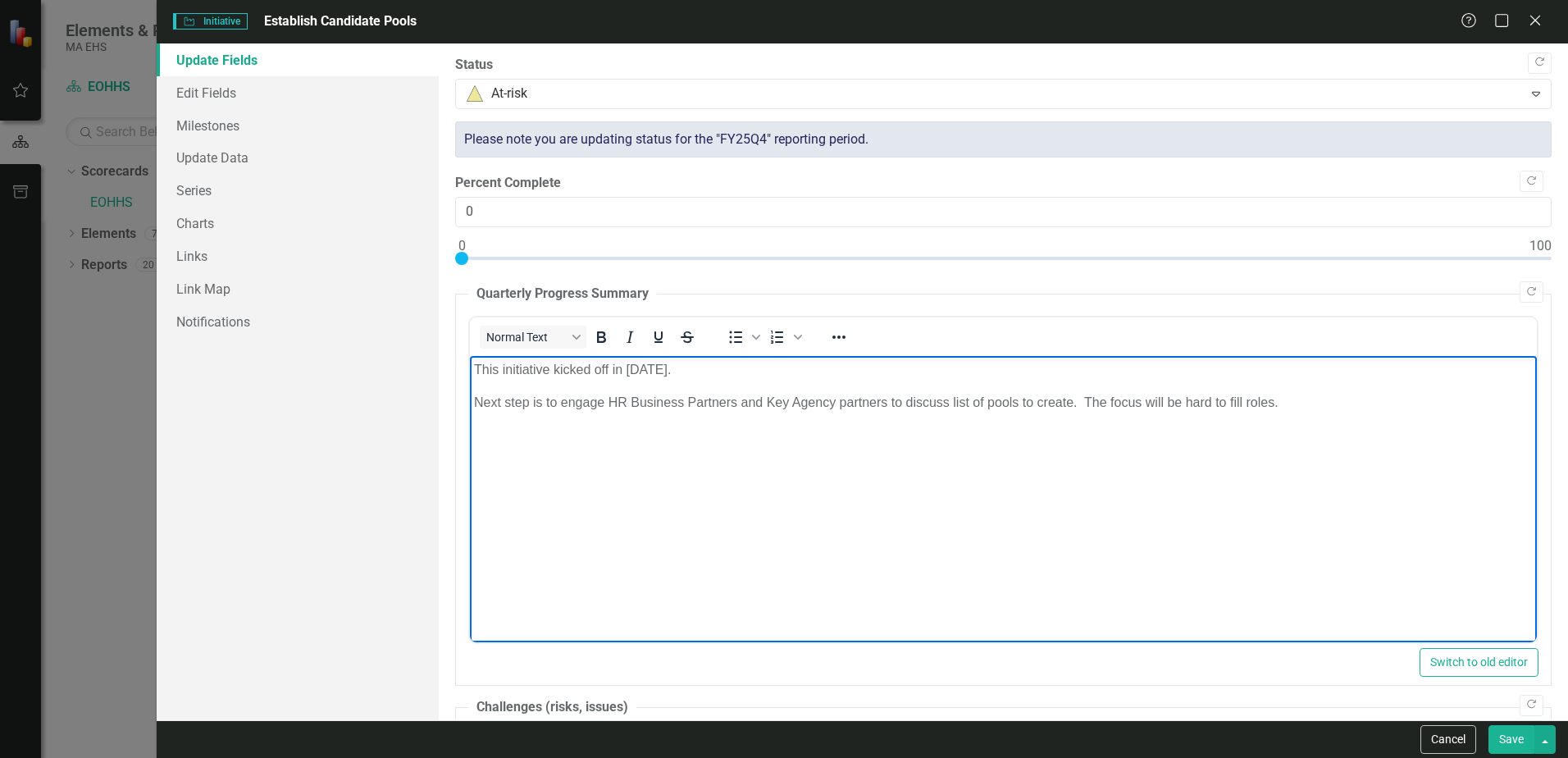
click at [1314, 406] on p "Next step is to engage HR Business Partners and Key Agency partners to discuss …" at bounding box center [1003, 402] width 1059 height 20
click at [1521, 738] on button "Save" at bounding box center [1511, 739] width 45 height 28
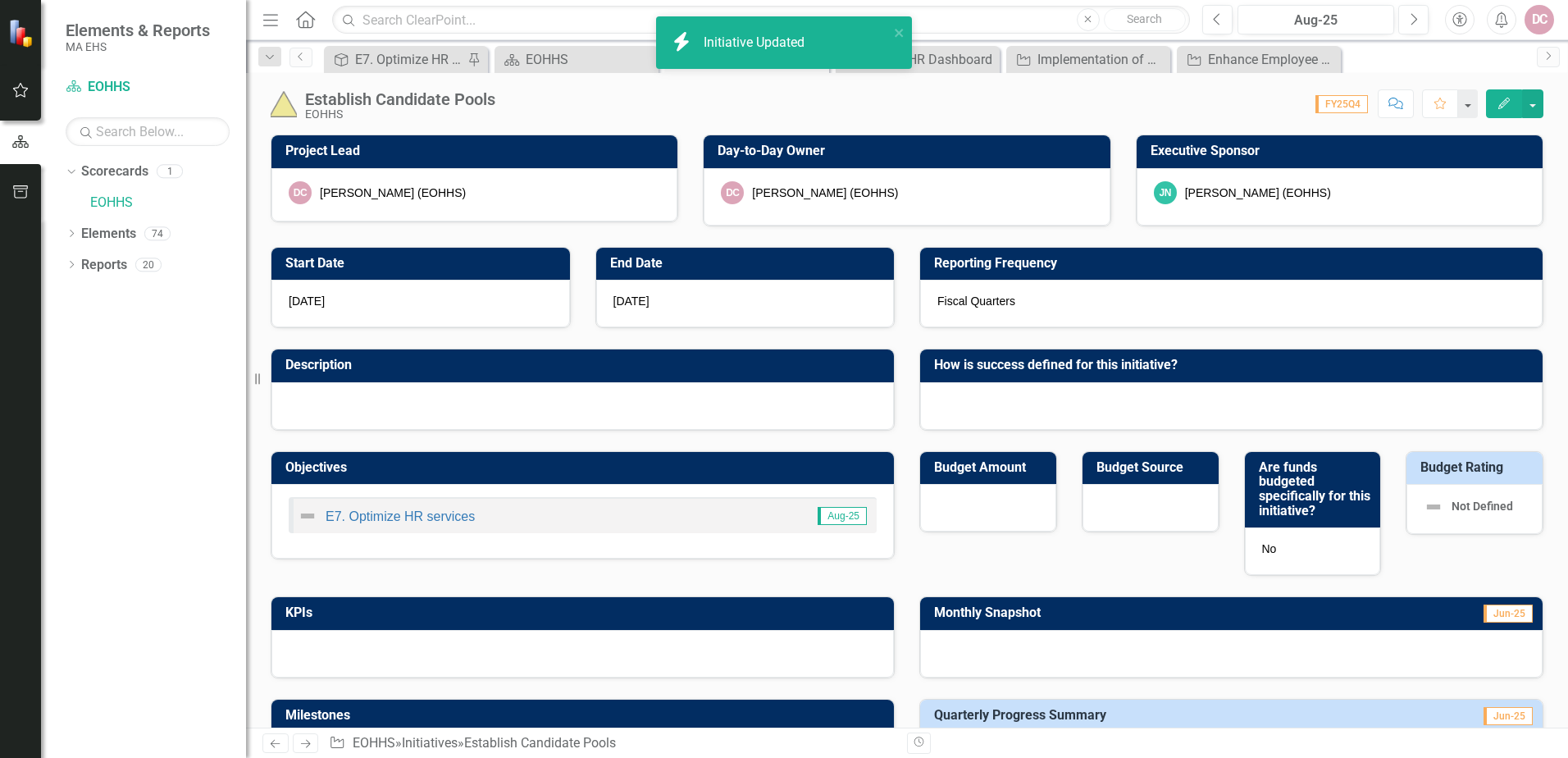
click at [1498, 102] on icon "Edit" at bounding box center [1505, 103] width 15 height 11
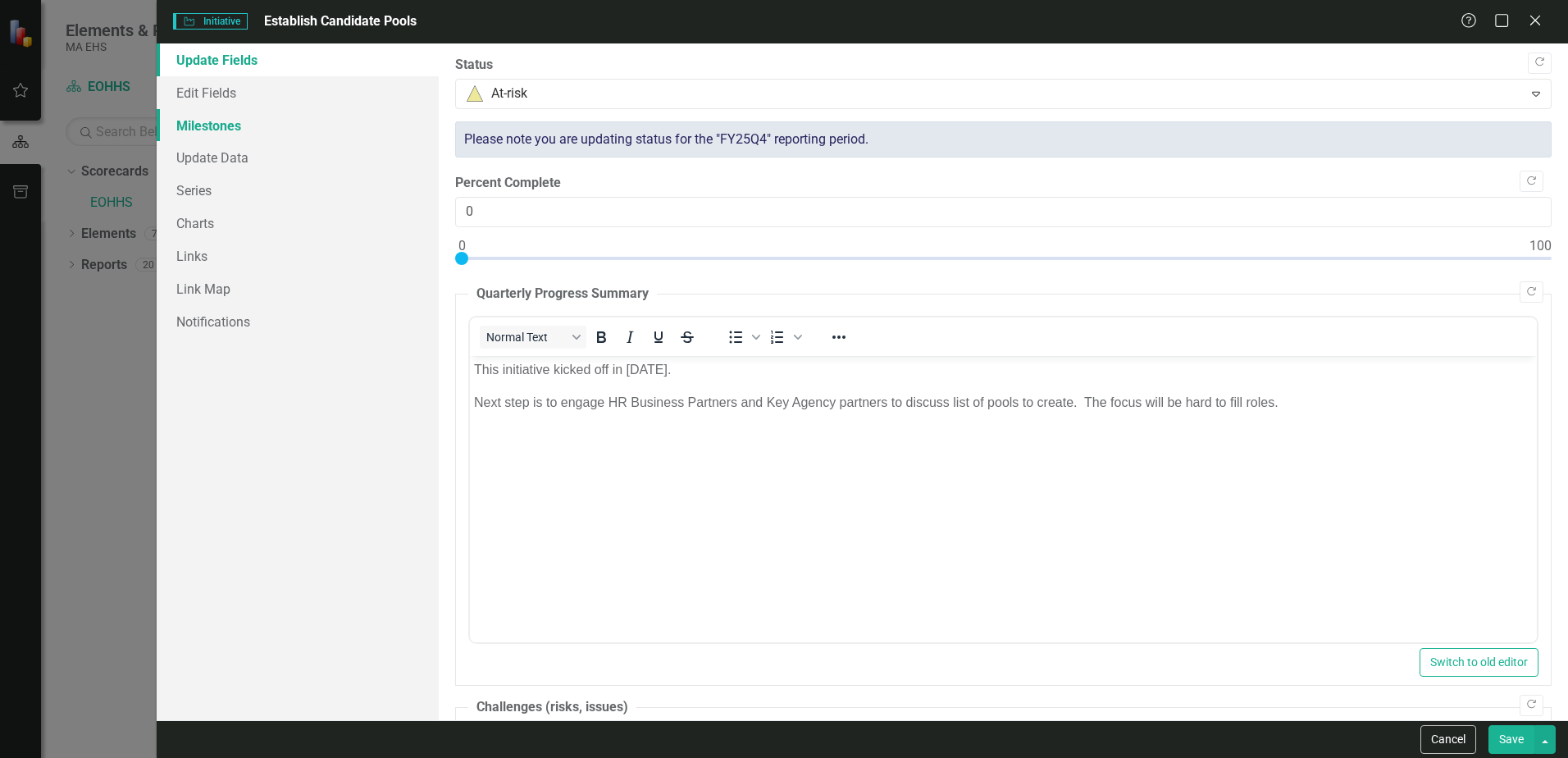
click at [236, 123] on link "Milestones" at bounding box center [297, 125] width 282 height 33
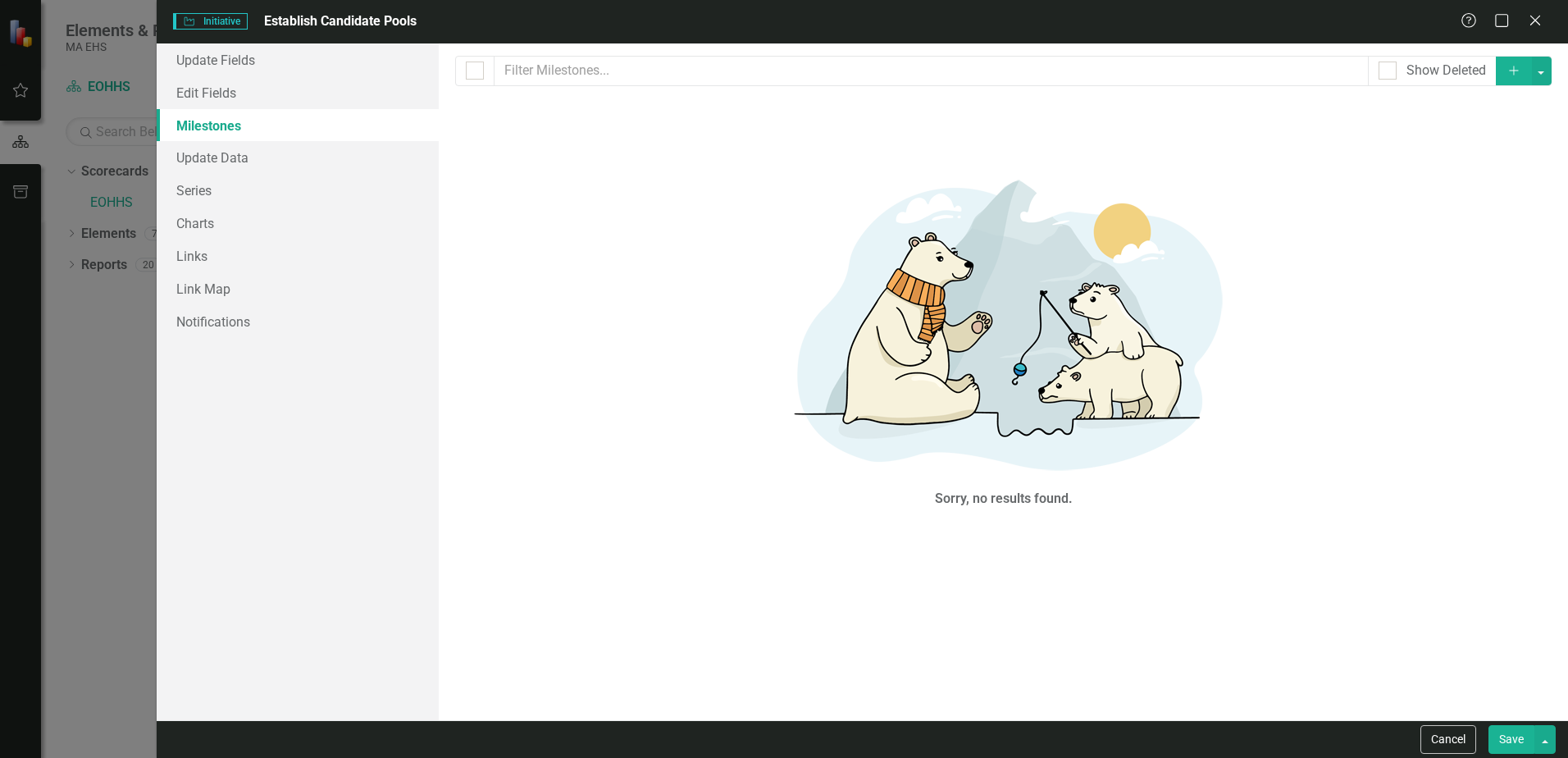
click at [1510, 73] on icon "Add" at bounding box center [1515, 70] width 15 height 11
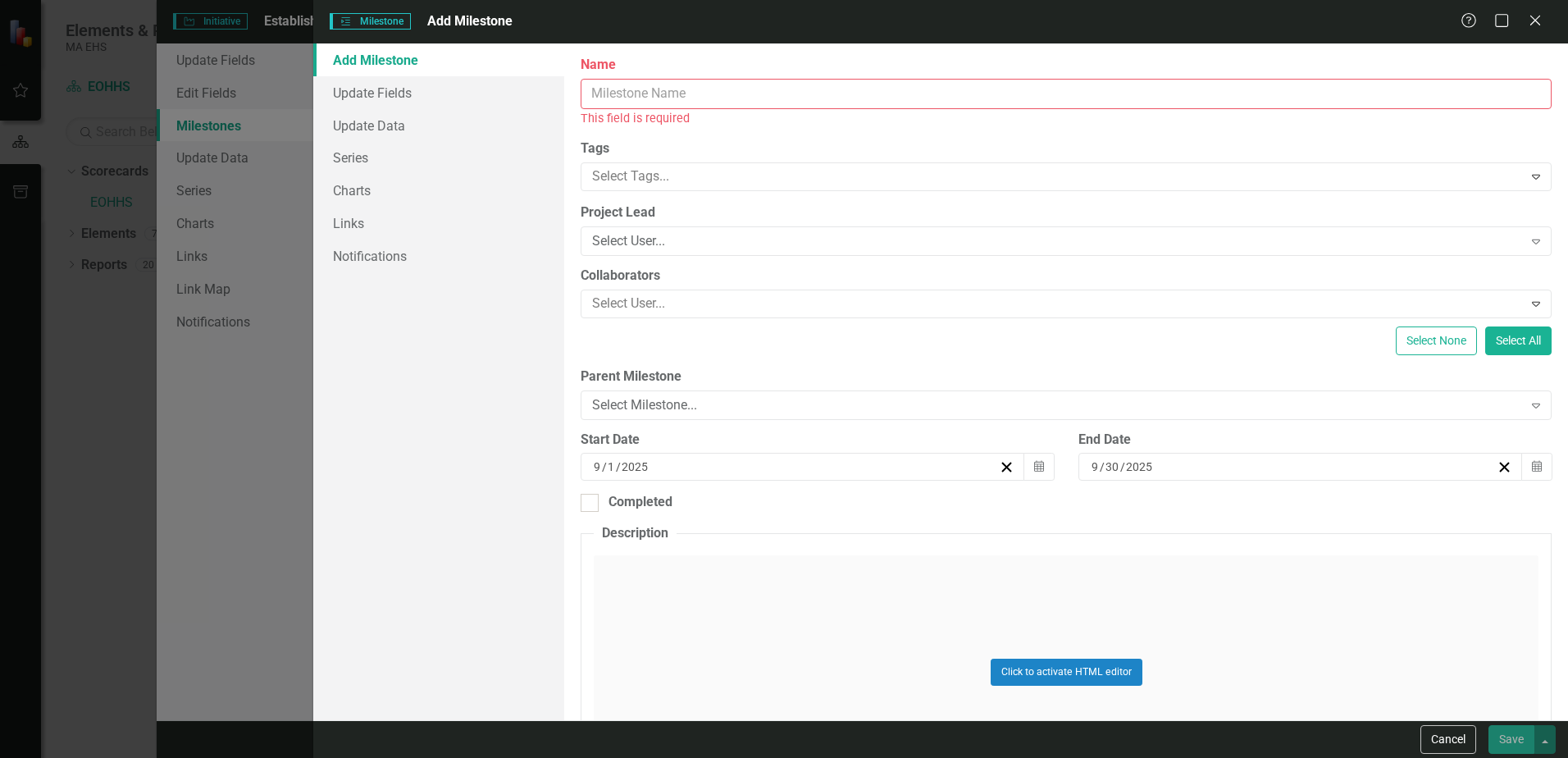
click at [648, 99] on input "Name" at bounding box center [1066, 94] width 971 height 30
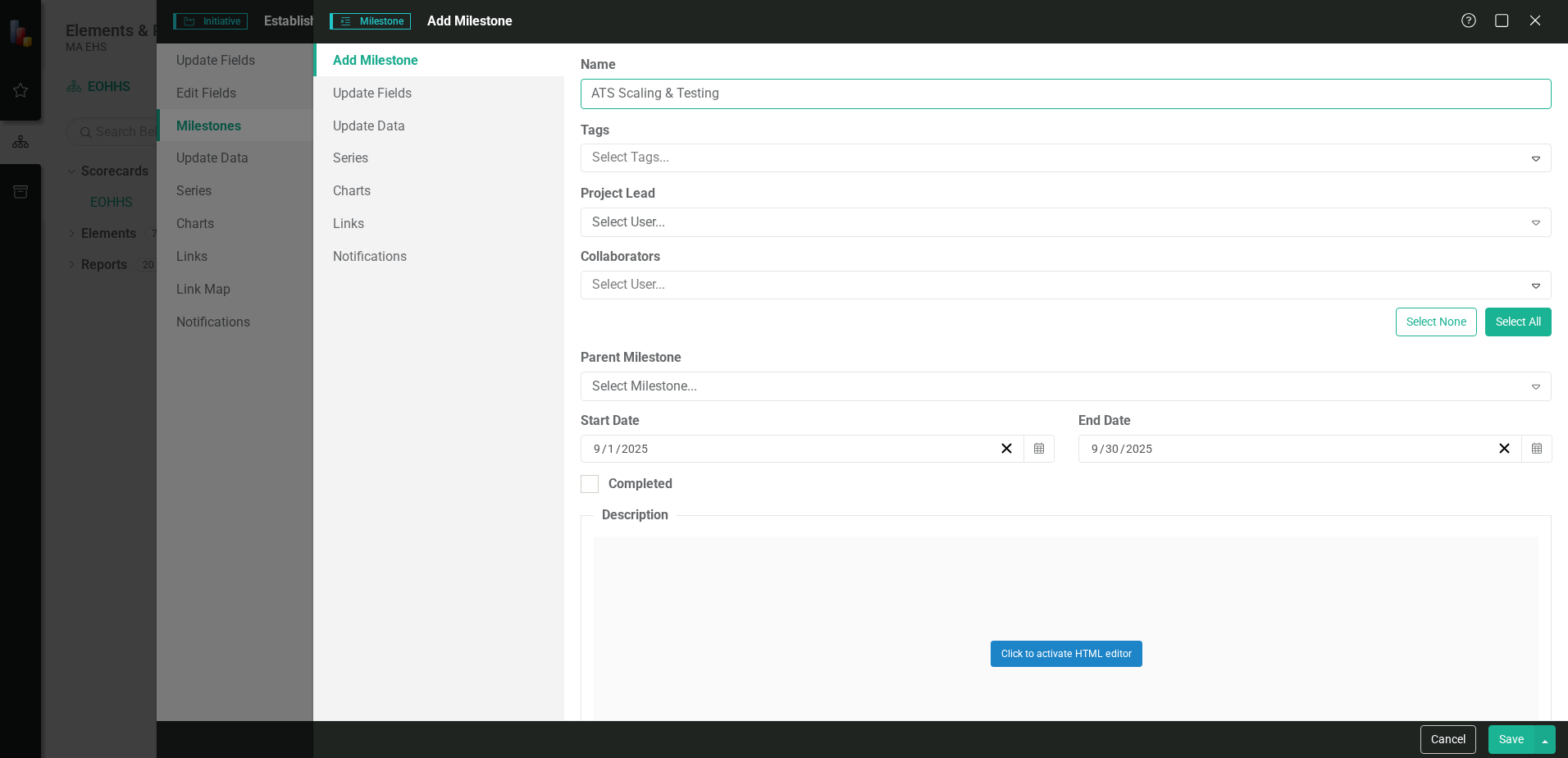
type input "ATS Scaling & Testing"
click at [652, 551] on div "Click to activate HTML editor" at bounding box center [1066, 653] width 945 height 234
drag, startPoint x: 611, startPoint y: 622, endPoint x: 608, endPoint y: 611, distance: 11.4
click at [610, 622] on body "Rich Text Area. Press ALT-0 for help." at bounding box center [1067, 700] width 942 height 246
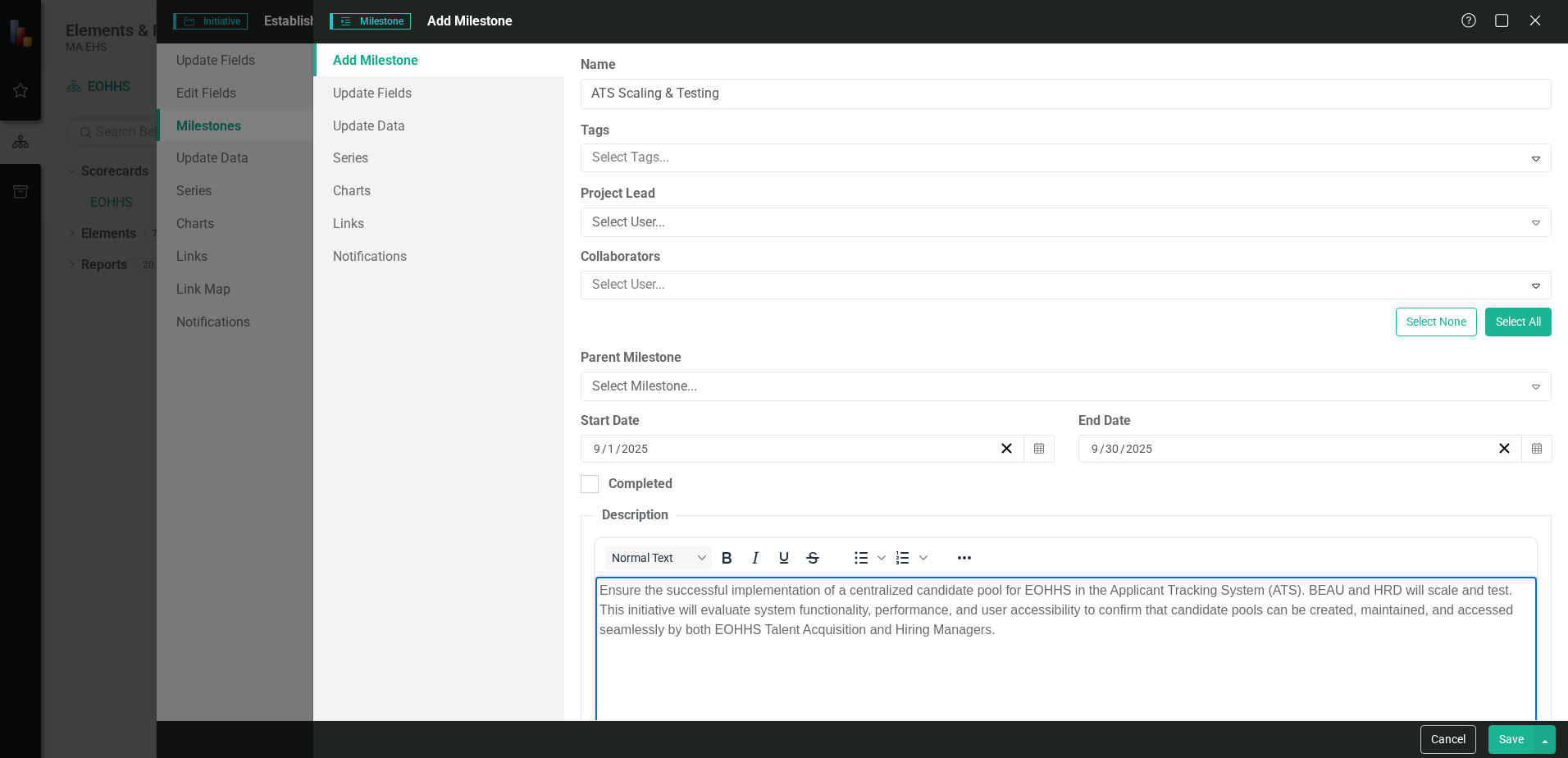
scroll to position [82, 0]
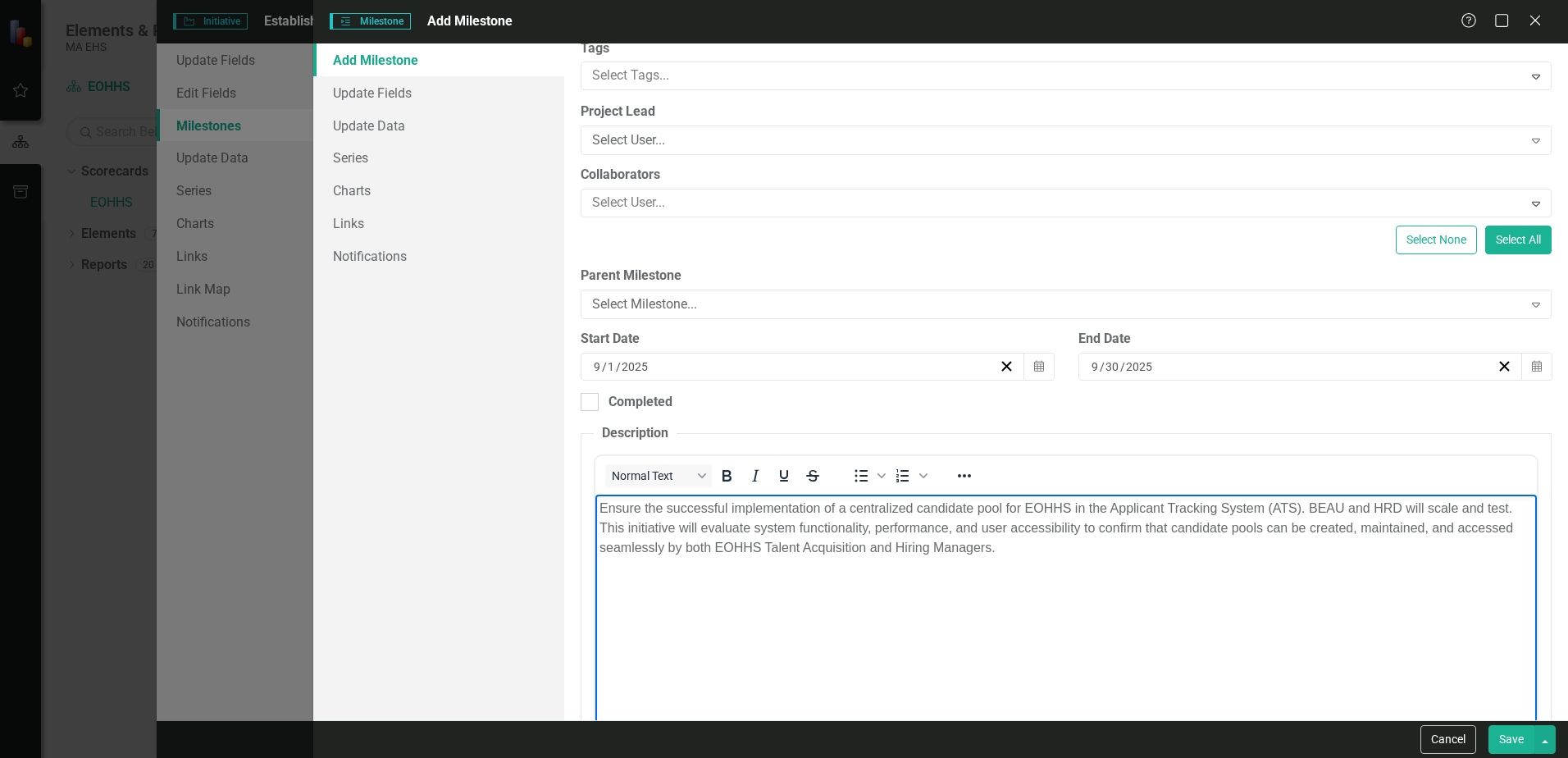
click at [606, 568] on body "Ensure the successful implementation of a centralized candidate pool for EOHHS …" at bounding box center [1067, 618] width 942 height 246
click at [1513, 734] on button "Save" at bounding box center [1511, 739] width 45 height 28
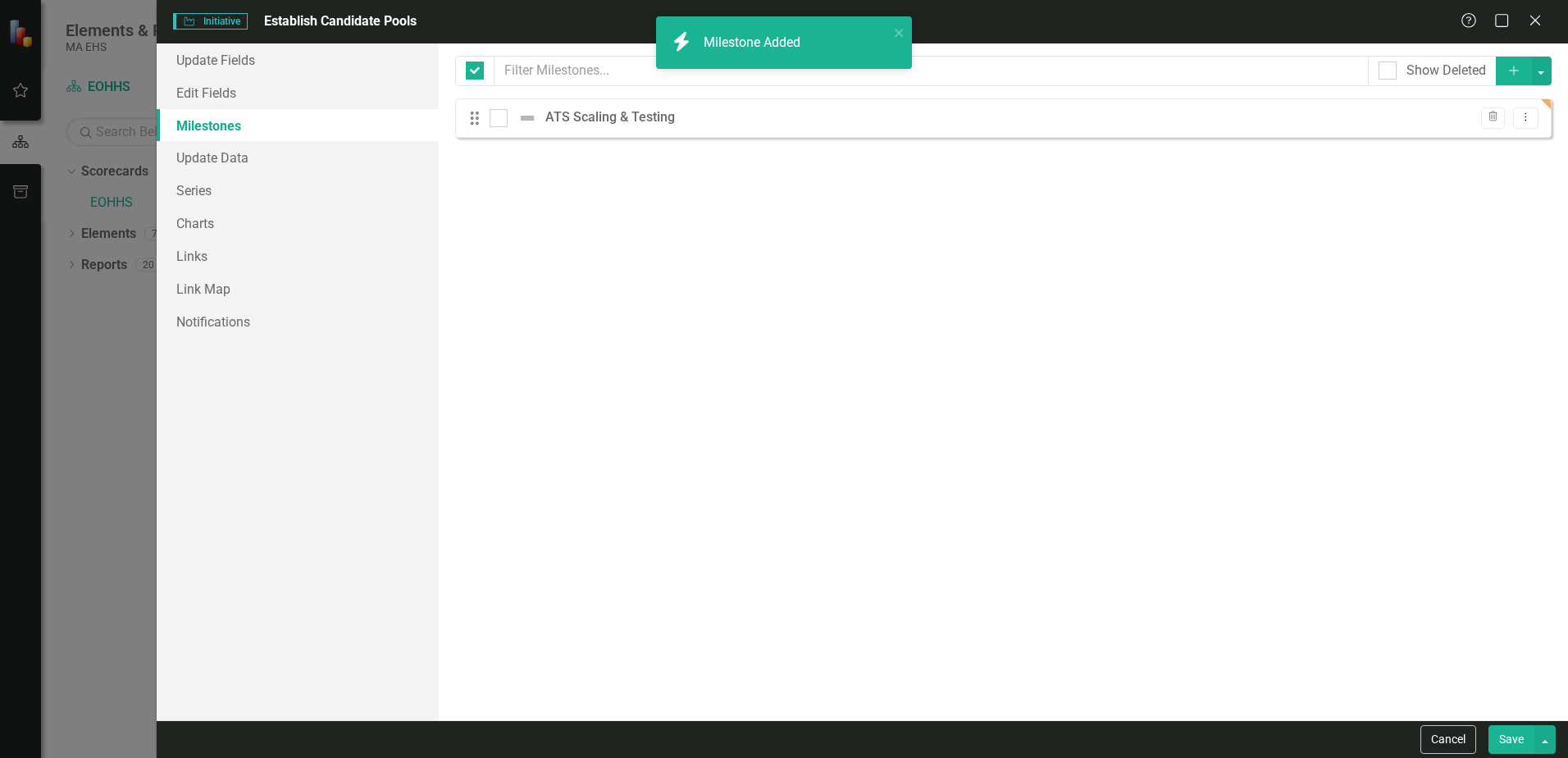
click at [1514, 69] on icon "button" at bounding box center [1514, 70] width 9 height 9
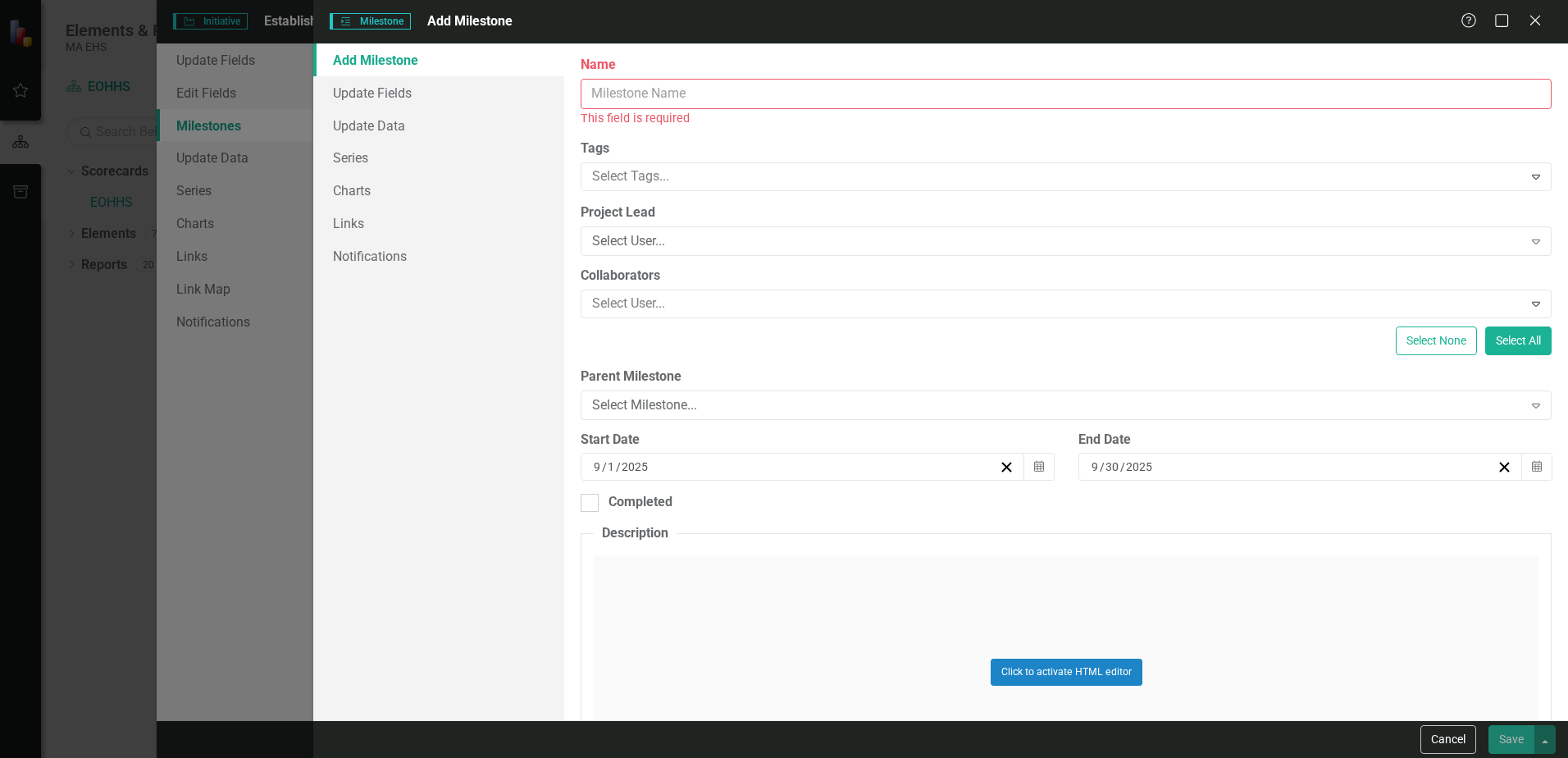
click at [621, 99] on input "Name" at bounding box center [1066, 94] width 971 height 30
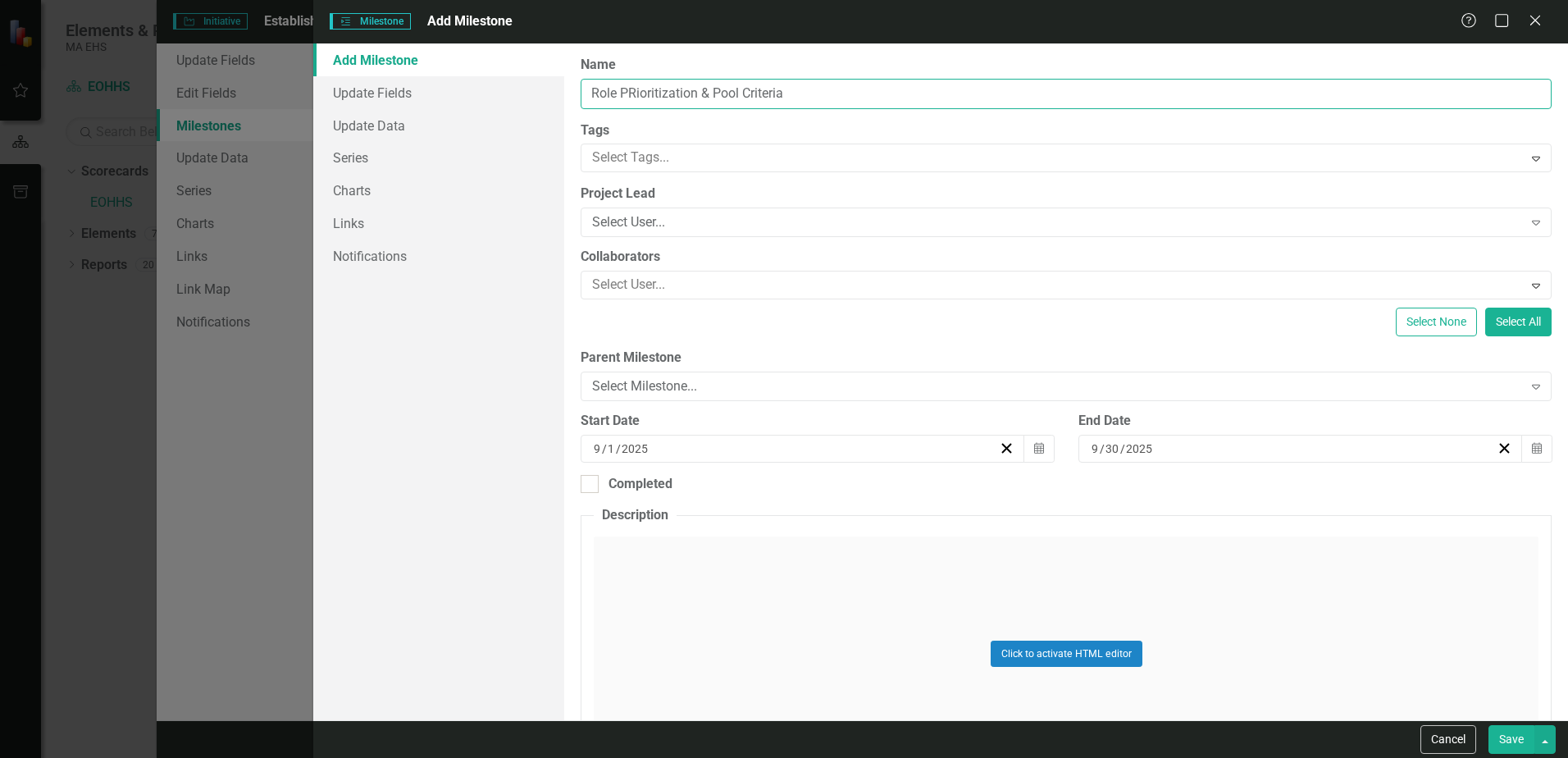
type input "Role PRioritization & Pool Criteria"
click at [626, 553] on div "Click to activate HTML editor" at bounding box center [1066, 653] width 945 height 234
click at [613, 597] on p "Rich Text Area. Press ALT-0 for help." at bounding box center [1066, 590] width 933 height 20
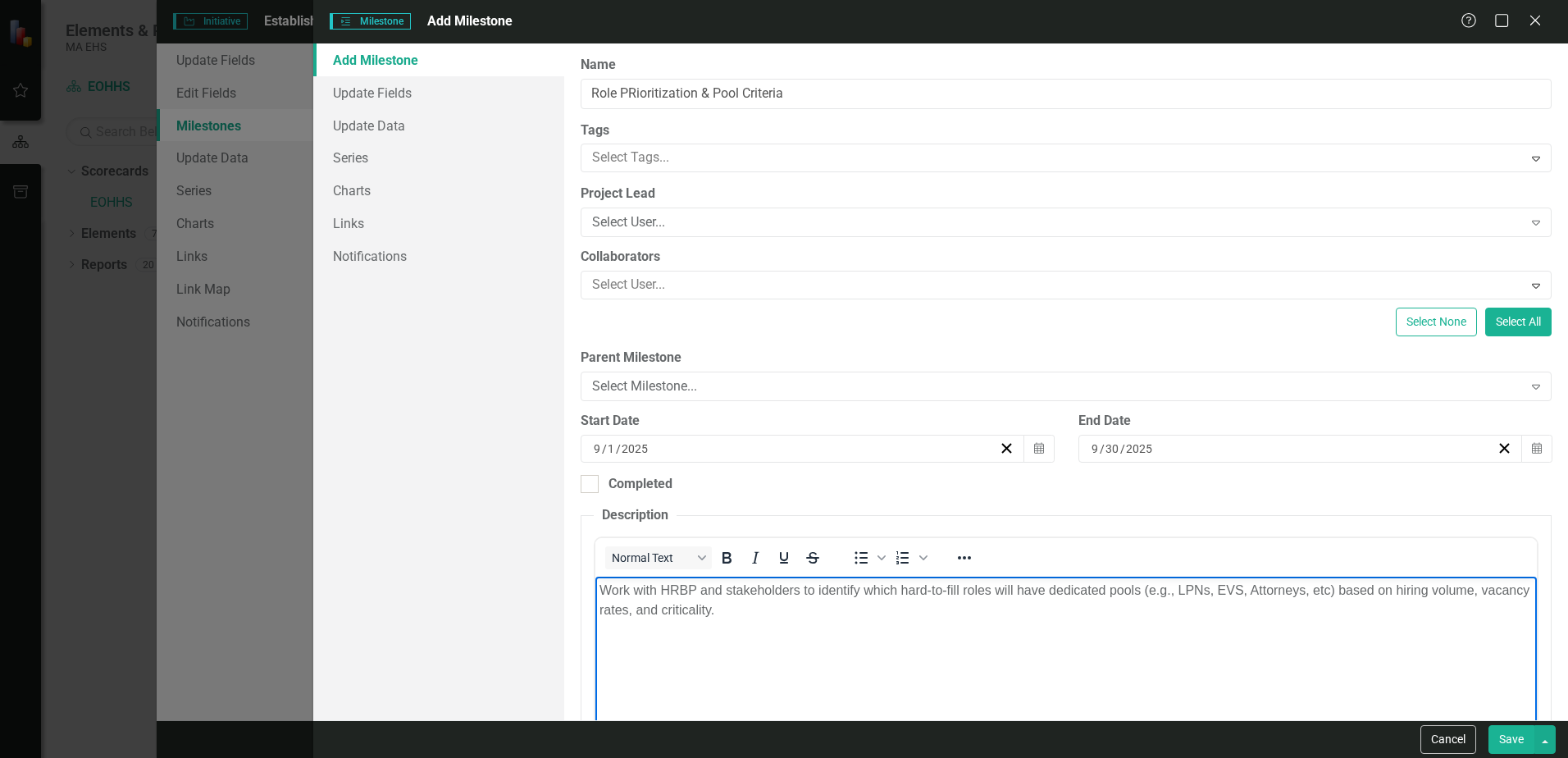
click at [607, 631] on body "Work with HRBP and stakeholders to identify which hard-to-fill roles will have …" at bounding box center [1067, 700] width 942 height 246
click at [813, 612] on p "Work with HRBP and stakeholders to identify which hard-to-fill roles will have …" at bounding box center [1066, 601] width 933 height 40
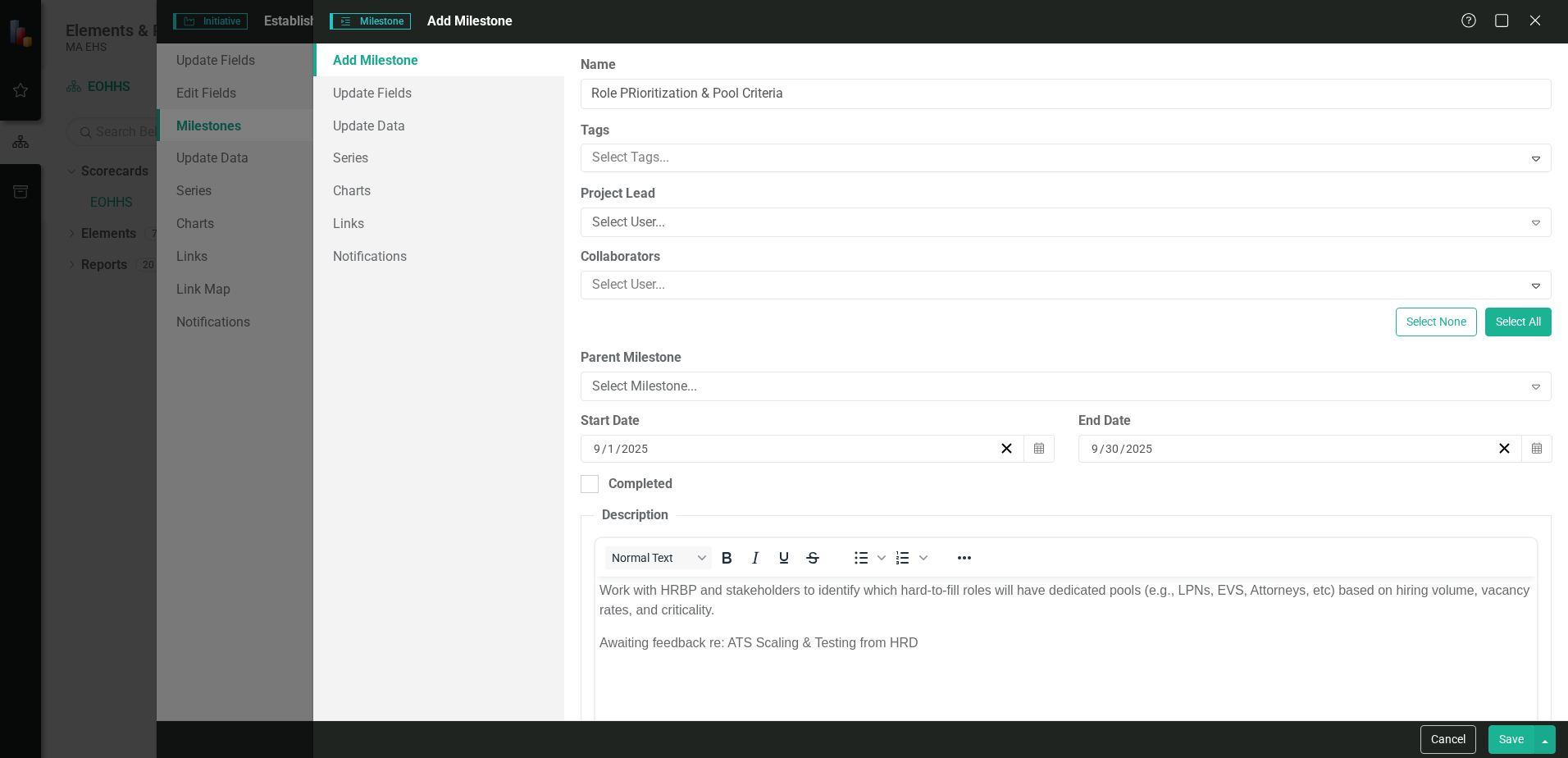
click at [1508, 744] on button "Save" at bounding box center [1511, 739] width 45 height 28
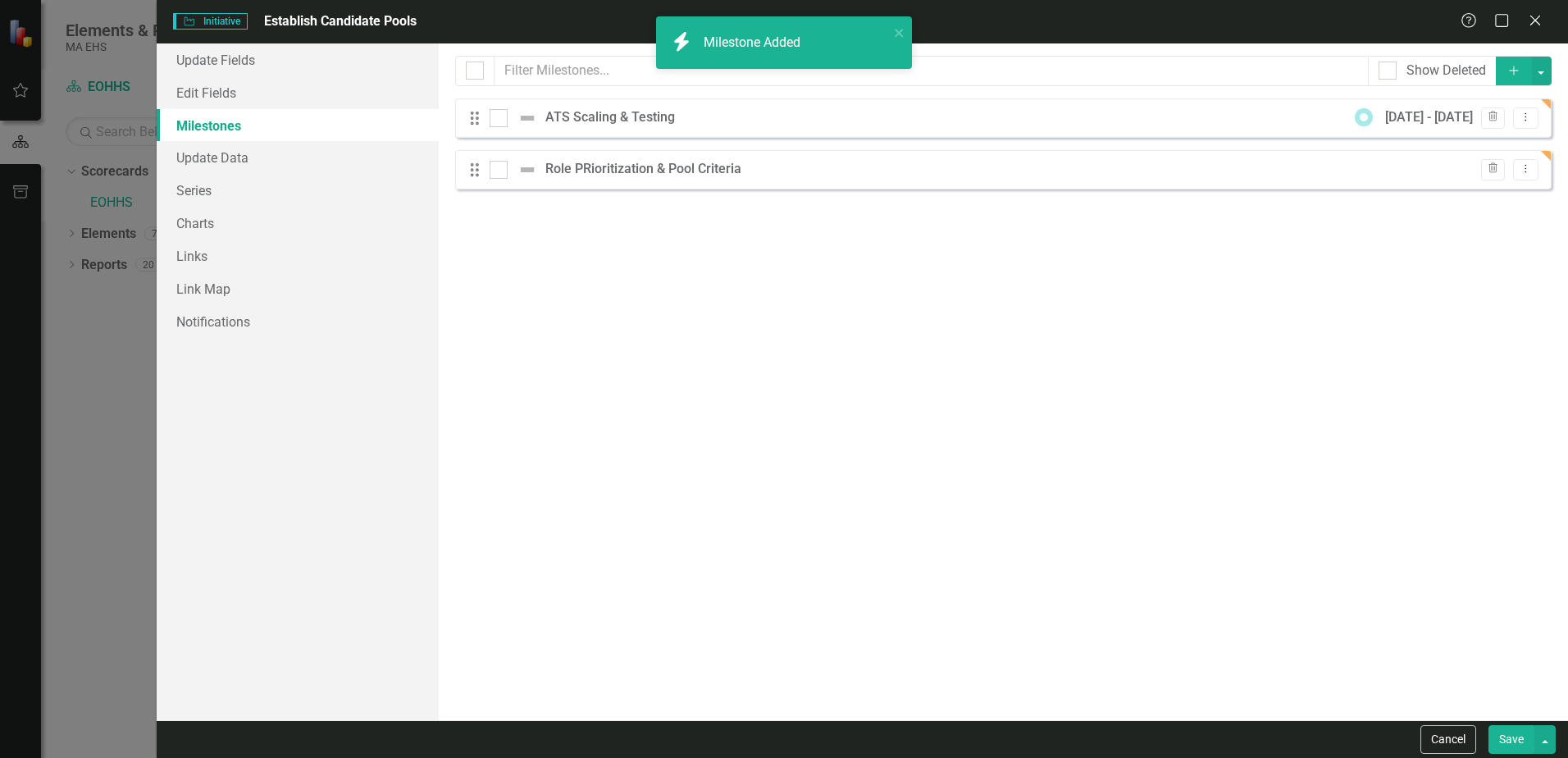
drag, startPoint x: 1516, startPoint y: 64, endPoint x: 1243, endPoint y: 105, distance: 276.1
click at [1516, 64] on icon "Add" at bounding box center [1515, 70] width 15 height 11
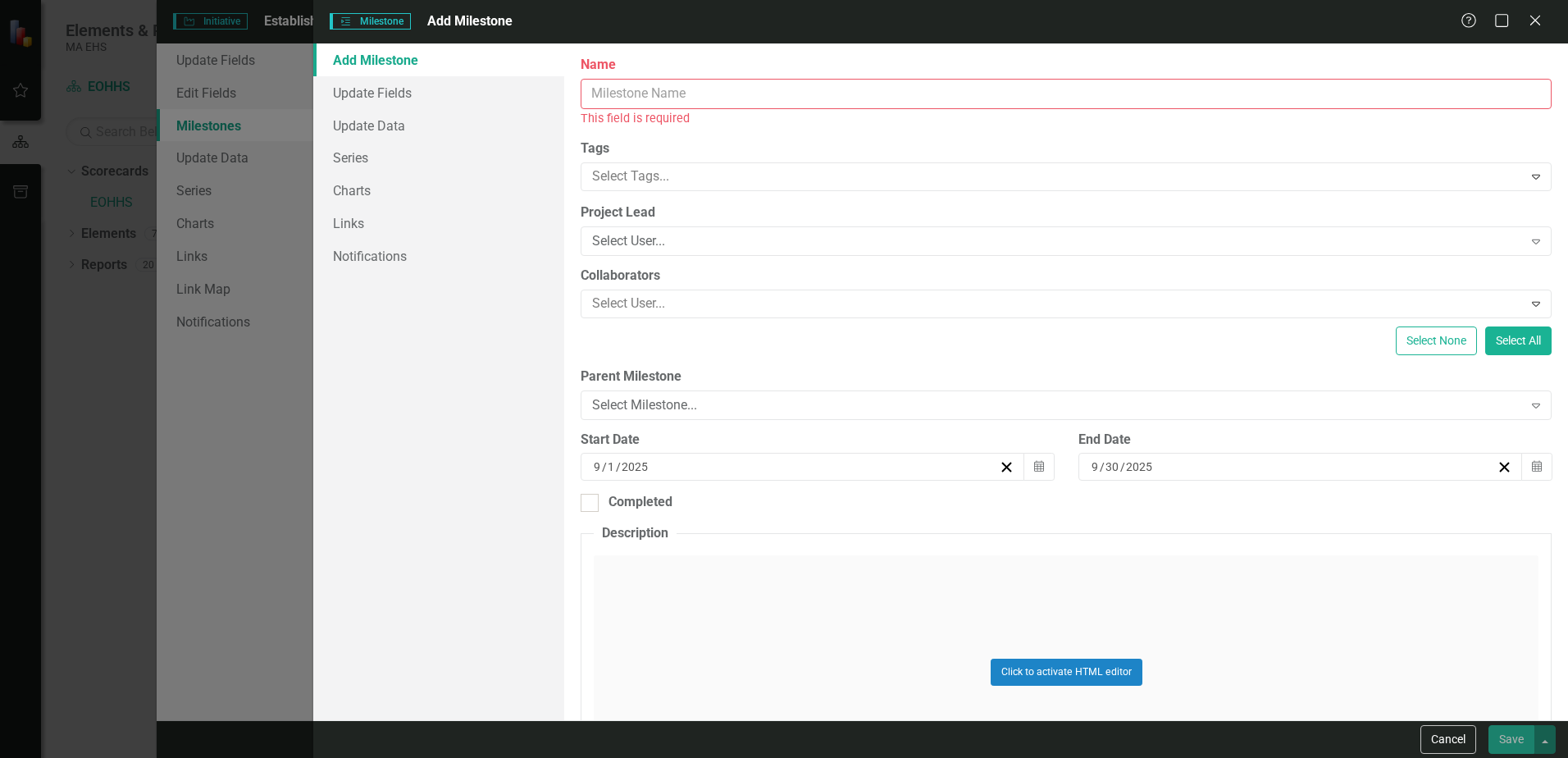
click at [645, 99] on input "Name" at bounding box center [1066, 94] width 971 height 30
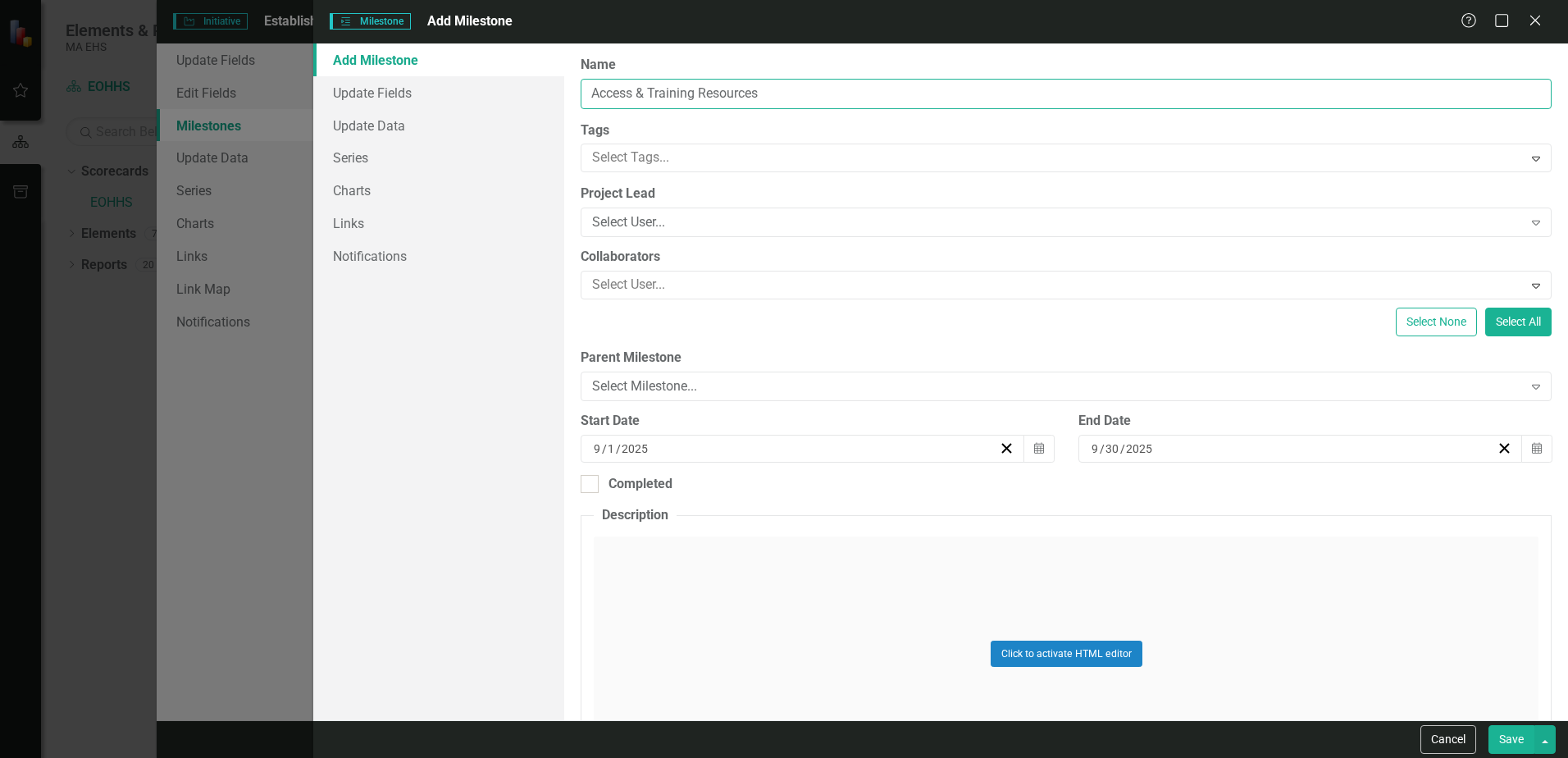
type input "Access & Training Resources"
click at [630, 560] on div "Click to activate HTML editor" at bounding box center [1066, 653] width 945 height 234
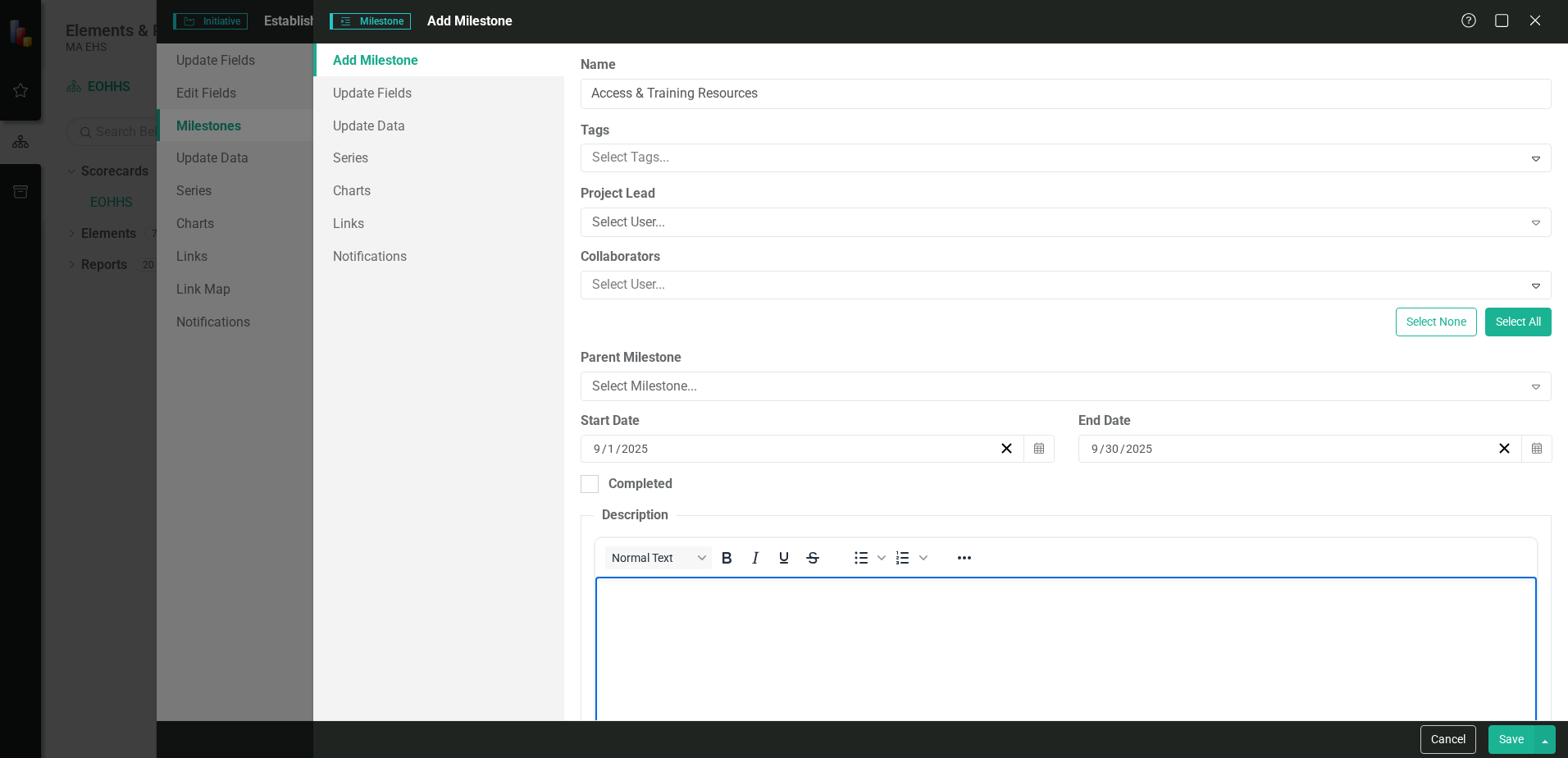
click at [614, 597] on p "Rich Text Area. Press ALT-0 for help." at bounding box center [1066, 590] width 933 height 20
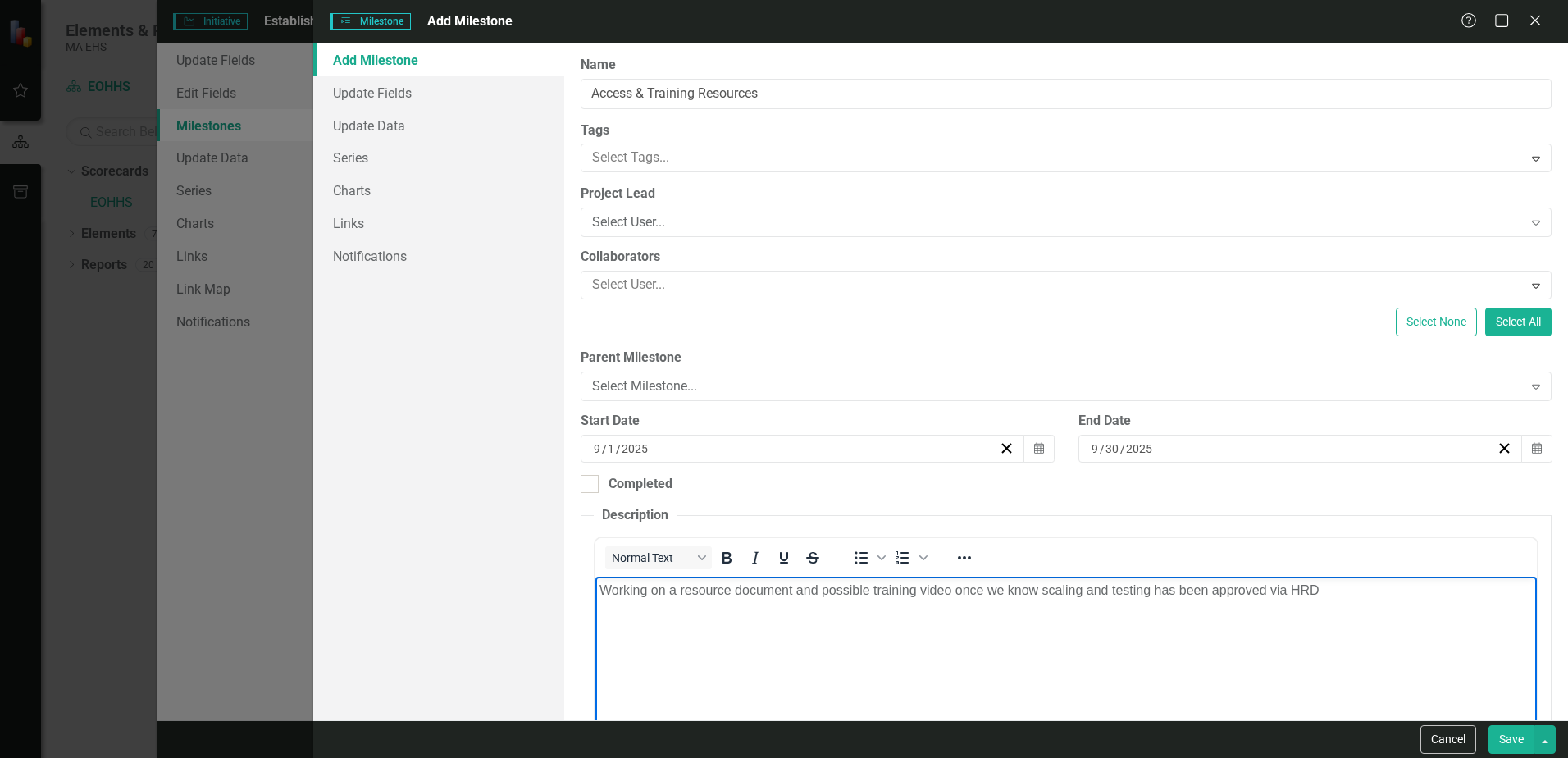
drag, startPoint x: 605, startPoint y: 587, endPoint x: 616, endPoint y: 603, distance: 19.4
click at [605, 587] on p "Working on a resource document and possible training video once we know scaling…" at bounding box center [1066, 590] width 933 height 20
click at [600, 589] on p "Working on a resource document and possible training video once we know scaling…" at bounding box center [1066, 590] width 933 height 20
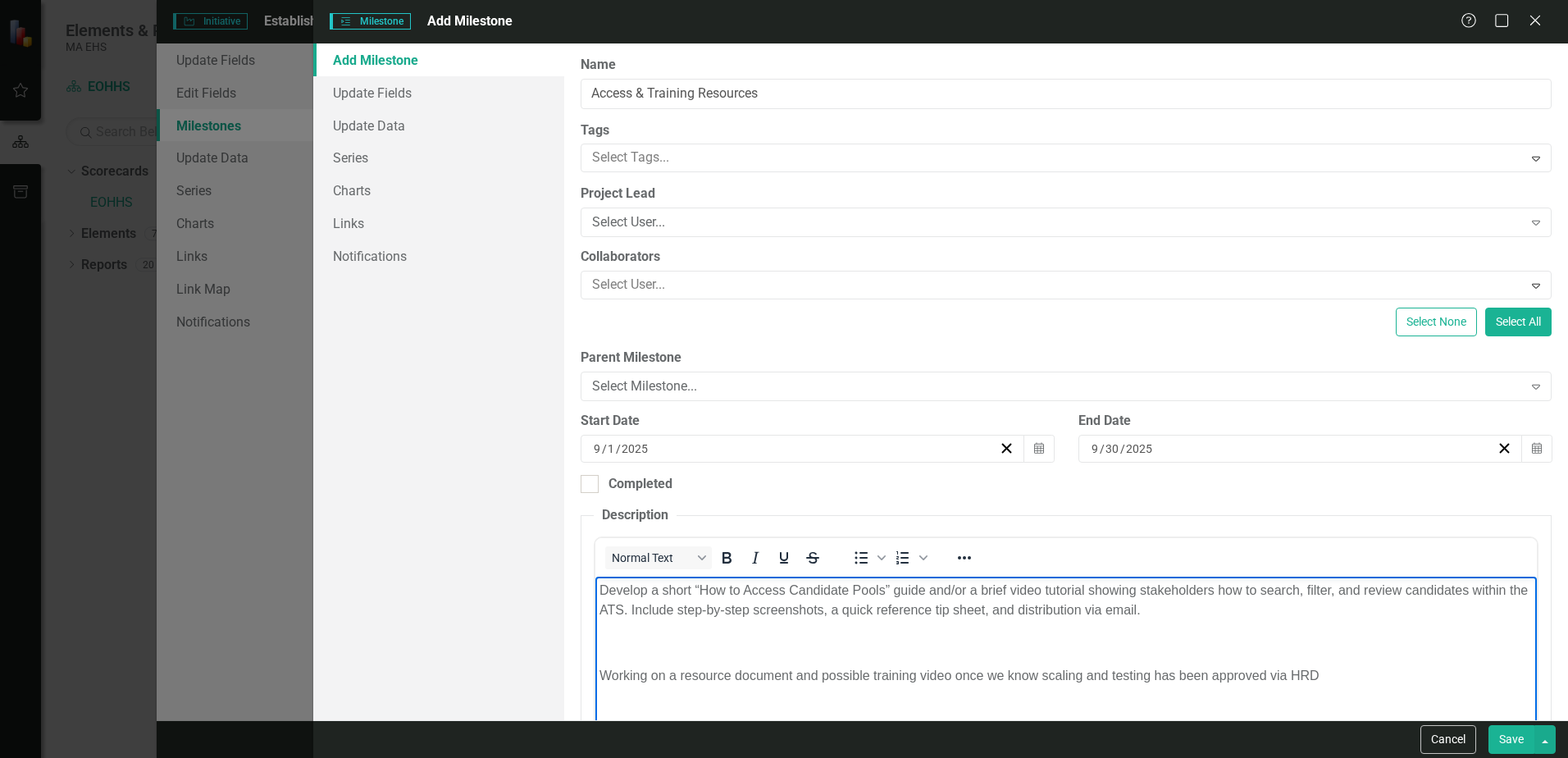
click at [621, 633] on p "Rich Text Area. Press ALT-0 for help." at bounding box center [1066, 642] width 933 height 20
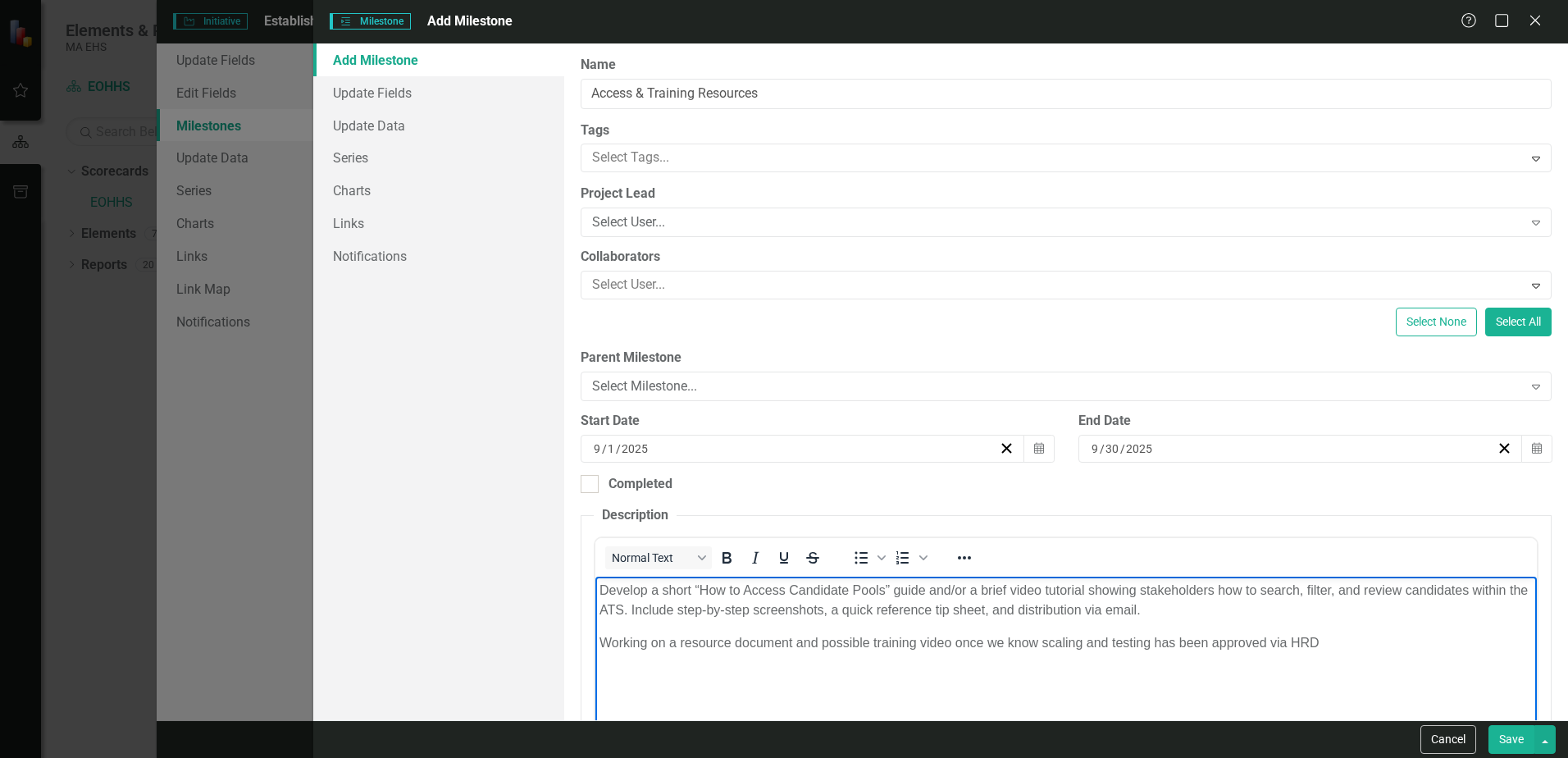
click at [1516, 743] on button "Save" at bounding box center [1511, 739] width 45 height 28
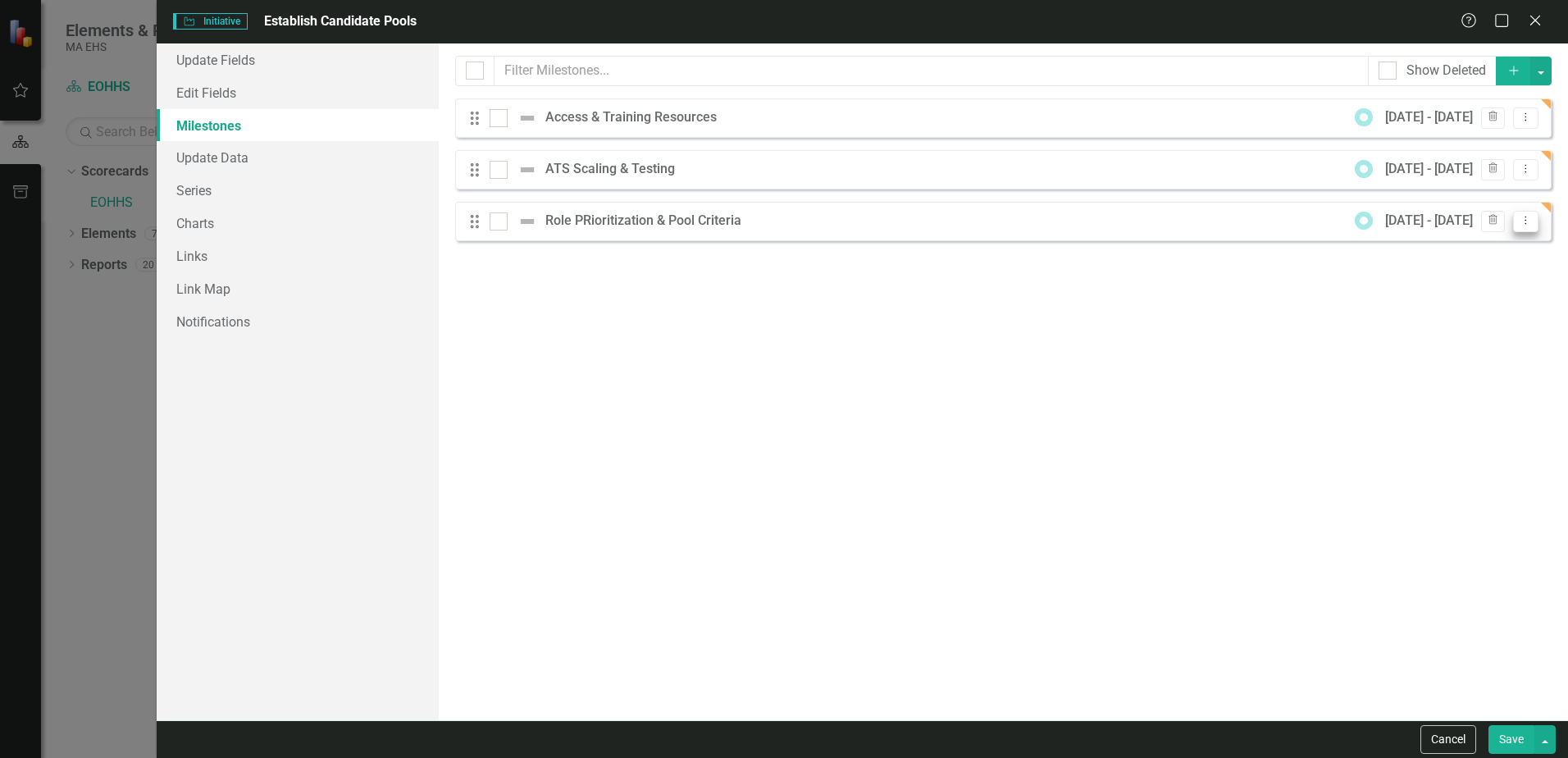
click at [1525, 215] on icon "Dropdown Menu" at bounding box center [1526, 220] width 14 height 10
click at [1505, 243] on link "Edit Edit Milestone" at bounding box center [1461, 248] width 154 height 30
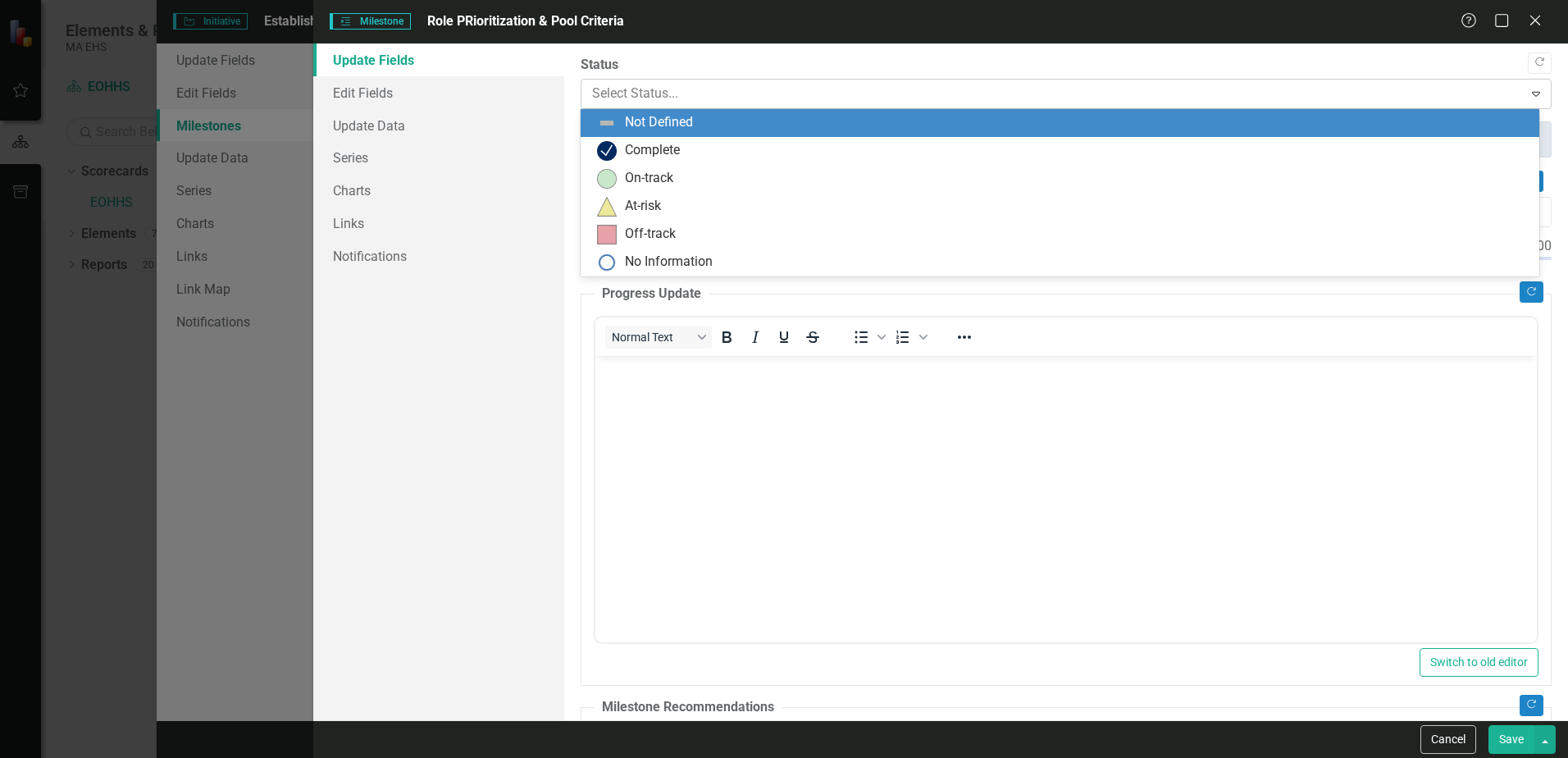
click at [815, 92] on div at bounding box center [1052, 93] width 920 height 22
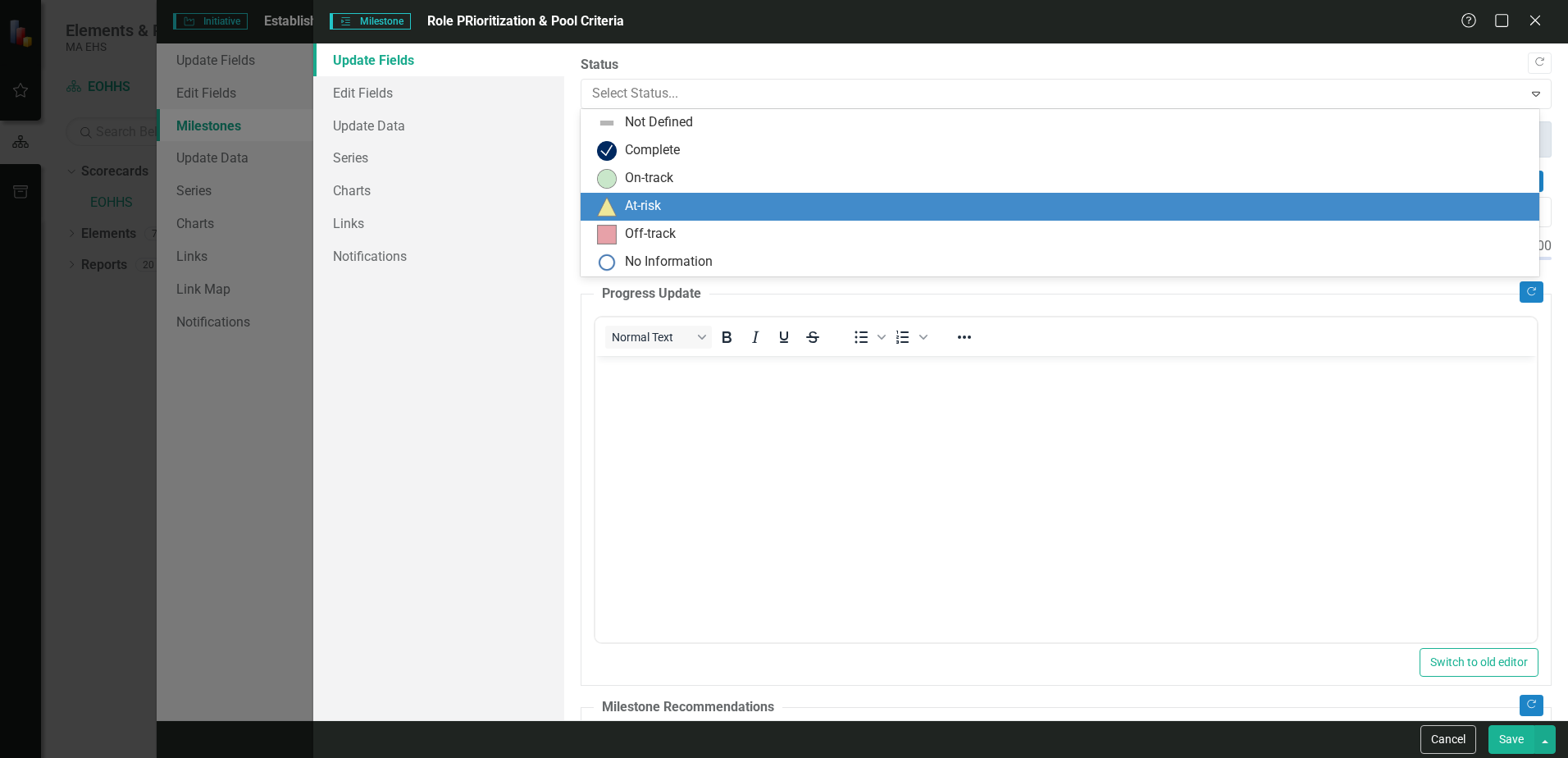
click at [676, 201] on div "At-risk" at bounding box center [1063, 207] width 932 height 20
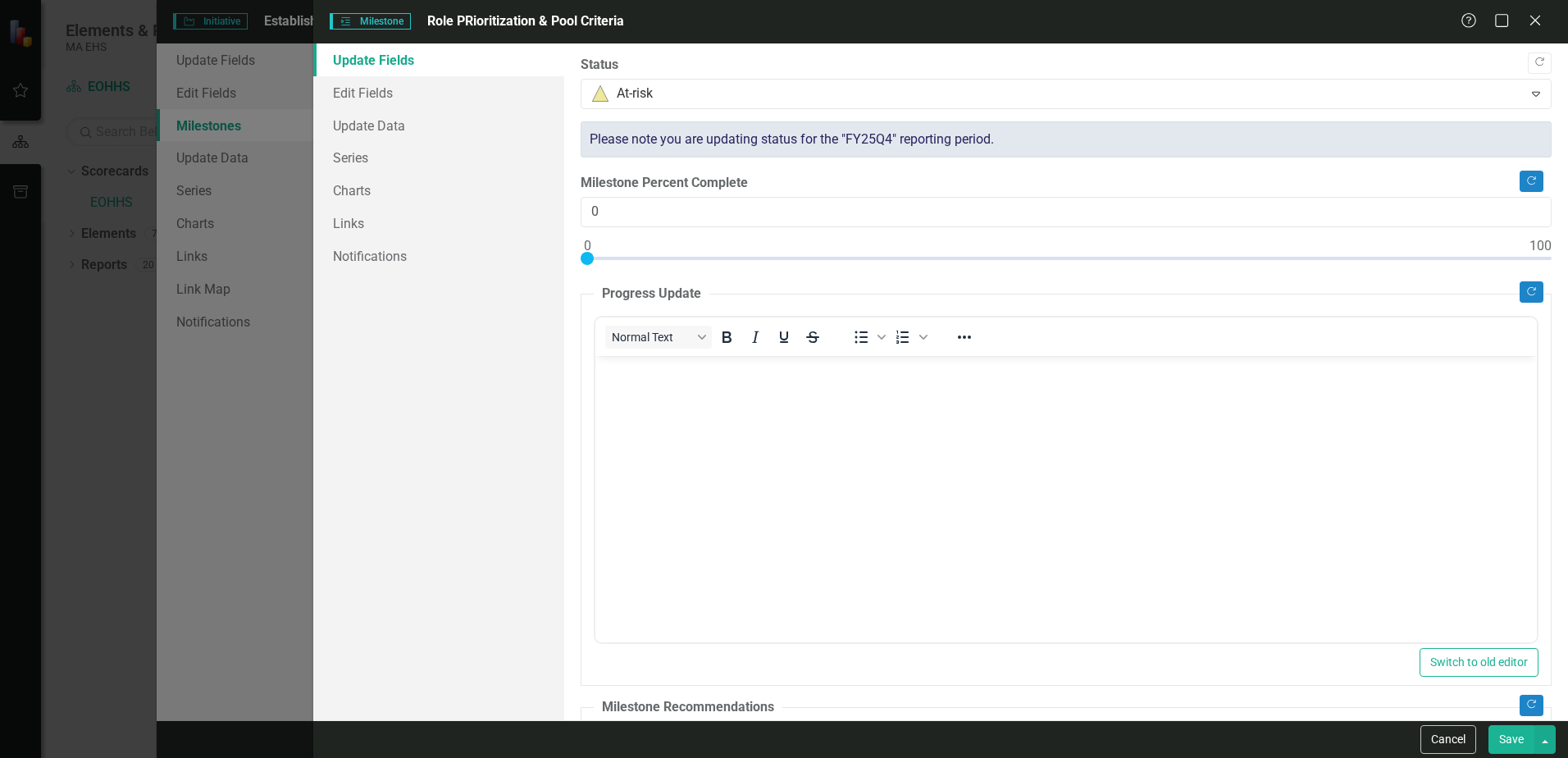
click at [1513, 741] on button "Save" at bounding box center [1511, 739] width 45 height 28
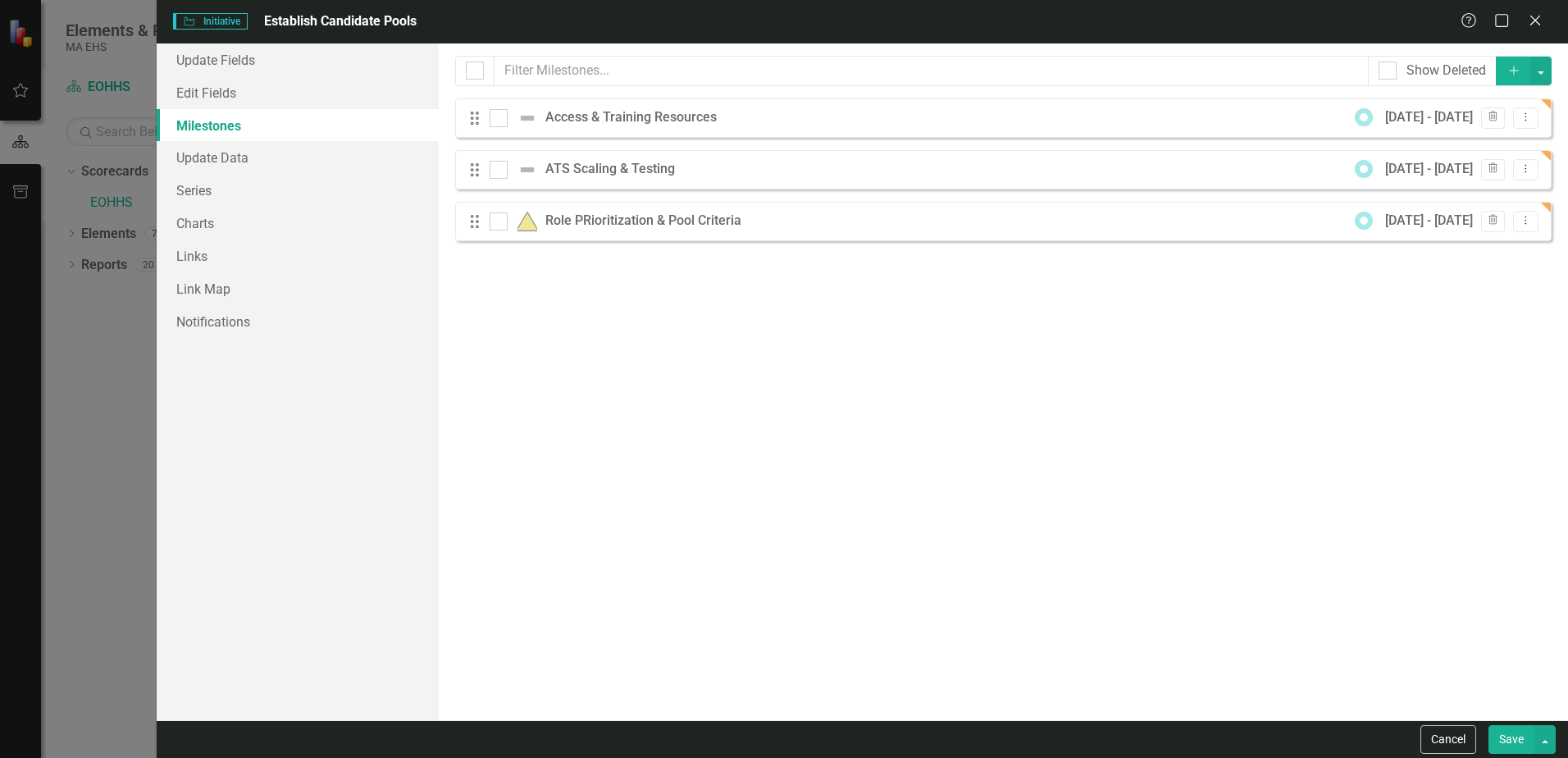
click at [795, 167] on div "Drag ATS Scaling & Testing 9/1/25 - 9/30/25 Trash Dropdown Menu" at bounding box center [1004, 170] width 1097 height 40
click at [1523, 213] on button "Dropdown Menu" at bounding box center [1525, 222] width 26 height 22
click at [1474, 244] on link "Edit Edit Milestone" at bounding box center [1461, 248] width 154 height 30
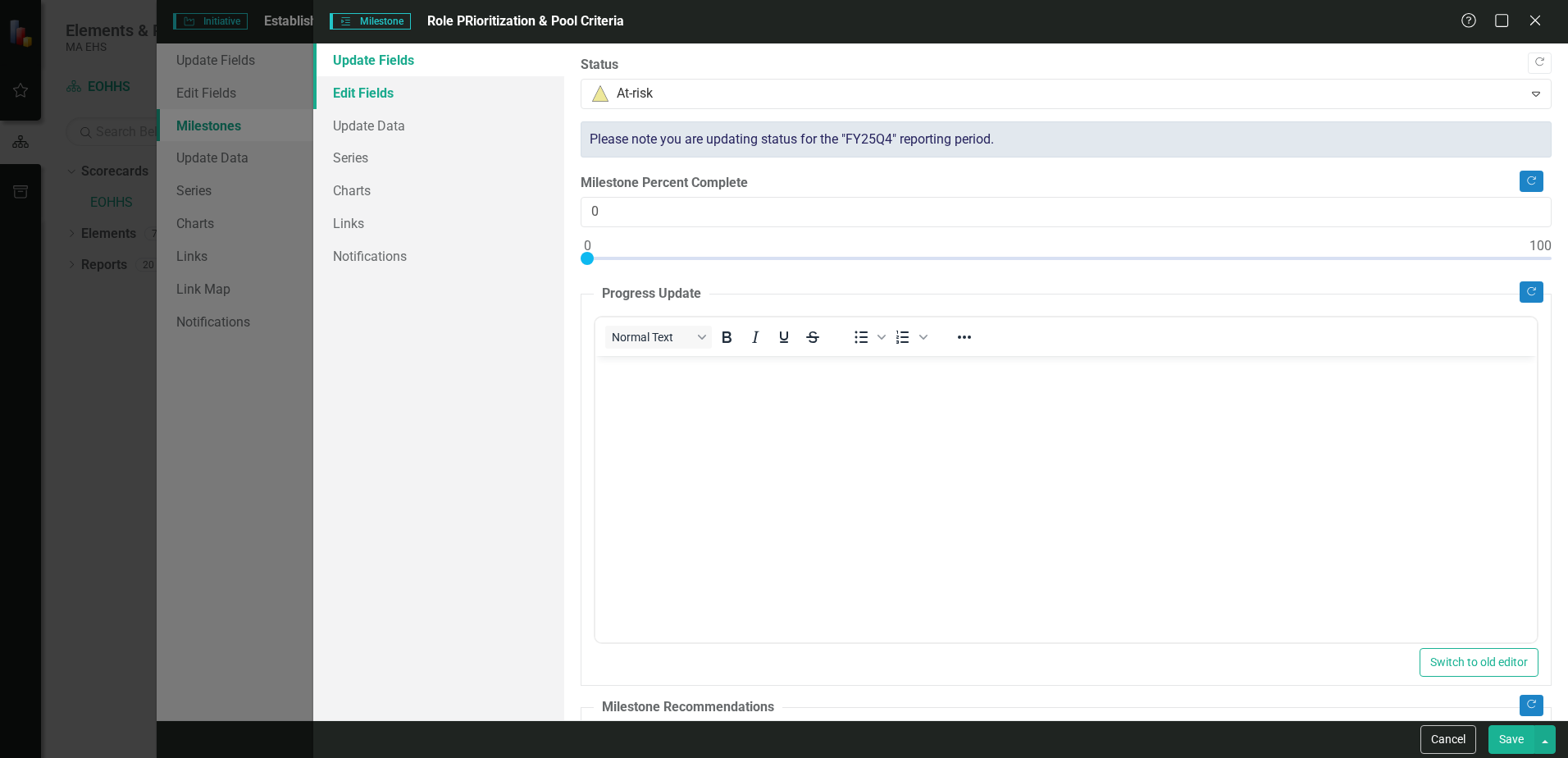
click at [424, 82] on link "Edit Fields" at bounding box center [439, 93] width 251 height 33
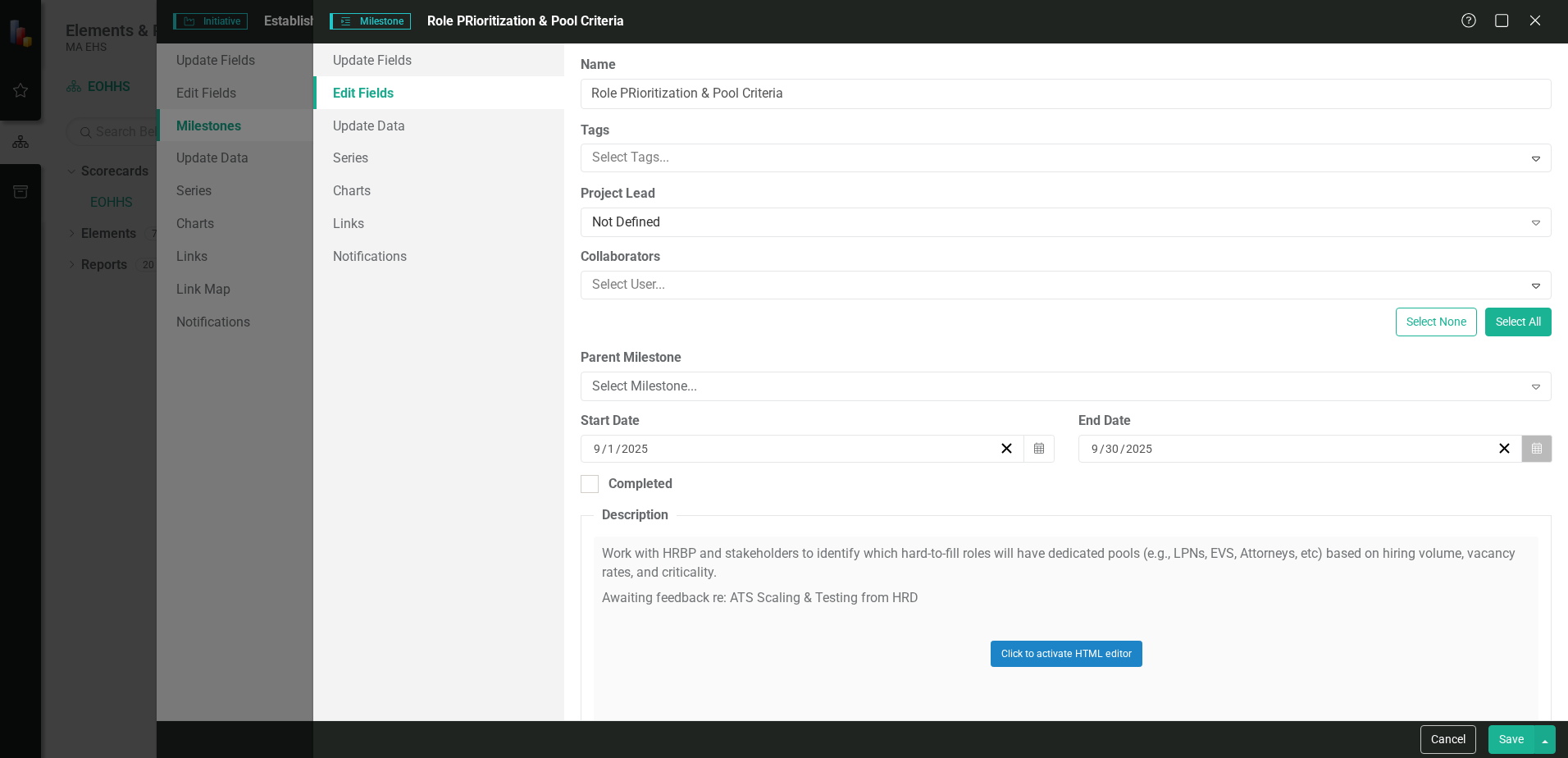
click at [1531, 449] on button "Calendar" at bounding box center [1537, 448] width 31 height 27
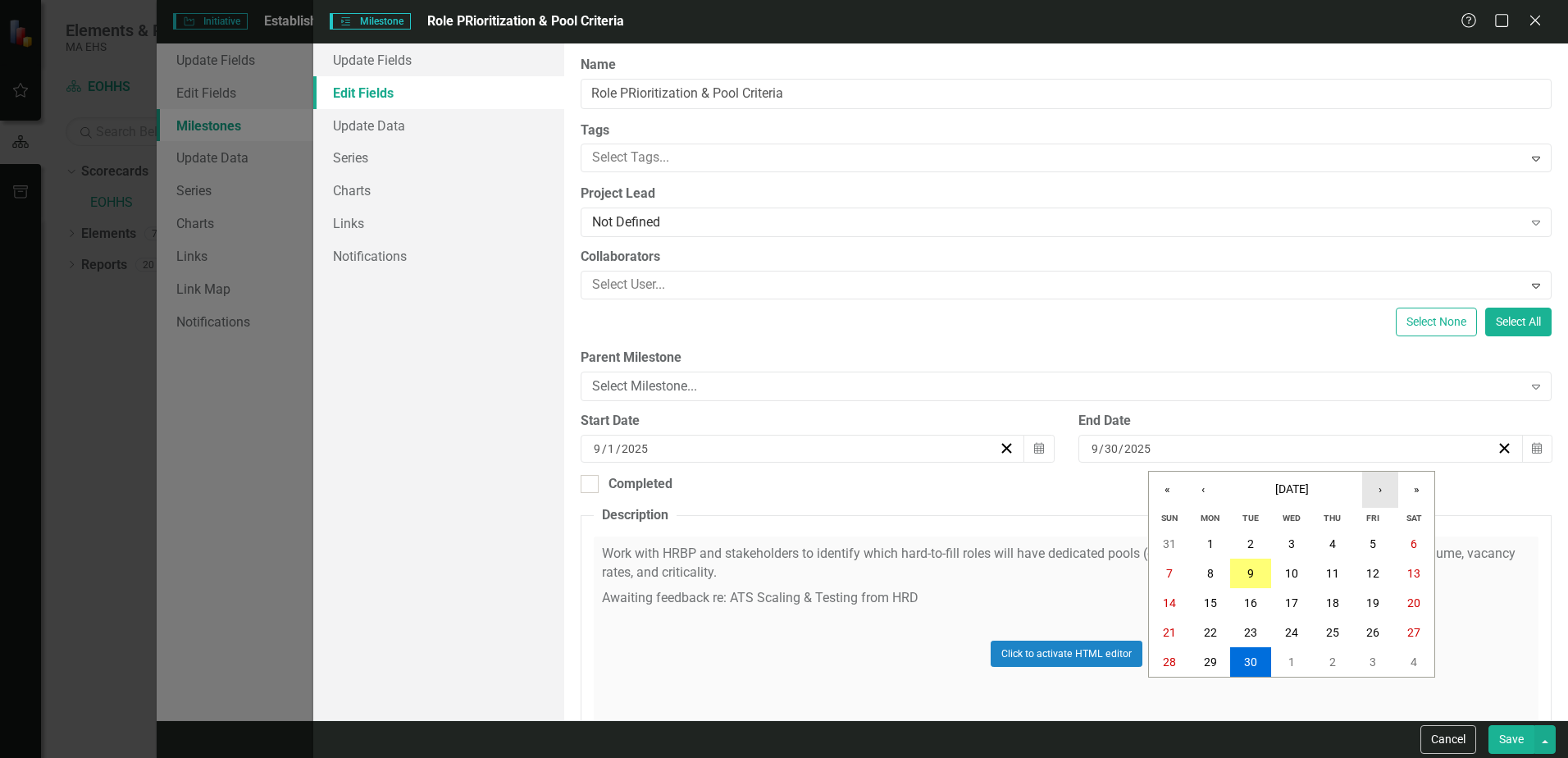
click at [1381, 490] on button "›" at bounding box center [1380, 490] width 36 height 36
click at [1383, 489] on button "›" at bounding box center [1380, 490] width 36 height 36
click at [1291, 659] on abbr "31" at bounding box center [1292, 662] width 13 height 13
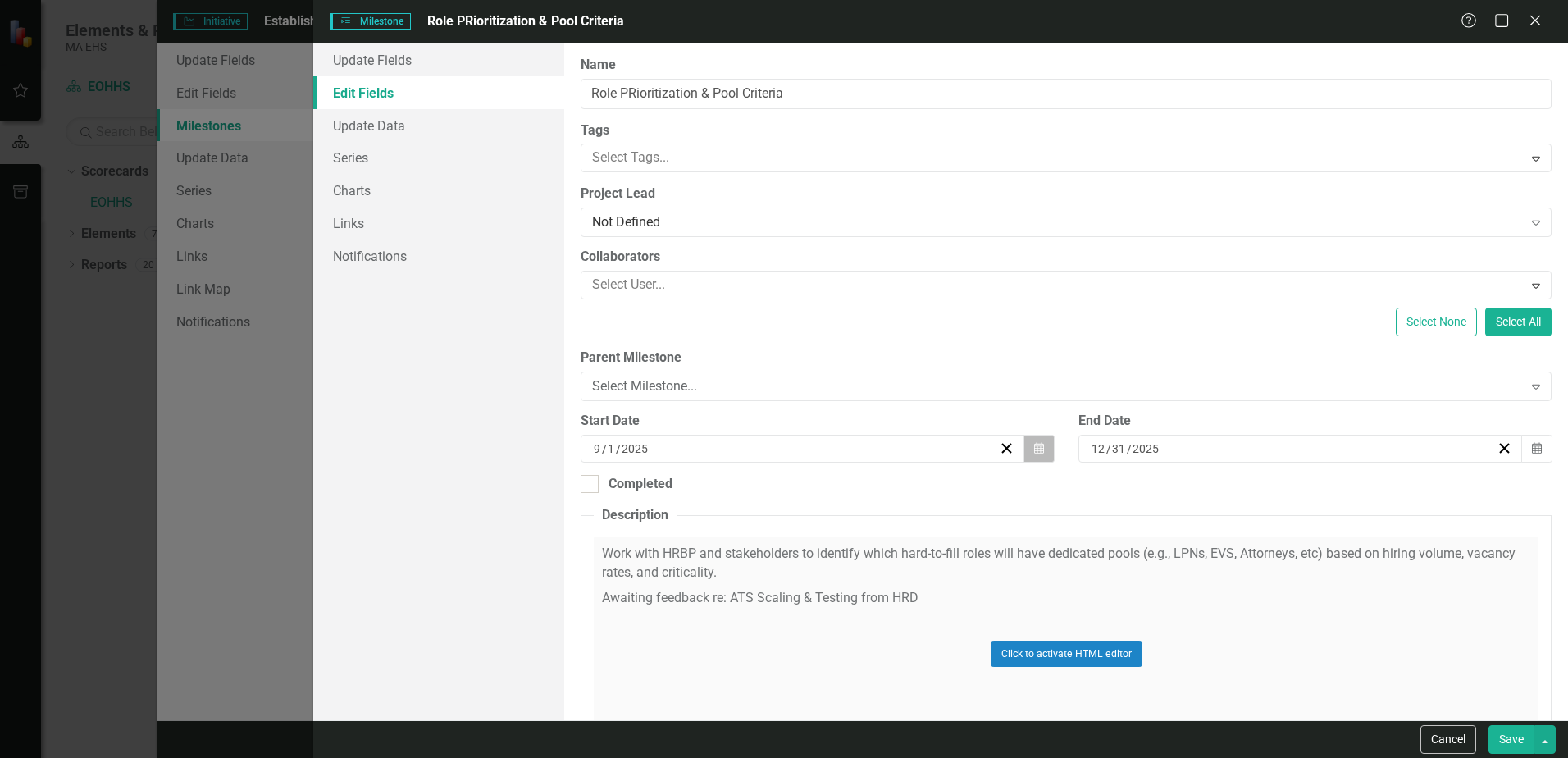
click at [1035, 449] on icon "Calendar" at bounding box center [1039, 449] width 9 height 11
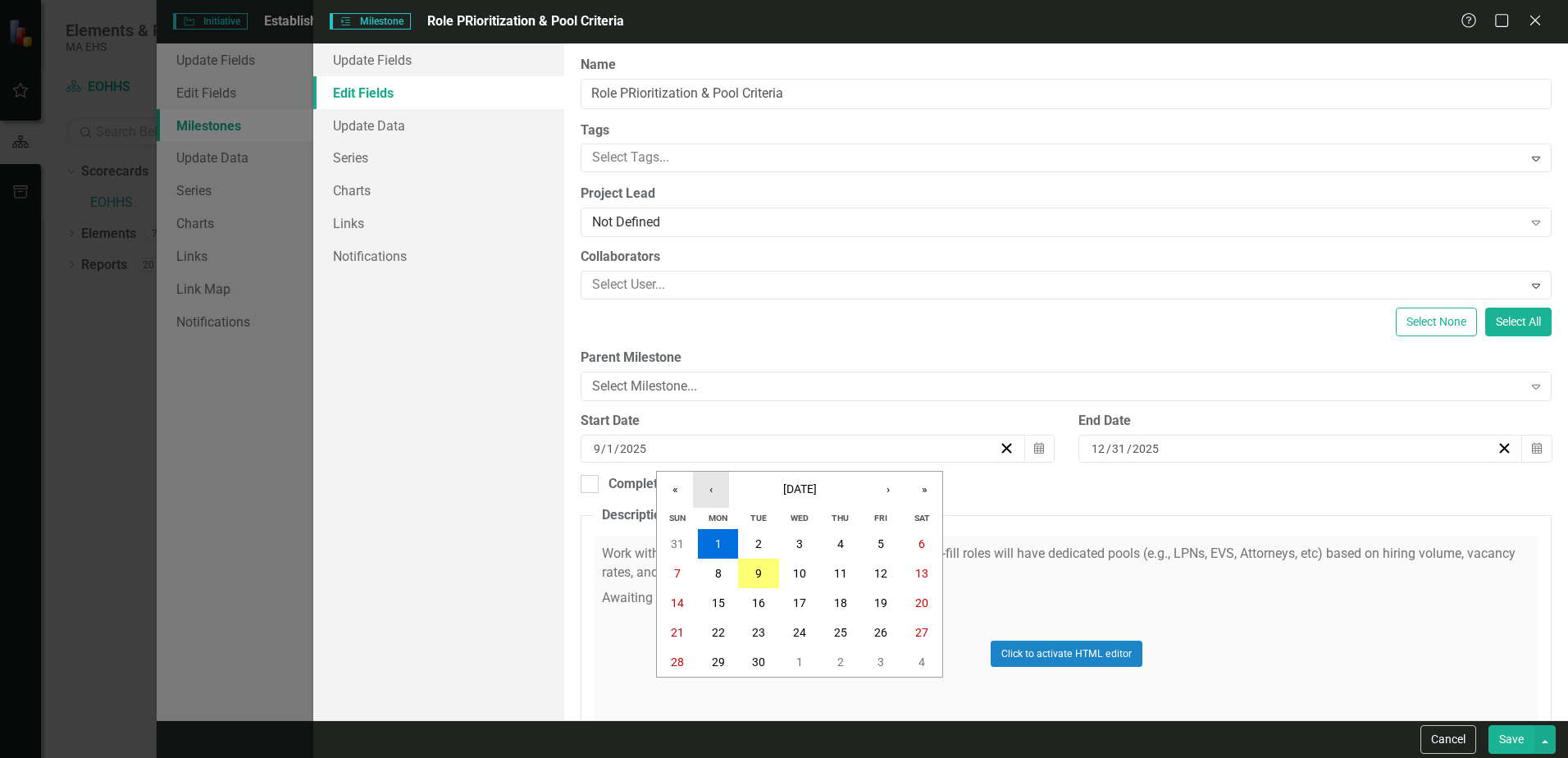
click at [712, 487] on button "‹" at bounding box center [712, 490] width 36 height 36
click at [712, 486] on button "‹" at bounding box center [712, 490] width 36 height 36
click at [902, 483] on button "›" at bounding box center [889, 490] width 36 height 36
click at [892, 486] on button "›" at bounding box center [889, 490] width 36 height 36
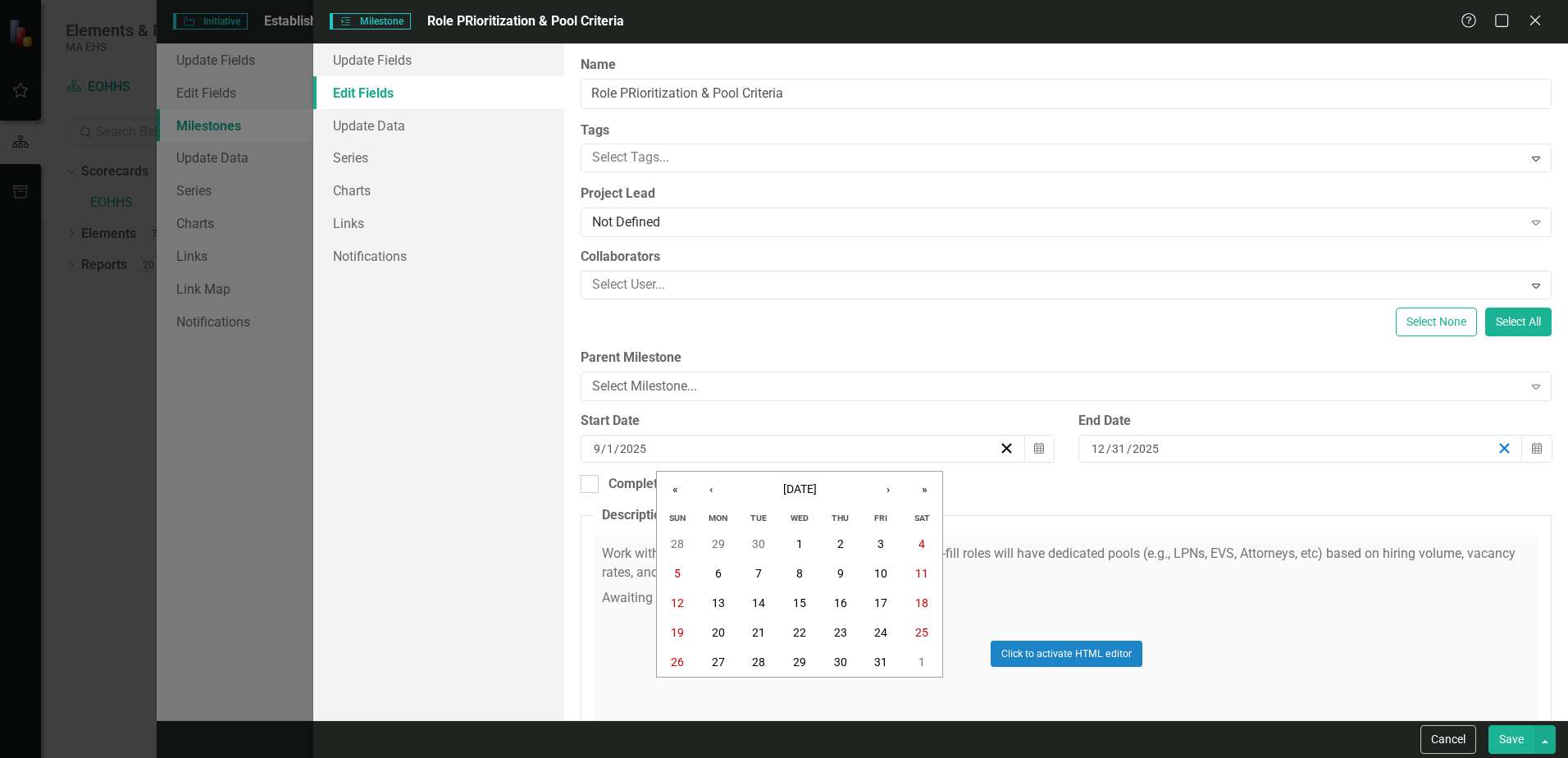
click at [1497, 446] on icon "button" at bounding box center [1505, 448] width 15 height 15
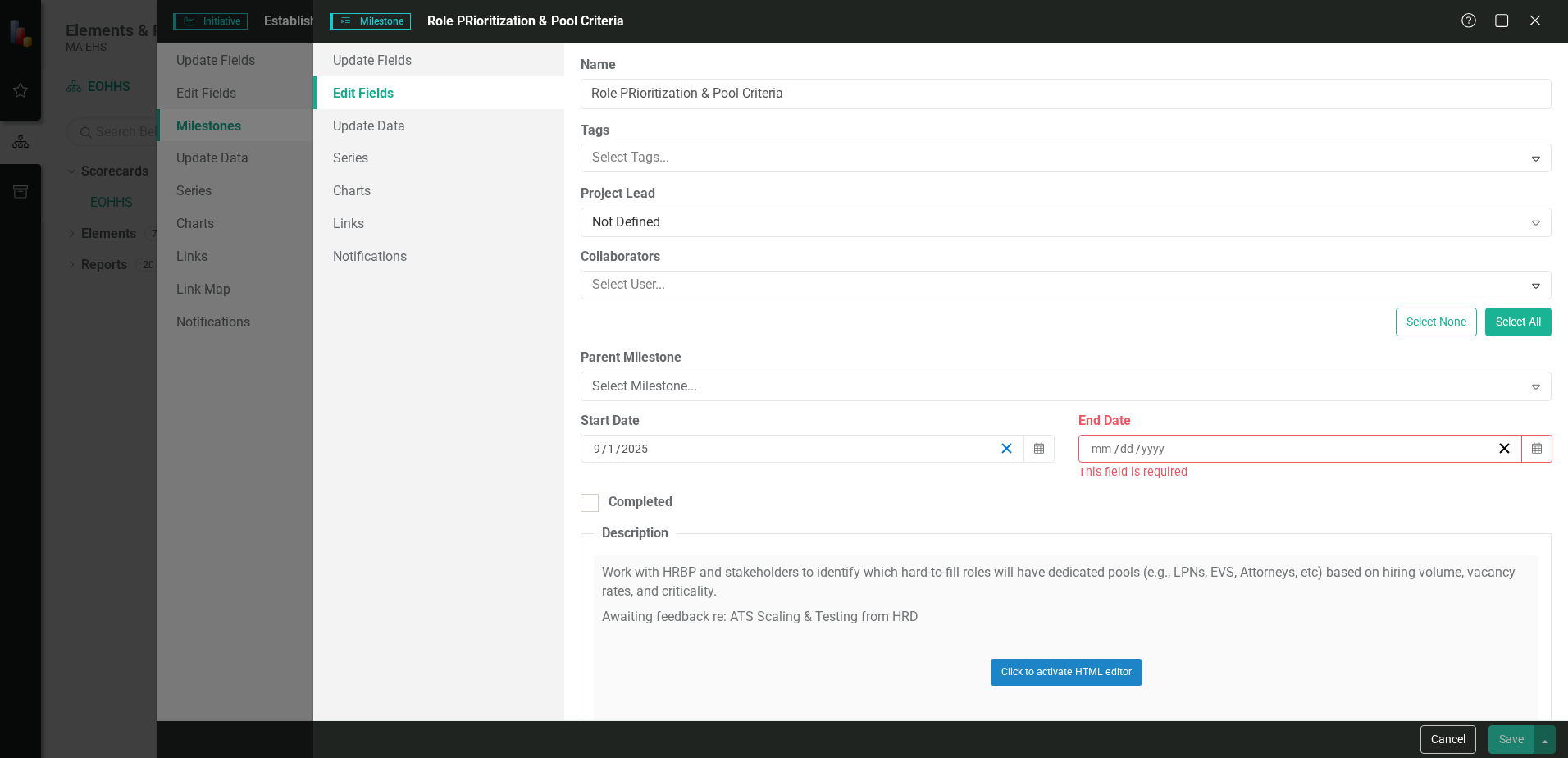
click at [1000, 449] on icon "button" at bounding box center [1007, 448] width 15 height 15
click at [1035, 444] on icon "Calendar" at bounding box center [1039, 449] width 9 height 11
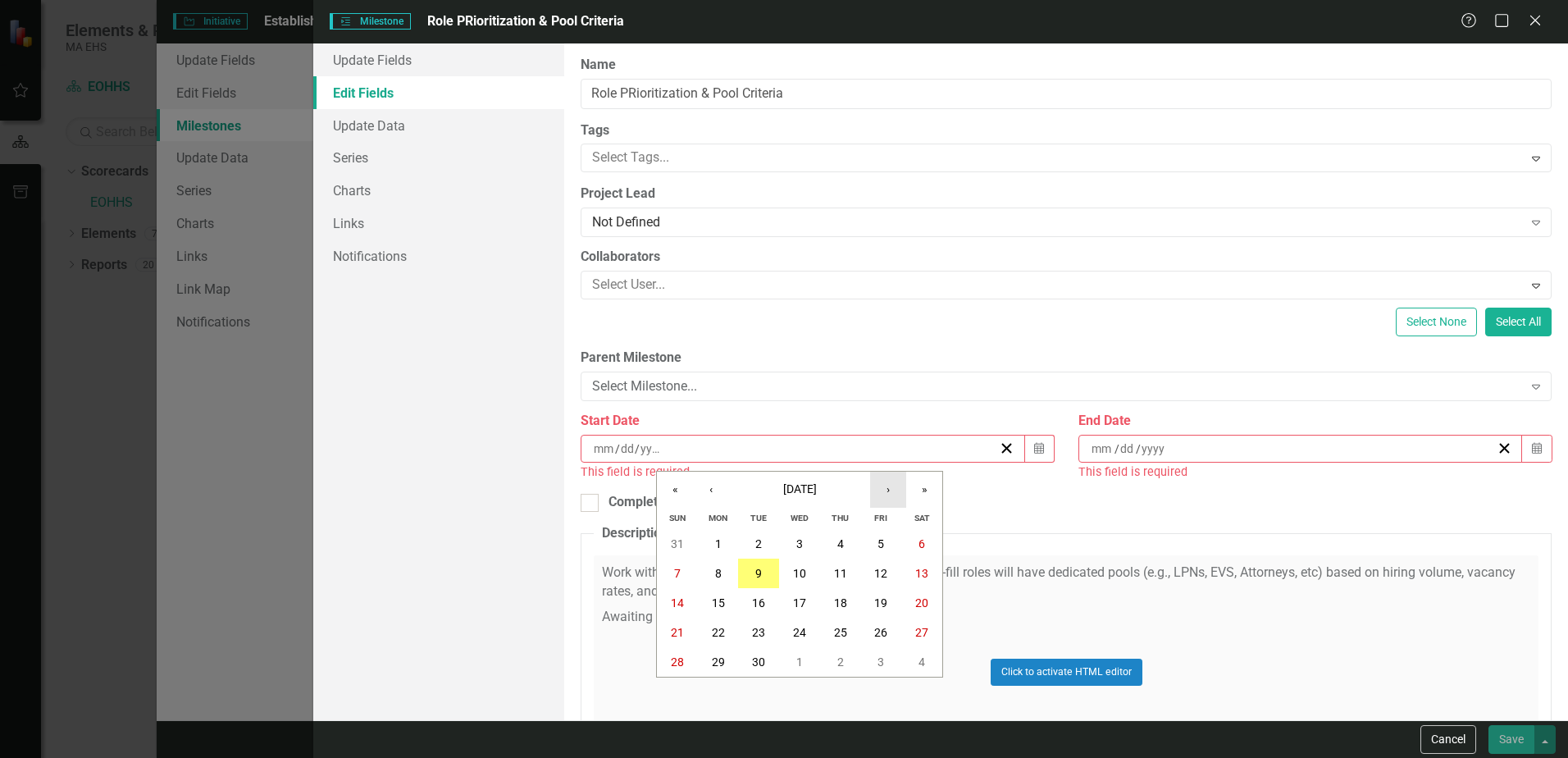
click at [891, 487] on button "›" at bounding box center [889, 490] width 36 height 36
click at [891, 492] on button "›" at bounding box center [889, 490] width 36 height 36
drag, startPoint x: 718, startPoint y: 547, endPoint x: 751, endPoint y: 525, distance: 39.7
click at [719, 545] on abbr "1" at bounding box center [718, 544] width 7 height 13
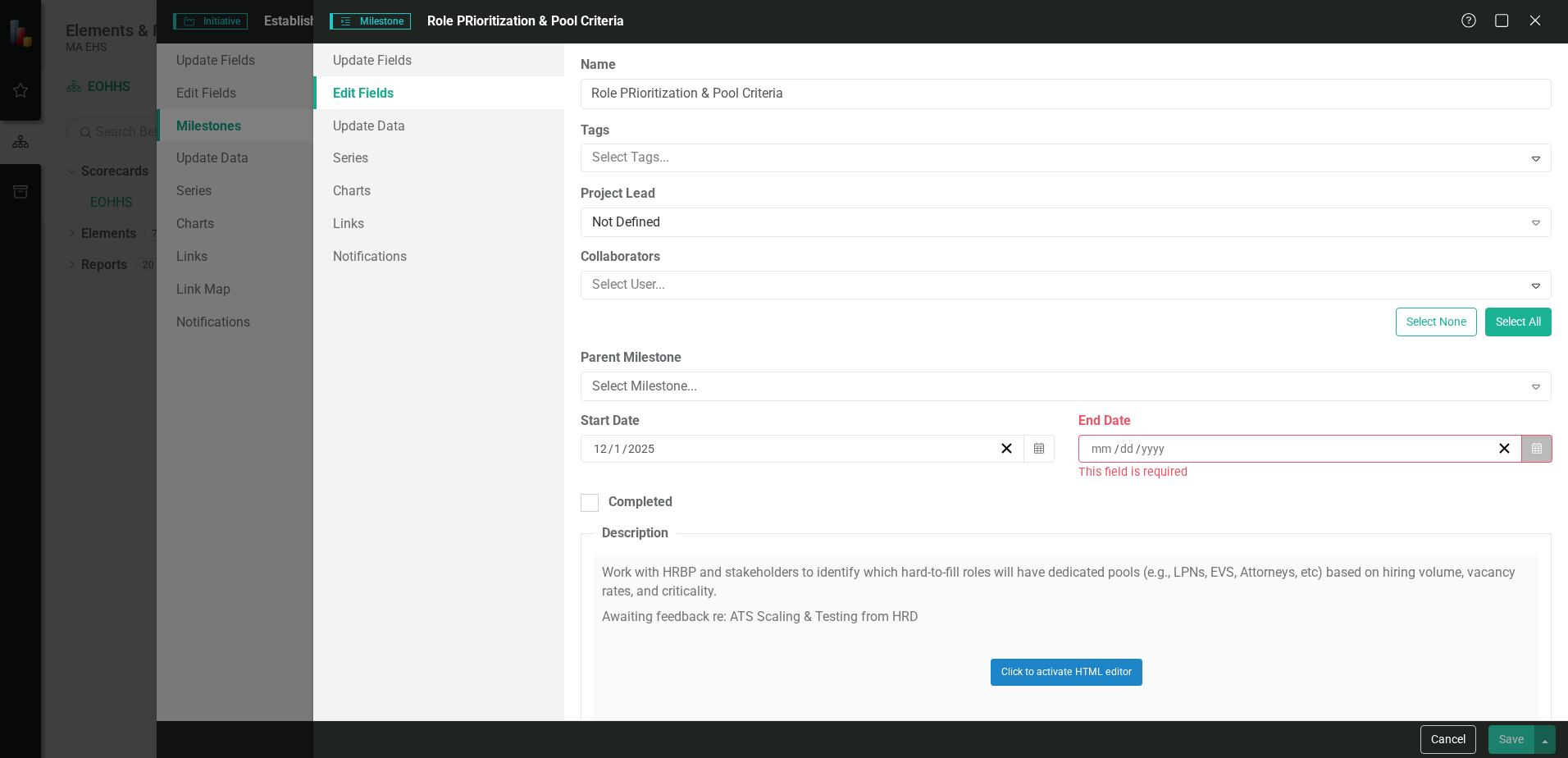
click at [1532, 443] on icon "Calendar" at bounding box center [1537, 449] width 9 height 11
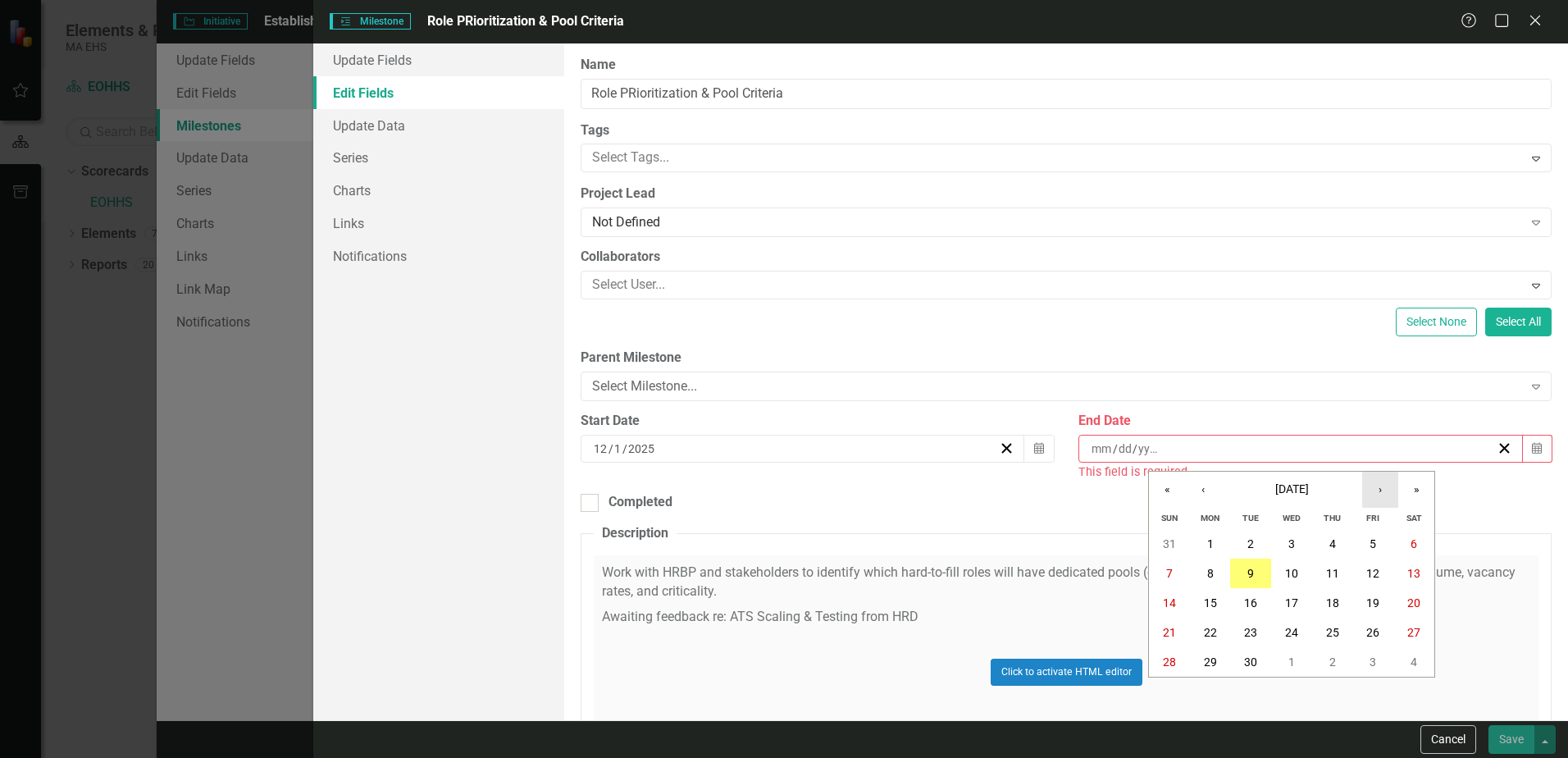
click at [1380, 492] on button "›" at bounding box center [1380, 490] width 36 height 36
click at [1381, 492] on button "›" at bounding box center [1380, 490] width 36 height 36
click at [1298, 660] on abbr "31" at bounding box center [1292, 662] width 13 height 13
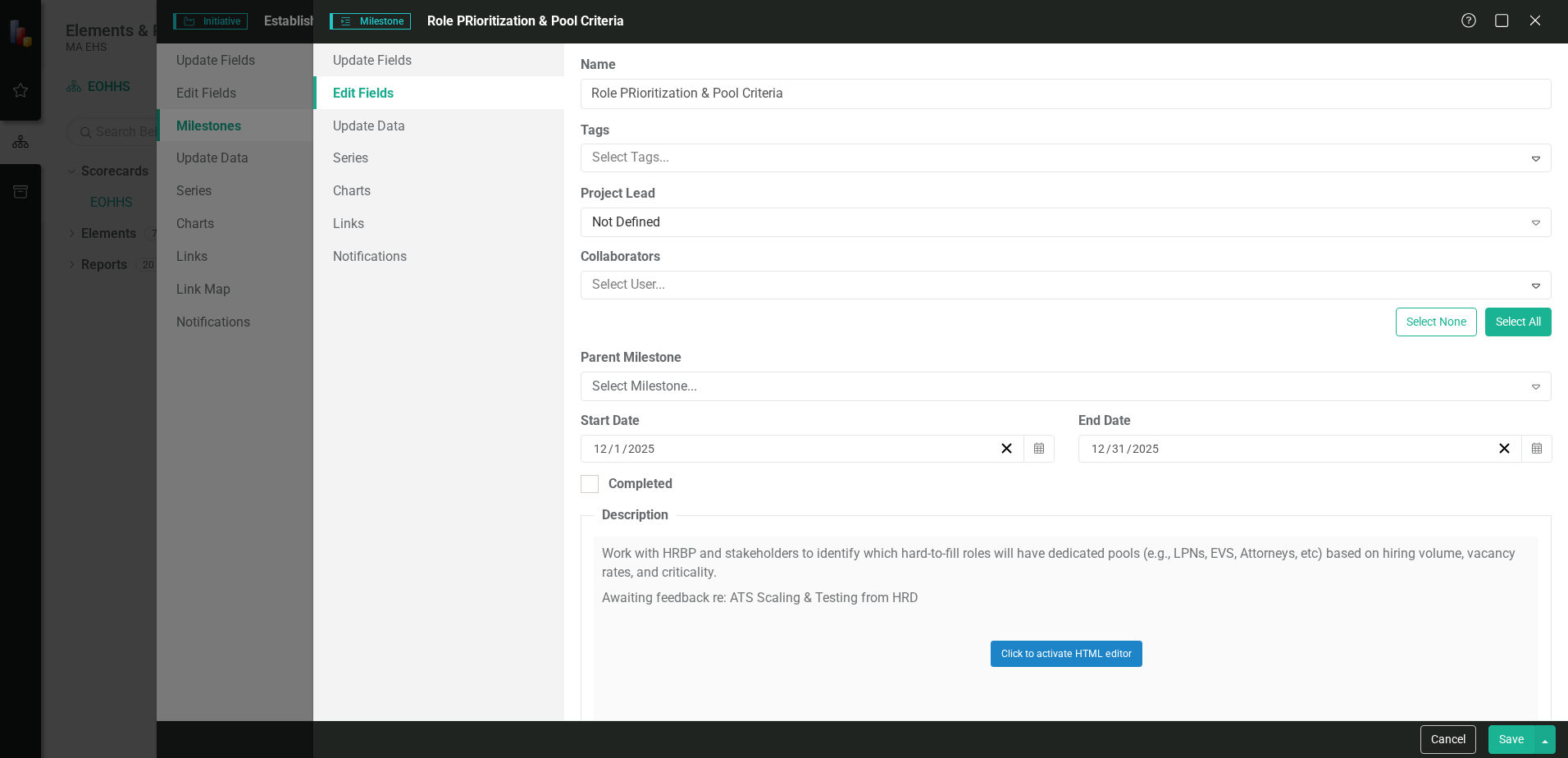
click at [1509, 737] on button "Save" at bounding box center [1511, 739] width 45 height 28
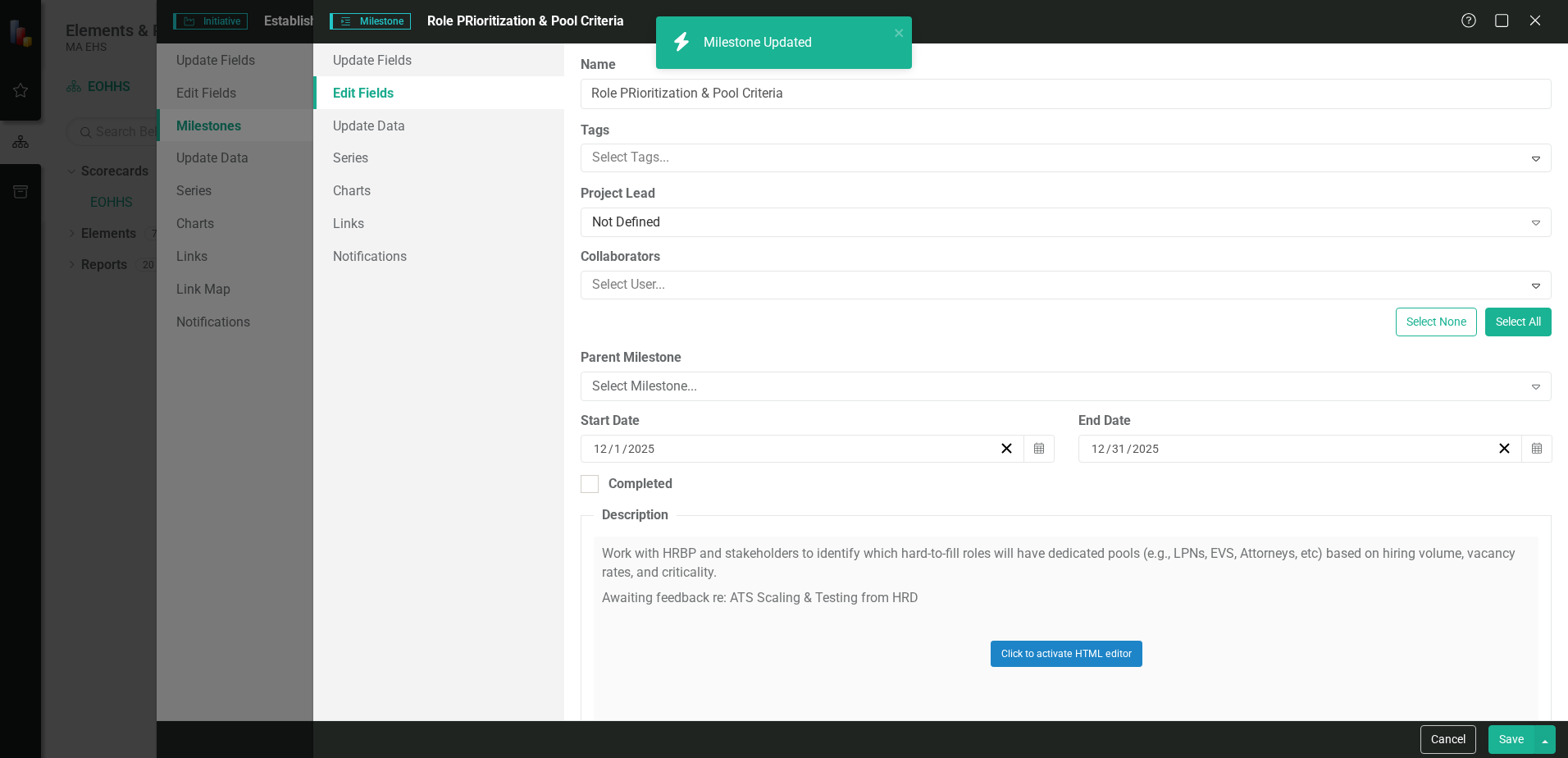
click at [790, 168] on div "Drag ATS Scaling & Testing 9/1/25 - 9/30/25 Trash Dropdown Menu" at bounding box center [1004, 170] width 1097 height 40
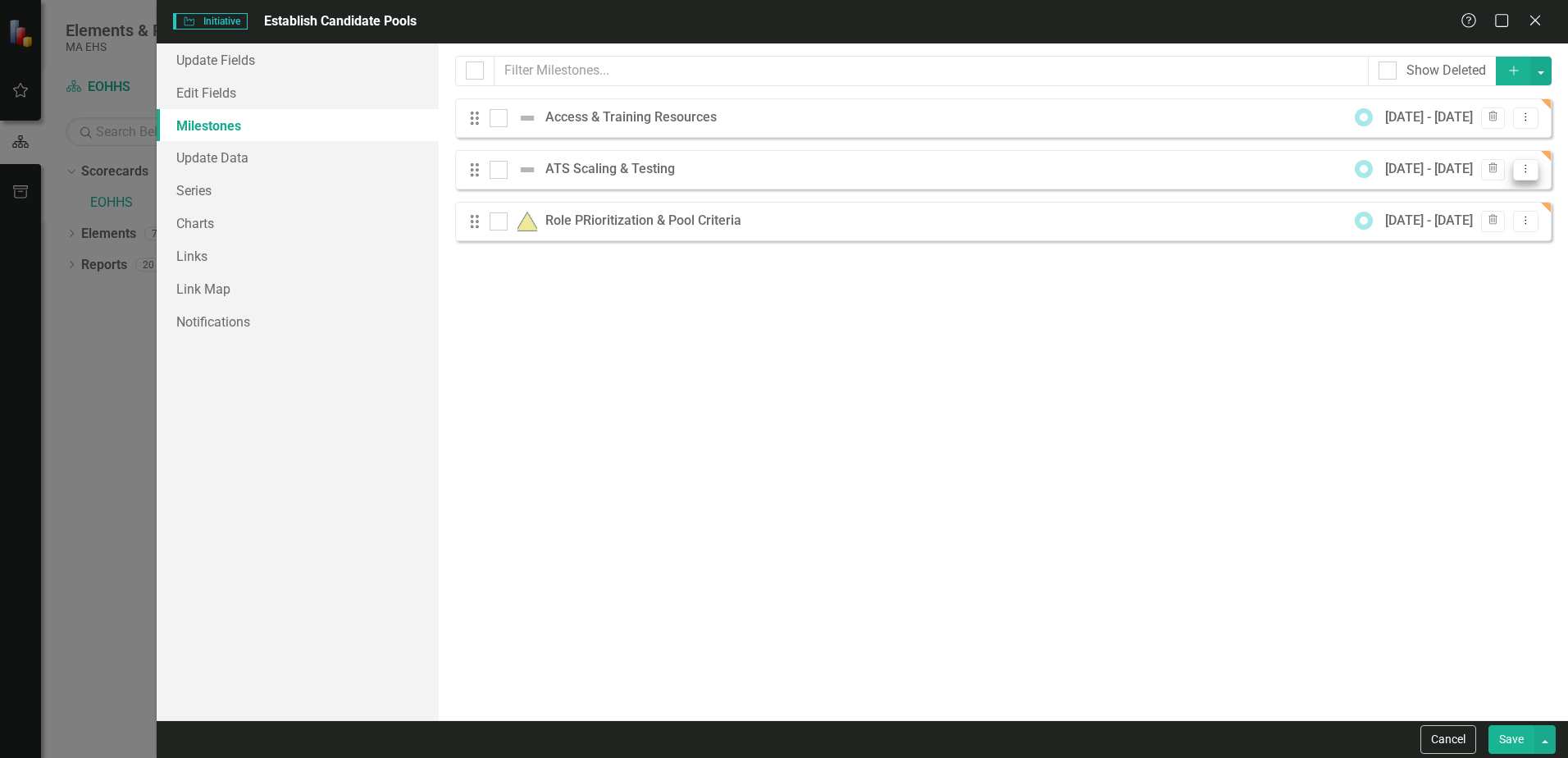
click at [1531, 171] on icon "Dropdown Menu" at bounding box center [1526, 168] width 14 height 10
click at [1491, 196] on link "Edit Edit Milestone" at bounding box center [1461, 196] width 154 height 30
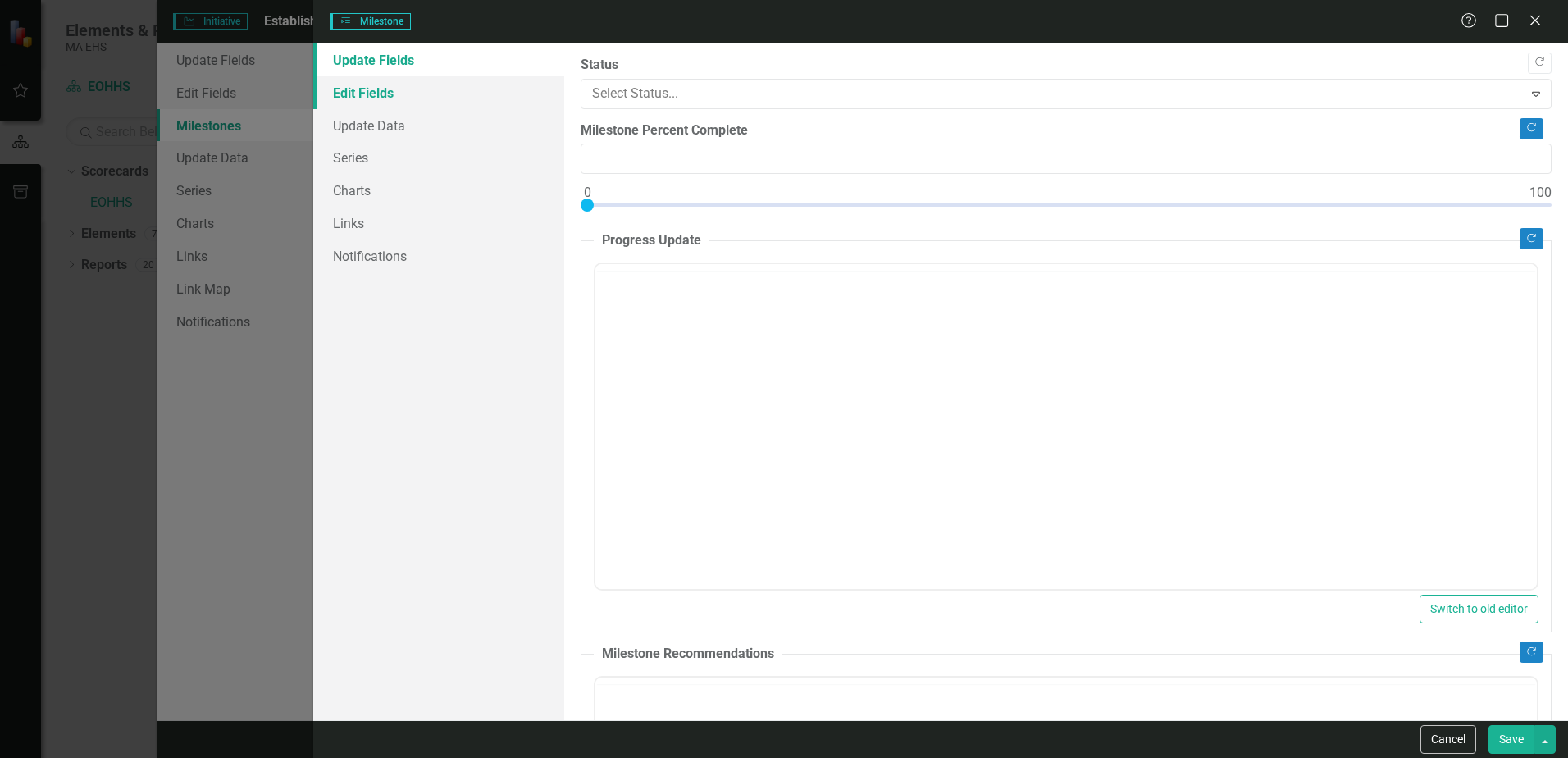
type input "0"
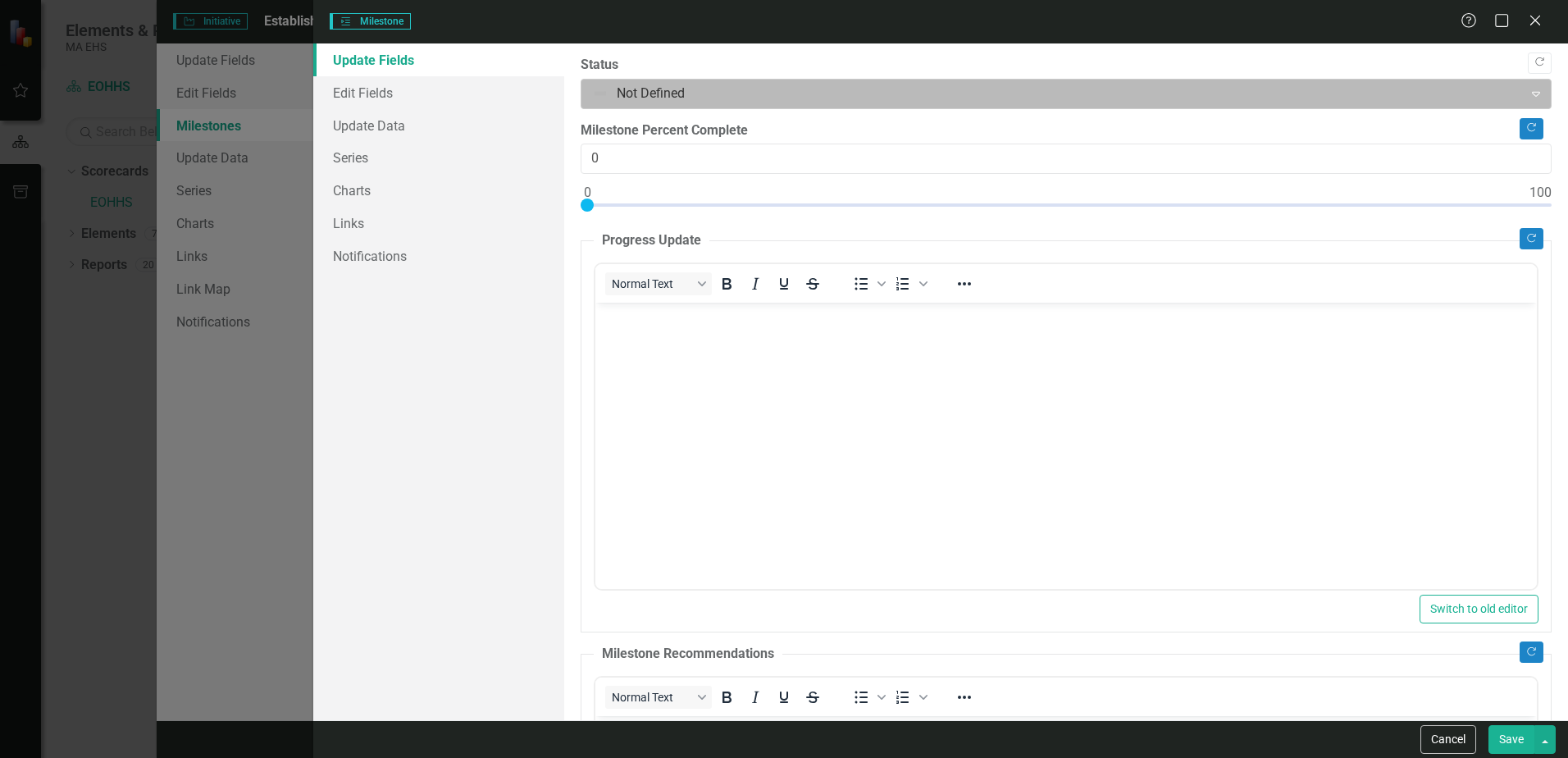
click at [639, 89] on div at bounding box center [1052, 93] width 920 height 22
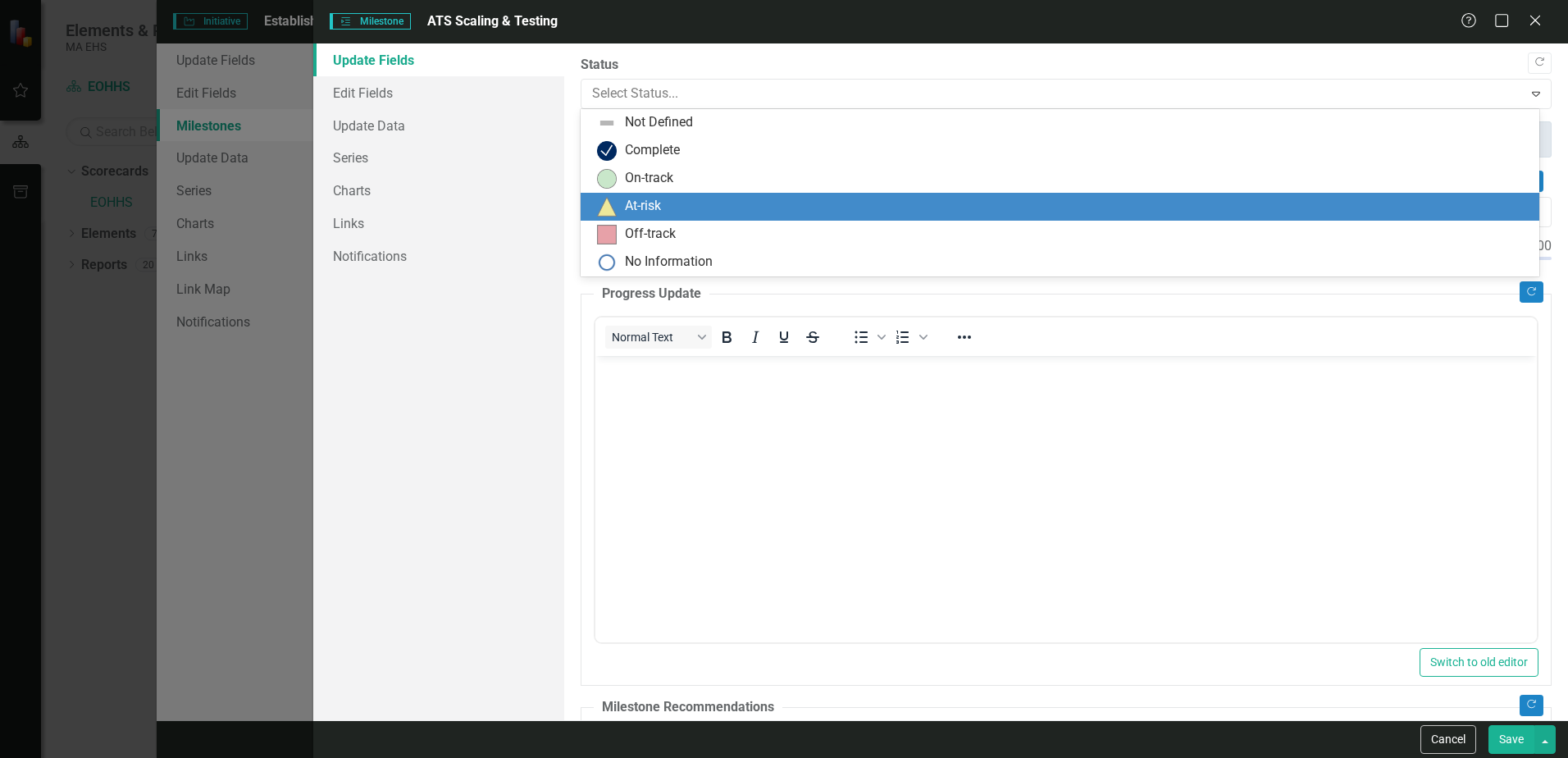
click at [622, 197] on div "At-risk" at bounding box center [1063, 207] width 932 height 20
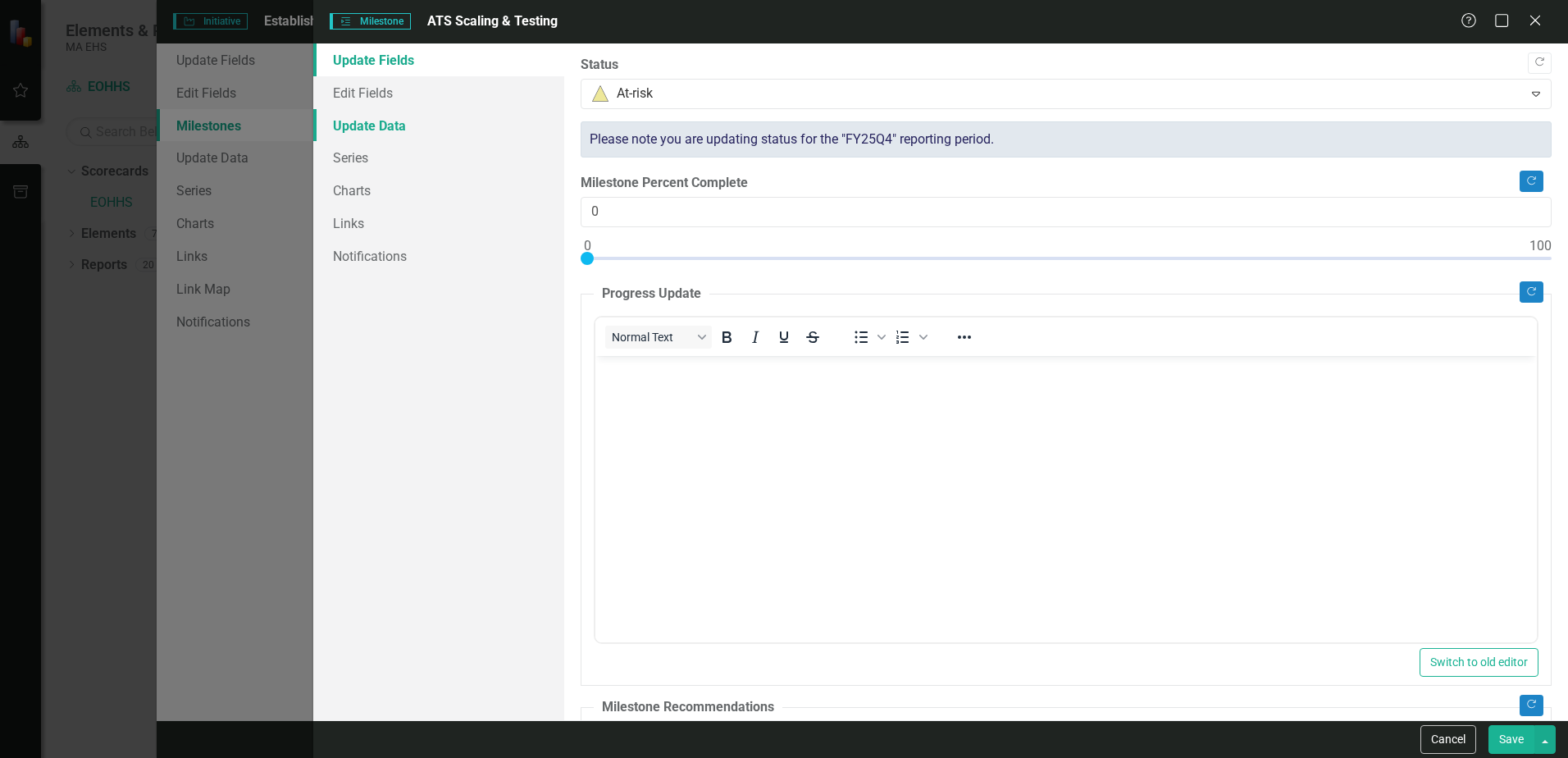
click at [421, 127] on link "Update Data" at bounding box center [439, 125] width 251 height 33
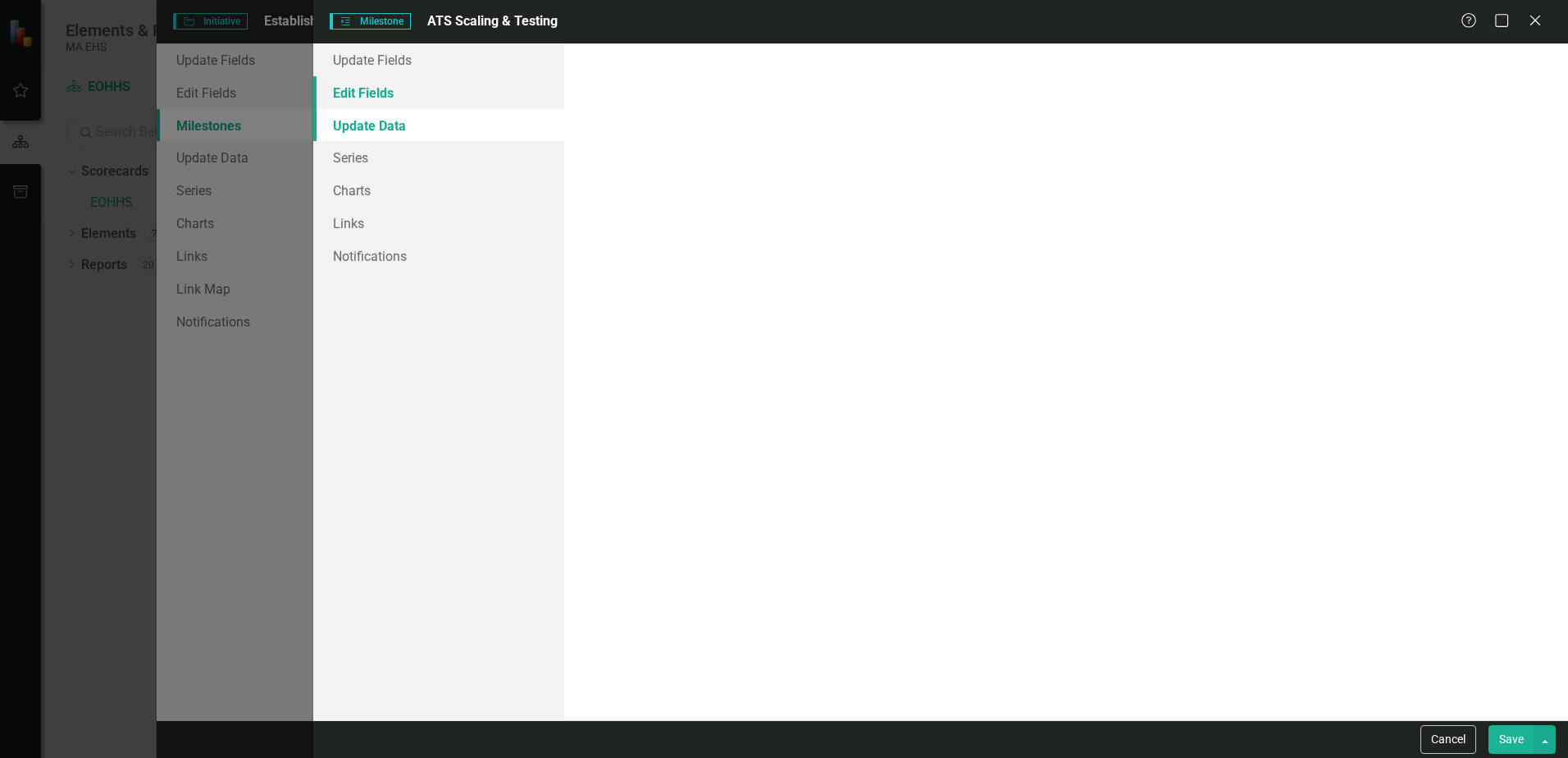
click at [409, 85] on link "Edit Fields" at bounding box center [439, 93] width 251 height 33
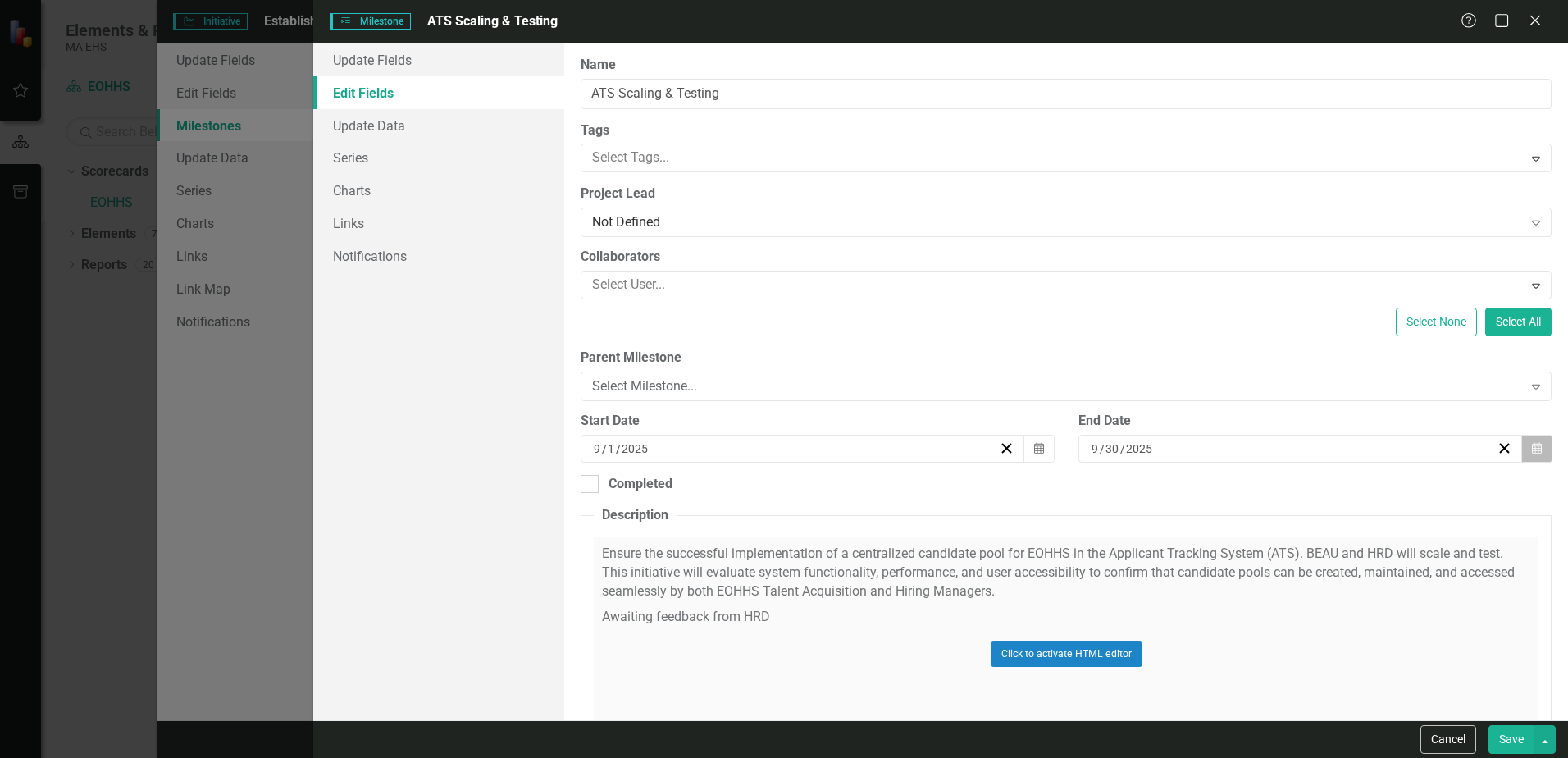
click at [1532, 445] on icon "Calendar" at bounding box center [1537, 449] width 9 height 11
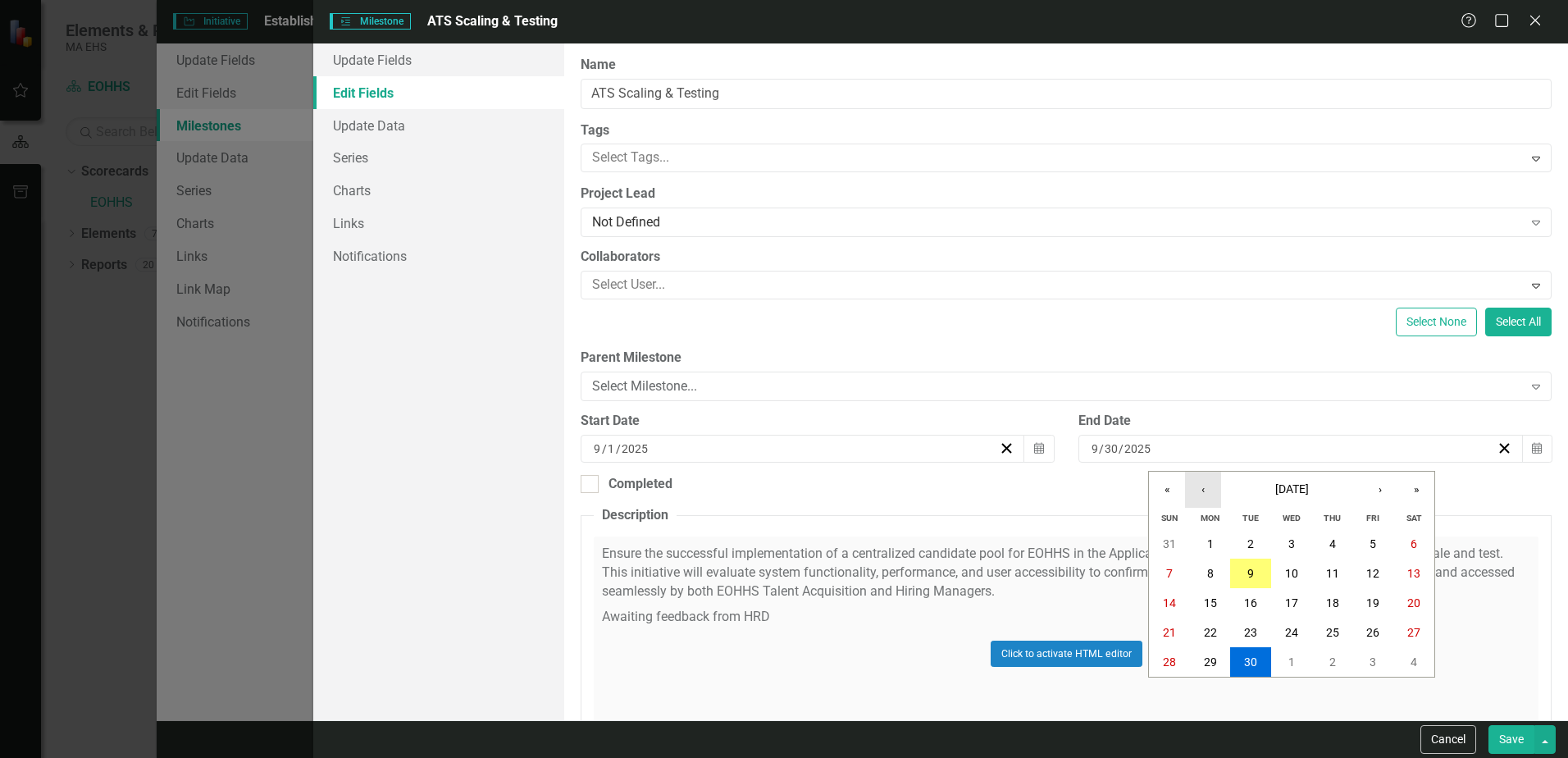
click at [1205, 491] on button "‹" at bounding box center [1203, 490] width 36 height 36
click at [1380, 487] on button "›" at bounding box center [1380, 490] width 36 height 36
click at [1376, 659] on abbr "28" at bounding box center [1373, 662] width 13 height 13
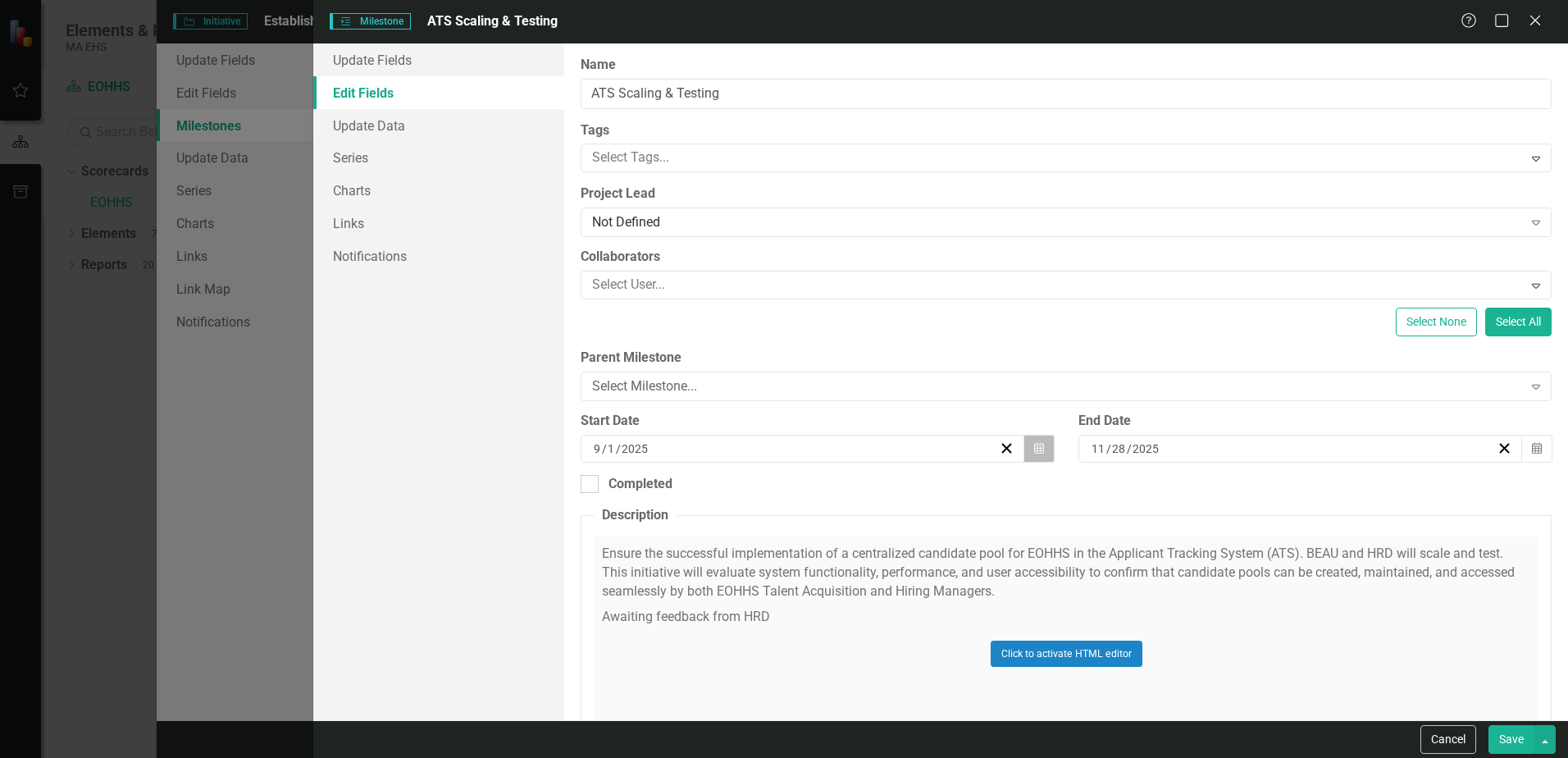
click at [1035, 446] on icon "button" at bounding box center [1039, 448] width 9 height 11
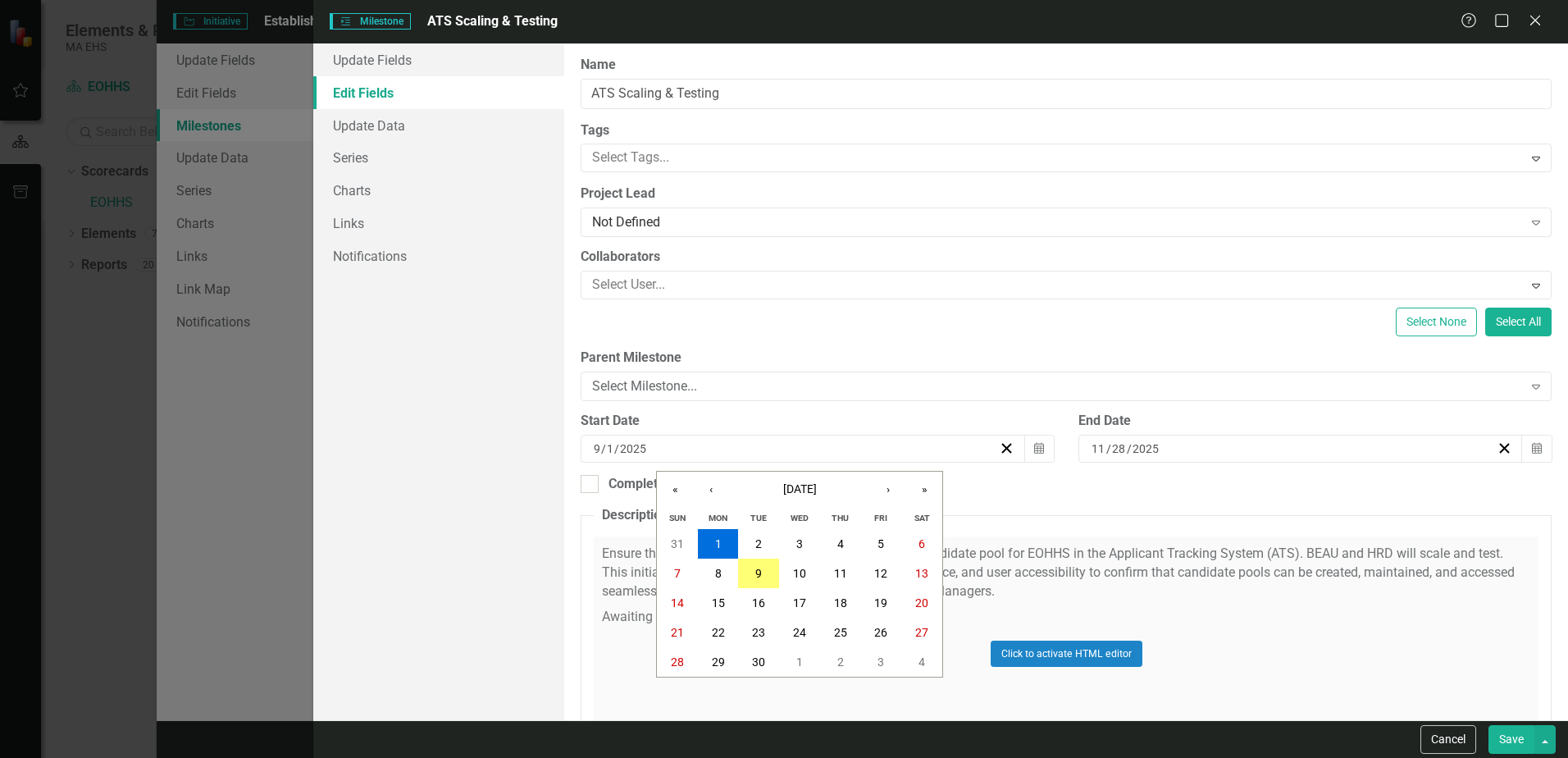
click at [1035, 496] on div "ClearPoint Can Do More! How ClearPoint Can Help Close Enterprise plans can auto…" at bounding box center [1067, 382] width 1004 height 677
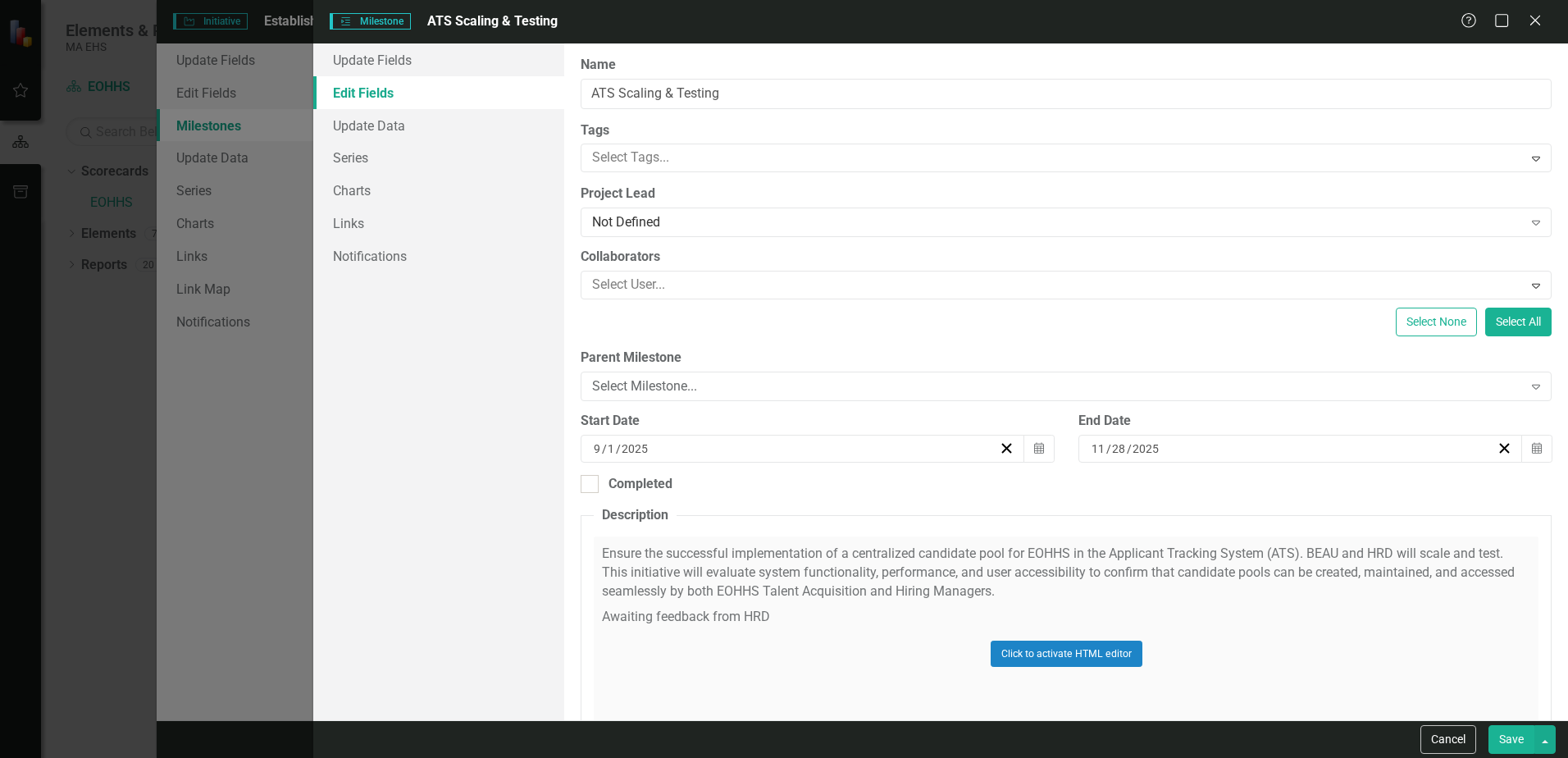
click at [1509, 737] on button "Save" at bounding box center [1511, 739] width 45 height 28
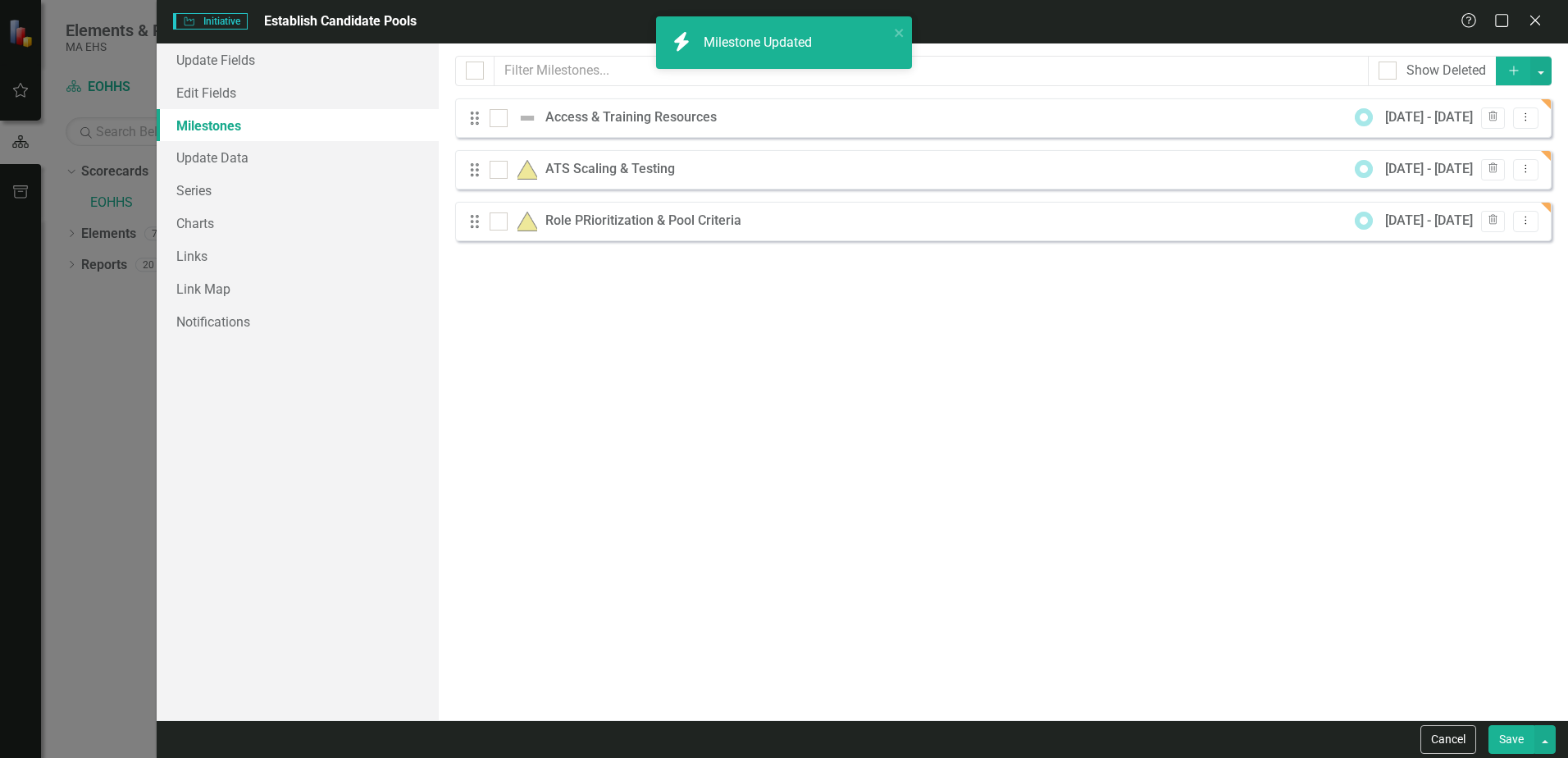
drag, startPoint x: 728, startPoint y: 113, endPoint x: 924, endPoint y: 92, distance: 197.1
click at [728, 113] on div "Drag Access & Training Resources 9/1/25 - 9/30/25 Trash Dropdown Menu" at bounding box center [1004, 118] width 1097 height 40
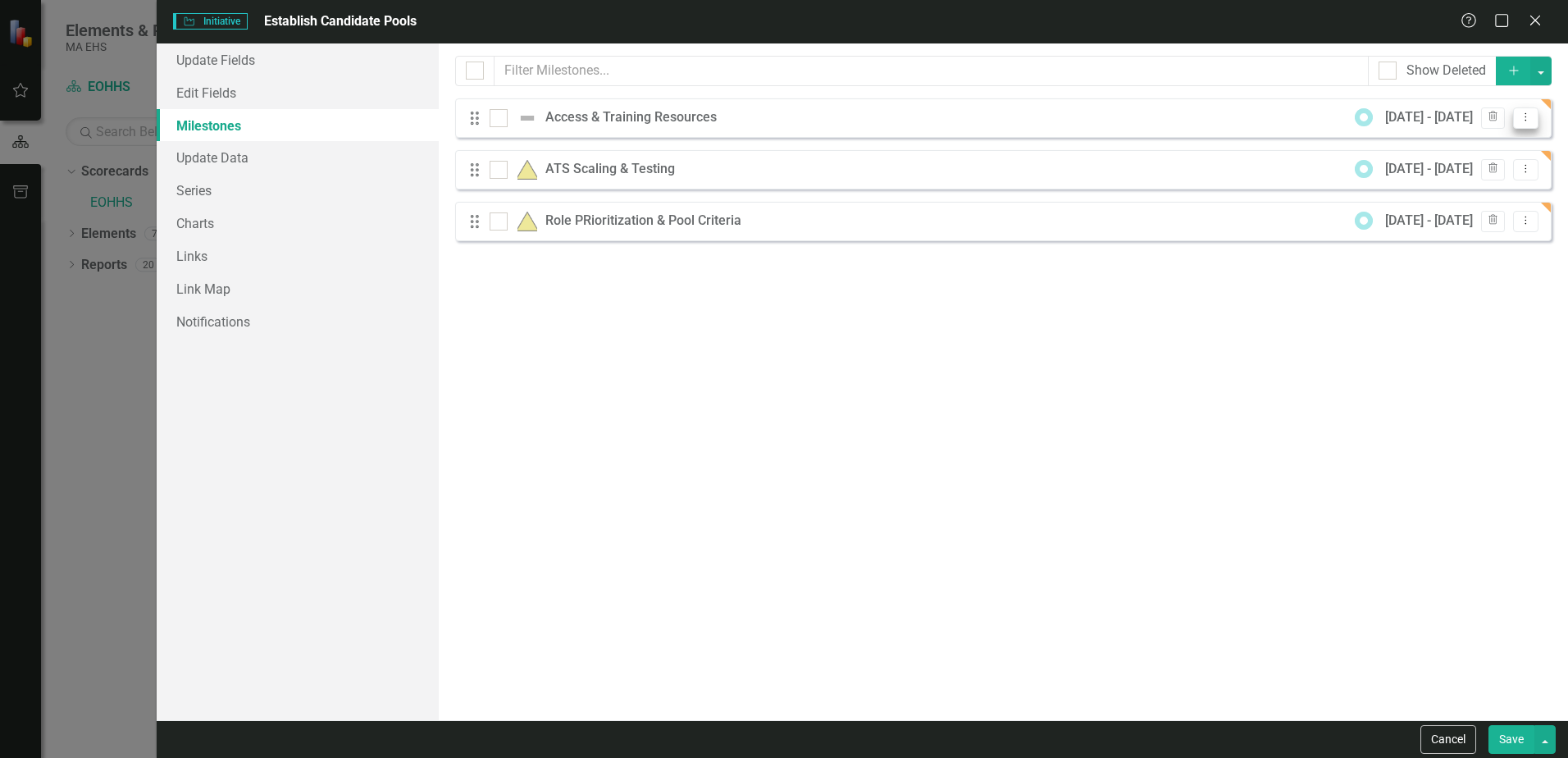
click at [1529, 115] on icon "Dropdown Menu" at bounding box center [1526, 117] width 14 height 10
click at [1505, 147] on link "Edit Edit Milestone" at bounding box center [1461, 145] width 154 height 30
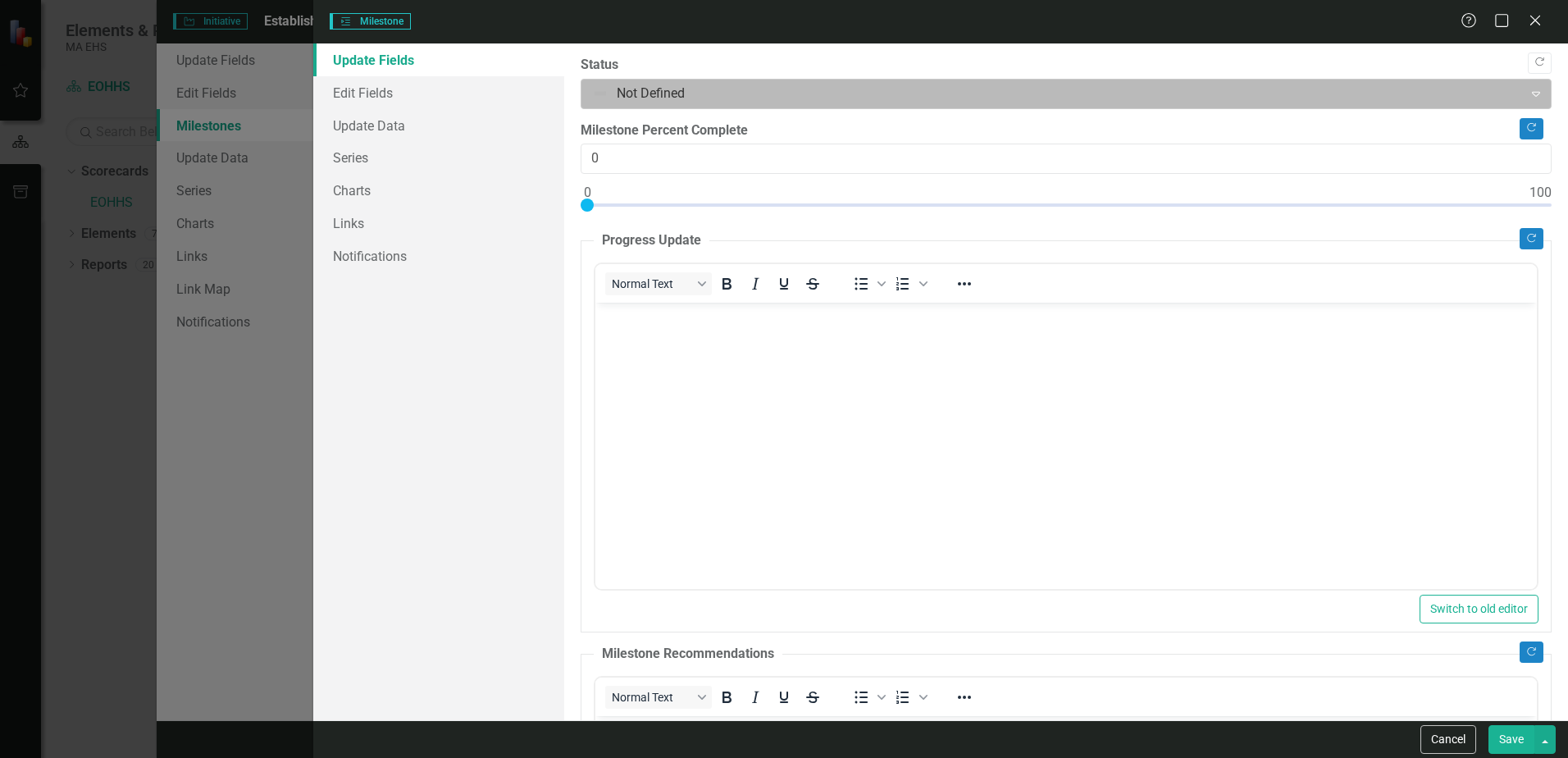
click at [630, 83] on div at bounding box center [1052, 93] width 920 height 22
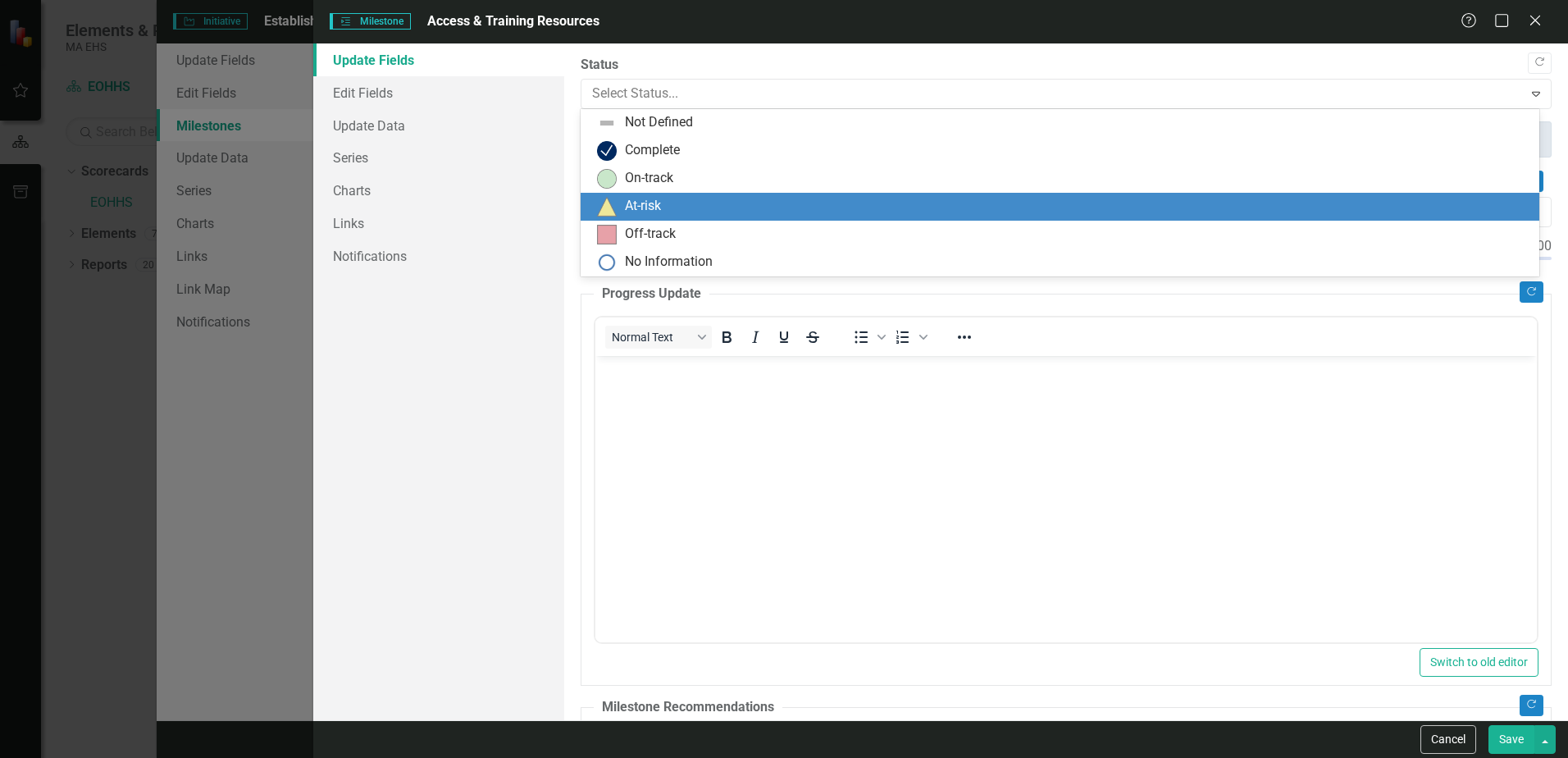
click at [631, 197] on div "At-risk" at bounding box center [643, 207] width 36 height 19
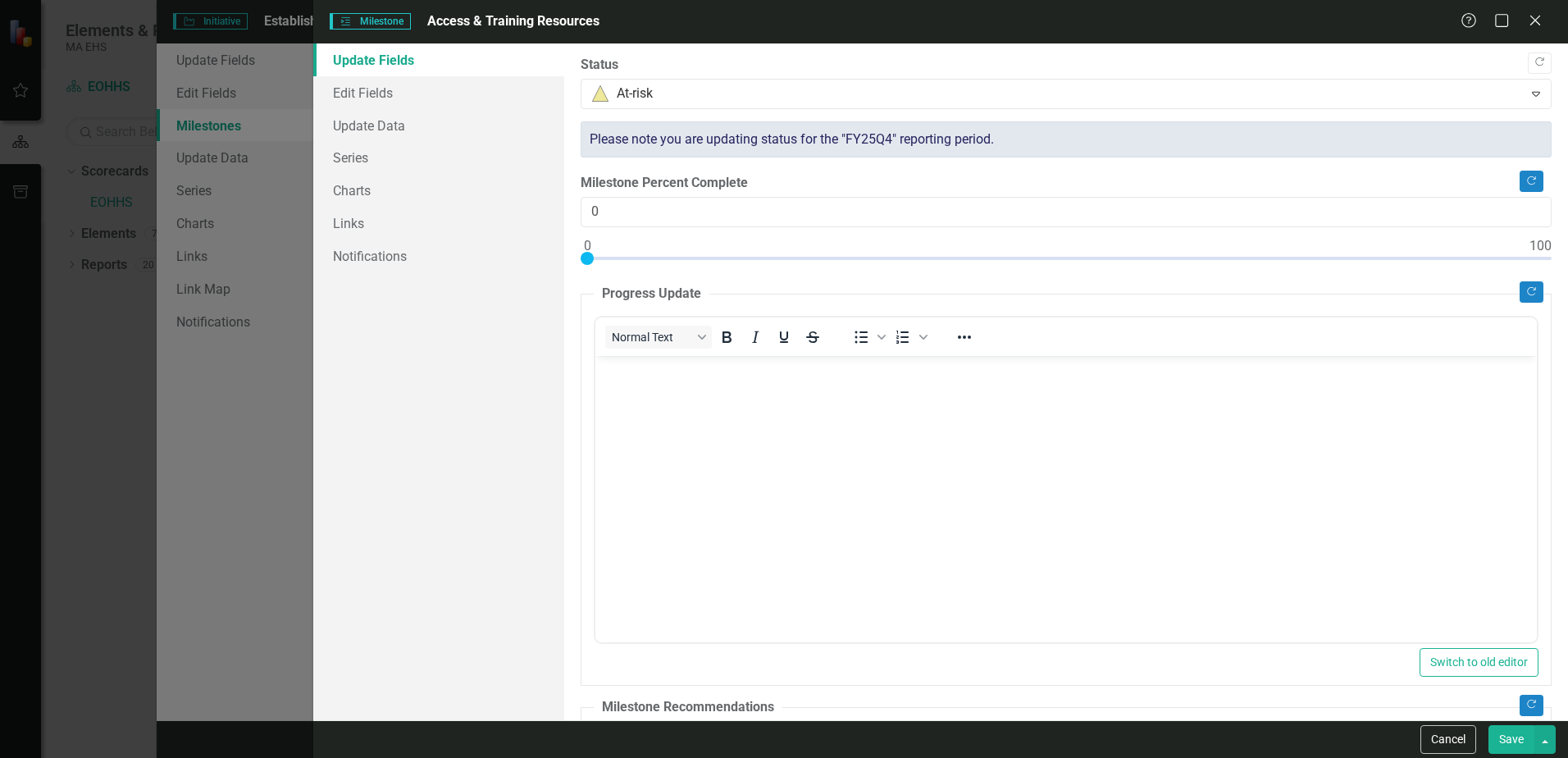
click at [1507, 740] on button "Save" at bounding box center [1511, 739] width 45 height 28
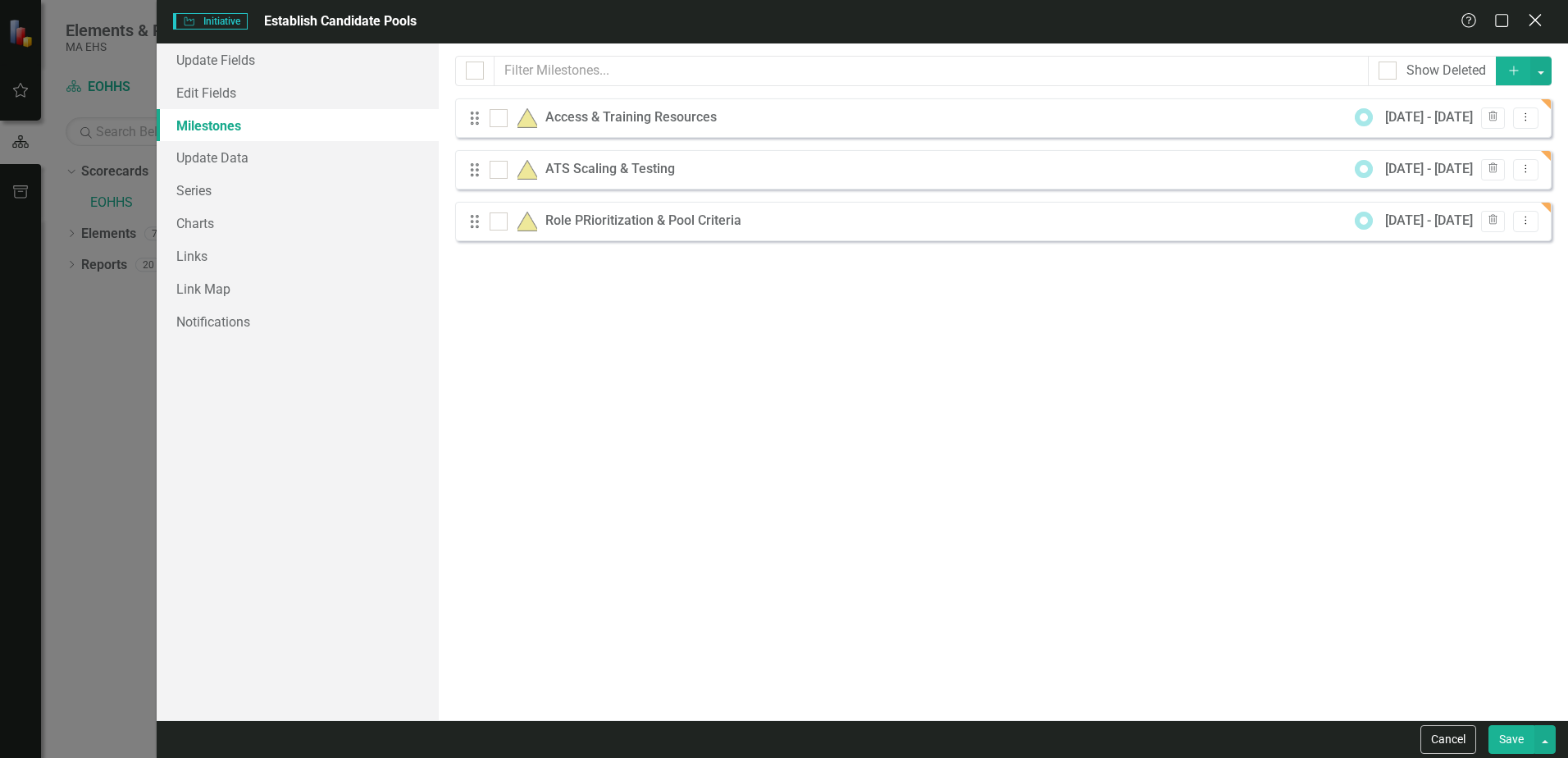
click at [1531, 23] on icon "Close" at bounding box center [1536, 20] width 21 height 15
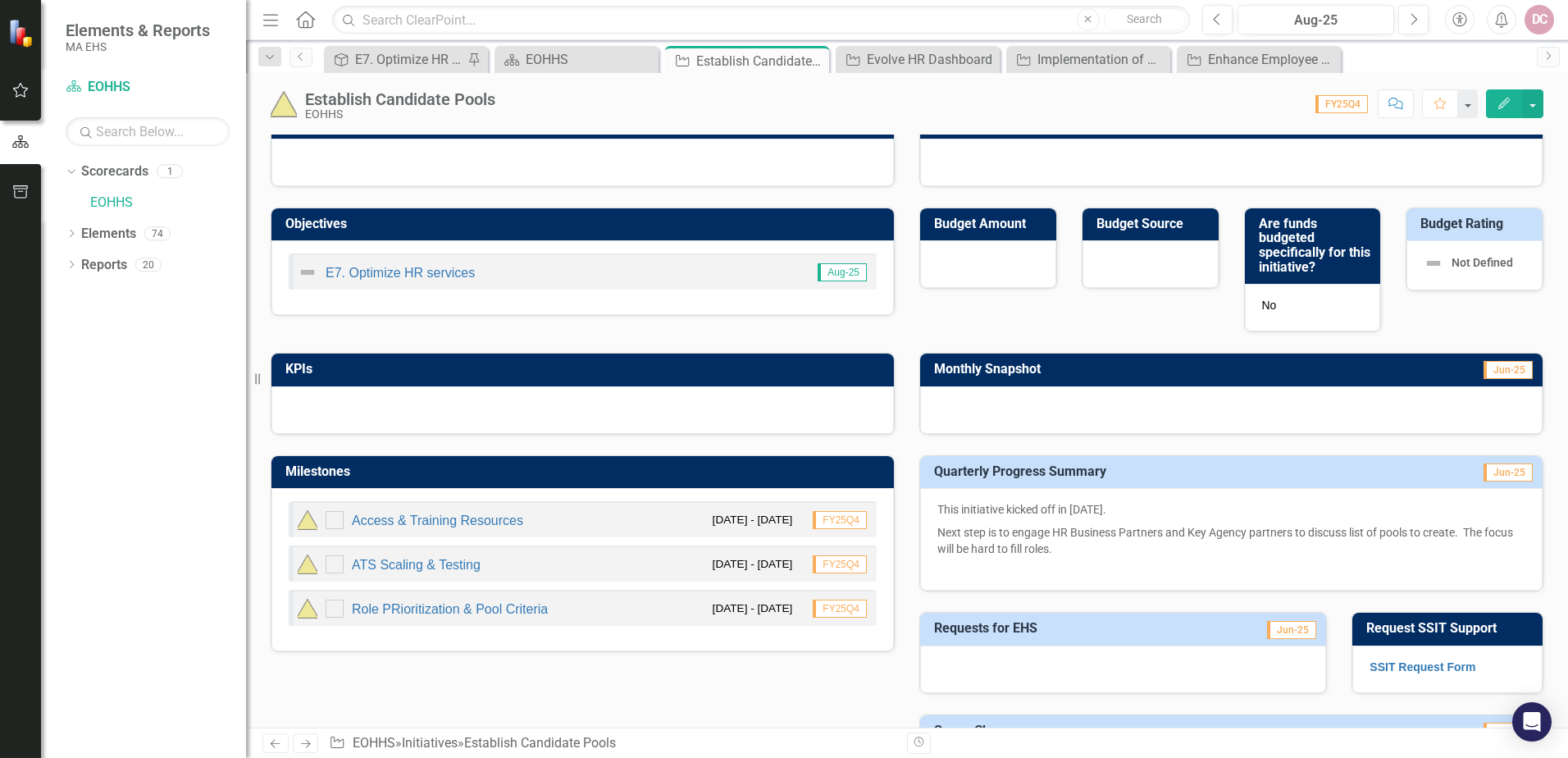
scroll to position [246, 0]
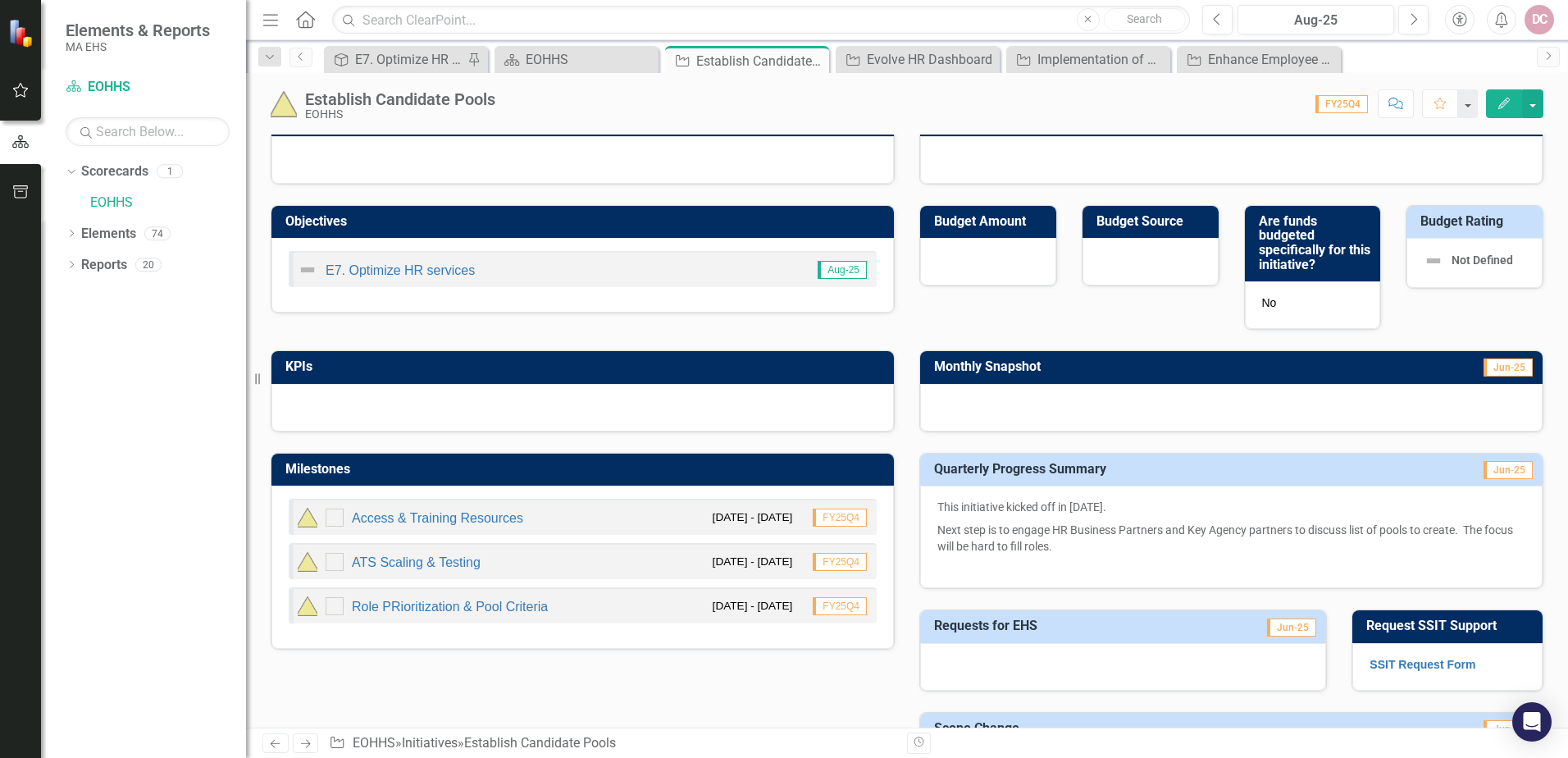
click at [1504, 98] on icon "Edit" at bounding box center [1505, 103] width 15 height 11
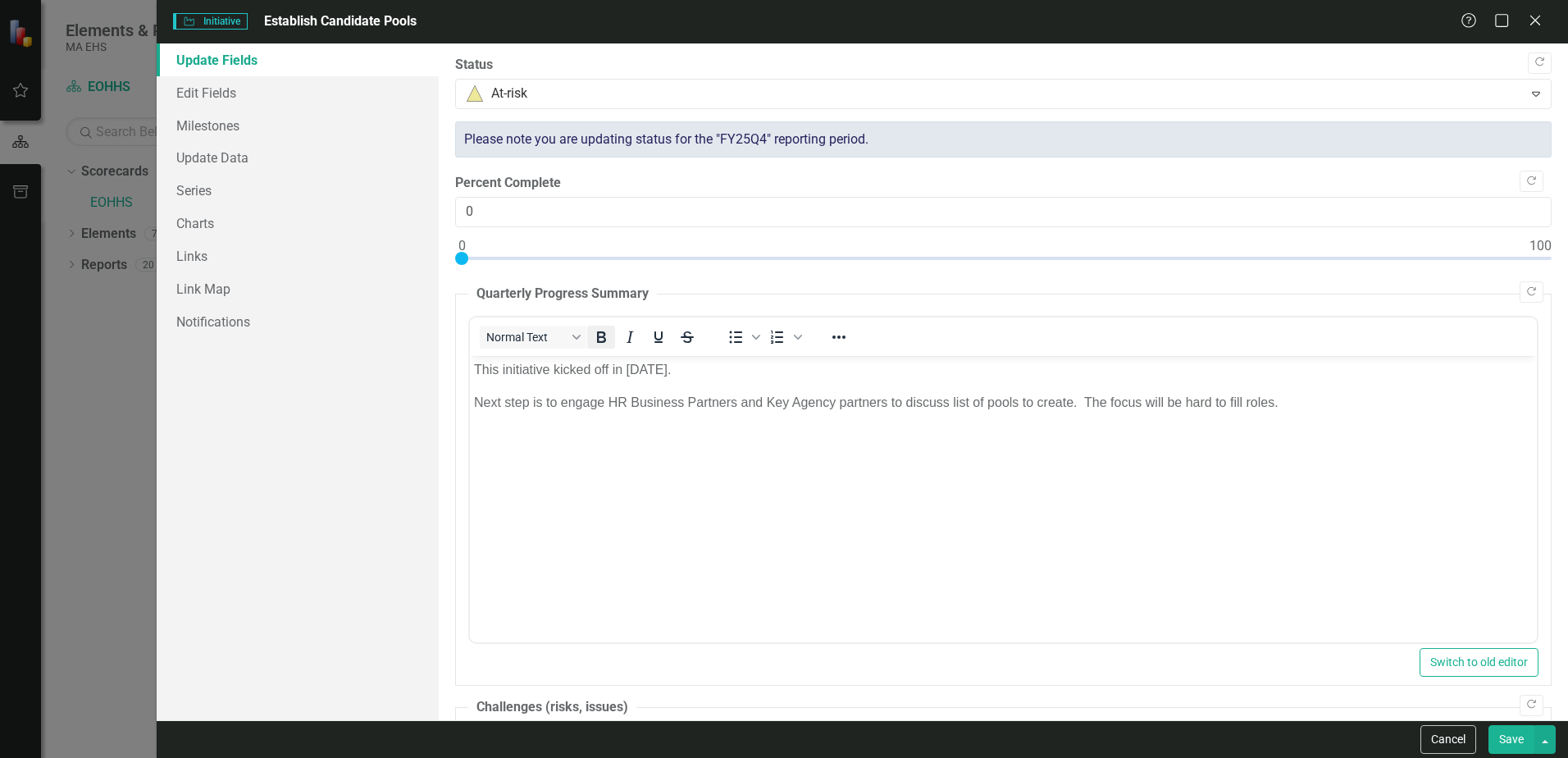
scroll to position [0, 0]
click at [1293, 394] on p "Next step is to engage HR Business Partners and Key Agency partners to discuss …" at bounding box center [1003, 412] width 1059 height 40
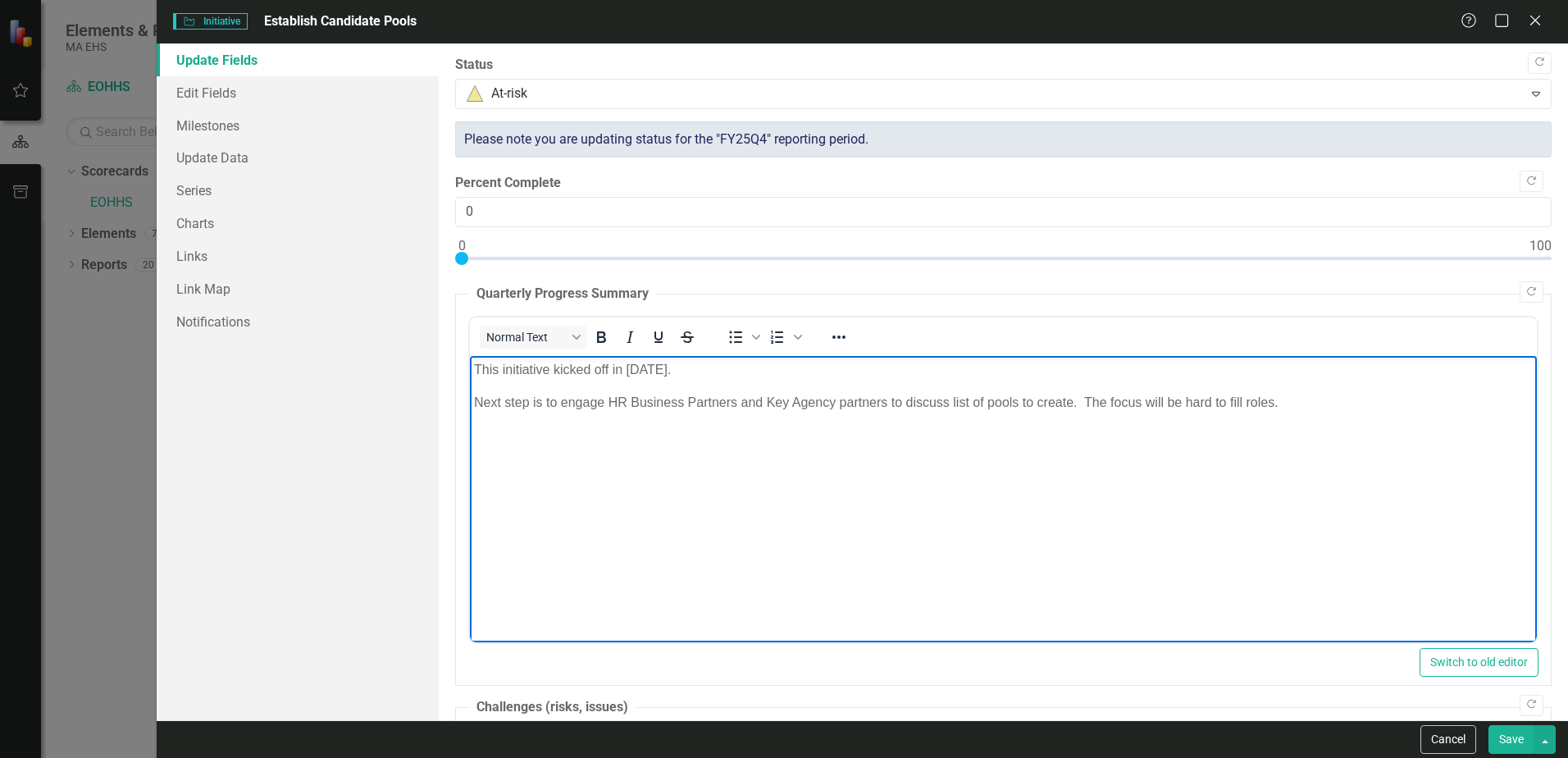
click at [488, 419] on p "Next step is to engage HR Business Partners and Key Agency partners to discuss …" at bounding box center [1003, 412] width 1059 height 40
paste body "Rich Text Area. Press ALT-0 for help."
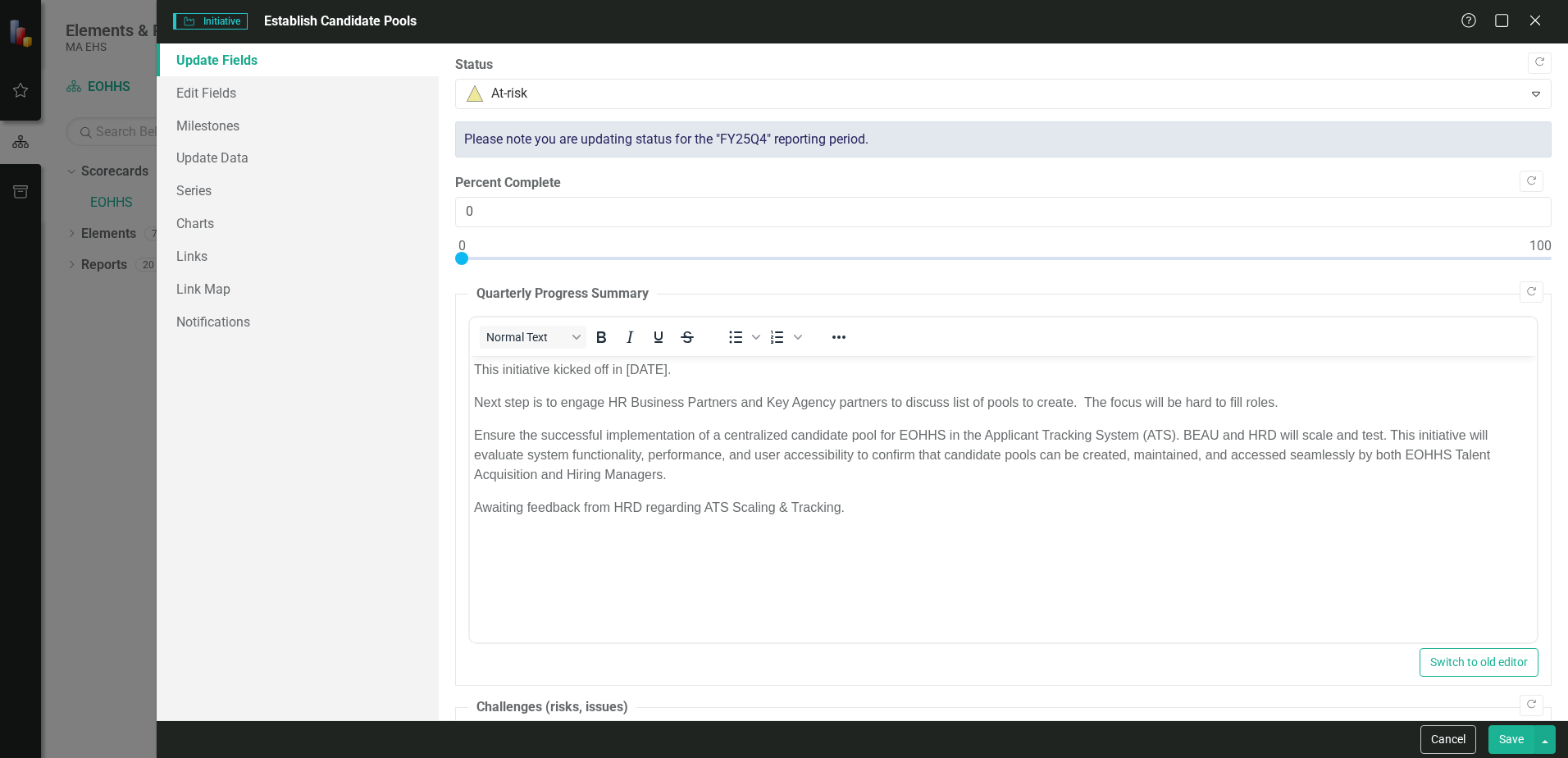
click at [1506, 732] on button "Save" at bounding box center [1511, 739] width 45 height 28
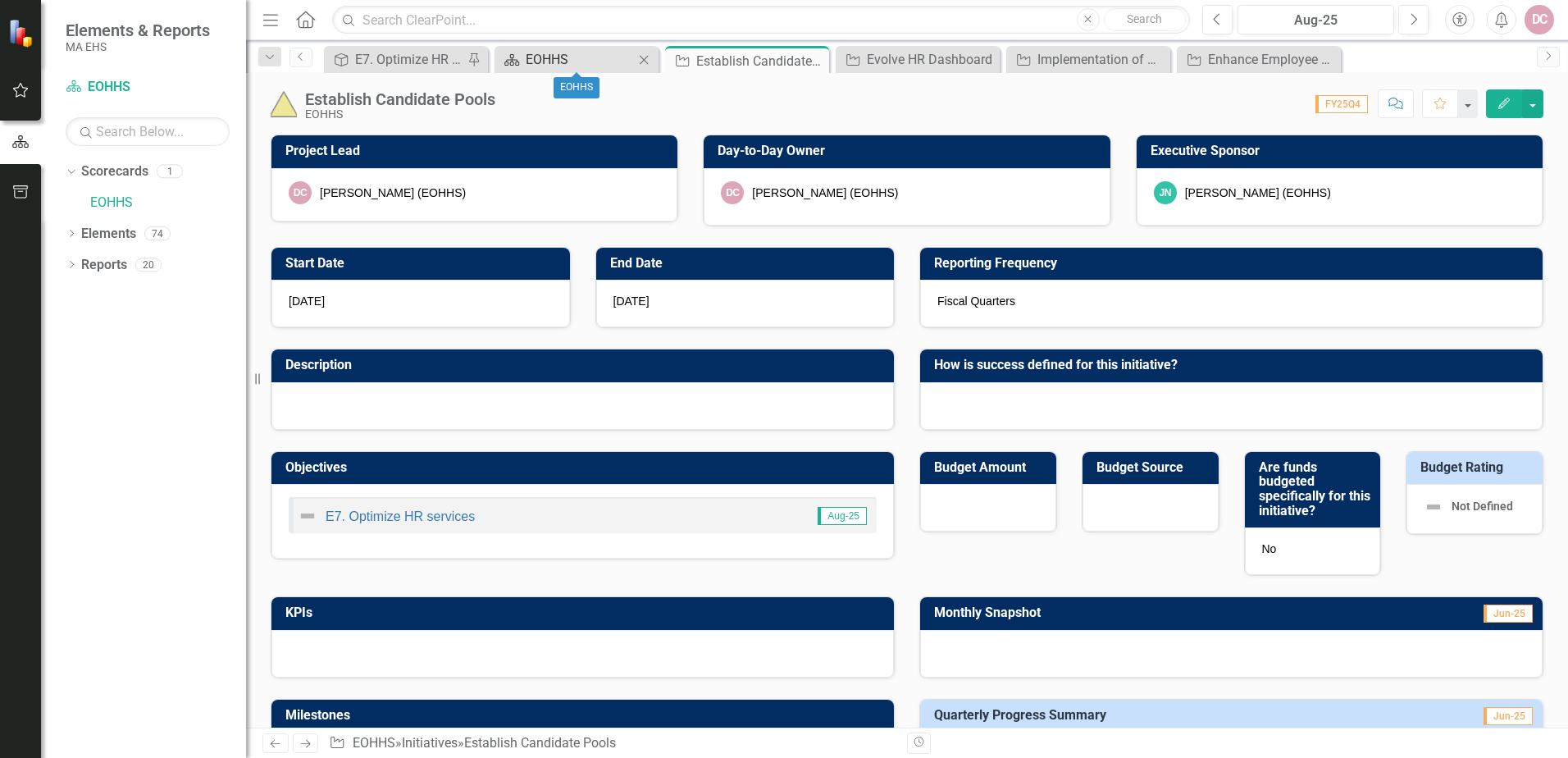
click at [554, 61] on div "EOHHS" at bounding box center [580, 60] width 108 height 21
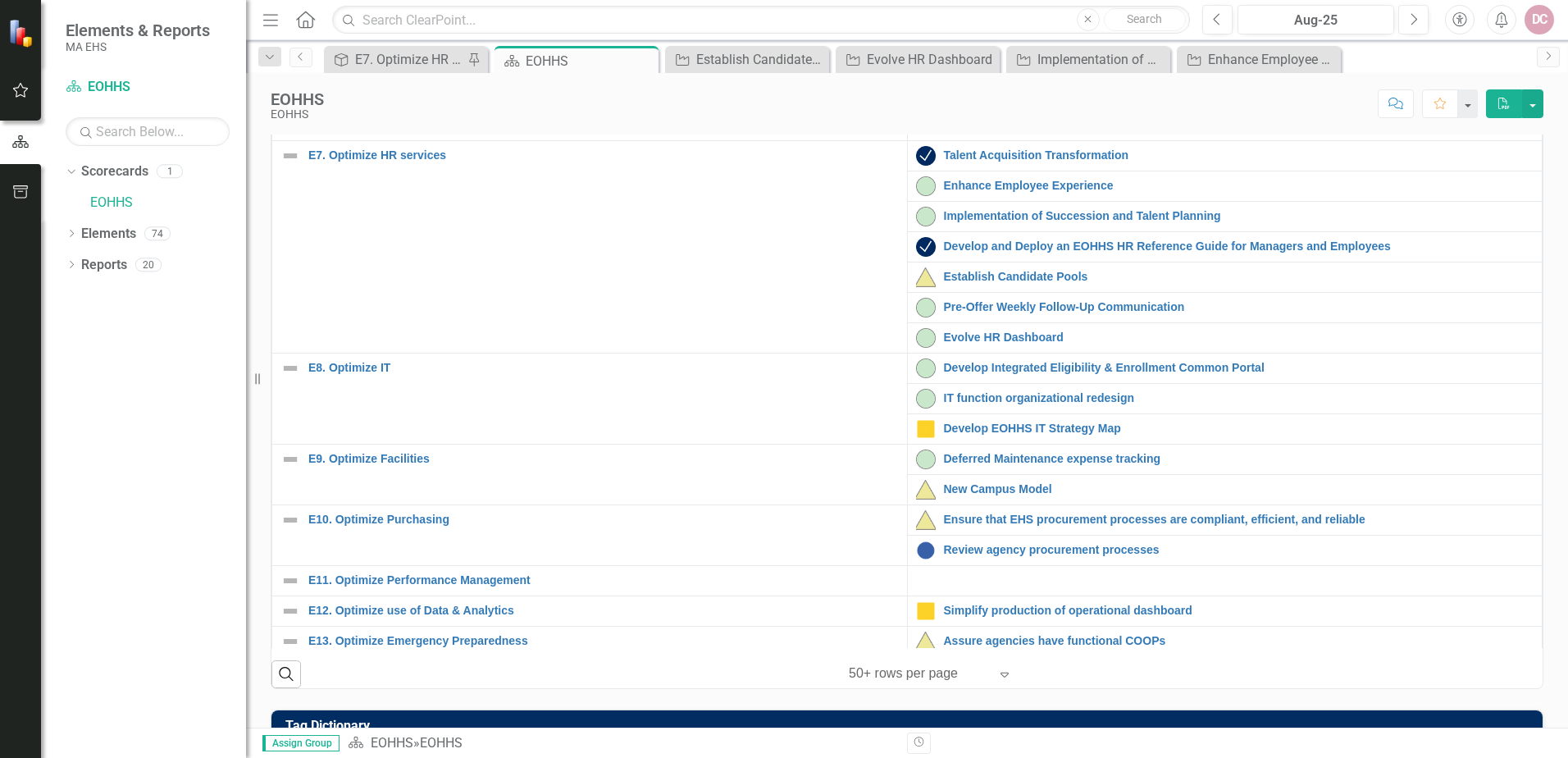
scroll to position [492, 0]
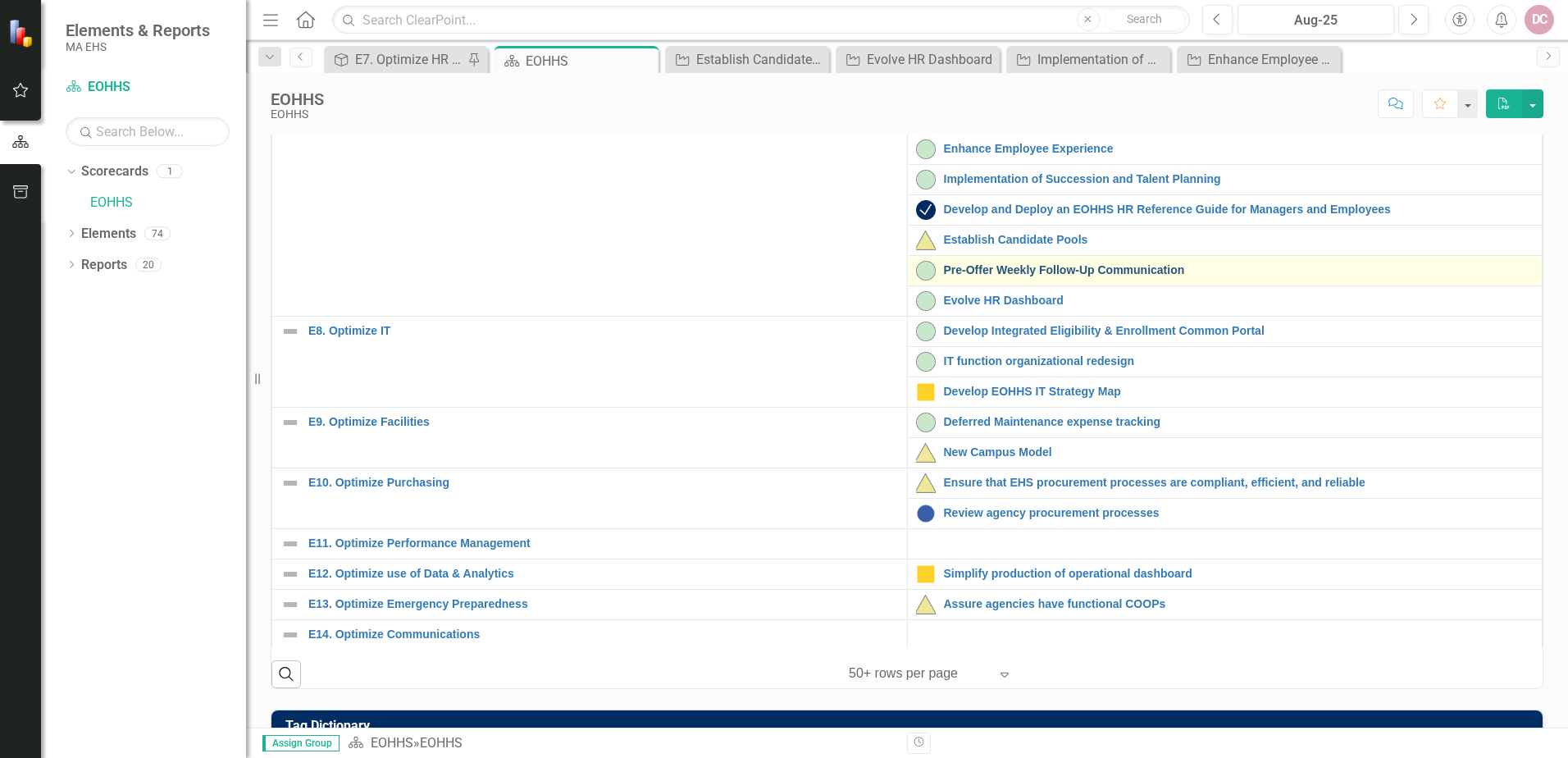
click at [1196, 277] on link "Pre-Offer Weekly Follow-Up Communication" at bounding box center [1239, 270] width 590 height 12
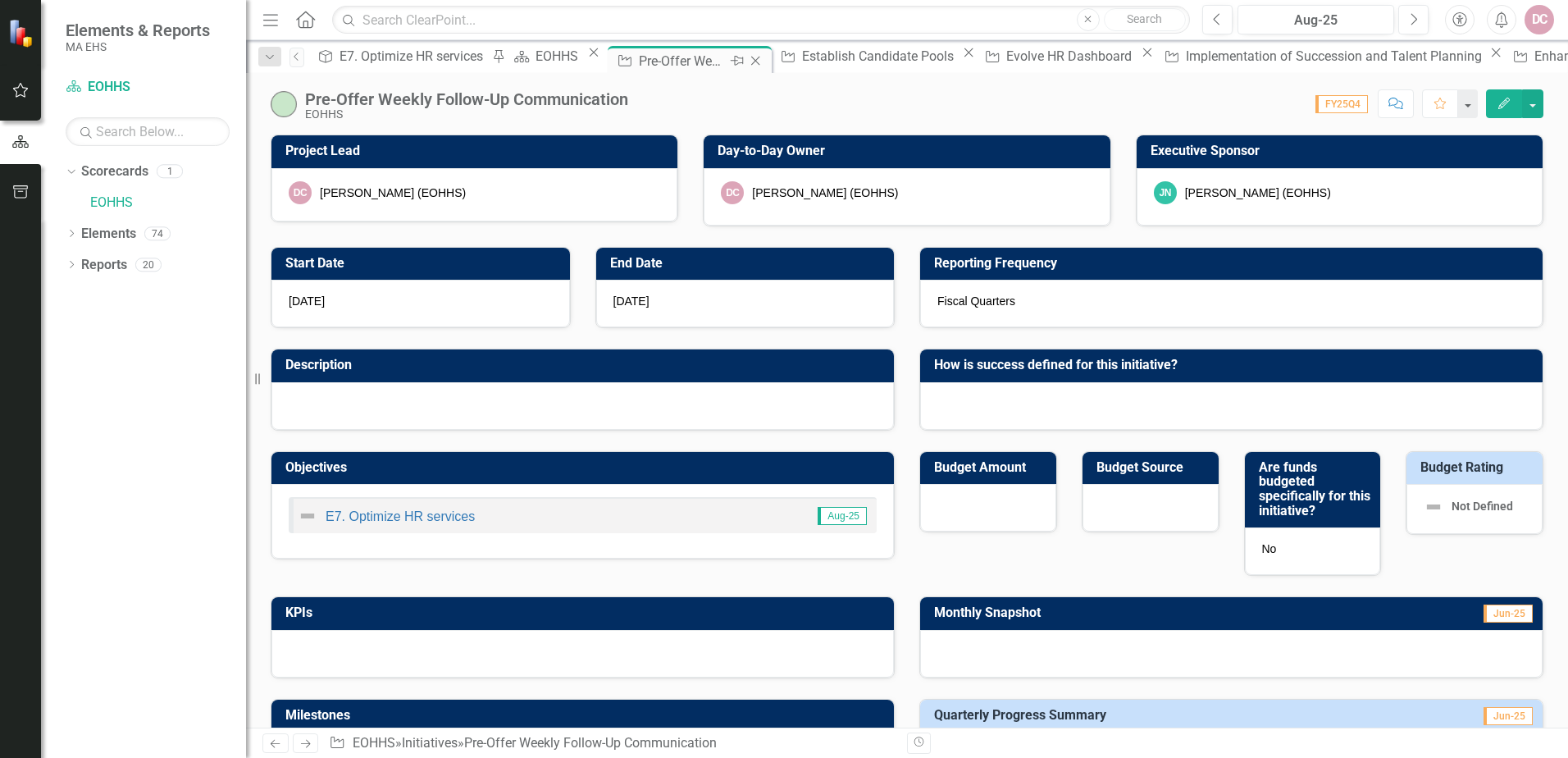
click at [684, 63] on div "Pre-Offer Weekly Follow-Up Communication" at bounding box center [682, 62] width 88 height 21
click at [568, 59] on div "EOHHS" at bounding box center [559, 56] width 47 height 21
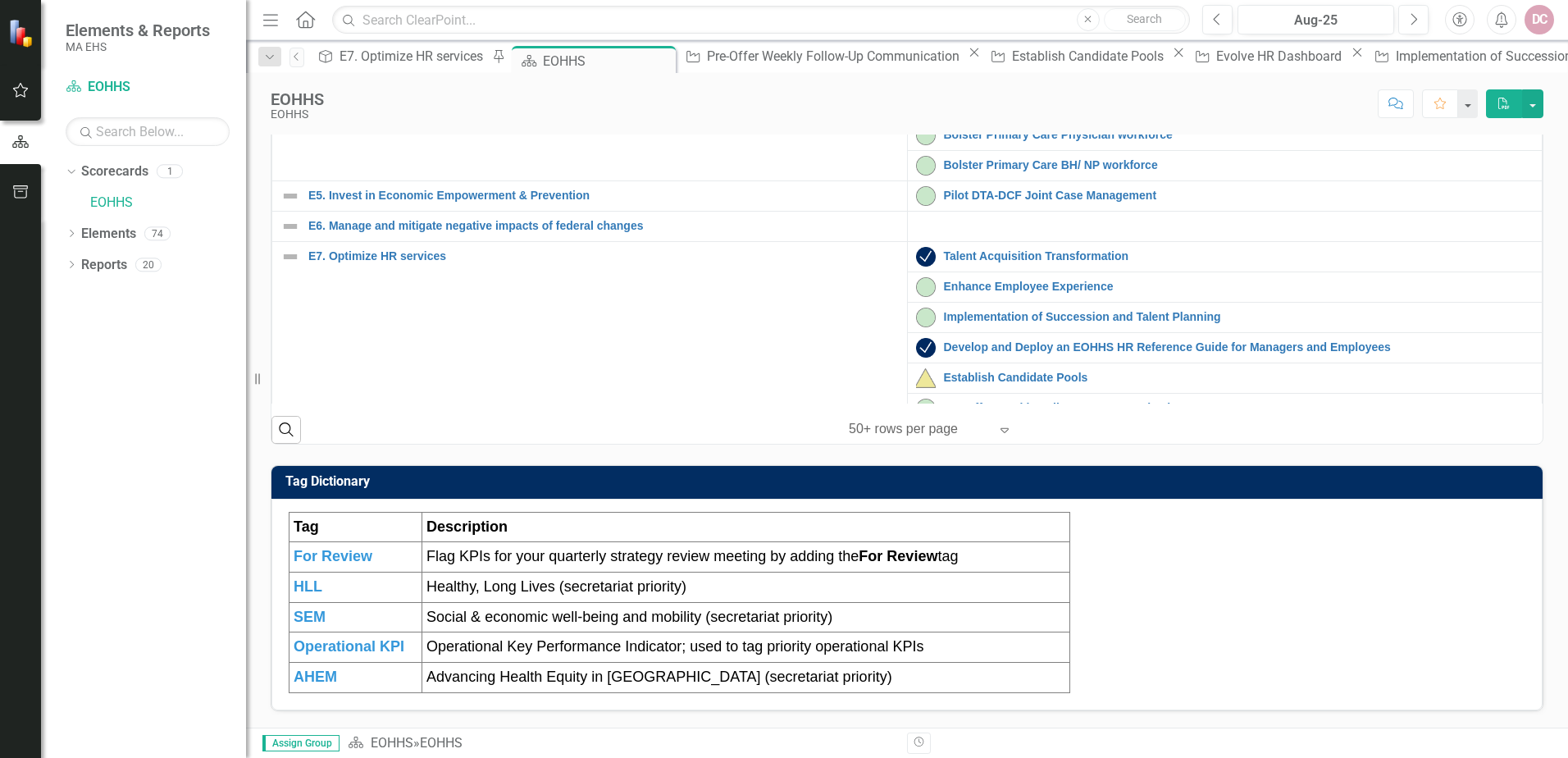
scroll to position [82, 0]
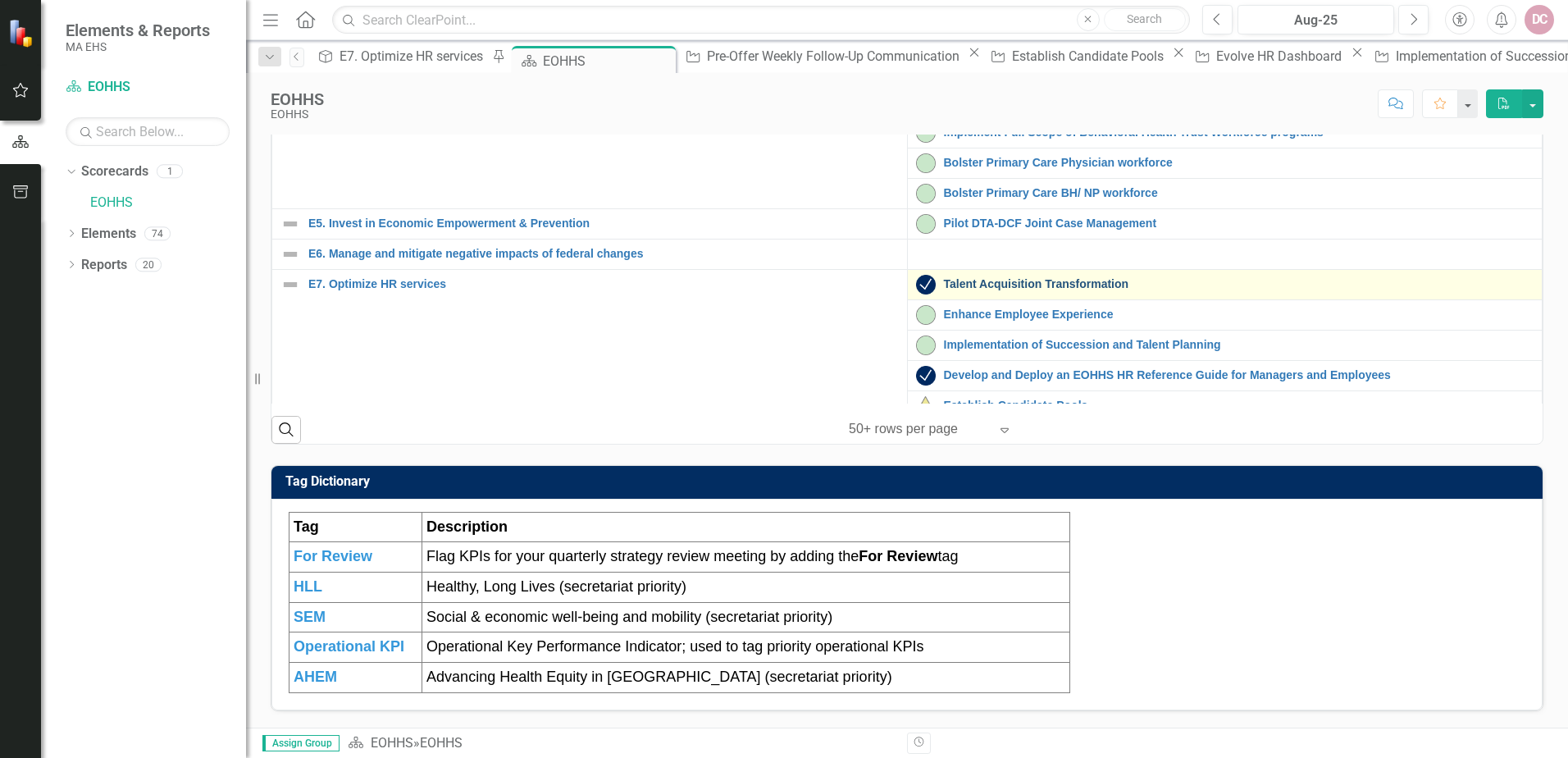
click at [975, 288] on link "Talent Acquisition Transformation" at bounding box center [1239, 284] width 590 height 12
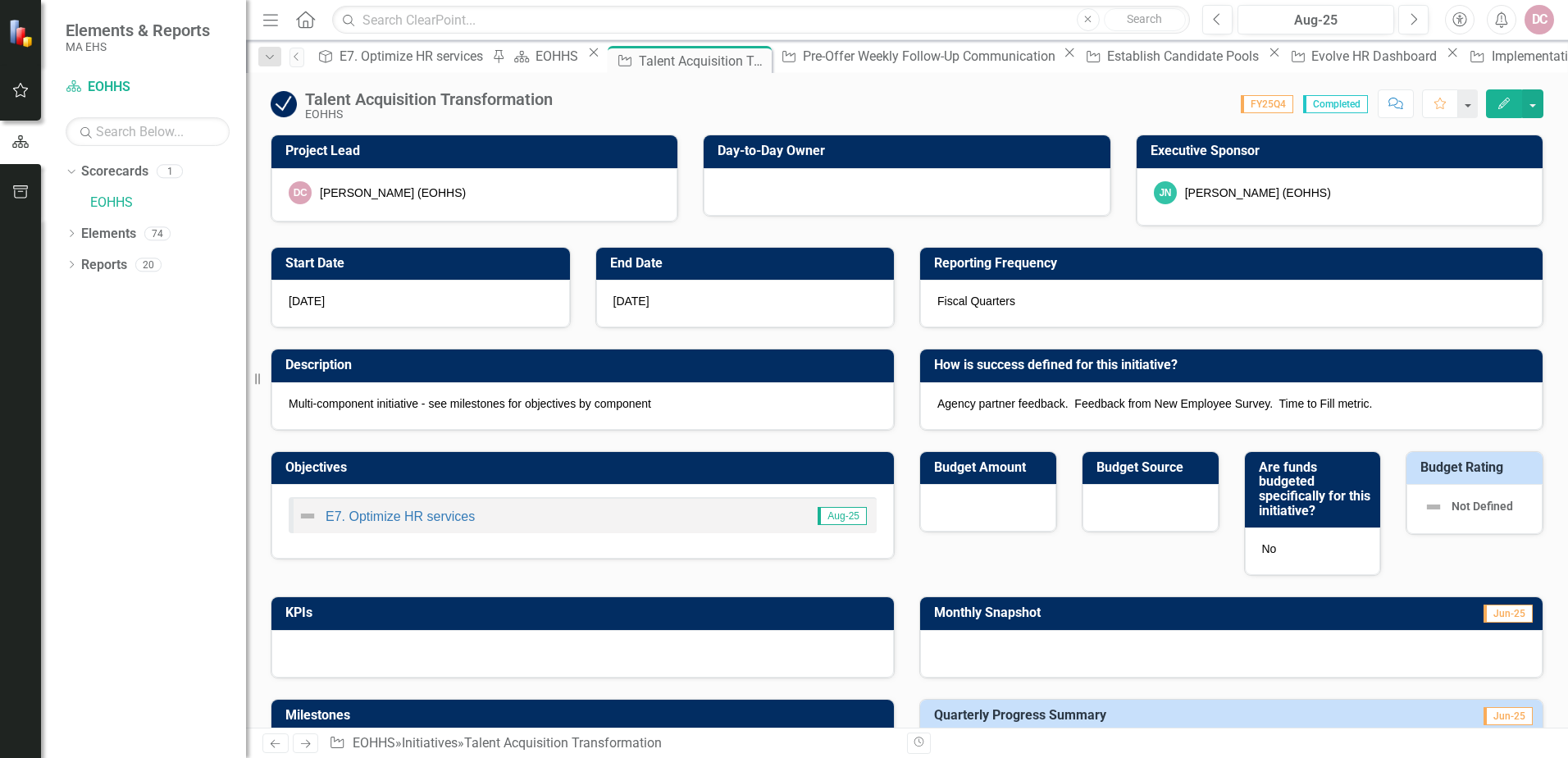
checkbox input "true"
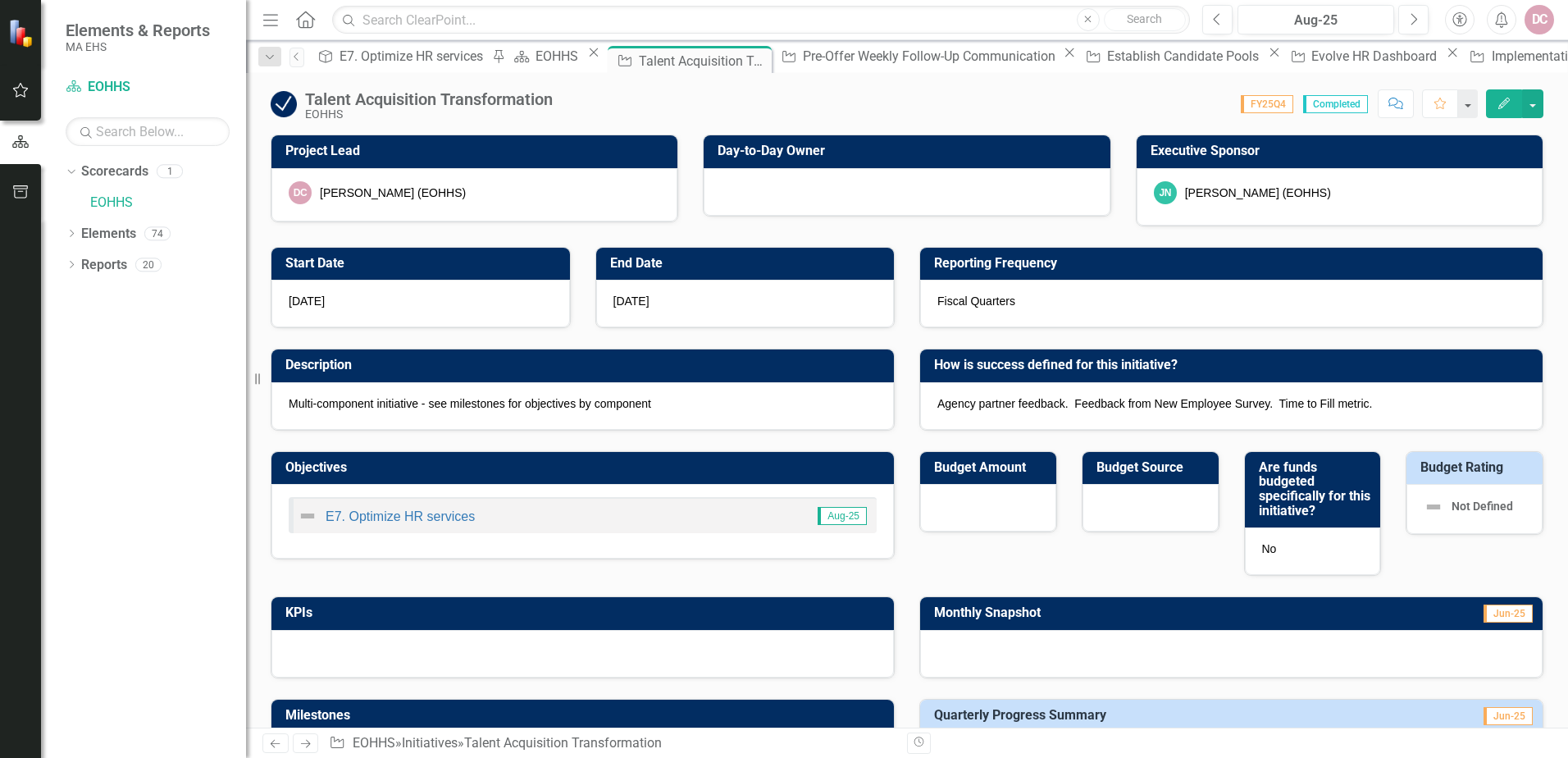
checkbox input "true"
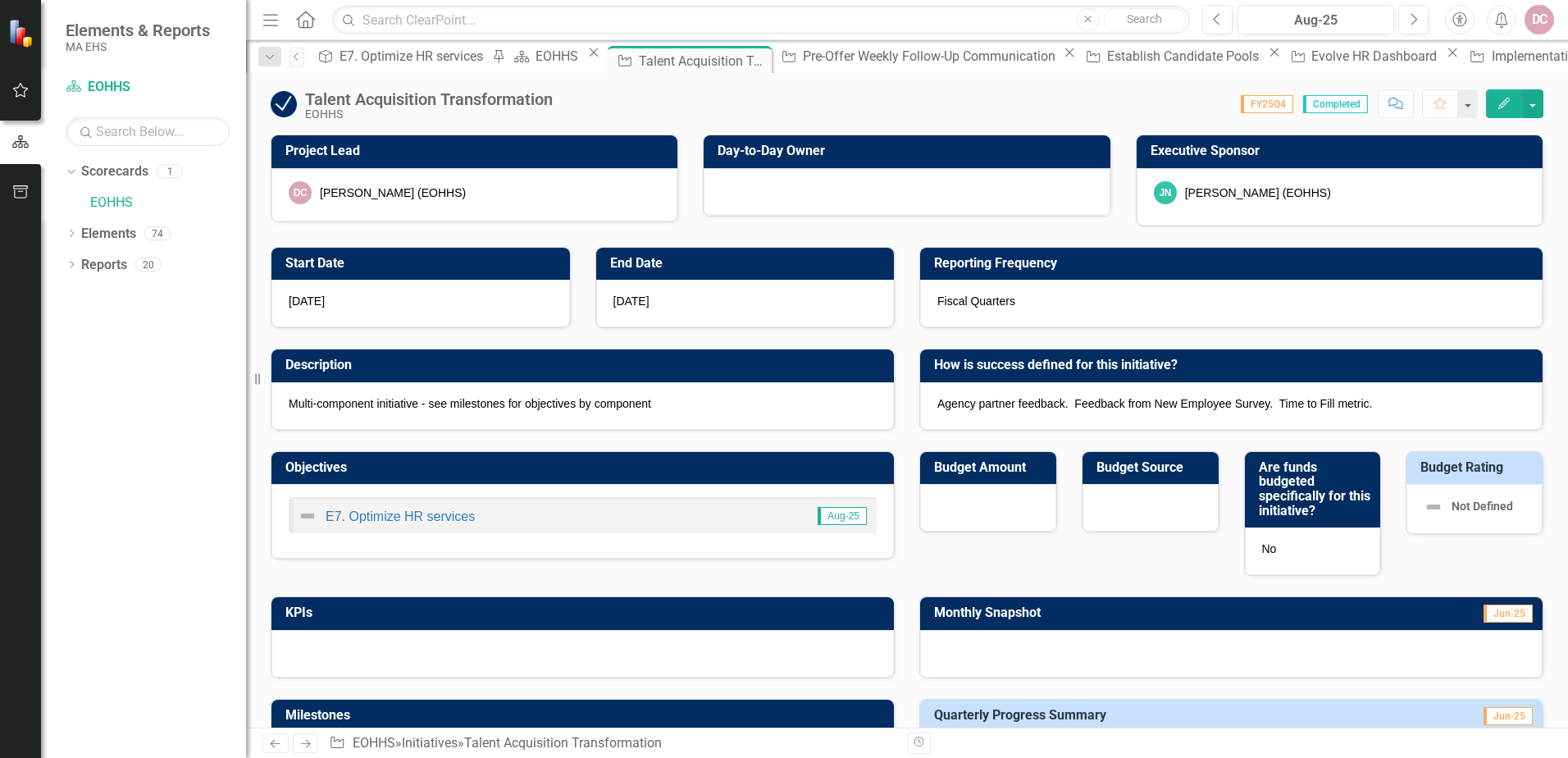
checkbox input "true"
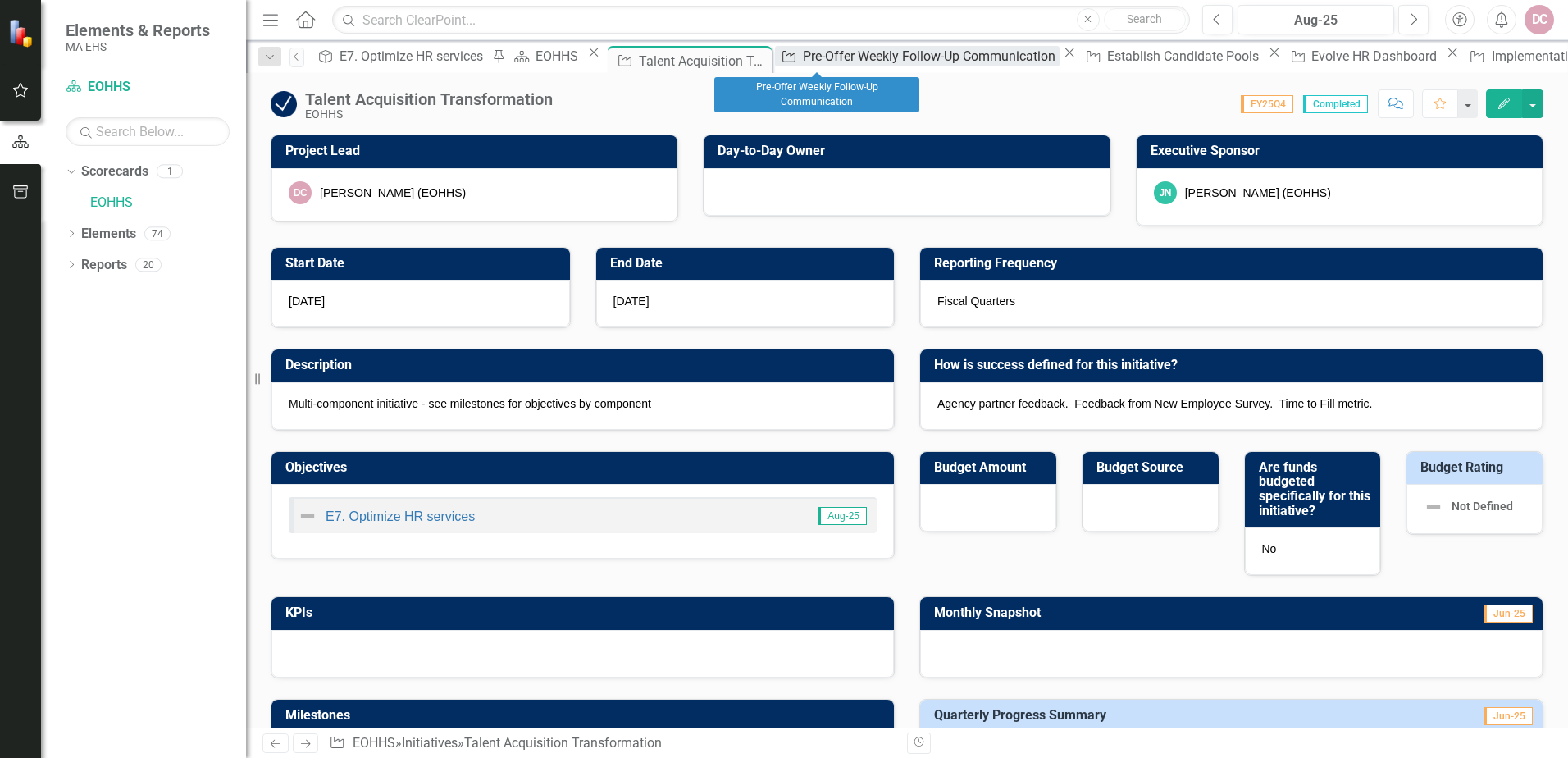
click at [822, 59] on div "Pre-Offer Weekly Follow-Up Communication" at bounding box center [931, 56] width 257 height 21
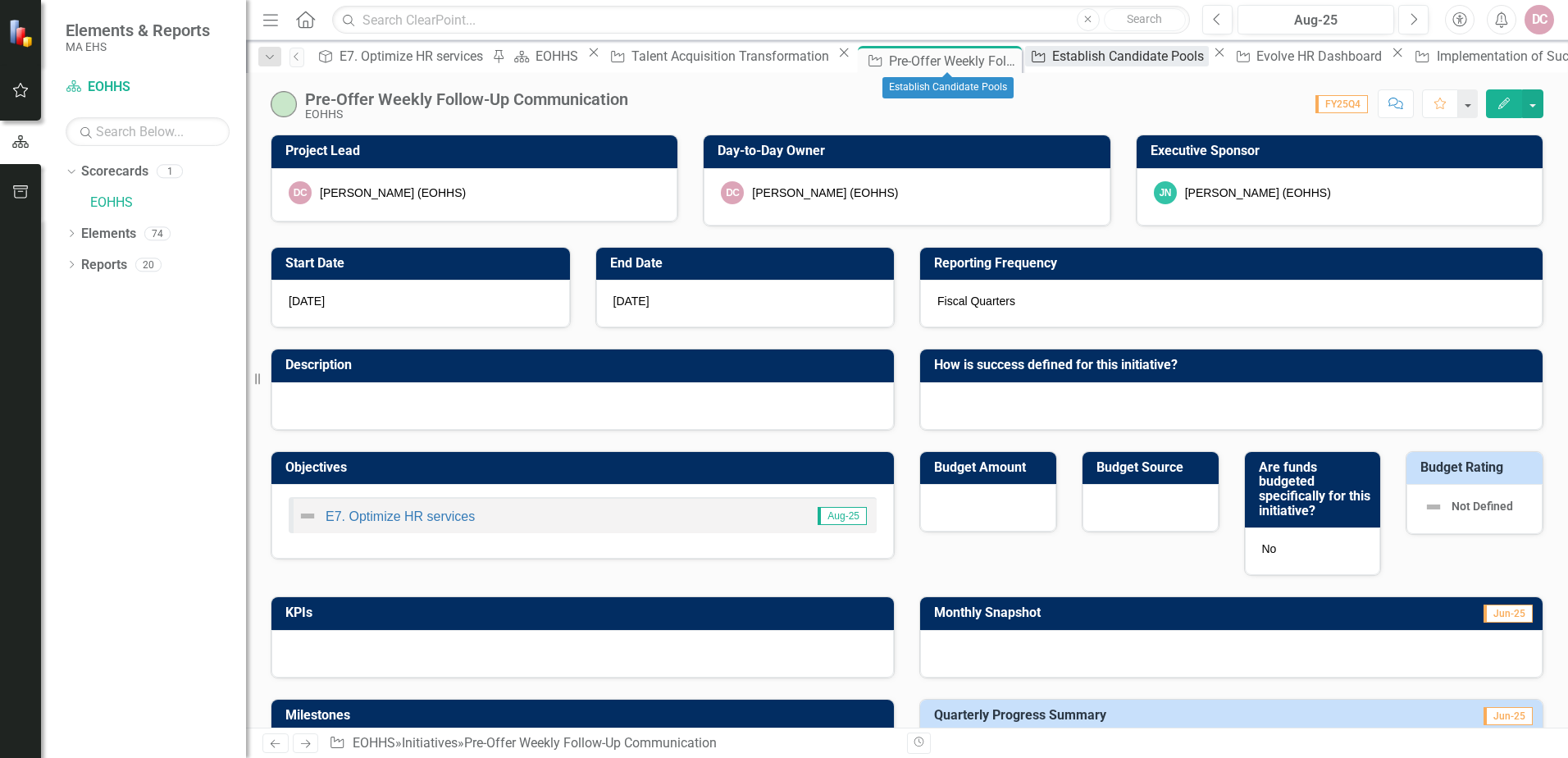
click at [1053, 52] on div "Establish Candidate Pools" at bounding box center [1130, 56] width 156 height 21
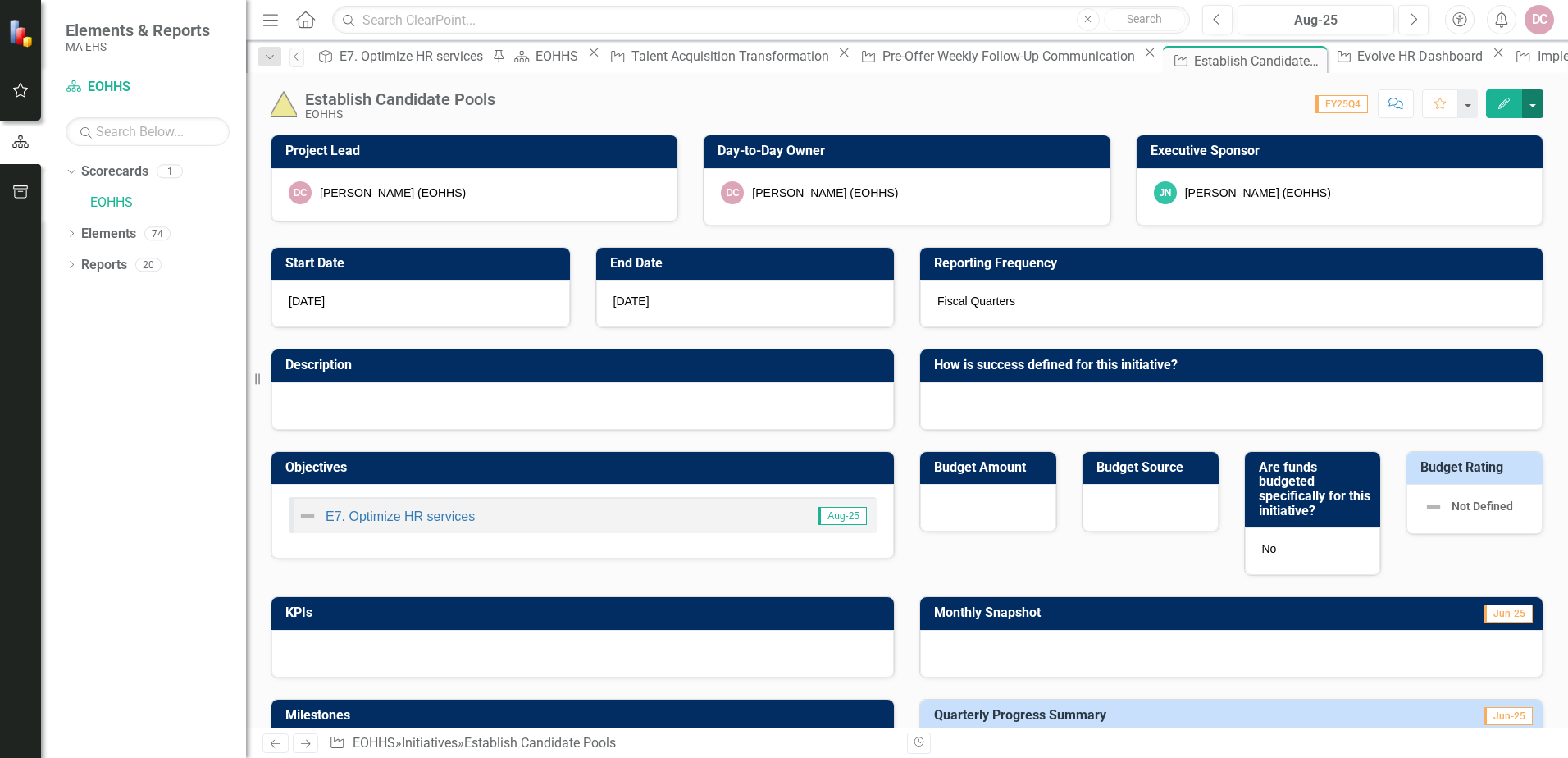
click at [1538, 99] on button "button" at bounding box center [1533, 103] width 22 height 28
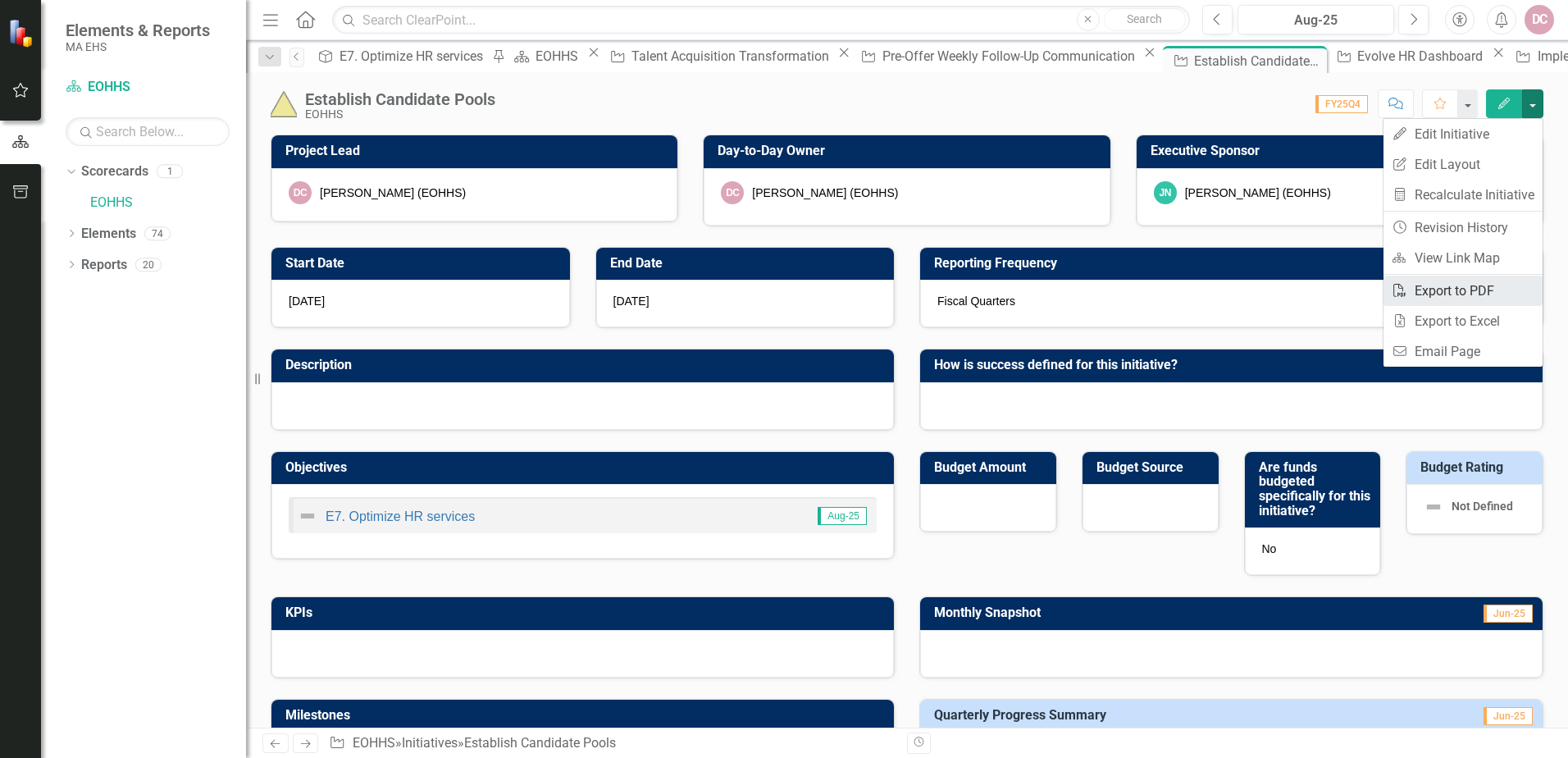
click at [1452, 292] on link "PDF Export to PDF" at bounding box center [1464, 291] width 159 height 30
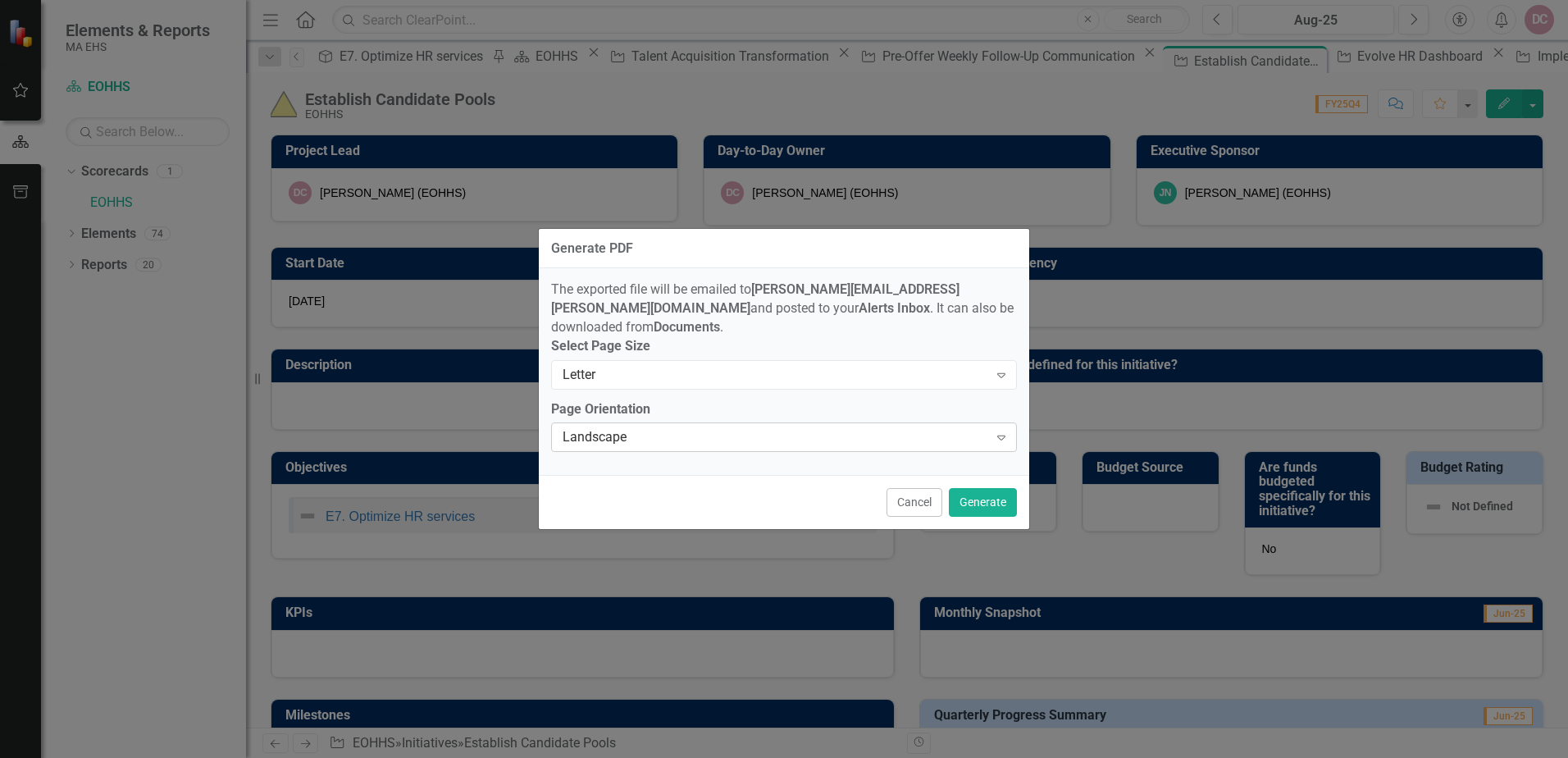
click at [1001, 431] on icon "Expand" at bounding box center [1001, 438] width 16 height 13
click at [982, 504] on button "Generate" at bounding box center [983, 502] width 68 height 28
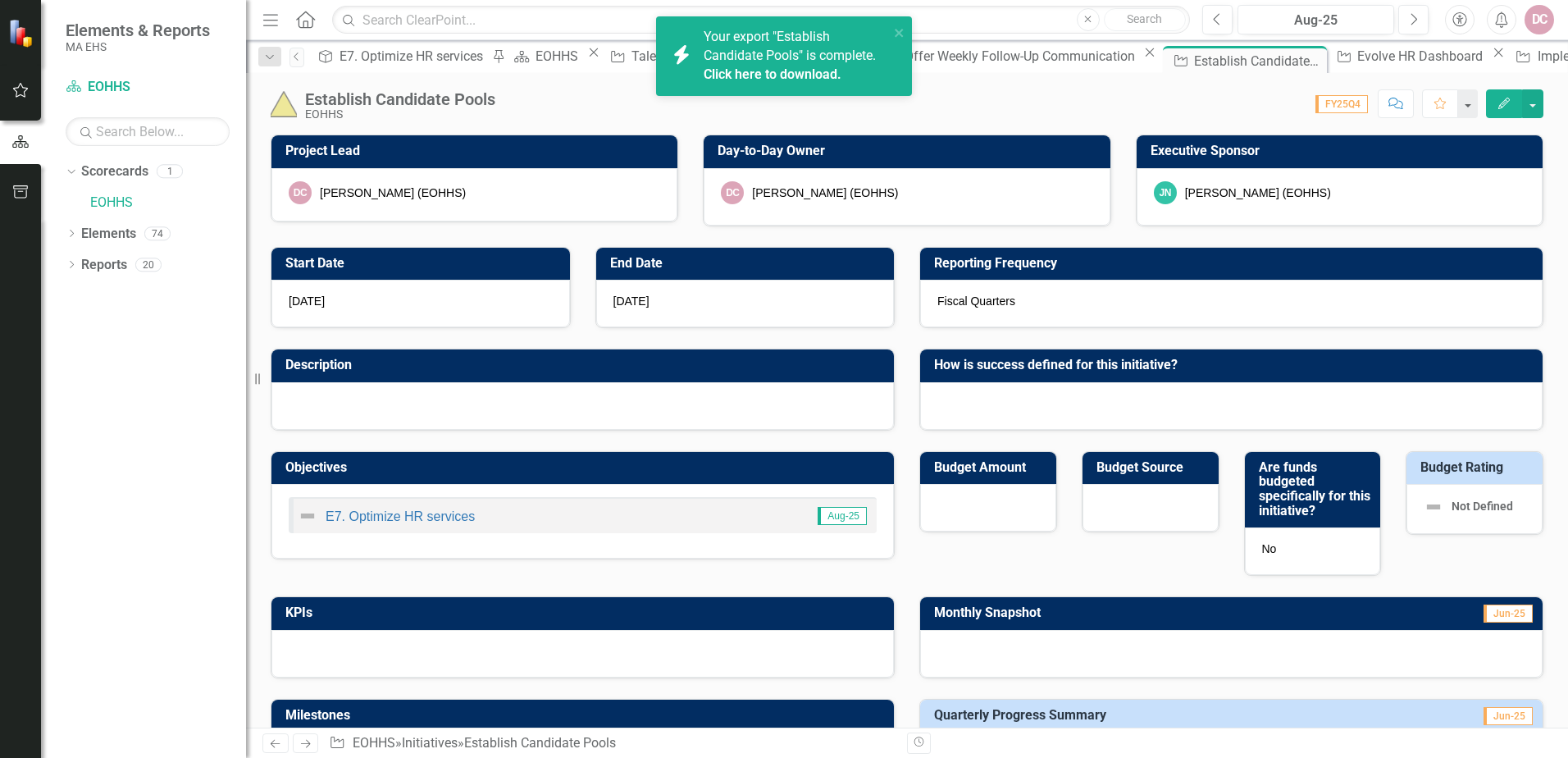
click at [1023, 108] on div "Score: 0.00 FY25Q4 Completed Comment Favorite Edit" at bounding box center [1024, 102] width 1040 height 27
click at [825, 69] on link "Click here to download." at bounding box center [772, 74] width 137 height 15
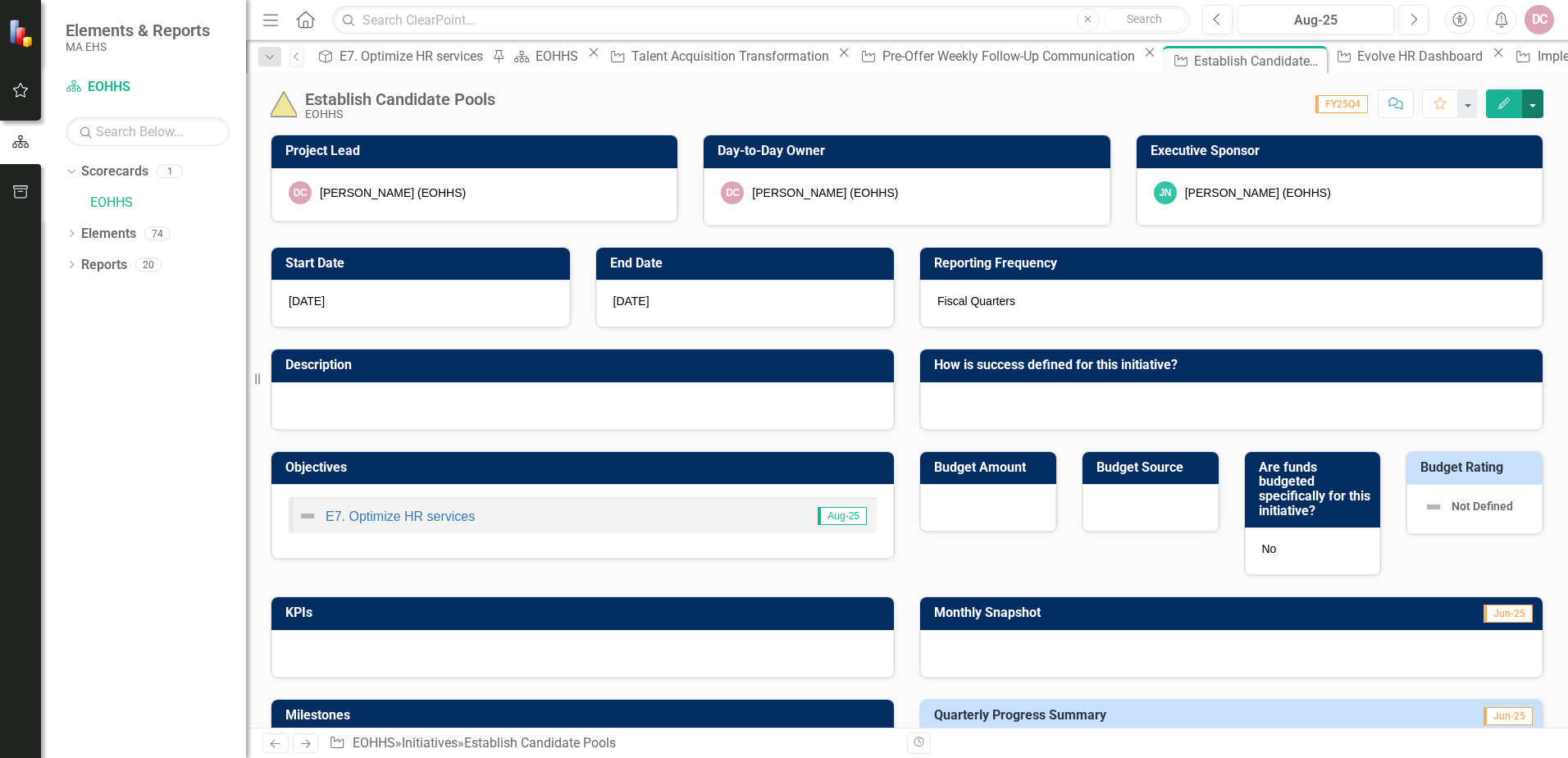
click at [1541, 102] on button "button" at bounding box center [1533, 103] width 22 height 28
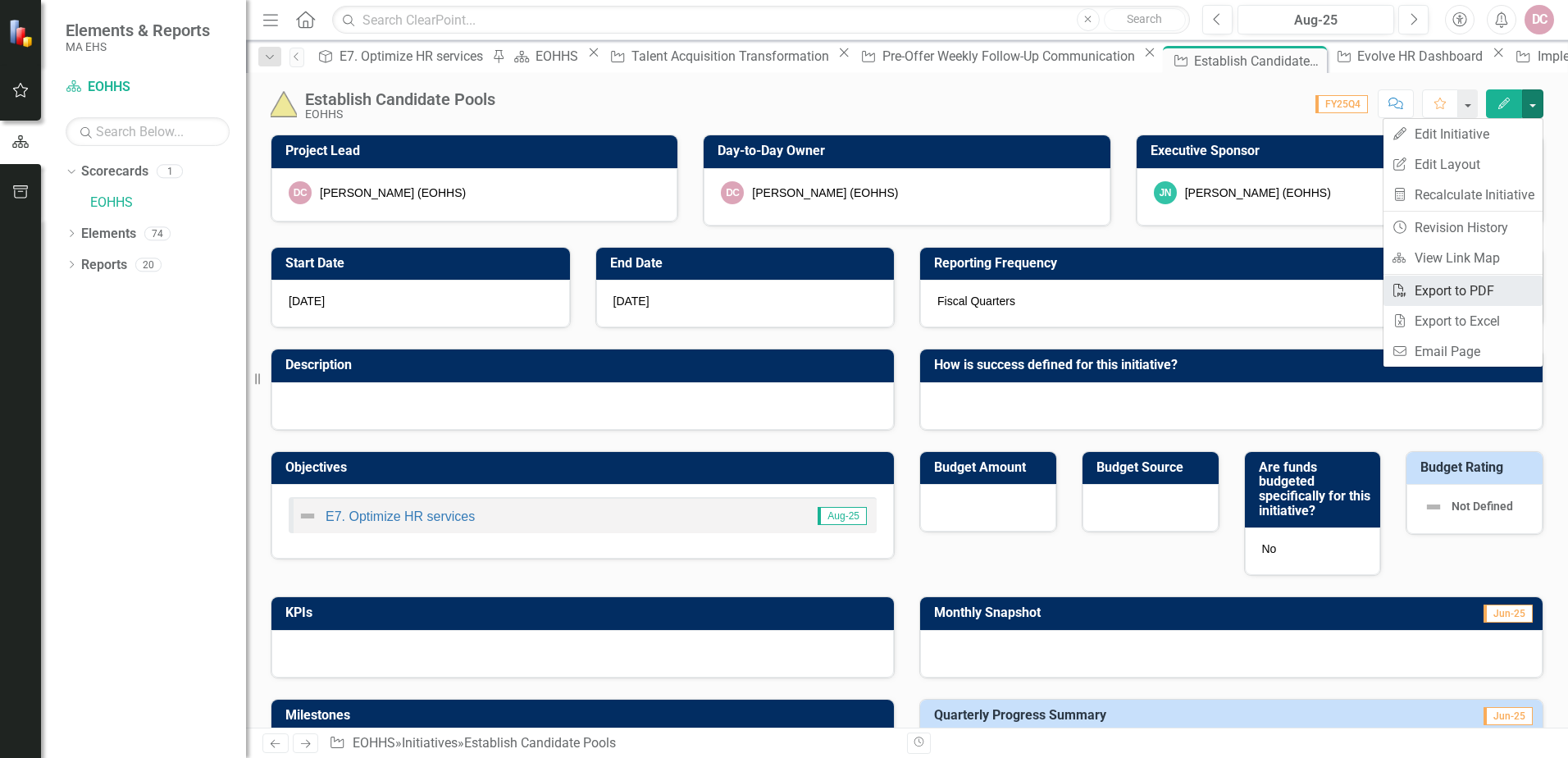
click at [1445, 289] on link "PDF Export to PDF" at bounding box center [1464, 291] width 159 height 30
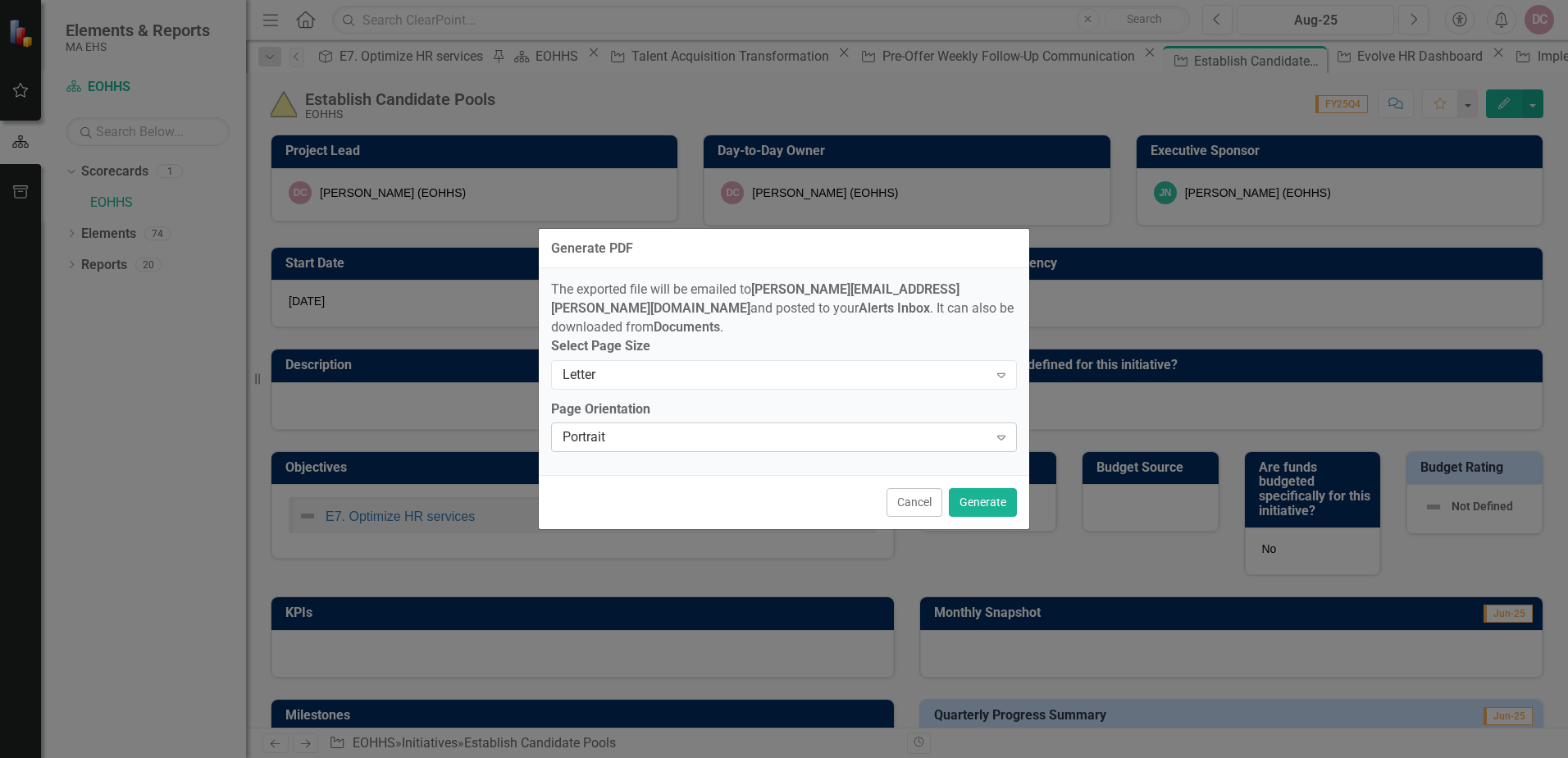
click at [1006, 424] on div "Expand" at bounding box center [1001, 438] width 29 height 27
click at [841, 757] on div "Landscape" at bounding box center [787, 771] width 1542 height 19
click at [995, 493] on button "Generate" at bounding box center [983, 502] width 68 height 28
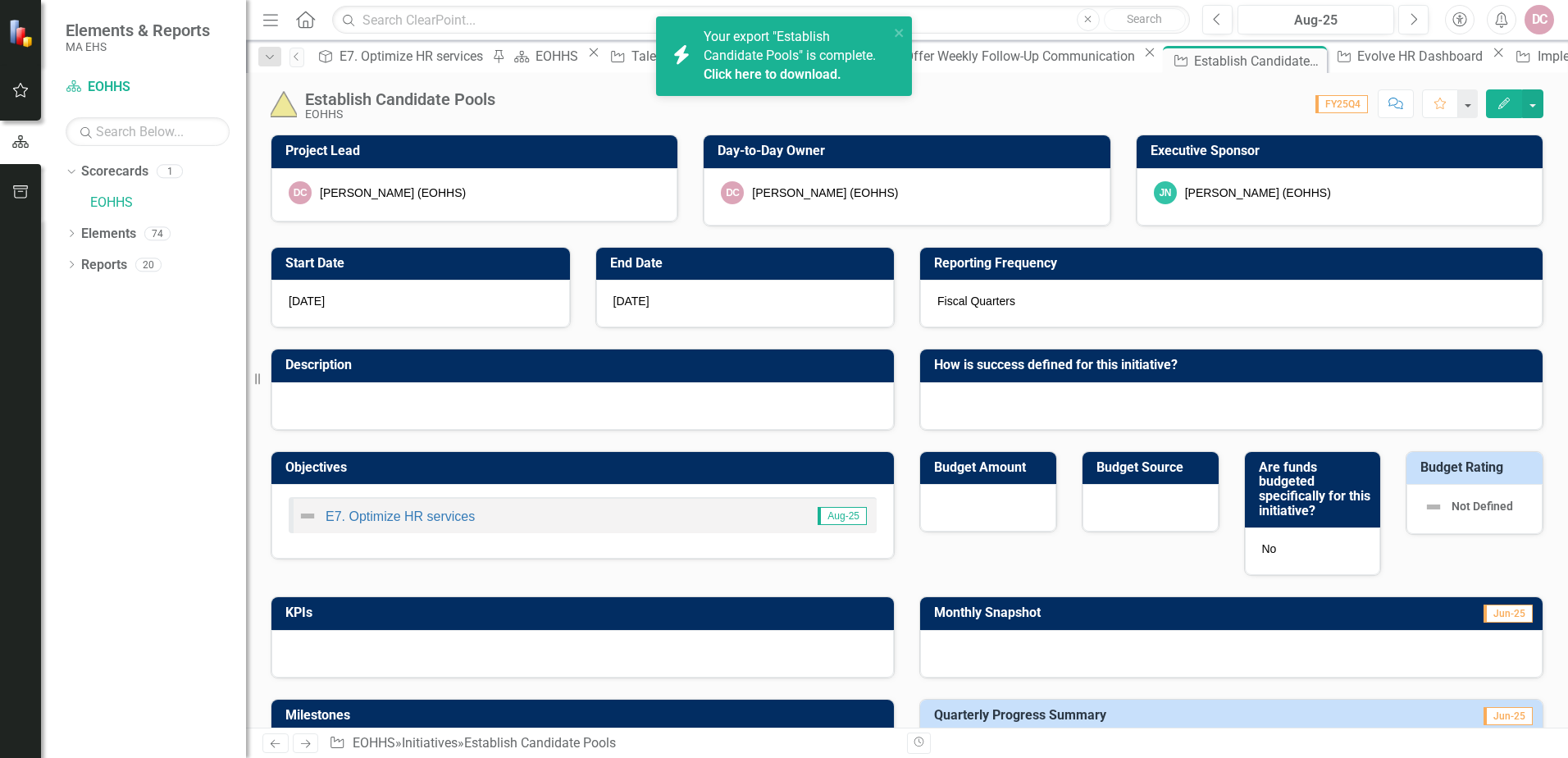
click at [810, 58] on span "Your export "Establish Candidate Pools" is complete. Click here to download." at bounding box center [794, 56] width 181 height 56
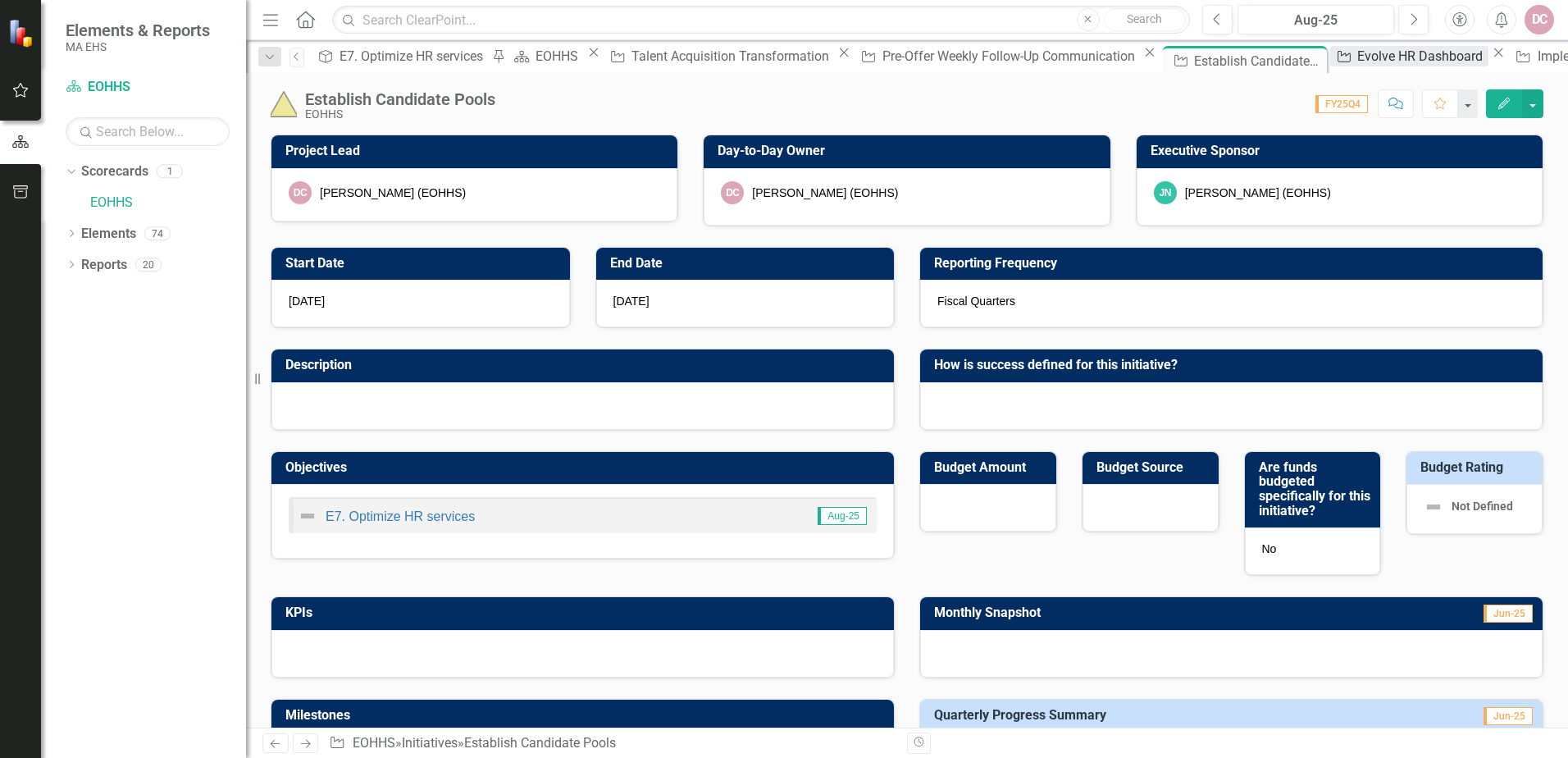
click at [1358, 59] on div "Evolve HR Dashboard" at bounding box center [1423, 56] width 131 height 21
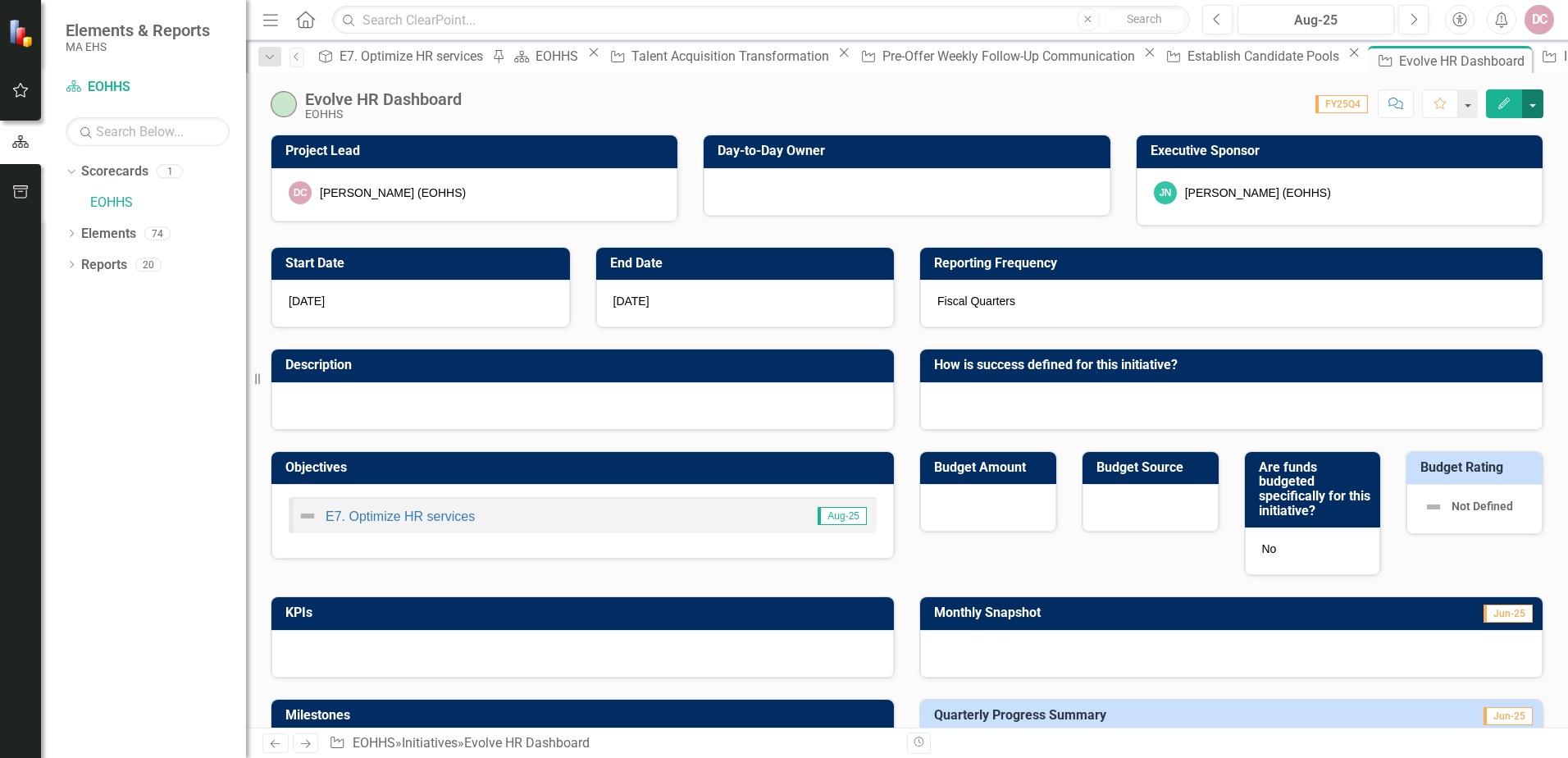
click at [1536, 107] on button "button" at bounding box center [1533, 103] width 22 height 28
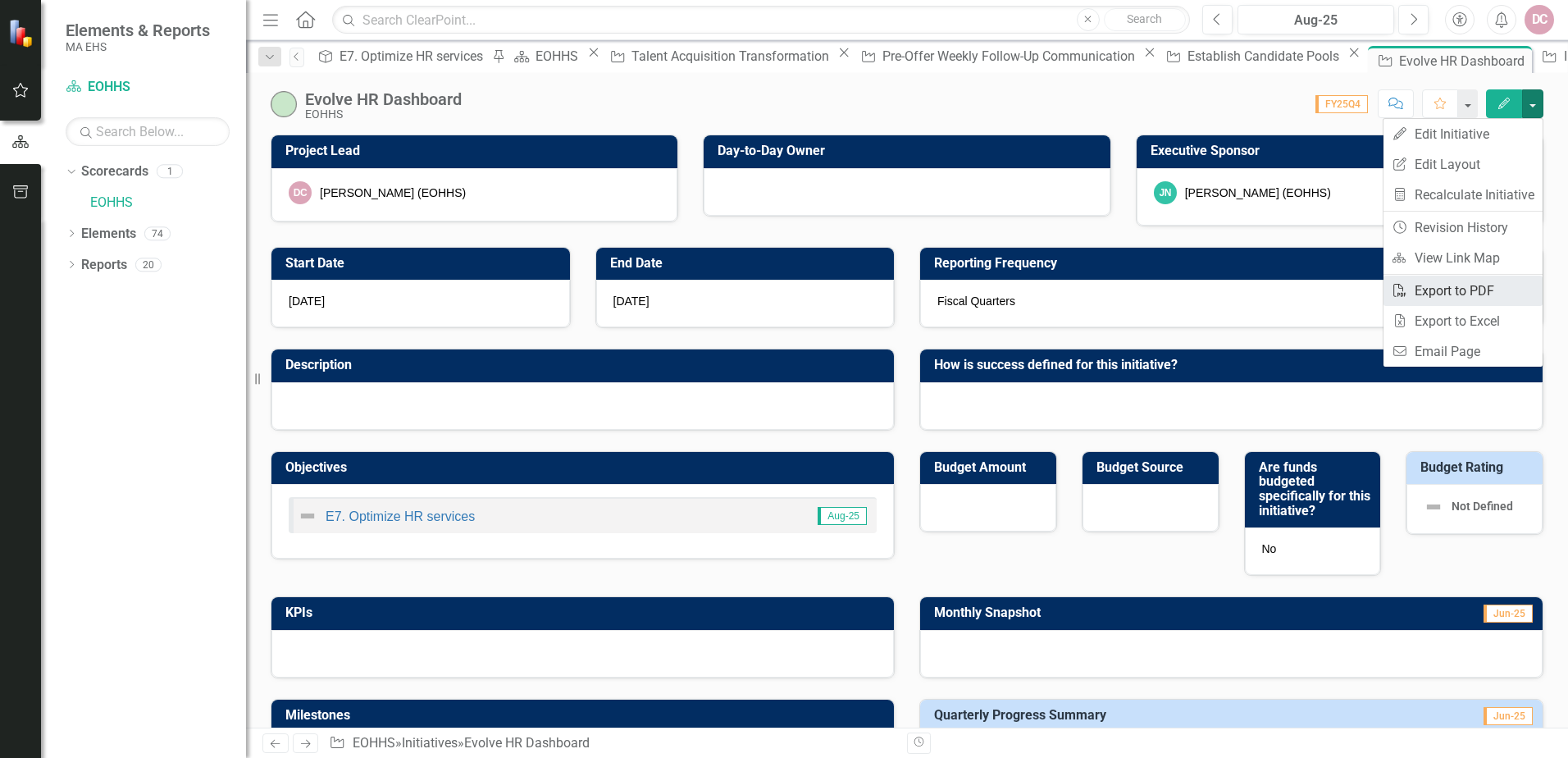
click at [1437, 296] on link "PDF Export to PDF" at bounding box center [1464, 291] width 159 height 30
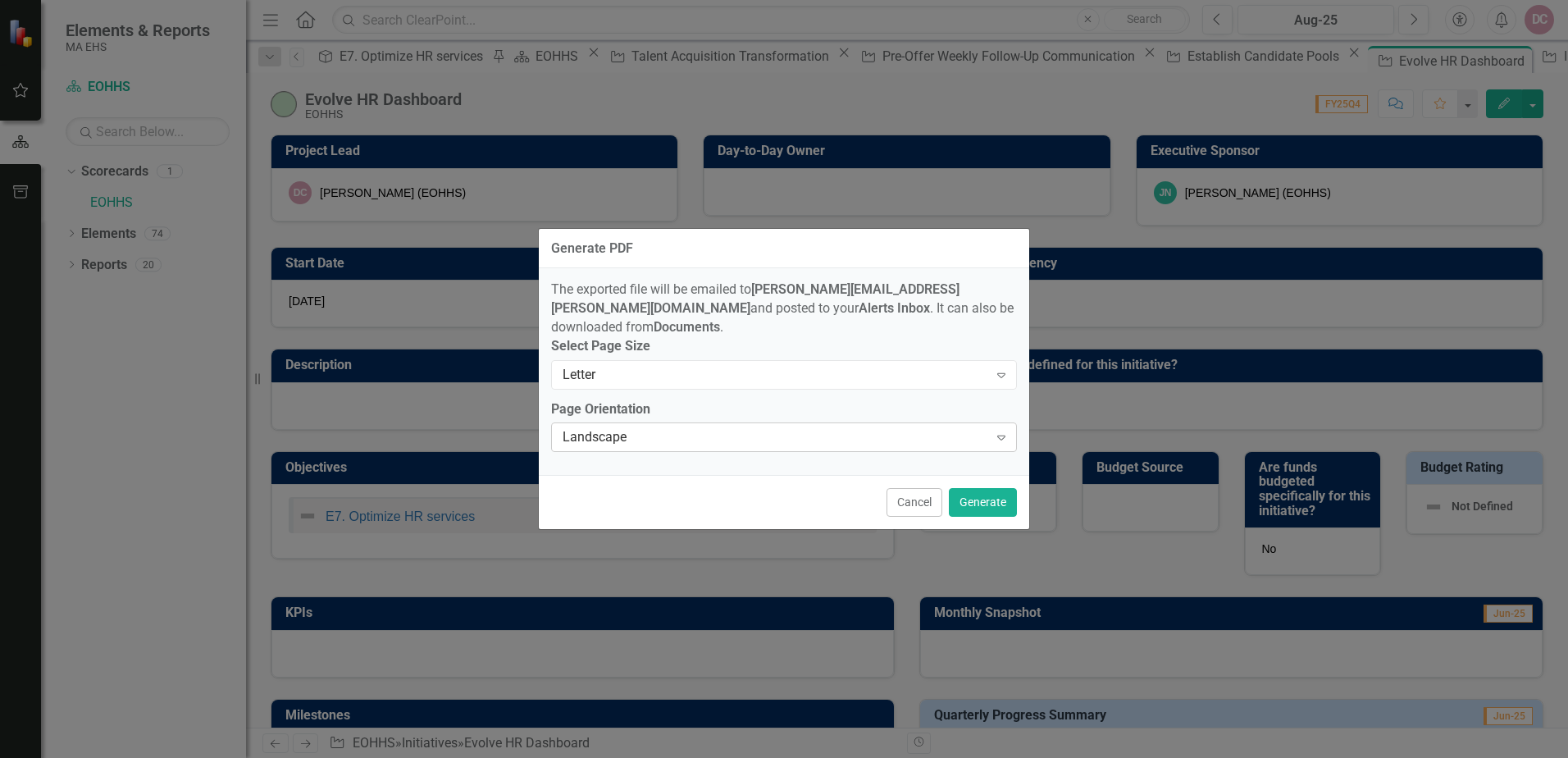
click at [1002, 436] on icon at bounding box center [1001, 438] width 9 height 5
click at [874, 757] on div "Landscape" at bounding box center [787, 771] width 1542 height 19
click at [976, 494] on button "Generate" at bounding box center [983, 502] width 68 height 28
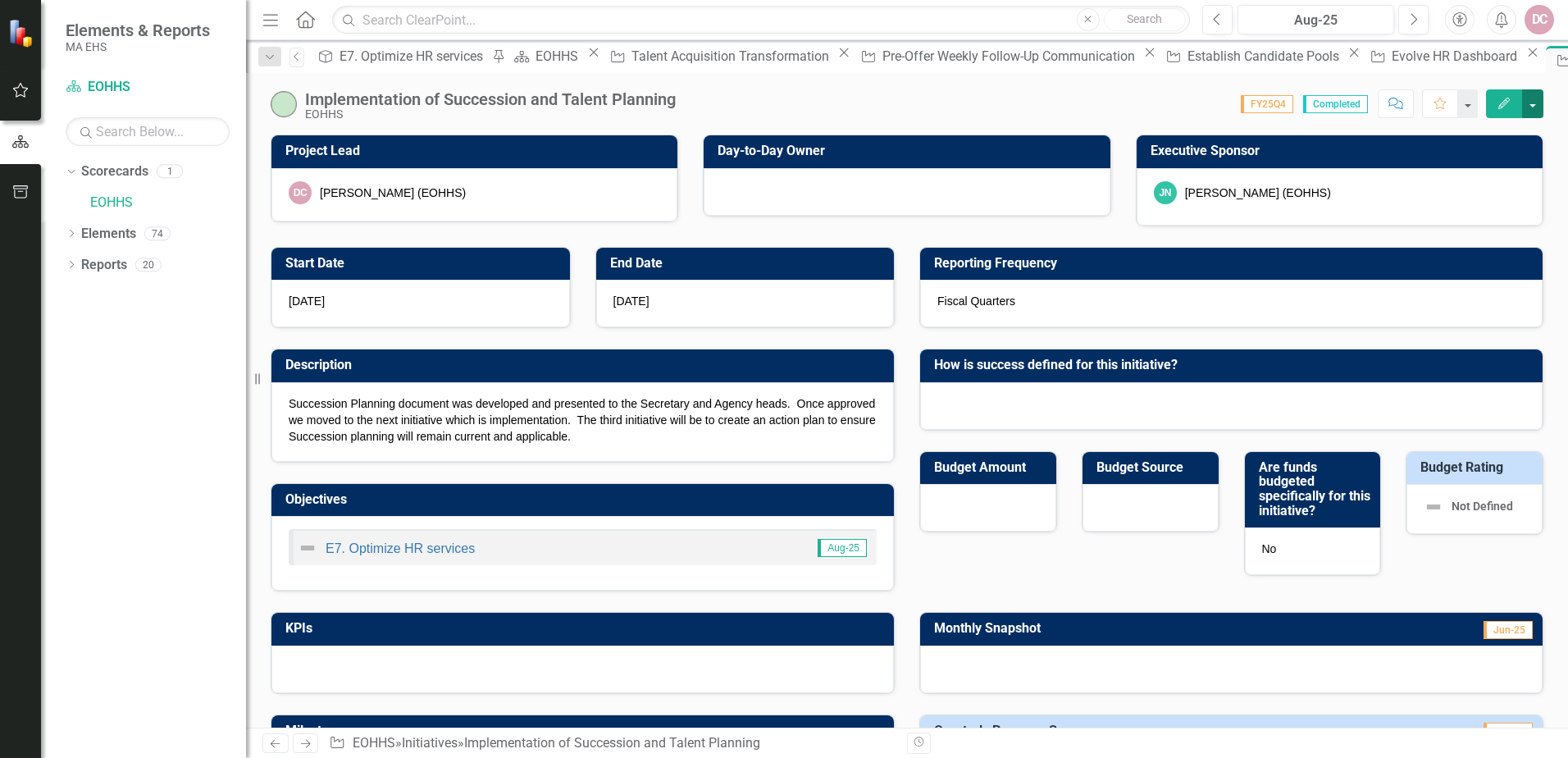
click at [1539, 98] on button "button" at bounding box center [1533, 103] width 22 height 28
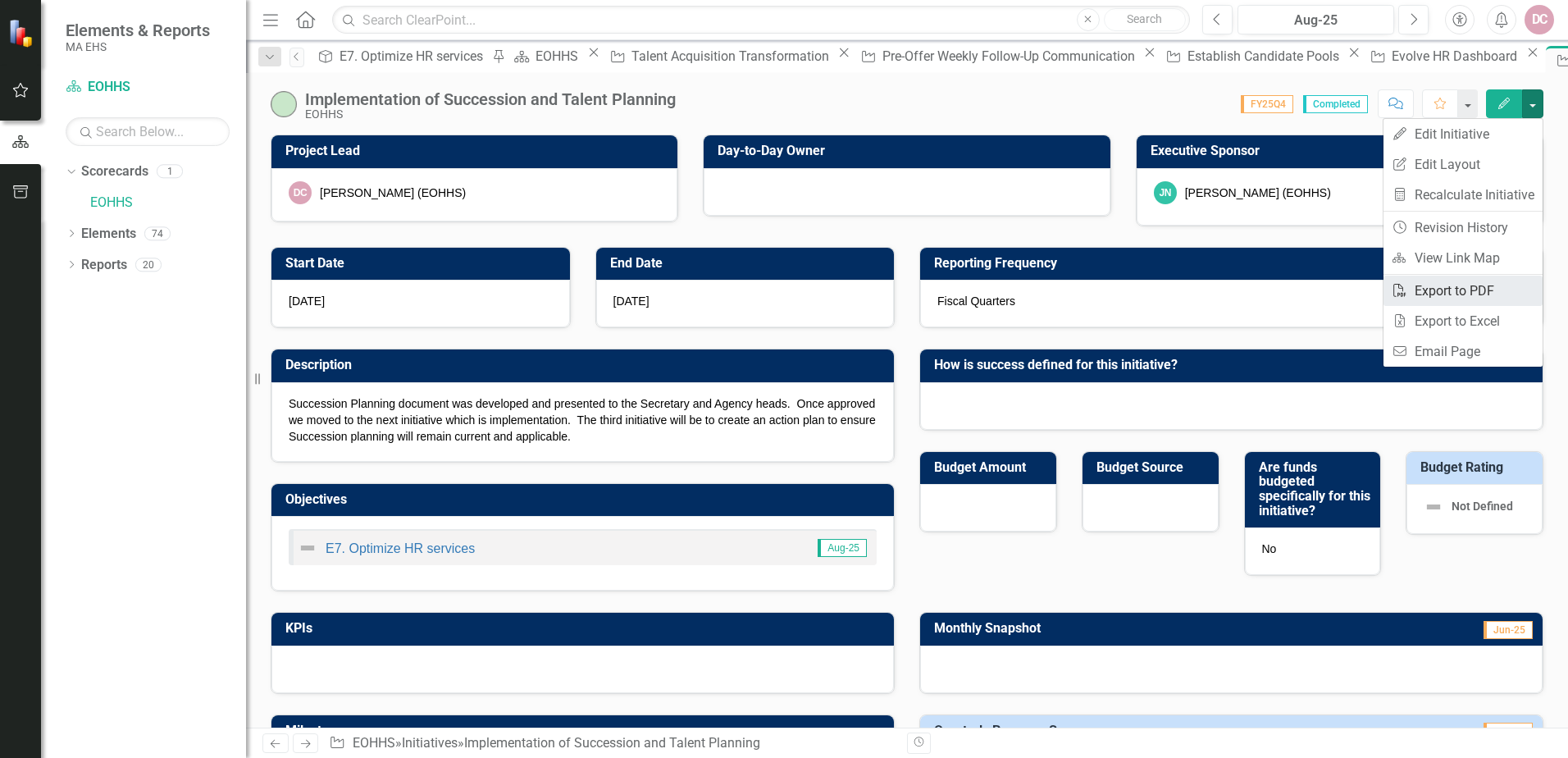
click at [1436, 285] on link "PDF Export to PDF" at bounding box center [1464, 291] width 159 height 30
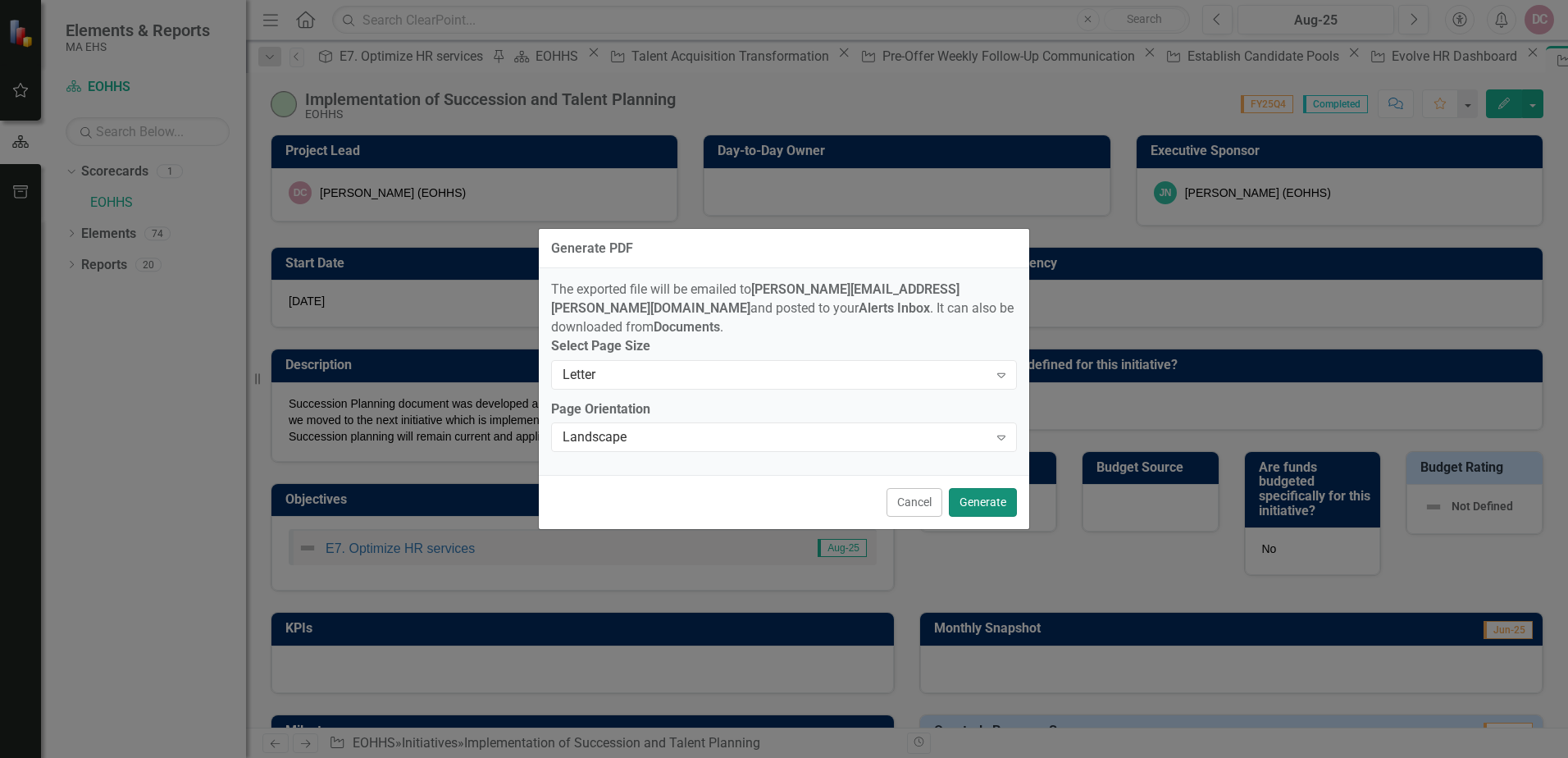
click at [982, 498] on button "Generate" at bounding box center [983, 502] width 68 height 28
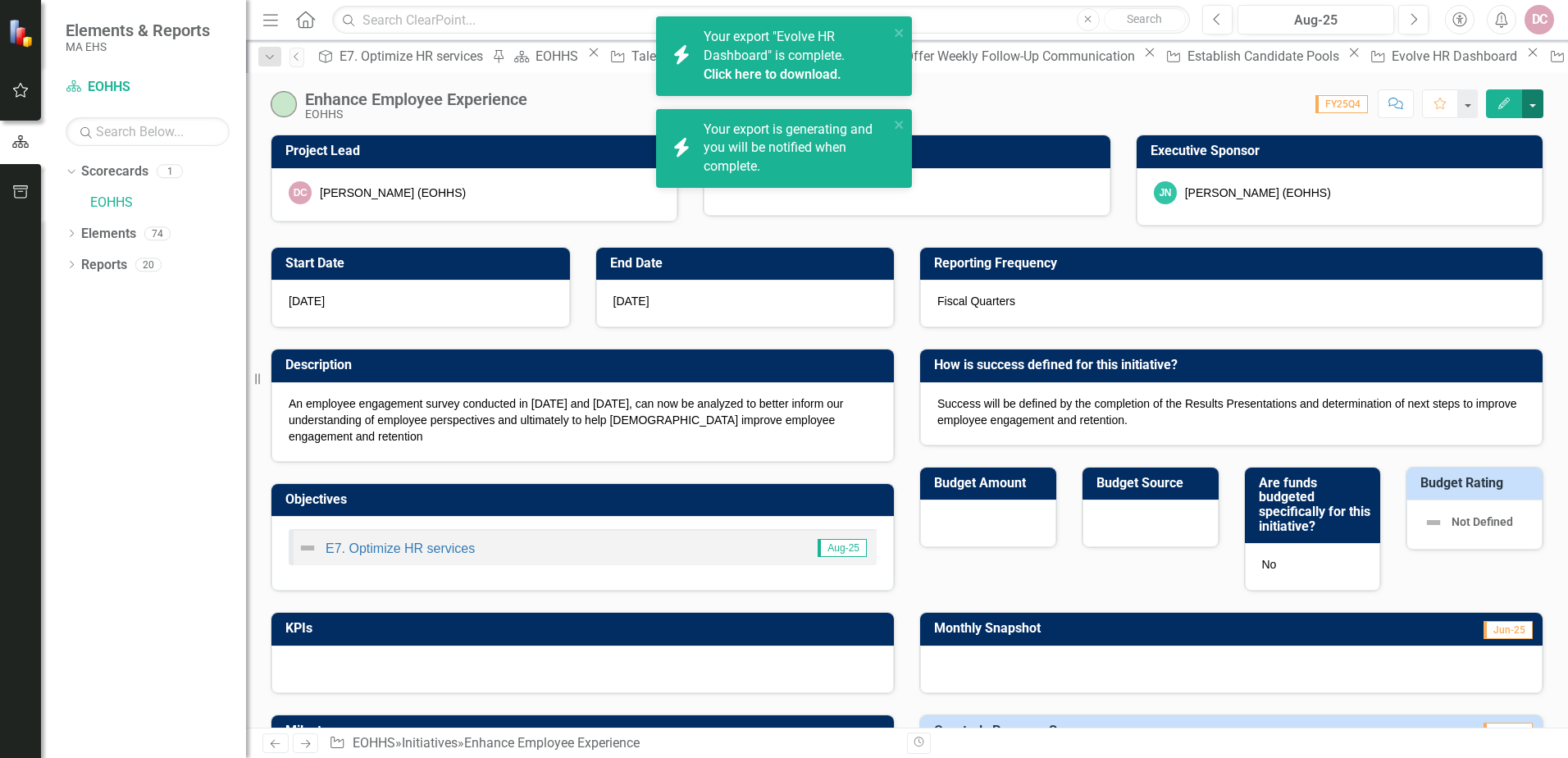
click at [1532, 104] on button "button" at bounding box center [1533, 103] width 22 height 28
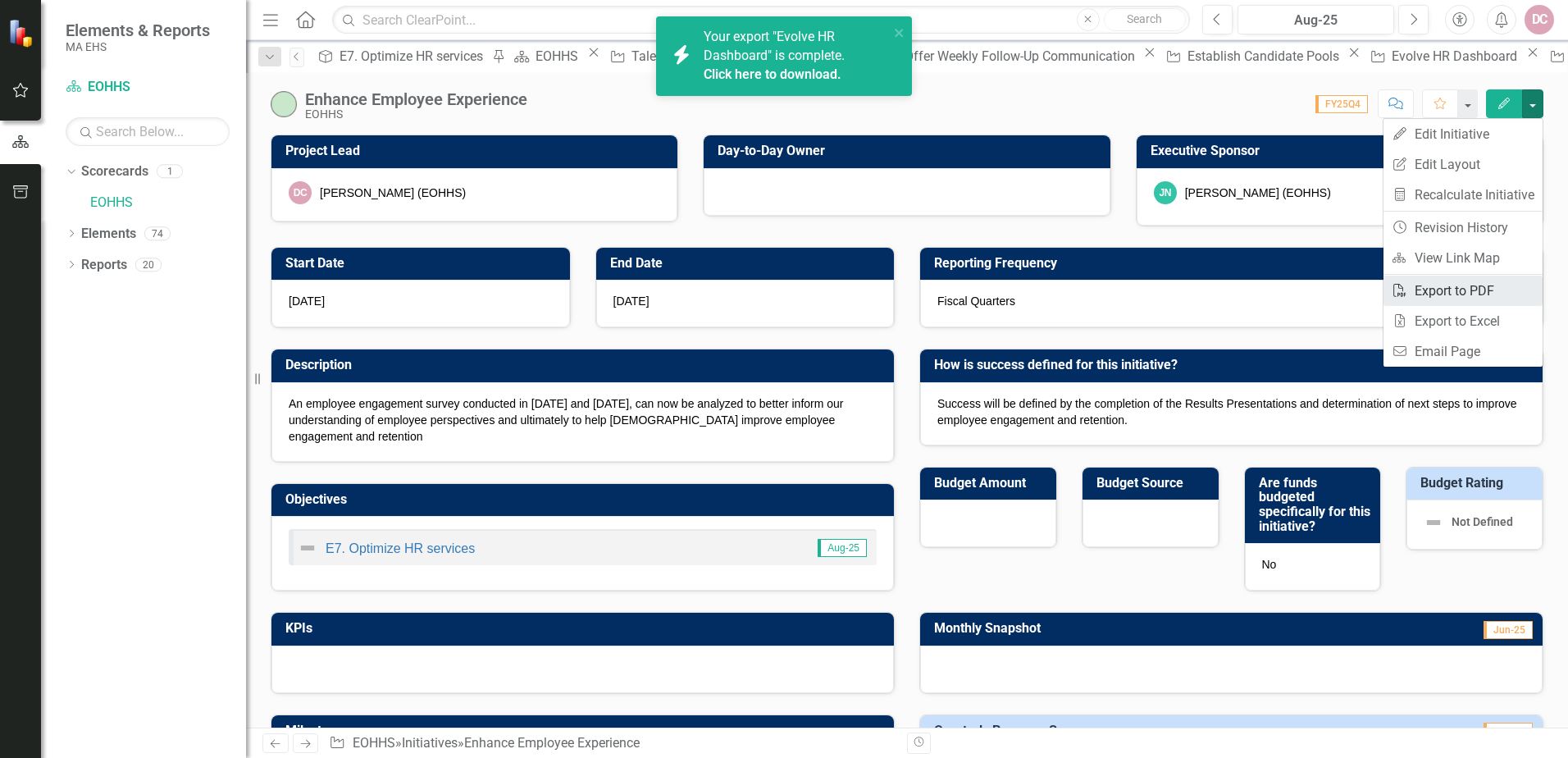
click at [1458, 291] on link "PDF Export to PDF" at bounding box center [1464, 291] width 159 height 30
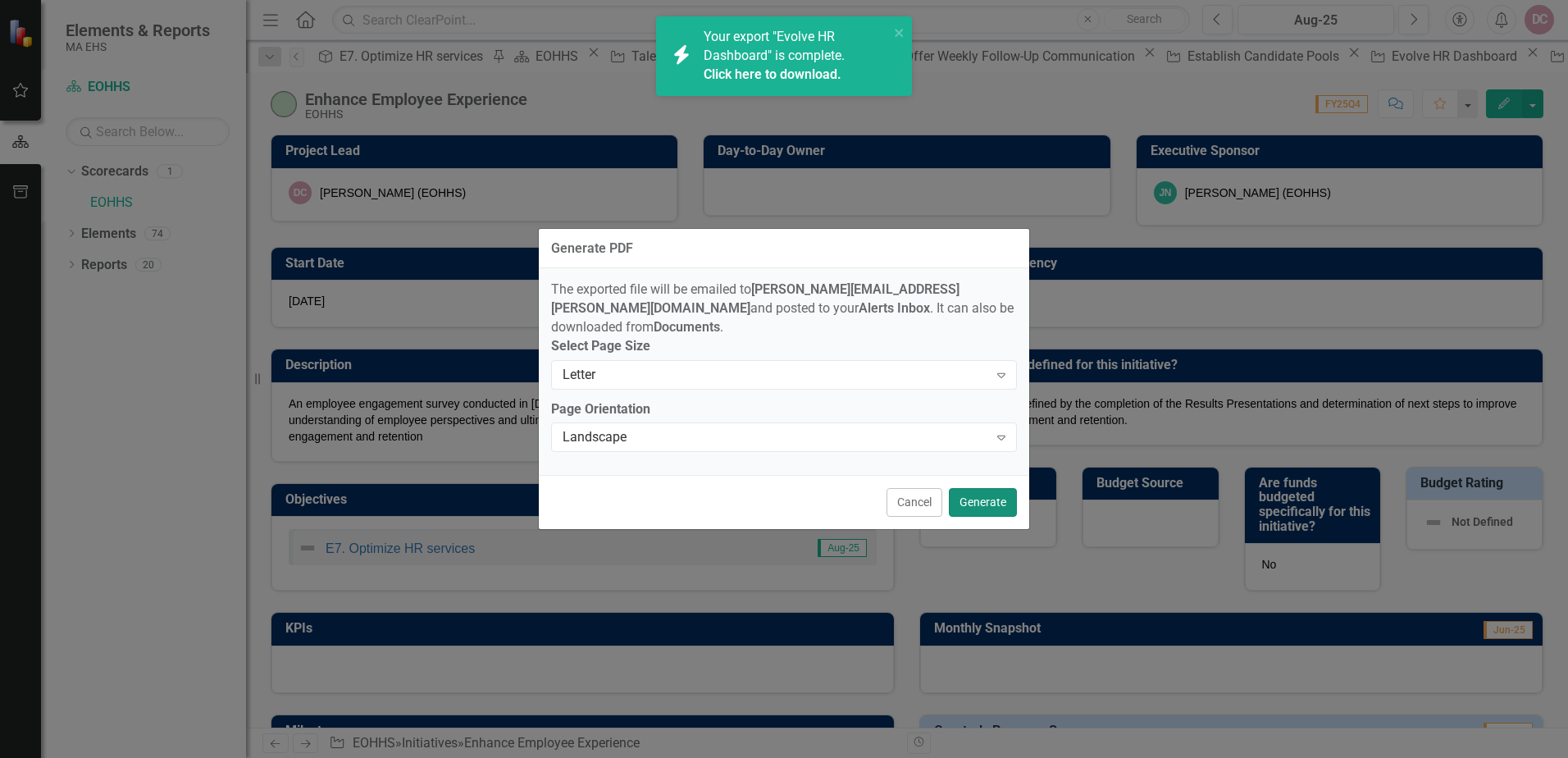
click at [980, 498] on button "Generate" at bounding box center [983, 502] width 68 height 28
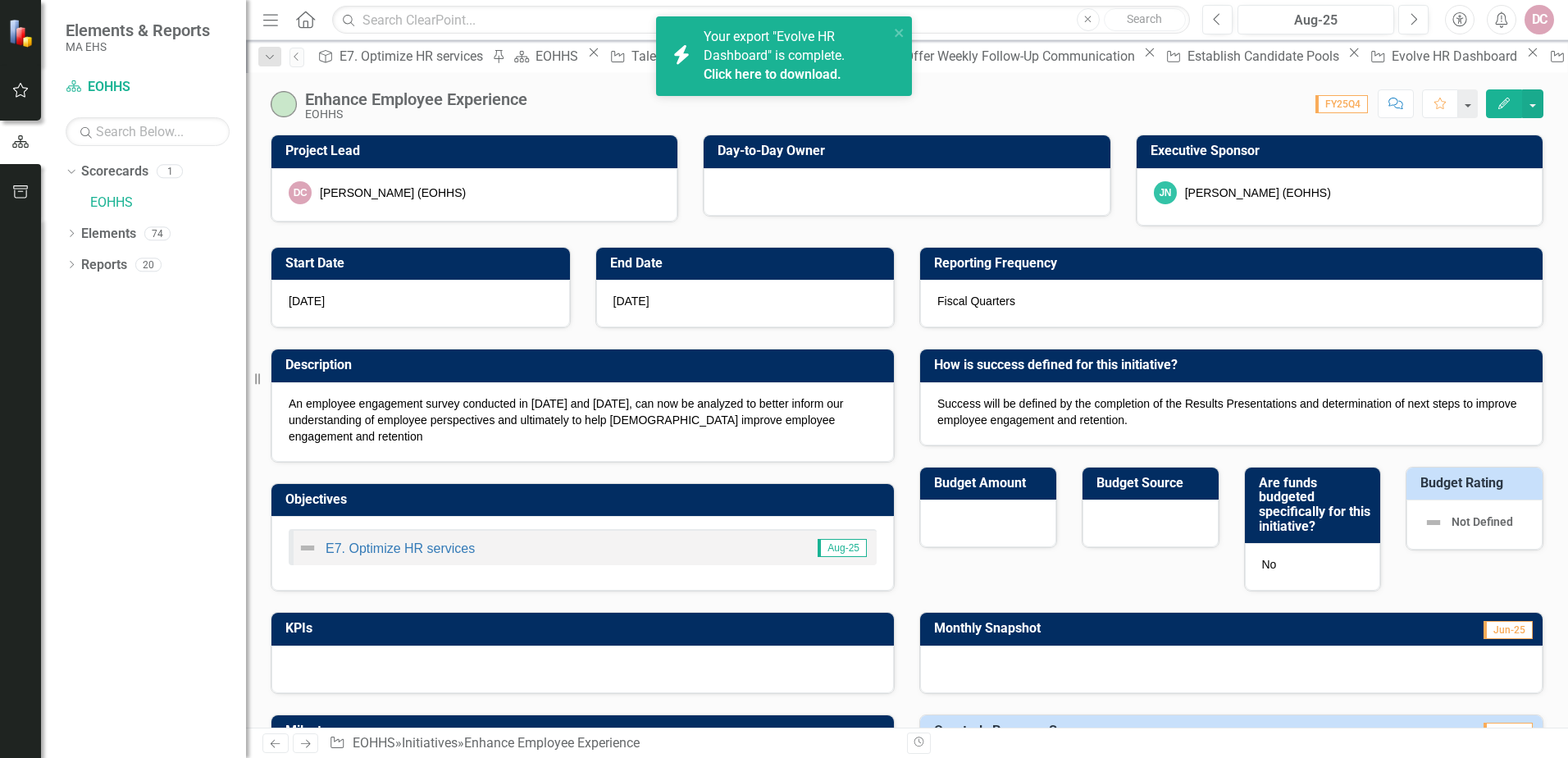
click at [948, 116] on div "Score: 0.00 FY25Q4 Completed Comment Favorite Edit" at bounding box center [1039, 102] width 1008 height 27
click at [632, 59] on div "Talent Acquisition Transformation" at bounding box center [733, 56] width 203 height 21
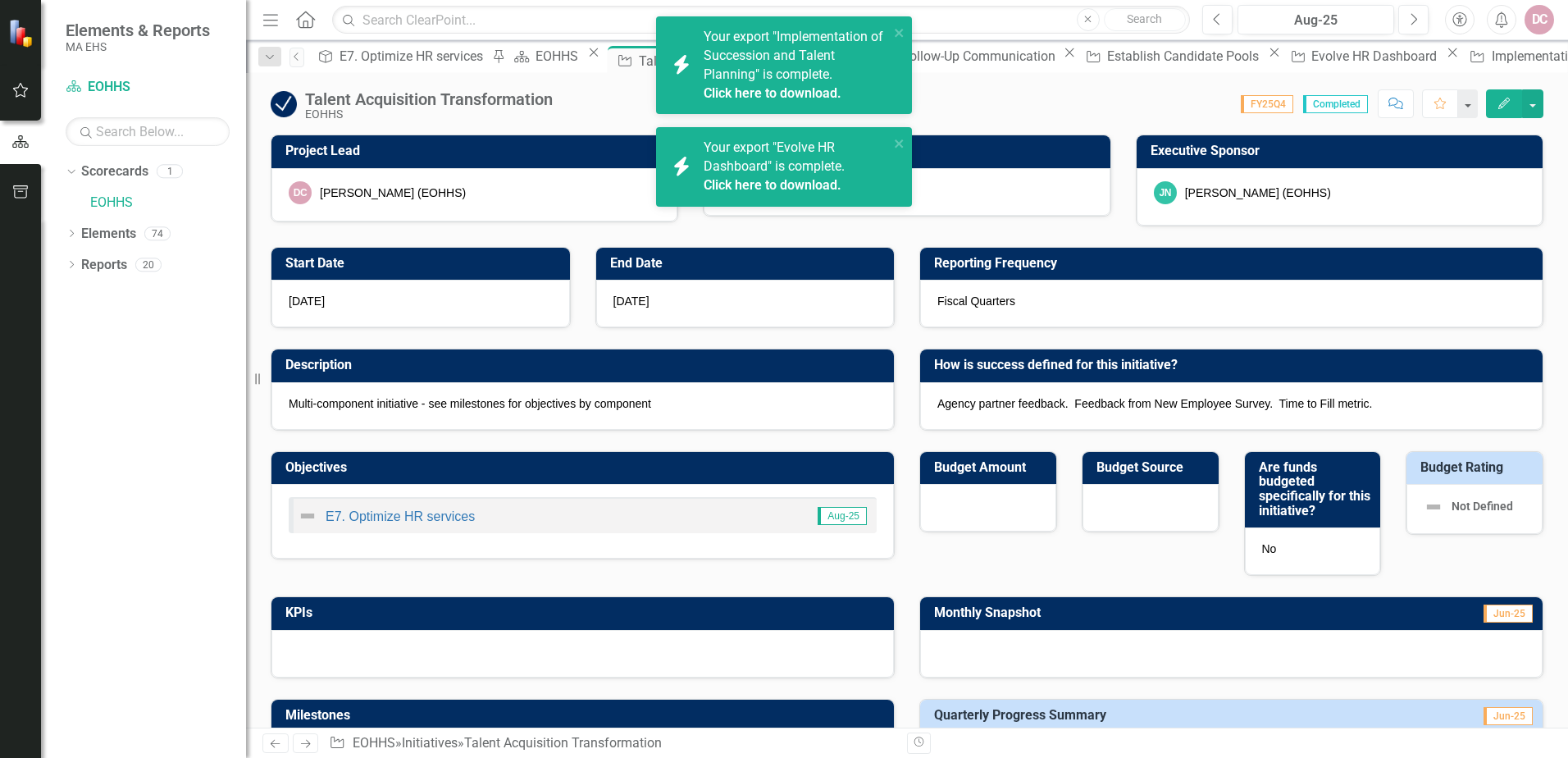
click at [741, 86] on link "Click here to download." at bounding box center [772, 93] width 137 height 15
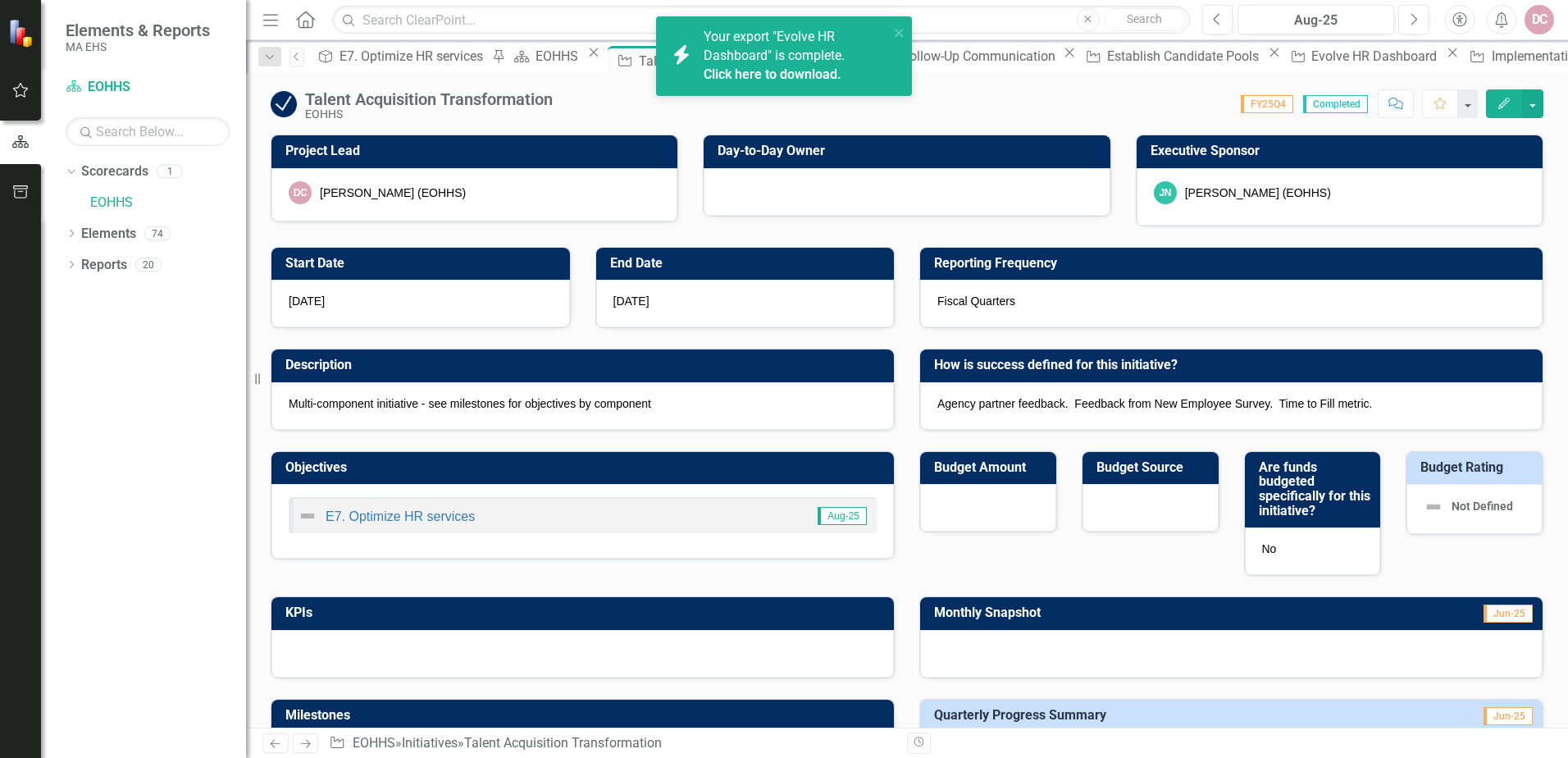
click at [767, 73] on link "Click here to download." at bounding box center [772, 74] width 137 height 15
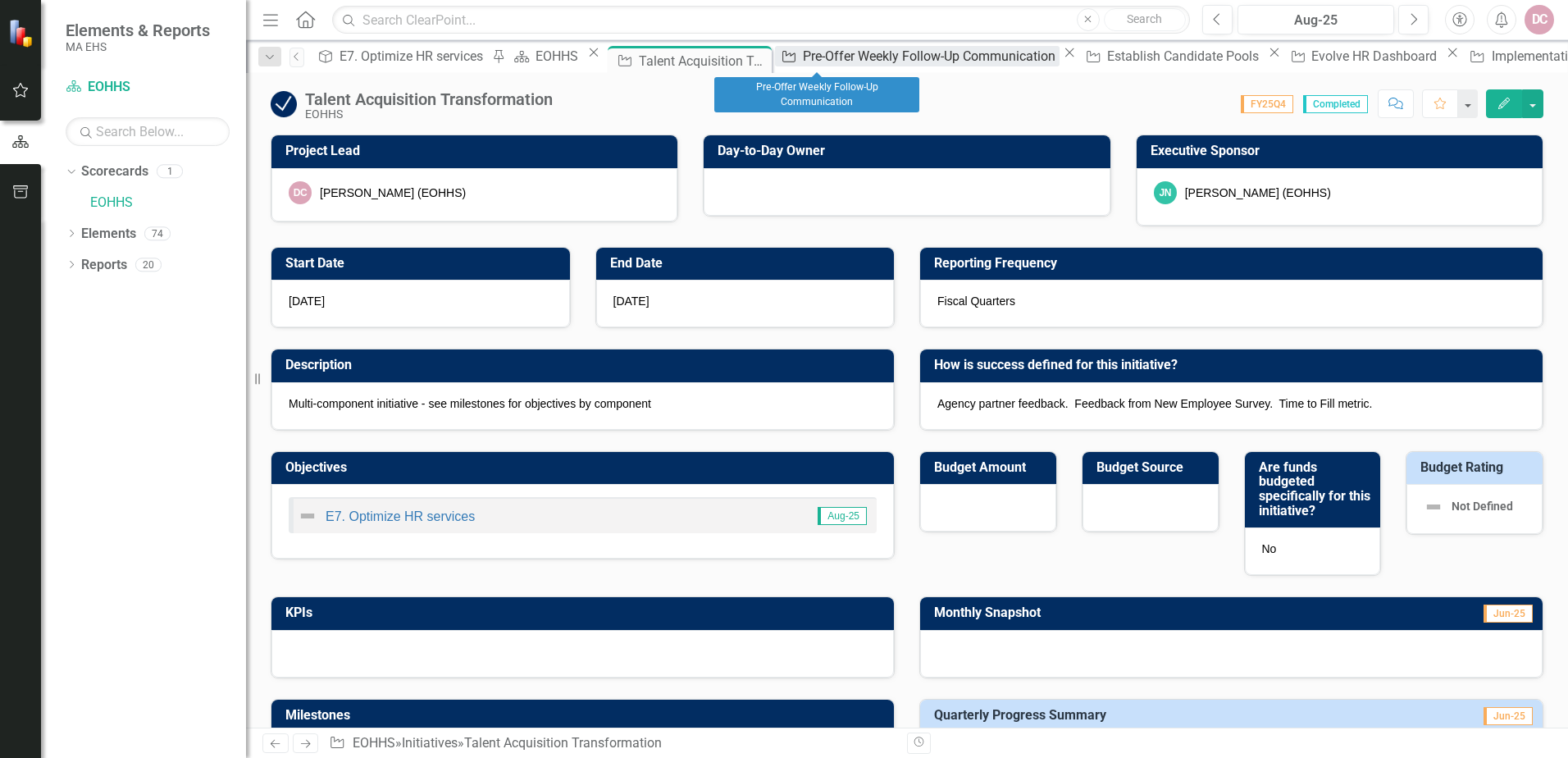
click at [818, 52] on div "Pre-Offer Weekly Follow-Up Communication" at bounding box center [931, 56] width 257 height 21
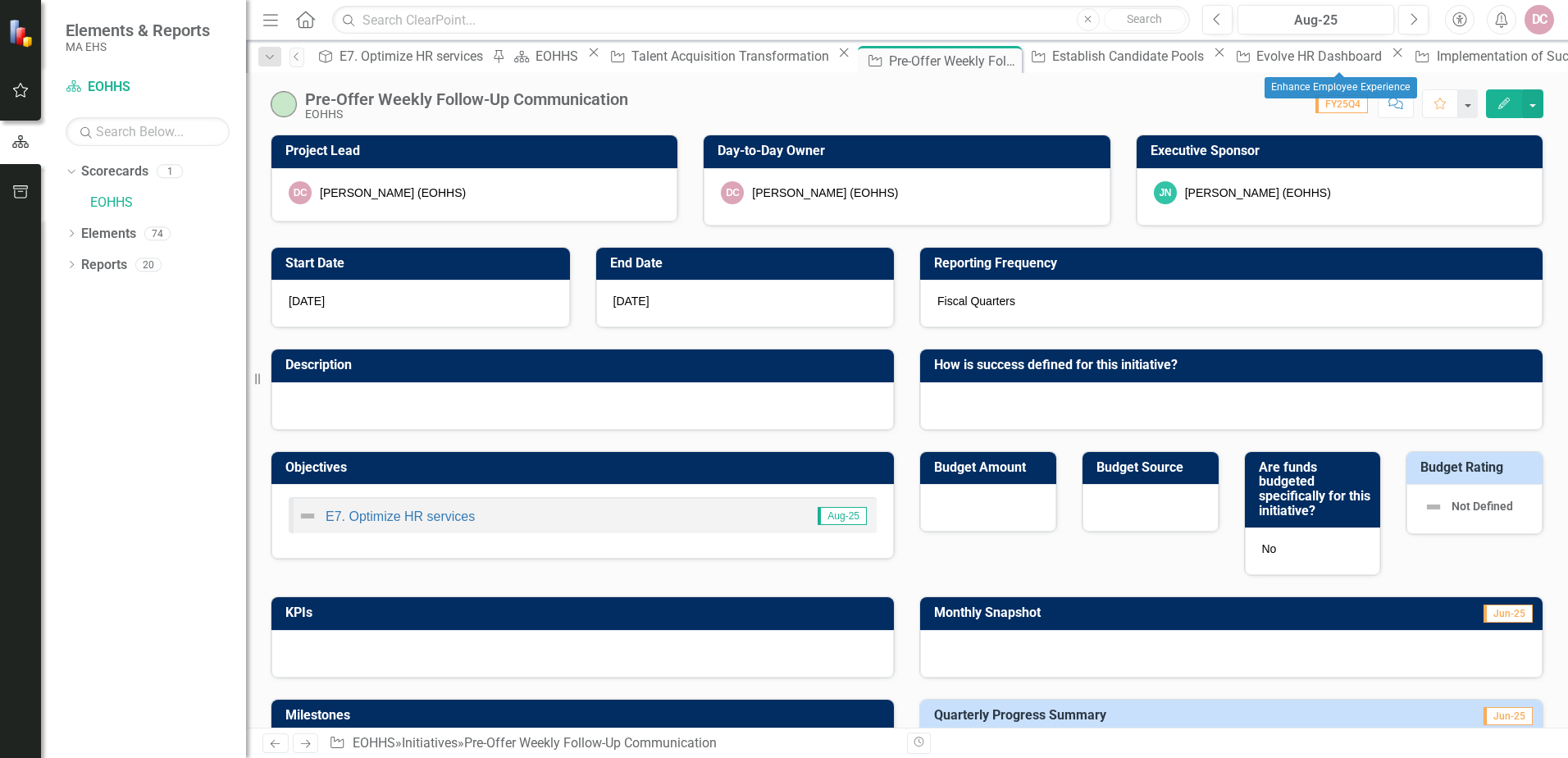
drag, startPoint x: 1391, startPoint y: 58, endPoint x: 1238, endPoint y: 42, distance: 153.8
click at [1437, 61] on div "Implementation of Succession and Talent Planning" at bounding box center [1587, 56] width 300 height 21
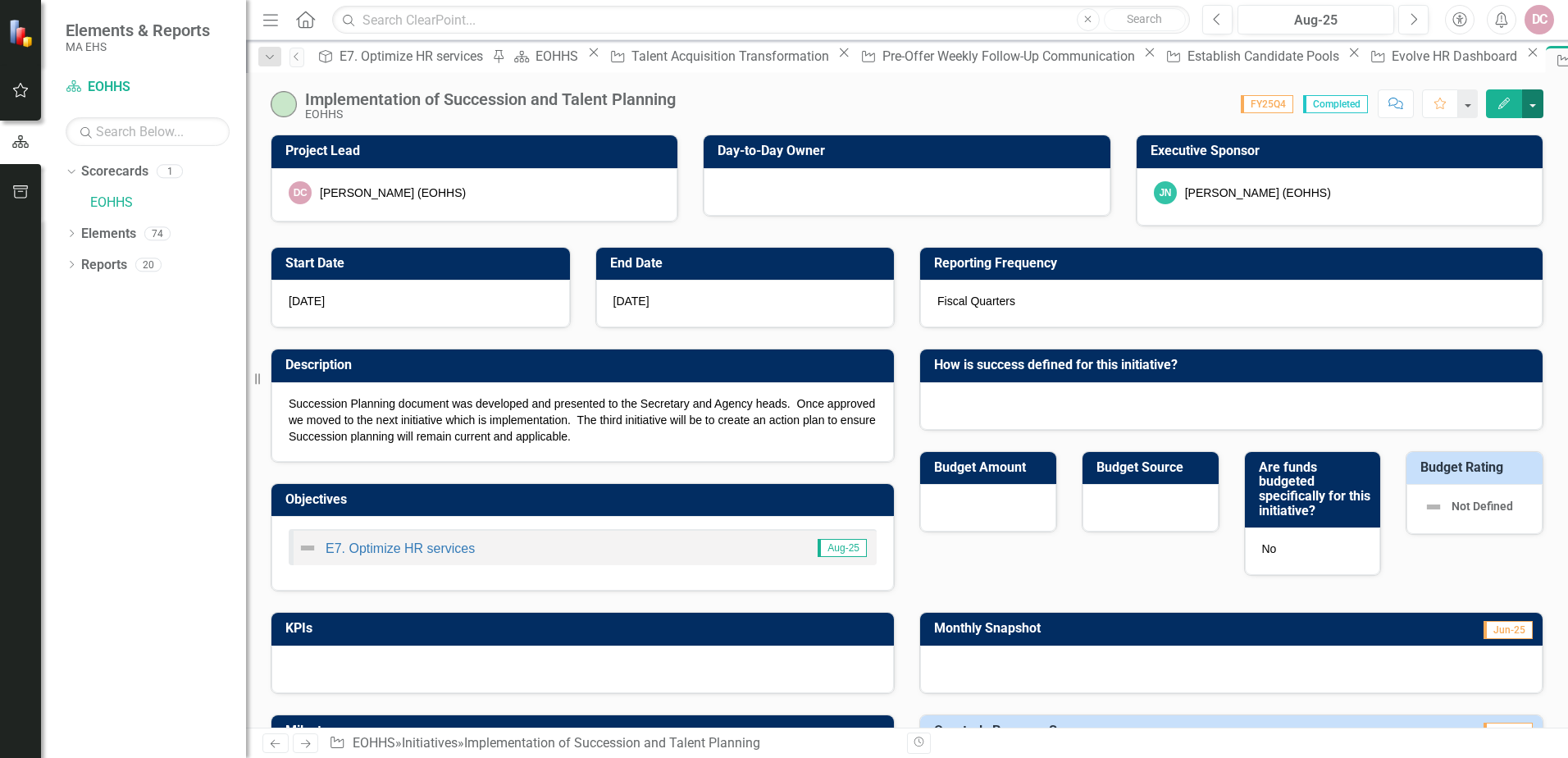
click at [1533, 101] on button "button" at bounding box center [1533, 103] width 22 height 28
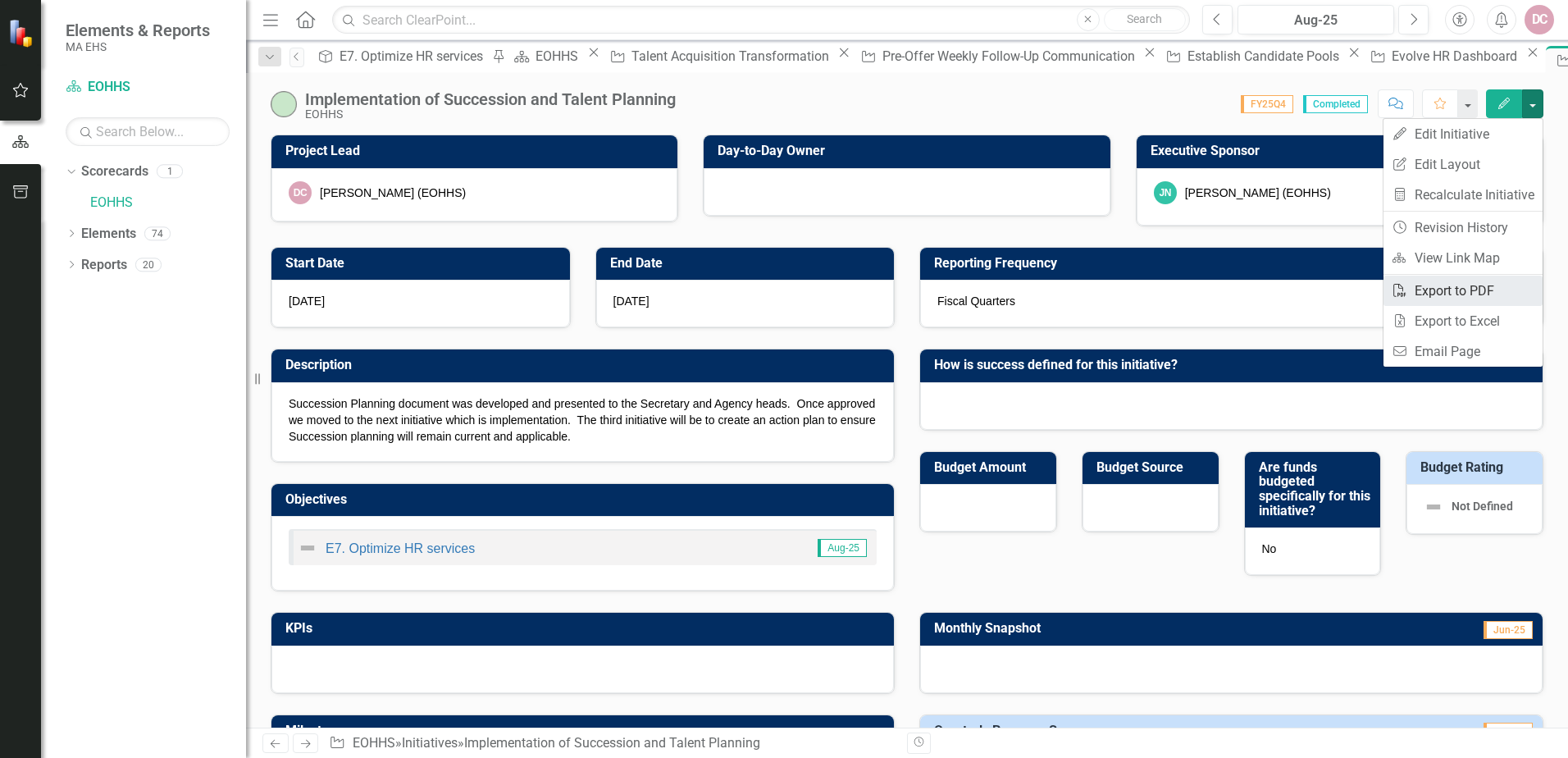
click at [1433, 290] on link "PDF Export to PDF" at bounding box center [1464, 291] width 159 height 30
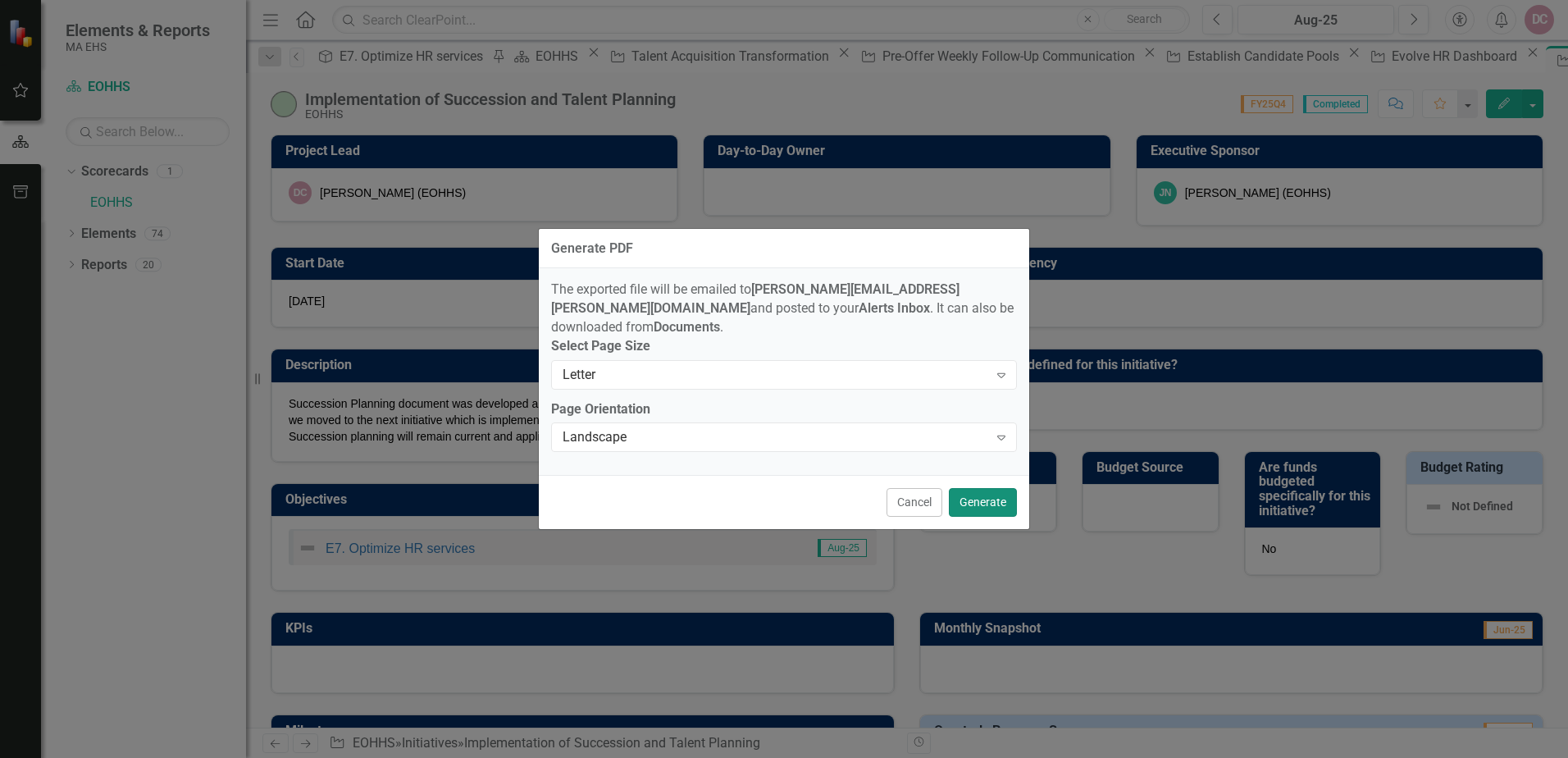
click at [993, 497] on button "Generate" at bounding box center [983, 502] width 68 height 28
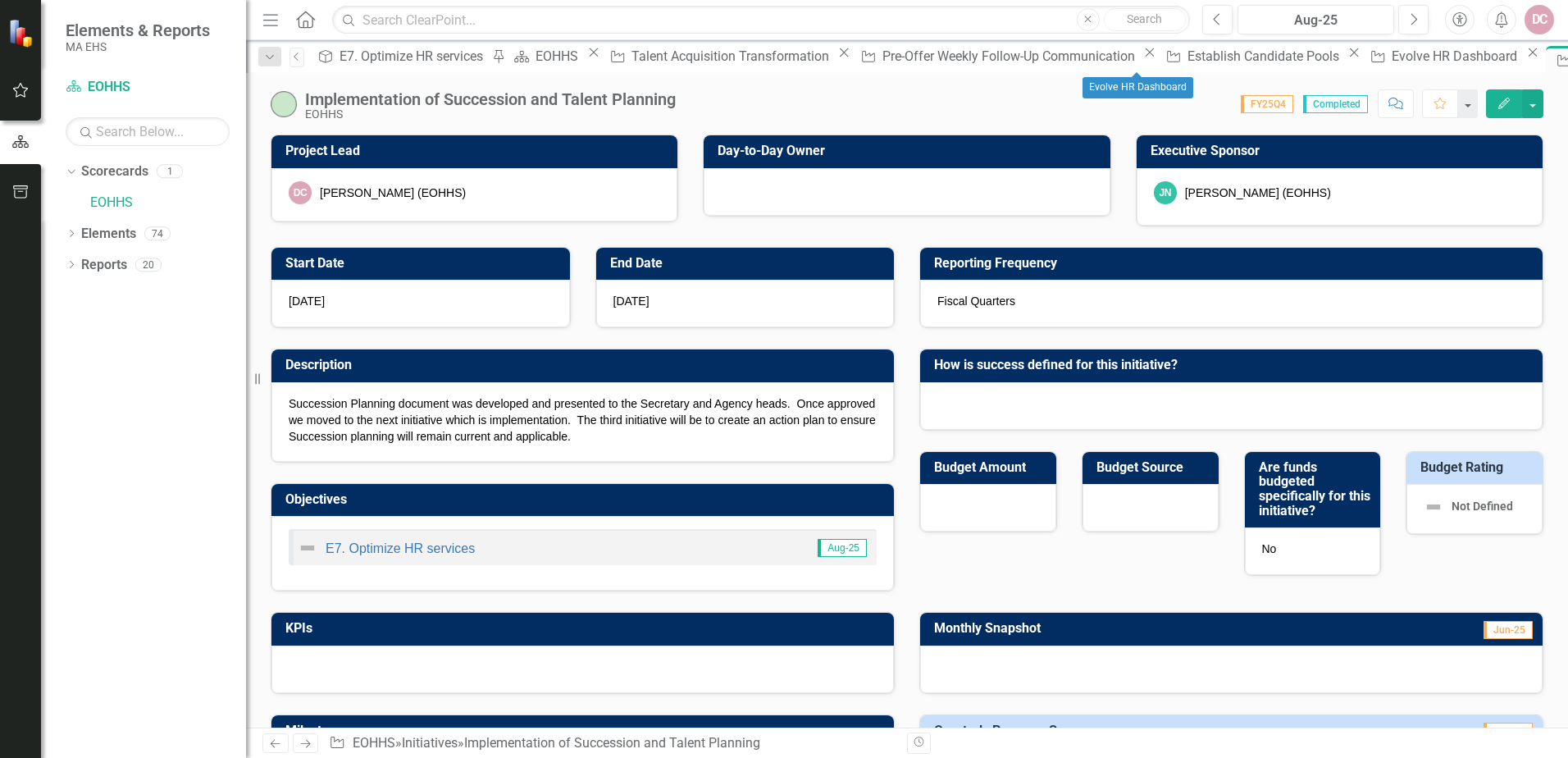
drag, startPoint x: 1195, startPoint y: 54, endPoint x: 788, endPoint y: 117, distance: 411.8
click at [1525, 54] on icon "Close" at bounding box center [1533, 52] width 16 height 13
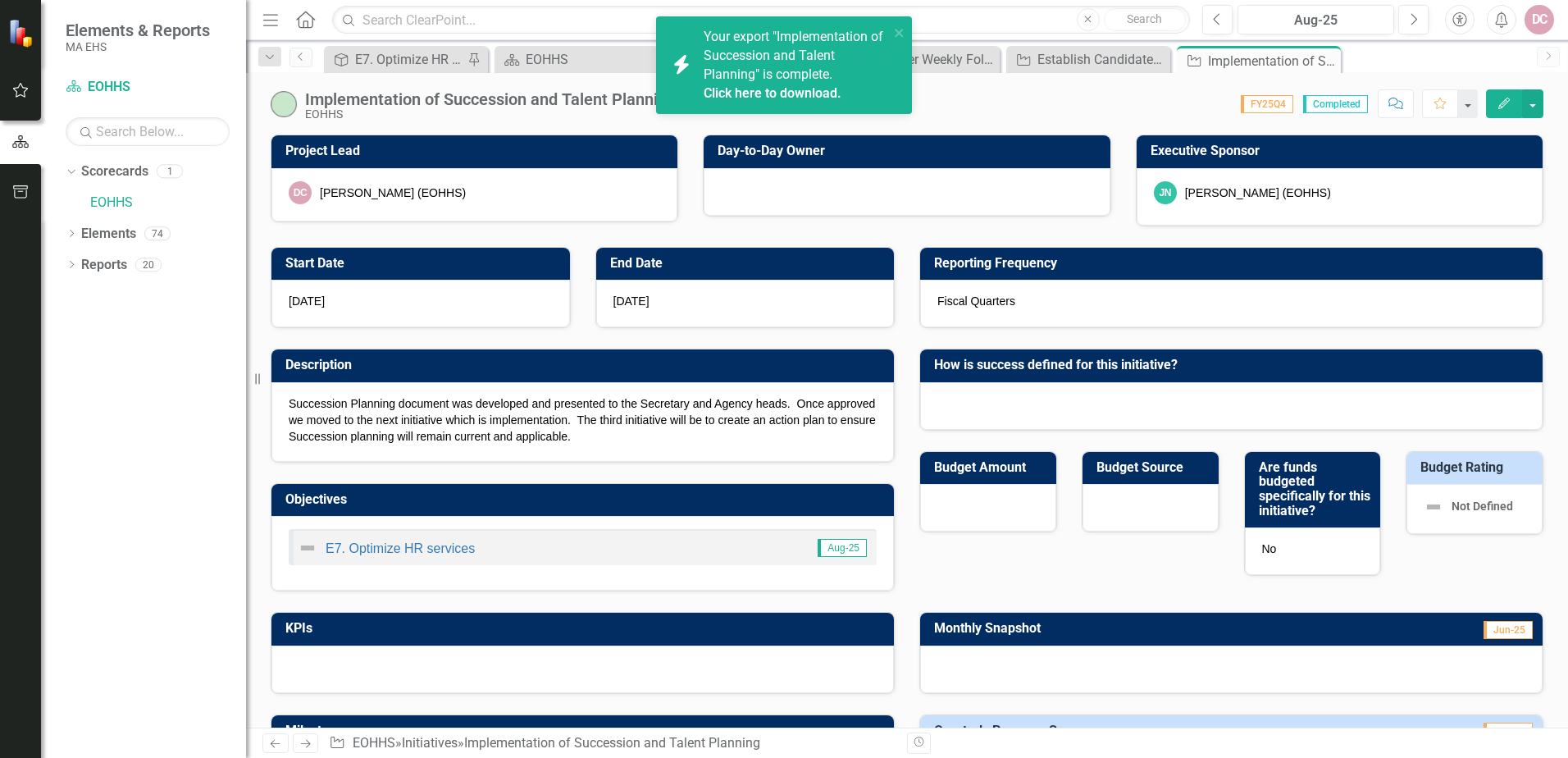
click at [785, 91] on link "Click here to download." at bounding box center [772, 93] width 137 height 15
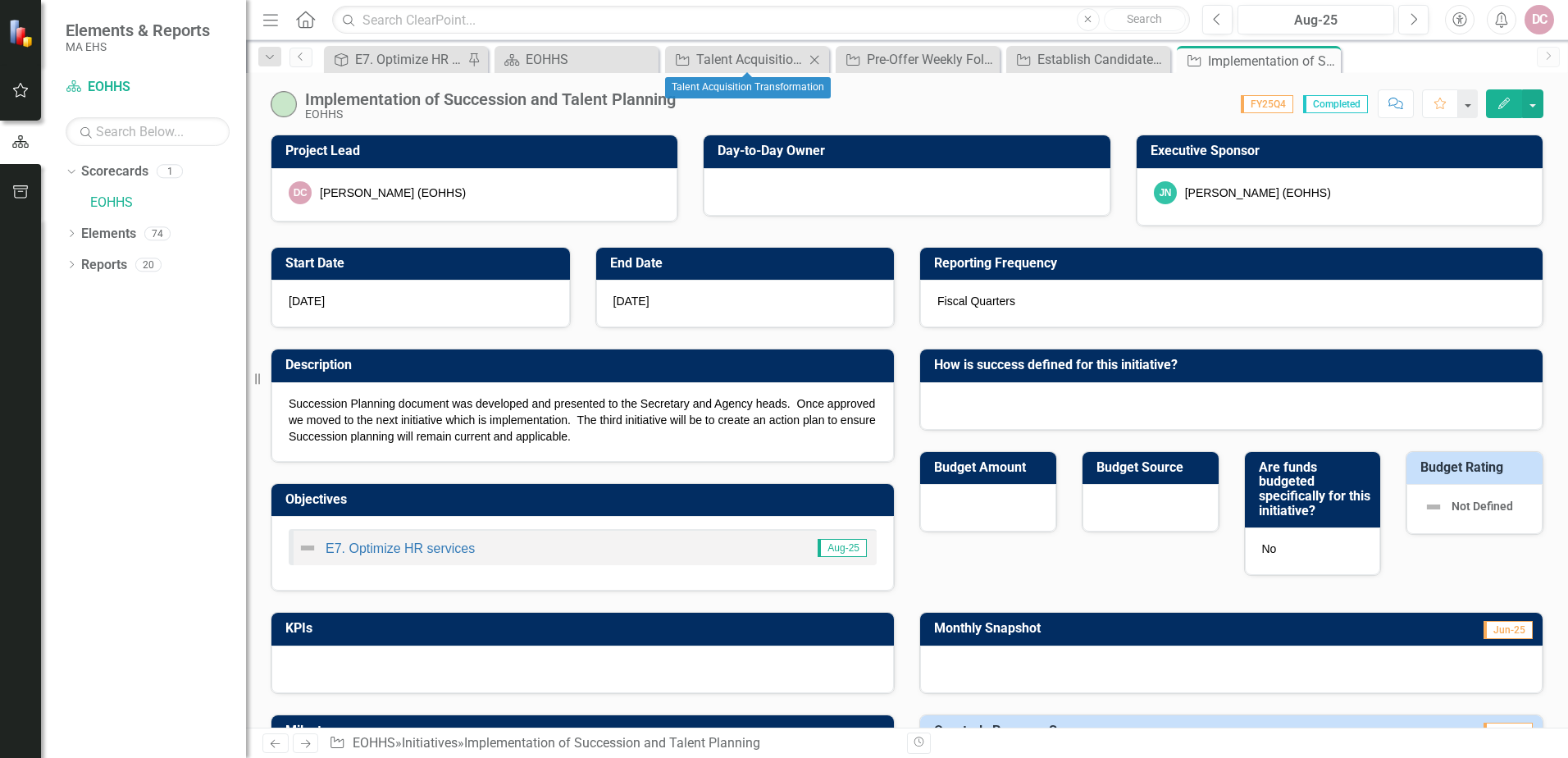
click at [818, 57] on icon at bounding box center [815, 60] width 9 height 9
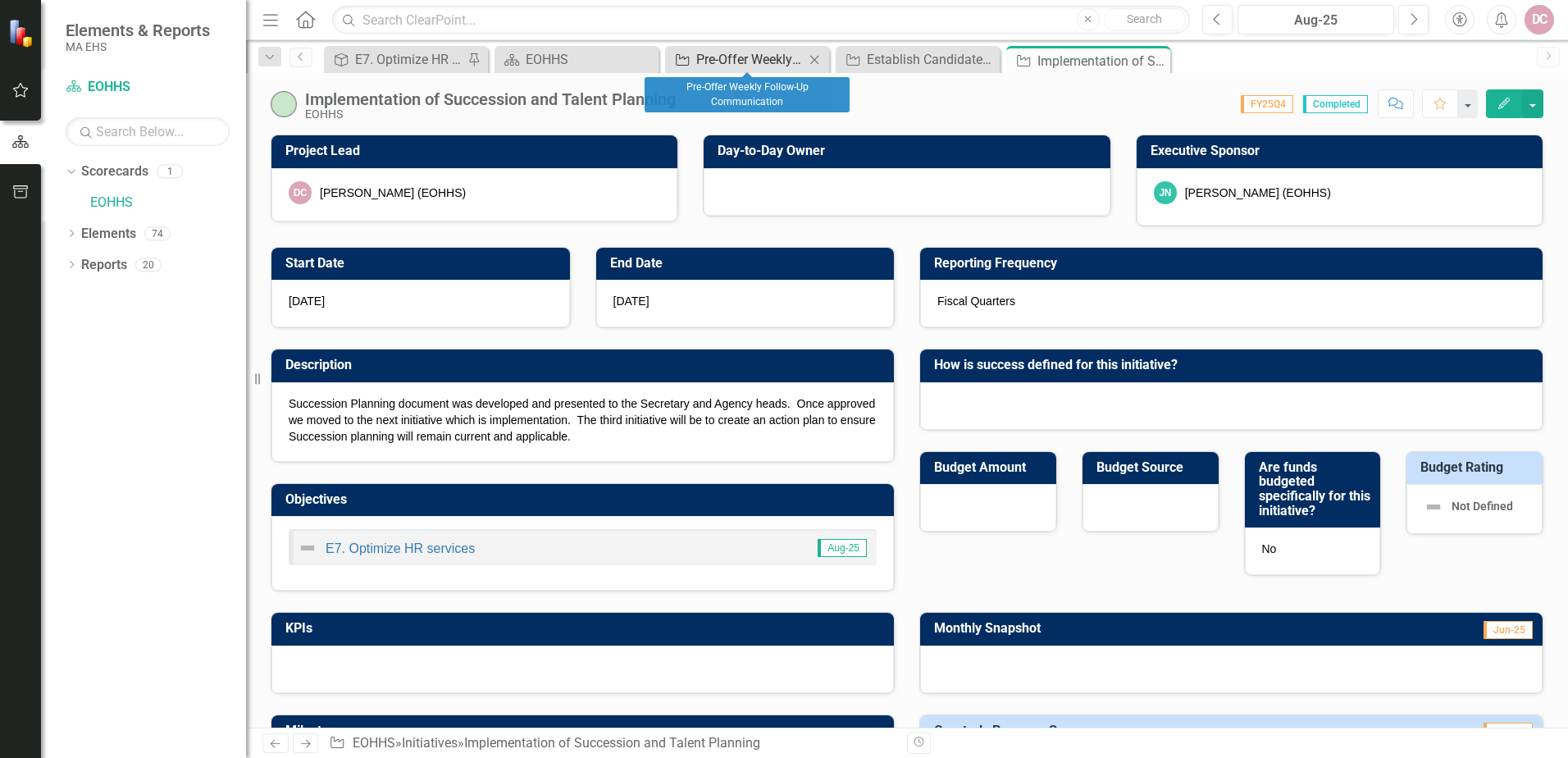
click at [789, 59] on div "Pre-Offer Weekly Follow-Up Communication" at bounding box center [750, 60] width 108 height 21
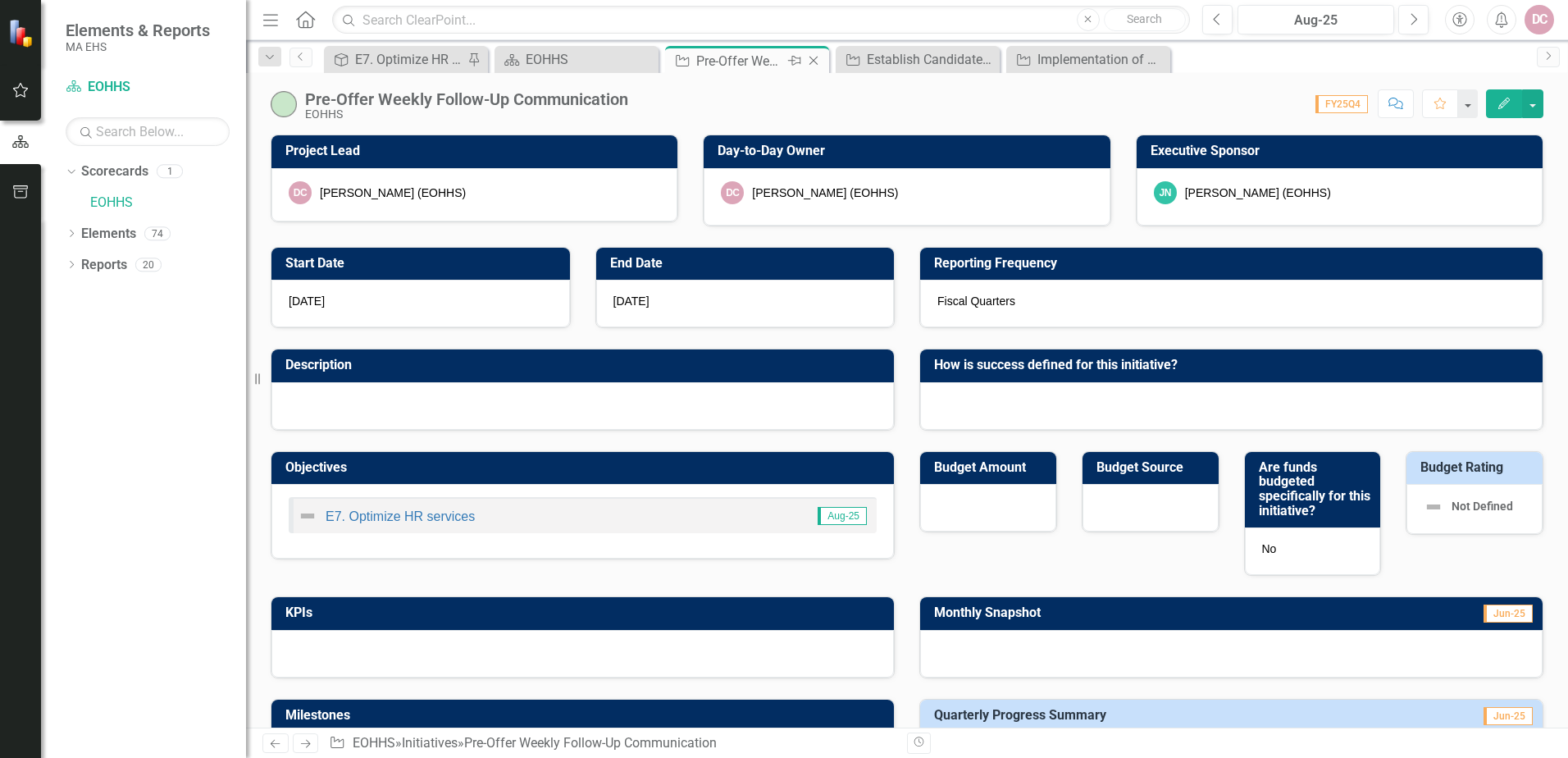
click at [812, 58] on icon "Close" at bounding box center [813, 61] width 16 height 13
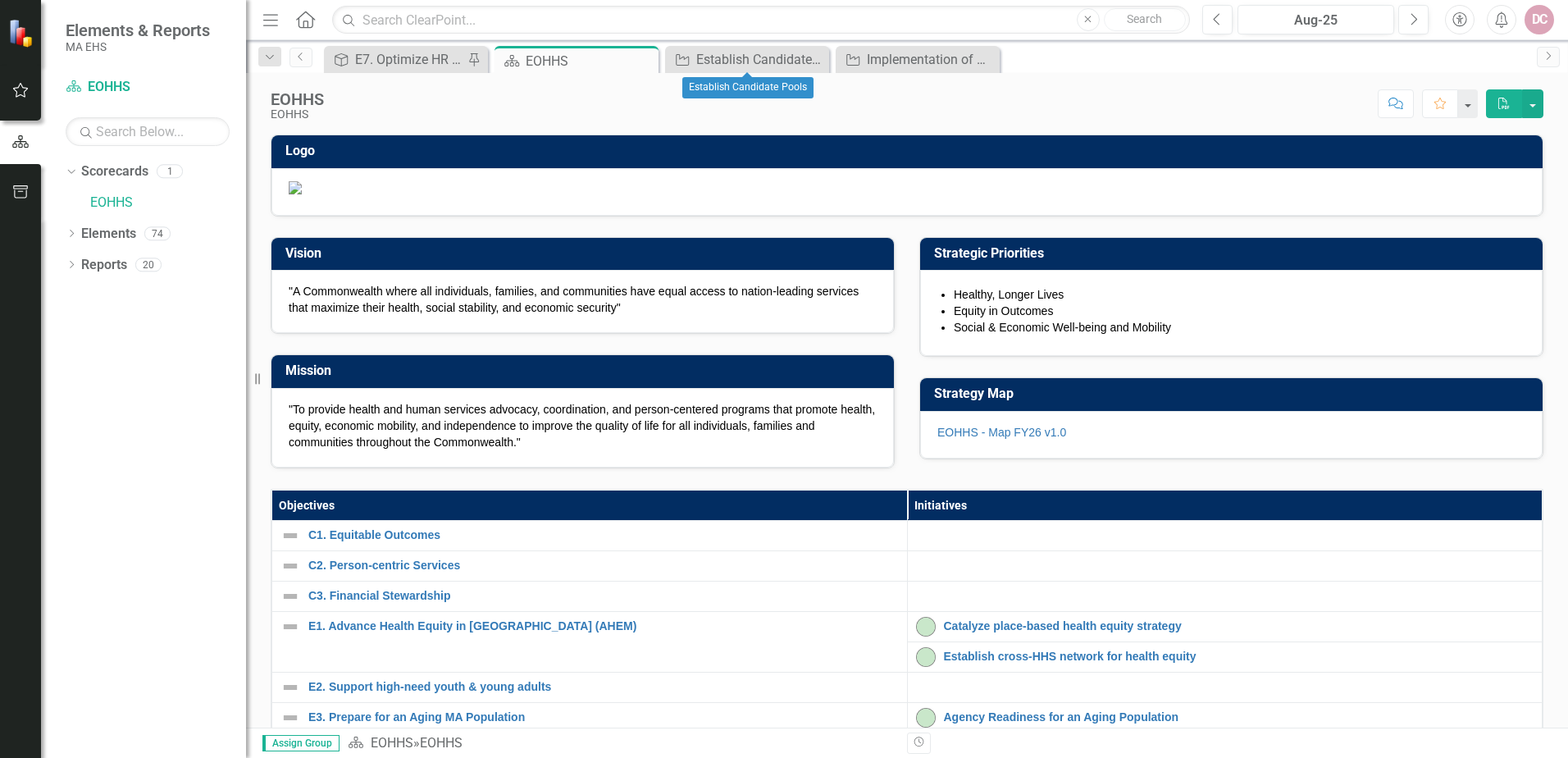
click at [0, 0] on icon "Close" at bounding box center [0, 0] width 0 height 0
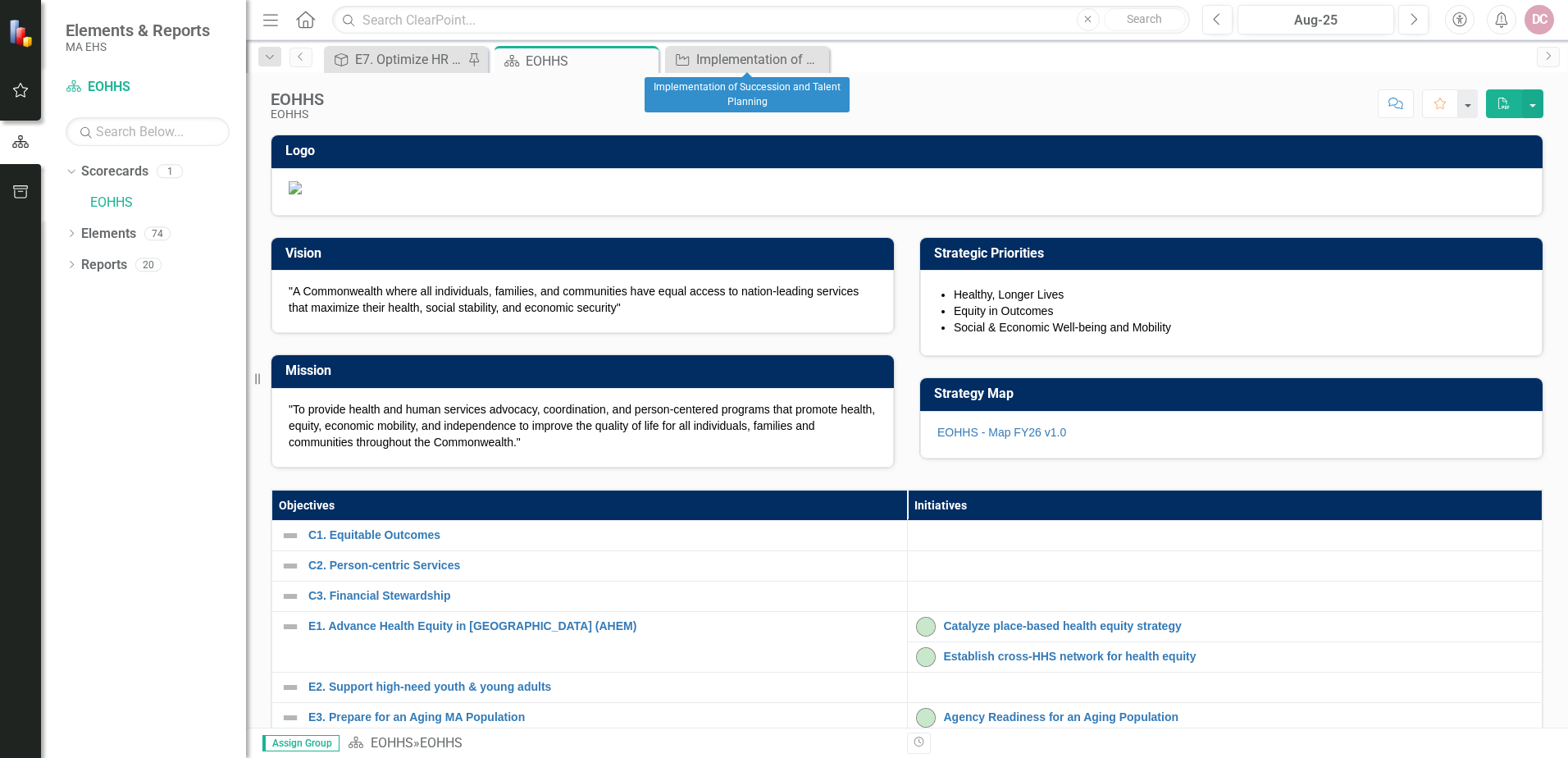
click at [0, 0] on icon "Close" at bounding box center [0, 0] width 0 height 0
